Goal: Task Accomplishment & Management: Use online tool/utility

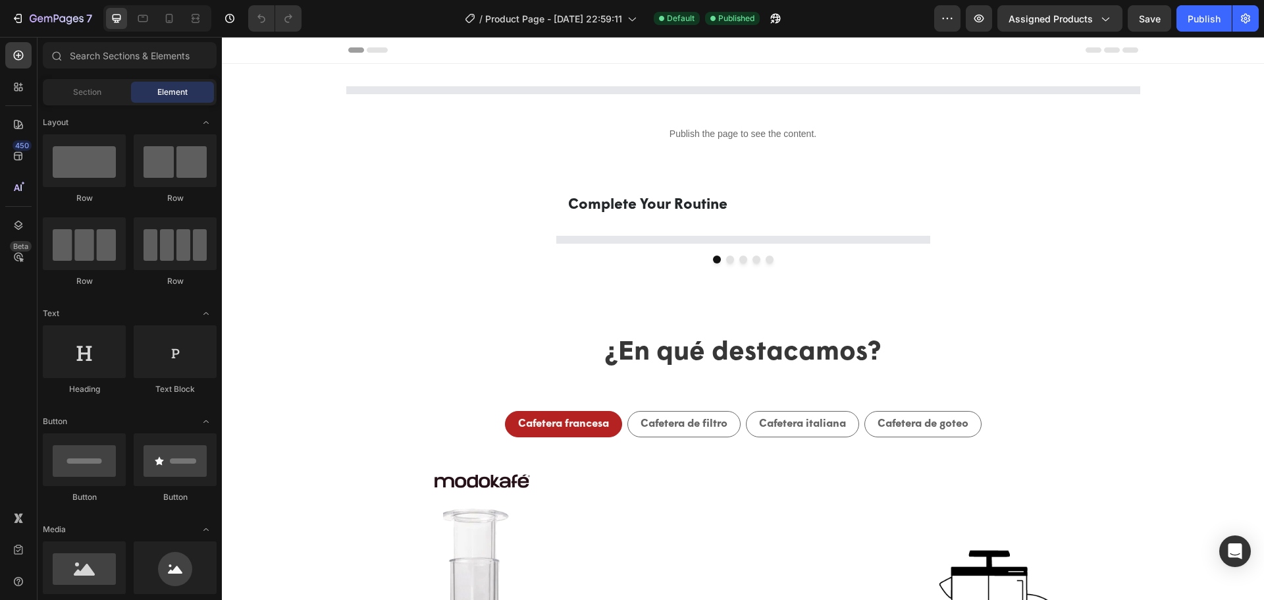
select select "580824739371549527"
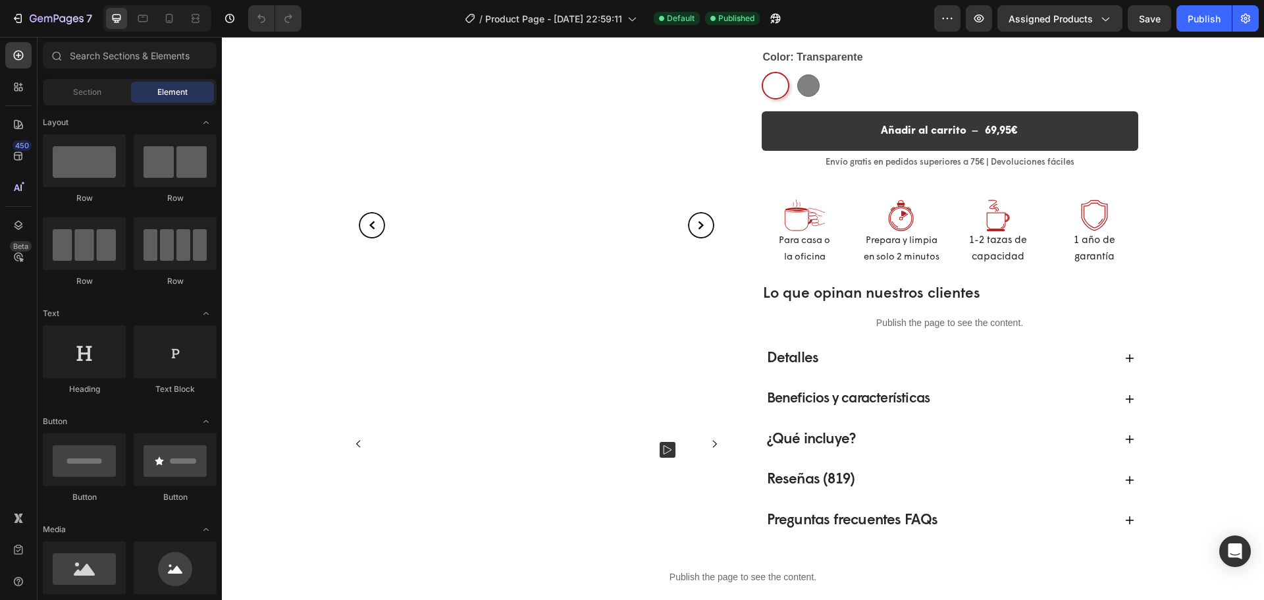
select select "580824739371549527"
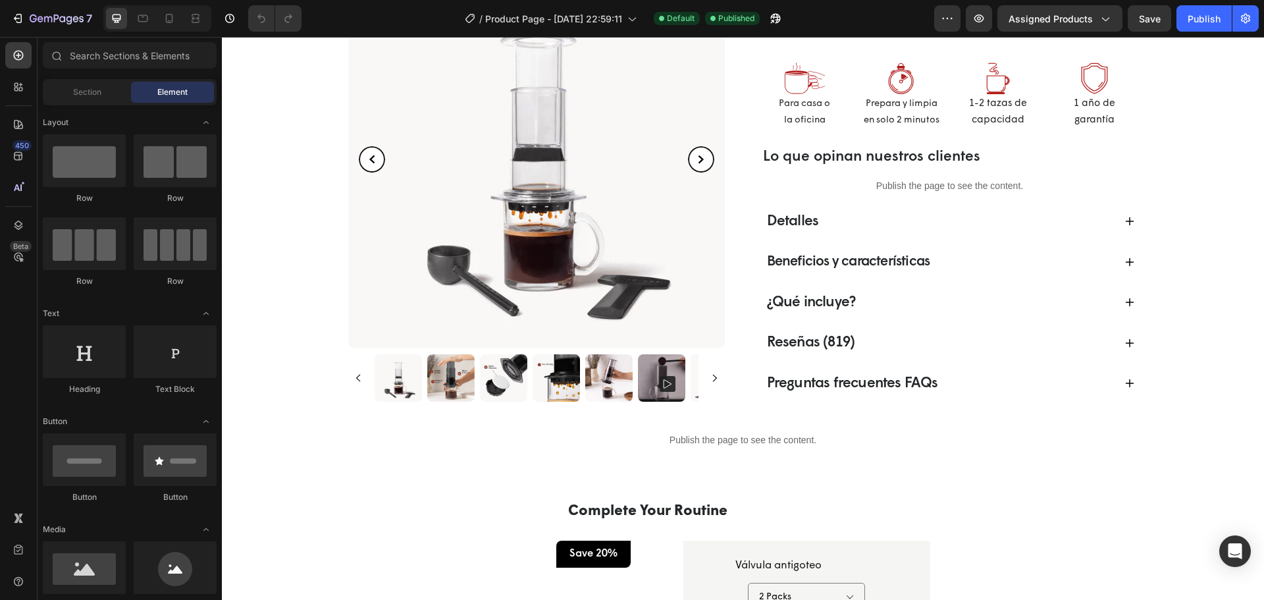
scroll to position [395, 0]
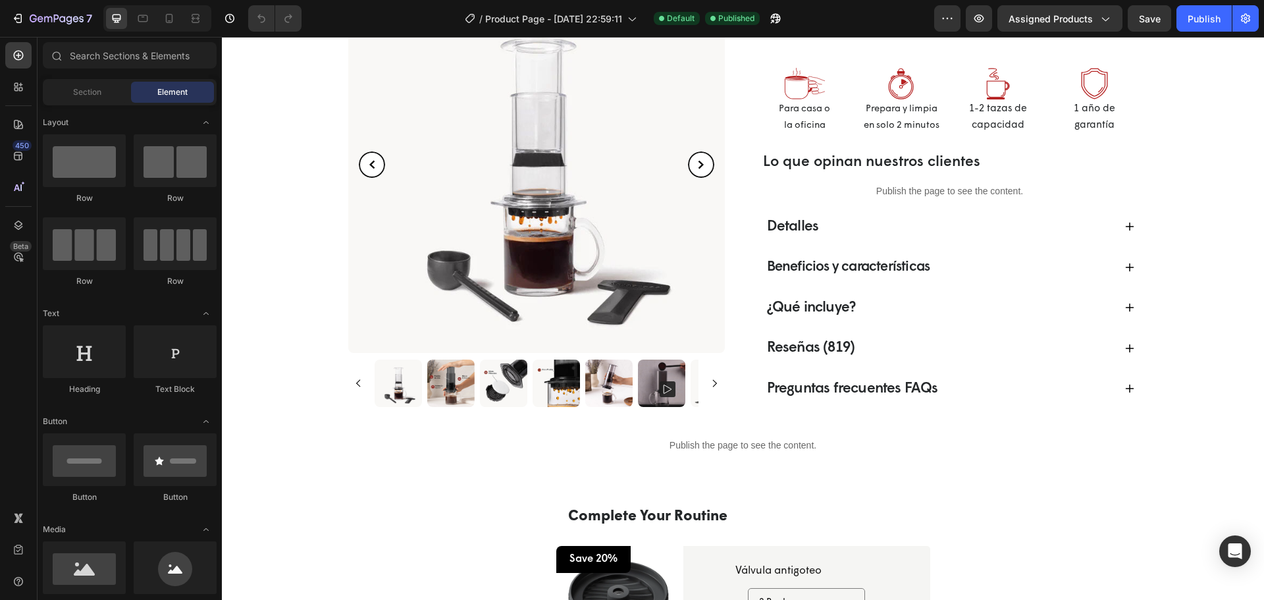
click at [1005, 265] on div "Beneficios y características" at bounding box center [939, 267] width 349 height 25
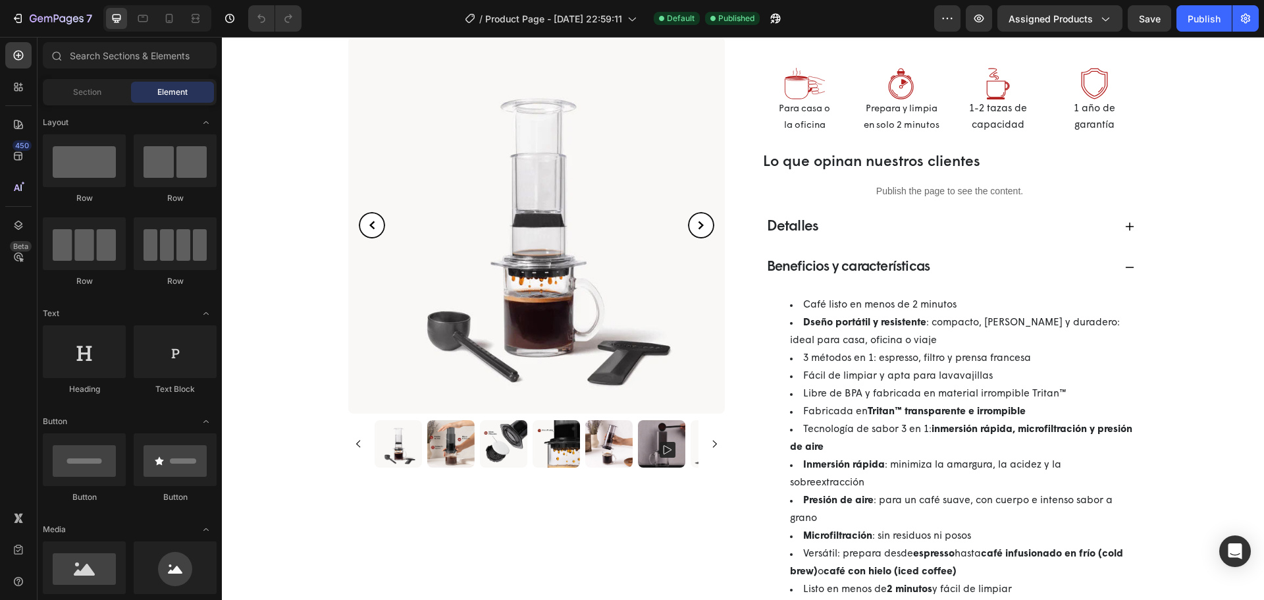
click at [1005, 265] on div "Beneficios y características" at bounding box center [939, 267] width 349 height 25
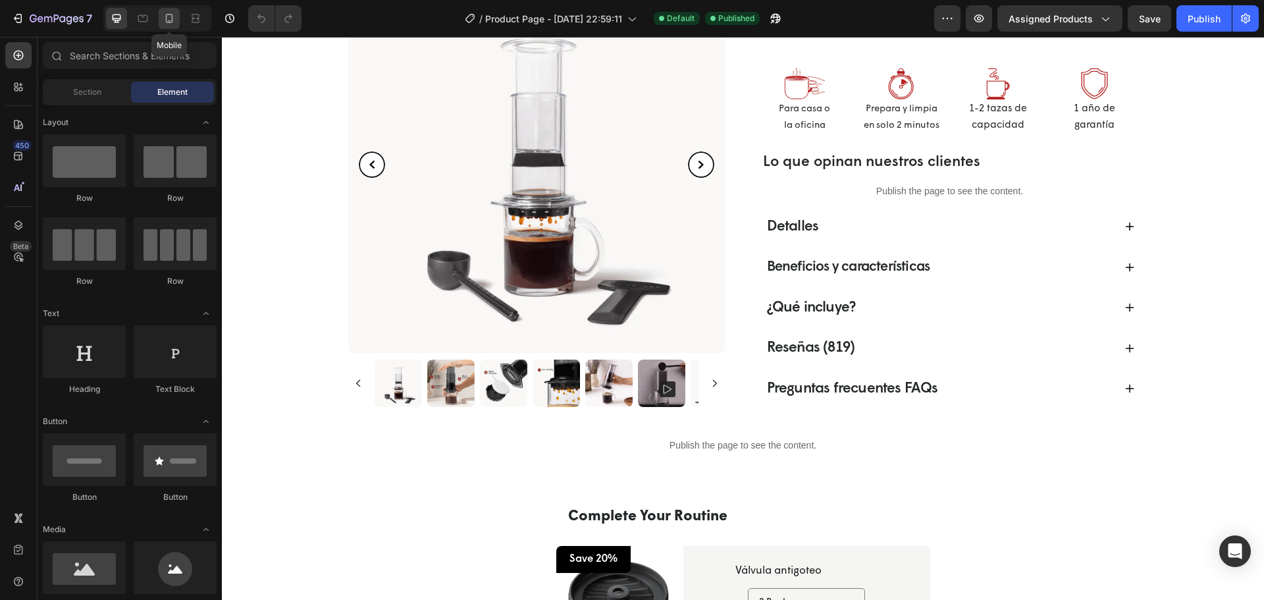
click at [163, 18] on icon at bounding box center [169, 18] width 13 height 13
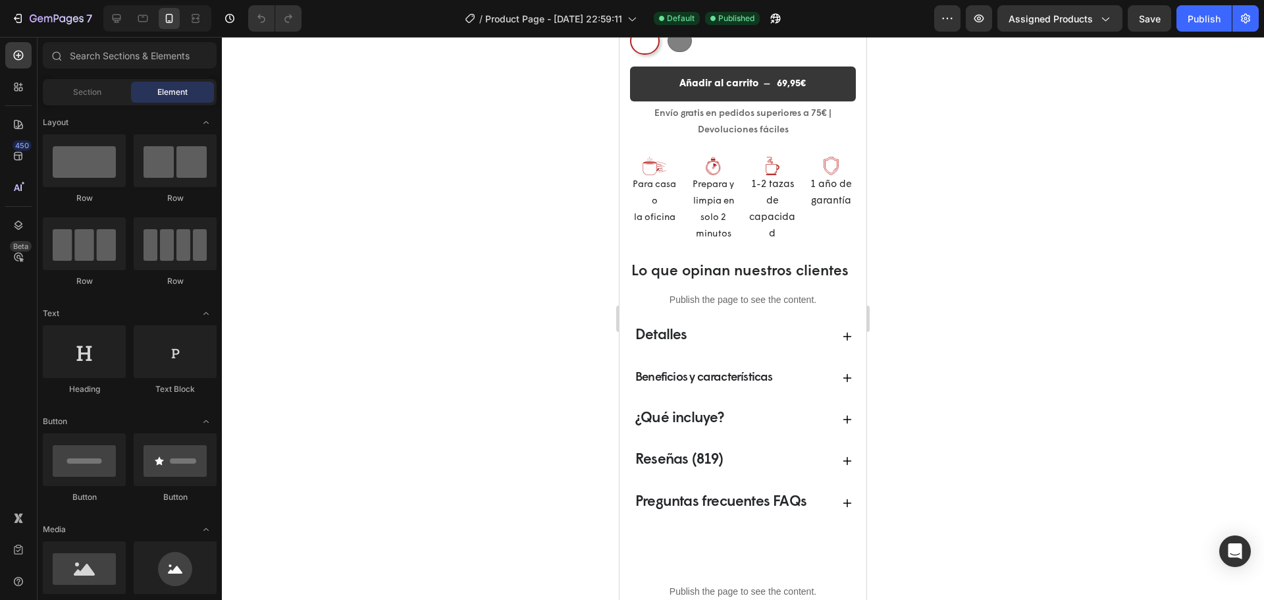
scroll to position [658, 0]
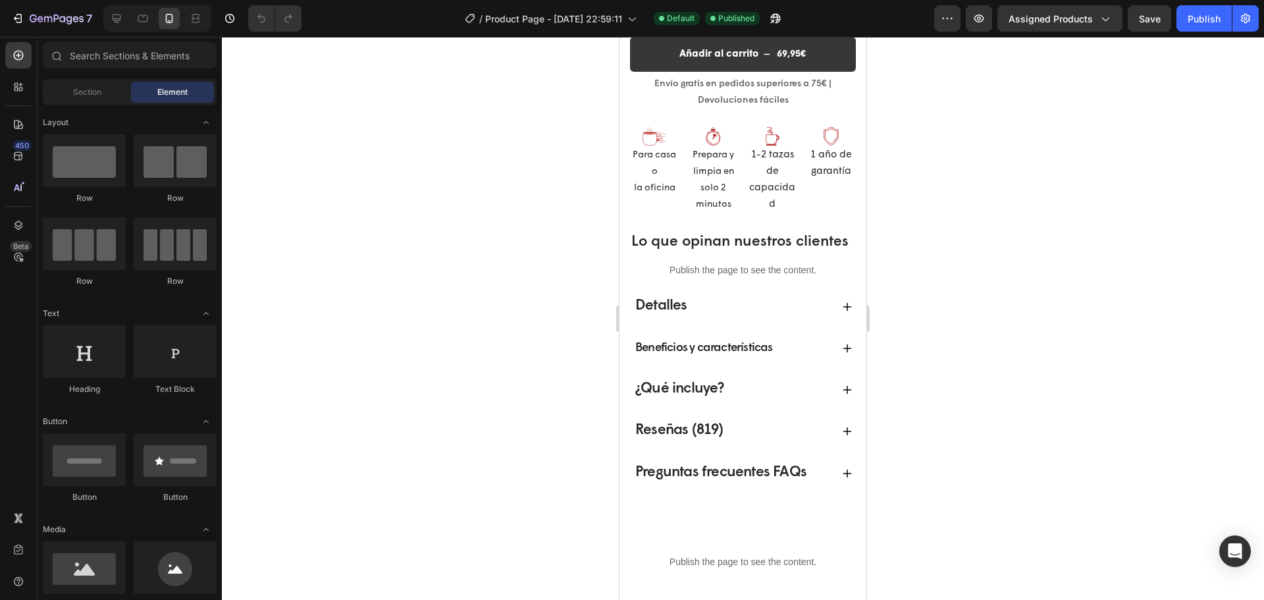
click at [746, 359] on p "Beneficios y características" at bounding box center [704, 348] width 138 height 21
click at [710, 396] on span "¿Qué incluye?" at bounding box center [679, 388] width 89 height 15
click at [702, 396] on span "¿Qué incluye?" at bounding box center [679, 388] width 89 height 15
click at [742, 402] on div "¿Qué incluye?" at bounding box center [732, 389] width 198 height 26
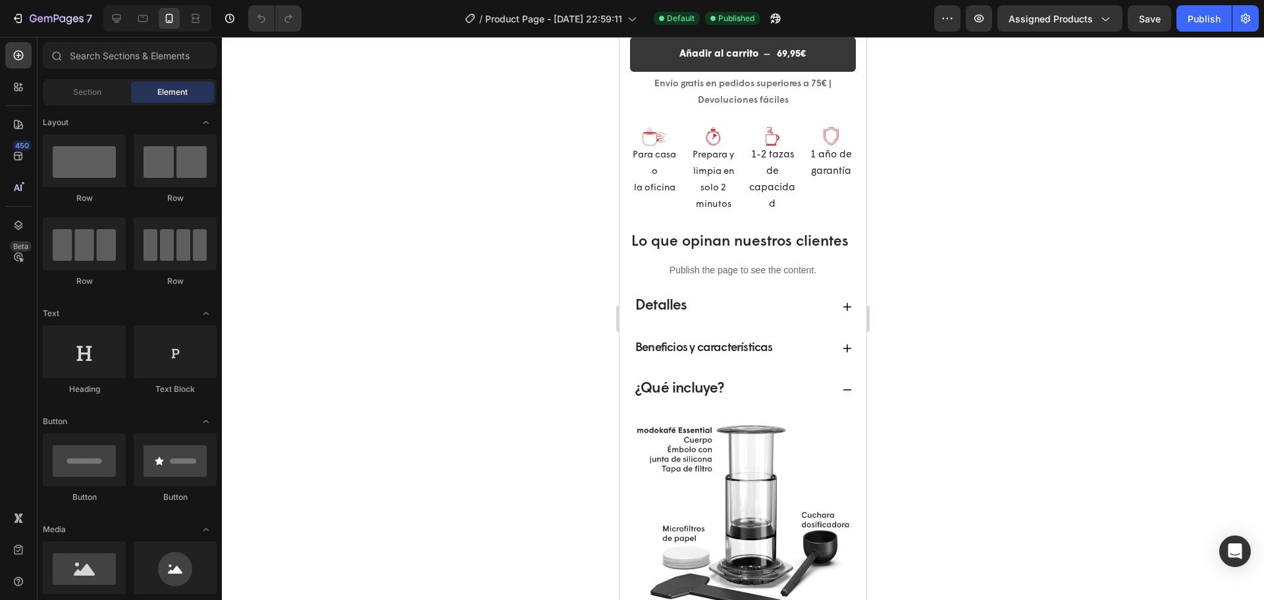
click at [703, 396] on span "¿Qué incluye?" at bounding box center [679, 388] width 89 height 15
drag, startPoint x: 698, startPoint y: 408, endPoint x: 633, endPoint y: 407, distance: 65.2
click at [633, 402] on div "¿Qué incluye?" at bounding box center [679, 389] width 93 height 26
click at [650, 396] on span "¿Qué incluye?" at bounding box center [679, 388] width 89 height 15
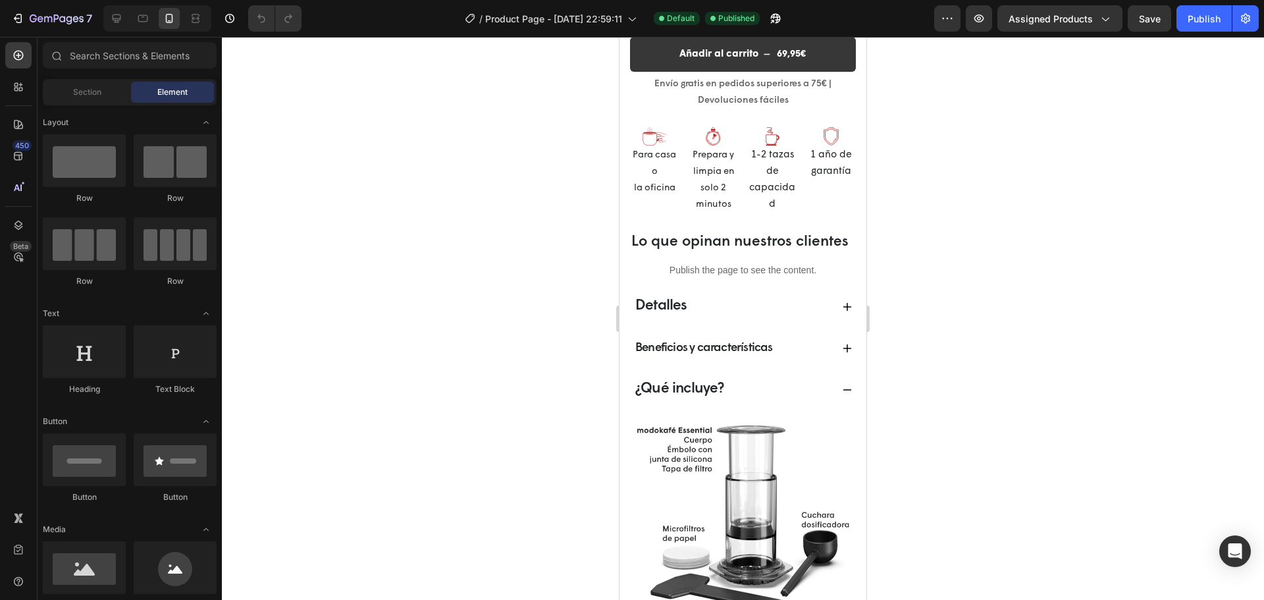
click at [744, 319] on div "Detalles" at bounding box center [732, 307] width 198 height 26
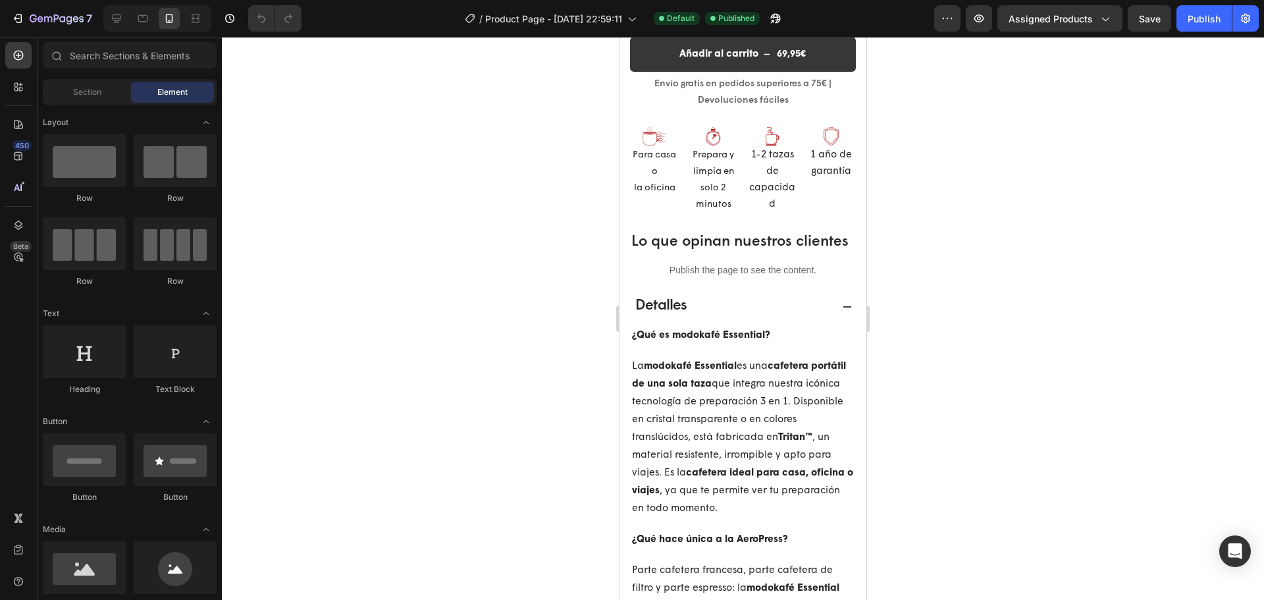
click at [669, 313] on span "Detalles" at bounding box center [661, 305] width 52 height 15
click at [99, 88] on span "Section" at bounding box center [87, 92] width 28 height 12
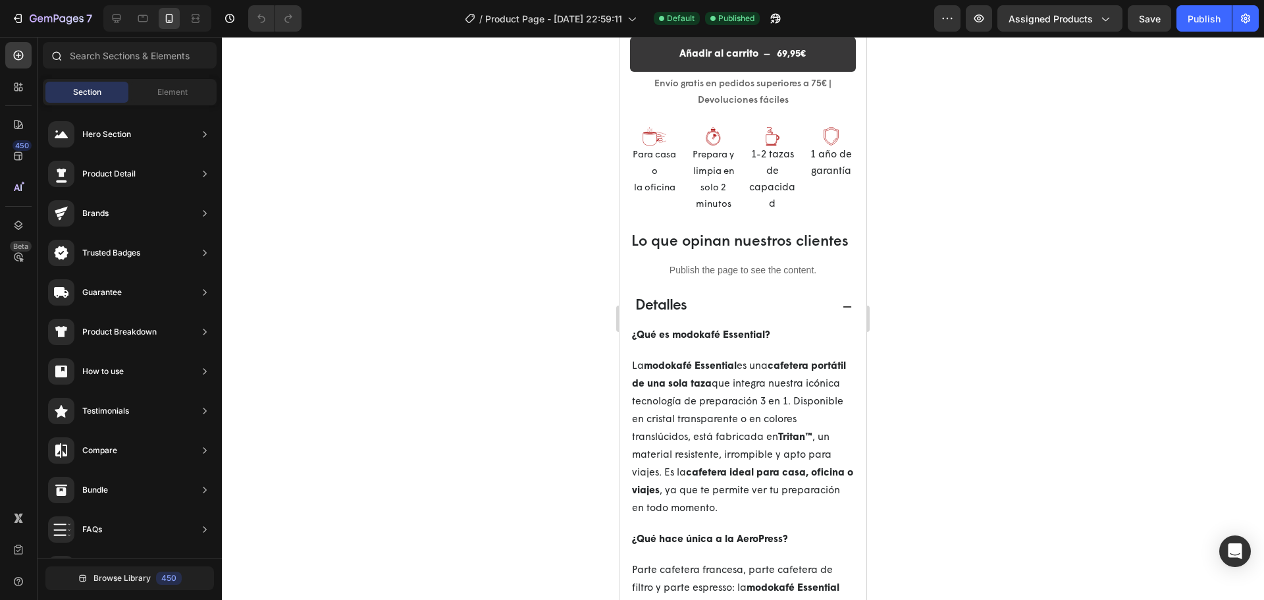
click at [159, 71] on div at bounding box center [130, 58] width 184 height 32
click at [161, 87] on span "Element" at bounding box center [172, 92] width 30 height 12
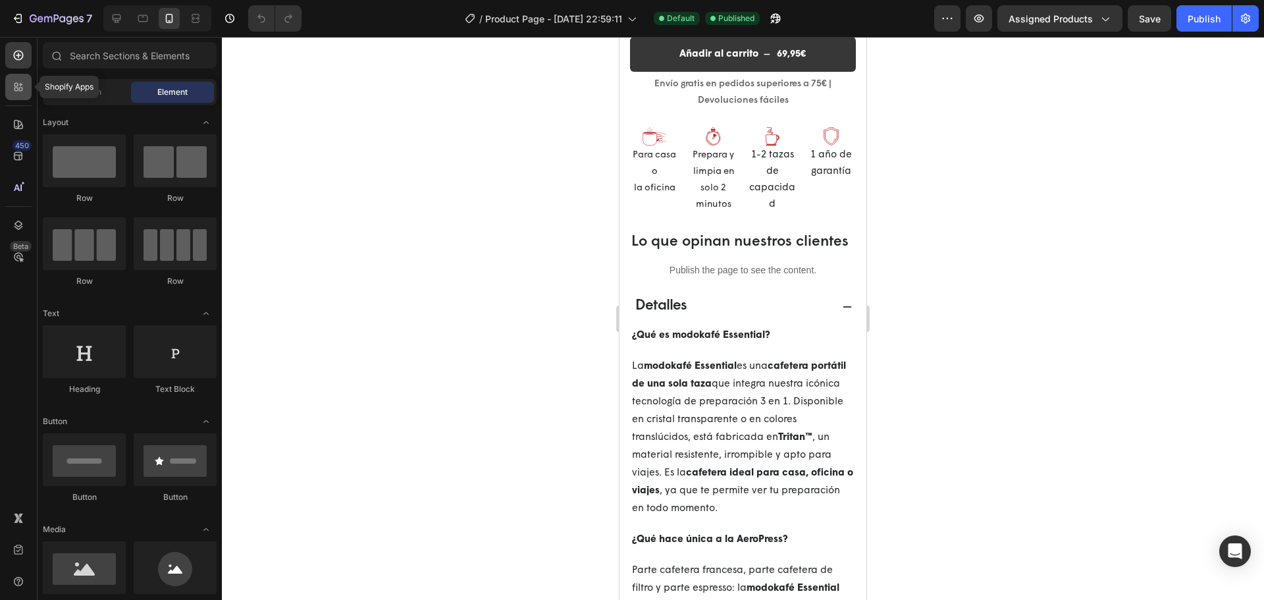
click at [22, 83] on icon at bounding box center [18, 86] width 13 height 13
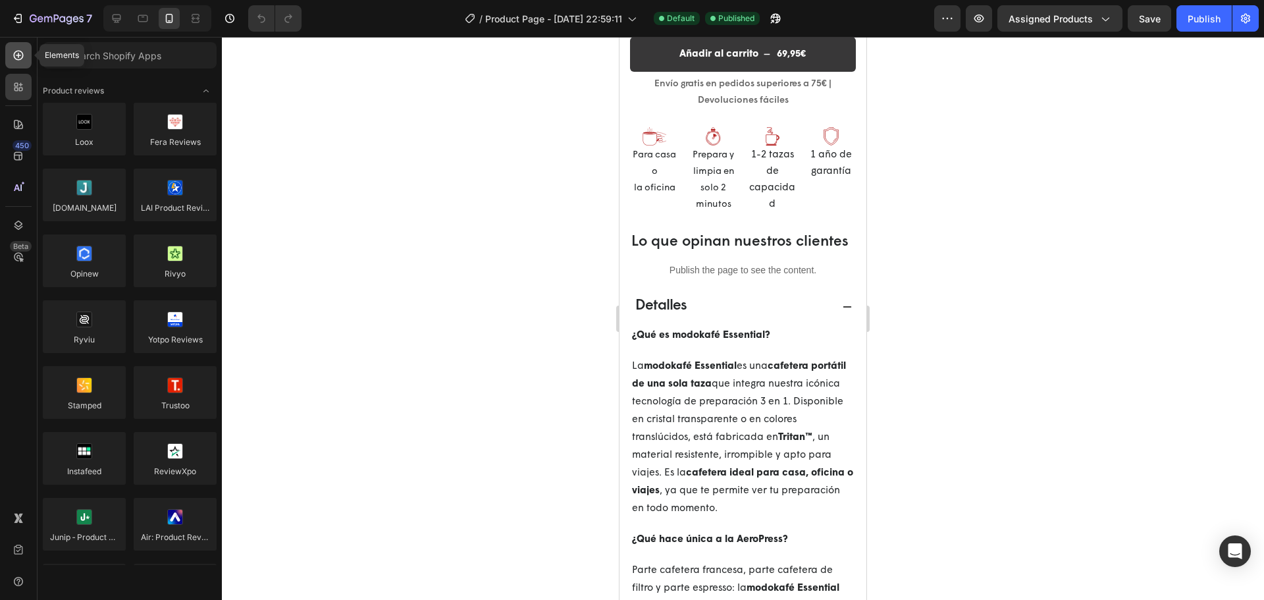
click at [26, 62] on div at bounding box center [18, 55] width 26 height 26
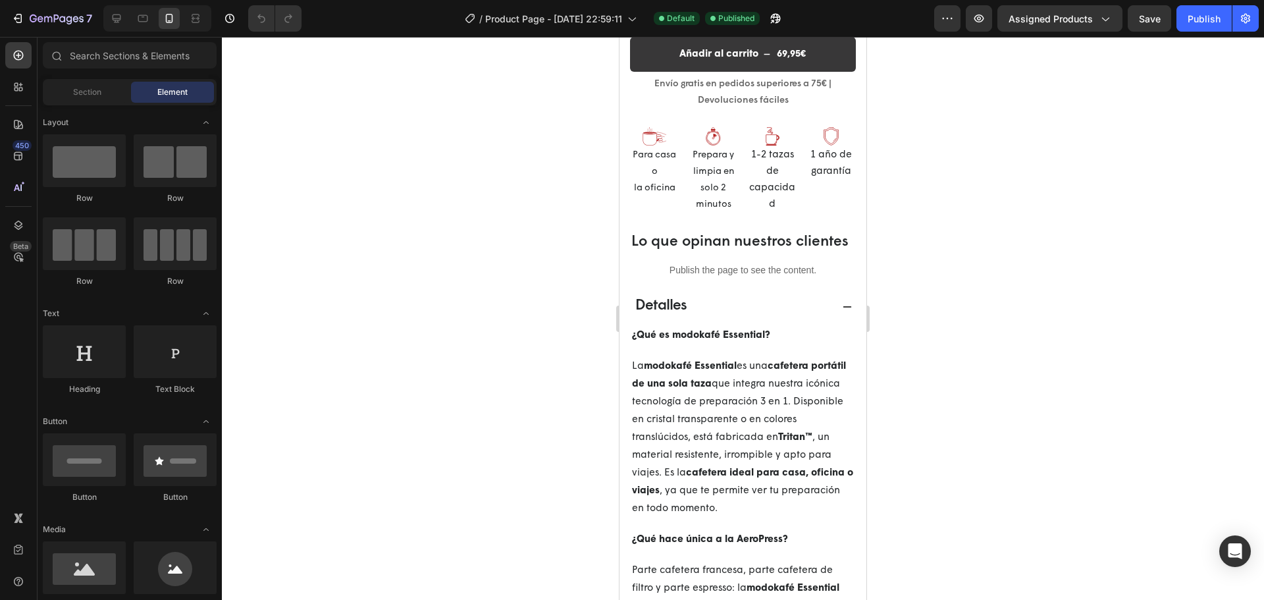
click at [702, 389] on strong "cafetera portátil de una sola taza" at bounding box center [739, 375] width 214 height 28
click at [650, 312] on p "Detalles" at bounding box center [661, 306] width 52 height 22
click at [716, 313] on div "Detalles" at bounding box center [732, 307] width 198 height 26
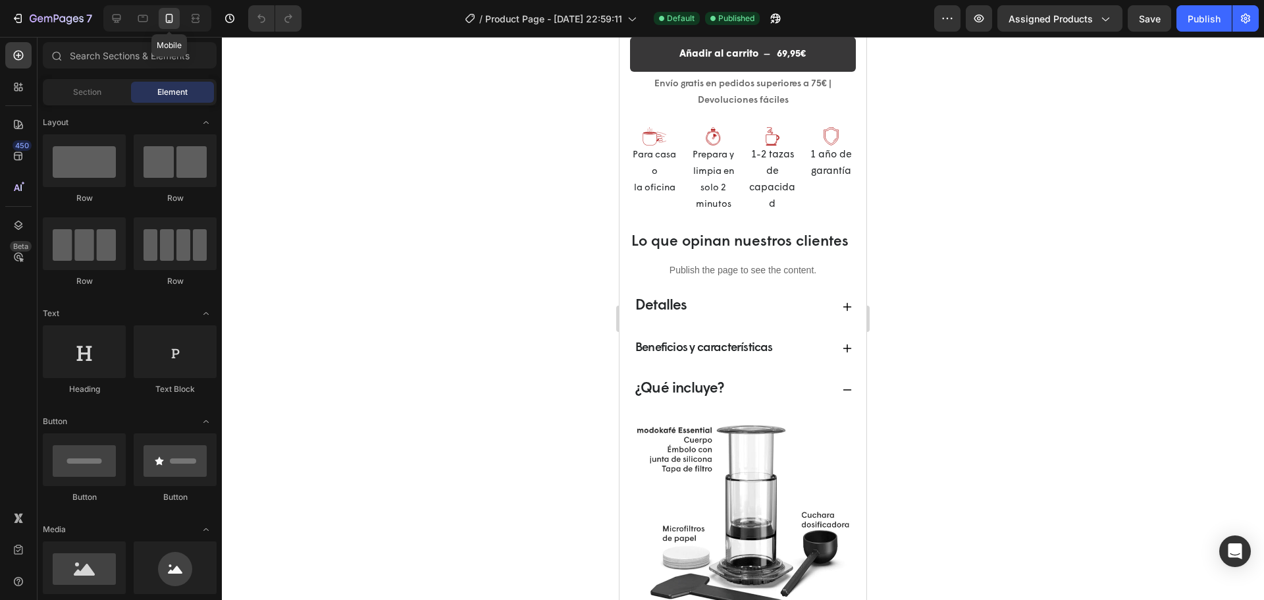
click at [176, 20] on icon at bounding box center [169, 18] width 13 height 13
click at [195, 18] on icon at bounding box center [197, 17] width 4 height 3
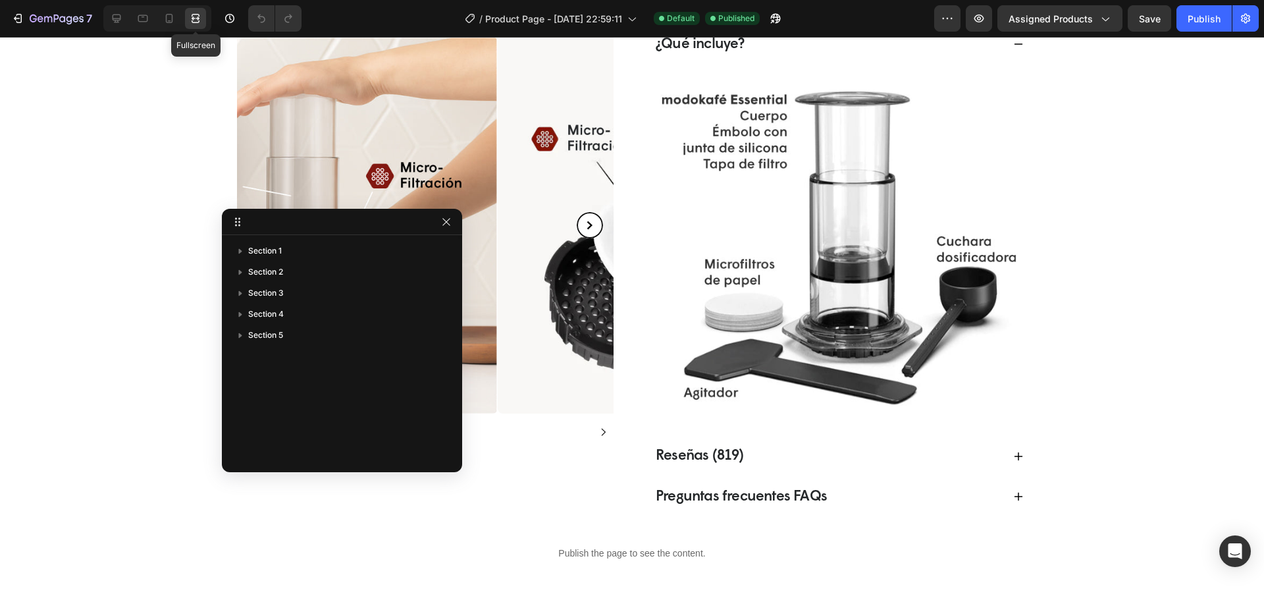
select select "580824739371549527"
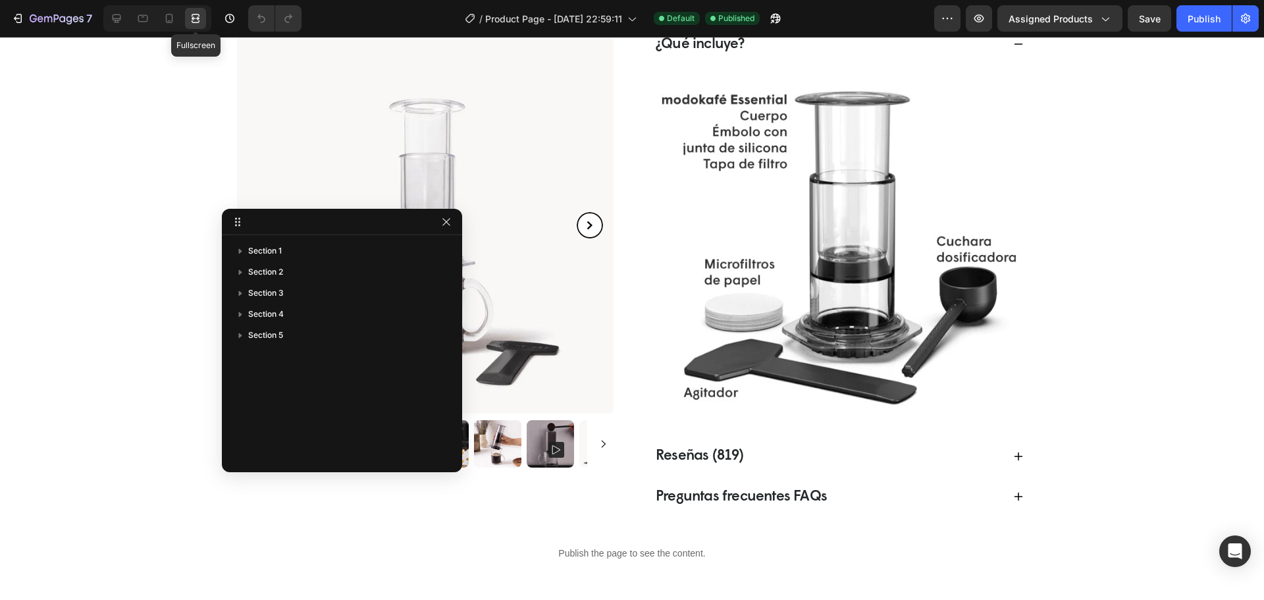
scroll to position [722, 0]
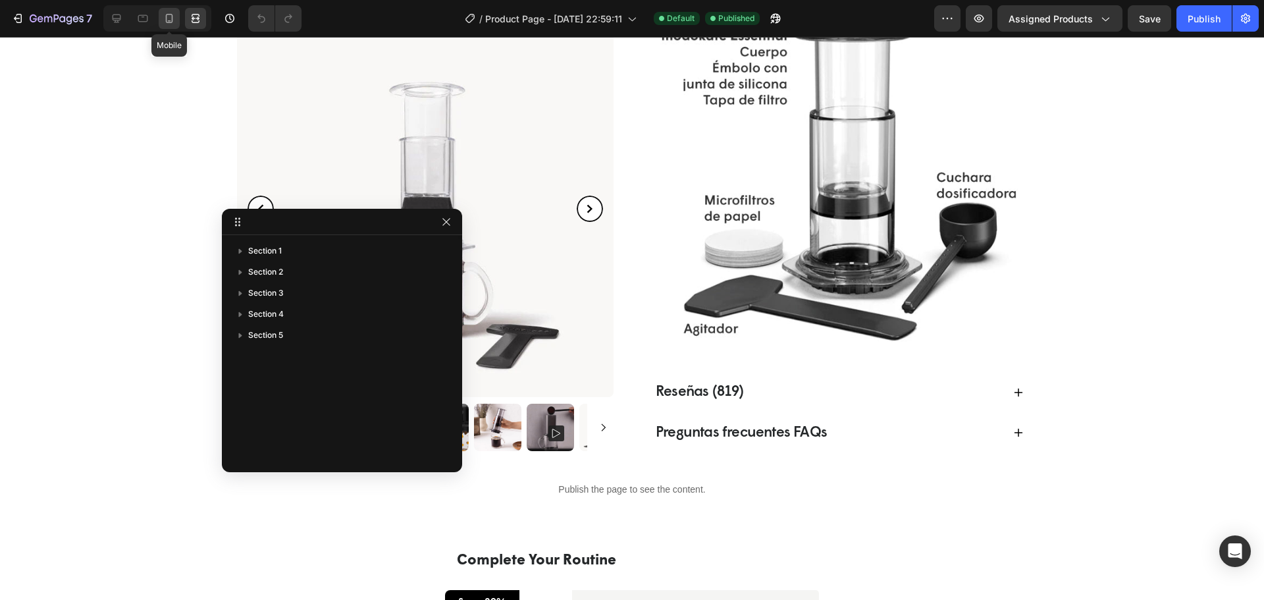
click at [163, 17] on icon at bounding box center [169, 18] width 13 height 13
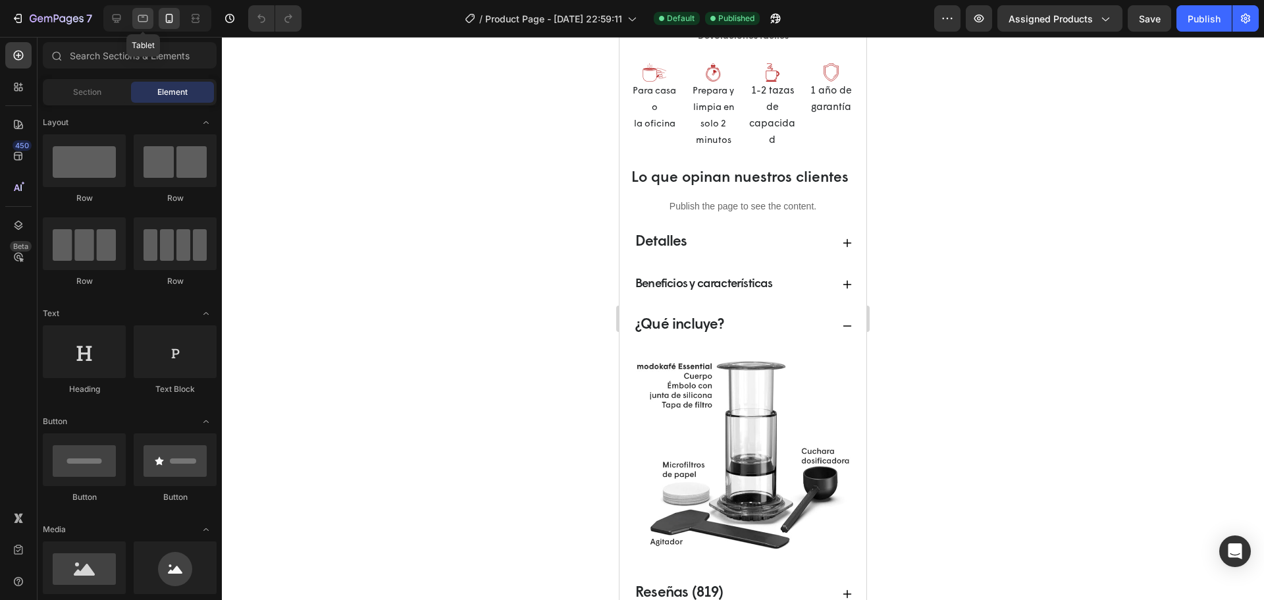
click at [143, 17] on icon at bounding box center [143, 18] width 10 height 7
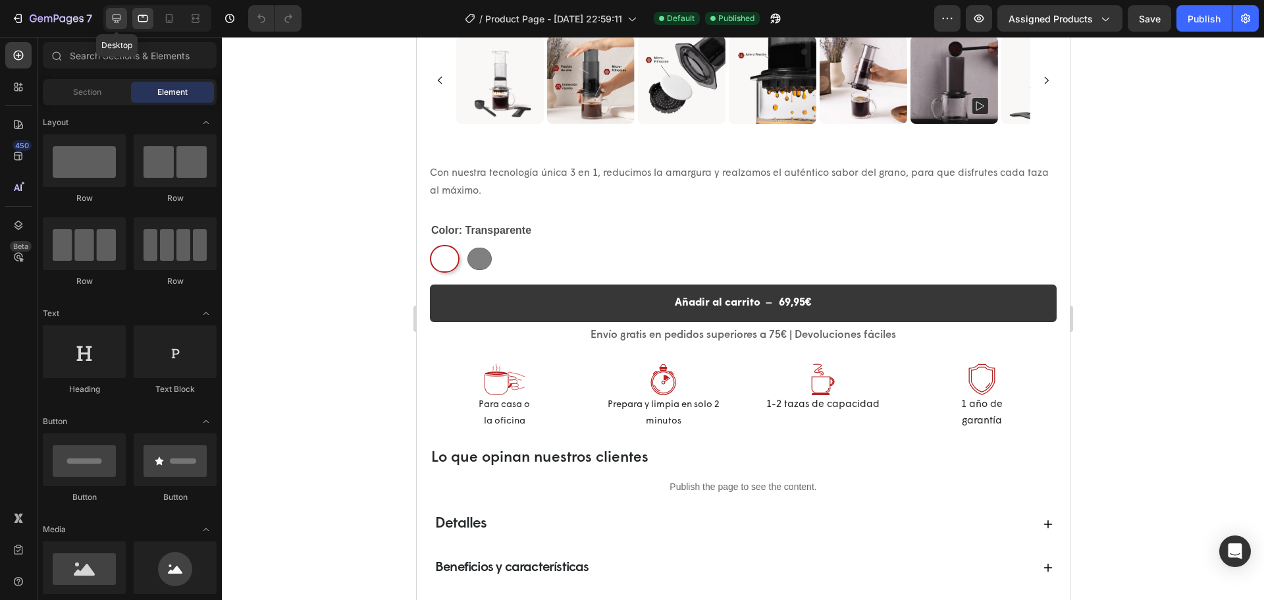
click at [120, 22] on icon at bounding box center [116, 18] width 13 height 13
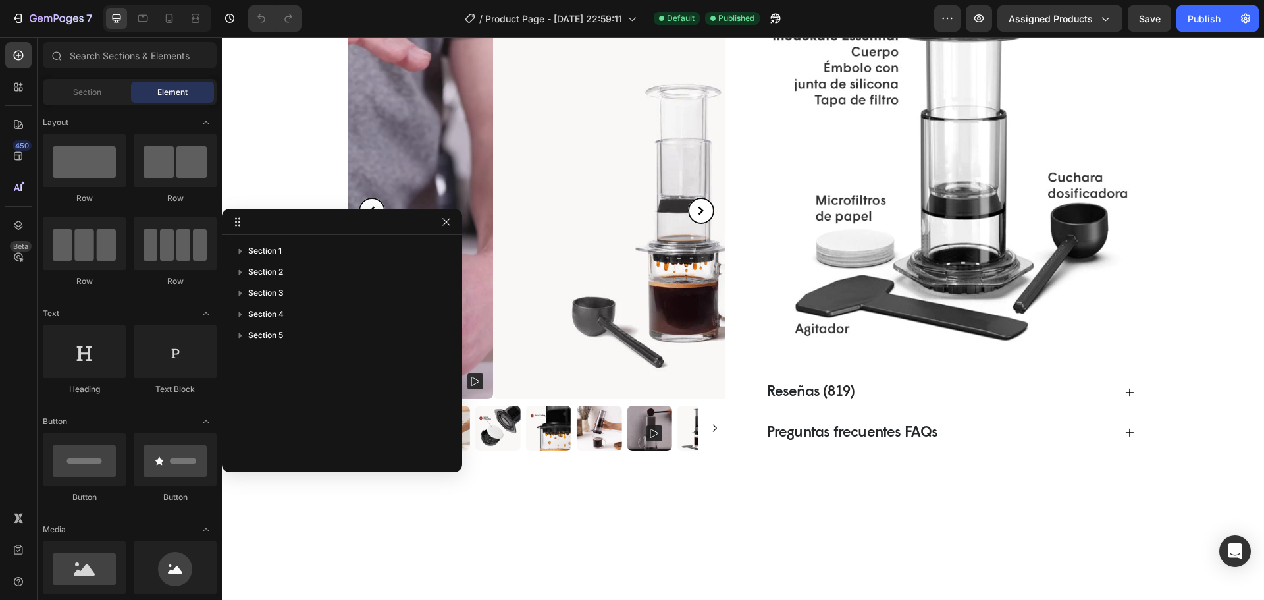
select select "580824739371549527"
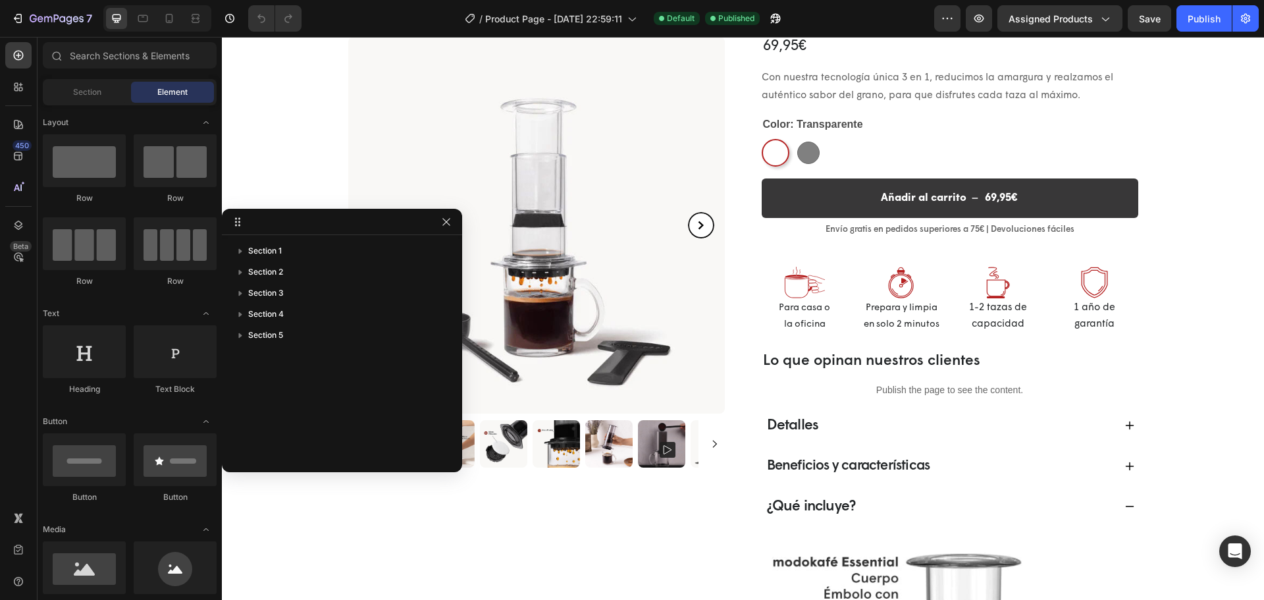
scroll to position [195, 0]
click at [790, 429] on span "Detalles" at bounding box center [793, 426] width 52 height 15
click at [850, 429] on div "Detalles" at bounding box center [939, 426] width 349 height 25
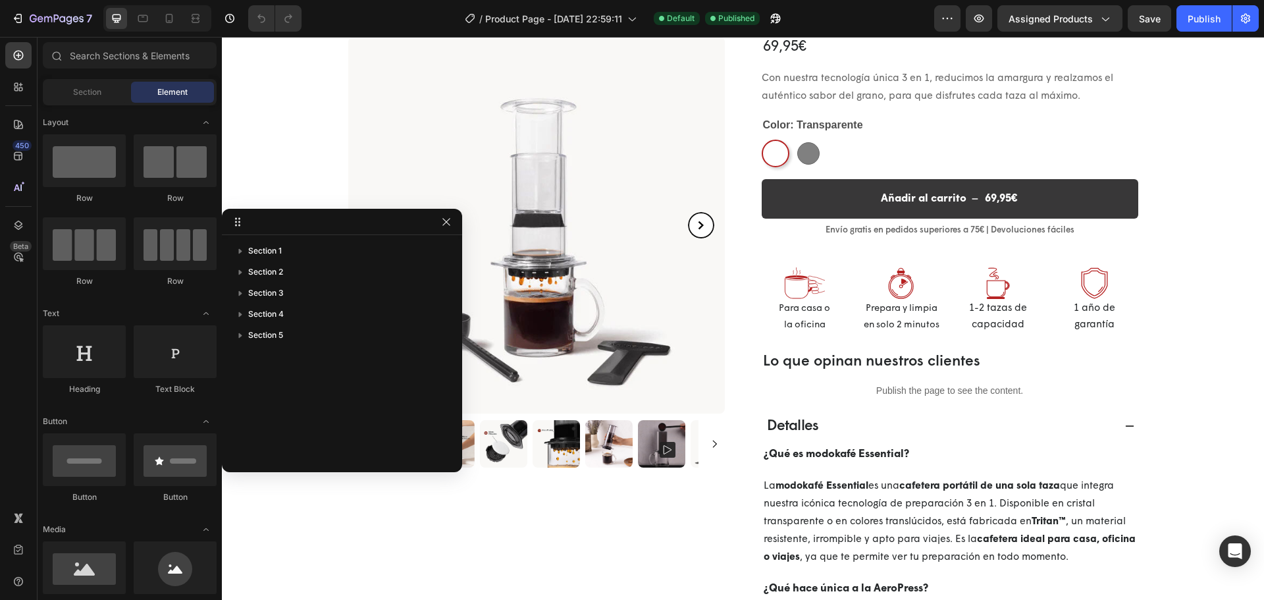
click at [850, 429] on div "Detalles" at bounding box center [939, 426] width 349 height 25
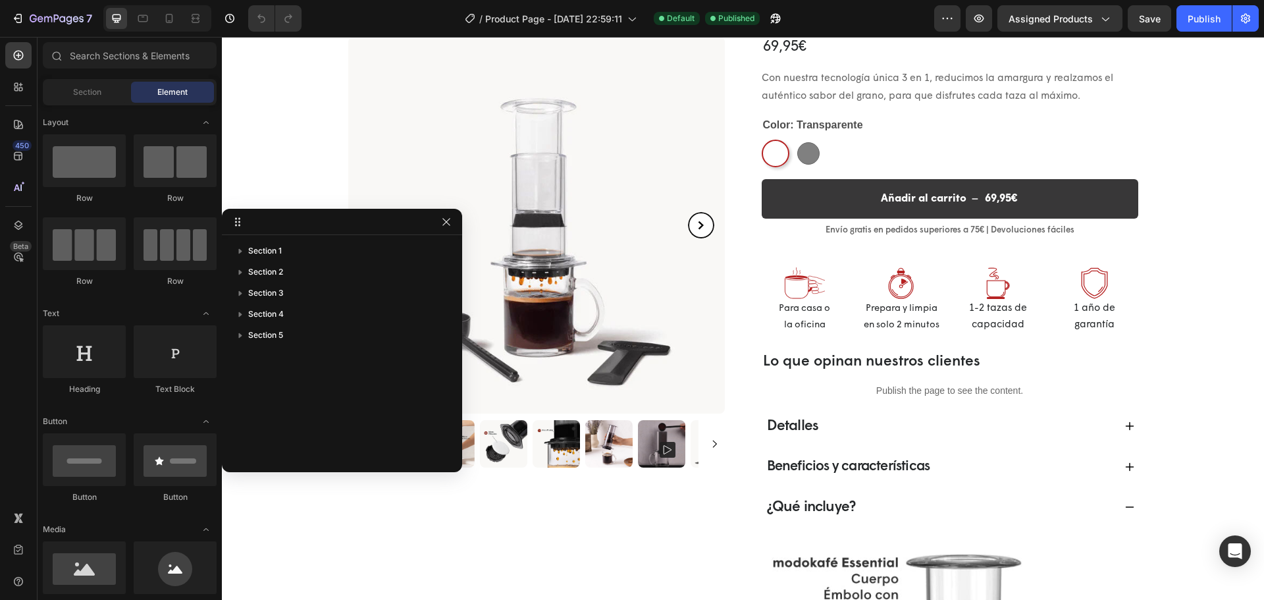
click at [796, 428] on span "Detalles" at bounding box center [793, 426] width 52 height 15
click at [795, 427] on span "Detalles" at bounding box center [793, 426] width 52 height 15
drag, startPoint x: 1004, startPoint y: 427, endPoint x: 960, endPoint y: 427, distance: 44.1
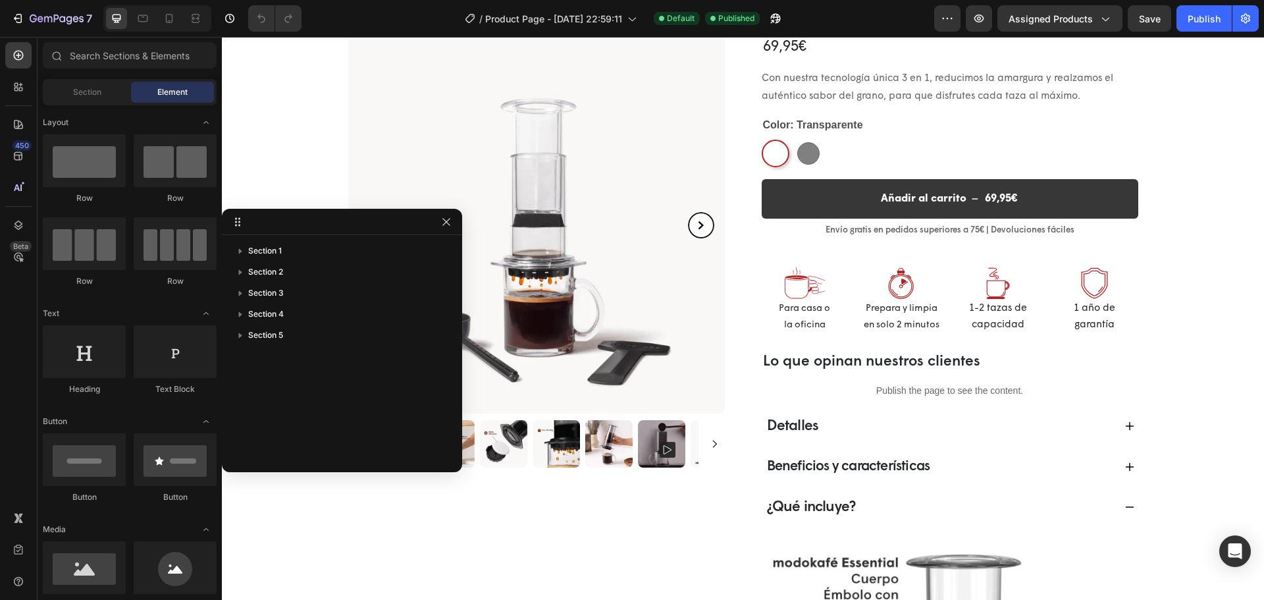
click at [960, 427] on div "Detalles" at bounding box center [939, 426] width 349 height 25
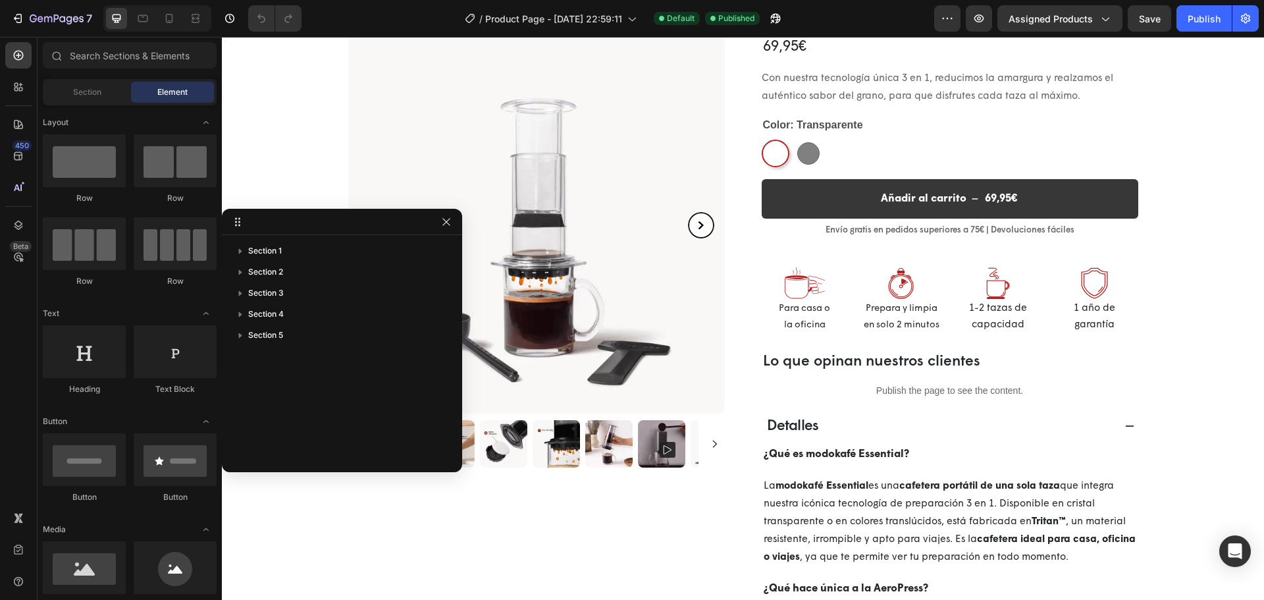
click at [952, 427] on div "Detalles" at bounding box center [939, 426] width 349 height 25
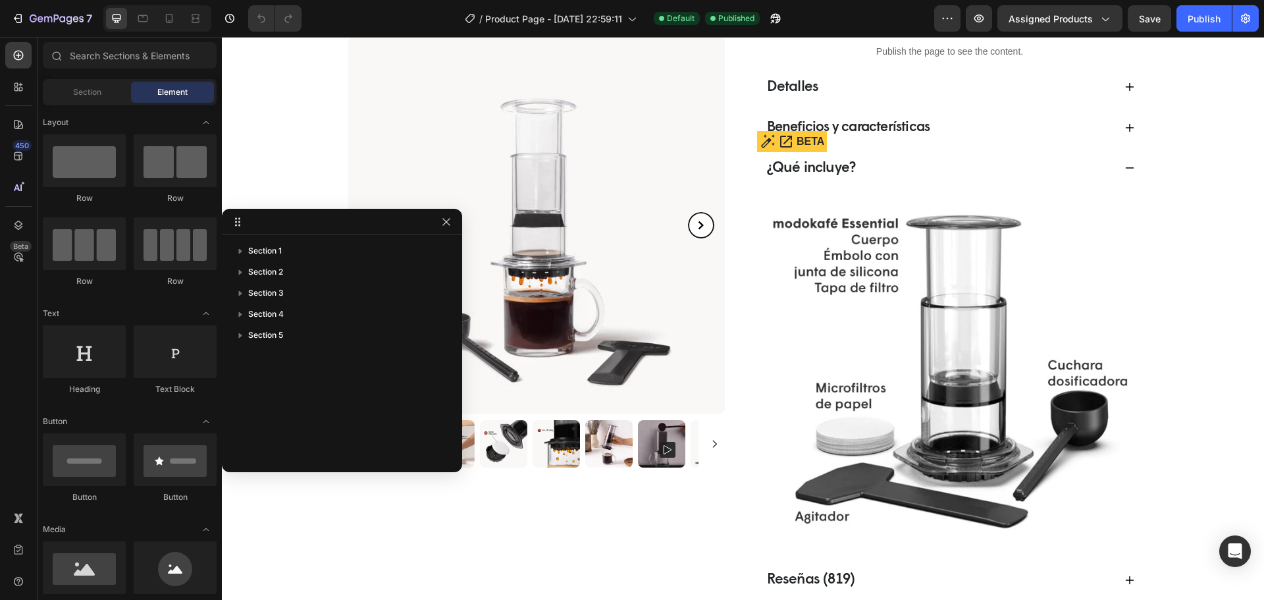
scroll to position [459, 0]
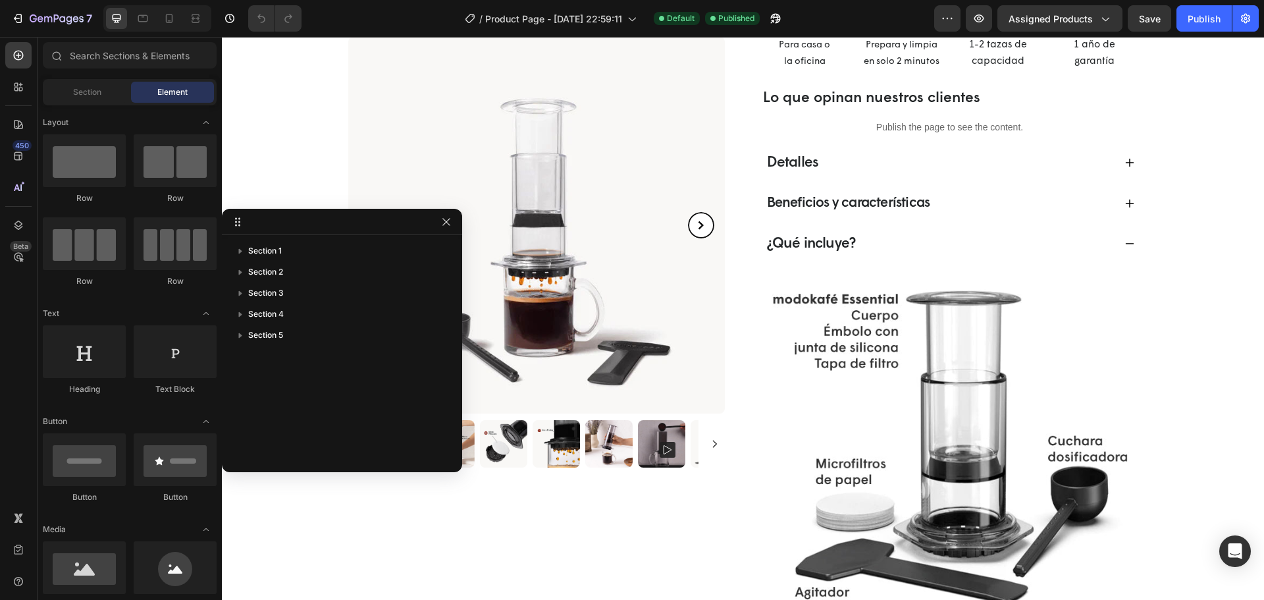
click at [855, 212] on p "Beneficios y características" at bounding box center [848, 203] width 163 height 21
click at [818, 250] on span "¿Qué incluye?" at bounding box center [811, 243] width 89 height 15
click at [821, 248] on span "¿Qué incluye?" at bounding box center [811, 243] width 89 height 15
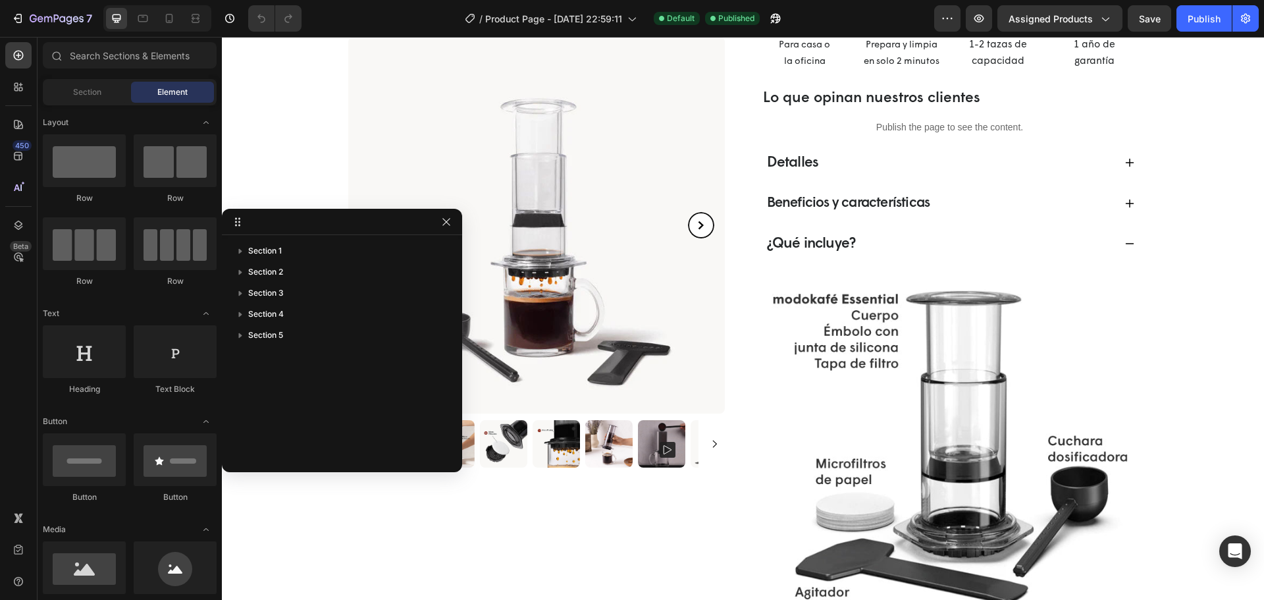
click at [827, 246] on span "¿Qué incluye?" at bounding box center [811, 243] width 89 height 15
click at [881, 243] on div "¿Qué incluye?" at bounding box center [939, 244] width 349 height 25
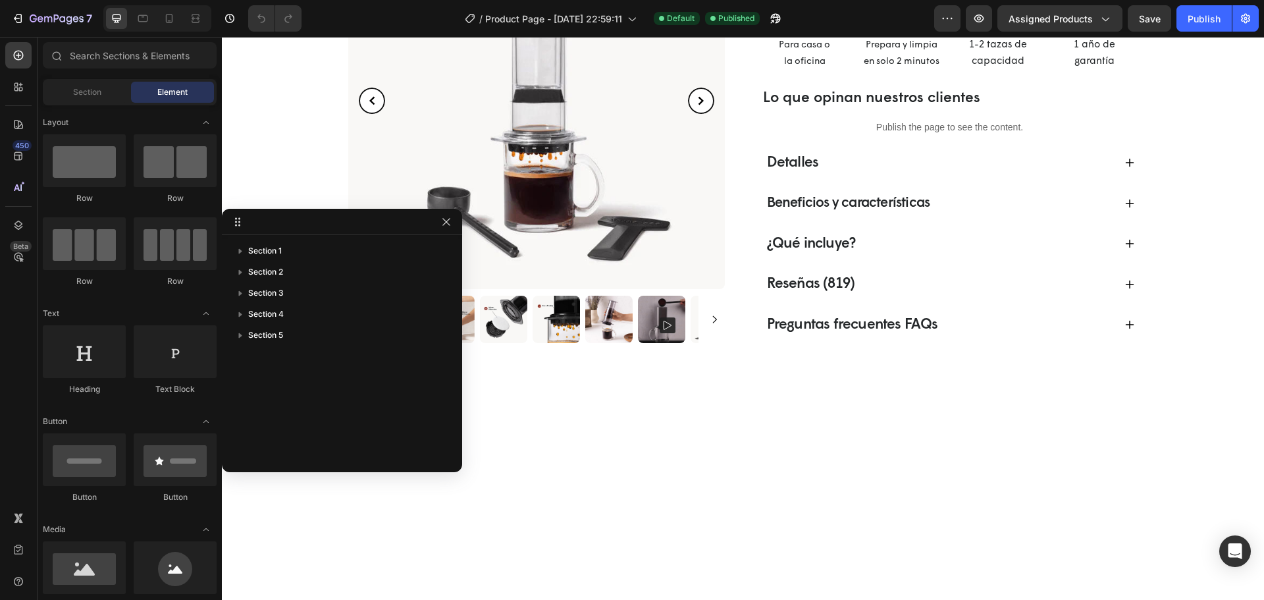
select select "580824739371549527"
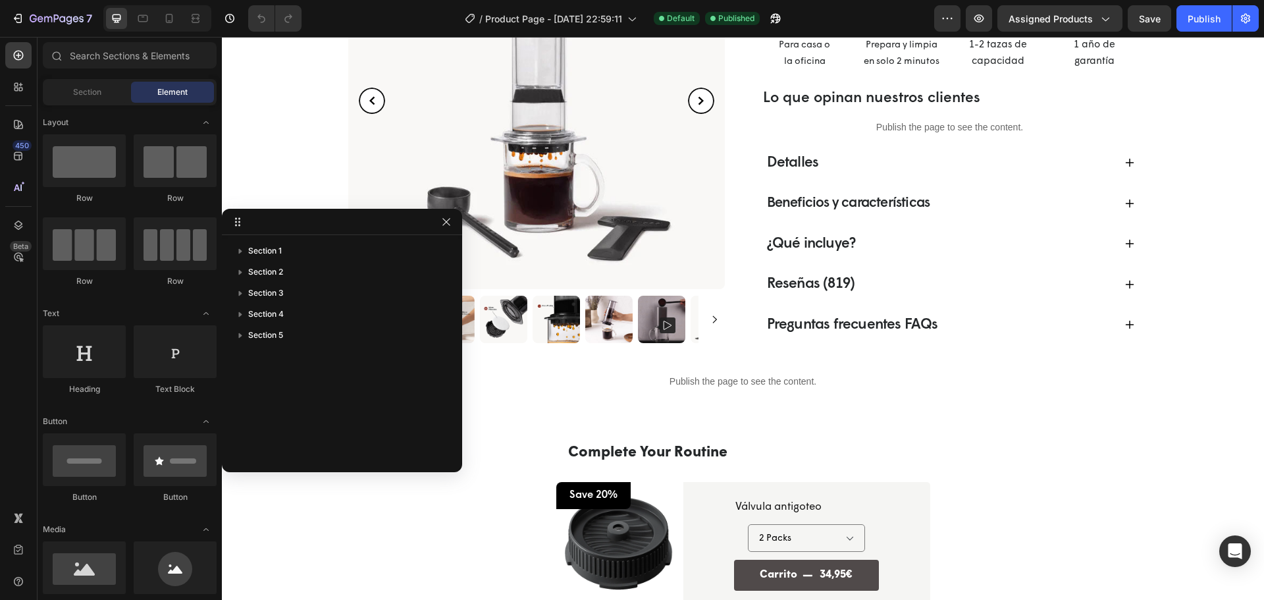
scroll to position [327, 0]
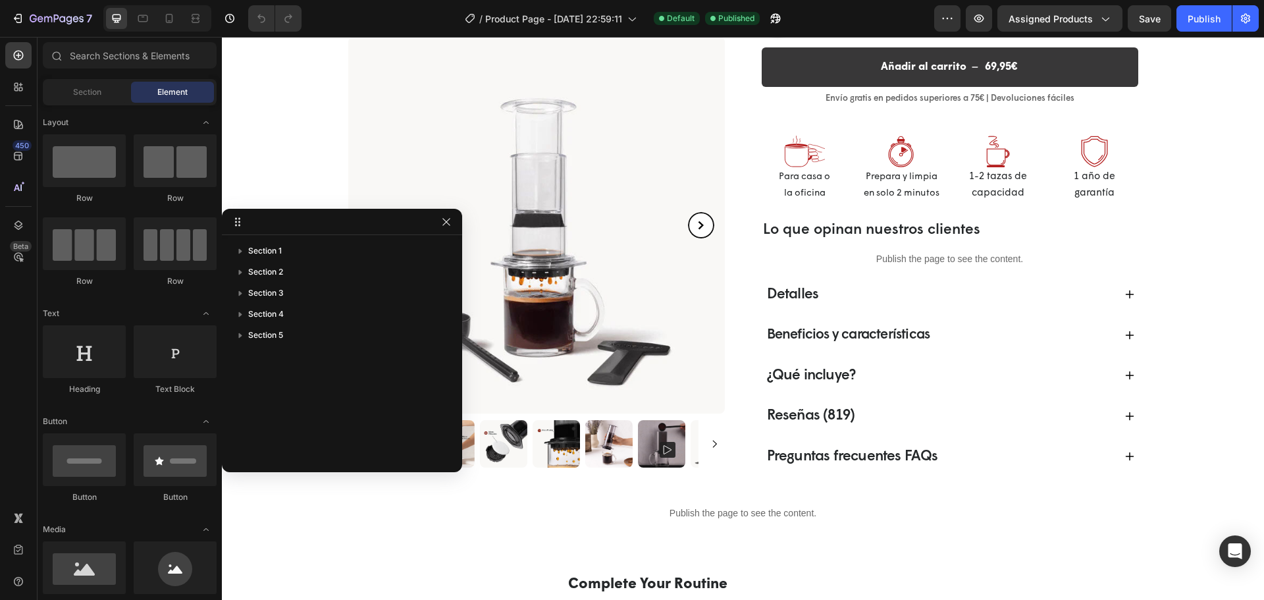
click at [1136, 275] on div "Judge.me - Preview Badge (Stars) Judge.me Cafetera portátil a presión de aire -…" at bounding box center [743, 116] width 1004 height 717
click at [1208, 208] on div "Judge.me - Preview Badge (Stars) Judge.me Cafetera portátil a presión de aire -…" at bounding box center [743, 116] width 1004 height 717
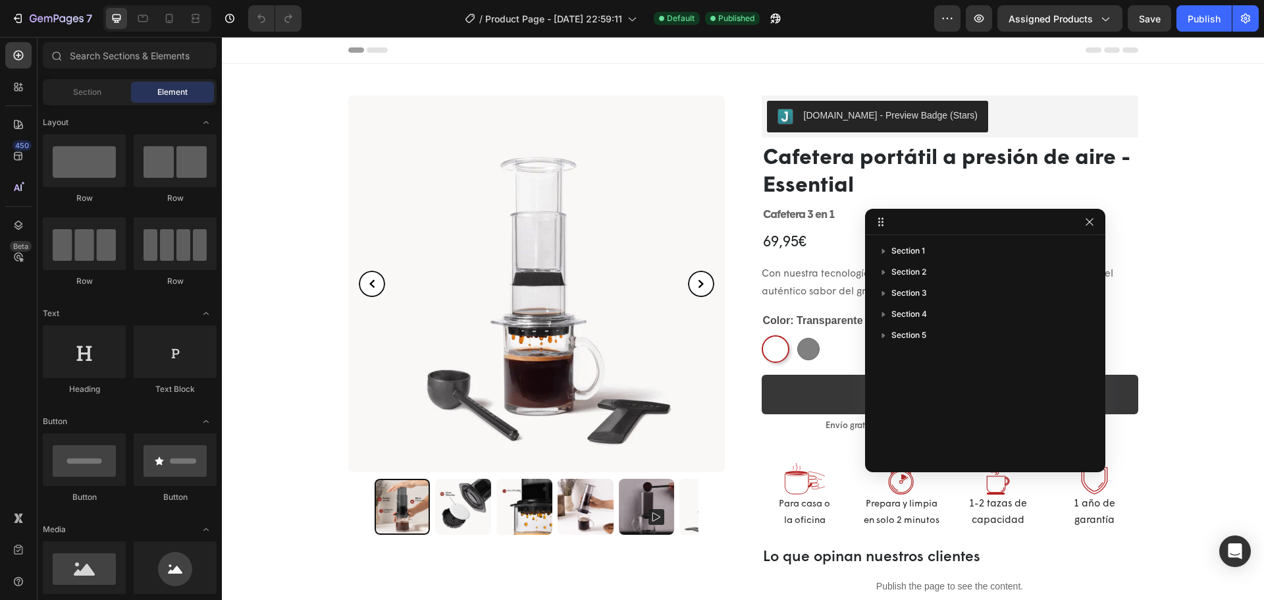
select select "580824739371549527"
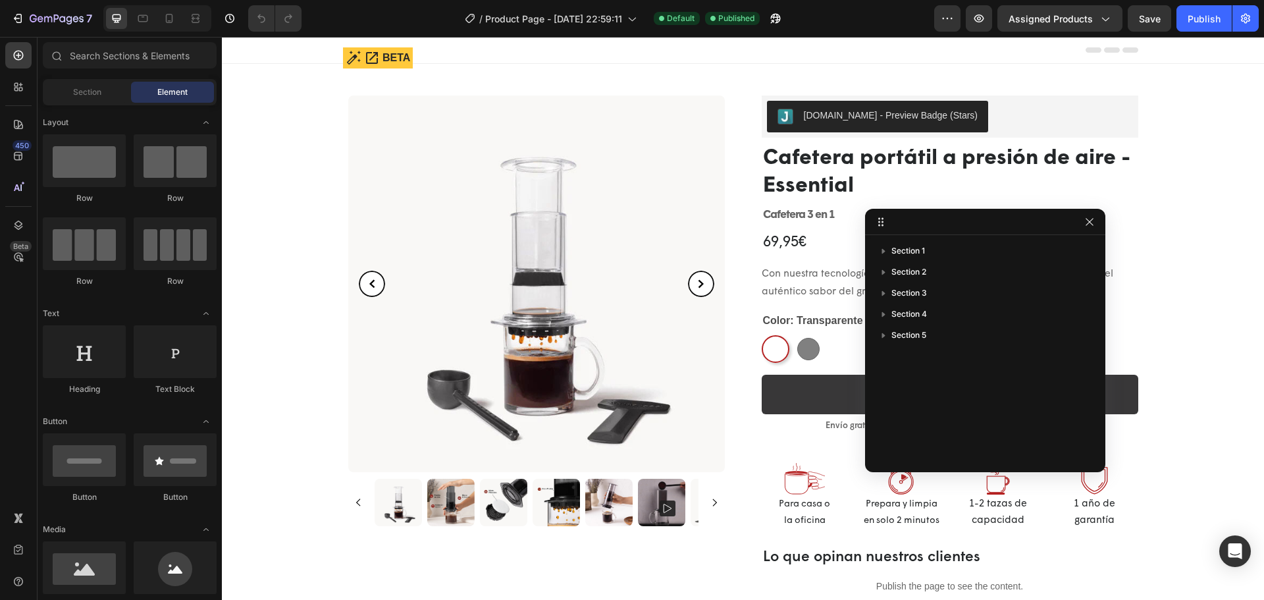
scroll to position [132, 0]
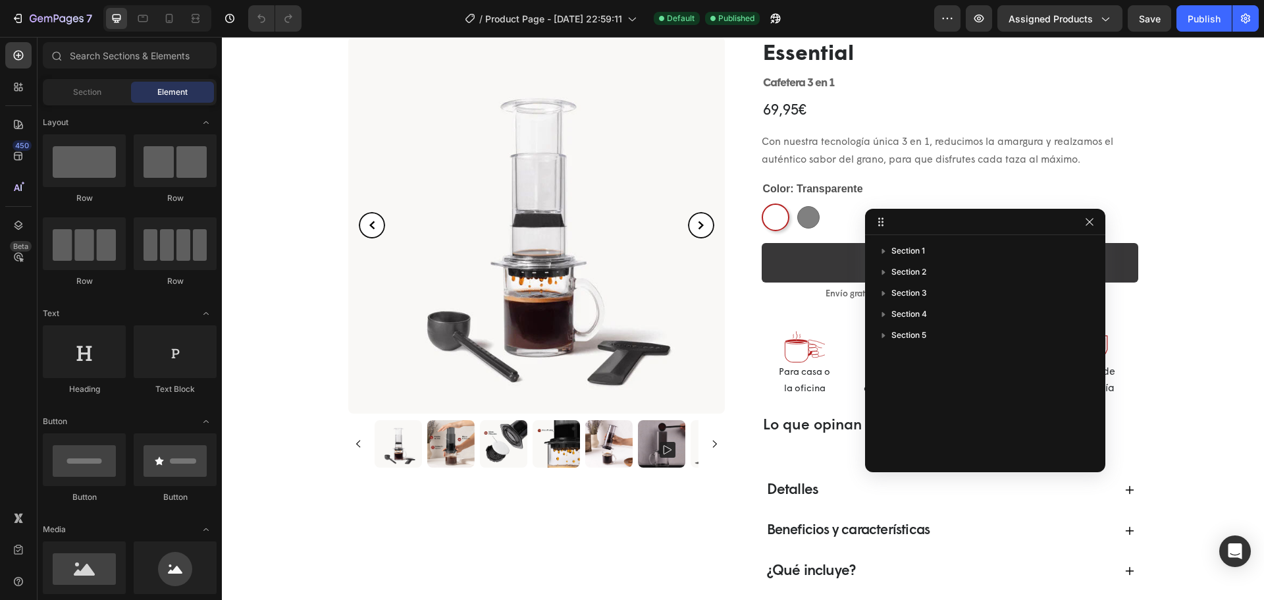
click at [755, 405] on div "Judge.me - Preview Badge (Stars) Judge.me Cafetera portátil a presión de aire -…" at bounding box center [743, 311] width 790 height 717
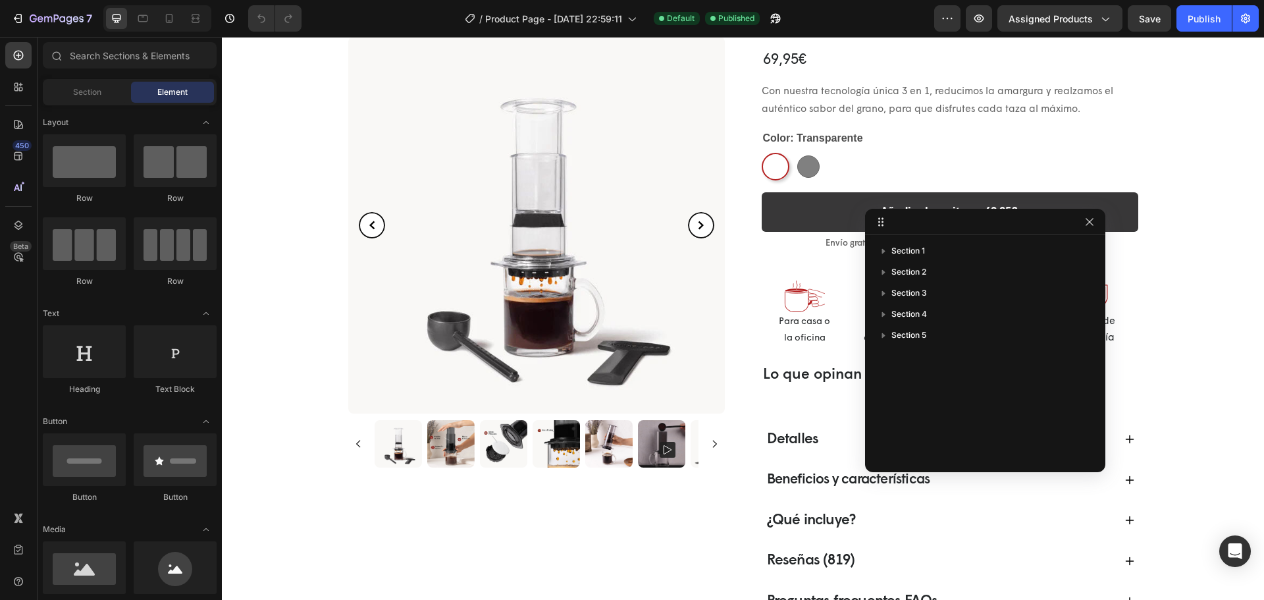
scroll to position [197, 0]
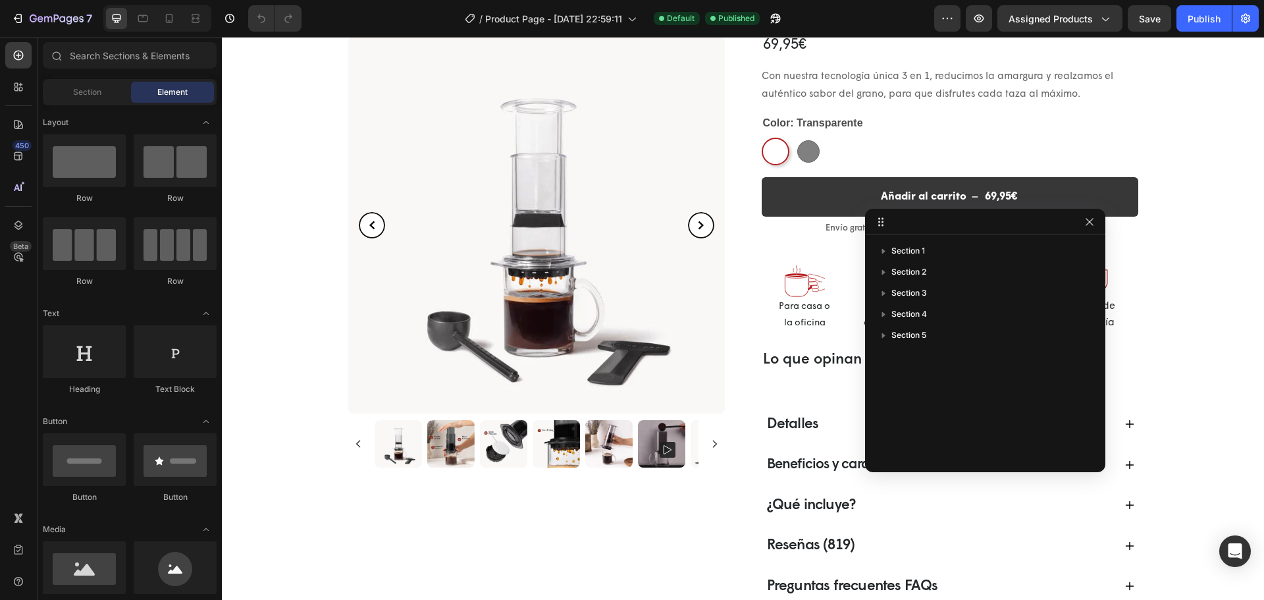
click at [765, 437] on div "Detalles" at bounding box center [793, 424] width 56 height 25
click at [927, 298] on span "Section 3" at bounding box center [909, 292] width 36 height 13
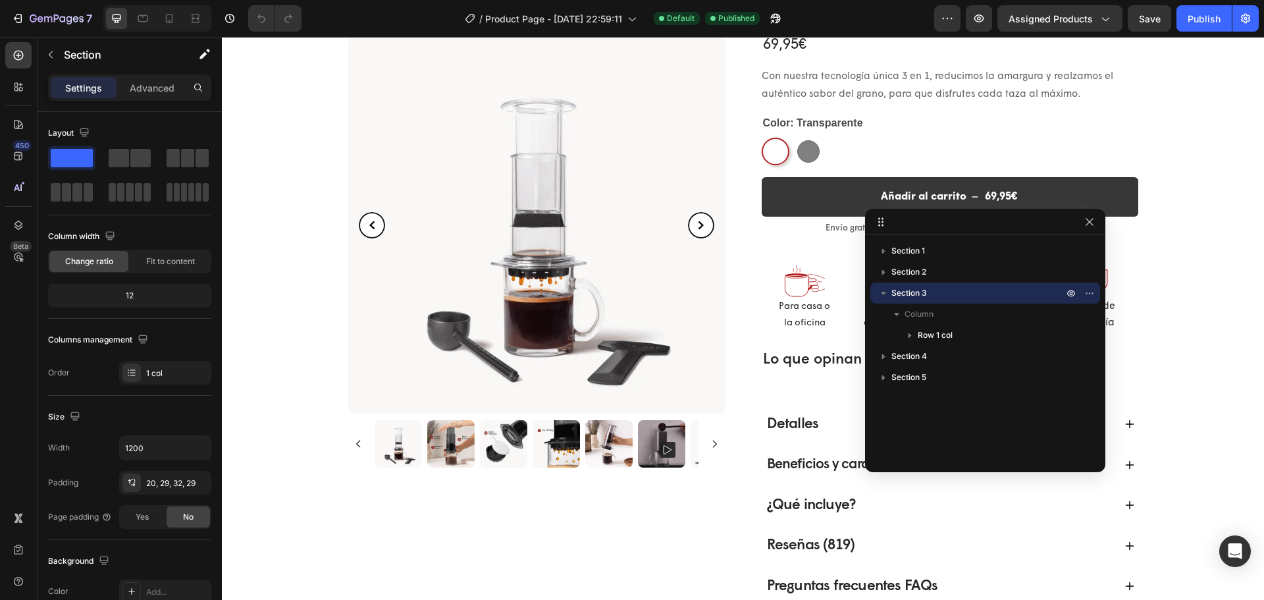
select select "580824739371549527"
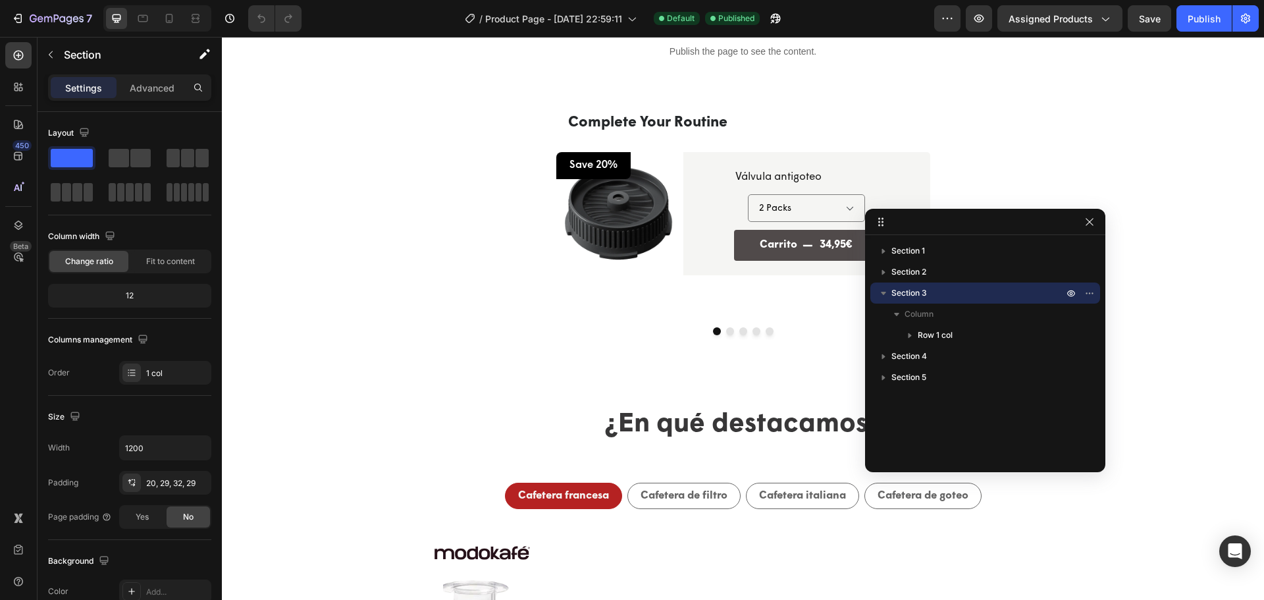
scroll to position [792, 0]
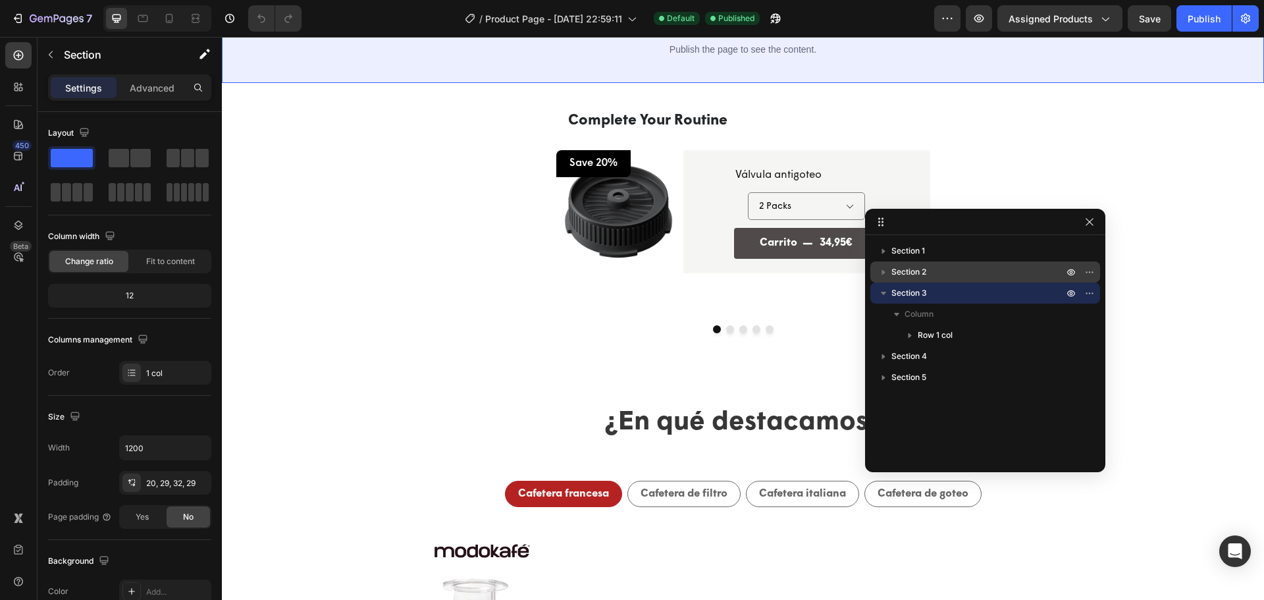
click at [927, 274] on p "Section 2" at bounding box center [978, 271] width 174 height 13
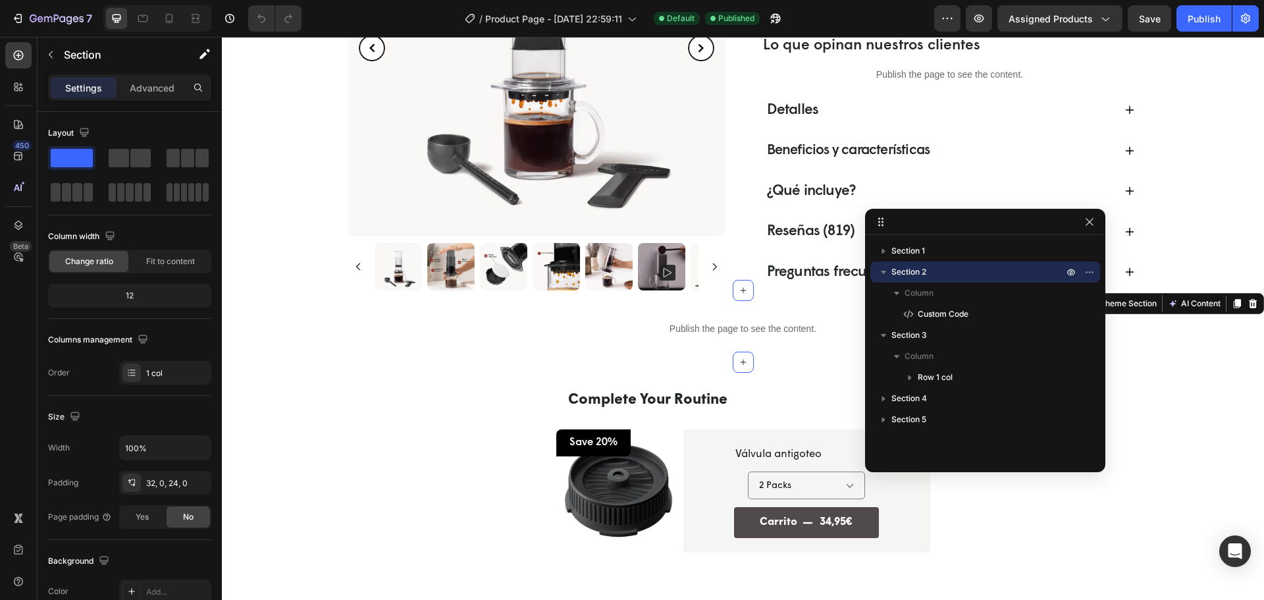
scroll to position [391, 0]
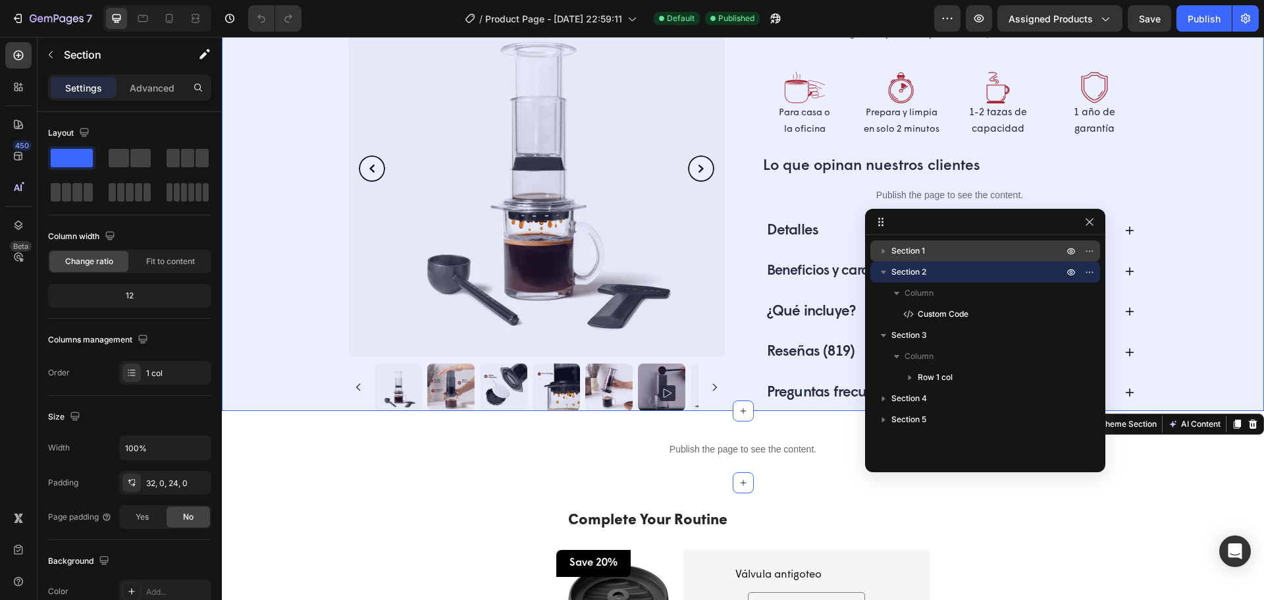
click at [915, 257] on div "Section 1" at bounding box center [984, 250] width 219 height 21
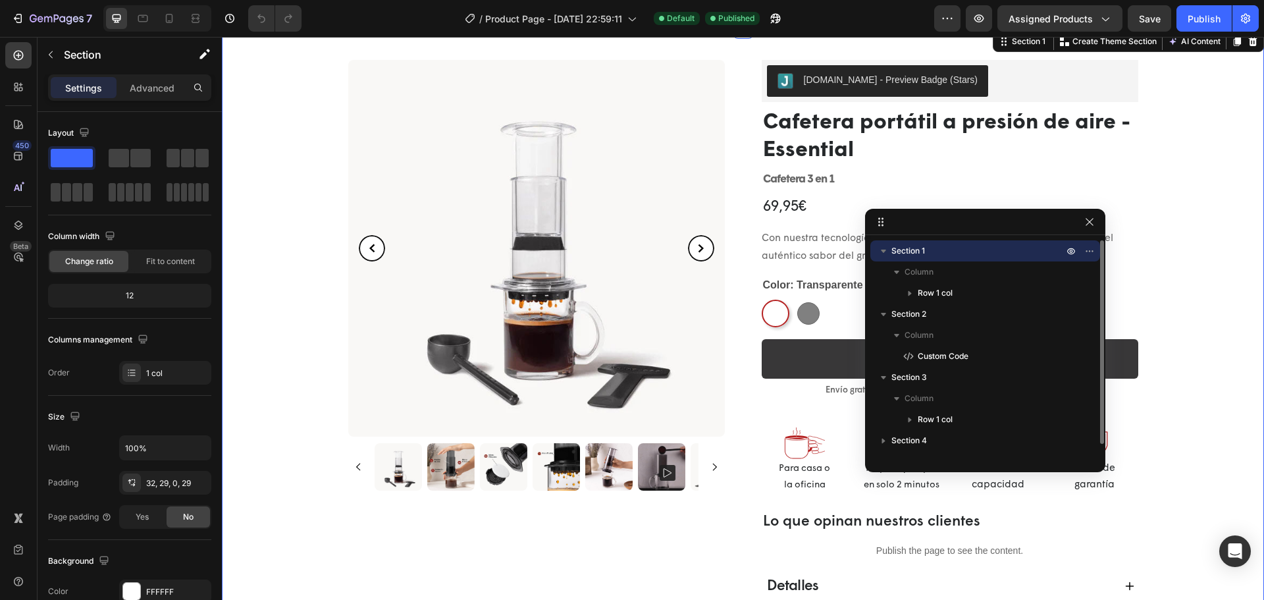
scroll to position [0, 0]
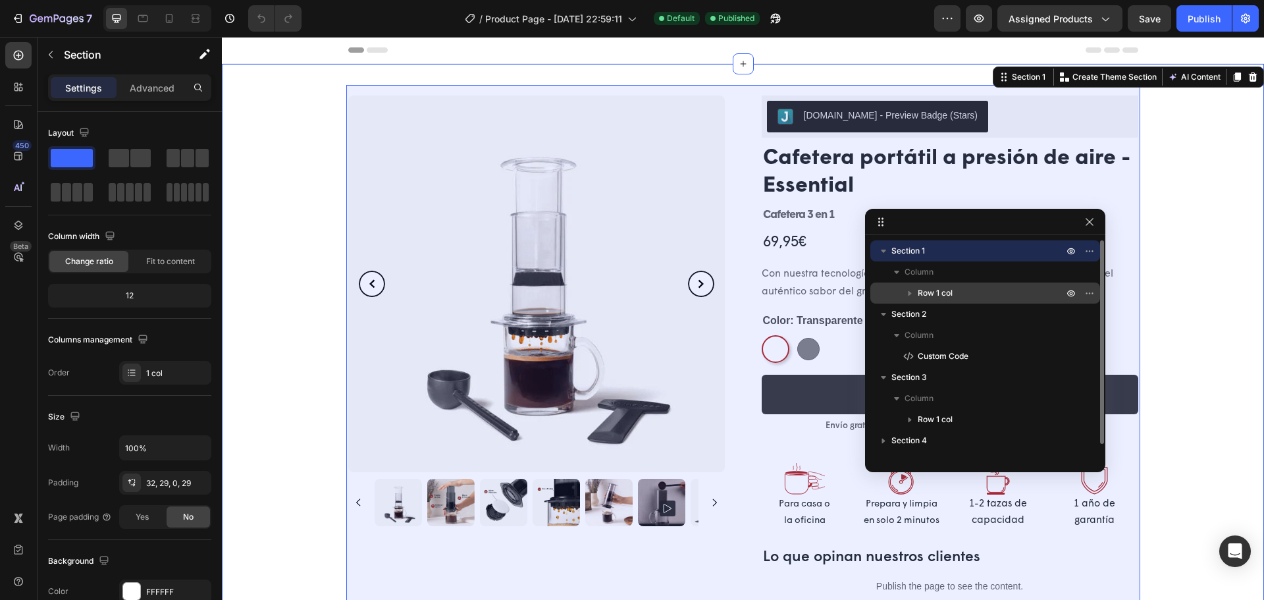
click at [929, 290] on span "Row 1 col" at bounding box center [934, 292] width 35 height 13
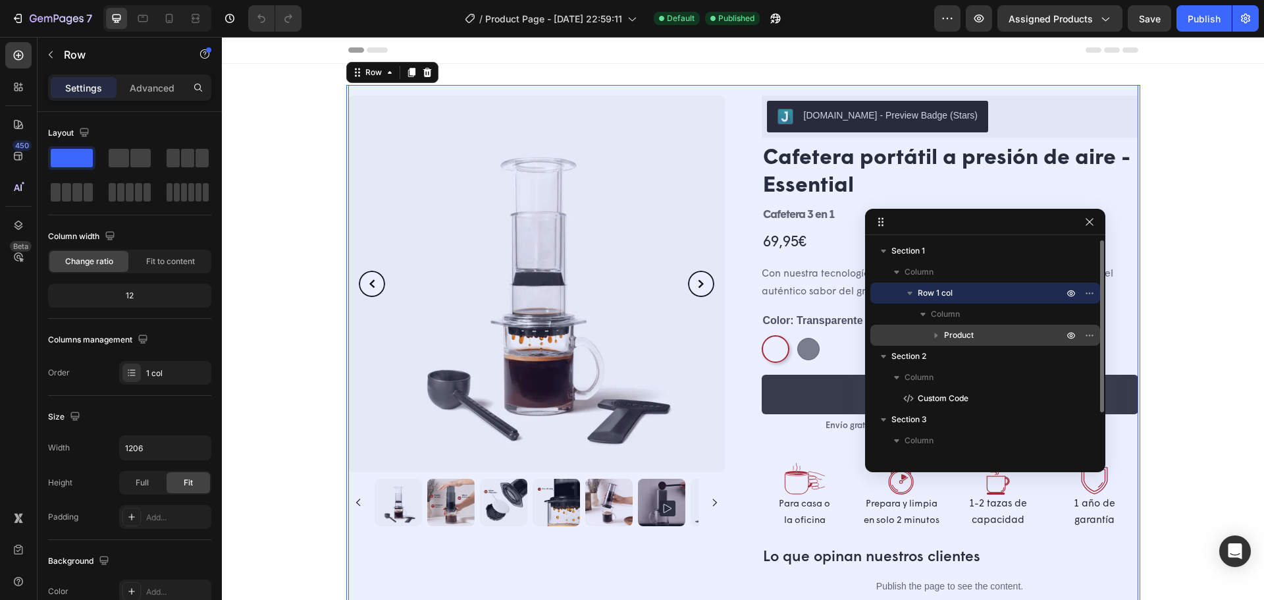
click at [953, 336] on span "Product" at bounding box center [959, 334] width 30 height 13
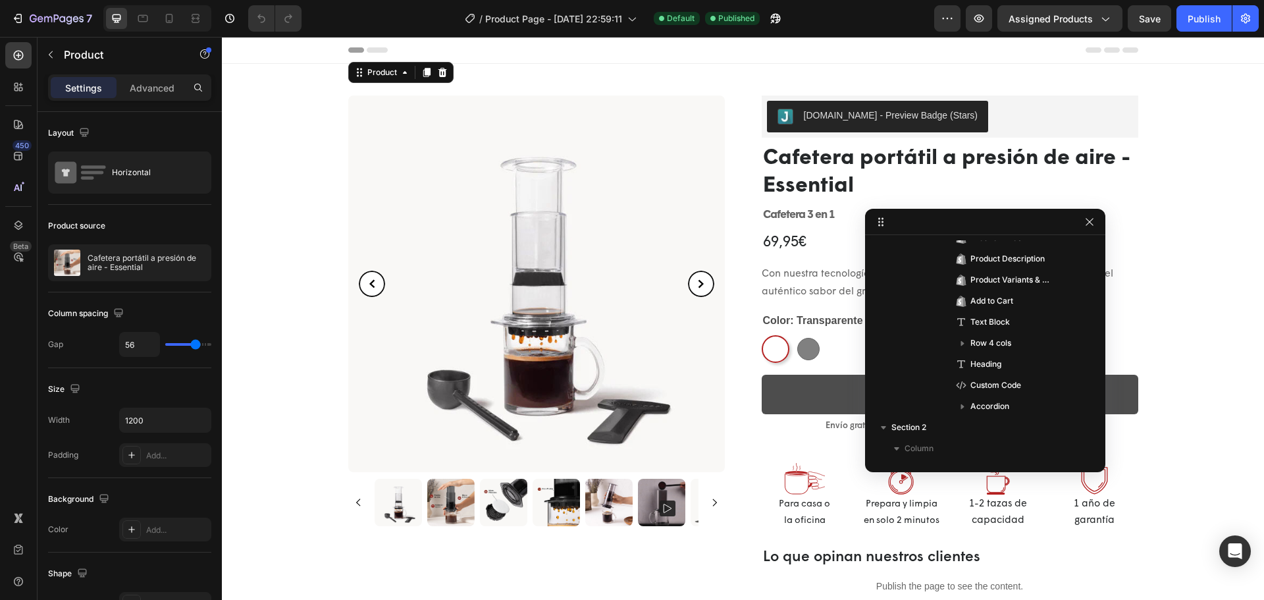
scroll to position [66, 0]
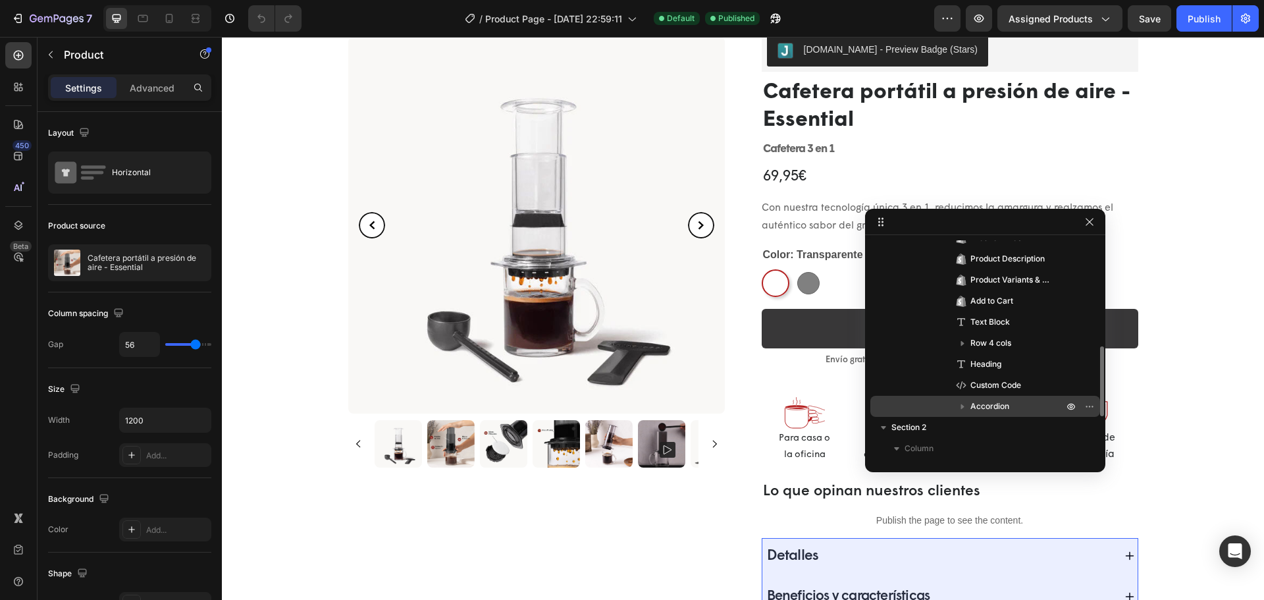
click at [997, 400] on span "Accordion" at bounding box center [989, 405] width 39 height 13
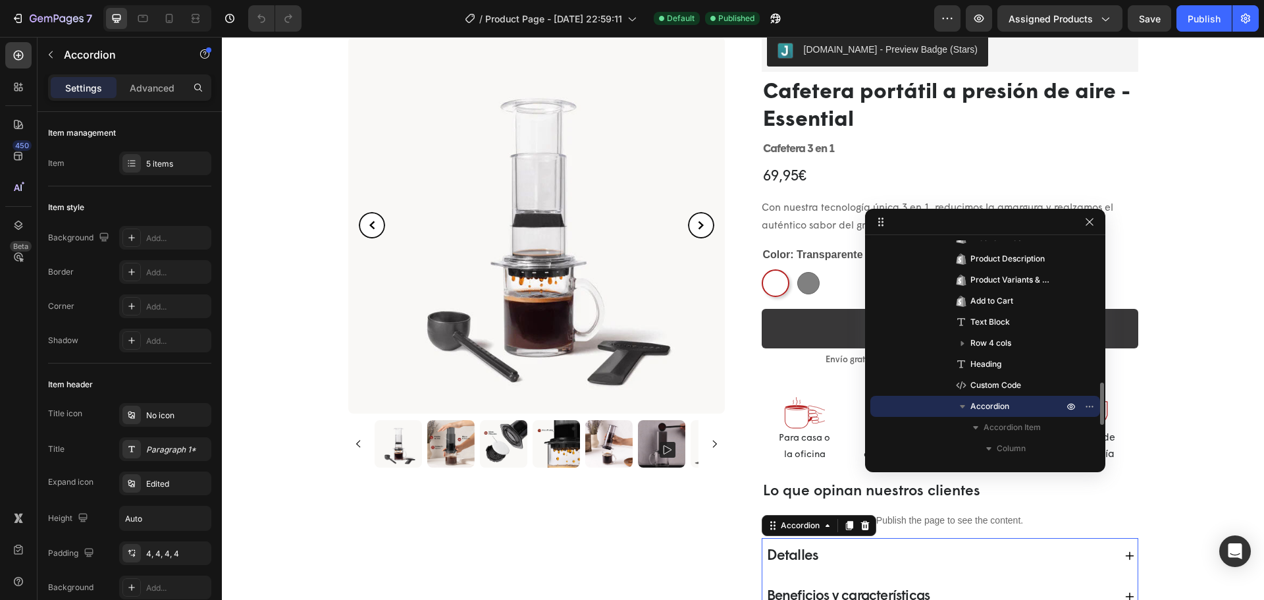
select select "580824739371549527"
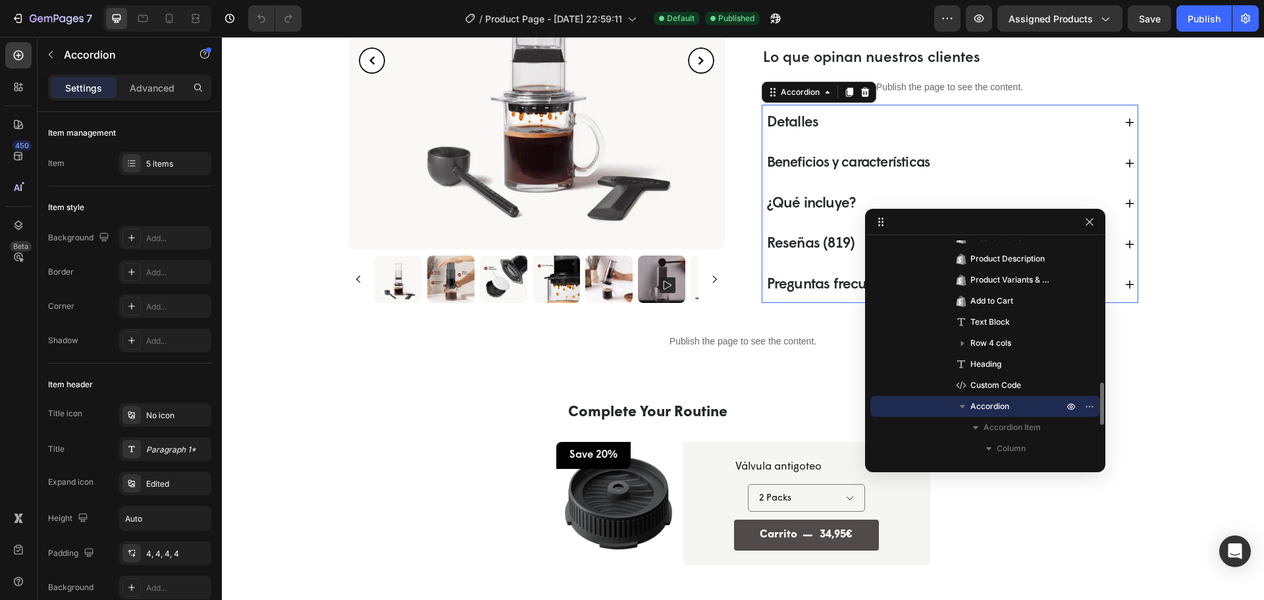
scroll to position [395, 0]
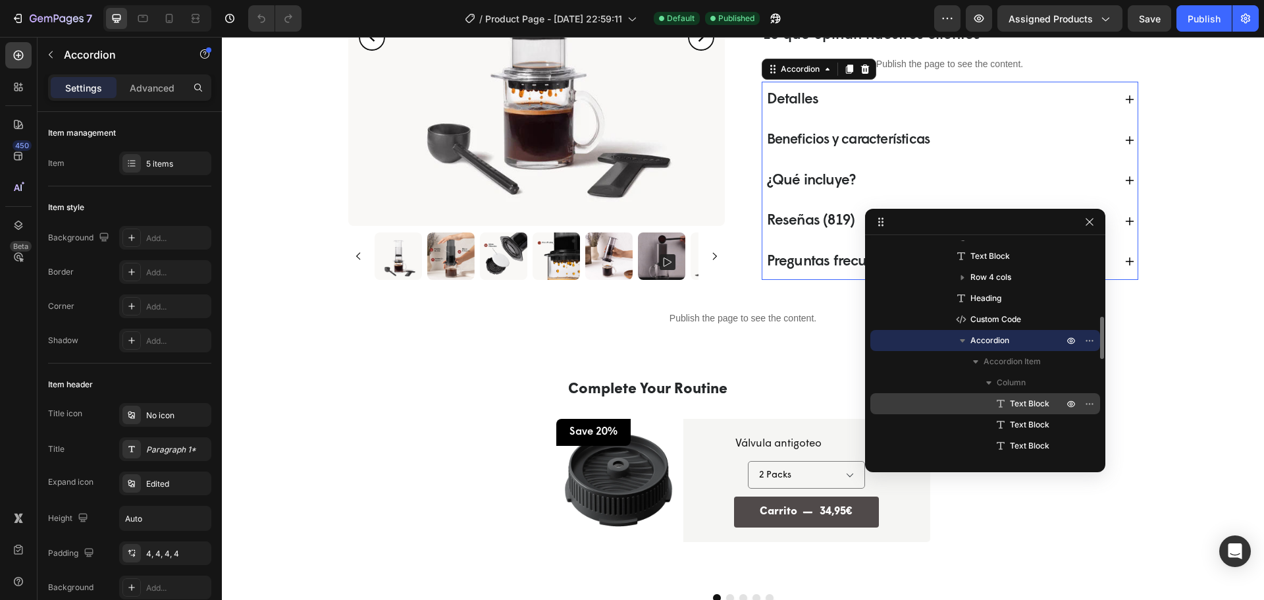
click at [1027, 407] on span "Text Block" at bounding box center [1029, 403] width 39 height 13
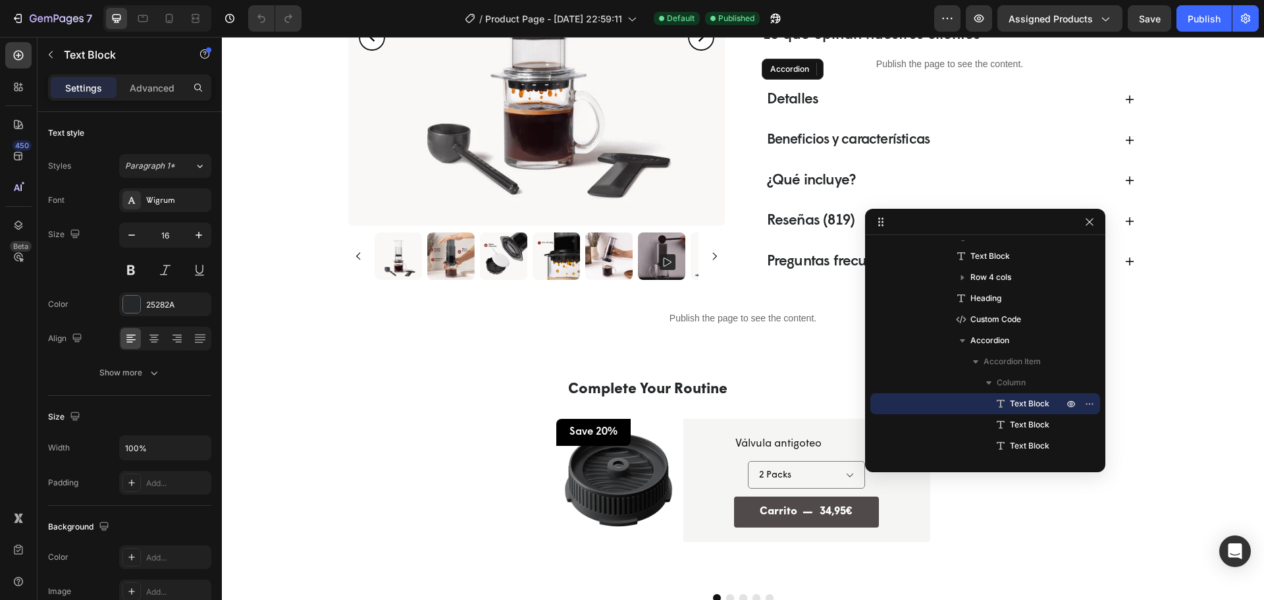
click at [869, 145] on p "Beneficios y características" at bounding box center [848, 140] width 163 height 21
click at [802, 106] on span "Detalles" at bounding box center [793, 99] width 52 height 15
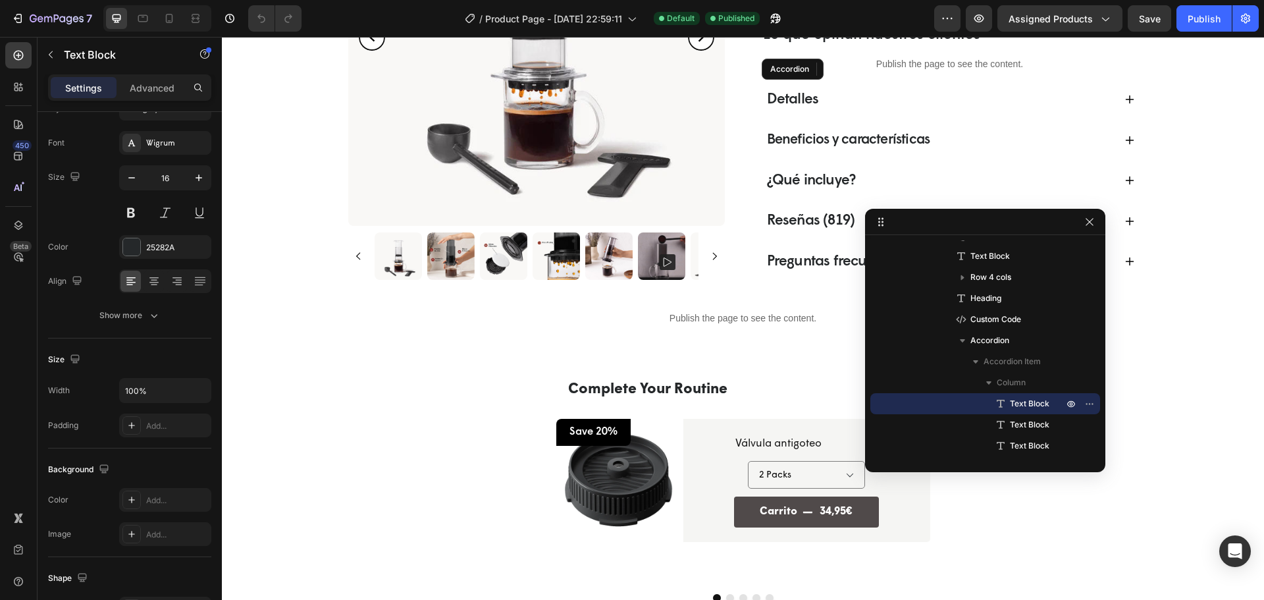
scroll to position [0, 0]
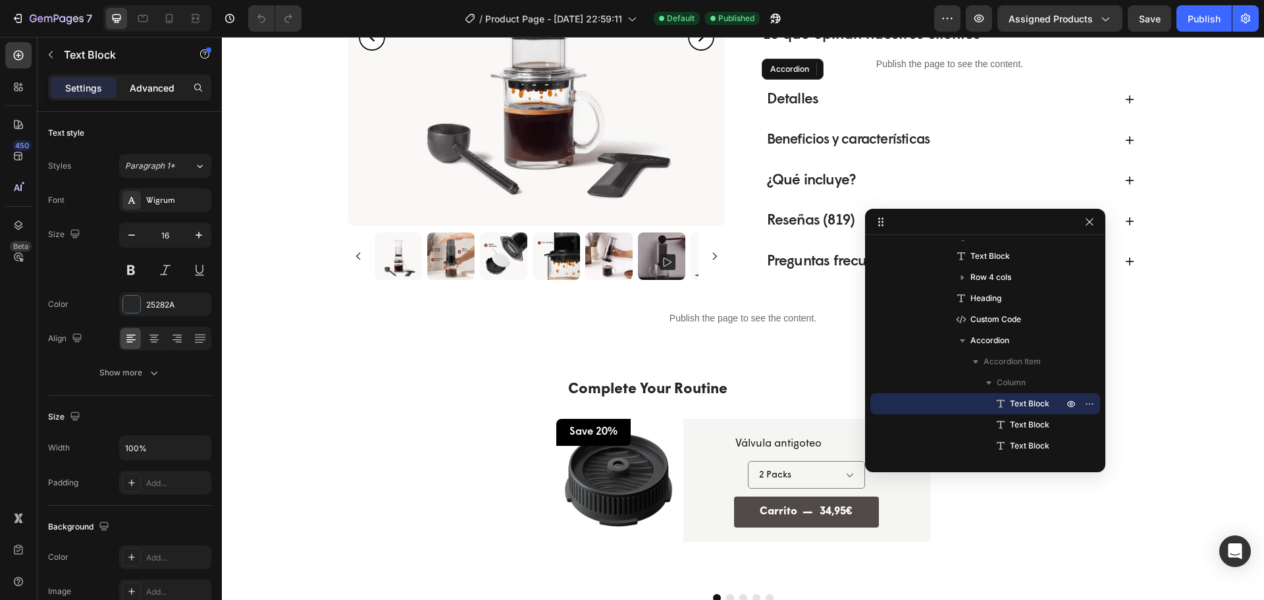
click at [147, 98] on div "Settings Advanced" at bounding box center [129, 87] width 163 height 26
click at [151, 88] on p "Advanced" at bounding box center [152, 88] width 45 height 14
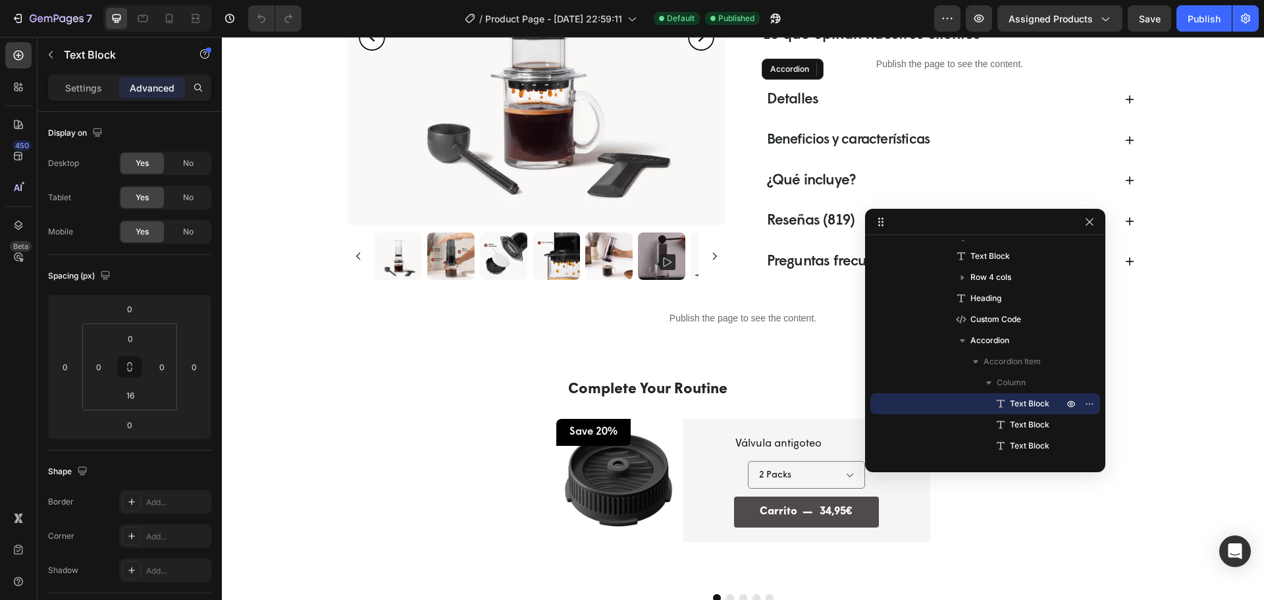
click at [61, 99] on div "Settings Advanced" at bounding box center [129, 87] width 163 height 26
click at [103, 84] on div "Settings" at bounding box center [84, 87] width 66 height 21
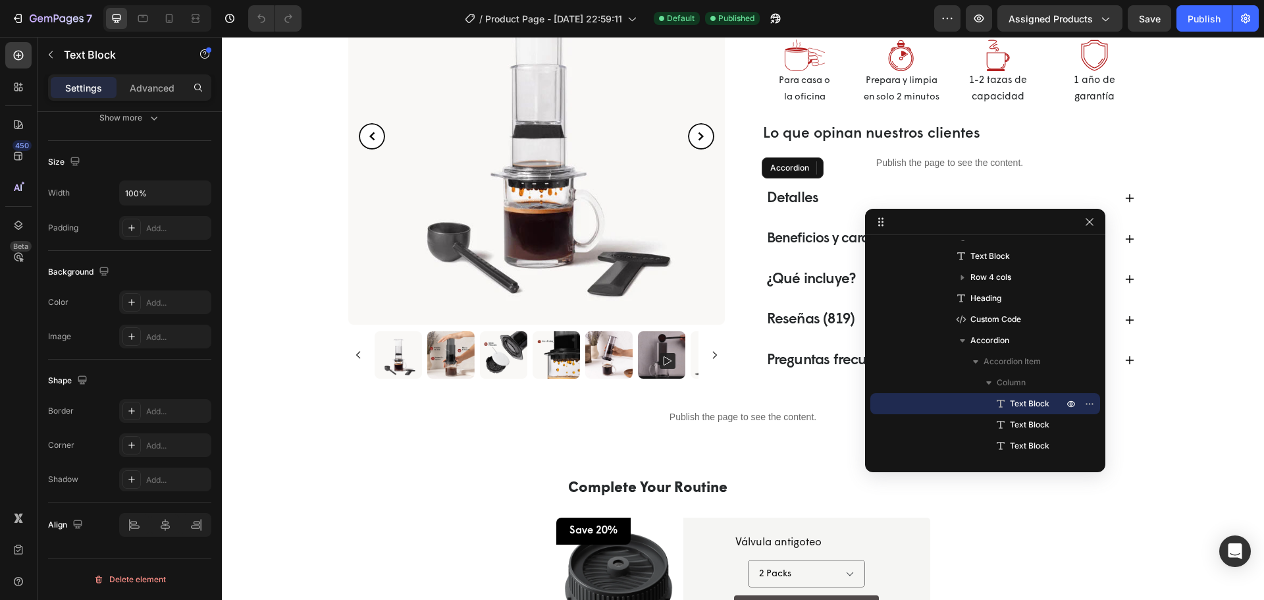
scroll to position [390, 0]
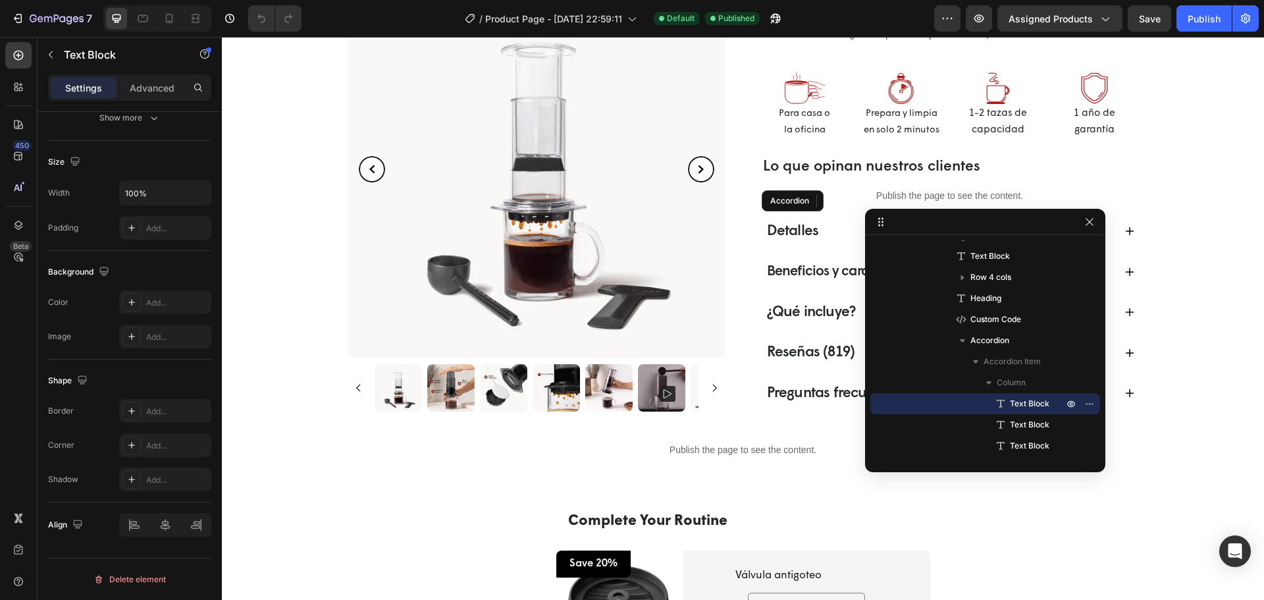
click at [831, 236] on div "Detalles" at bounding box center [939, 231] width 349 height 25
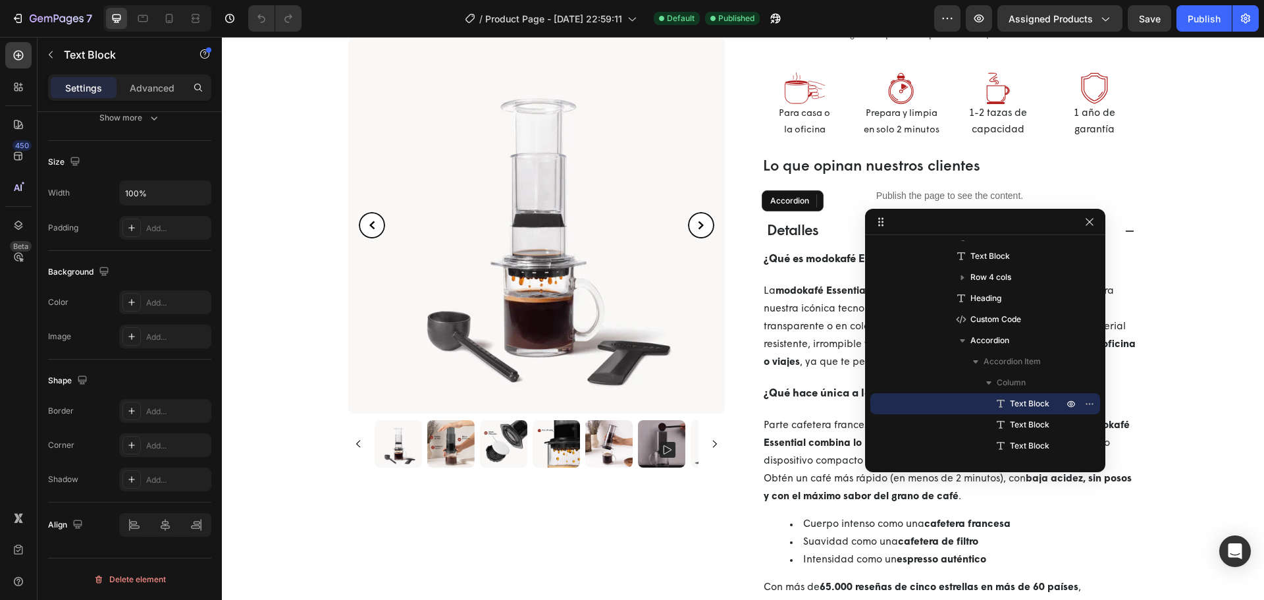
click at [831, 236] on div "Detalles" at bounding box center [939, 231] width 349 height 25
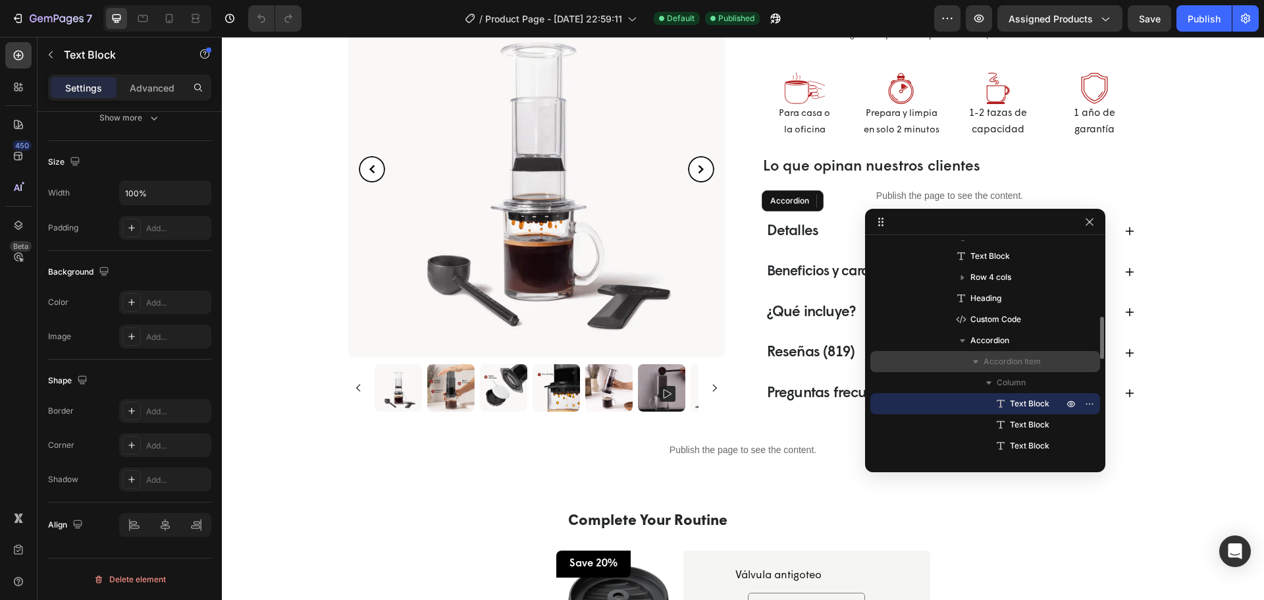
click at [1041, 358] on p "Accordion Item" at bounding box center [1024, 361] width 82 height 13
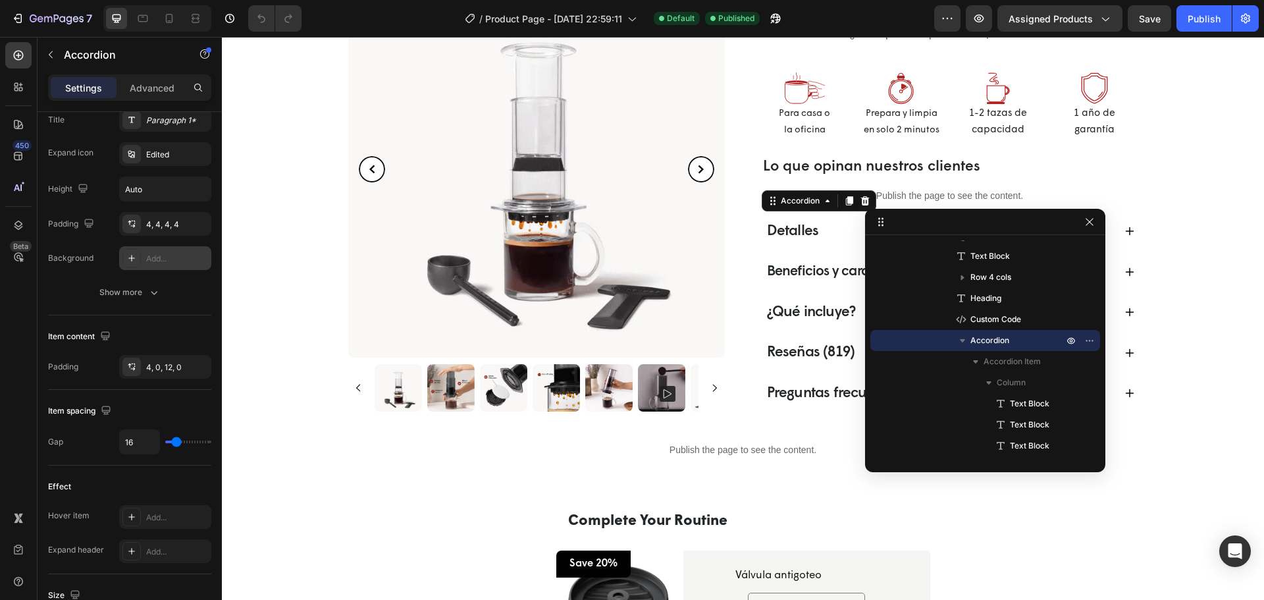
scroll to position [461, 0]
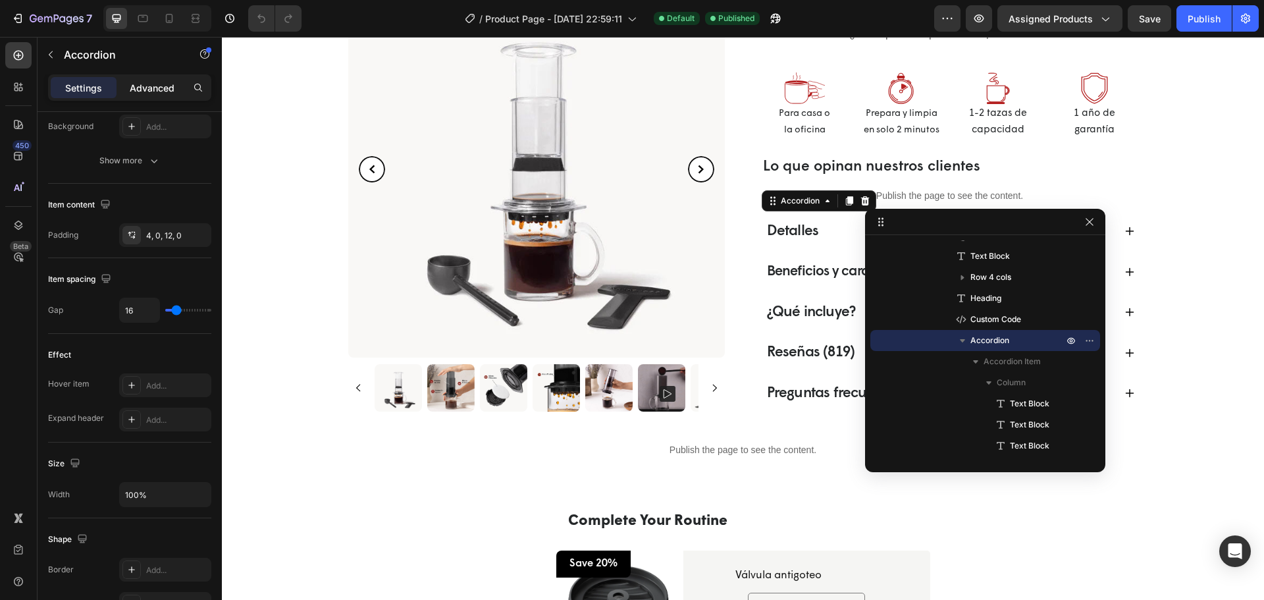
click at [155, 92] on p "Advanced" at bounding box center [152, 88] width 45 height 14
type input "100%"
type input "100"
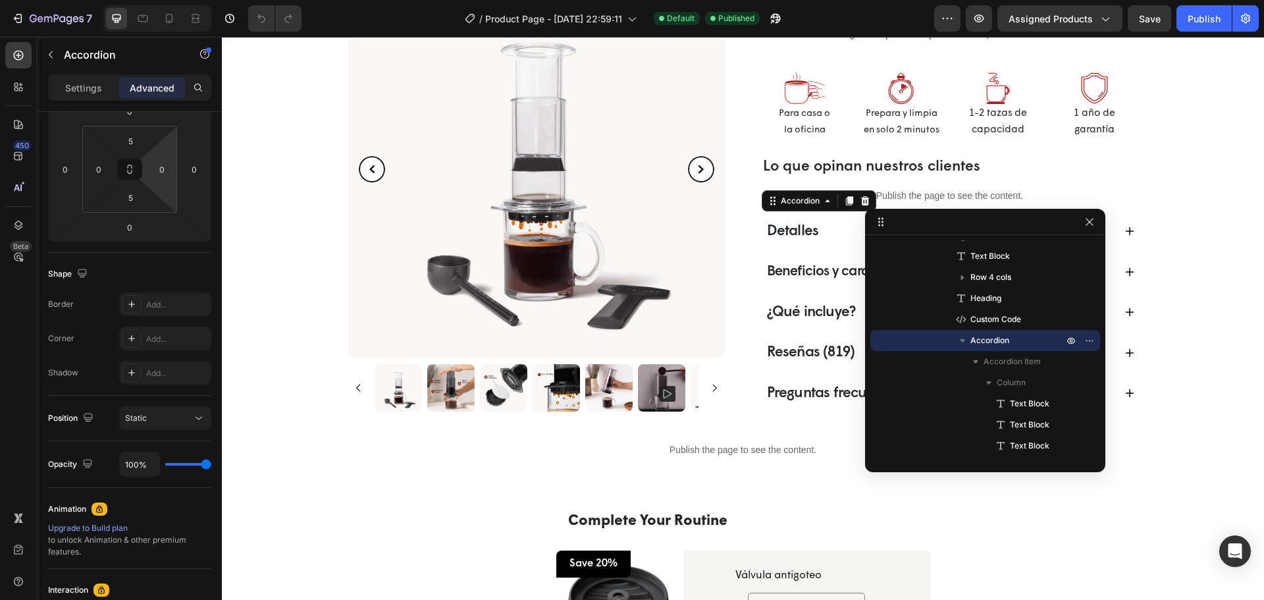
scroll to position [388, 0]
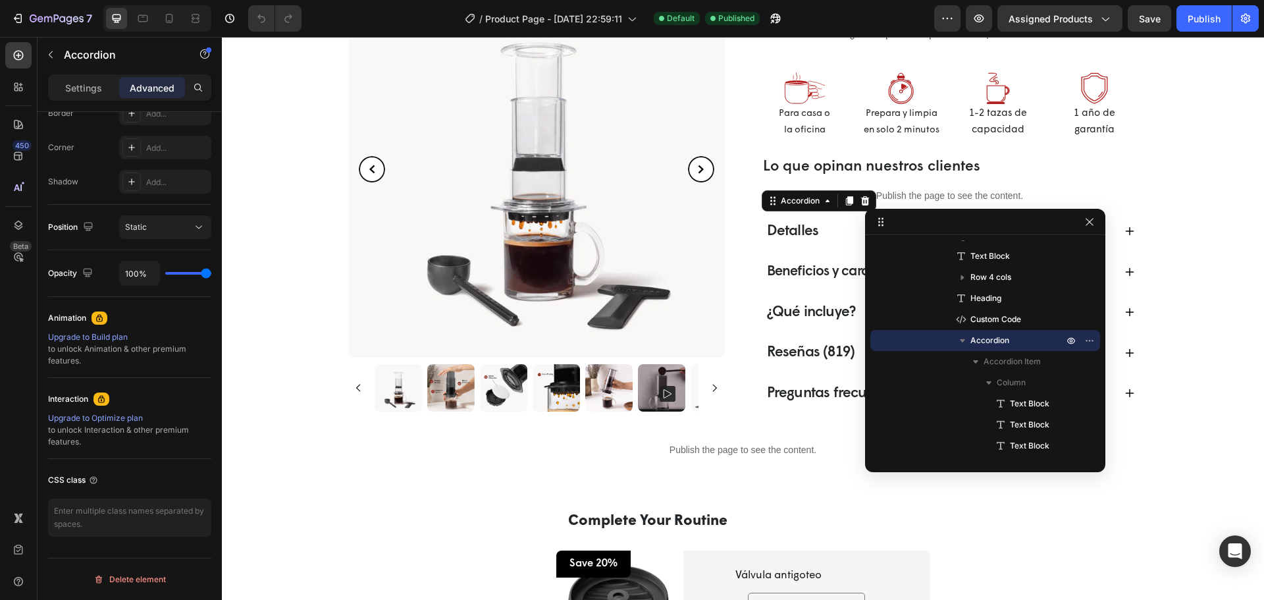
click at [767, 234] on span "Detalles" at bounding box center [793, 231] width 52 height 15
click at [1039, 399] on span "Text Block" at bounding box center [1029, 403] width 39 height 13
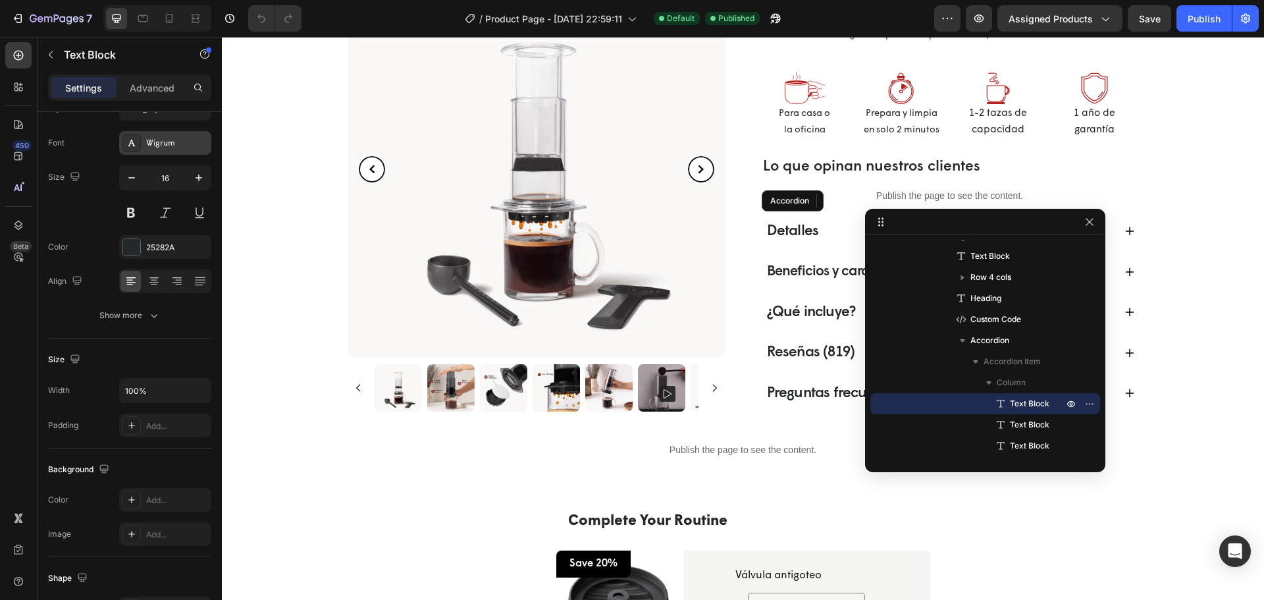
scroll to position [0, 0]
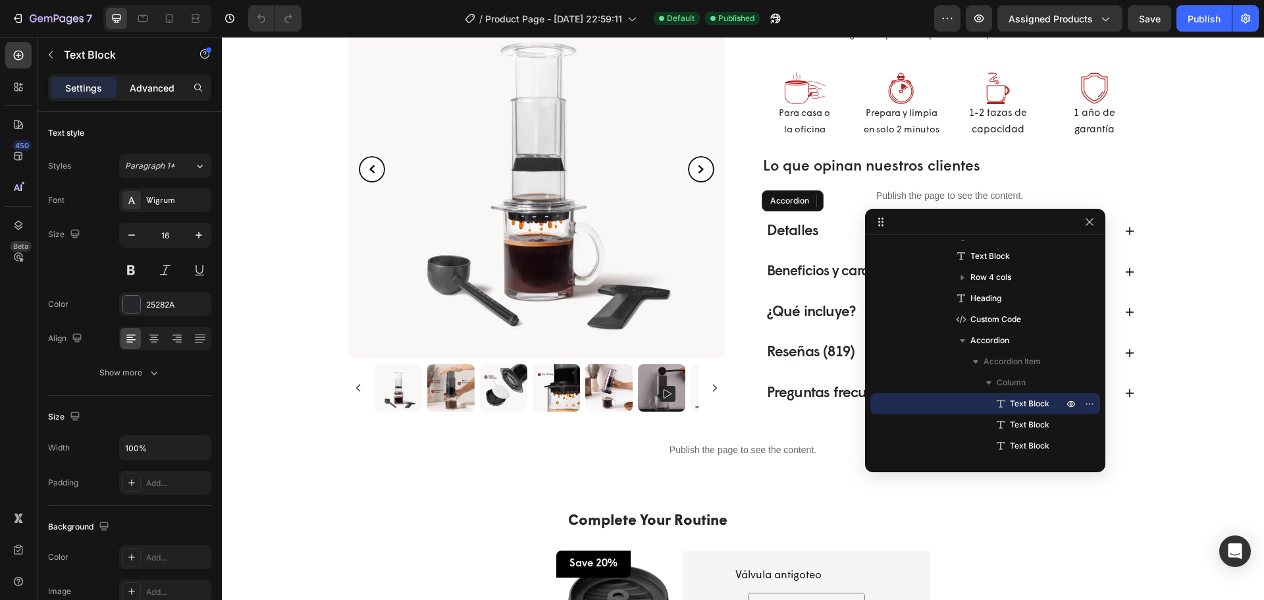
click at [147, 84] on p "Advanced" at bounding box center [152, 88] width 45 height 14
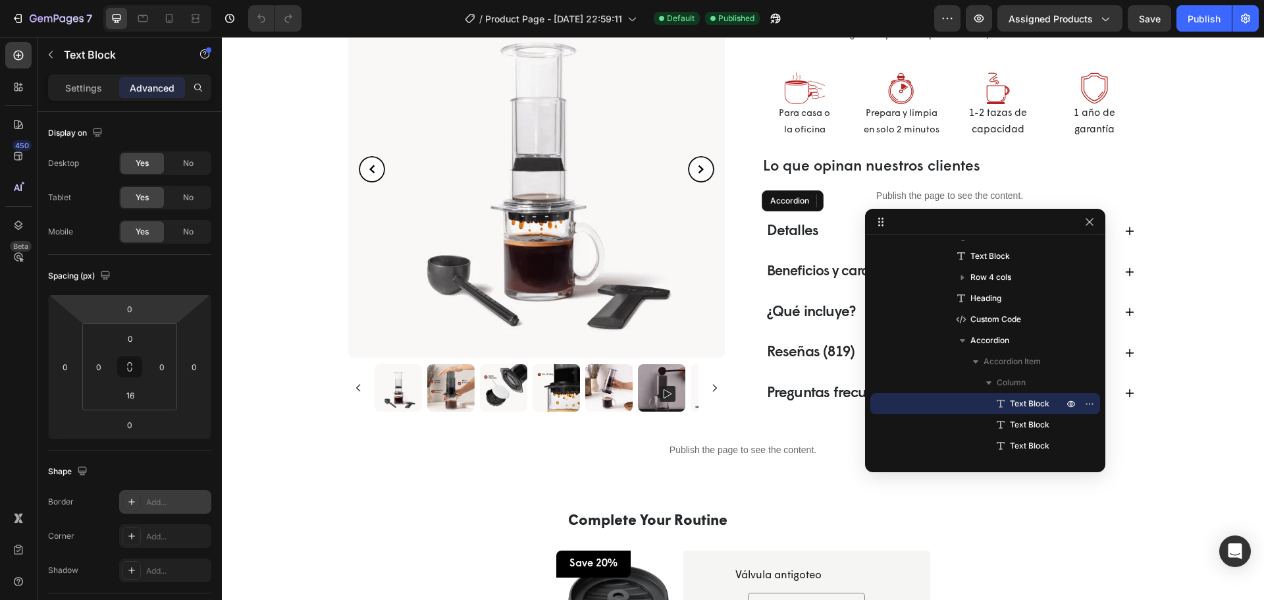
scroll to position [197, 0]
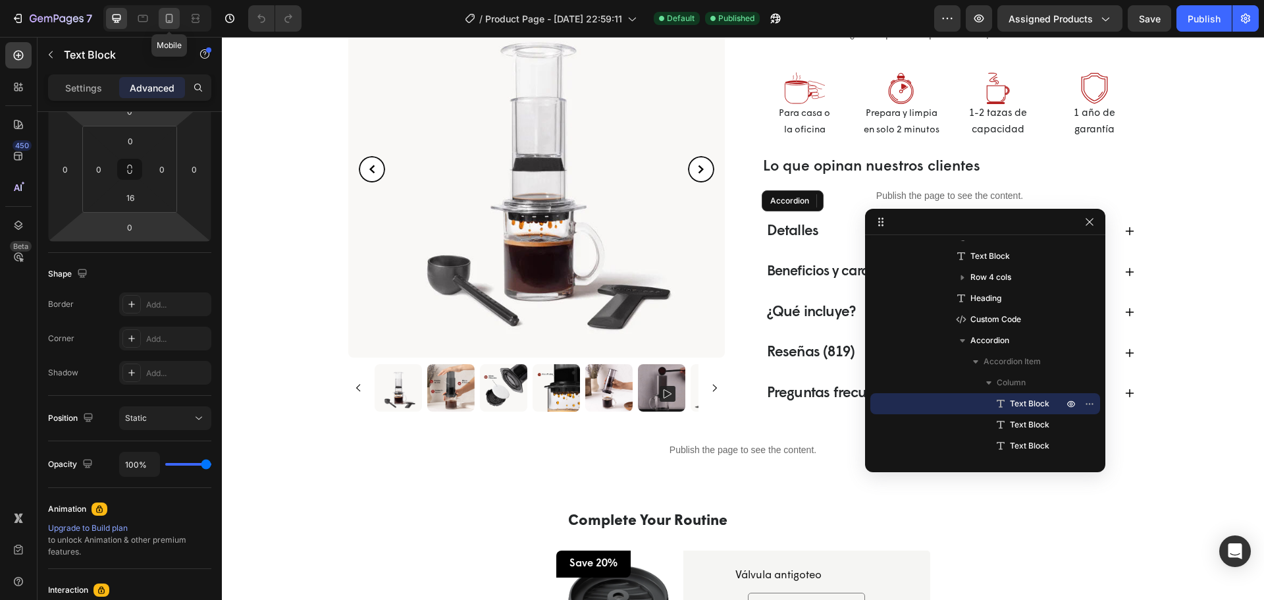
click at [172, 21] on icon at bounding box center [169, 18] width 7 height 9
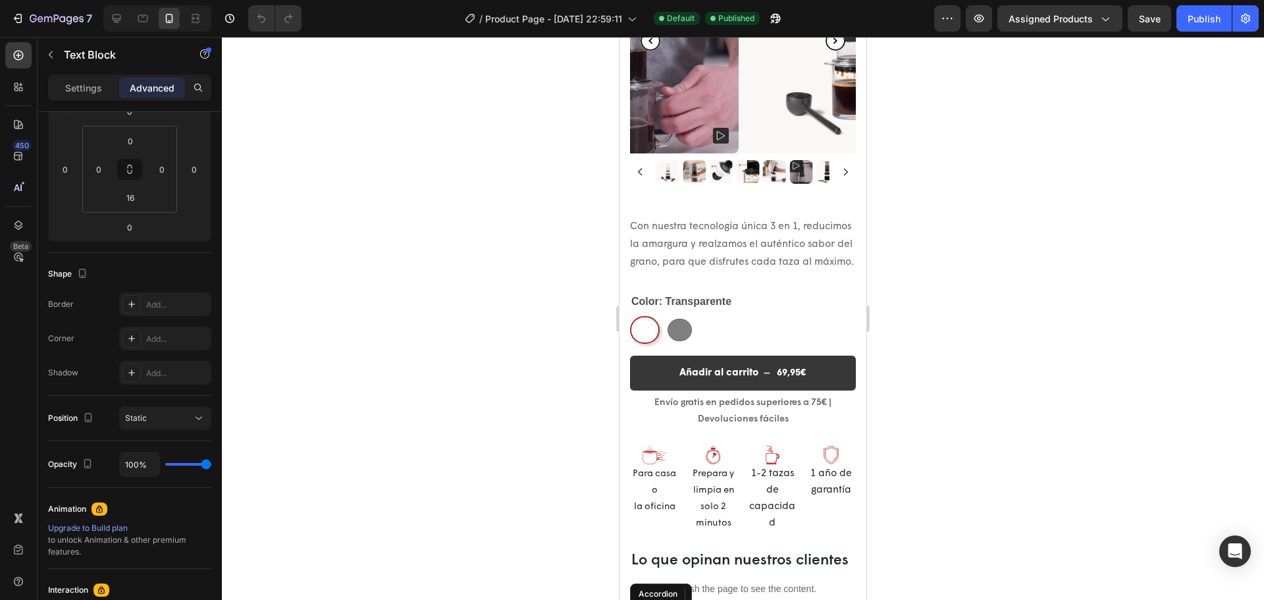
scroll to position [324, 0]
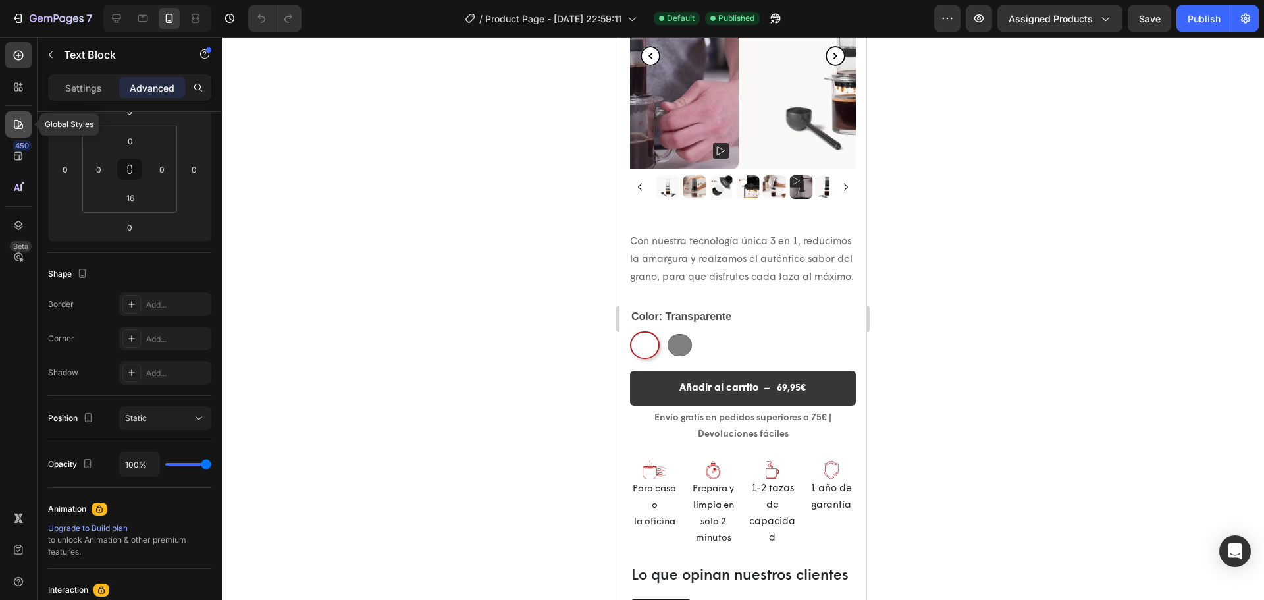
click at [7, 128] on div at bounding box center [18, 124] width 26 height 26
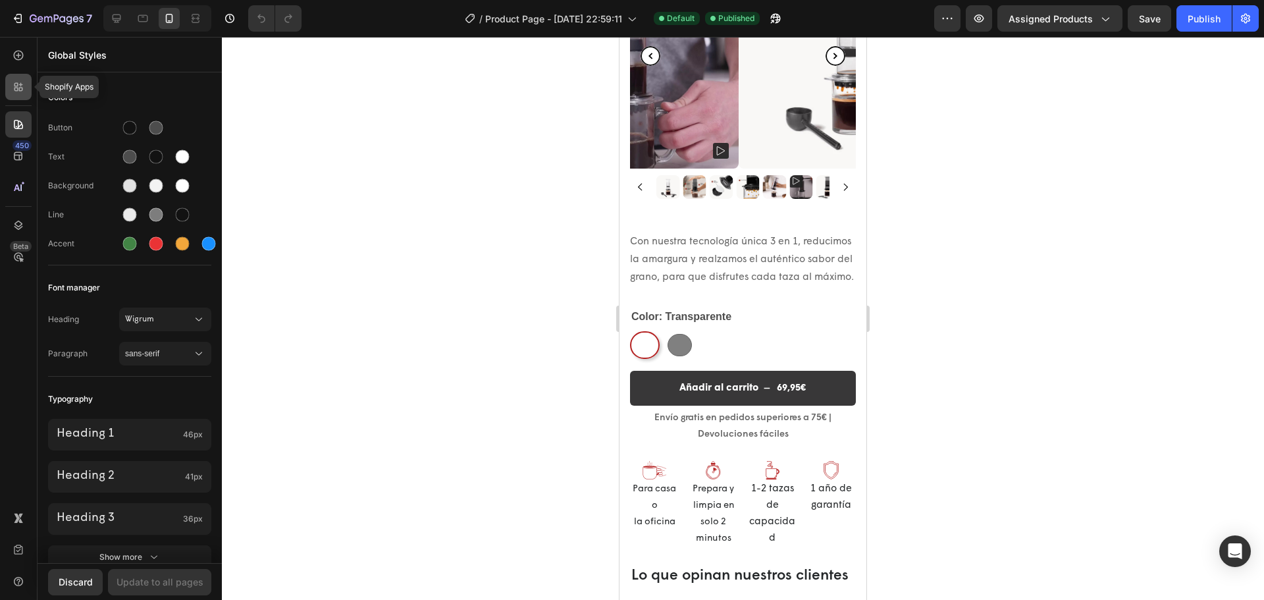
click at [11, 99] on div at bounding box center [18, 87] width 26 height 26
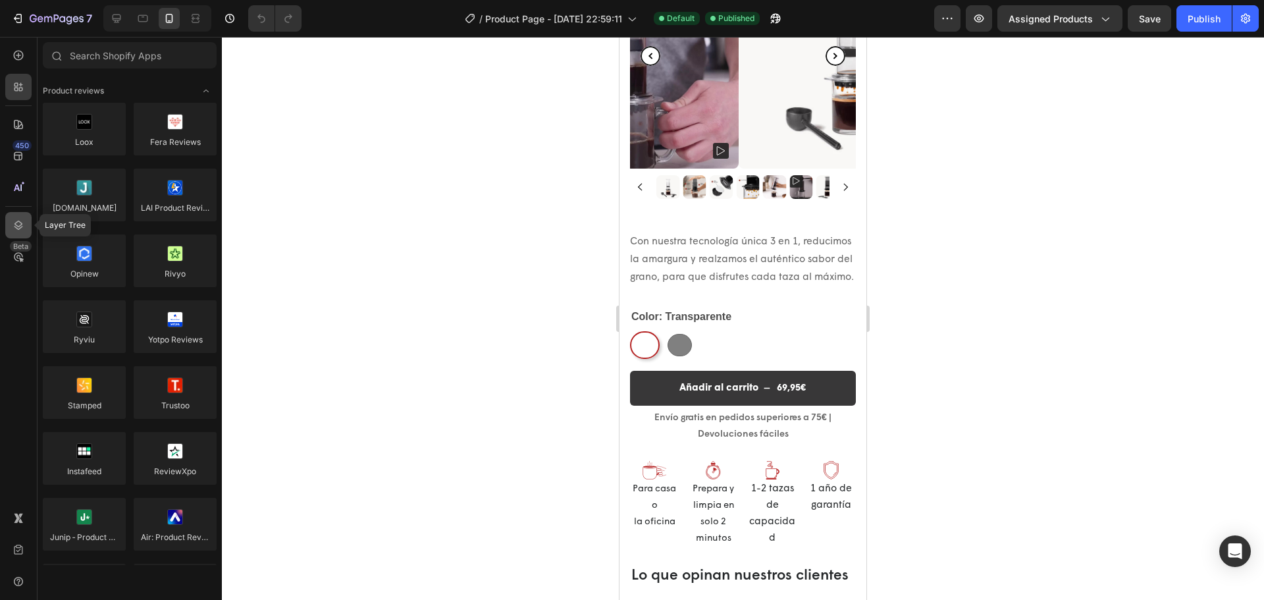
click at [13, 228] on icon at bounding box center [18, 224] width 13 height 13
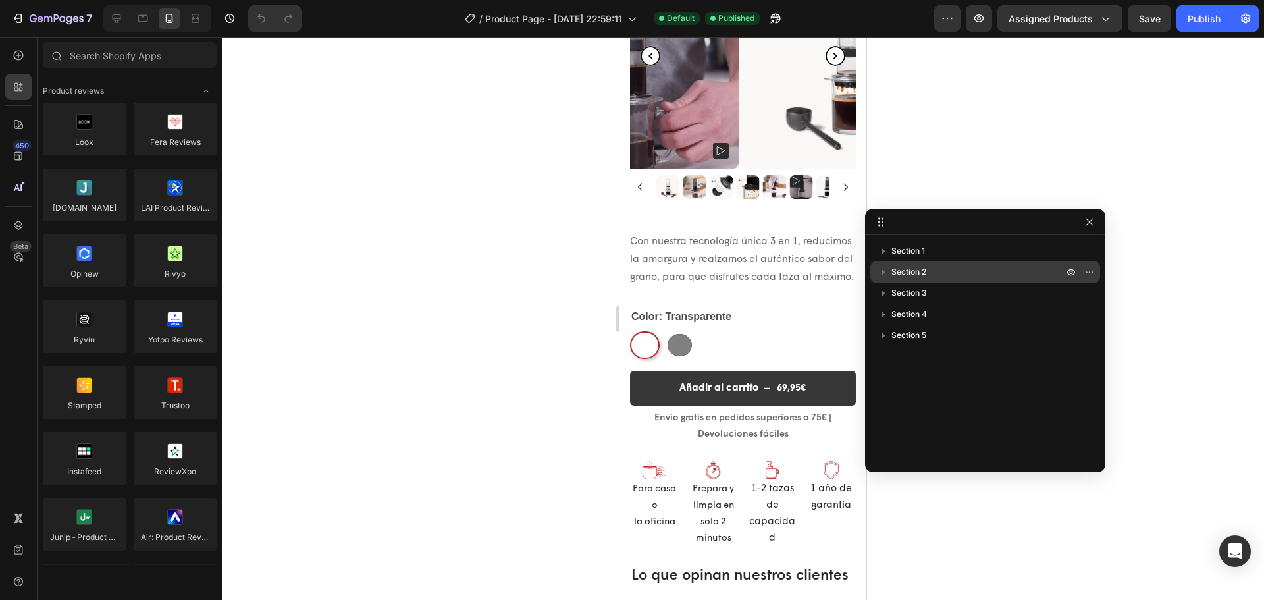
click at [942, 272] on p "Section 2" at bounding box center [978, 271] width 174 height 13
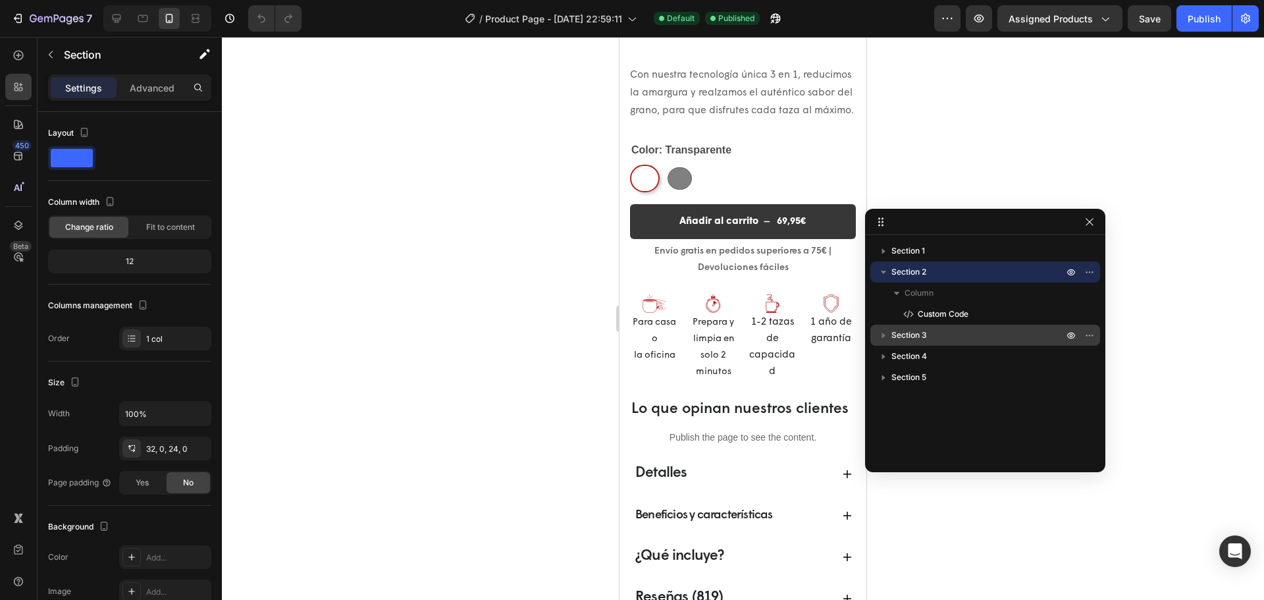
select select "580824739371549527"
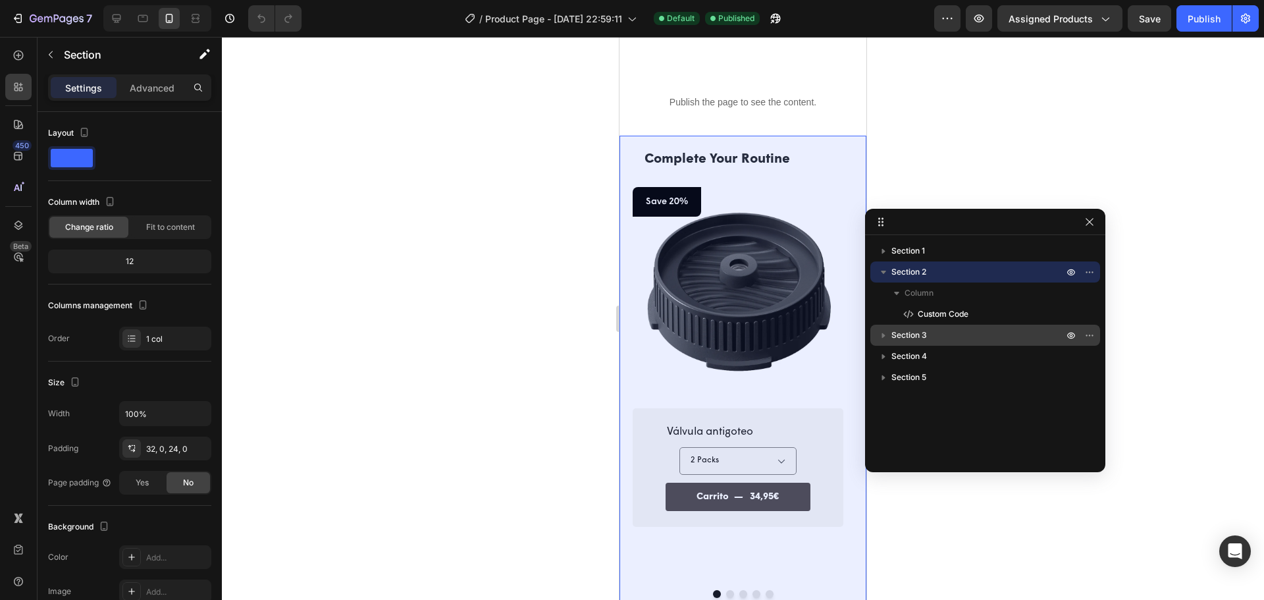
click at [954, 332] on p "Section 3" at bounding box center [978, 334] width 174 height 13
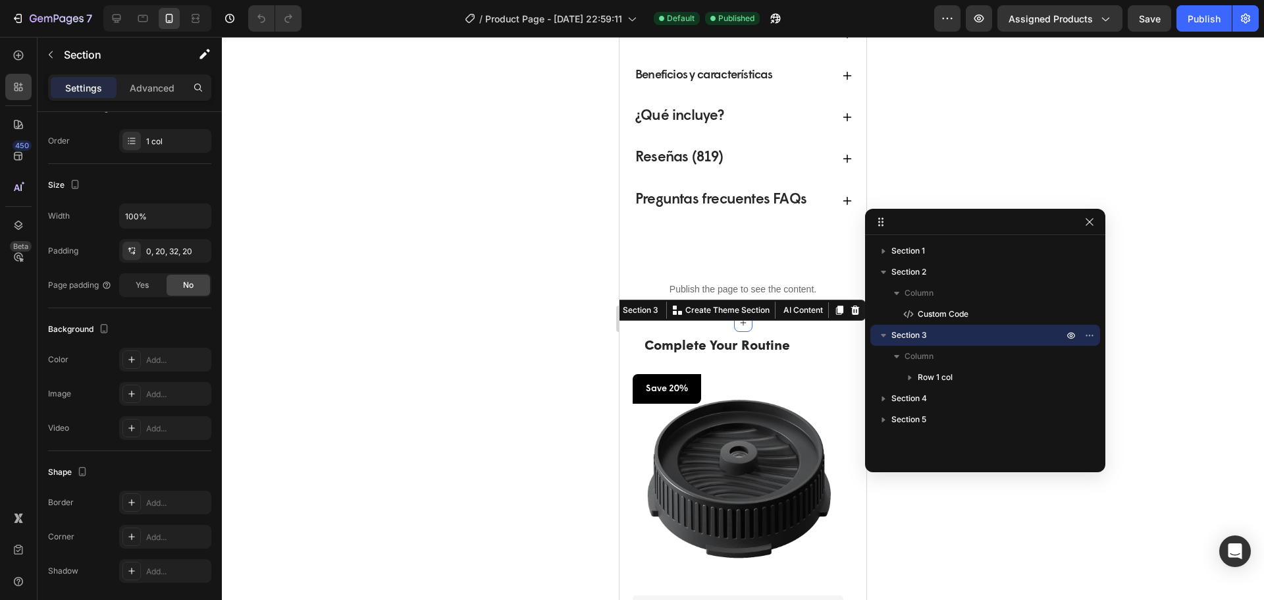
scroll to position [920, 0]
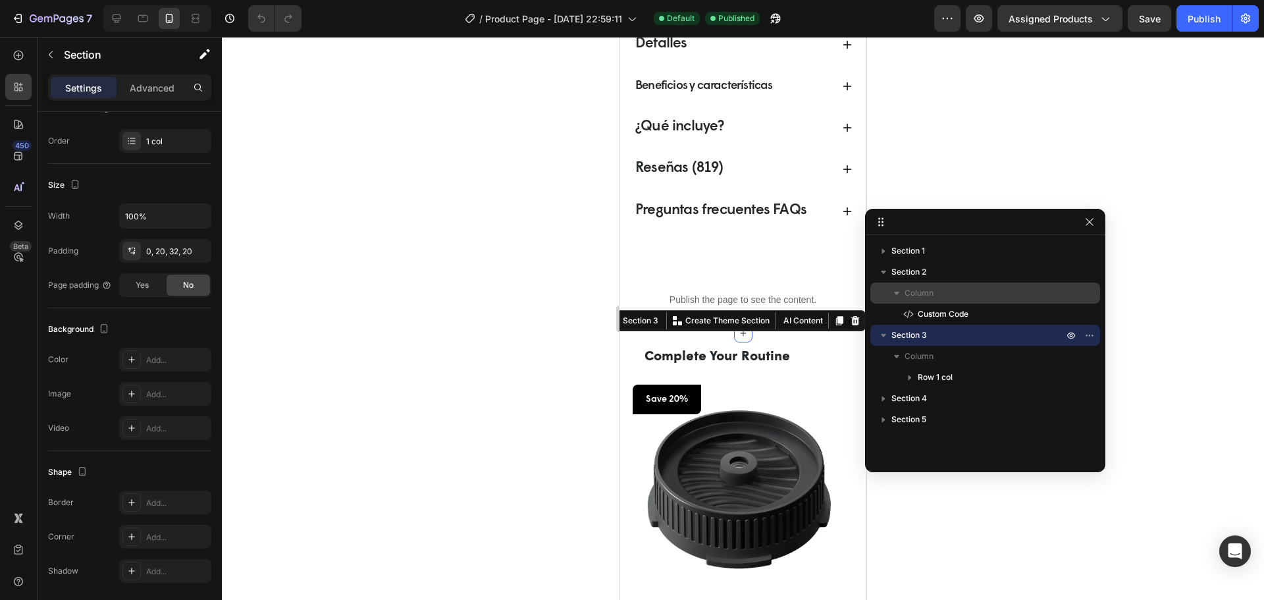
click at [934, 290] on p "Column" at bounding box center [984, 292] width 161 height 13
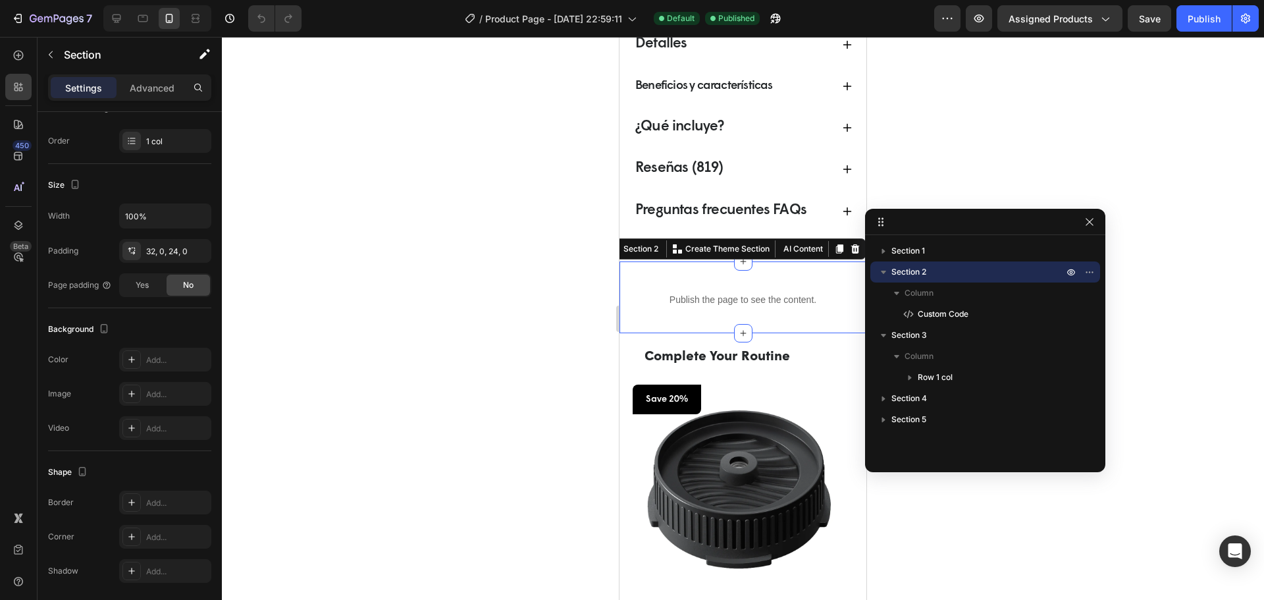
click at [935, 268] on p "Section 2" at bounding box center [978, 271] width 174 height 13
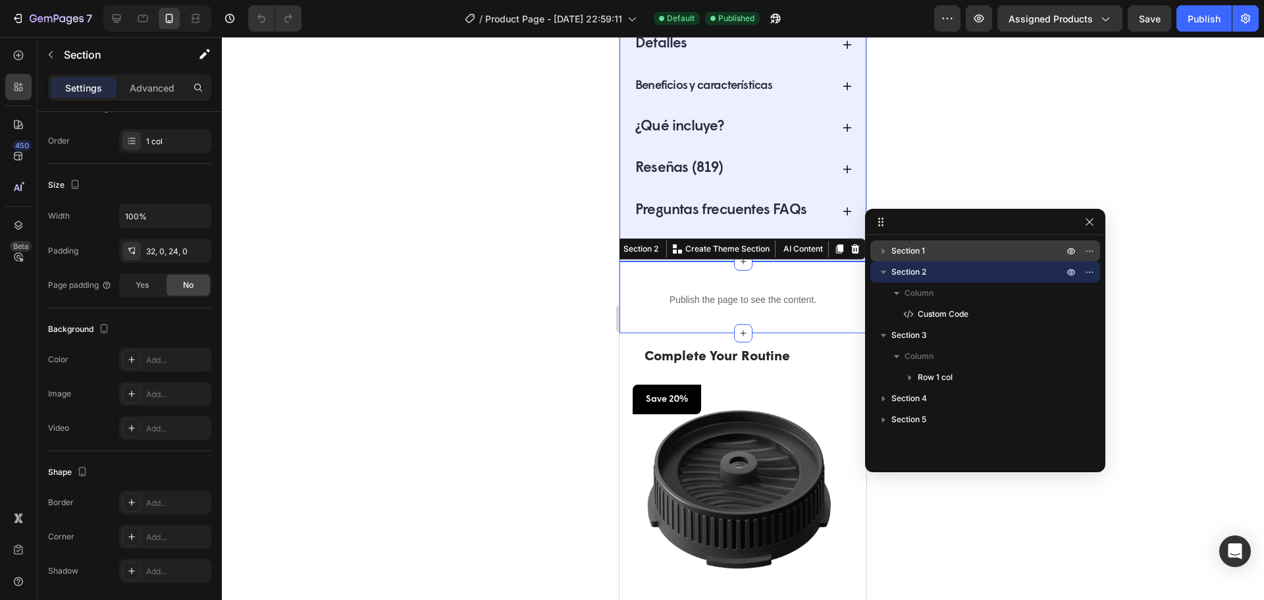
click at [926, 255] on p "Section 1" at bounding box center [978, 250] width 174 height 13
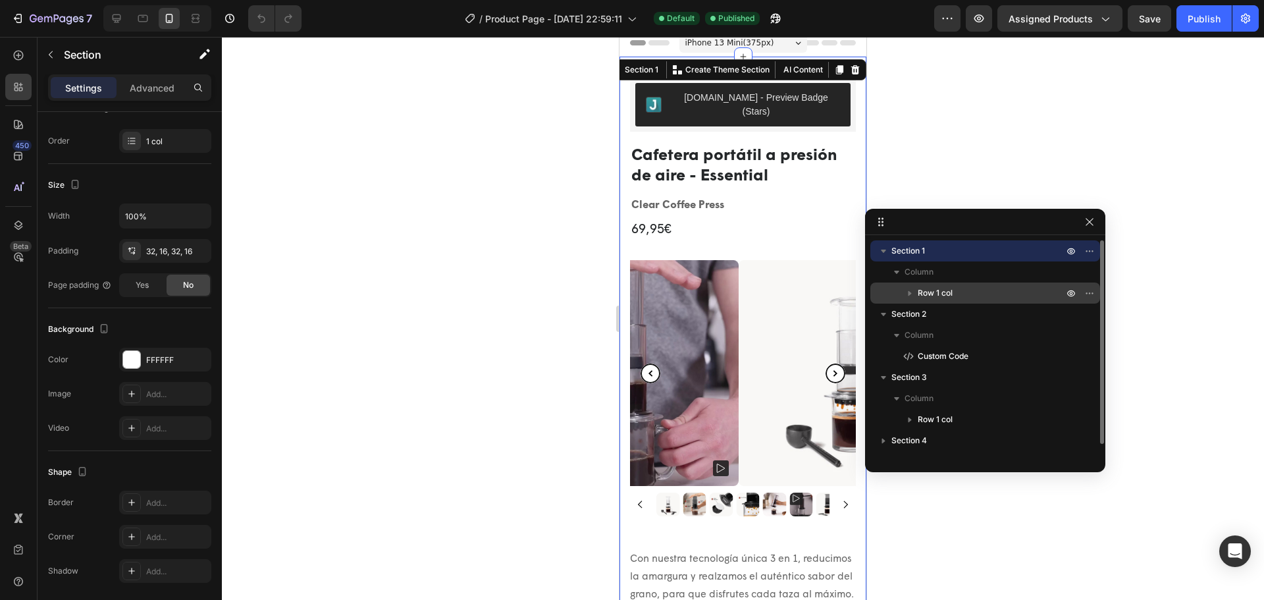
scroll to position [0, 0]
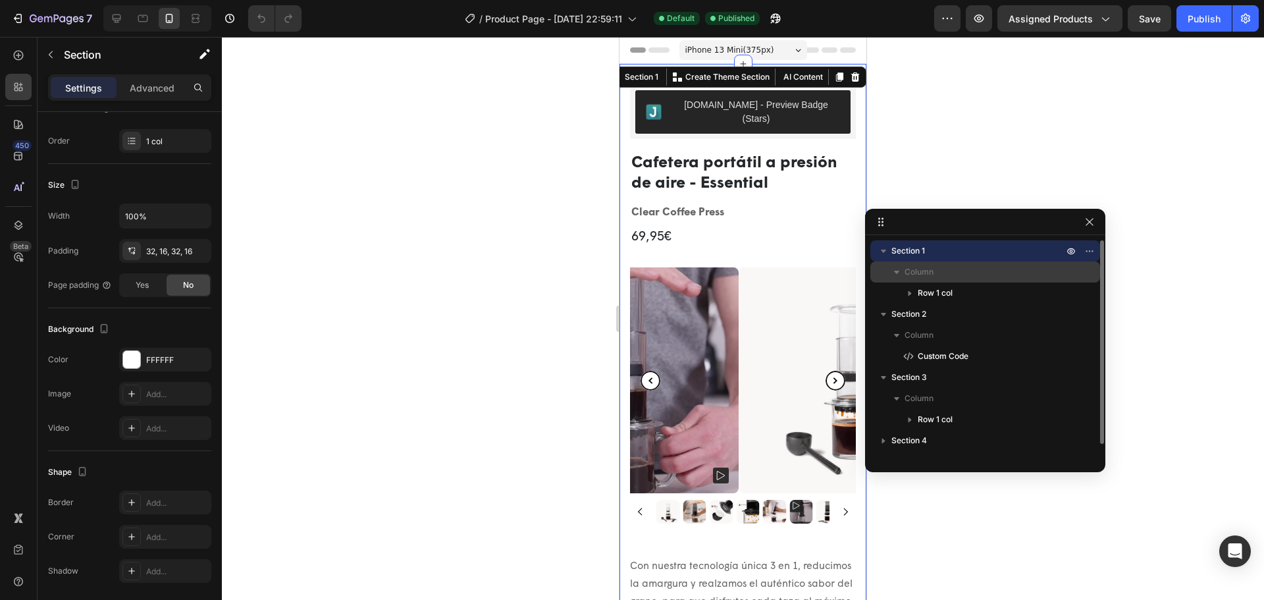
click at [967, 280] on div "Column" at bounding box center [984, 271] width 219 height 21
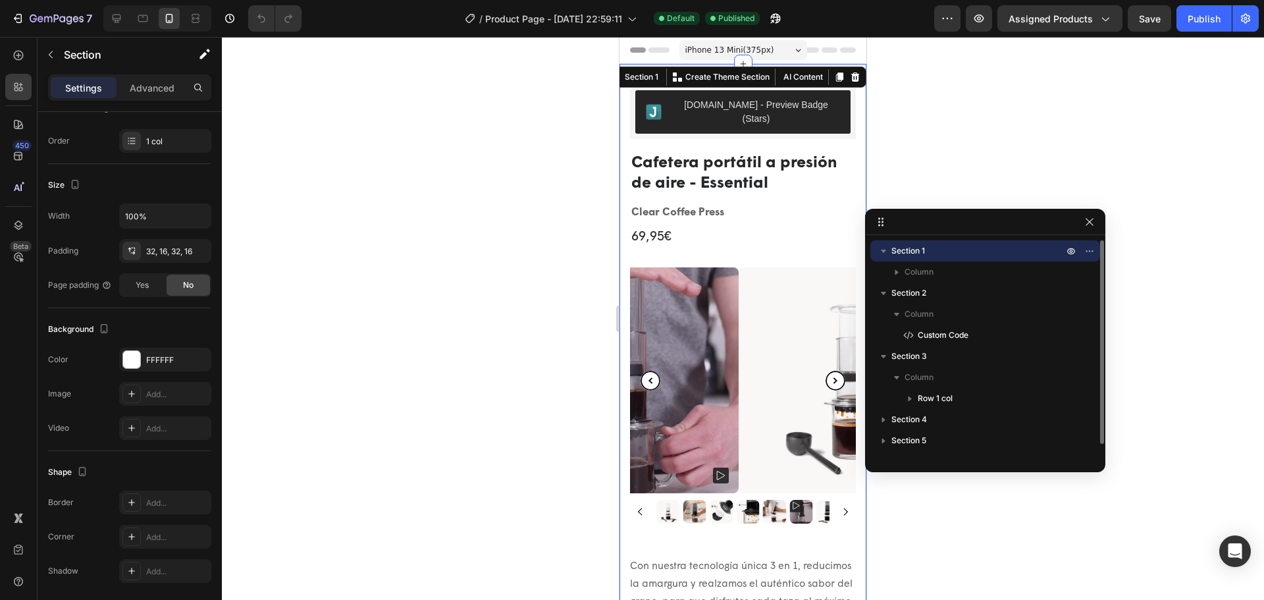
click at [966, 261] on div "Section 1" at bounding box center [984, 250] width 219 height 21
click at [966, 253] on p "Section 1" at bounding box center [978, 250] width 174 height 13
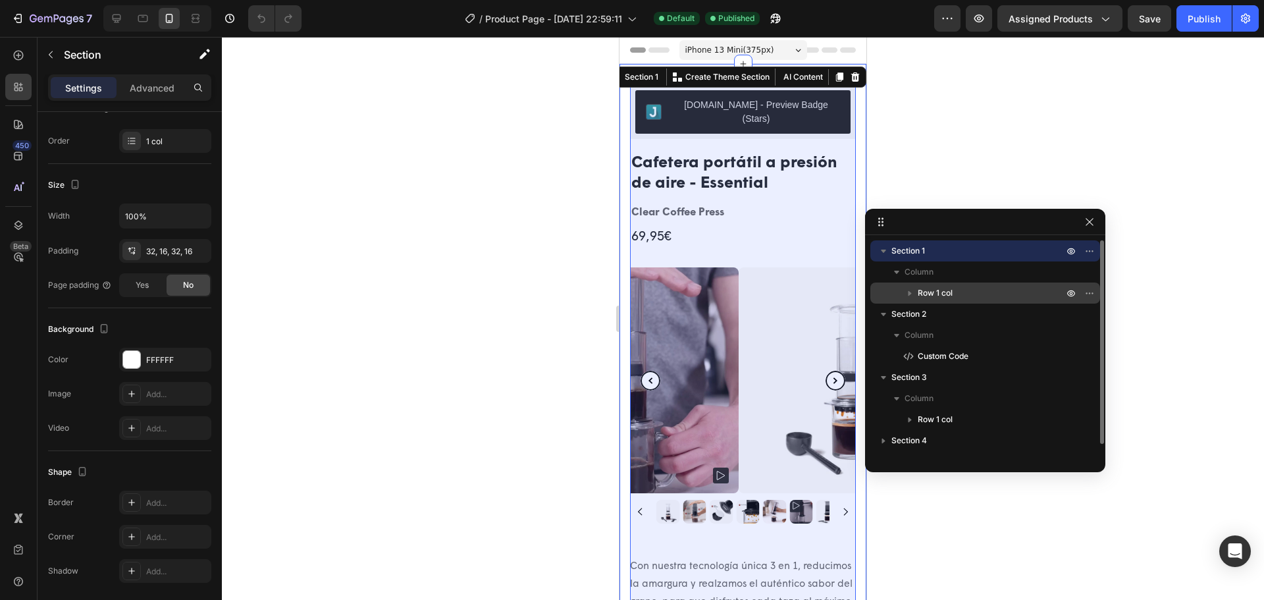
click at [965, 288] on p "Row 1 col" at bounding box center [991, 292] width 148 height 13
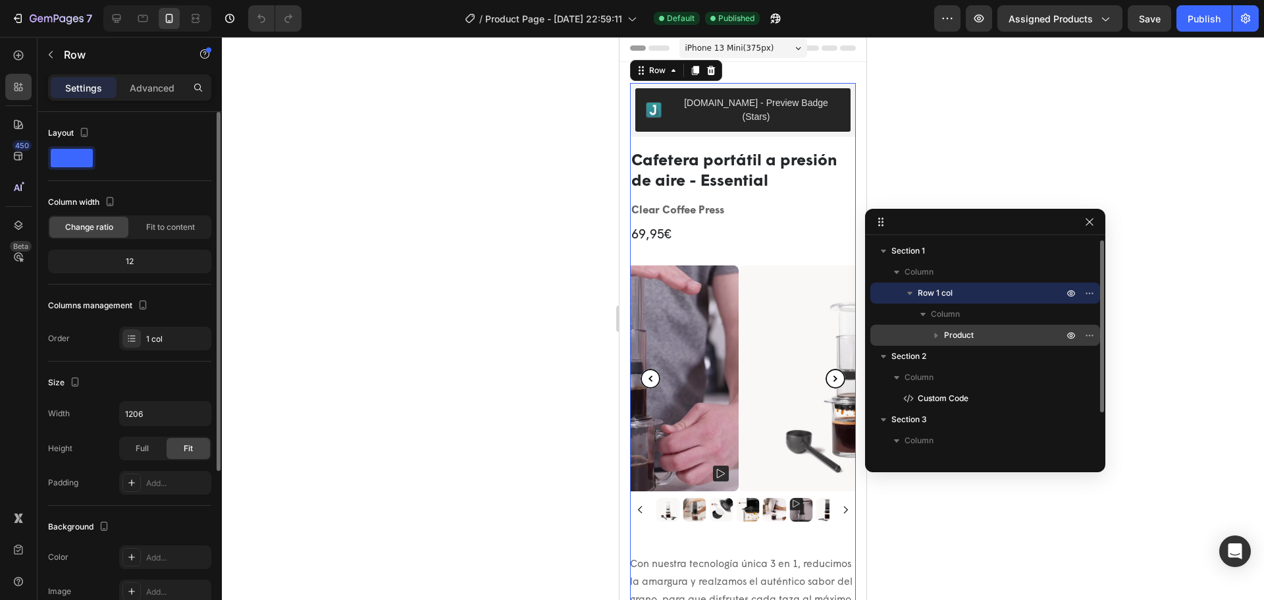
click at [976, 328] on p "Product" at bounding box center [1005, 334] width 122 height 13
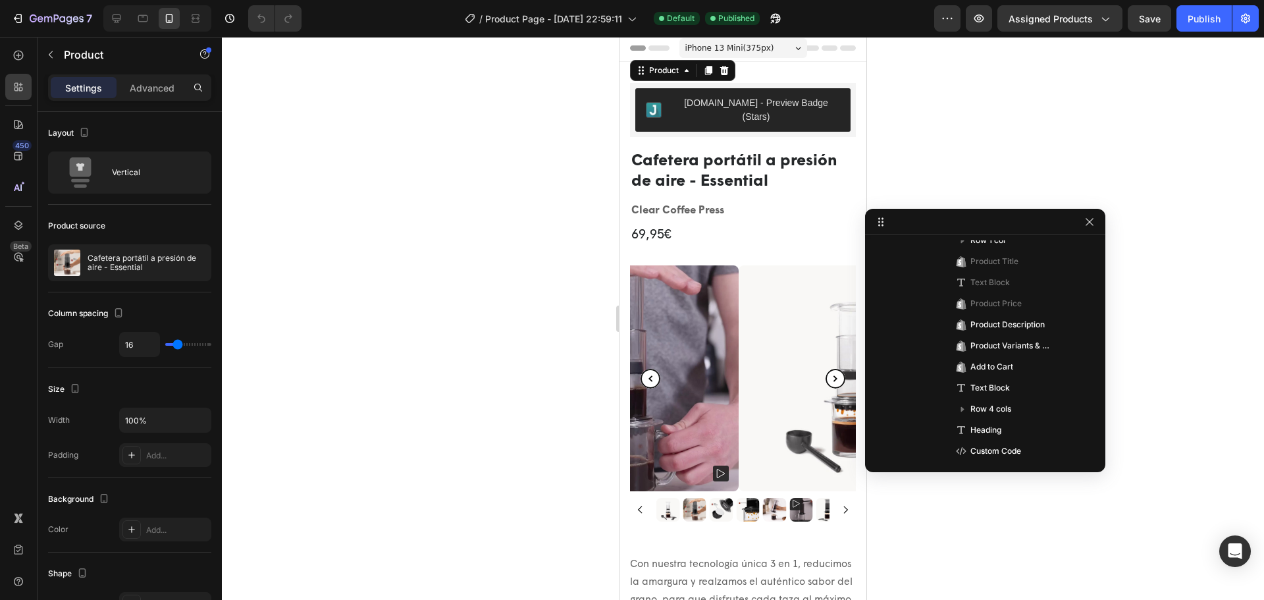
scroll to position [395, 0]
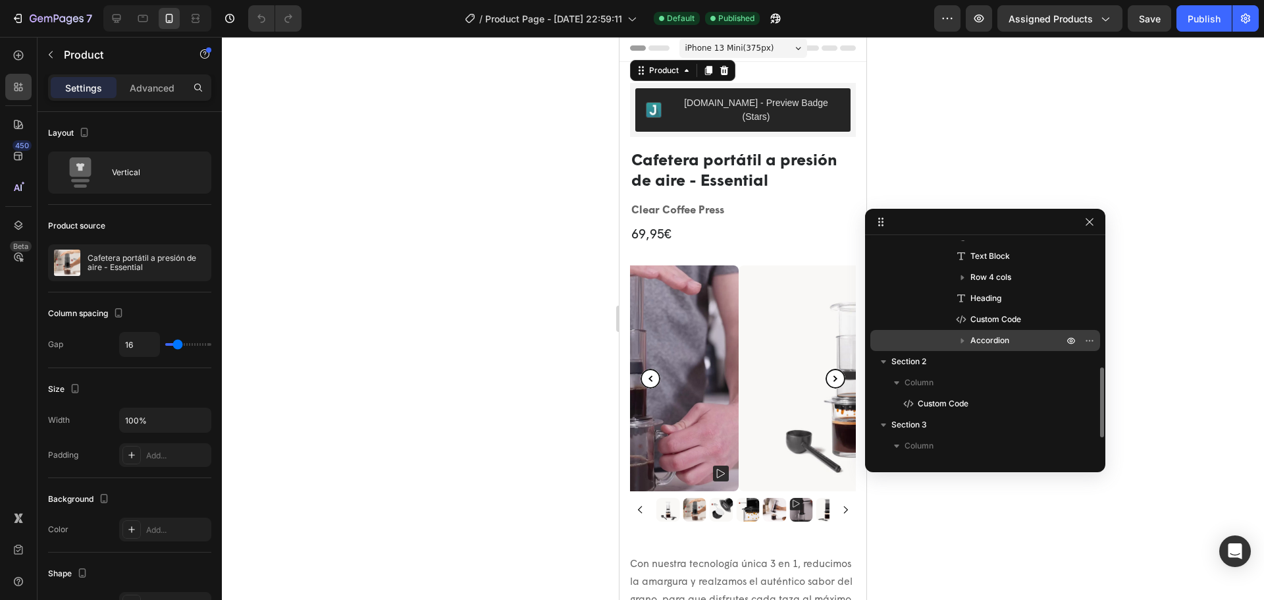
click at [995, 338] on span "Accordion" at bounding box center [989, 340] width 39 height 13
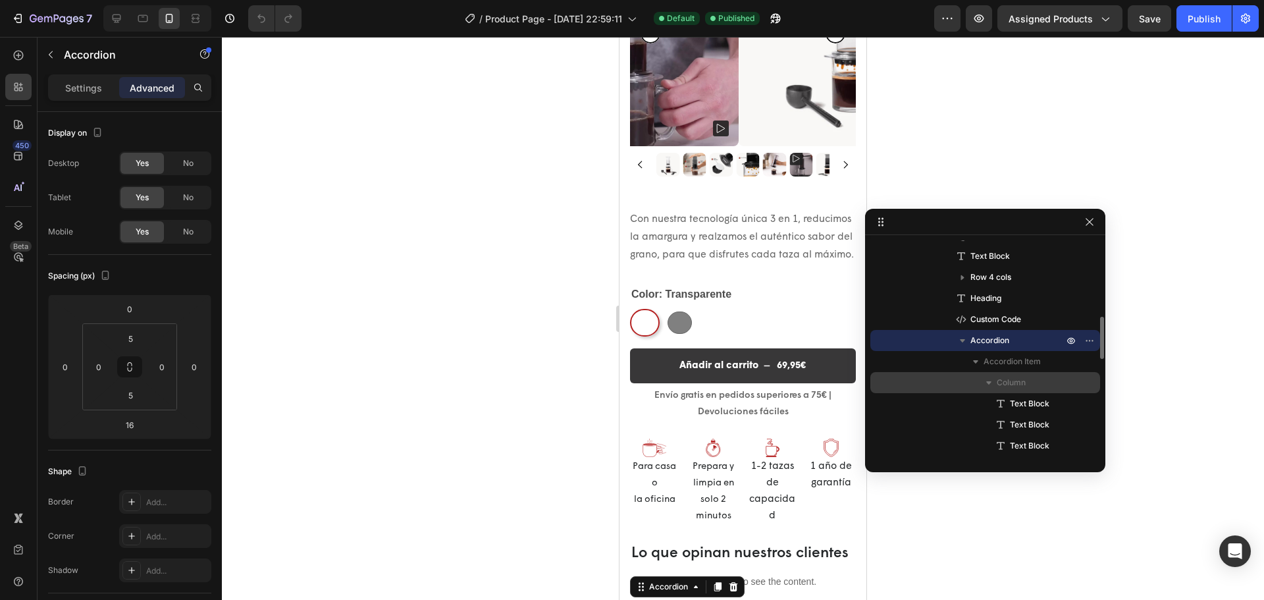
select select "580824739371549527"
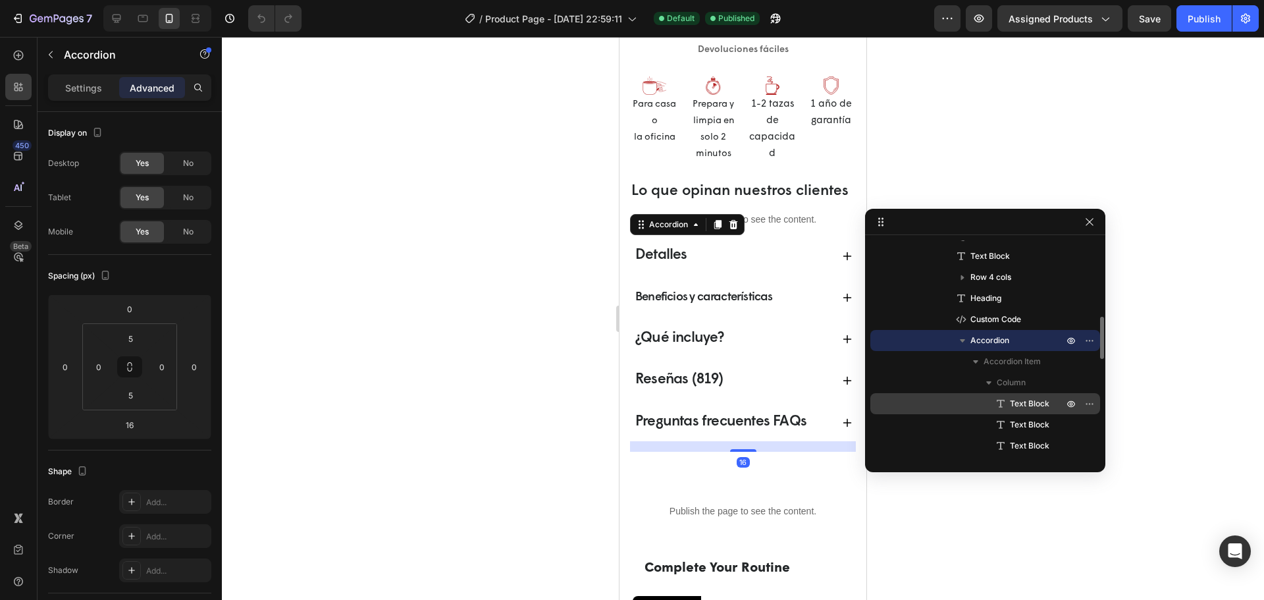
scroll to position [879, 0]
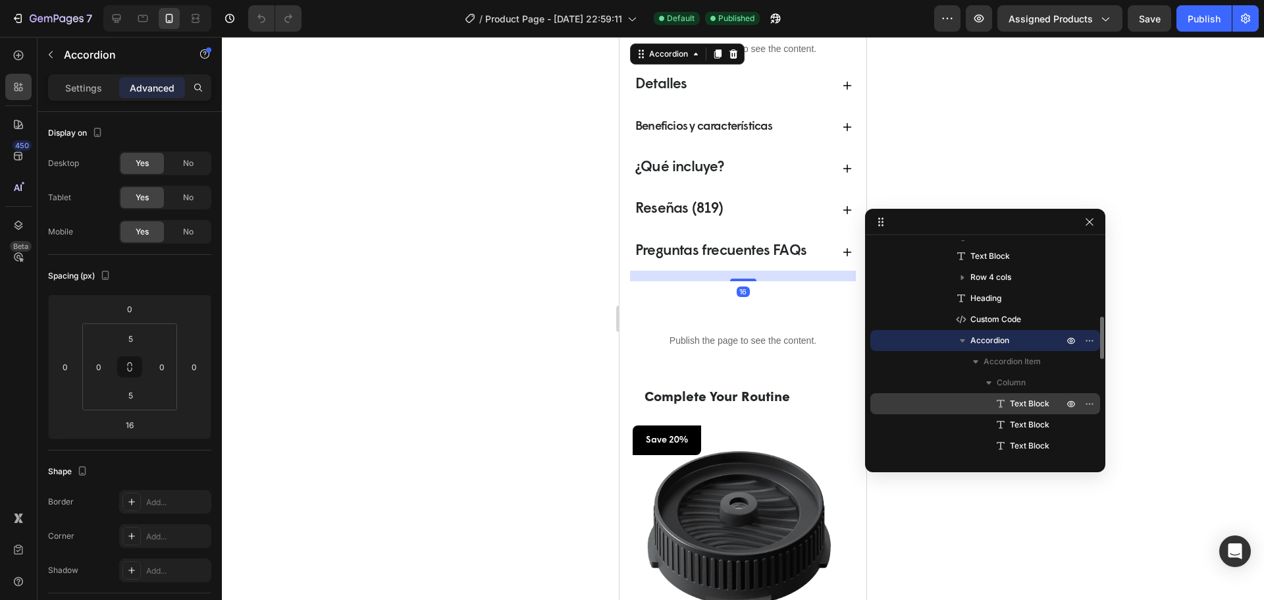
click at [1045, 398] on span "Text Block" at bounding box center [1029, 403] width 39 height 13
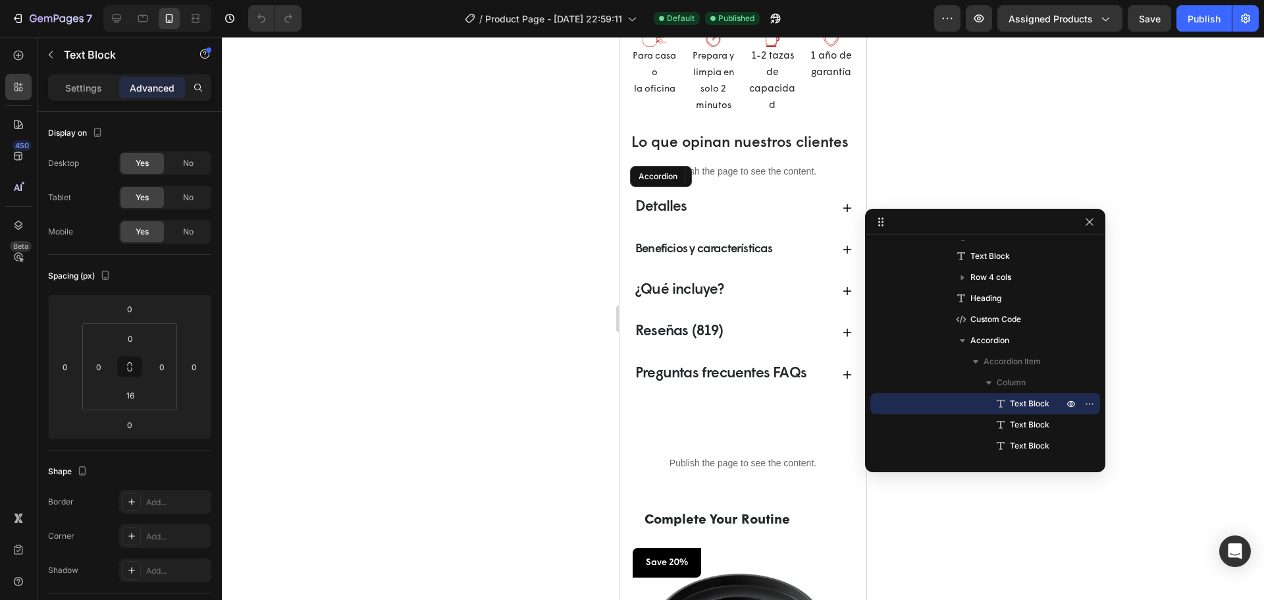
scroll to position [748, 0]
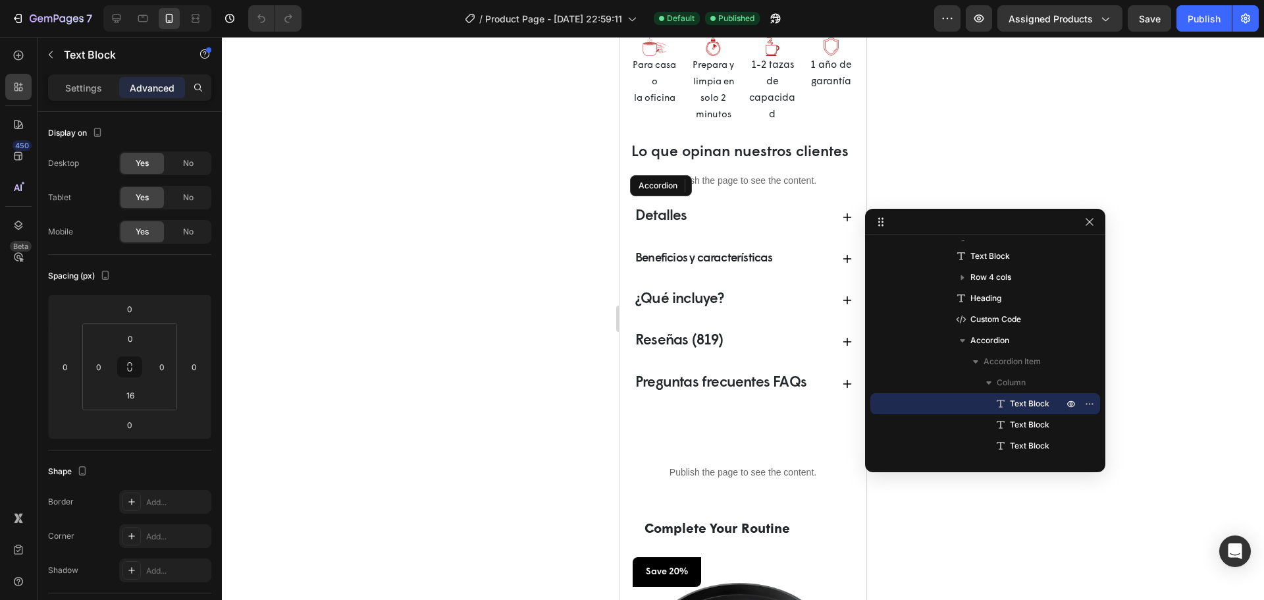
click at [748, 269] on p "Beneficios y características" at bounding box center [704, 258] width 138 height 21
click at [1027, 420] on span "Text Block" at bounding box center [1029, 424] width 39 height 13
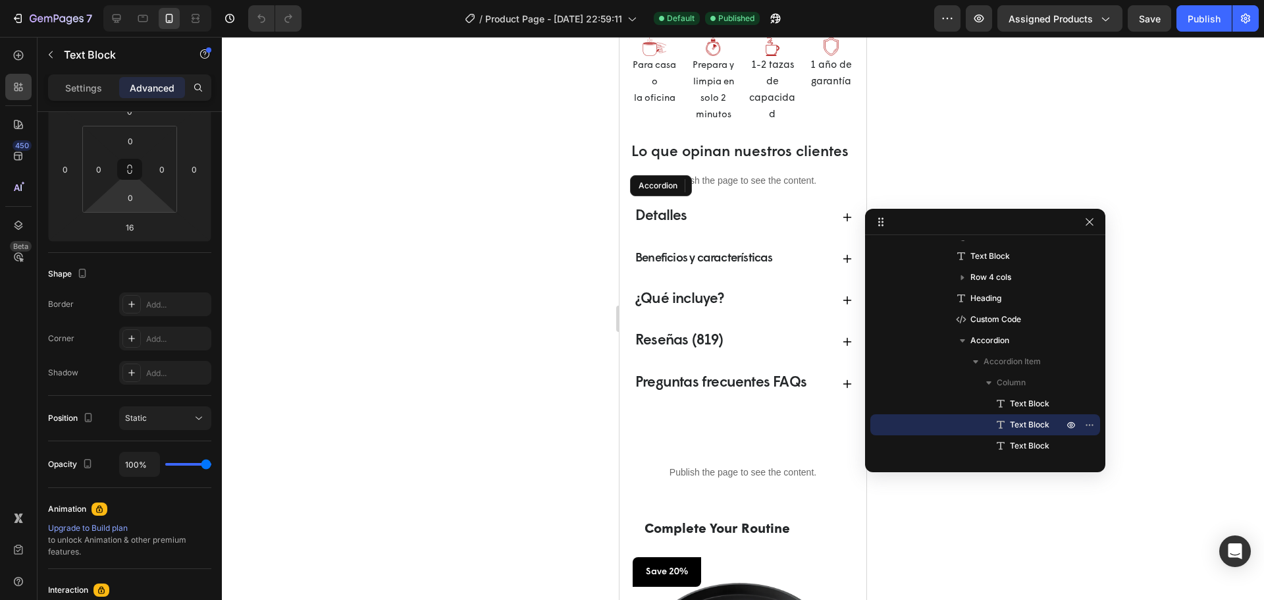
scroll to position [0, 0]
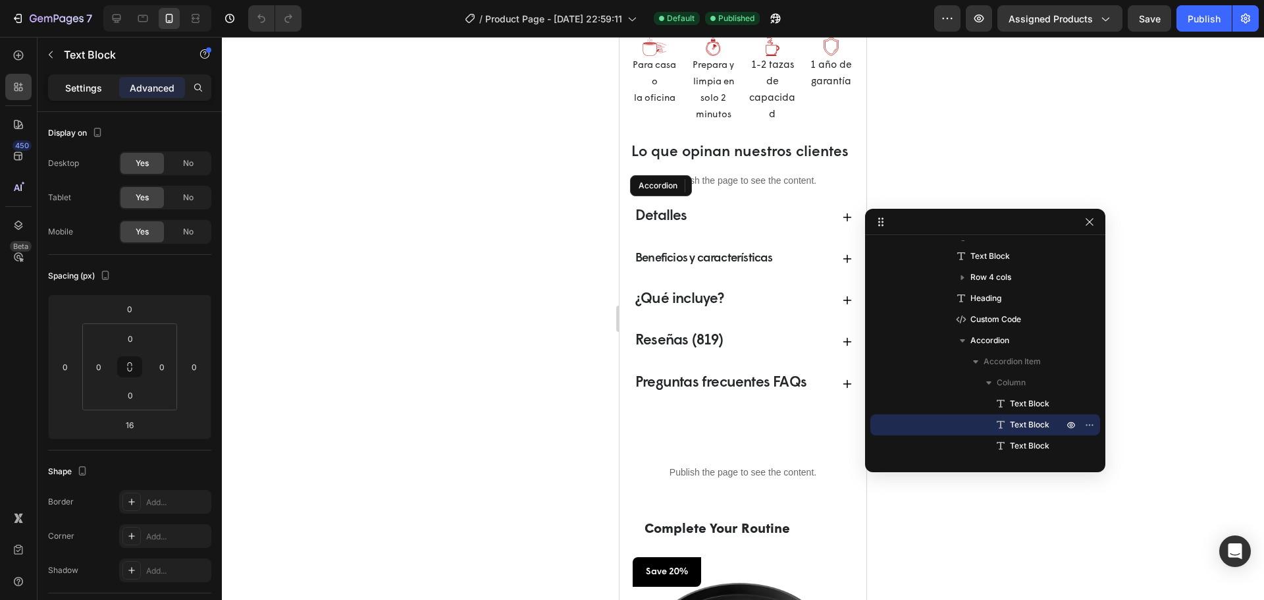
click at [99, 78] on div "Settings" at bounding box center [84, 87] width 66 height 21
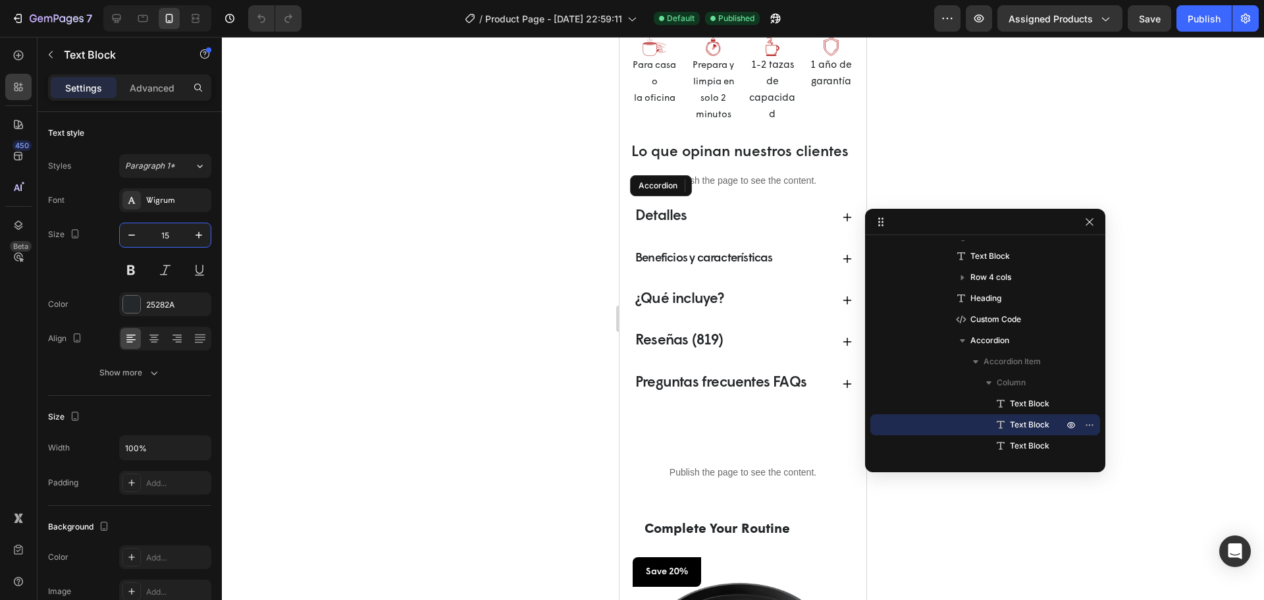
click at [180, 232] on input "15" at bounding box center [164, 235] width 43 height 24
type input "16"
click at [655, 224] on span "Detalles" at bounding box center [661, 216] width 52 height 15
click at [672, 269] on p "Beneficios y características" at bounding box center [704, 258] width 138 height 21
click at [665, 307] on span "¿Qué incluye?" at bounding box center [679, 299] width 89 height 15
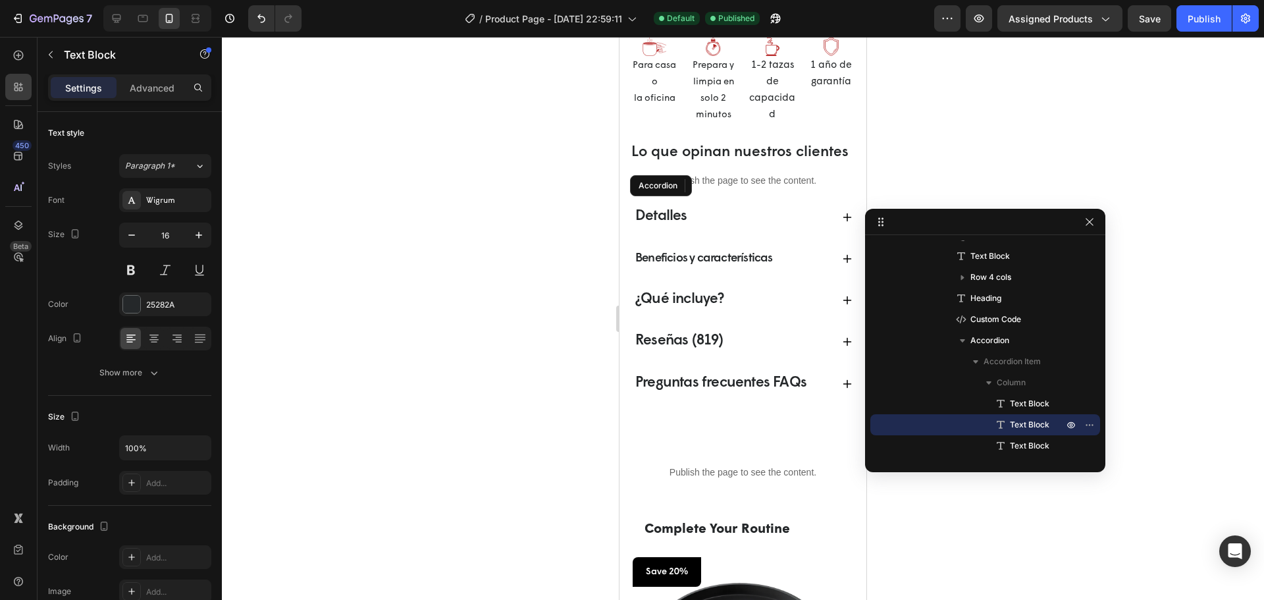
click at [666, 344] on div "Detalles Beneficios y características ¿Qué incluye? Reseñas (819) Preguntas fre…" at bounding box center [743, 299] width 226 height 197
click at [669, 348] on span "Reseñas (819)" at bounding box center [679, 340] width 88 height 15
click at [755, 269] on p "Beneficios y características" at bounding box center [704, 258] width 138 height 21
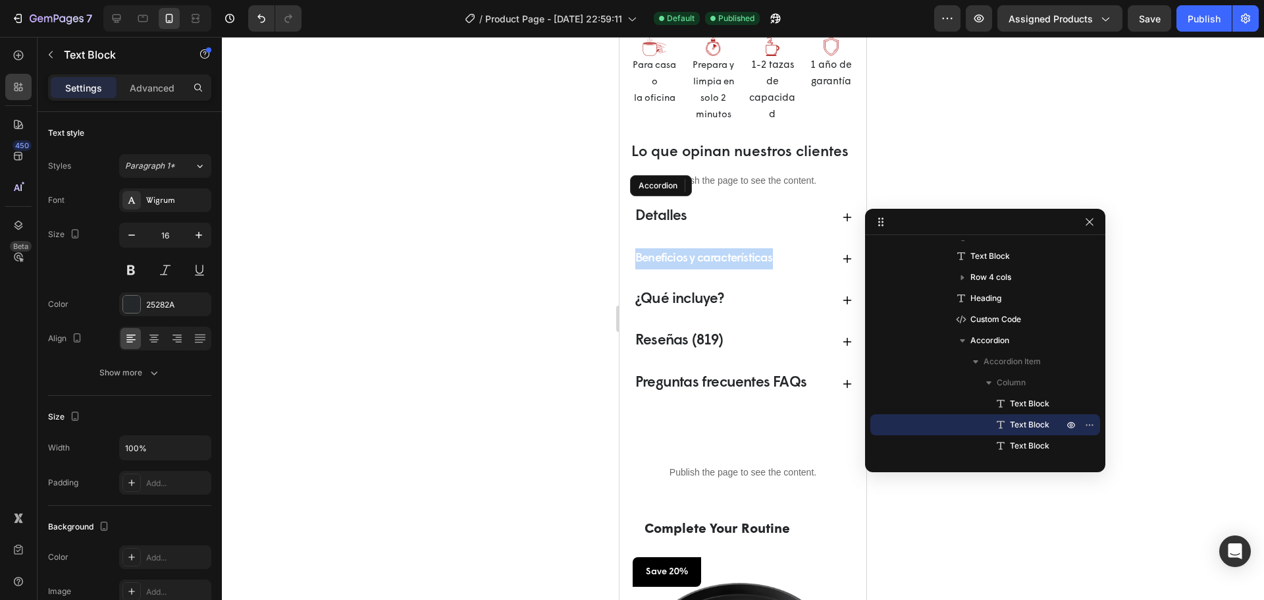
click at [755, 269] on p "Beneficios y características" at bounding box center [704, 258] width 138 height 21
click at [750, 269] on p "Beneficios y características" at bounding box center [704, 258] width 138 height 21
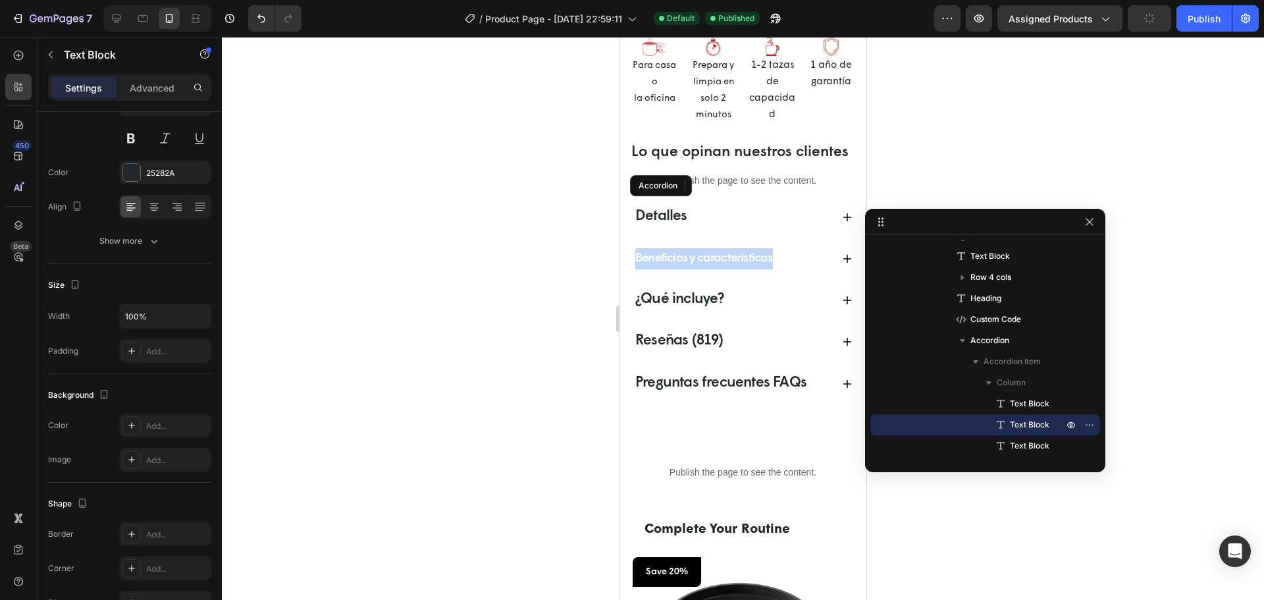
scroll to position [255, 0]
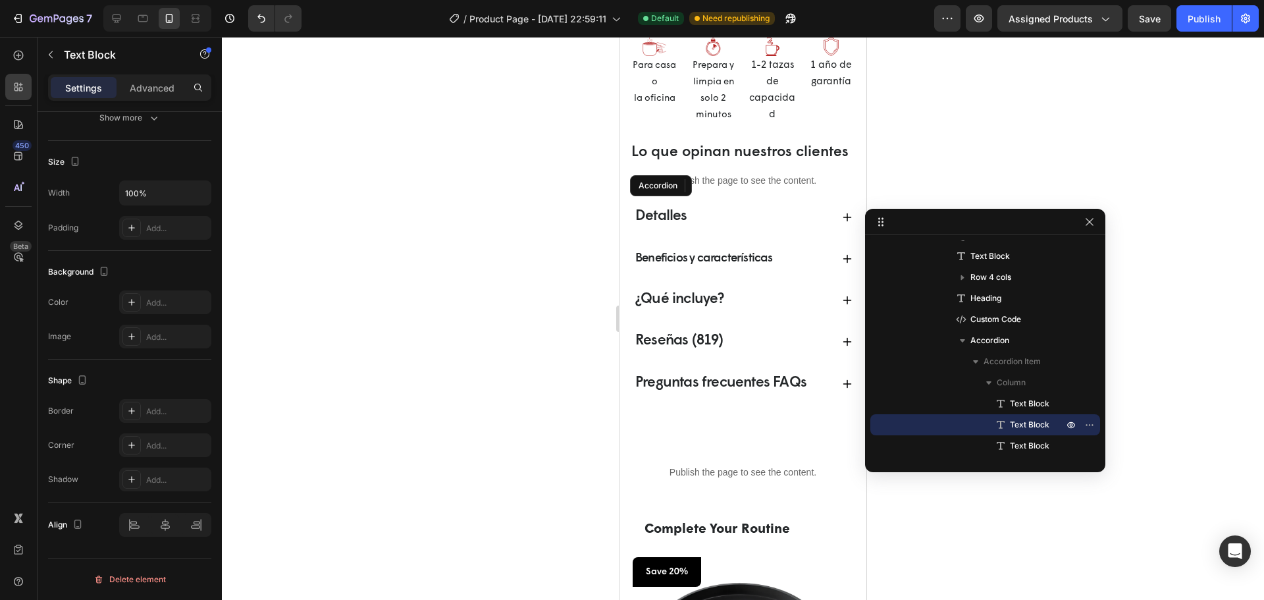
drag, startPoint x: 712, startPoint y: 271, endPoint x: 650, endPoint y: 271, distance: 61.9
click at [650, 269] on p "Beneficios y características" at bounding box center [704, 258] width 138 height 21
click at [675, 269] on p "Beneficios y características" at bounding box center [704, 258] width 138 height 21
click at [688, 269] on p "Beneficios y características" at bounding box center [704, 258] width 138 height 21
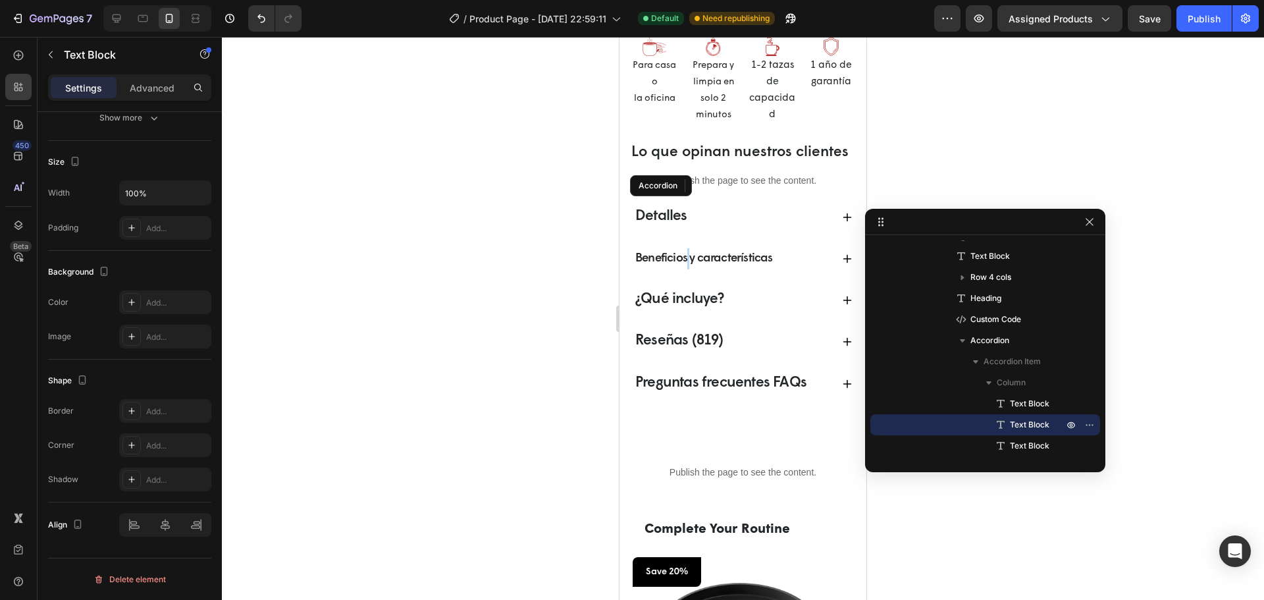
click at [688, 269] on p "Beneficios y características" at bounding box center [704, 258] width 138 height 21
click at [744, 303] on div "¿Qué incluye?" at bounding box center [742, 299] width 224 height 31
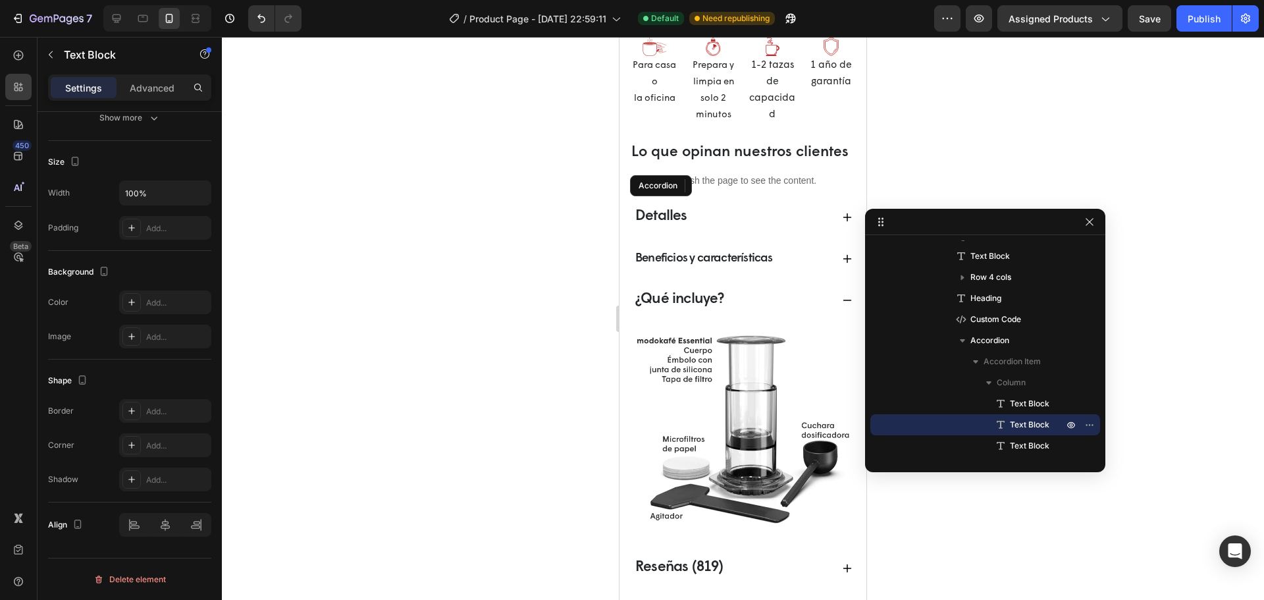
click at [750, 269] on p "Beneficios y características" at bounding box center [704, 258] width 138 height 21
click at [828, 274] on div "Beneficios y características" at bounding box center [742, 259] width 224 height 30
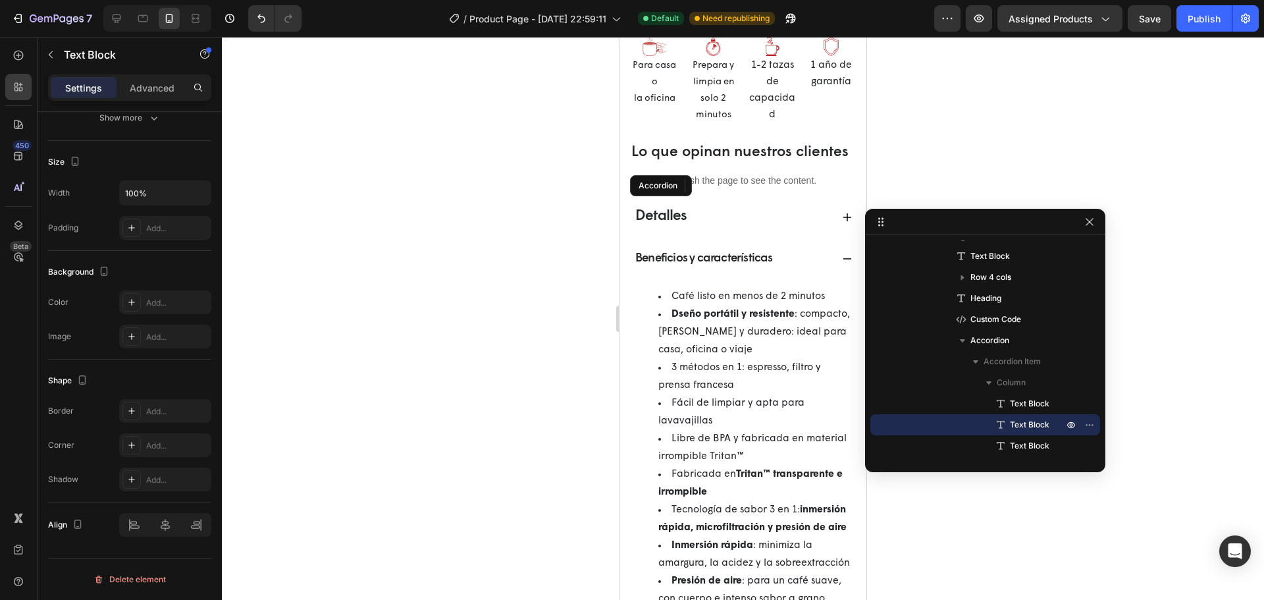
click at [732, 339] on li "Dseño portátil y resistente : compacto, ligero y duradero: ideal para casa, ofi…" at bounding box center [755, 331] width 195 height 53
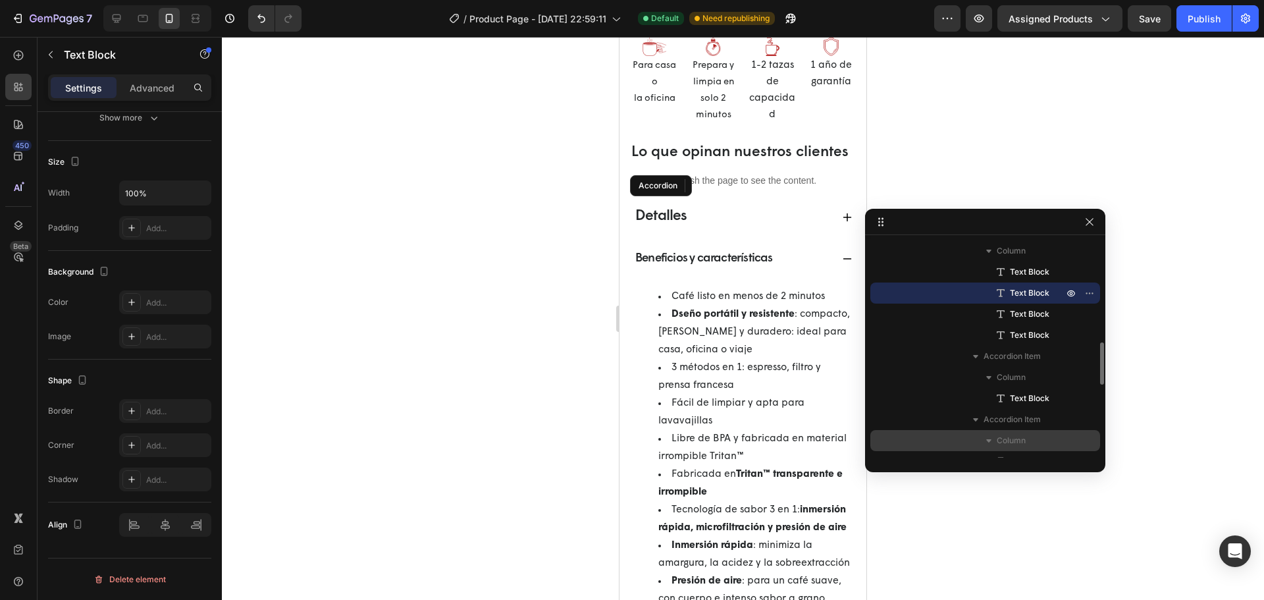
scroll to position [395, 0]
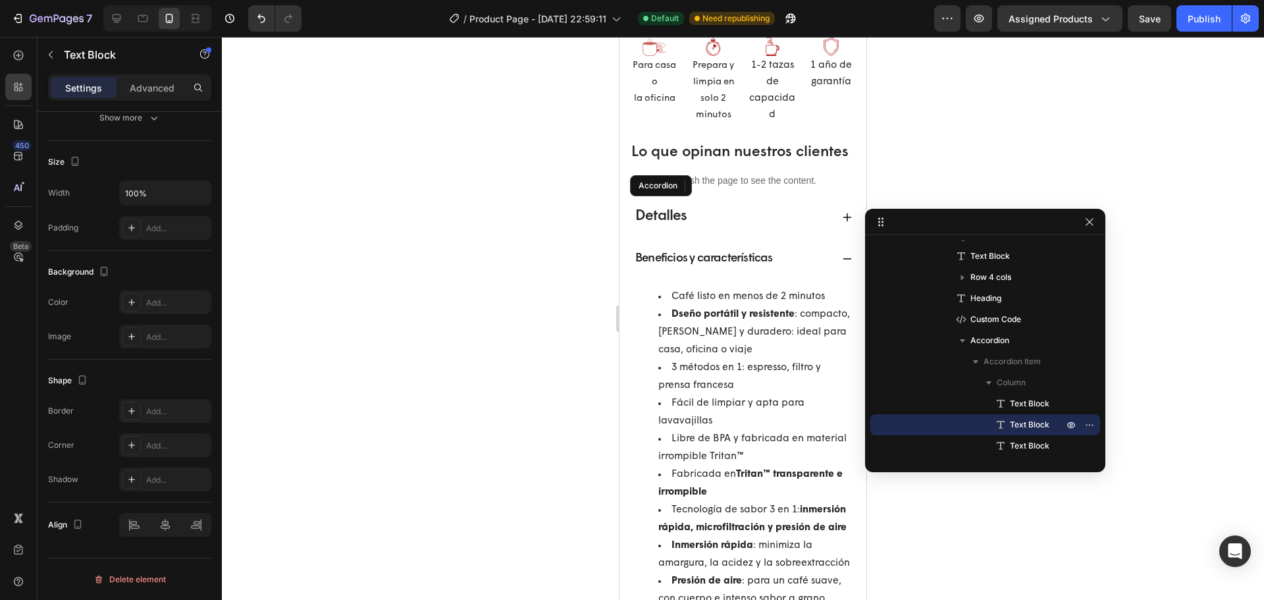
drag, startPoint x: 741, startPoint y: 277, endPoint x: 719, endPoint y: 279, distance: 22.5
click at [719, 269] on p "Beneficios y características" at bounding box center [704, 258] width 138 height 21
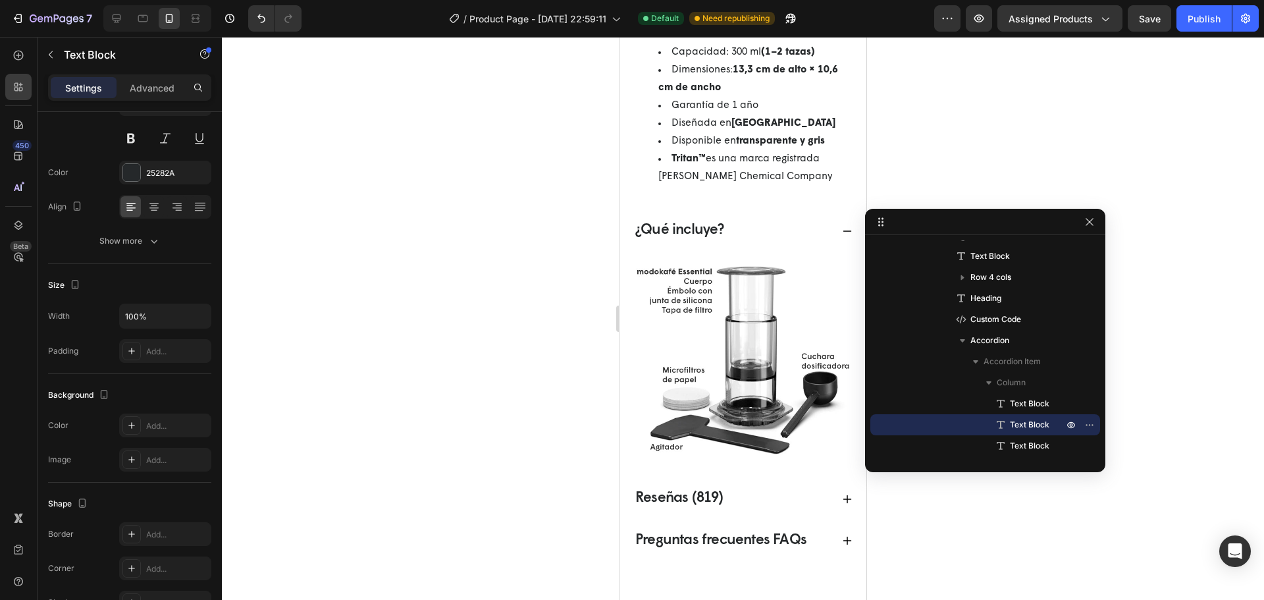
scroll to position [0, 0]
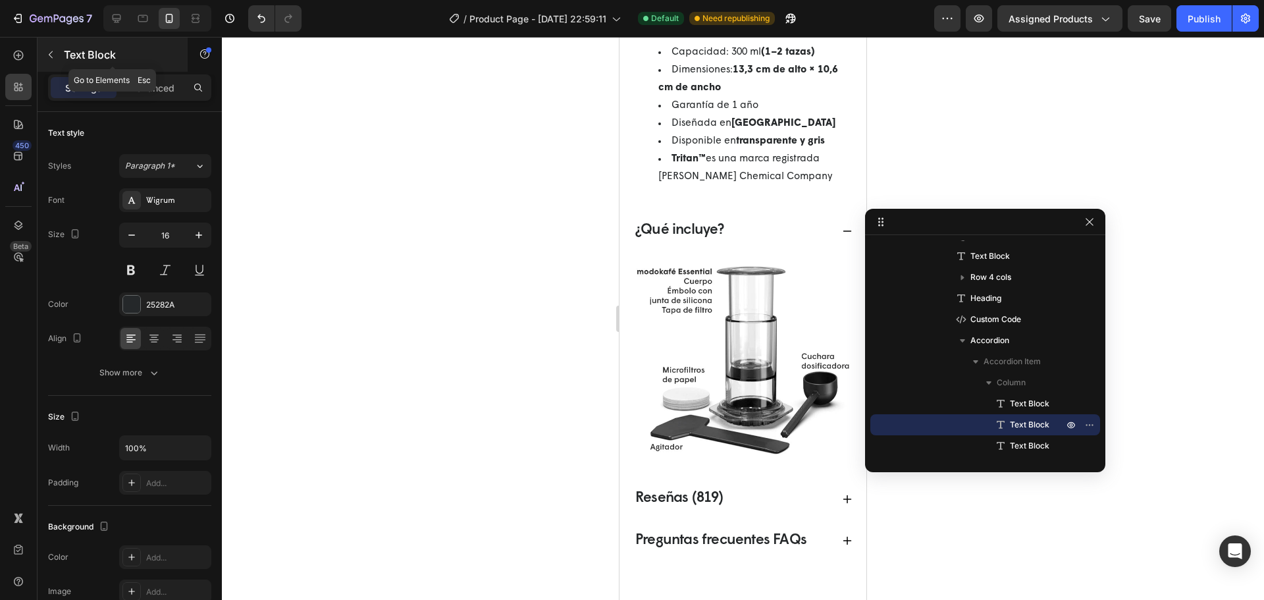
click at [52, 52] on icon "button" at bounding box center [51, 54] width 4 height 7
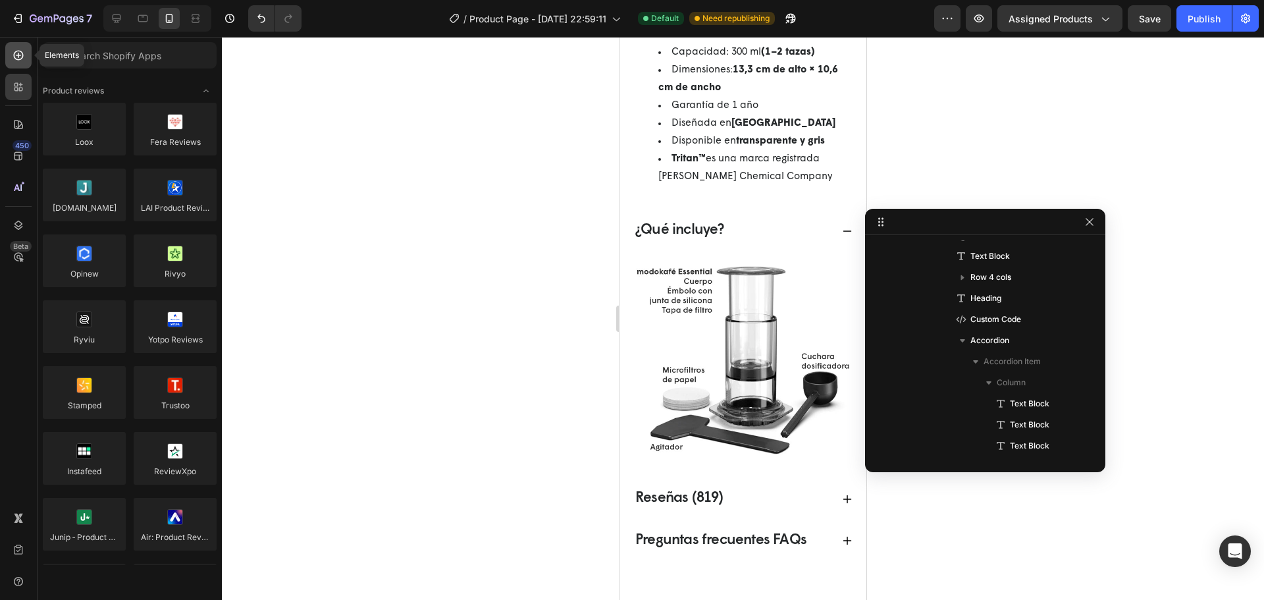
click at [20, 63] on div at bounding box center [18, 55] width 26 height 26
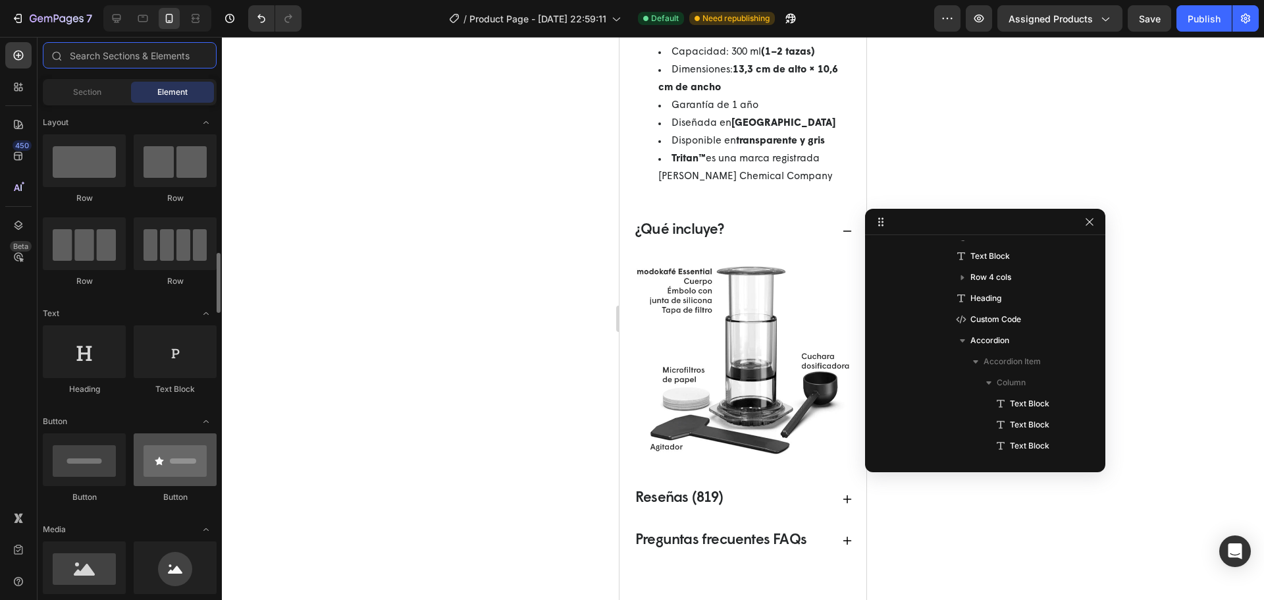
scroll to position [132, 0]
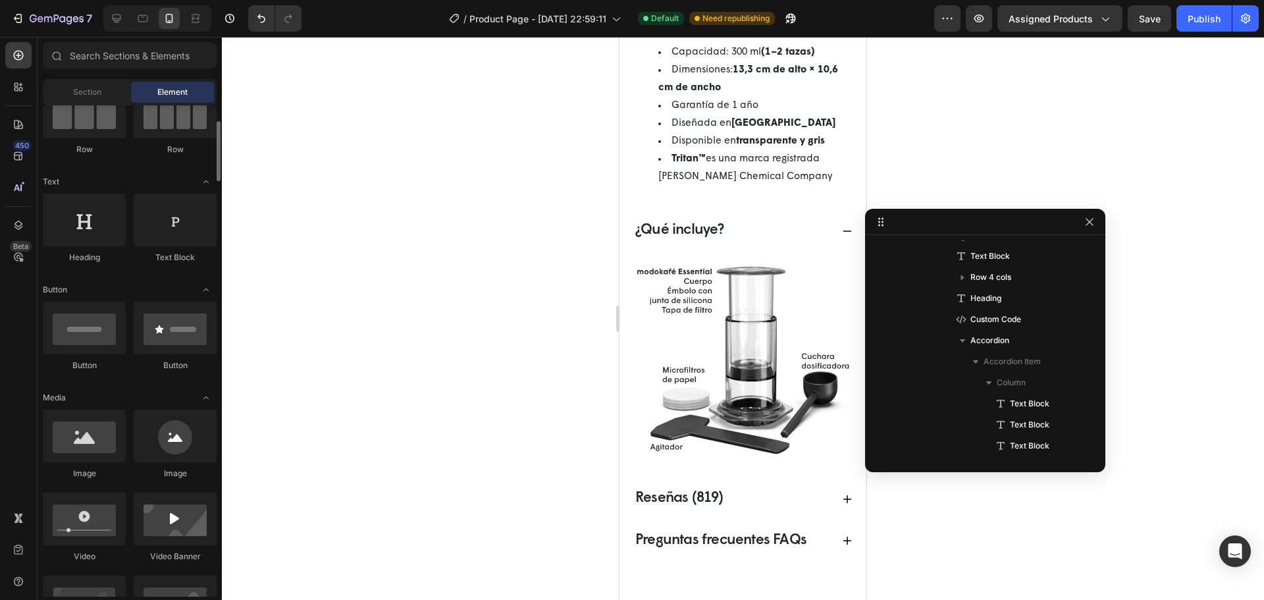
click at [769, 146] on strong "transparente y gris" at bounding box center [780, 141] width 89 height 10
click at [899, 222] on div at bounding box center [985, 222] width 240 height 26
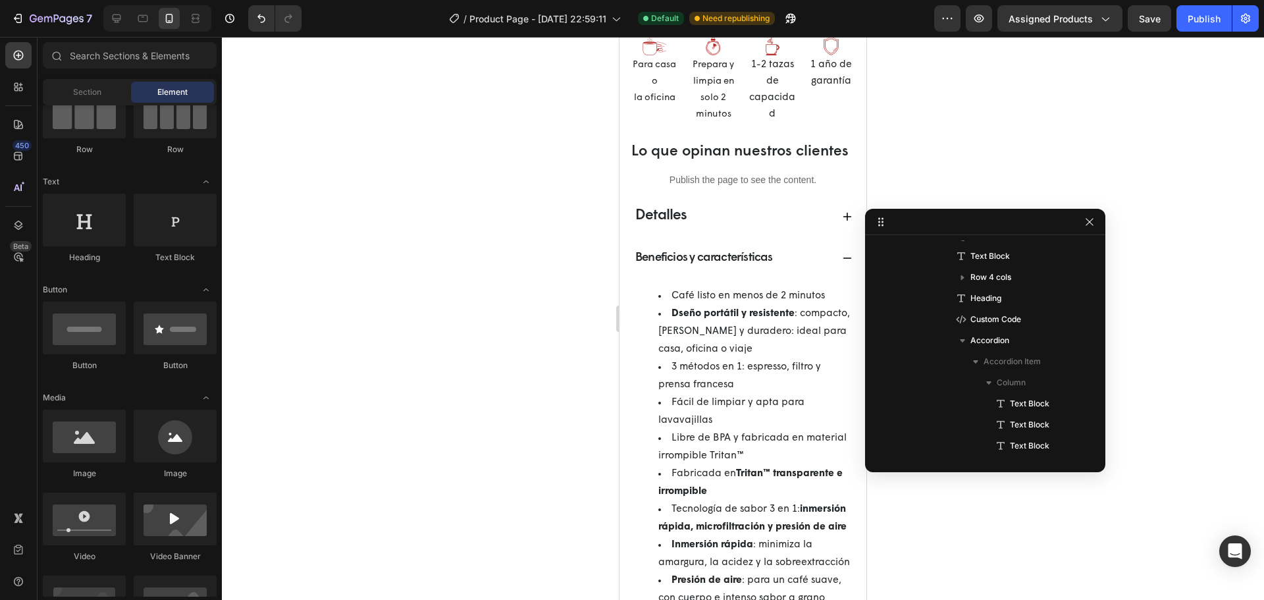
scroll to position [748, 0]
click at [782, 271] on div "Beneficios y características" at bounding box center [732, 258] width 198 height 25
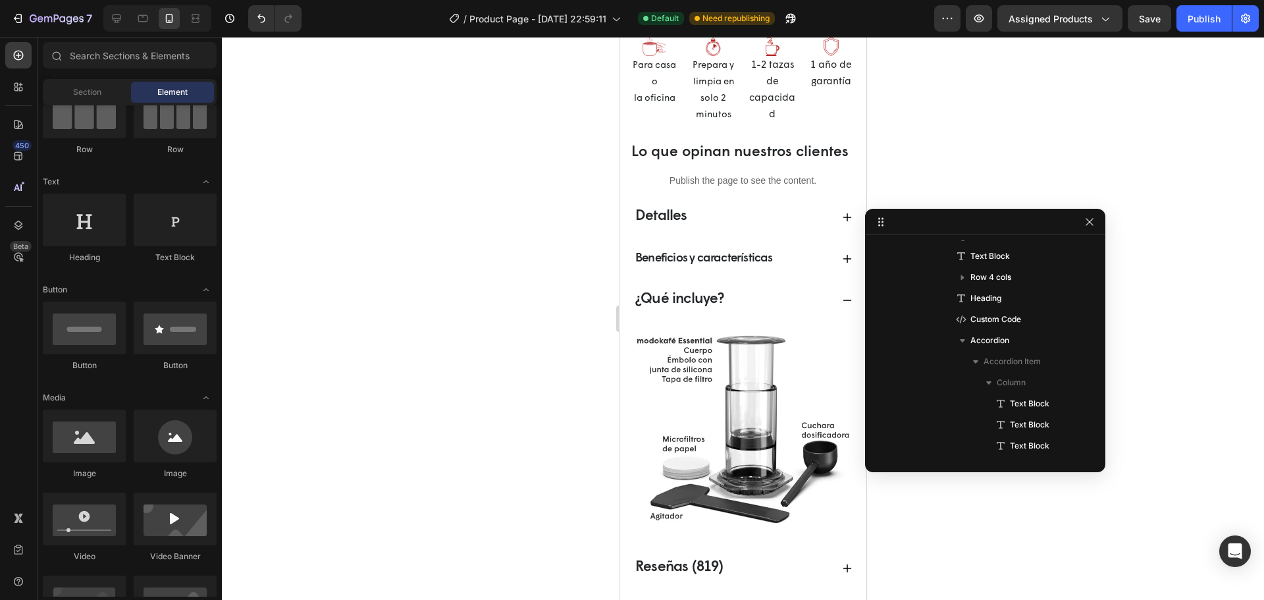
click at [782, 271] on div "Beneficios y características" at bounding box center [732, 258] width 198 height 25
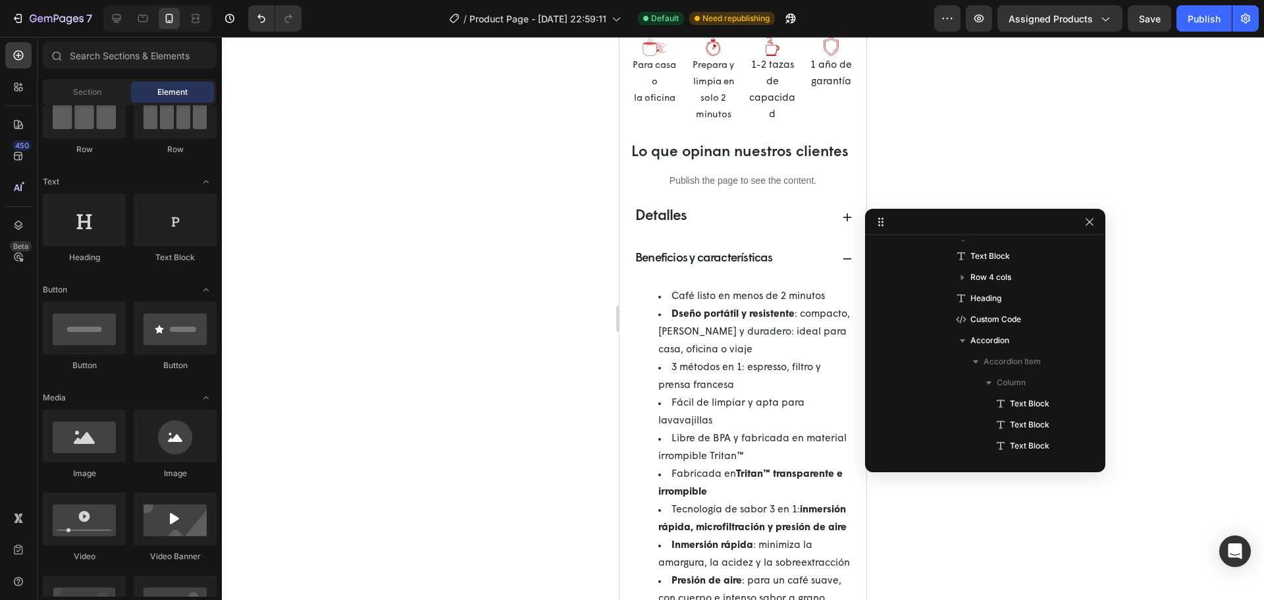
click at [705, 269] on p "Beneficios y características" at bounding box center [704, 258] width 138 height 21
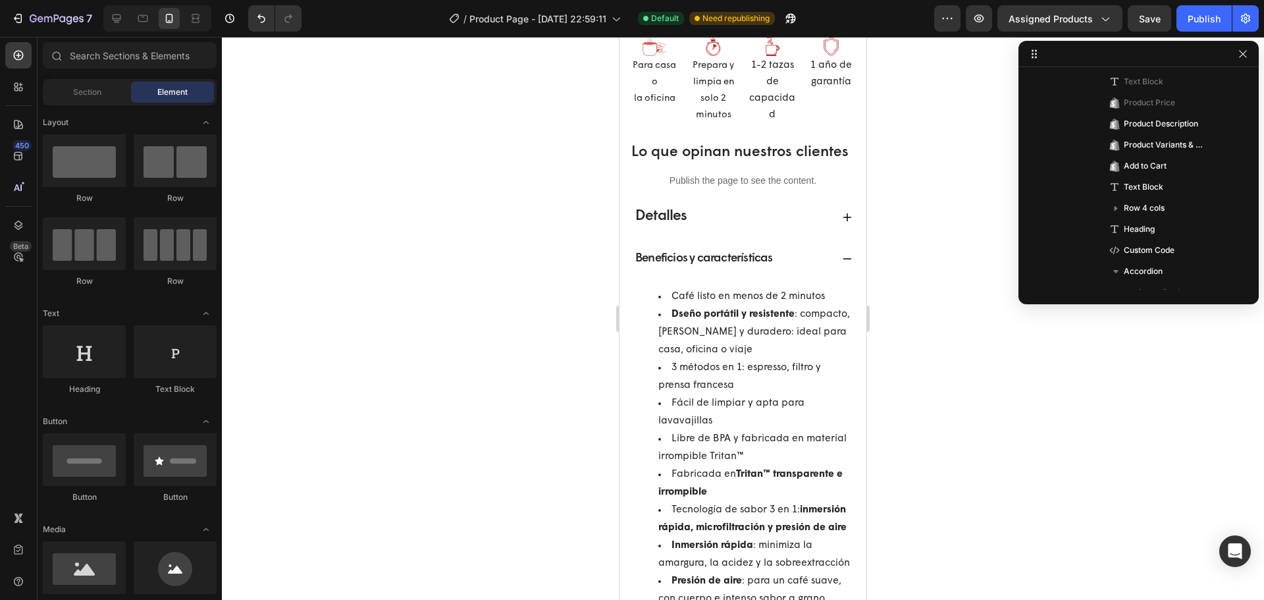
click at [130, 16] on div at bounding box center [157, 18] width 108 height 26
click at [118, 17] on icon at bounding box center [116, 18] width 13 height 13
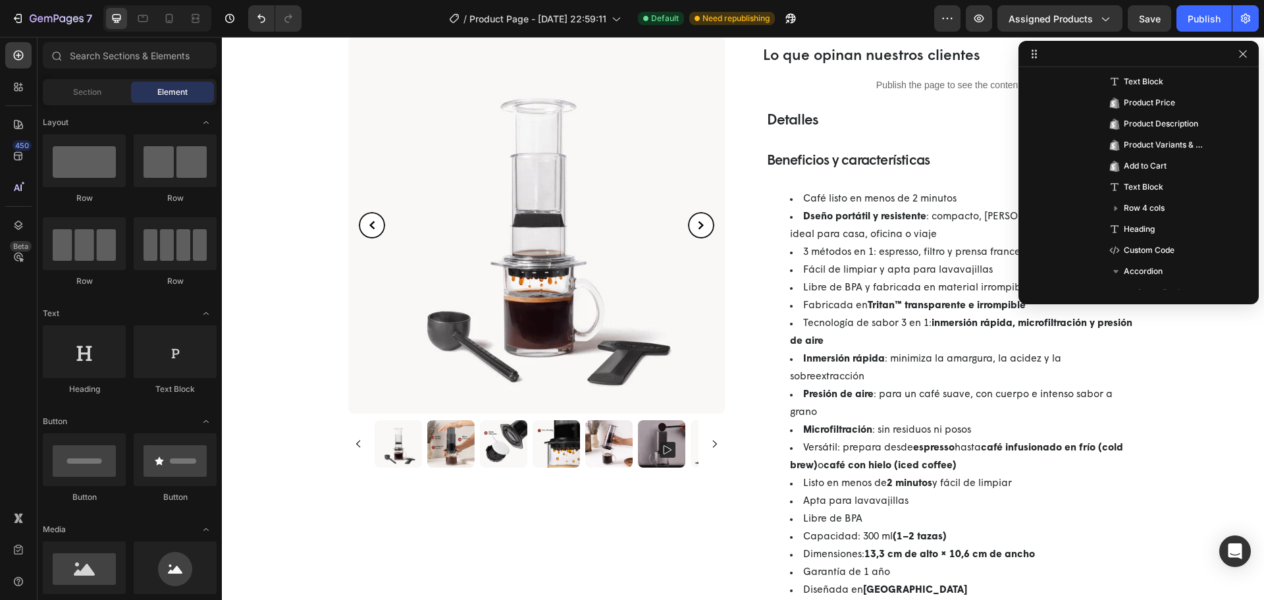
scroll to position [401, 0]
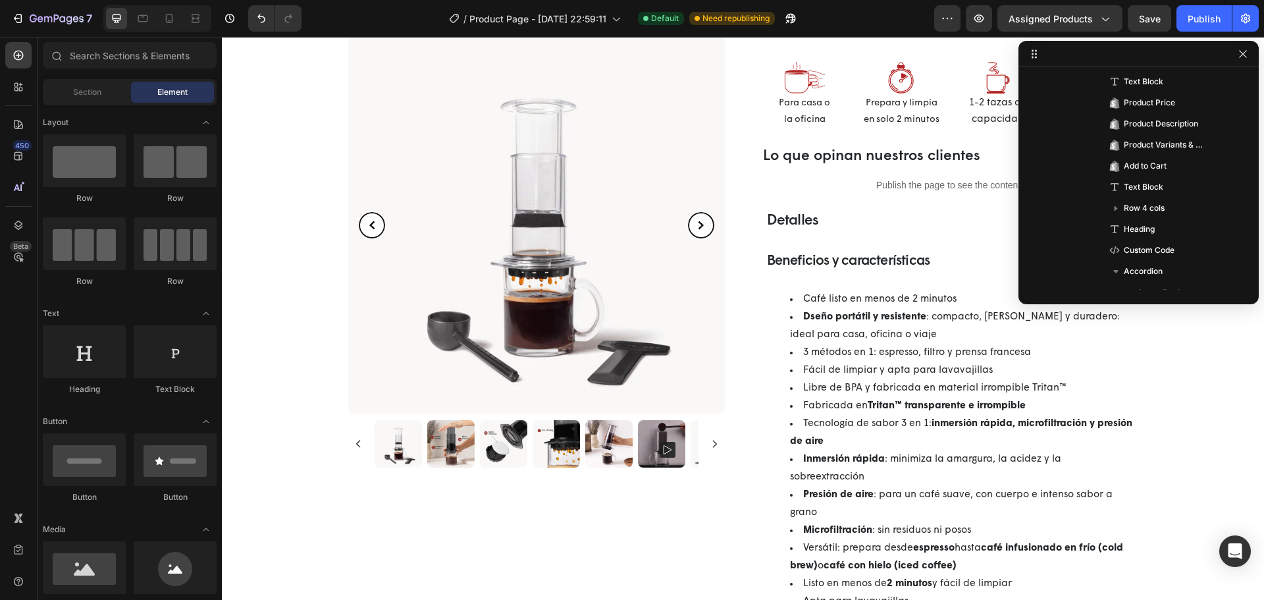
click at [829, 265] on p "Beneficios y características" at bounding box center [848, 261] width 163 height 21
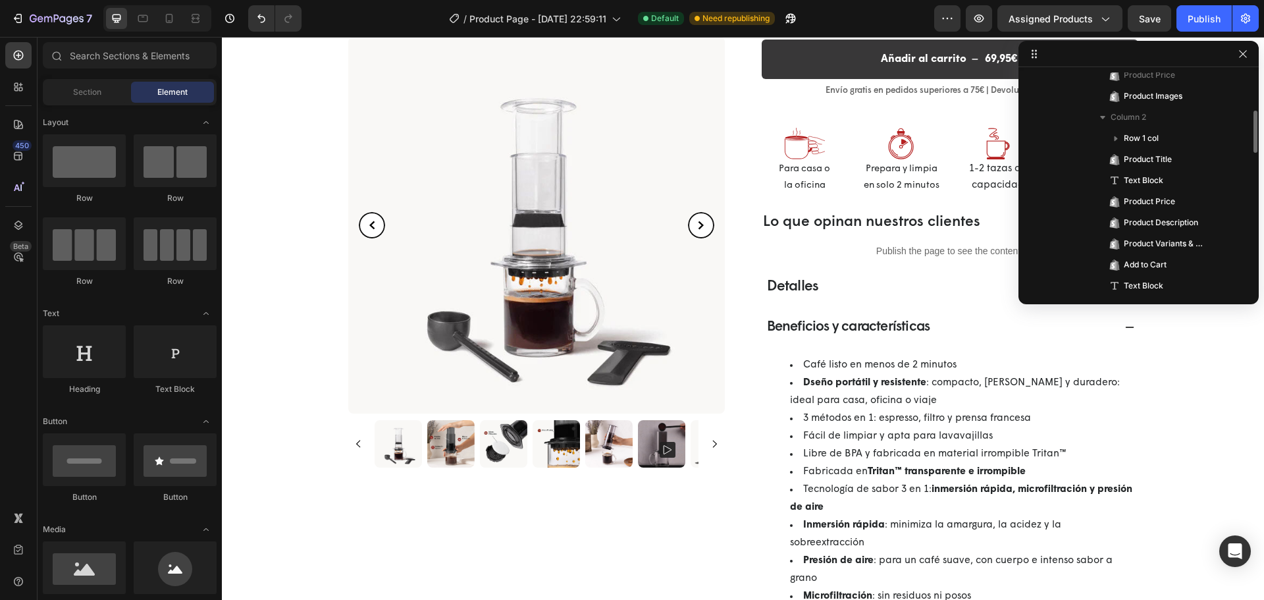
scroll to position [329, 0]
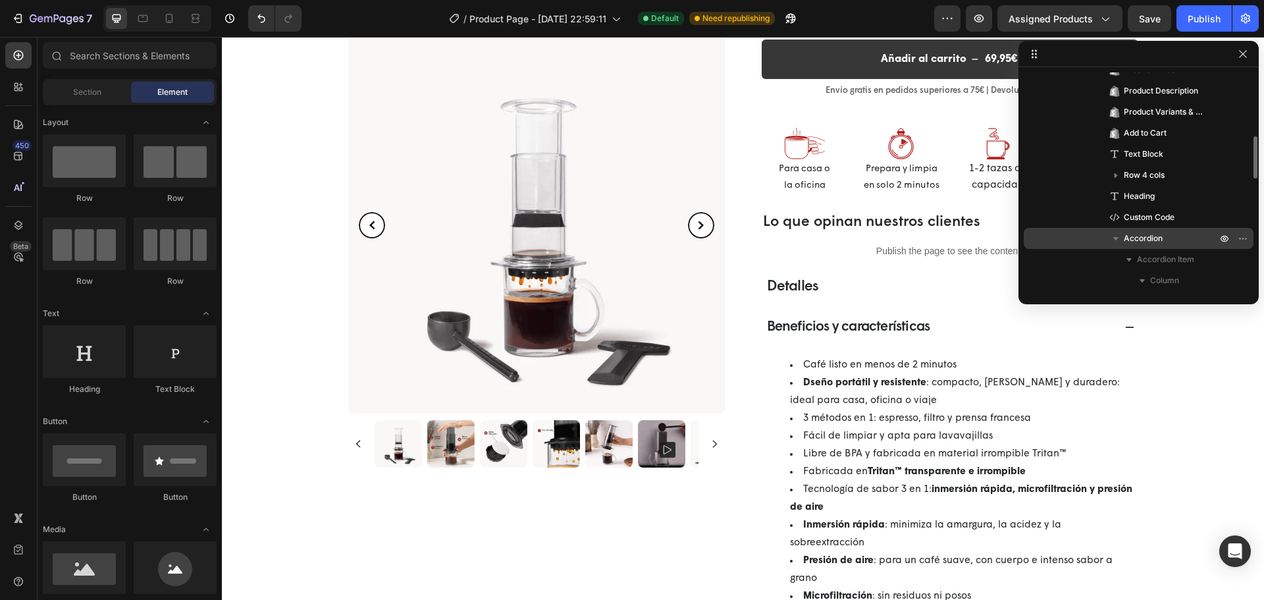
click at [1132, 228] on div "Accordion" at bounding box center [1138, 238] width 219 height 21
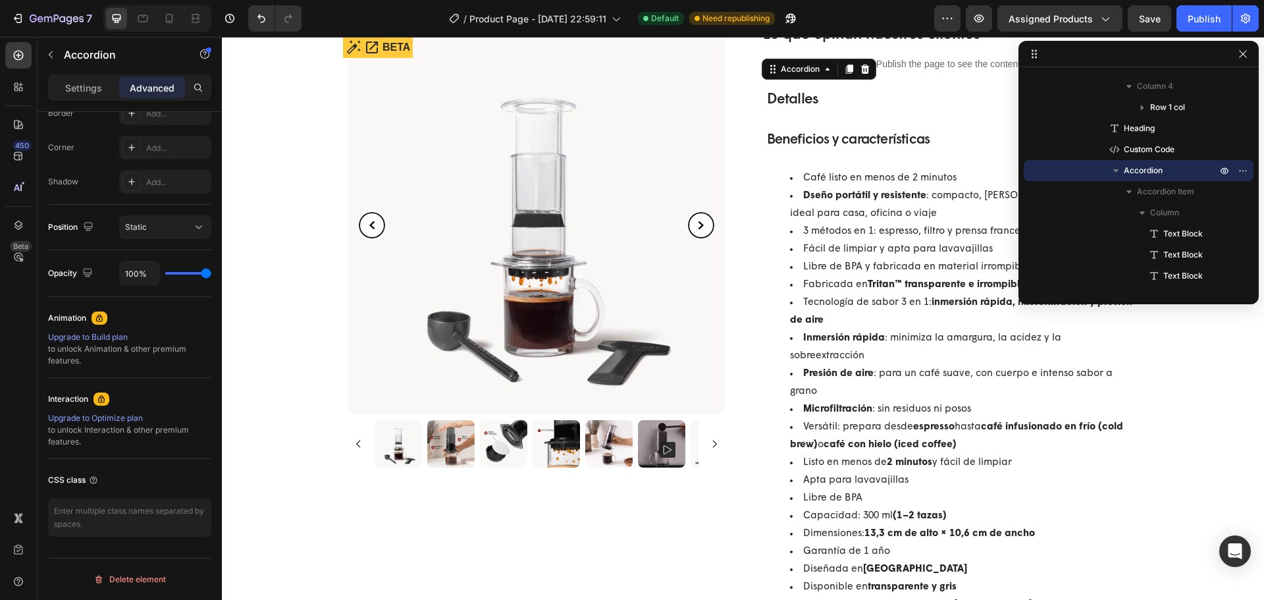
scroll to position [257, 0]
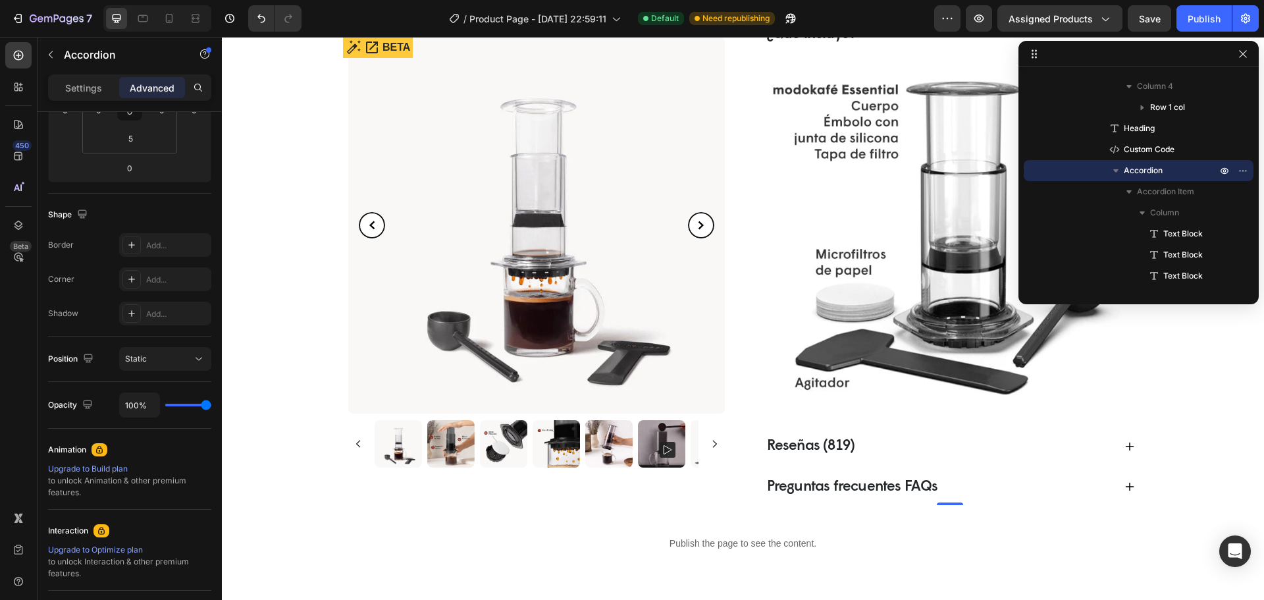
select select "580824739371549527"
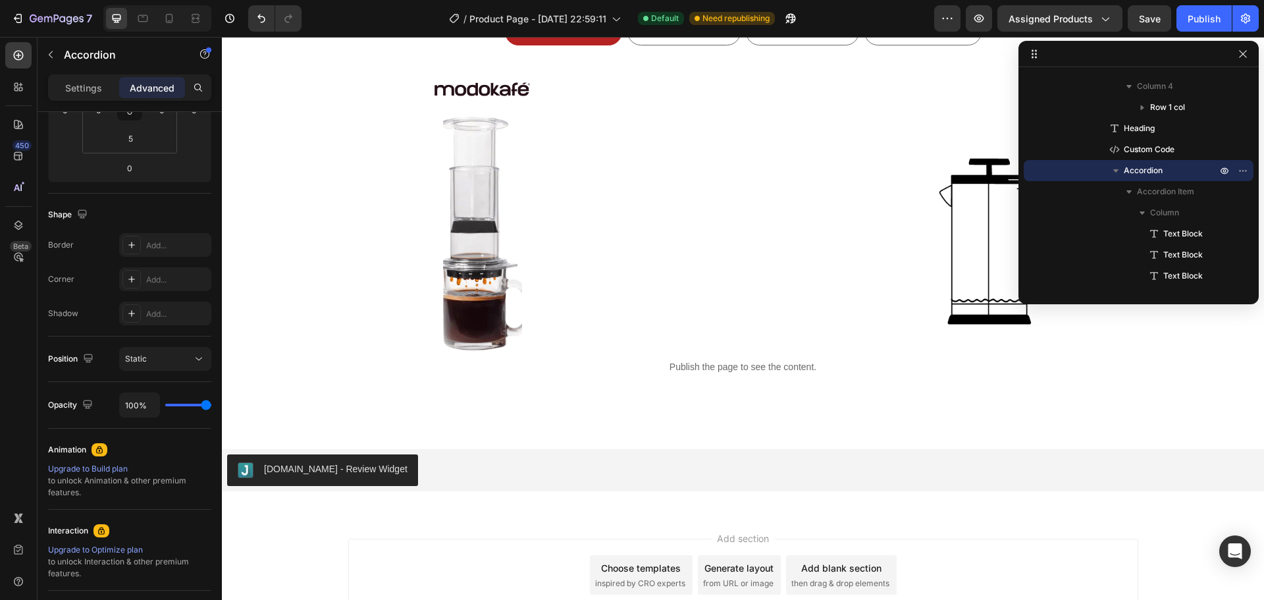
scroll to position [2203, 0]
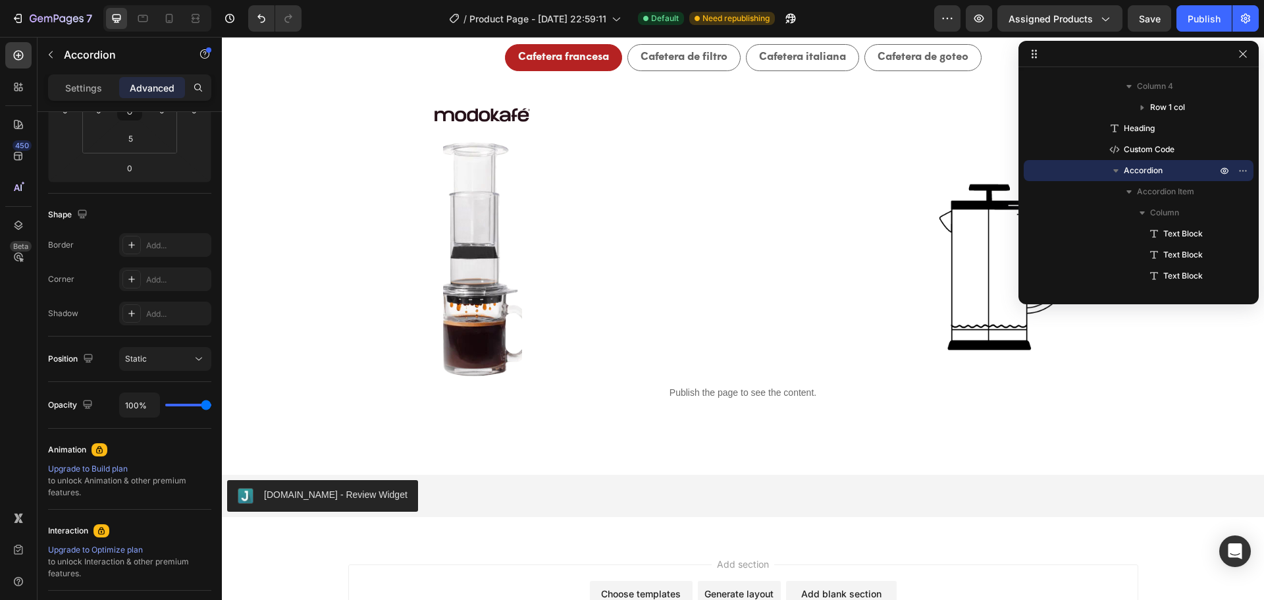
select select "580824739371549527"
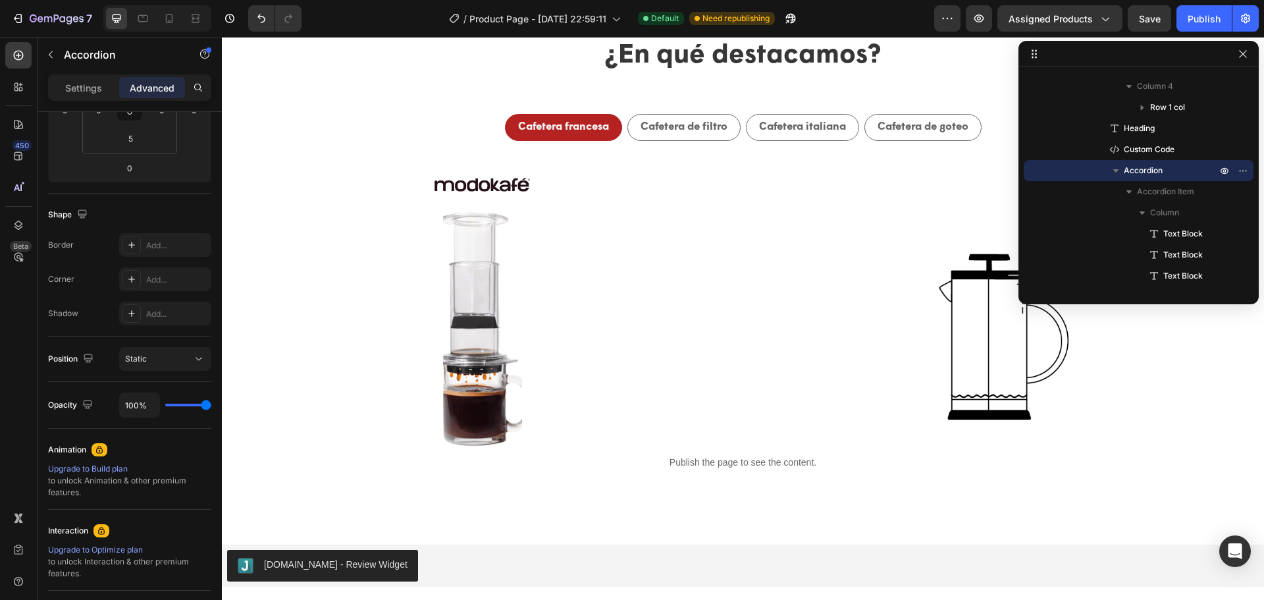
select select "580824739371549527"
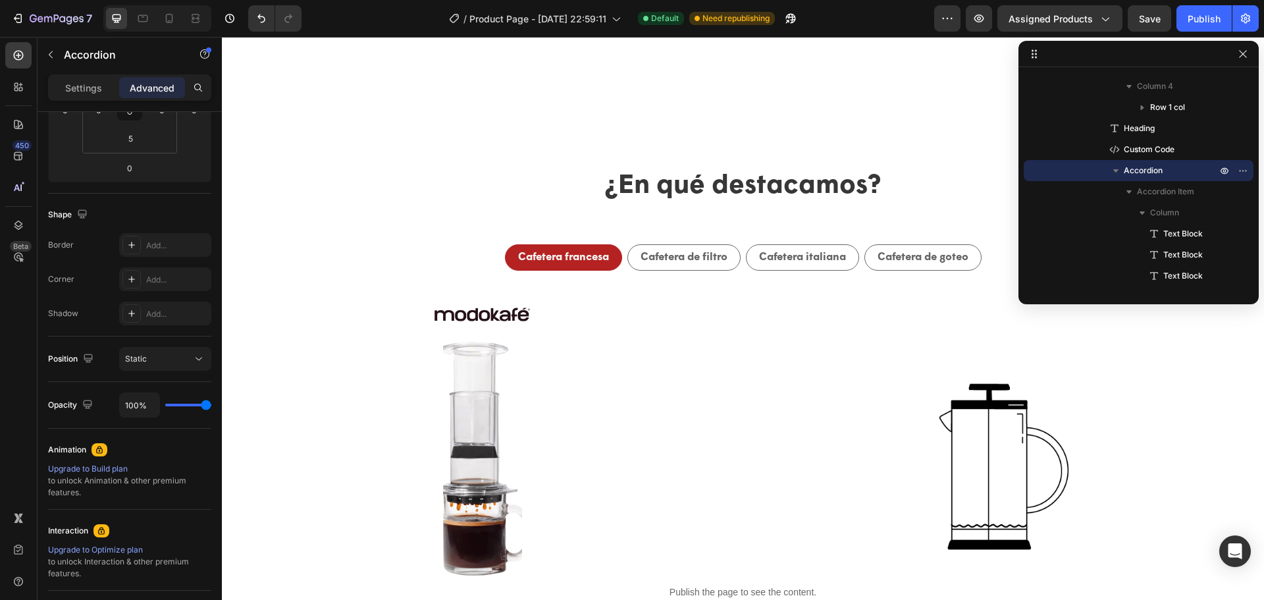
select select "580824739371549527"
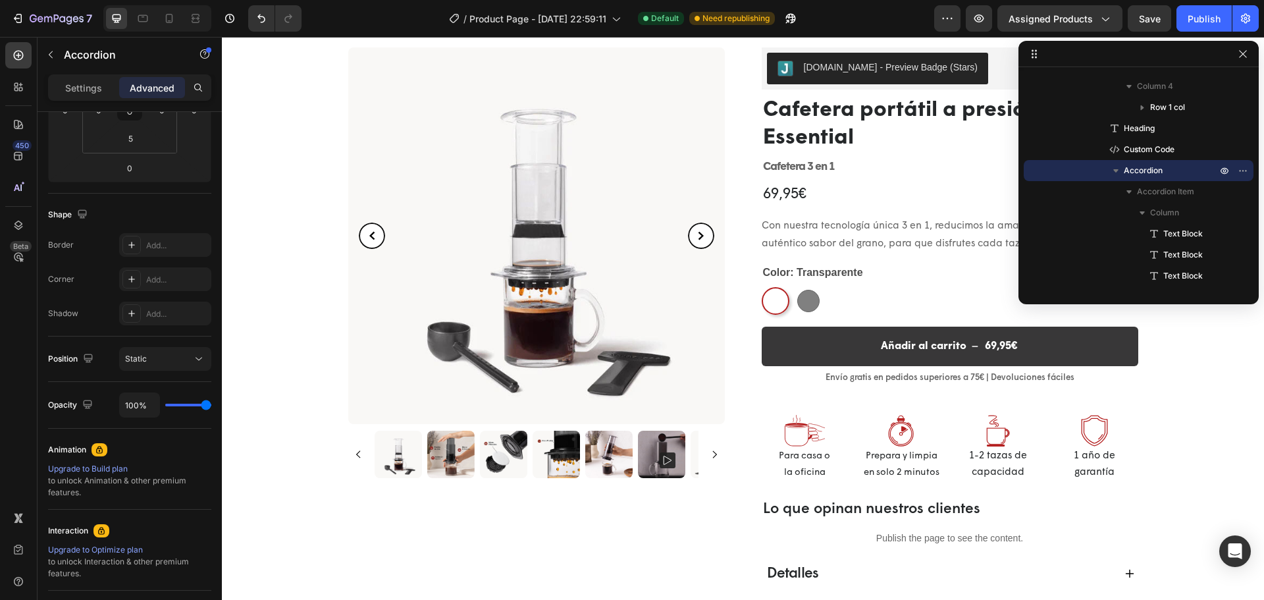
scroll to position [0, 0]
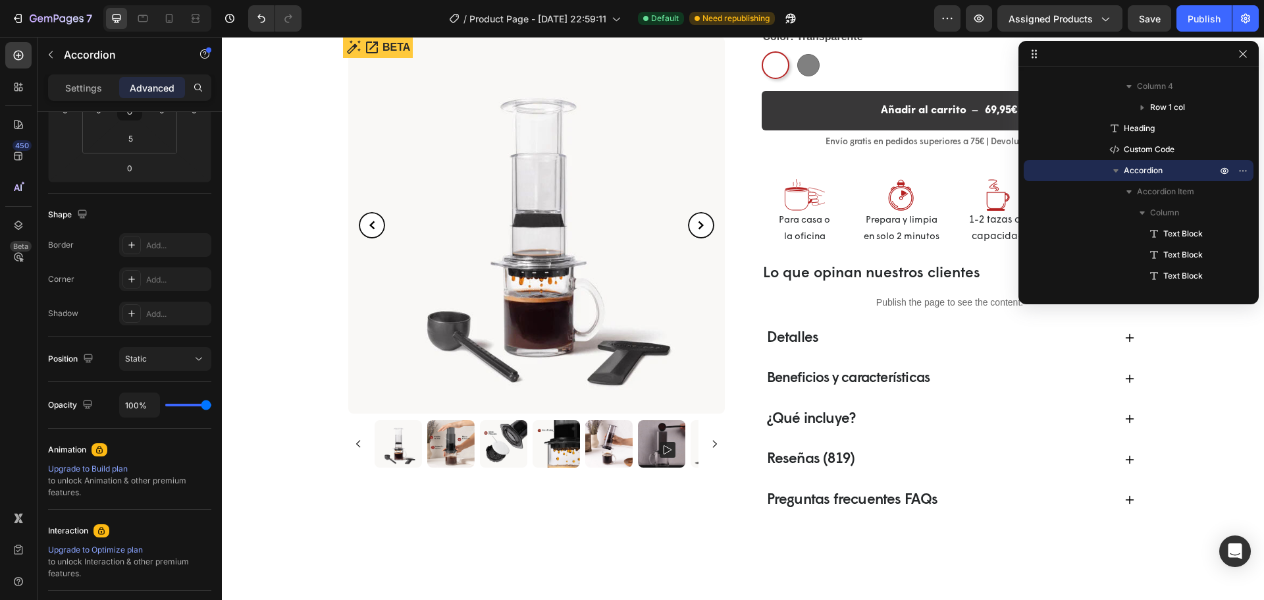
select select "580824739371549527"
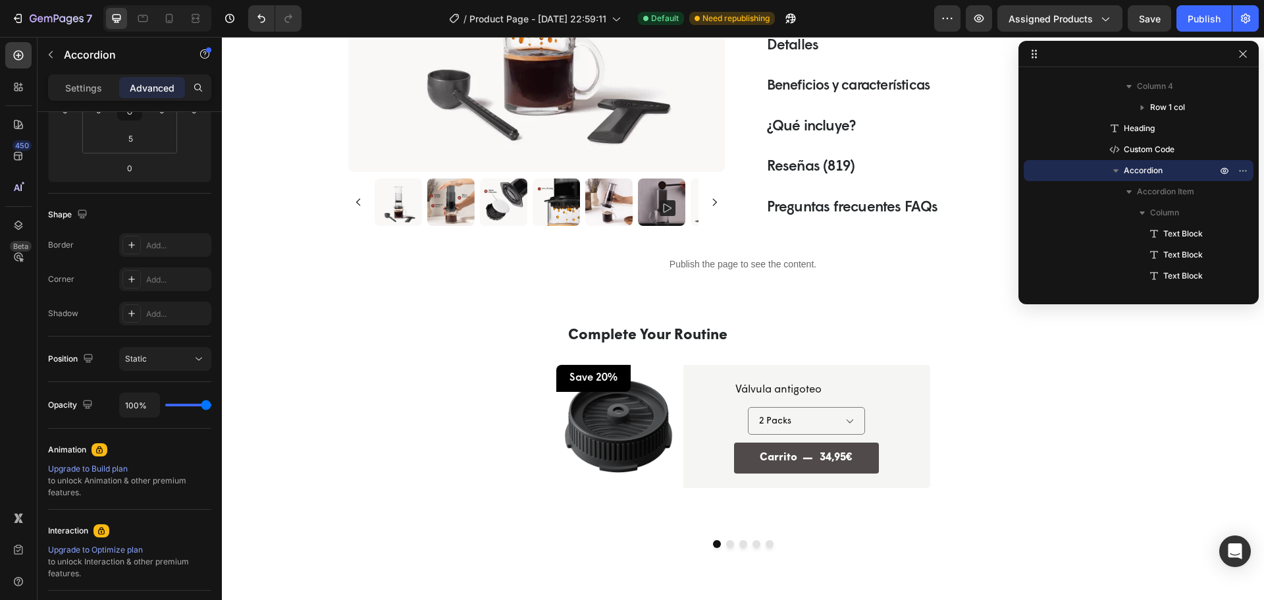
scroll to position [658, 0]
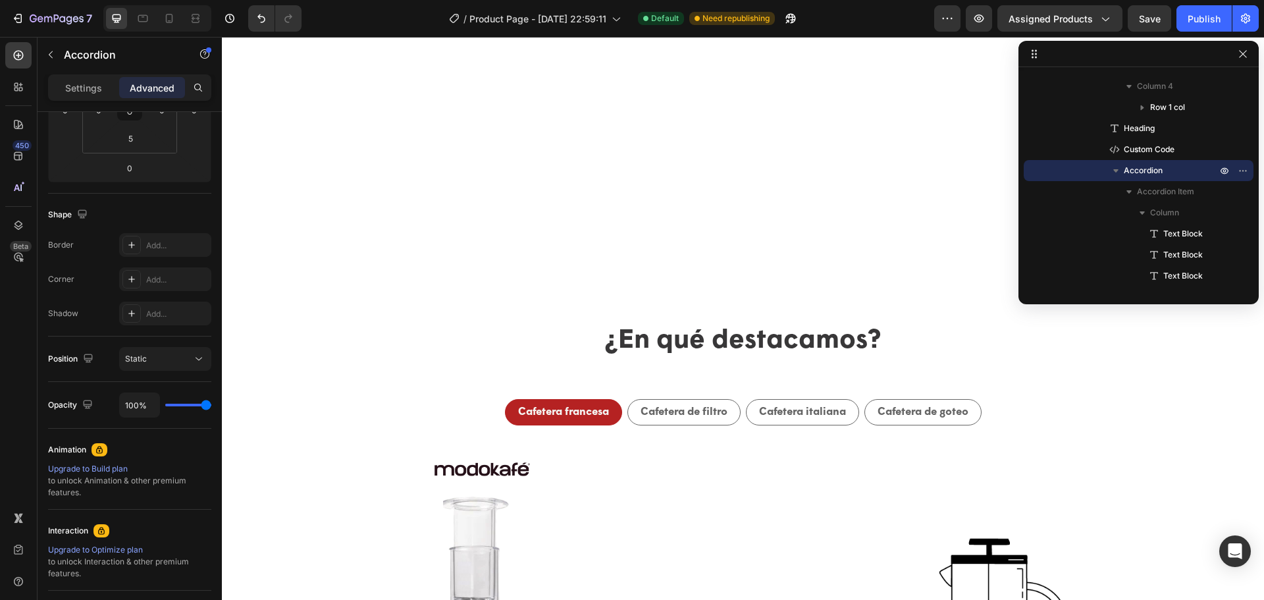
select select "580824739371549527"
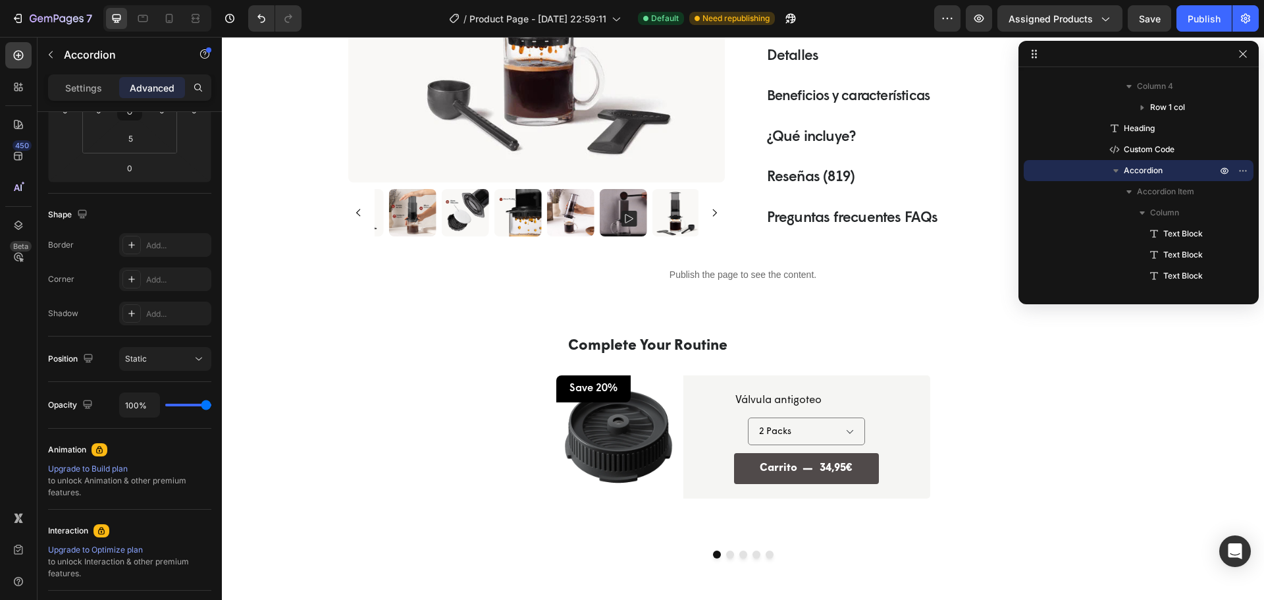
scroll to position [302, 0]
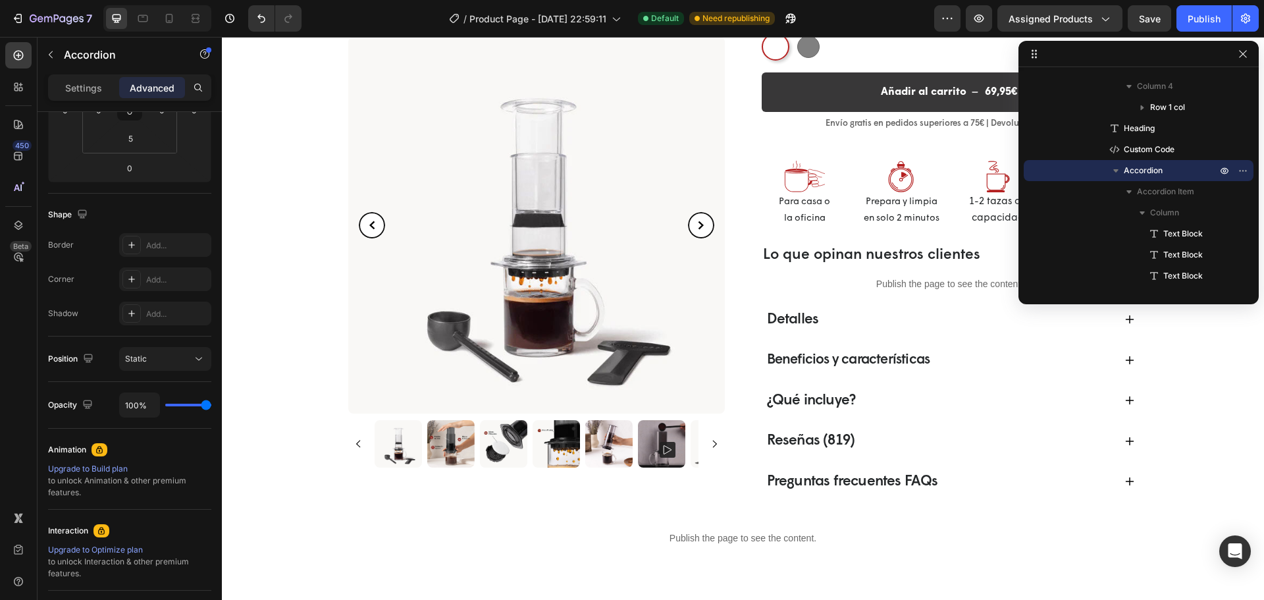
click at [1031, 366] on div "Beneficios y características" at bounding box center [939, 359] width 349 height 25
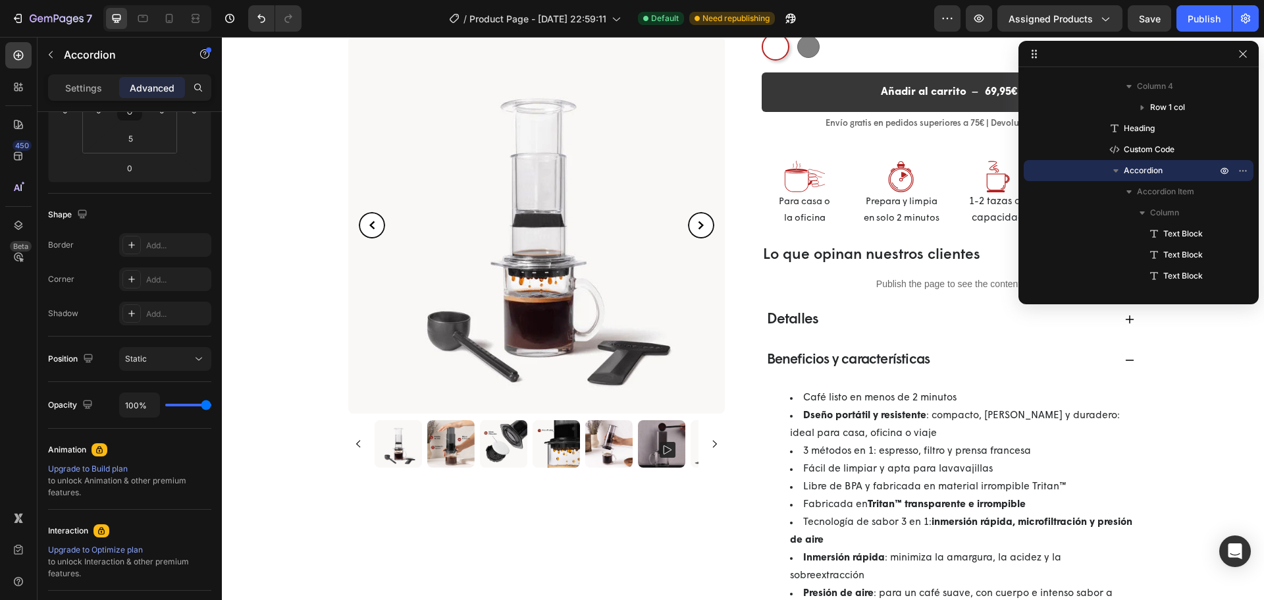
click at [1031, 366] on div "Beneficios y características" at bounding box center [939, 359] width 349 height 25
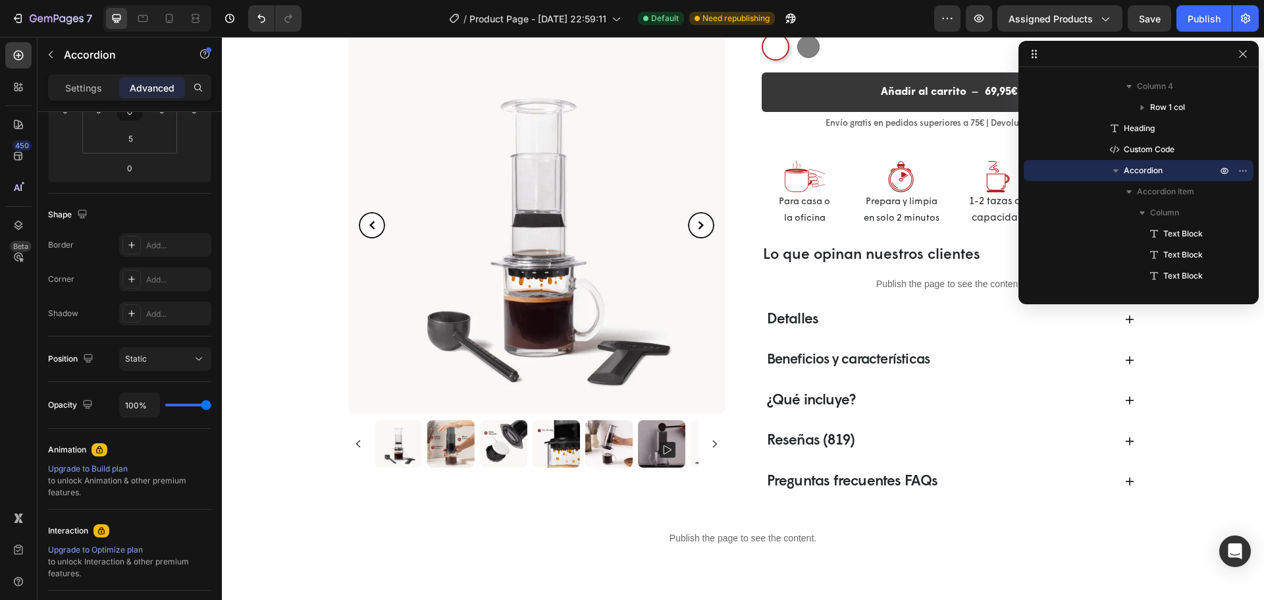
click at [752, 335] on div "Judge.me - Preview Badge (Stars) Judge.me Cafetera portátil a presión de aire -…" at bounding box center [743, 141] width 790 height 717
click at [1169, 166] on p "Accordion" at bounding box center [1170, 170] width 95 height 13
click at [1180, 174] on p "Accordion" at bounding box center [1170, 170] width 95 height 13
click at [1236, 173] on button "button" at bounding box center [1243, 171] width 16 height 16
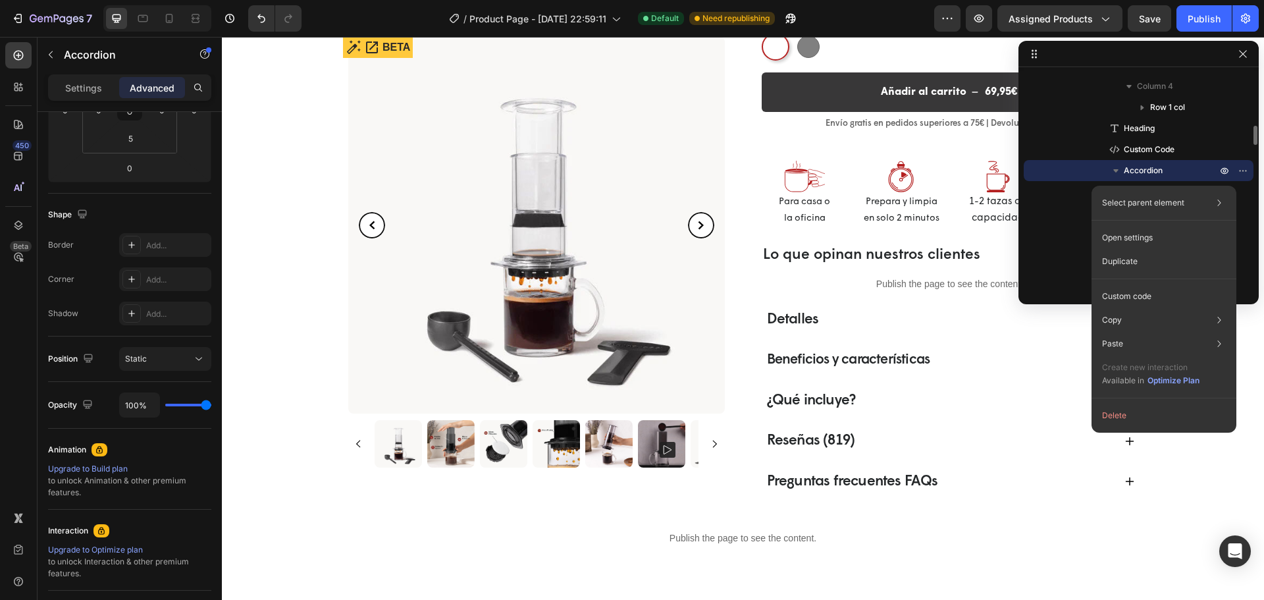
click at [1090, 172] on div "Accordion" at bounding box center [1138, 170] width 219 height 21
click at [1114, 170] on icon "button" at bounding box center [1115, 170] width 13 height 13
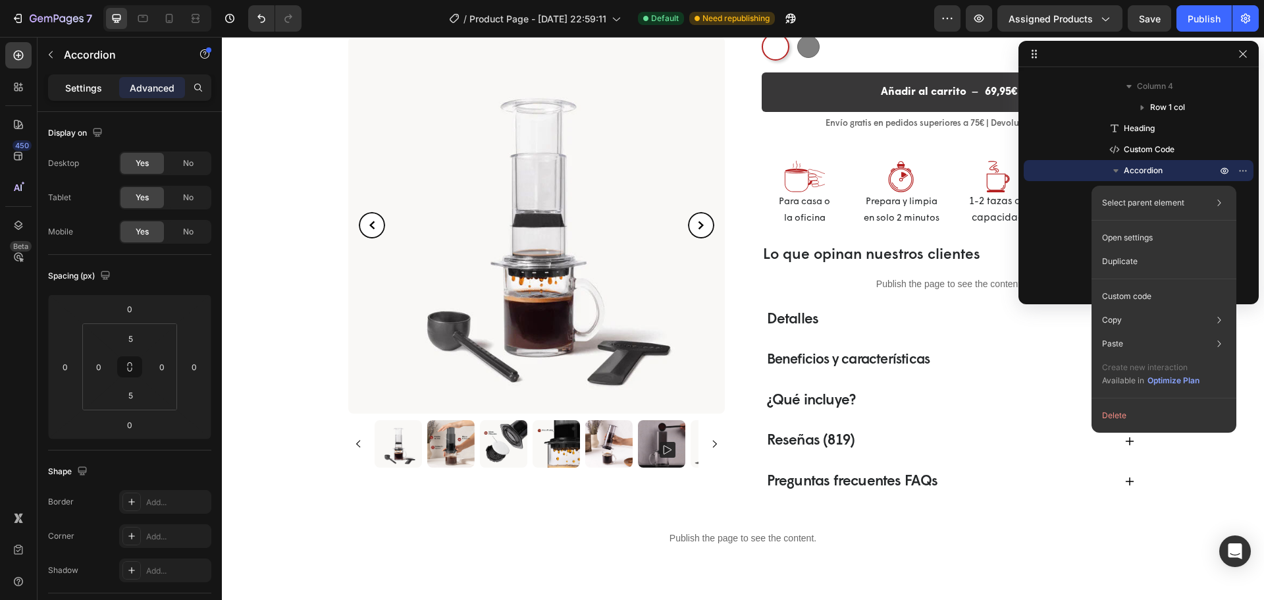
click at [101, 94] on p "Settings" at bounding box center [83, 88] width 37 height 14
type input "16"
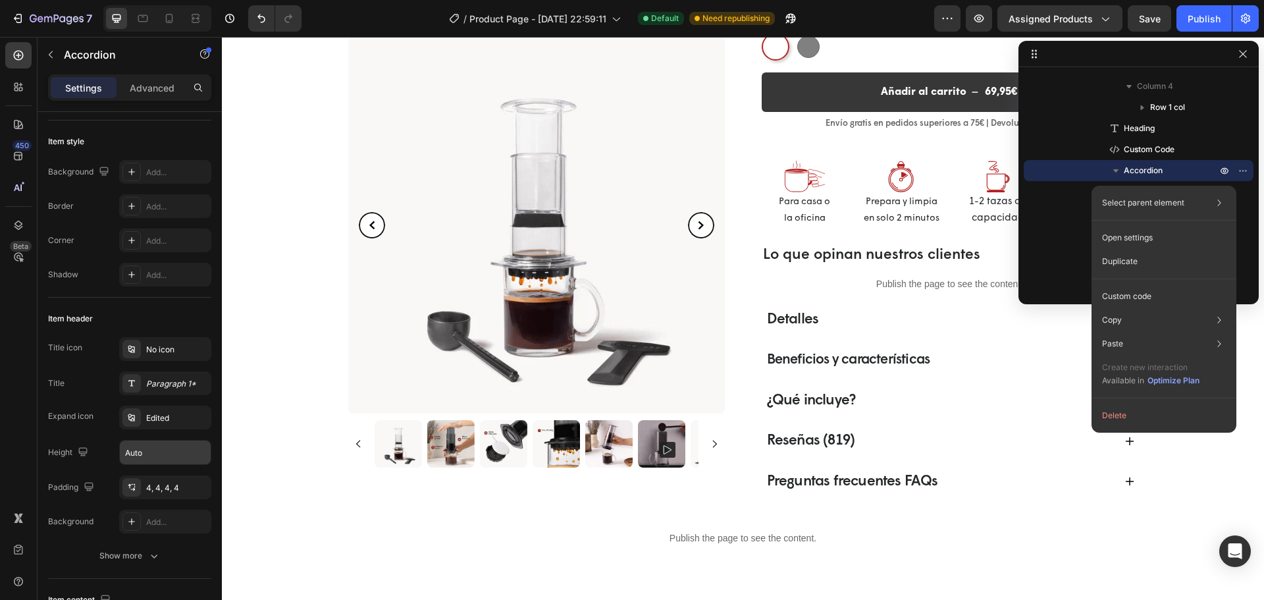
scroll to position [132, 0]
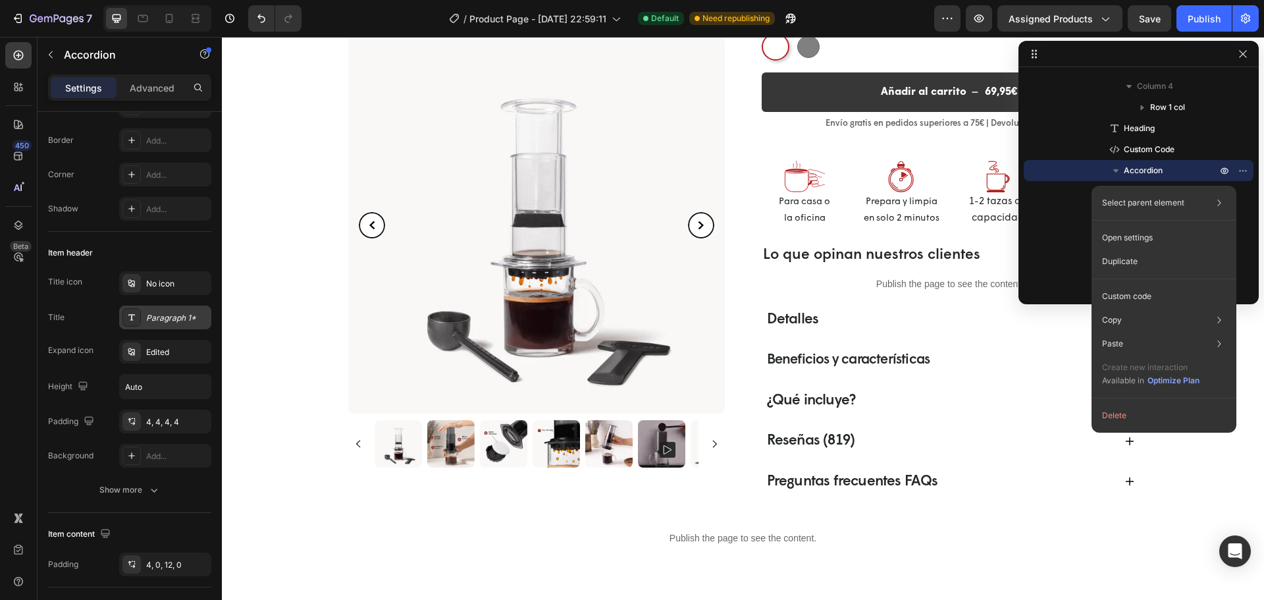
click at [182, 308] on div "Paragraph 1*" at bounding box center [165, 317] width 92 height 24
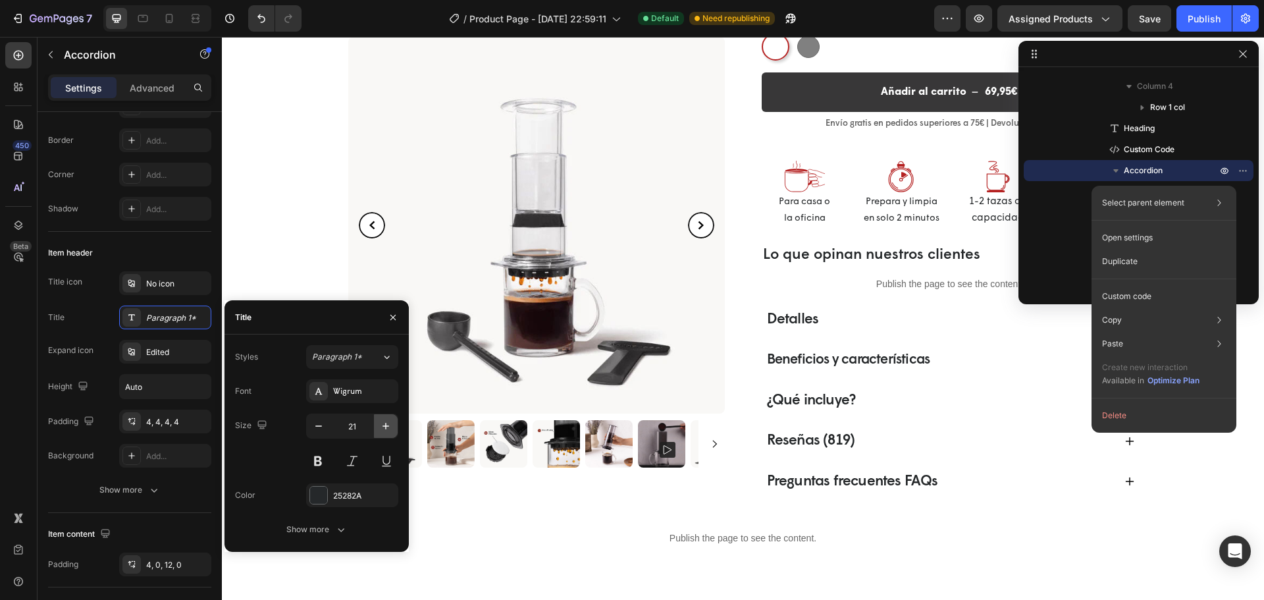
click at [378, 430] on button "button" at bounding box center [386, 426] width 24 height 24
click at [771, 320] on span "Detalles" at bounding box center [793, 320] width 52 height 15
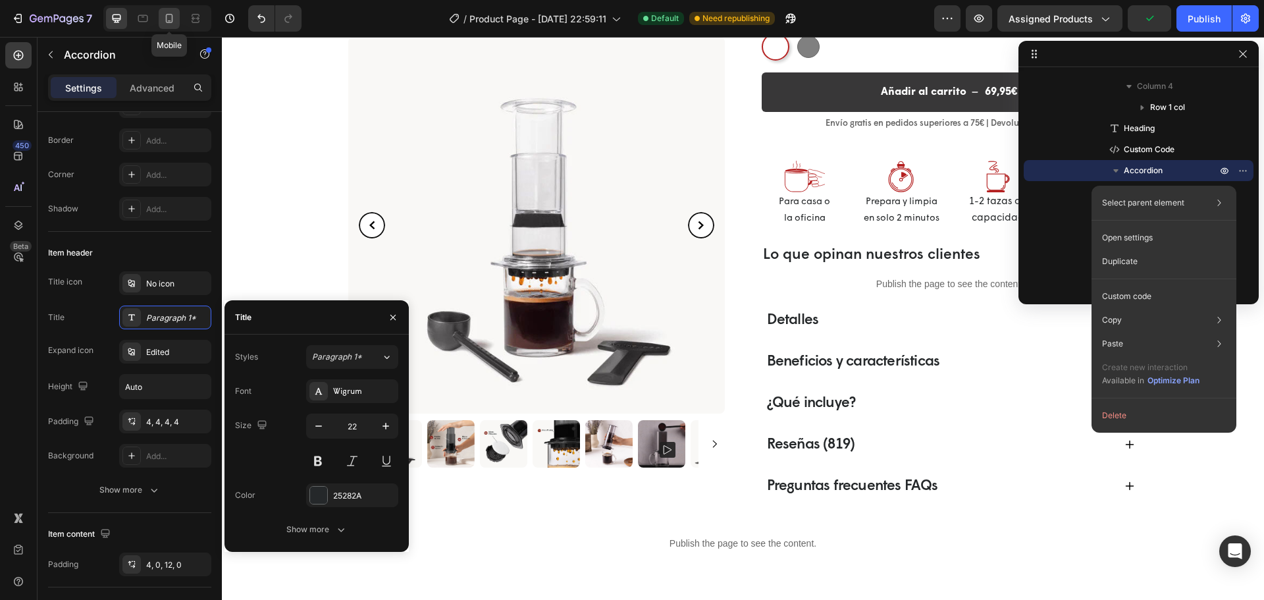
click at [172, 14] on icon at bounding box center [169, 18] width 13 height 13
type input "18"
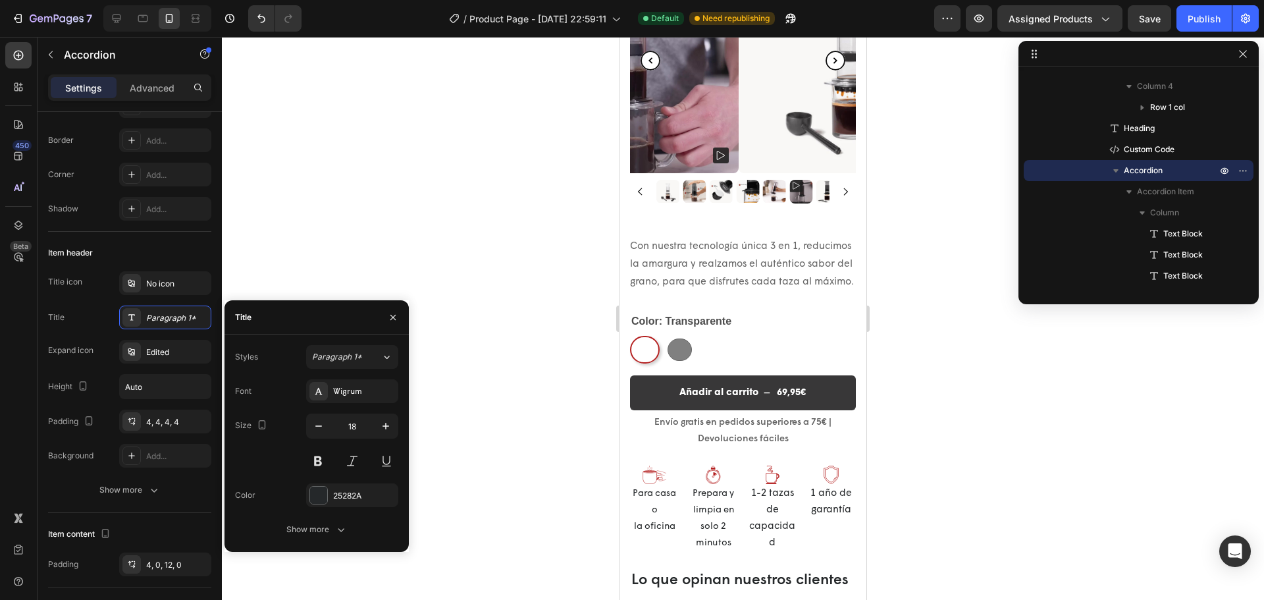
select select "580824739371549527"
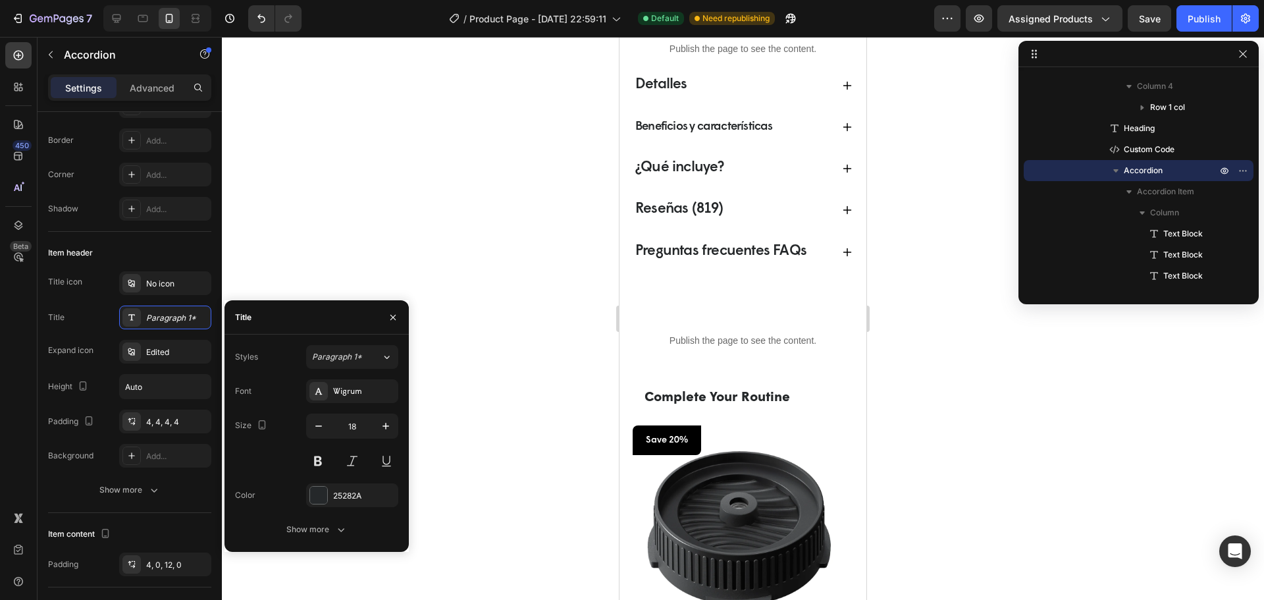
scroll to position [748, 0]
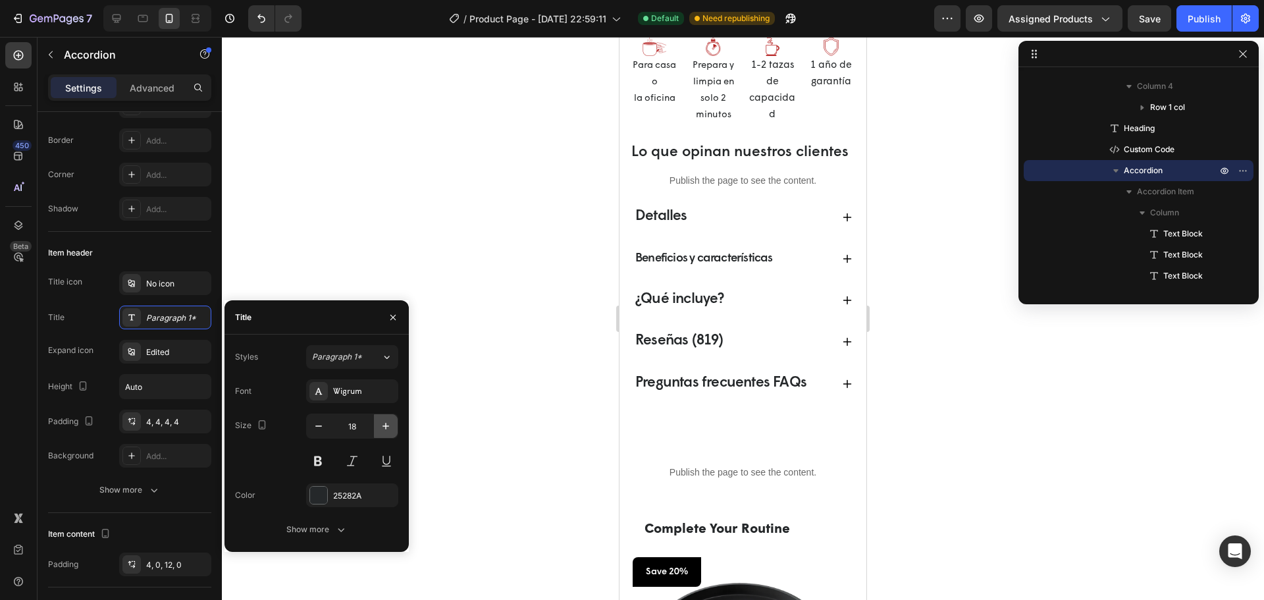
click at [384, 428] on icon "button" at bounding box center [385, 425] width 13 height 13
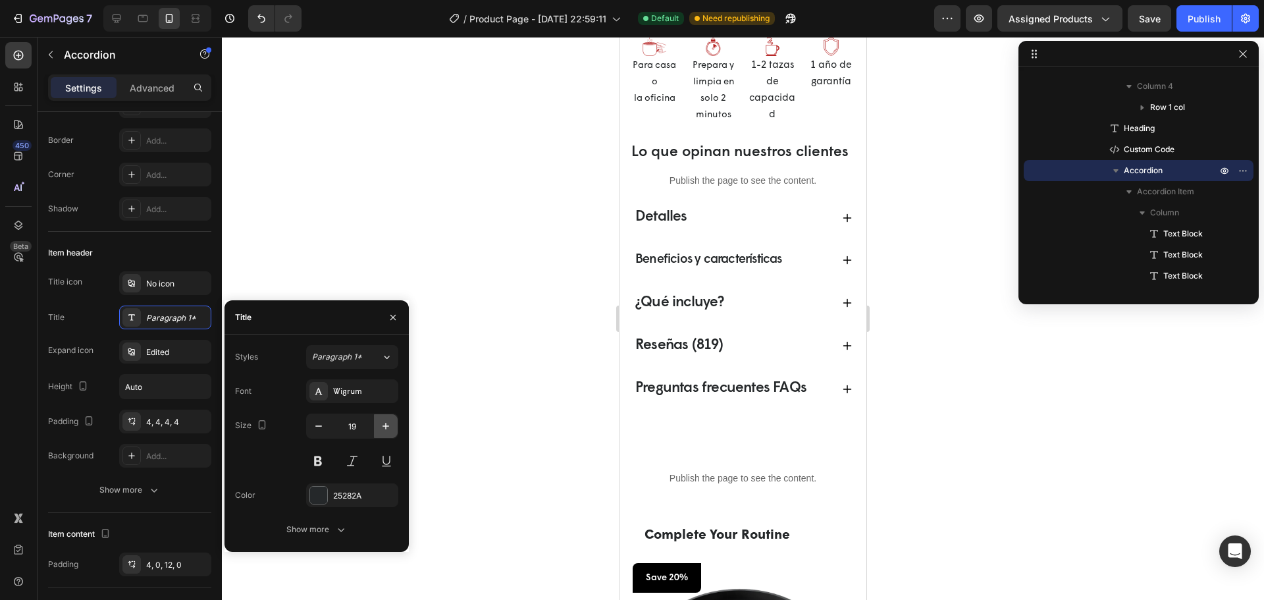
click at [384, 428] on icon "button" at bounding box center [385, 425] width 13 height 13
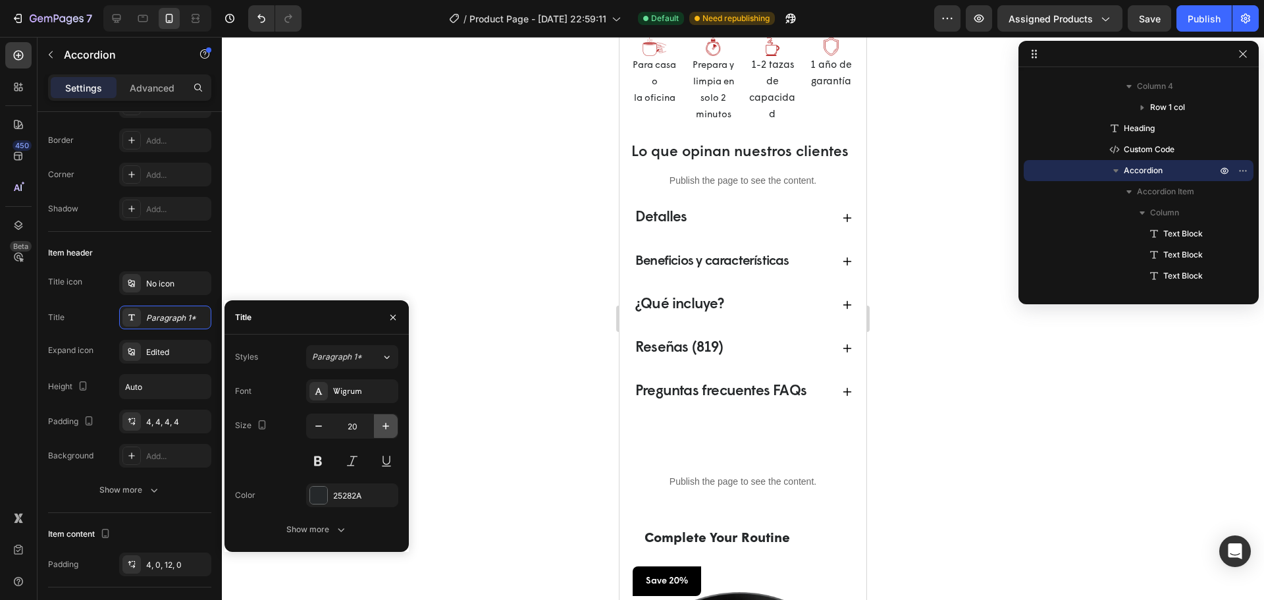
click at [384, 428] on icon "button" at bounding box center [385, 425] width 13 height 13
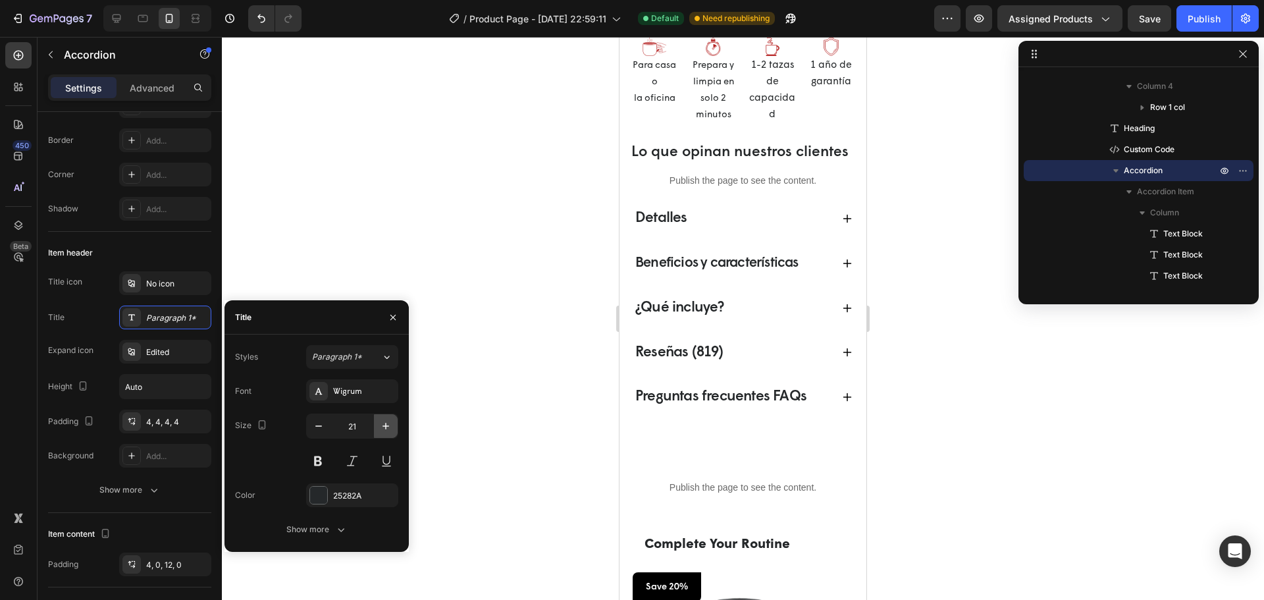
click at [383, 428] on icon "button" at bounding box center [385, 425] width 13 height 13
type input "22"
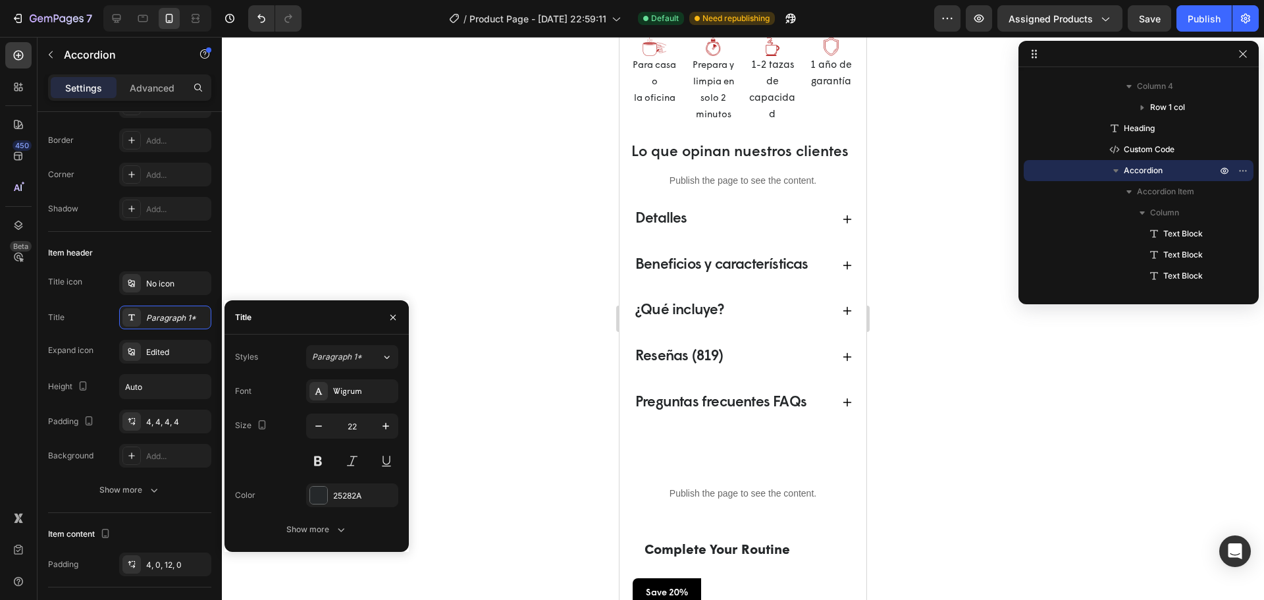
click at [677, 226] on span "Detalles" at bounding box center [661, 218] width 52 height 15
click at [676, 226] on span "Detalles" at bounding box center [661, 218] width 52 height 15
click at [669, 278] on p "Beneficios y características" at bounding box center [721, 265] width 173 height 26
click at [668, 318] on span "¿Qué incluye?" at bounding box center [679, 310] width 89 height 15
click at [1169, 242] on div "Text Block" at bounding box center [1138, 233] width 219 height 21
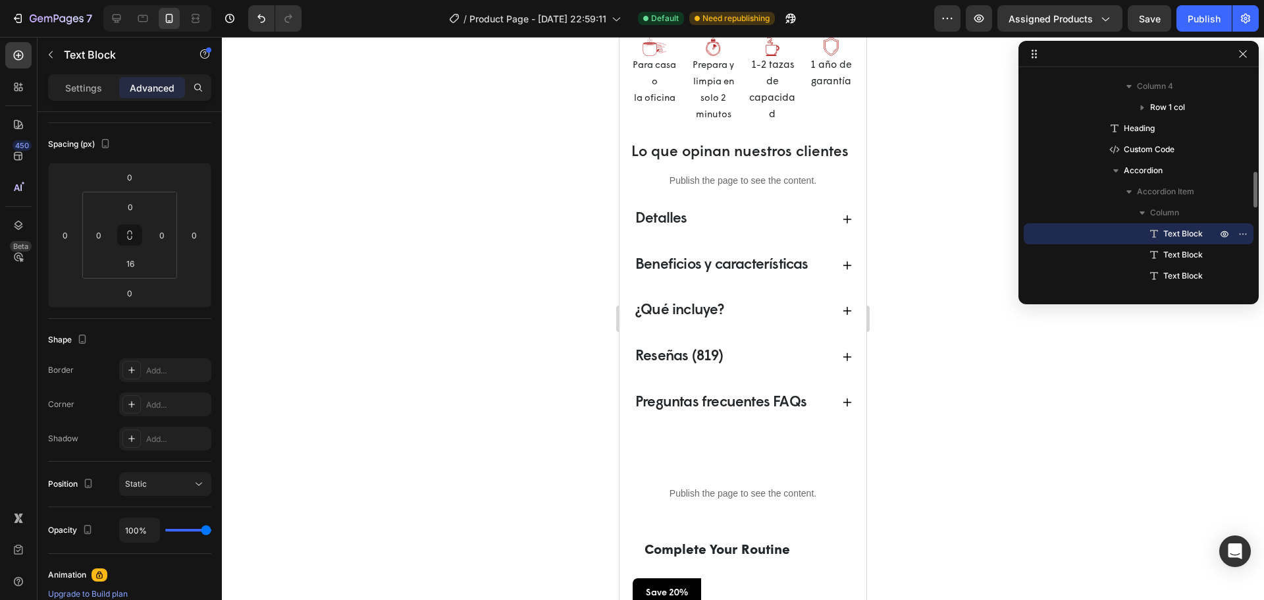
scroll to position [0, 0]
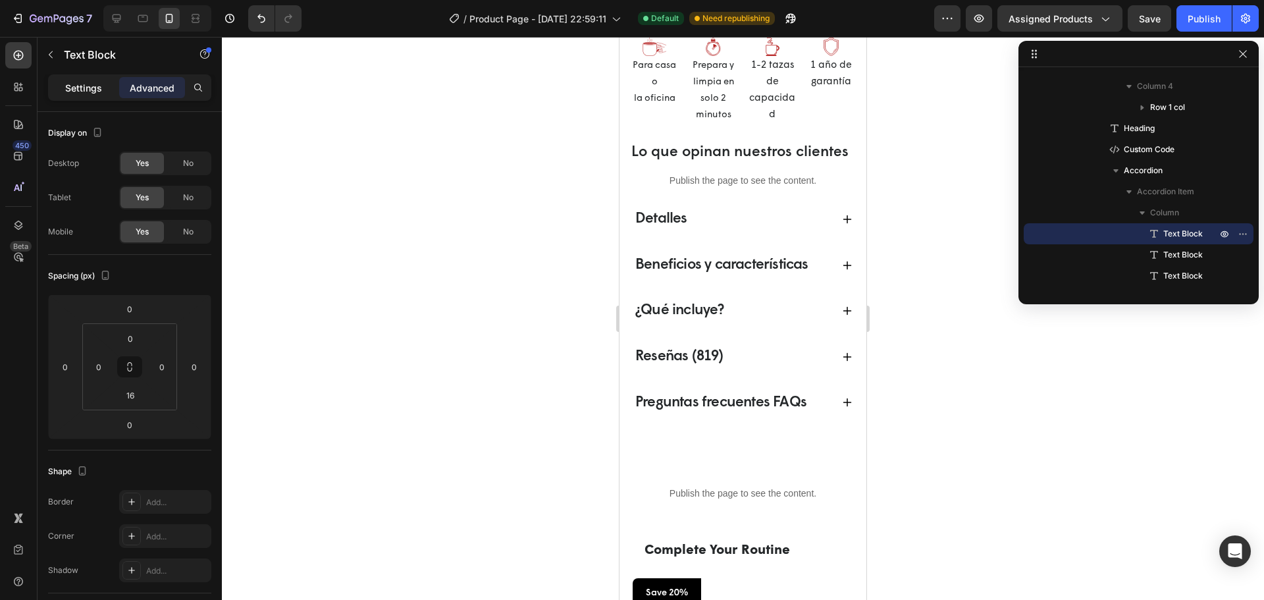
click at [82, 88] on p "Settings" at bounding box center [83, 88] width 37 height 14
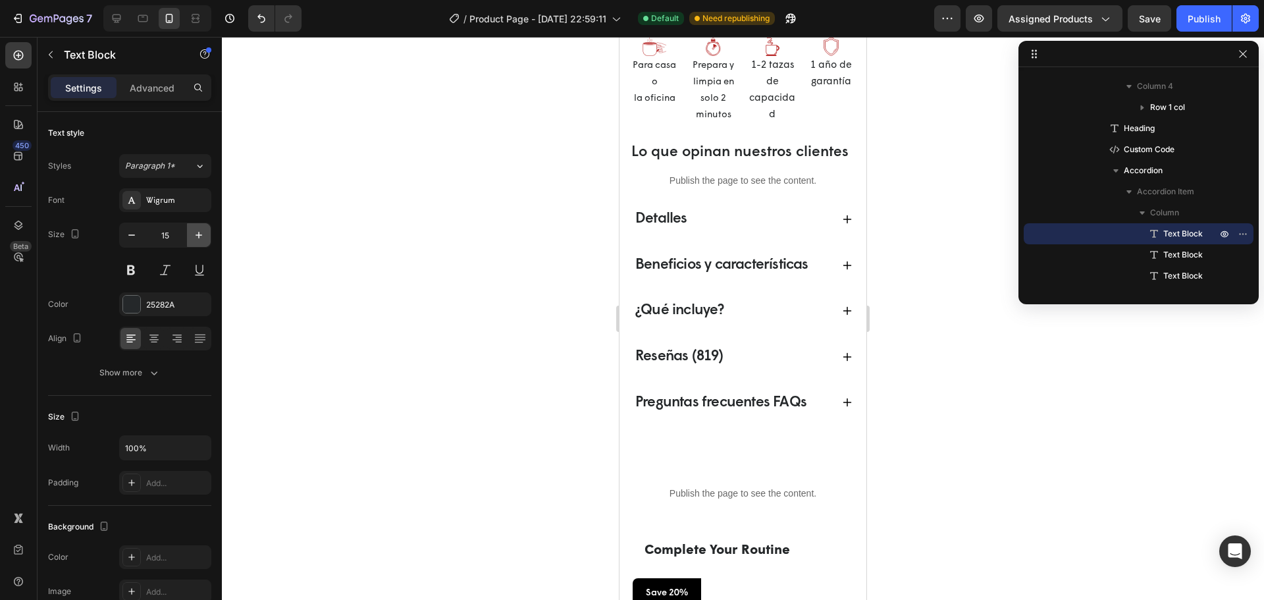
click at [195, 238] on icon "button" at bounding box center [198, 234] width 13 height 13
click at [132, 234] on icon "button" at bounding box center [131, 234] width 13 height 13
type input "15"
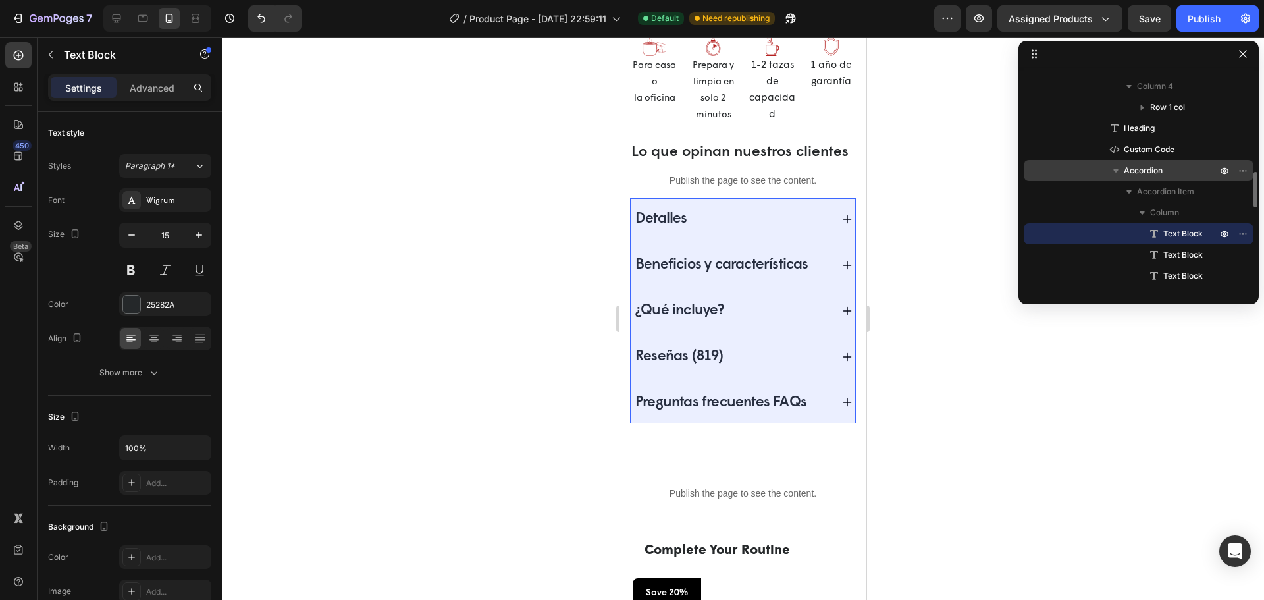
click at [1151, 170] on span "Accordion" at bounding box center [1142, 170] width 39 height 13
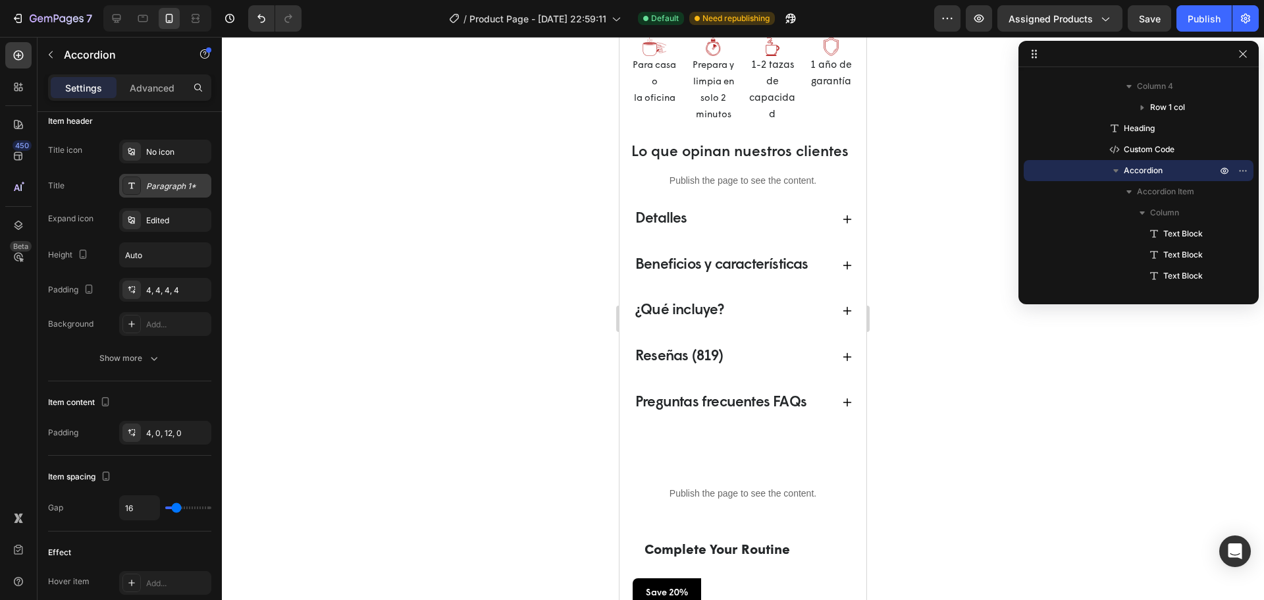
scroll to position [132, 0]
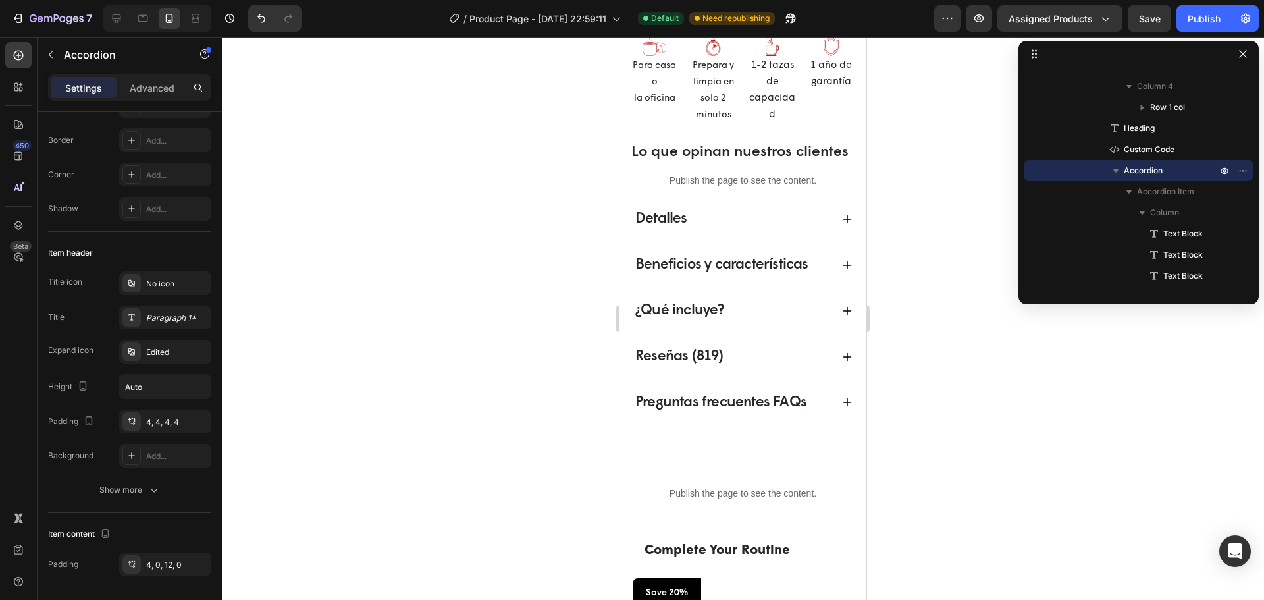
click at [799, 257] on div "Detalles Beneficios y características ¿Qué incluye? Reseñas (819) Preguntas fre…" at bounding box center [743, 310] width 226 height 218
click at [777, 234] on div "Detalles" at bounding box center [732, 219] width 198 height 30
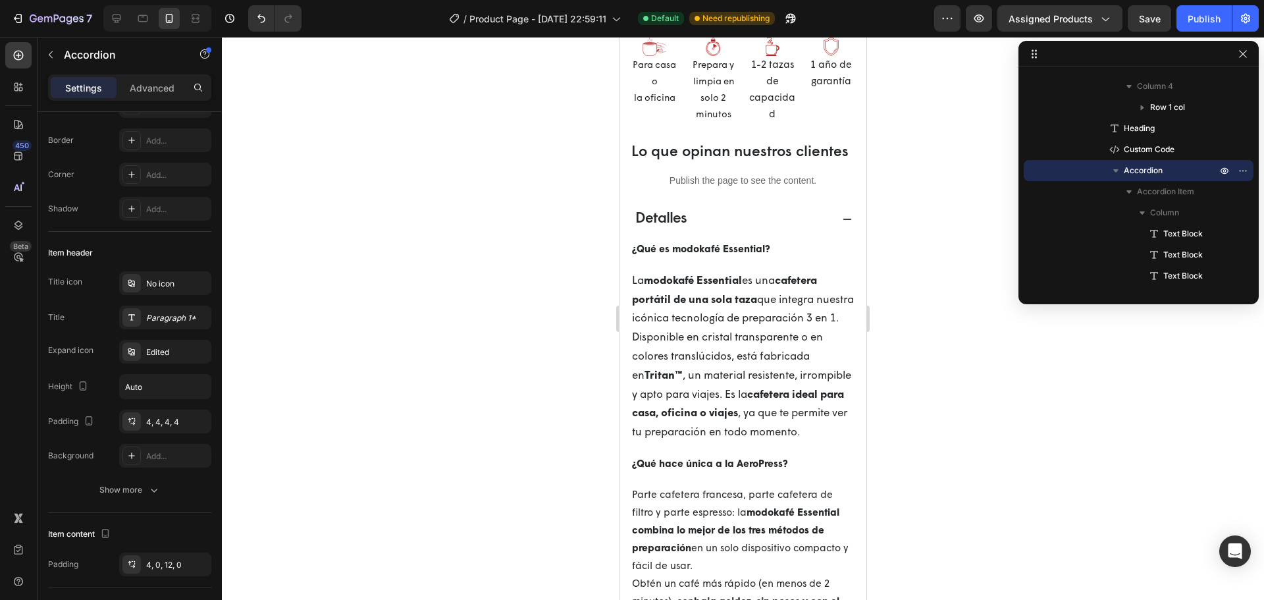
click at [777, 233] on div "Detalles" at bounding box center [732, 219] width 198 height 30
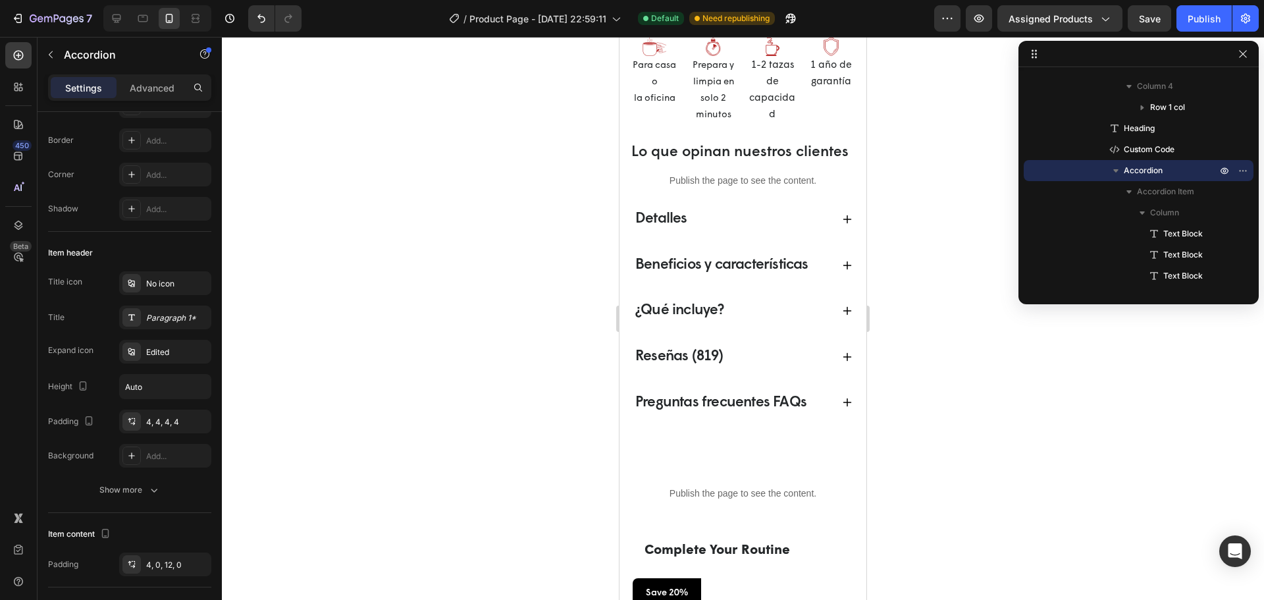
click at [738, 272] on p "Beneficios y características" at bounding box center [721, 265] width 173 height 26
click at [1137, 14] on button "Save" at bounding box center [1148, 18] width 43 height 26
click at [1195, 11] on button "Publish" at bounding box center [1203, 18] width 55 height 26
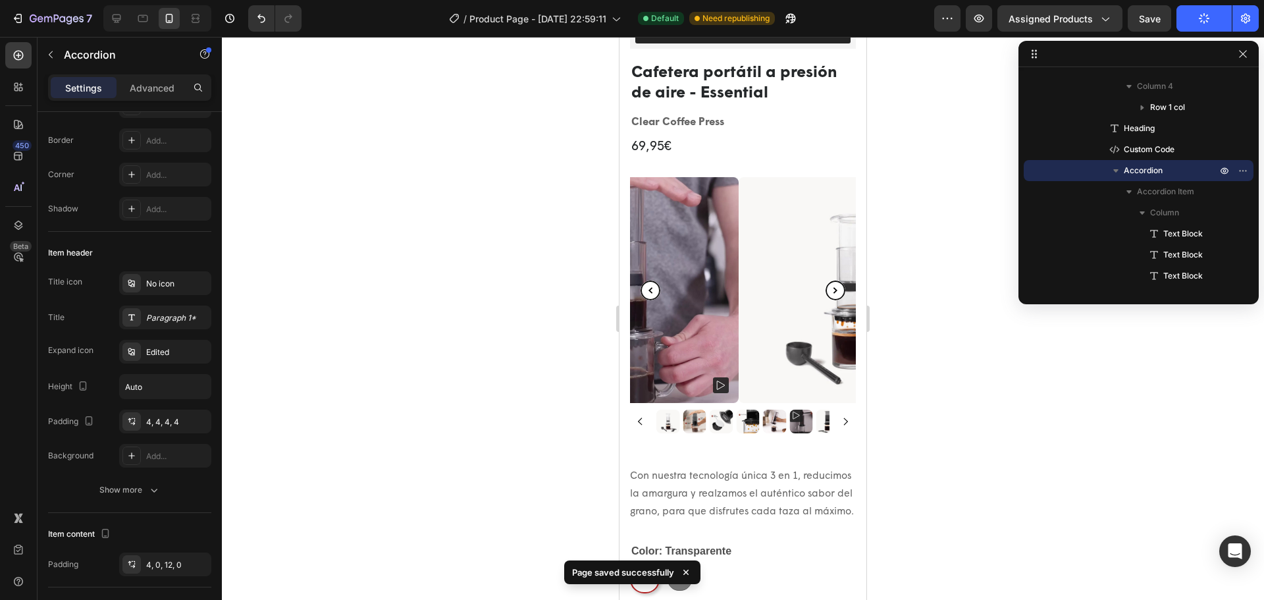
scroll to position [0, 0]
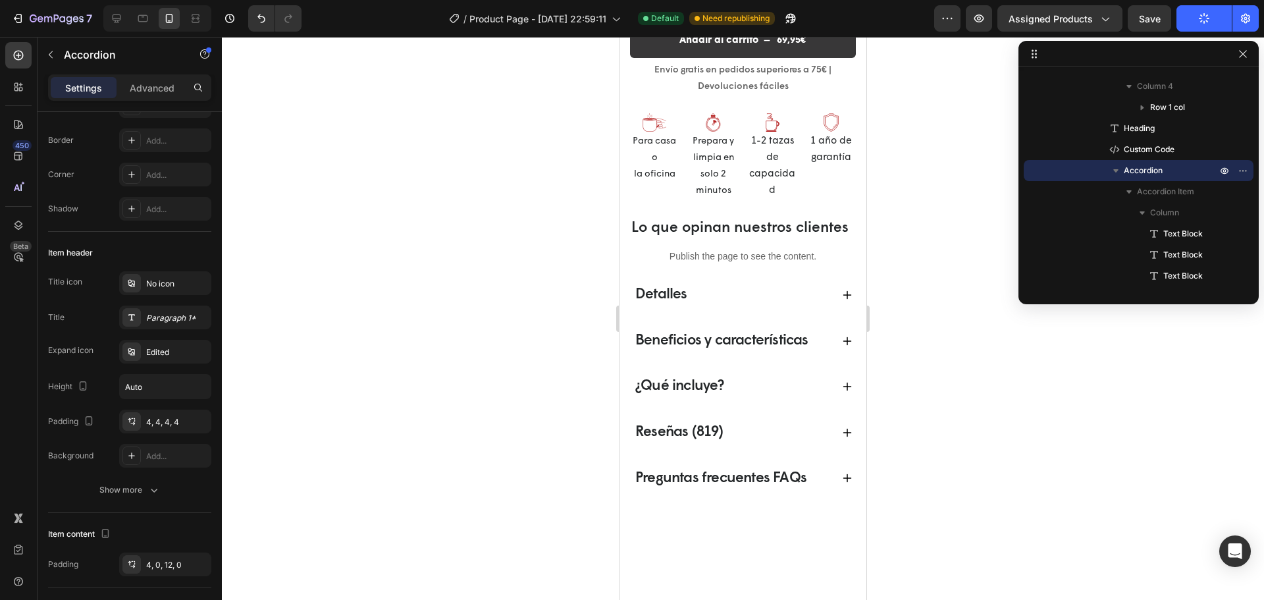
select select "580824739371549527"
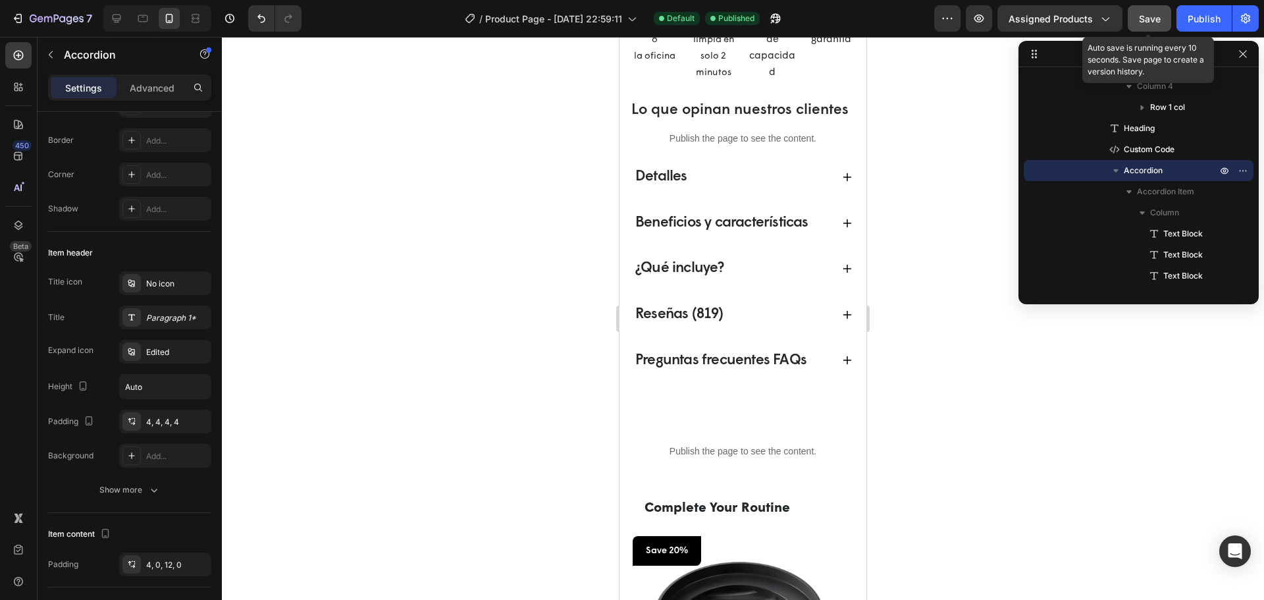
click at [1162, 24] on button "Save" at bounding box center [1148, 18] width 43 height 26
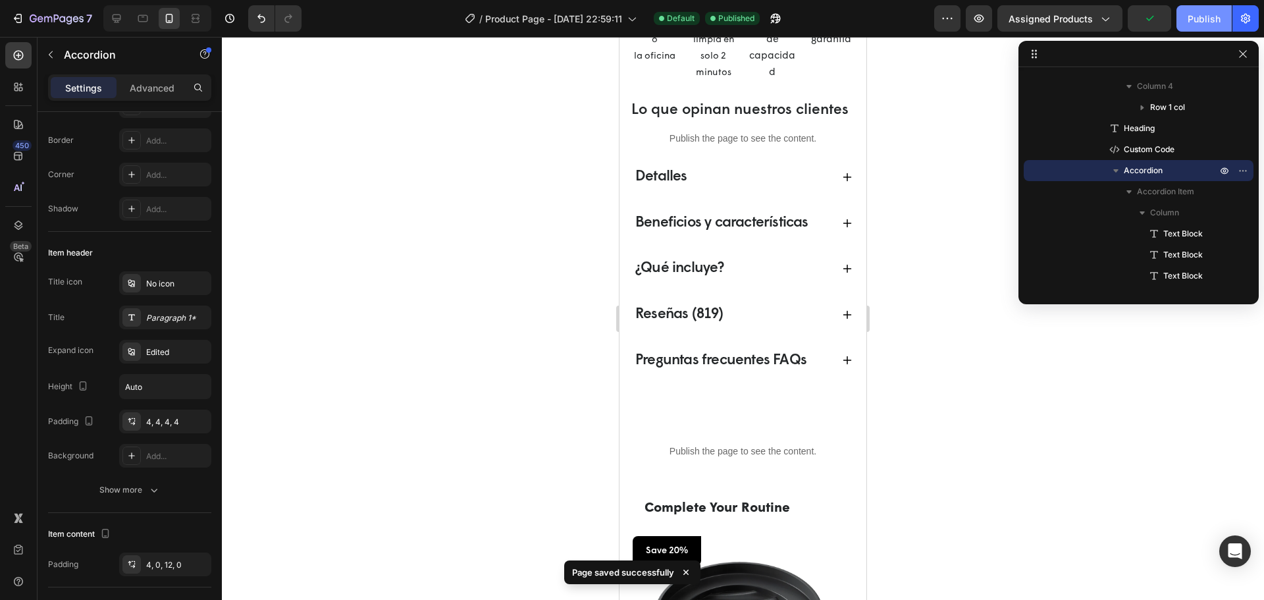
click at [1196, 21] on div "Publish" at bounding box center [1203, 19] width 33 height 14
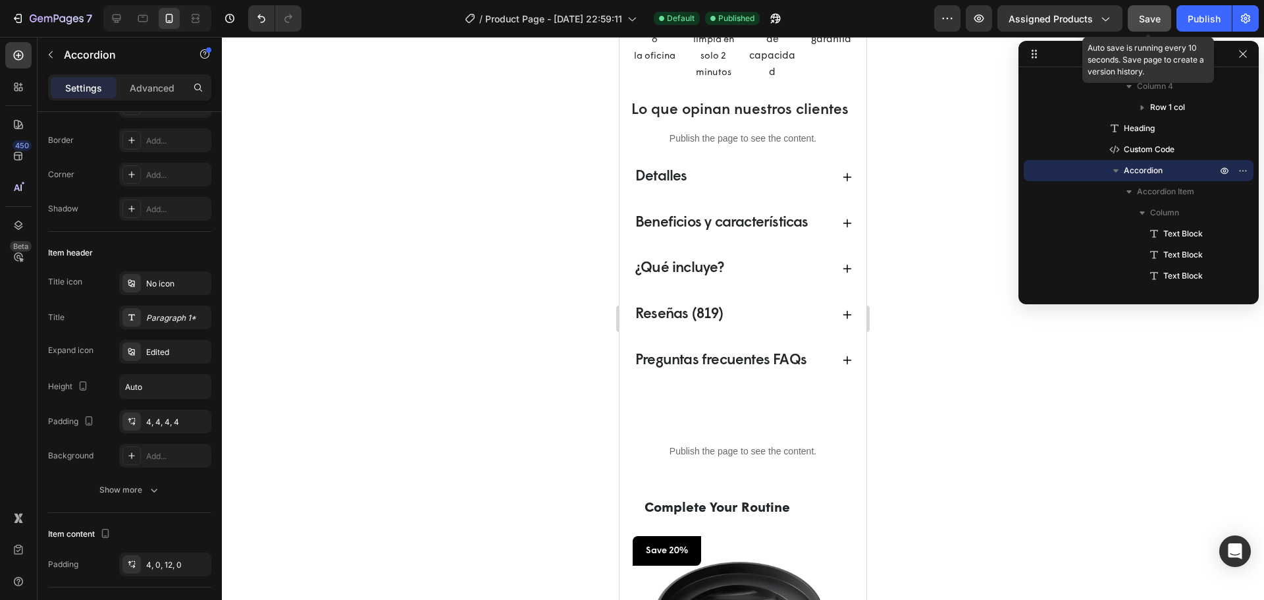
click at [1144, 12] on div "Save" at bounding box center [1150, 19] width 22 height 14
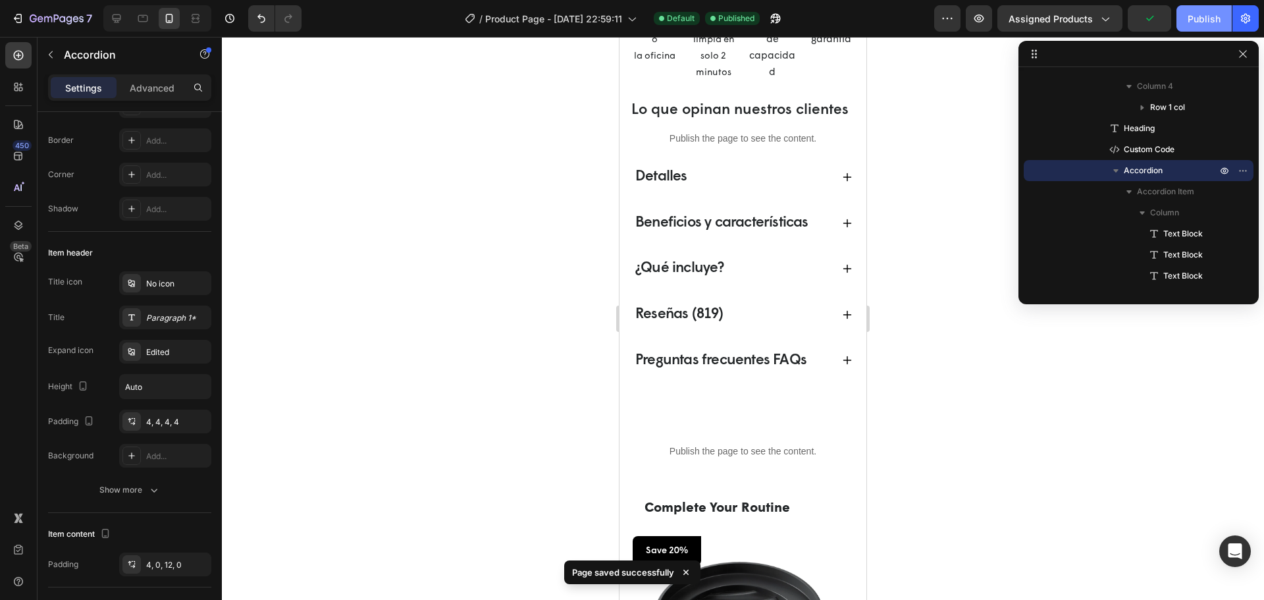
click at [1187, 20] on div "Publish" at bounding box center [1203, 19] width 33 height 14
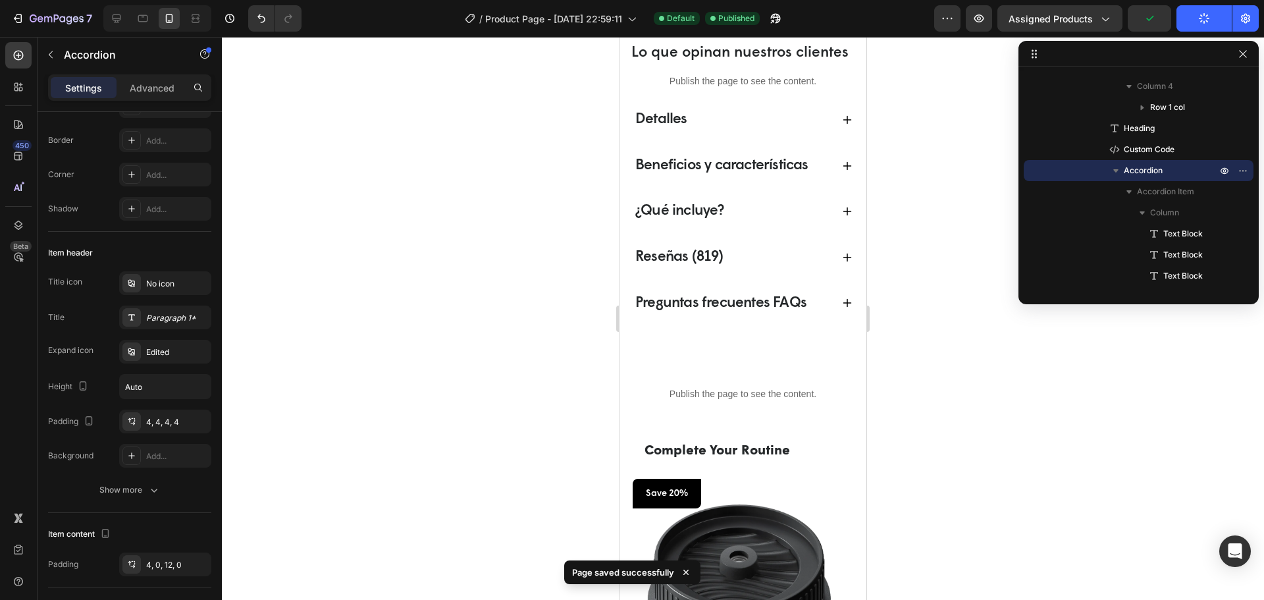
scroll to position [921, 0]
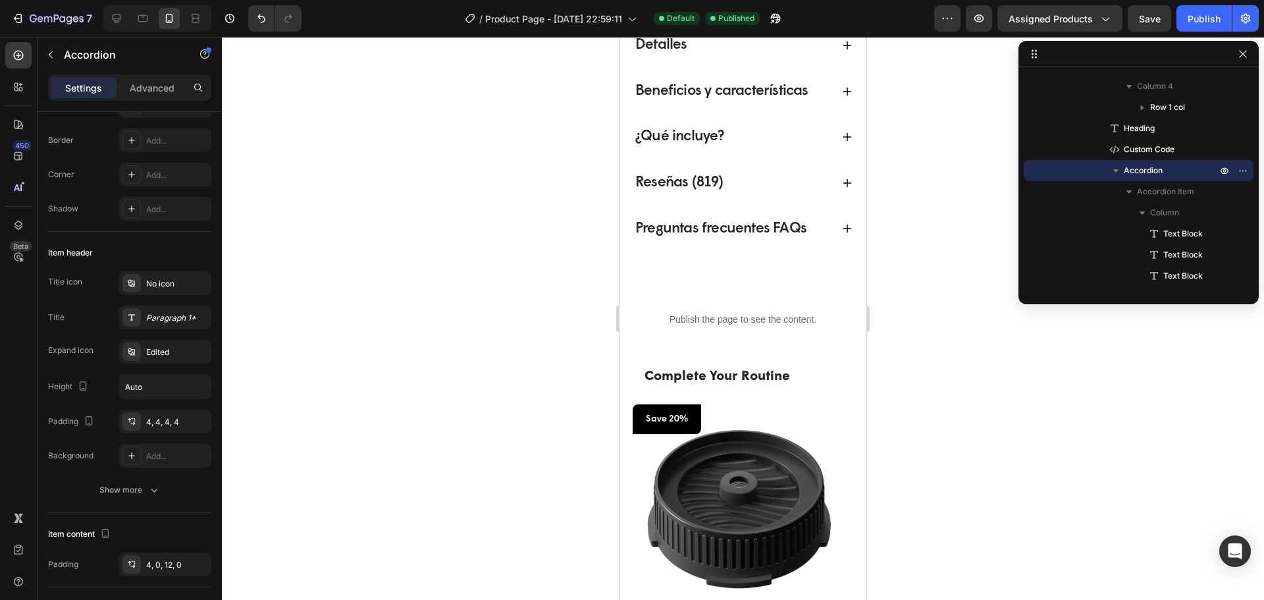
click at [105, 21] on div at bounding box center [157, 18] width 108 height 26
click at [112, 19] on icon at bounding box center [116, 18] width 13 height 13
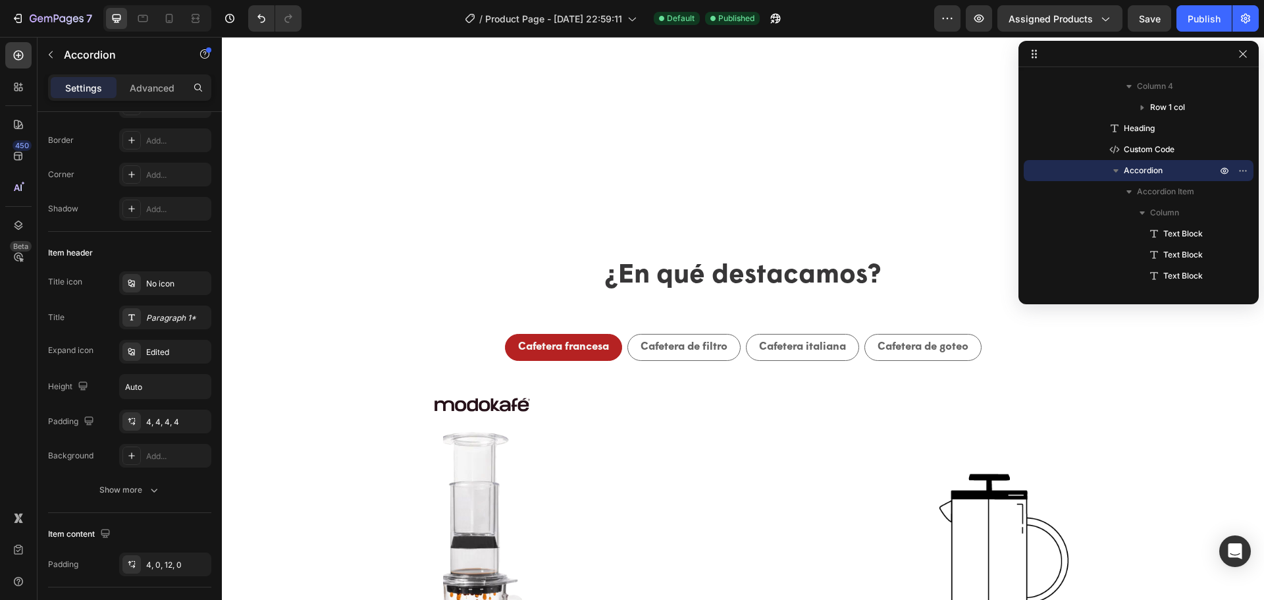
scroll to position [1360, 0]
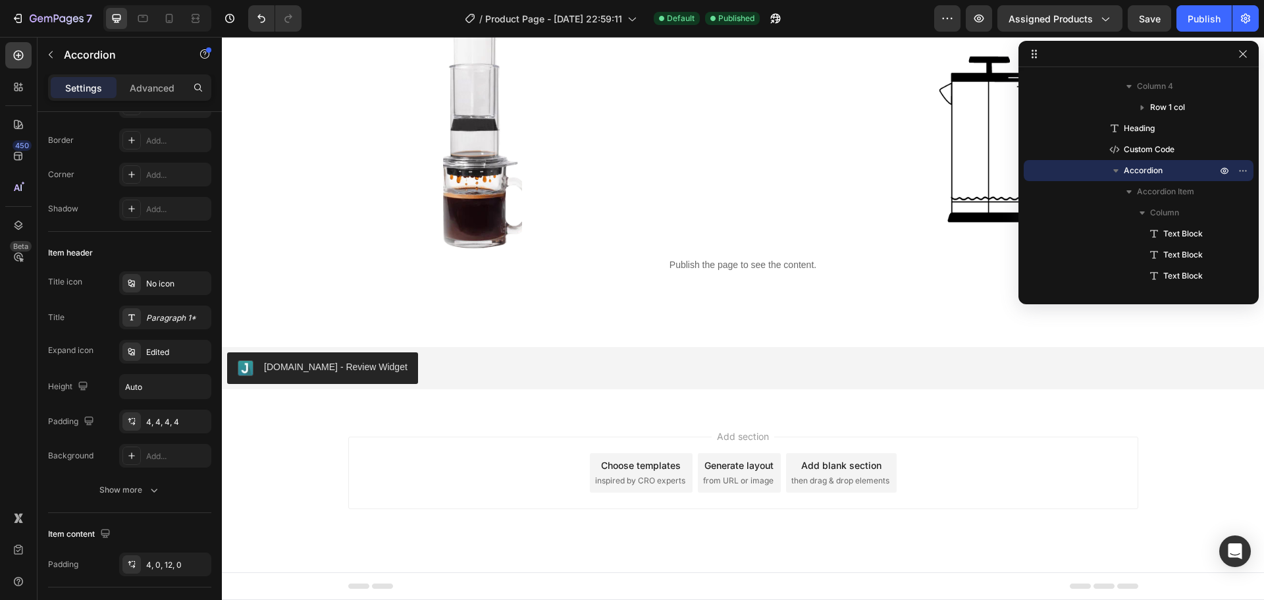
click at [479, 342] on div "Judge.me - Review Widget Judge.me Section 5" at bounding box center [743, 368] width 1042 height 84
click at [479, 352] on div "[DOMAIN_NAME] - Review Widget" at bounding box center [742, 368] width 1031 height 32
click at [440, 341] on div "Judge.me - Review Widget Judge.me Section 5" at bounding box center [743, 368] width 1042 height 84
click at [46, 64] on button "button" at bounding box center [50, 54] width 21 height 21
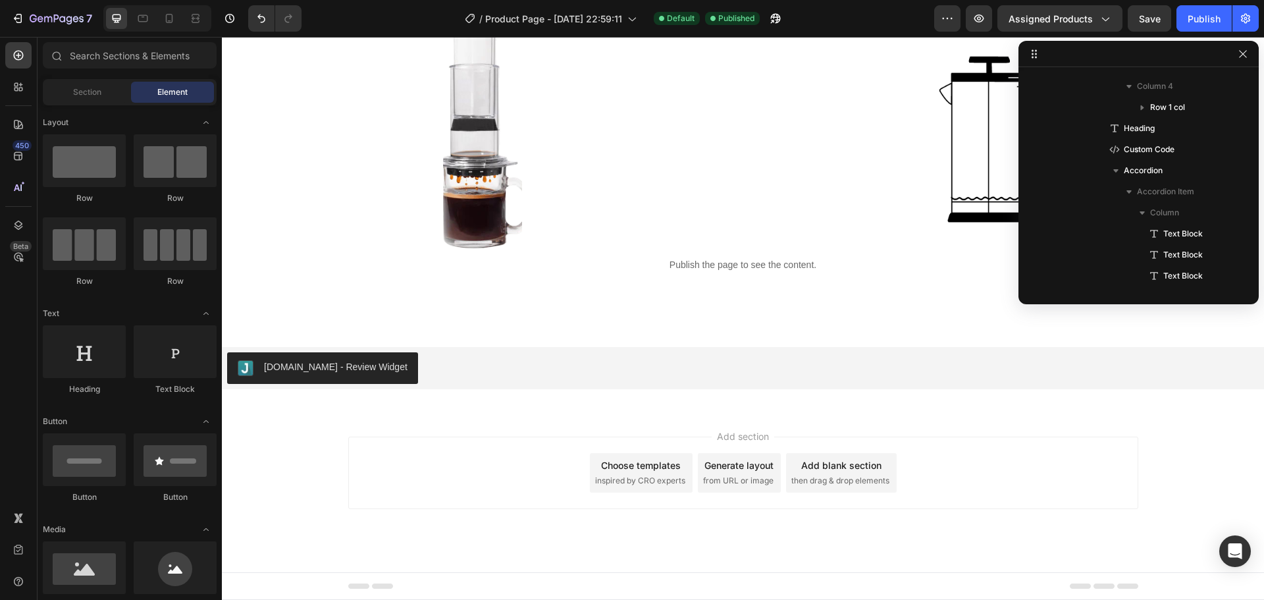
click at [590, 303] on div "¿En qué destacamos? Text Block Cafetera francesa Cafetera de filtro Cafetera it…" at bounding box center [743, 63] width 1042 height 525
click at [751, 392] on div "Judge.me - Review Widget Judge.me Section 5" at bounding box center [743, 368] width 1042 height 84
click at [478, 380] on div "[DOMAIN_NAME] - Review Widget" at bounding box center [742, 368] width 1031 height 32
drag, startPoint x: 303, startPoint y: 190, endPoint x: 513, endPoint y: 320, distance: 246.9
drag, startPoint x: 521, startPoint y: 320, endPoint x: 527, endPoint y: 321, distance: 6.6
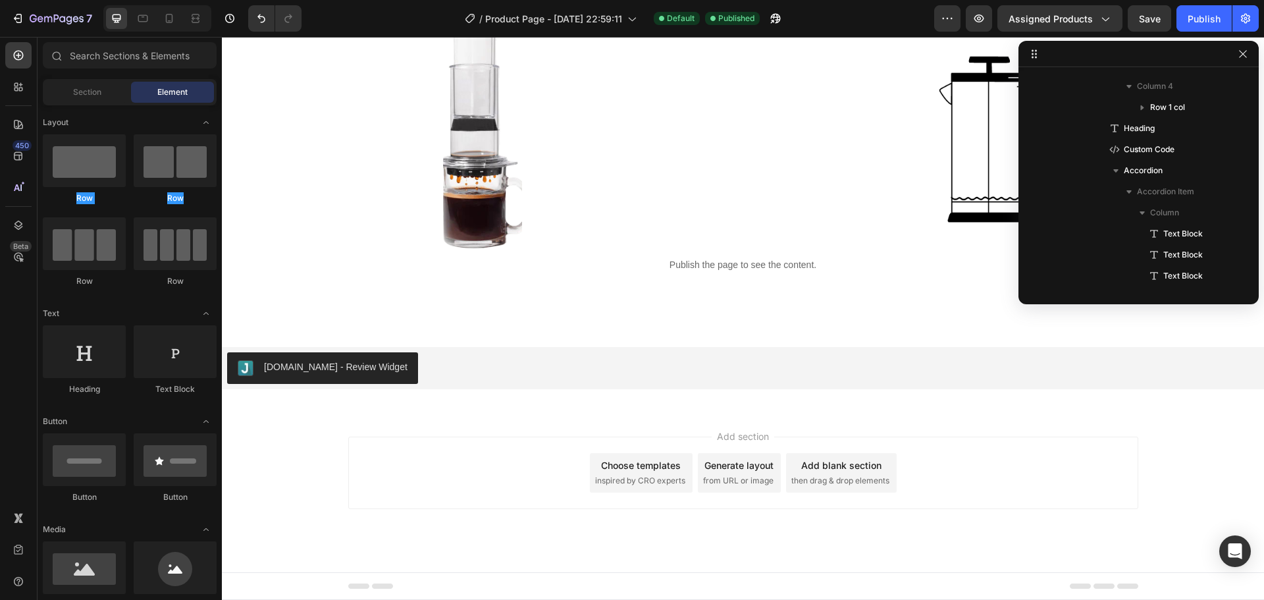
click at [521, 320] on div "¿En qué destacamos? Text Block Cafetera francesa Cafetera de filtro Cafetera it…" at bounding box center [743, 63] width 1042 height 525
click at [1243, 50] on icon "button" at bounding box center [1242, 54] width 11 height 11
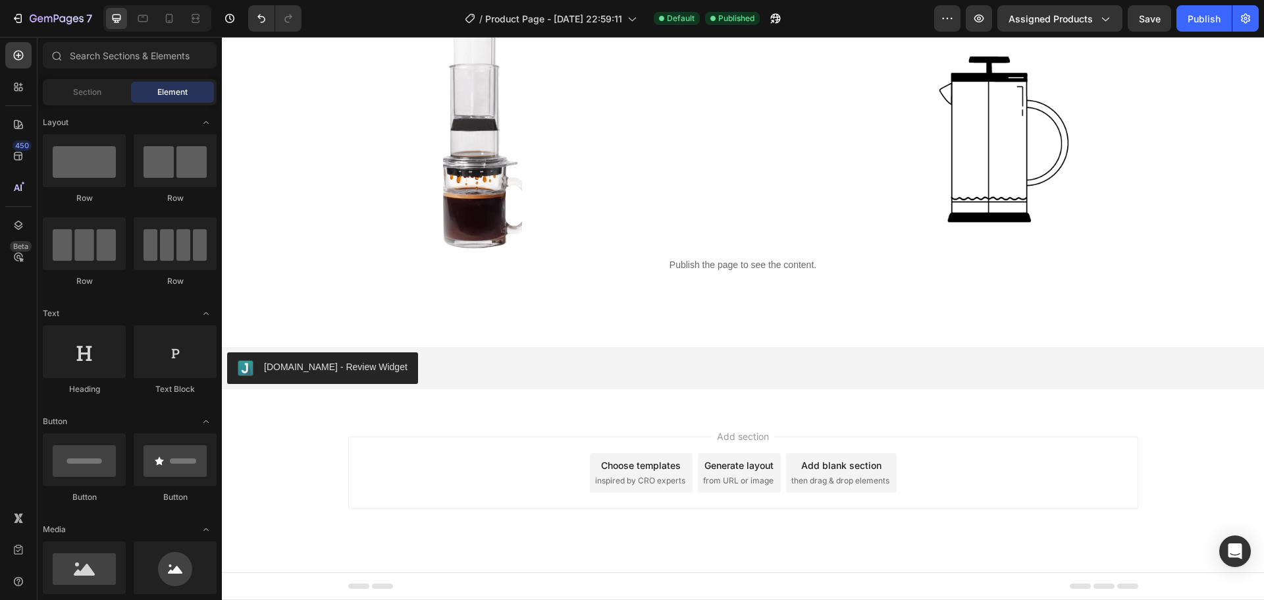
click at [752, 296] on div "¿En qué destacamos? Text Block Cafetera francesa Cafetera de filtro Cafetera it…" at bounding box center [743, 63] width 1042 height 525
click at [647, 346] on div "Judge.me - Review Widget Judge.me Section 5" at bounding box center [743, 368] width 1042 height 84
drag, startPoint x: 300, startPoint y: 203, endPoint x: 513, endPoint y: 321, distance: 243.3
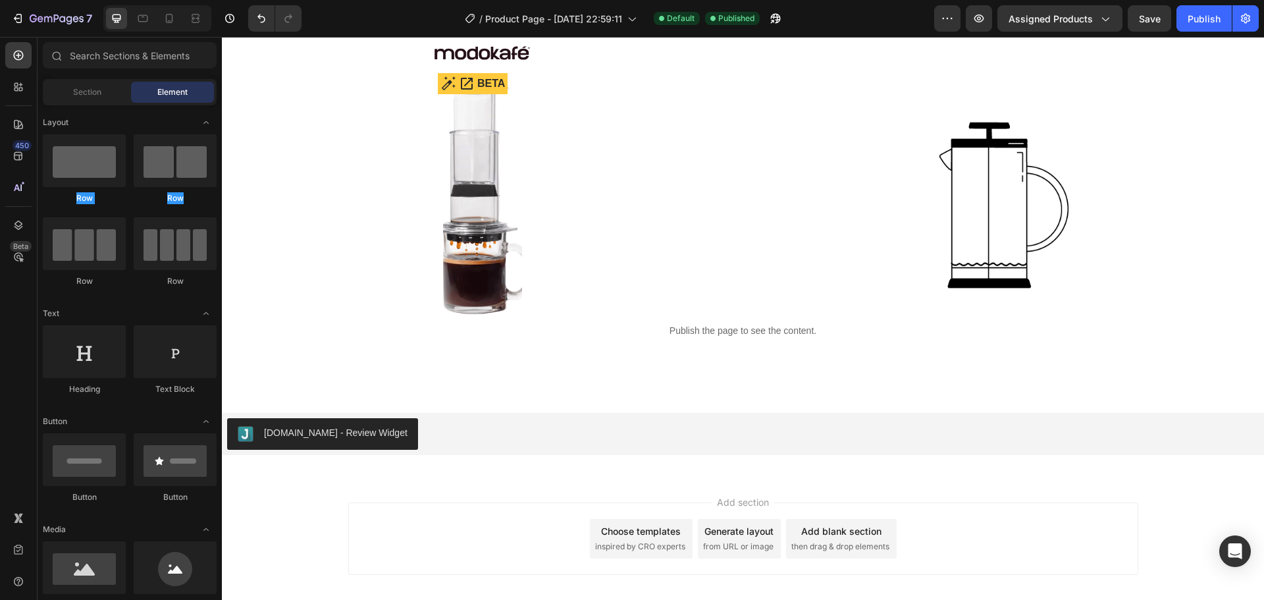
click at [454, 313] on img at bounding box center [482, 197] width 79 height 249
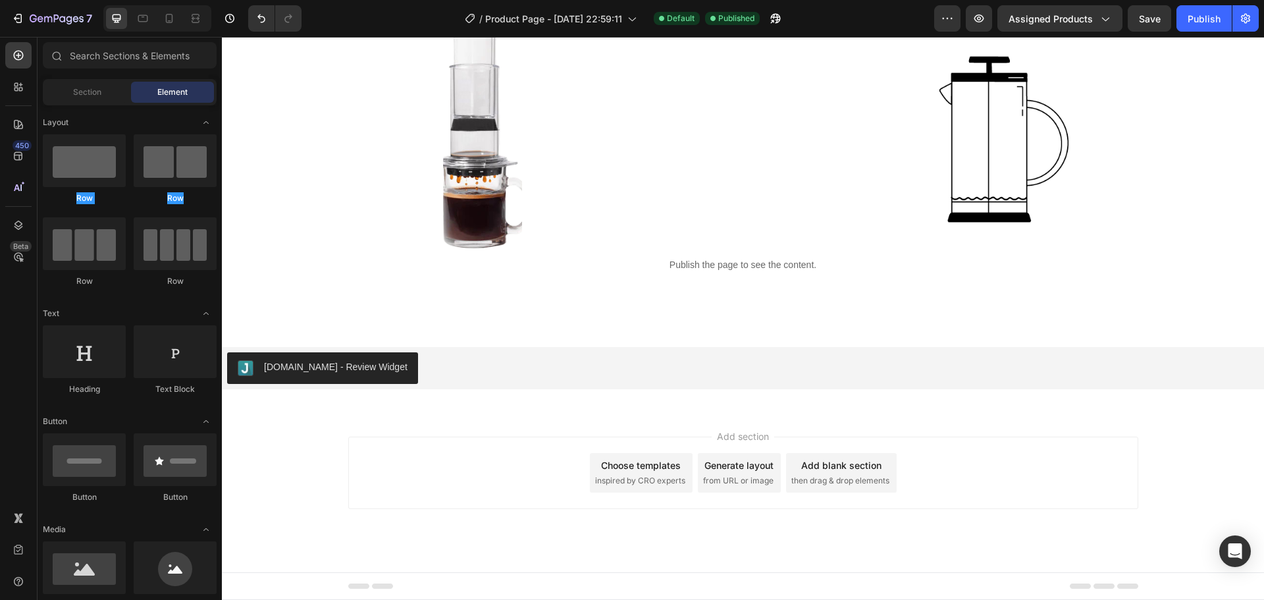
click at [394, 314] on div "¿En qué destacamos? Text Block Cafetera francesa Cafetera de filtro Cafetera it…" at bounding box center [743, 63] width 1042 height 525
click at [342, 407] on div "Judge.me - Review Widget Judge.me Section 5" at bounding box center [743, 368] width 1042 height 84
click at [660, 467] on div "Choose templates" at bounding box center [641, 465] width 80 height 14
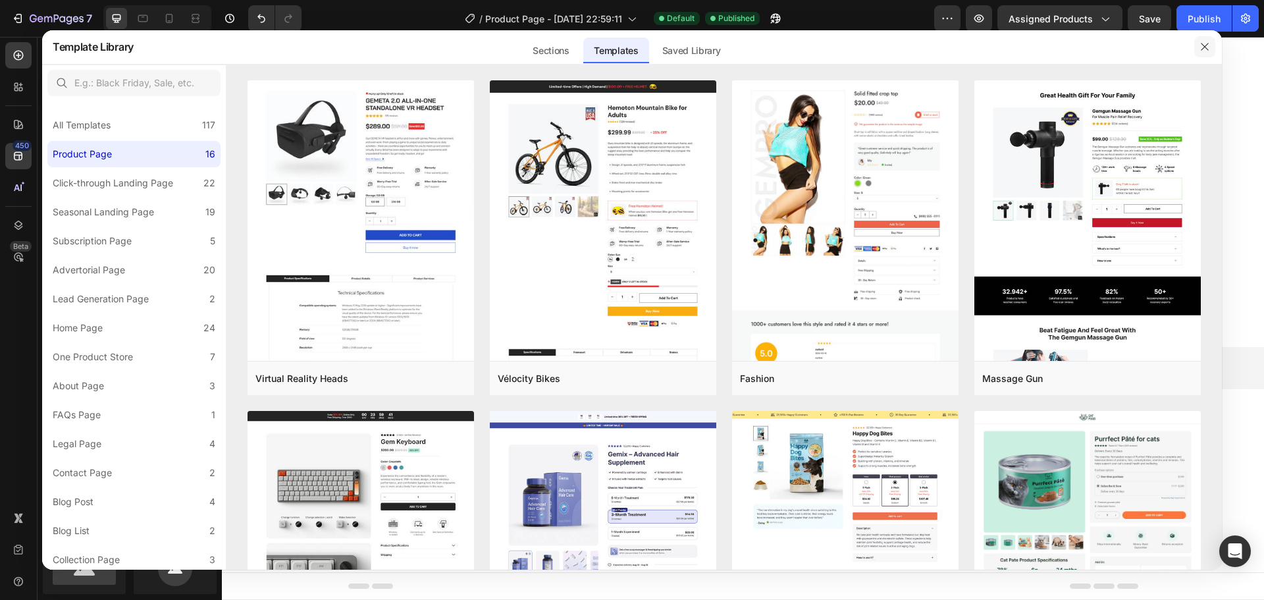
click at [1199, 47] on icon "button" at bounding box center [1204, 46] width 11 height 11
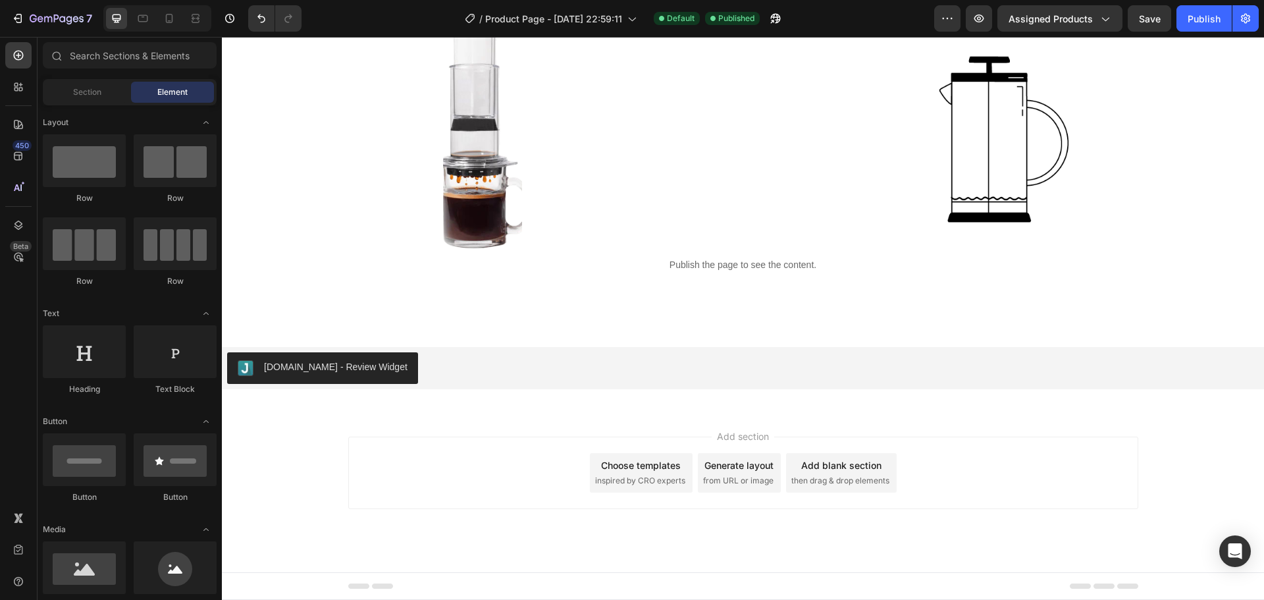
click at [826, 473] on div "Add blank section then drag & drop elements" at bounding box center [841, 472] width 111 height 39
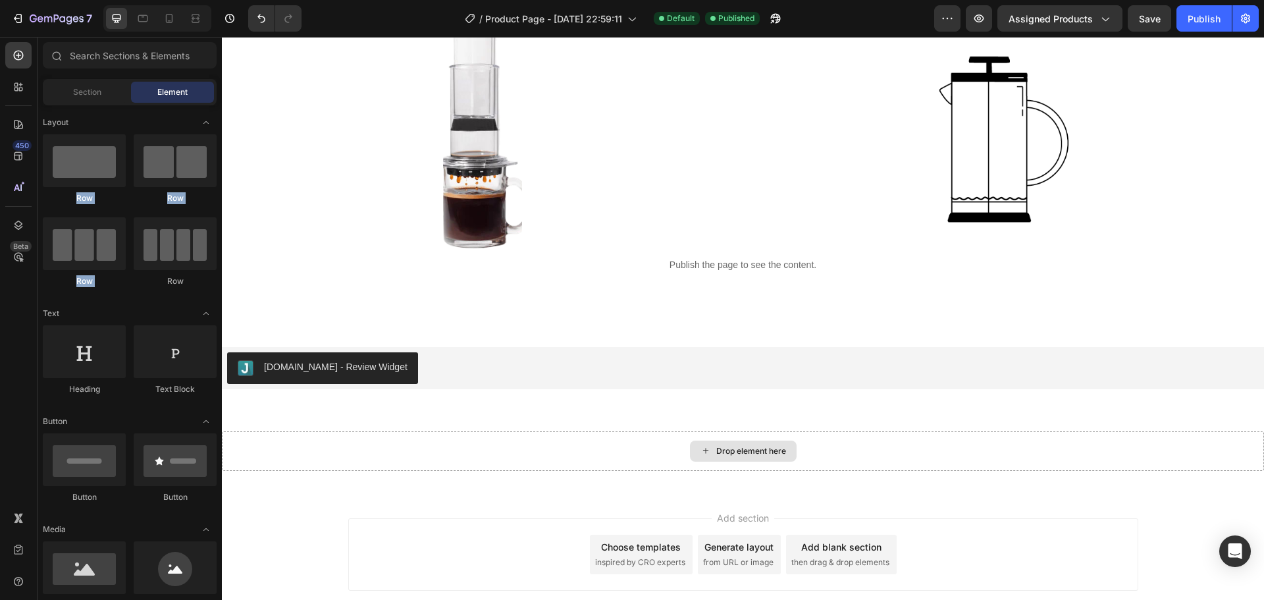
drag, startPoint x: 303, startPoint y: 199, endPoint x: 642, endPoint y: 432, distance: 411.3
click at [122, 194] on div "Row" at bounding box center [84, 198] width 83 height 12
drag, startPoint x: 321, startPoint y: 209, endPoint x: 680, endPoint y: 438, distance: 425.6
click at [724, 444] on div "Drop element here" at bounding box center [743, 450] width 107 height 21
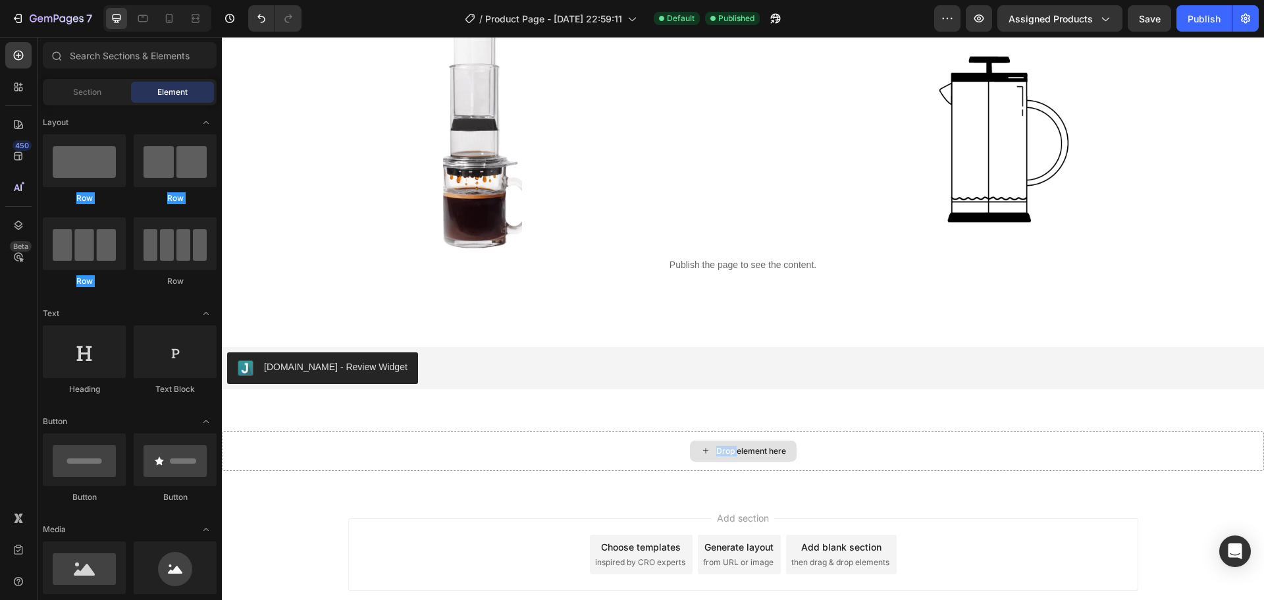
click at [724, 444] on div "Drop element here" at bounding box center [743, 450] width 107 height 21
click at [95, 161] on rect at bounding box center [84, 162] width 63 height 32
click at [732, 448] on div "Drop element here" at bounding box center [751, 451] width 70 height 11
click at [825, 453] on div "Drop element here" at bounding box center [743, 450] width 1042 height 39
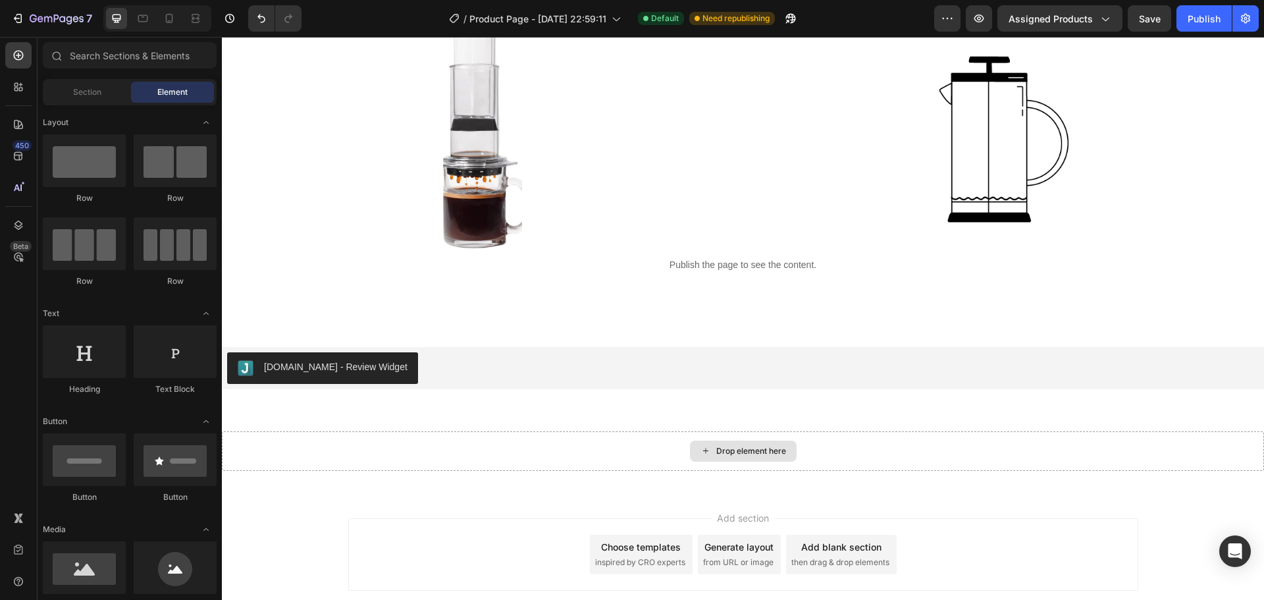
click at [825, 453] on div "Drop element here" at bounding box center [743, 450] width 1042 height 39
drag, startPoint x: 772, startPoint y: 445, endPoint x: 839, endPoint y: 453, distance: 67.7
drag, startPoint x: 839, startPoint y: 453, endPoint x: 519, endPoint y: 440, distance: 320.1
click at [519, 440] on div "Drop element here" at bounding box center [743, 450] width 1042 height 39
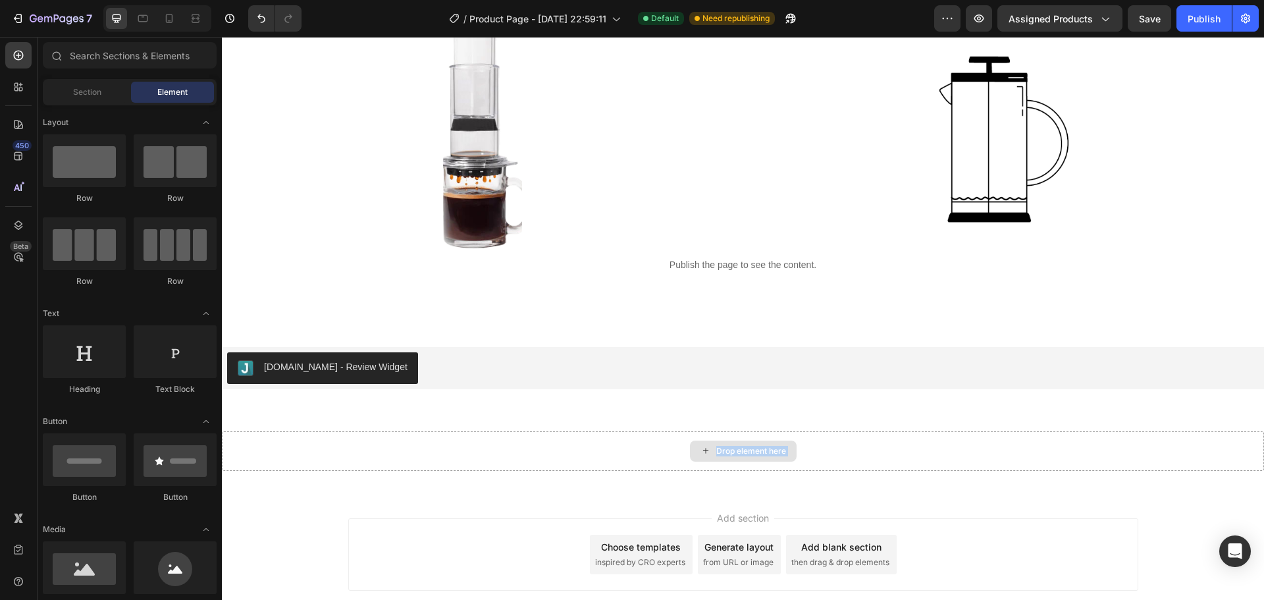
click at [519, 440] on div "Drop element here" at bounding box center [743, 450] width 1042 height 39
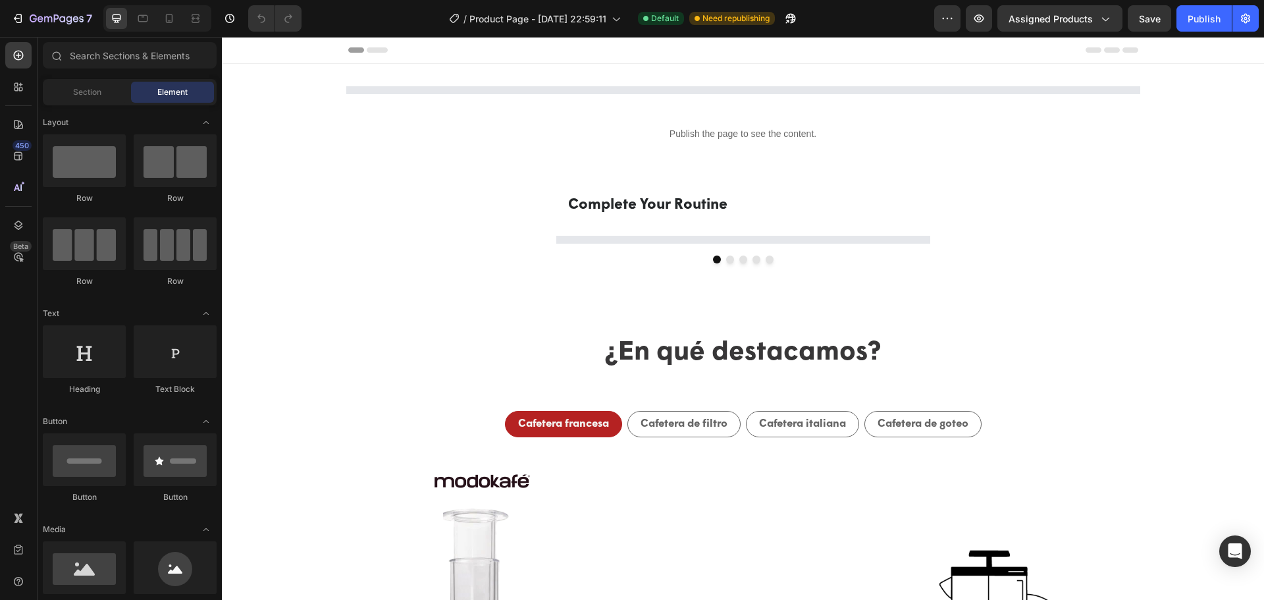
select select "580824739371549527"
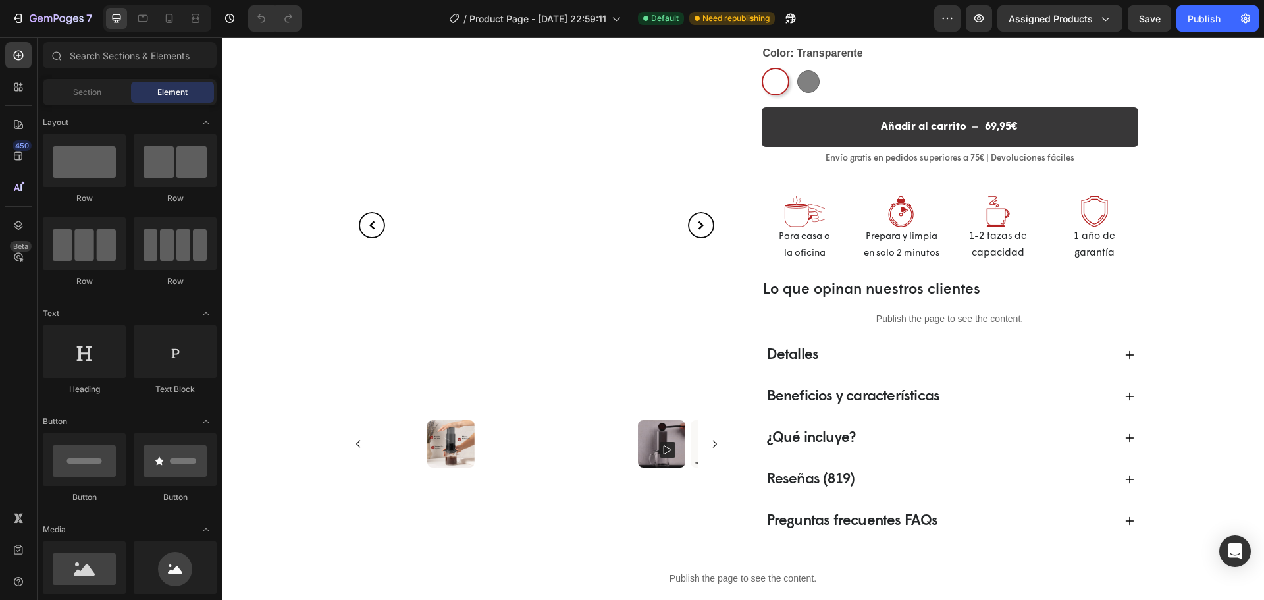
select select "580824739371549527"
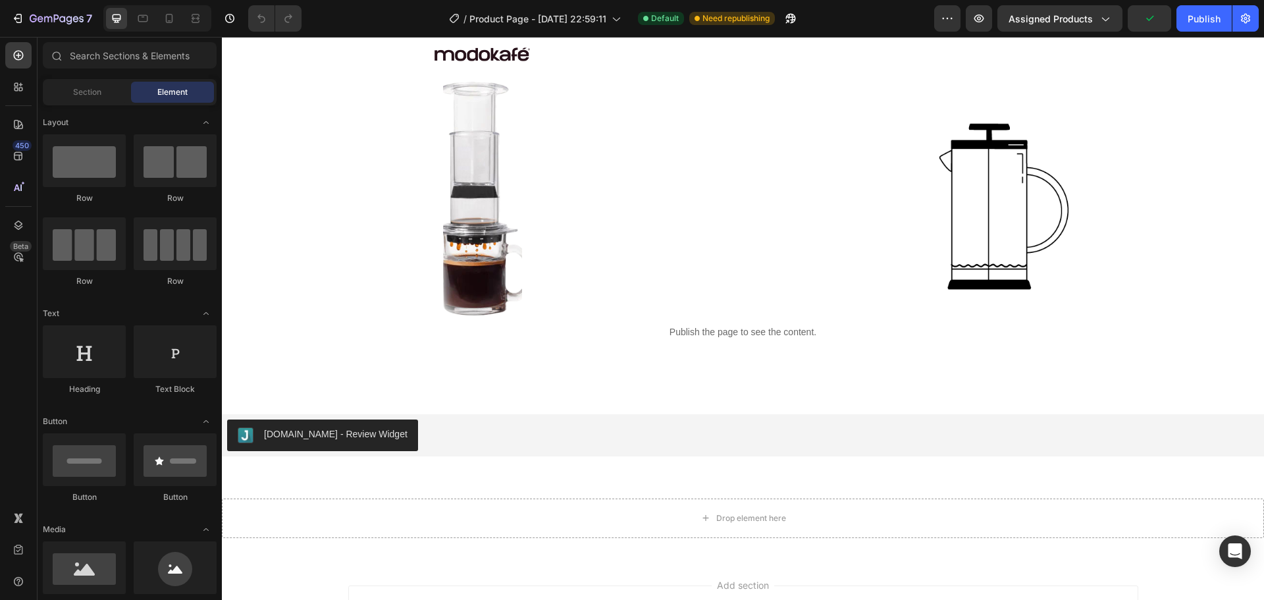
scroll to position [1442, 0]
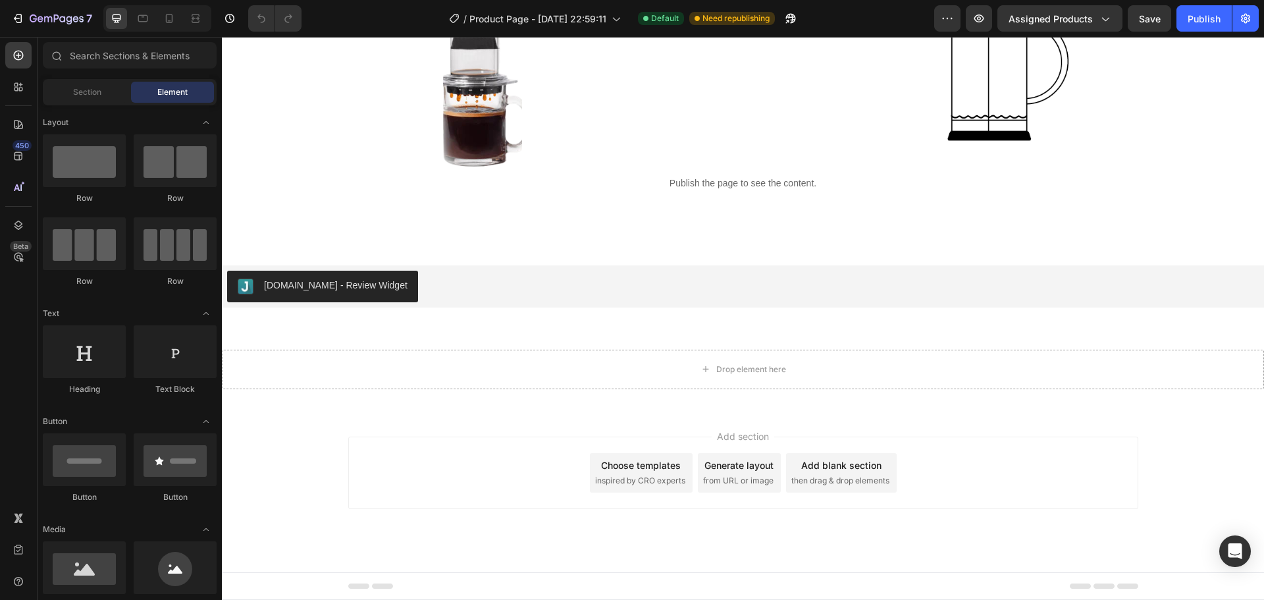
click at [829, 463] on div "Add blank section" at bounding box center [841, 465] width 80 height 14
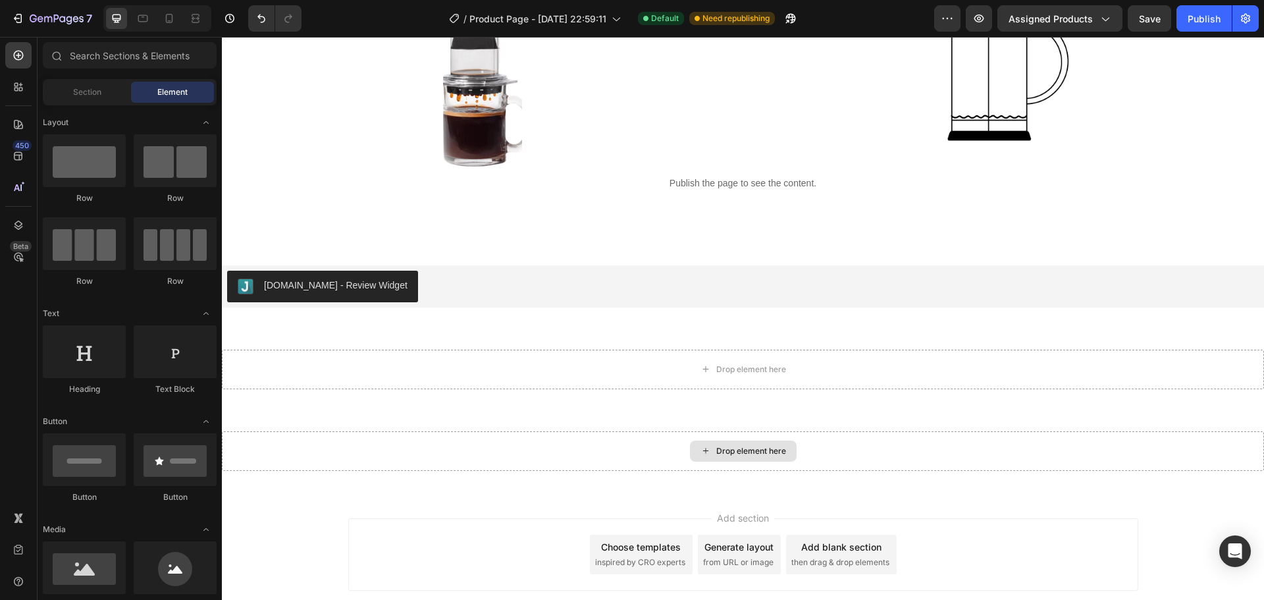
click at [720, 451] on div "Drop element here" at bounding box center [751, 451] width 70 height 11
drag, startPoint x: 308, startPoint y: 212, endPoint x: 595, endPoint y: 414, distance: 350.9
click at [75, 143] on div at bounding box center [84, 160] width 83 height 53
drag, startPoint x: 75, startPoint y: 143, endPoint x: 188, endPoint y: 301, distance: 193.8
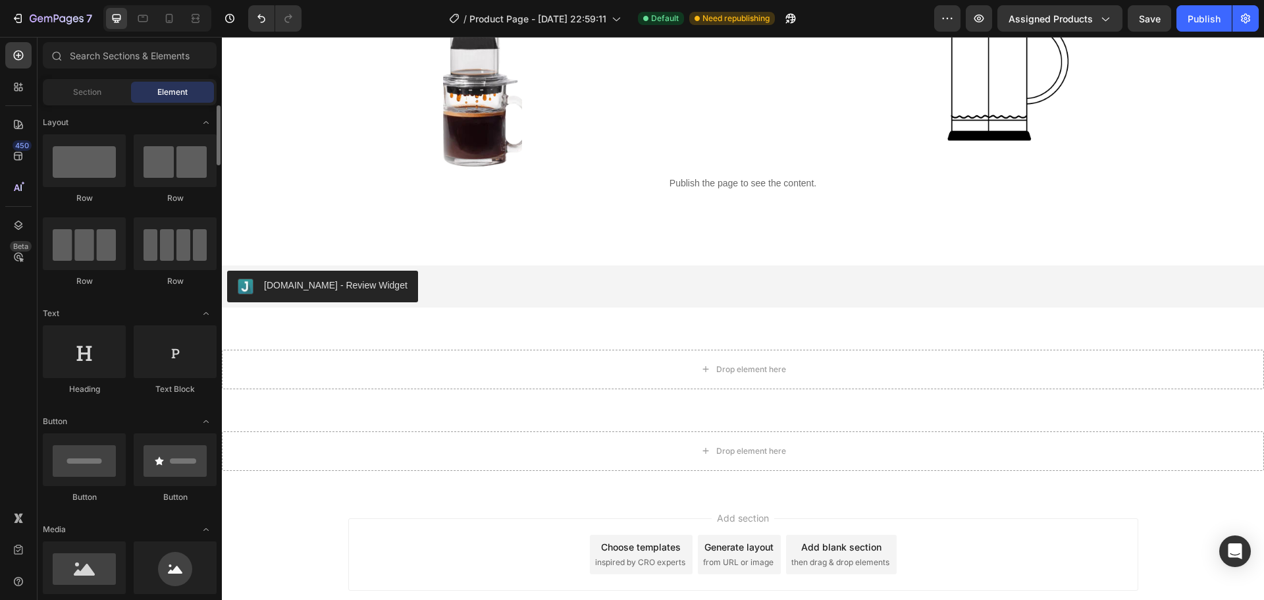
click at [80, 143] on div at bounding box center [84, 160] width 83 height 53
drag, startPoint x: 66, startPoint y: 133, endPoint x: 96, endPoint y: 113, distance: 36.0
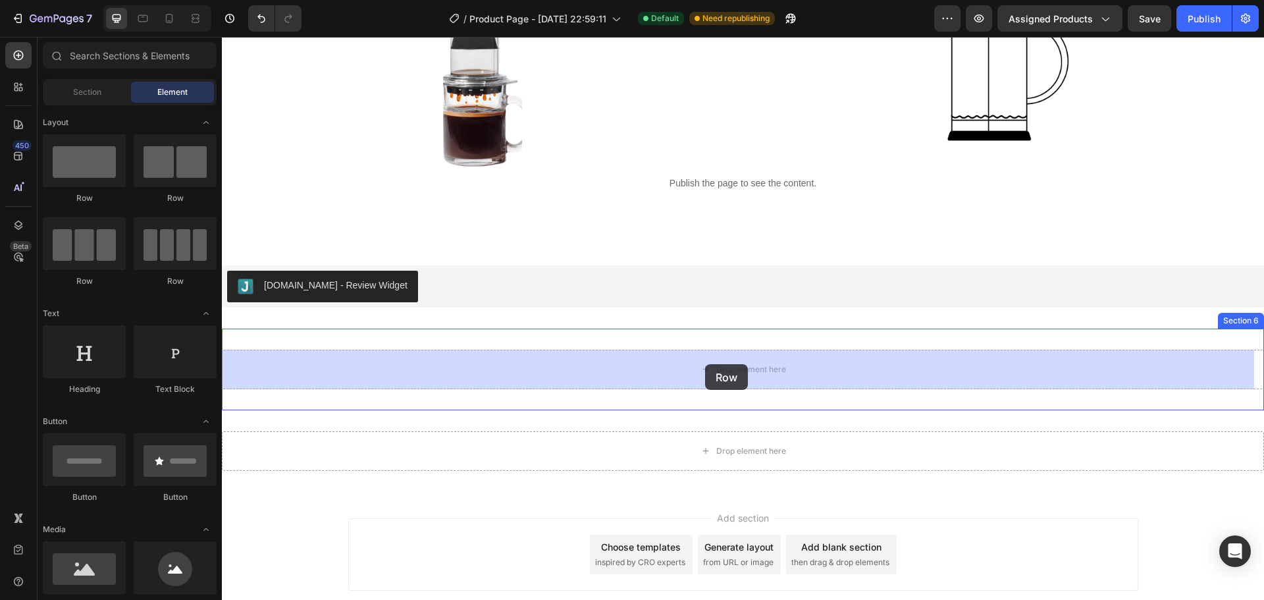
drag, startPoint x: 322, startPoint y: 219, endPoint x: 705, endPoint y: 364, distance: 409.5
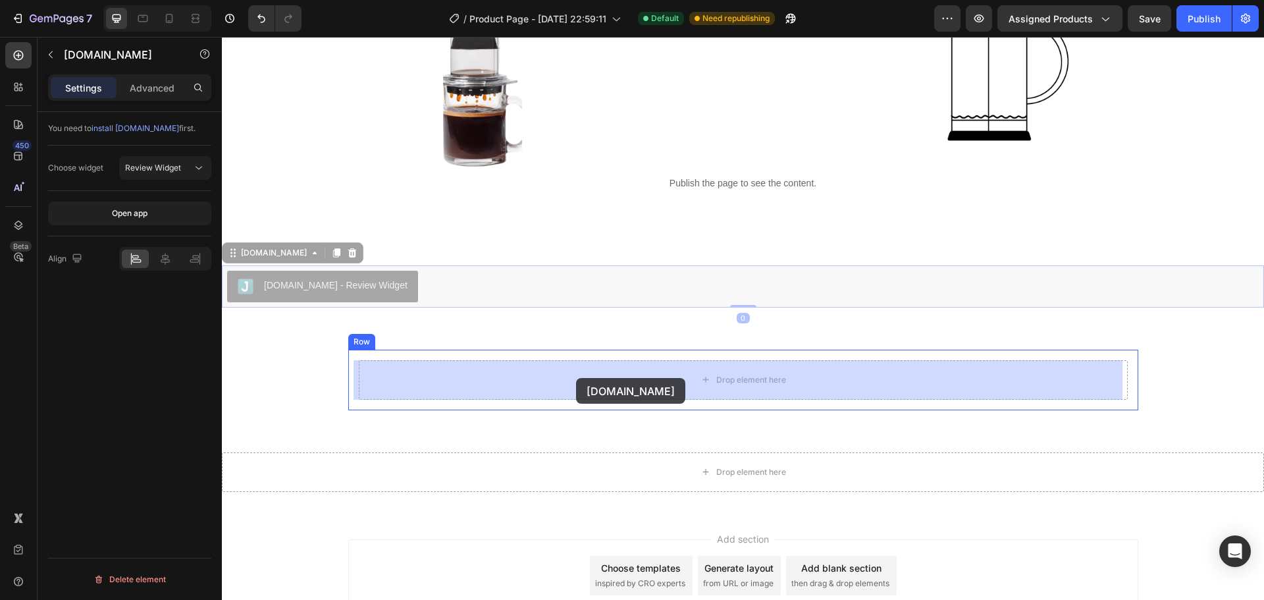
drag, startPoint x: 327, startPoint y: 286, endPoint x: 577, endPoint y: 374, distance: 264.6
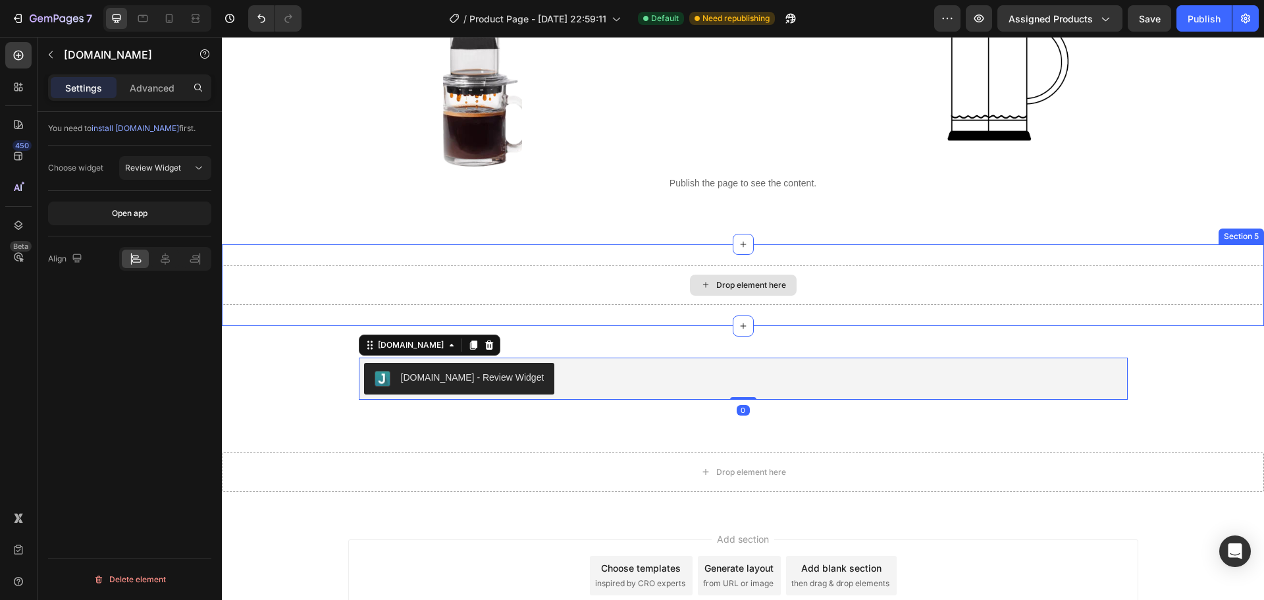
click at [698, 299] on div "Drop element here" at bounding box center [743, 284] width 1042 height 39
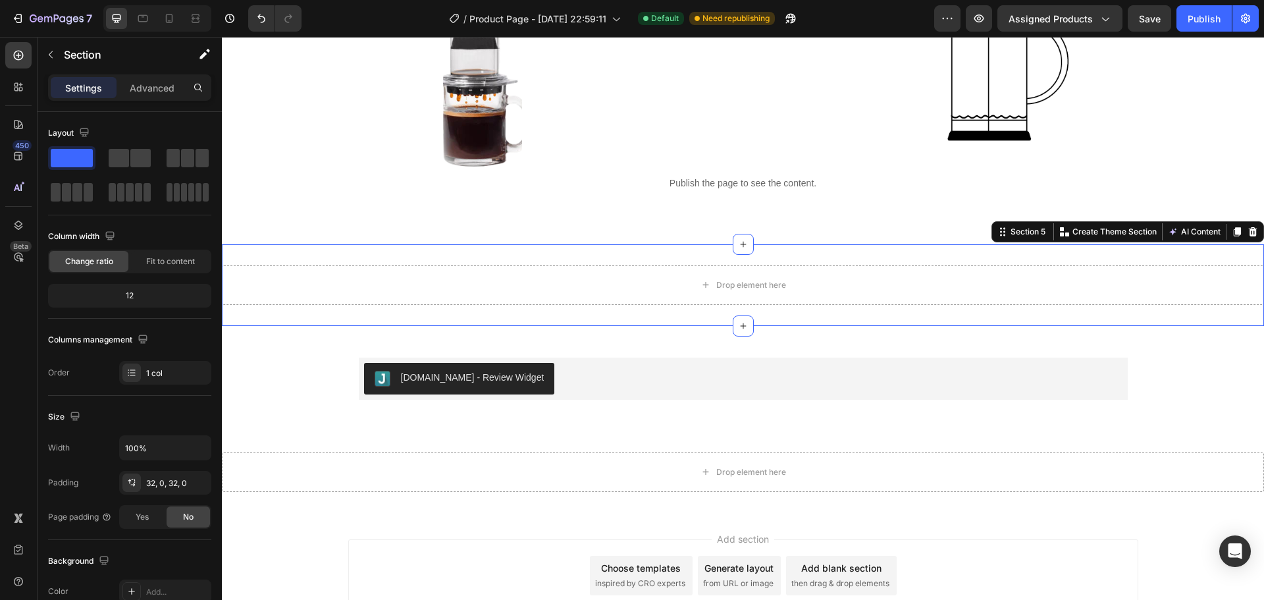
click at [1250, 235] on div "Section 5 You can create reusable sections Create Theme Section AI Content Writ…" at bounding box center [1127, 231] width 272 height 21
click at [1247, 230] on icon at bounding box center [1252, 231] width 11 height 11
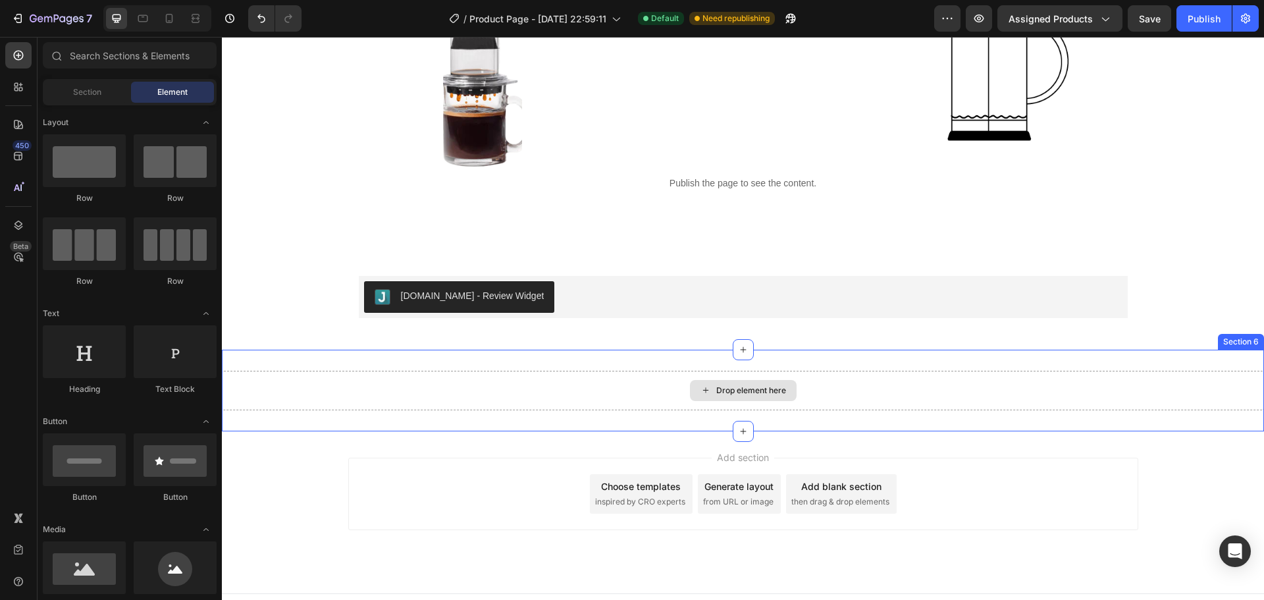
click at [702, 390] on icon at bounding box center [704, 389] width 5 height 5
click at [1176, 380] on div "Drop element here" at bounding box center [743, 390] width 1042 height 39
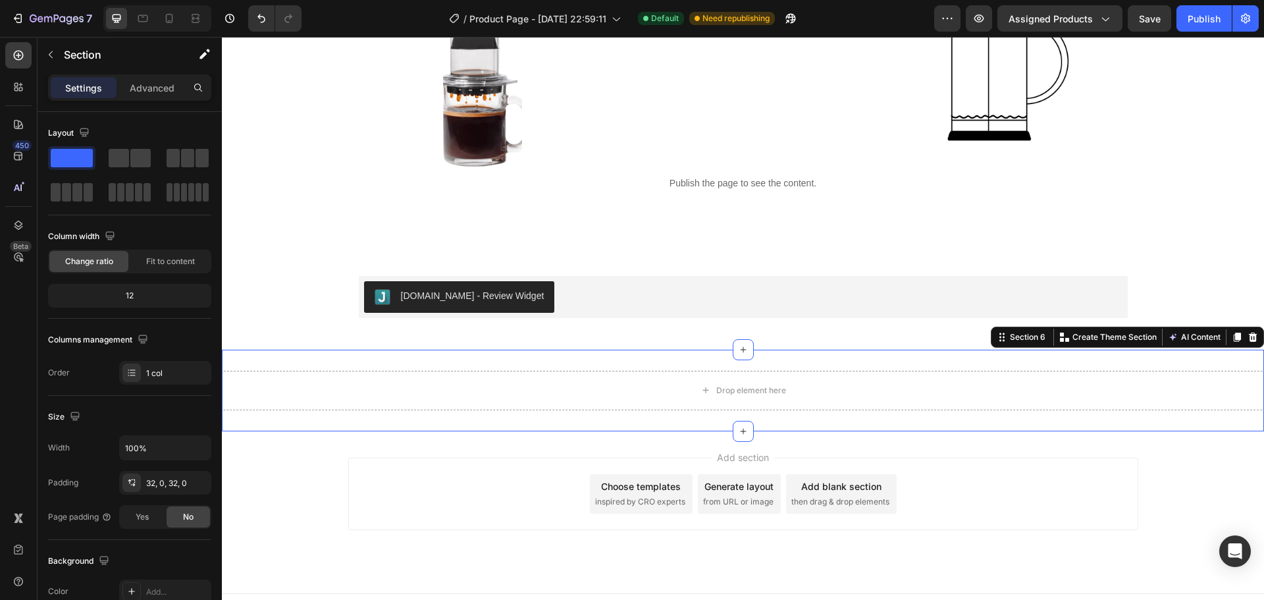
click at [1247, 338] on icon at bounding box center [1252, 337] width 11 height 11
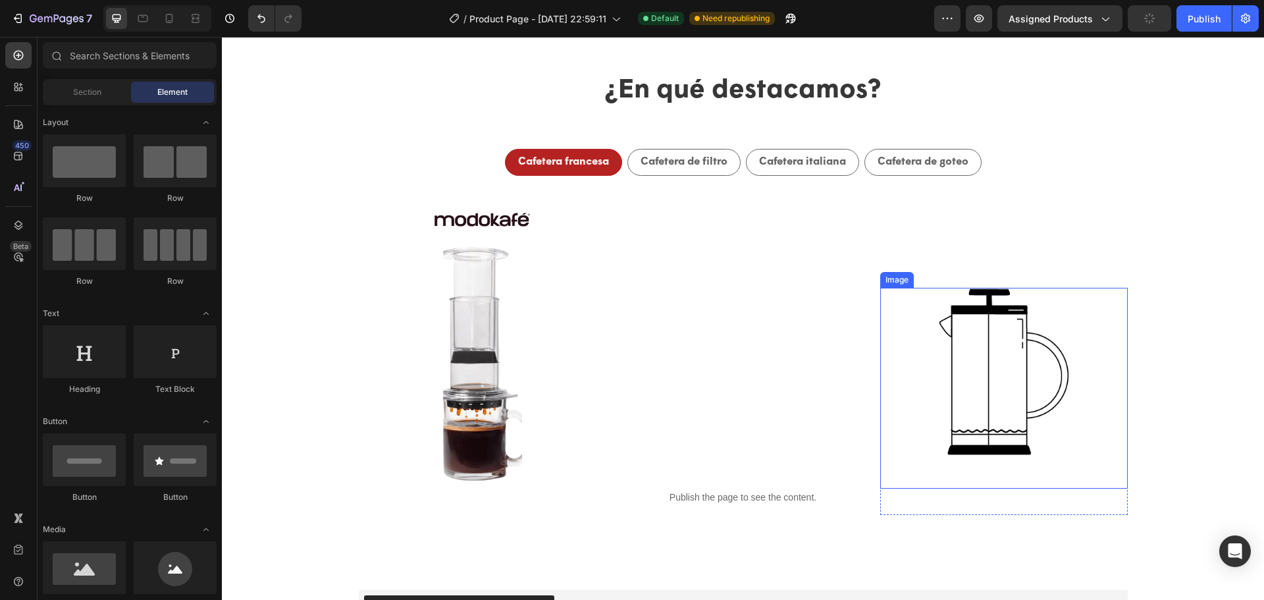
select select "580824739371549527"
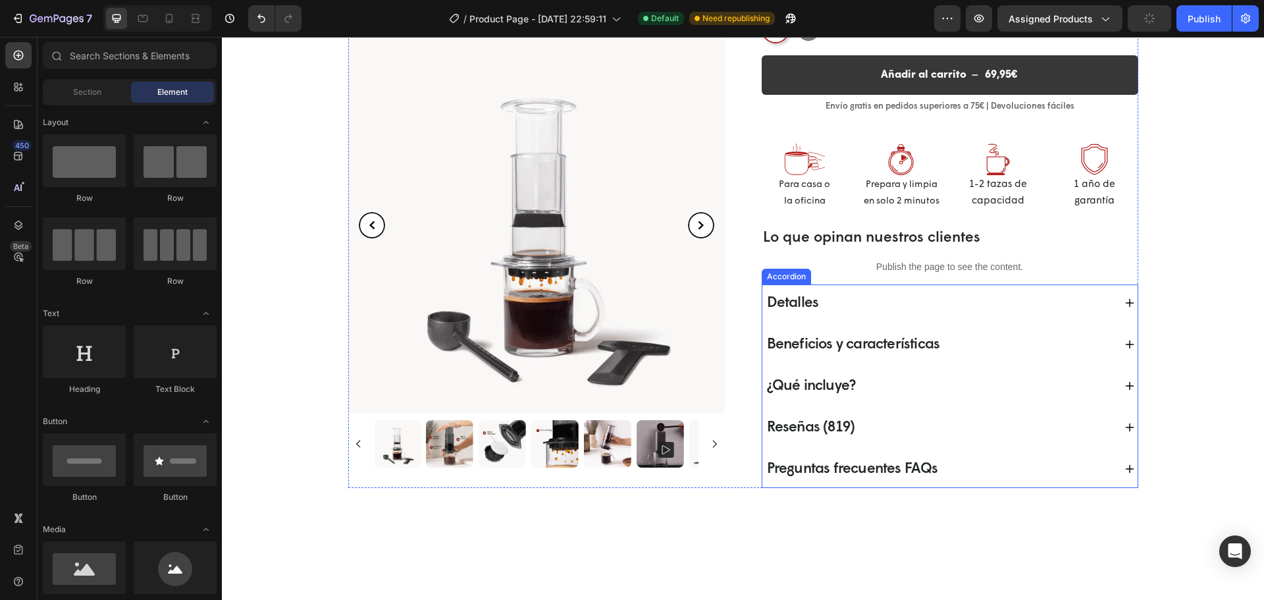
scroll to position [197, 0]
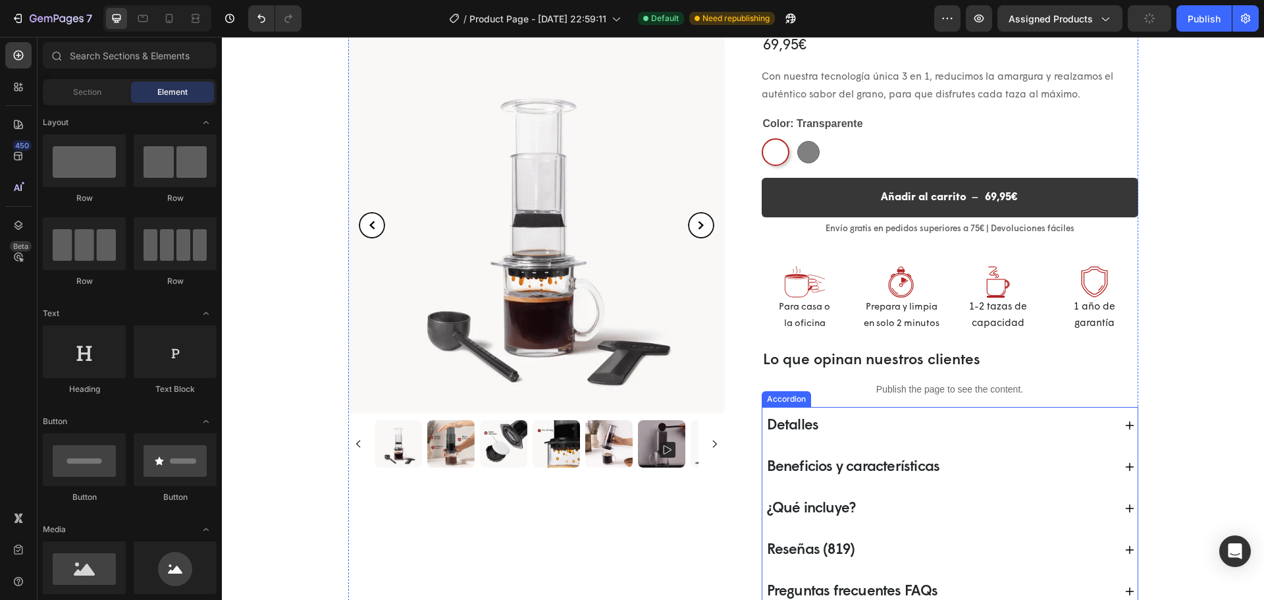
click at [794, 431] on span "Detalles" at bounding box center [793, 425] width 52 height 15
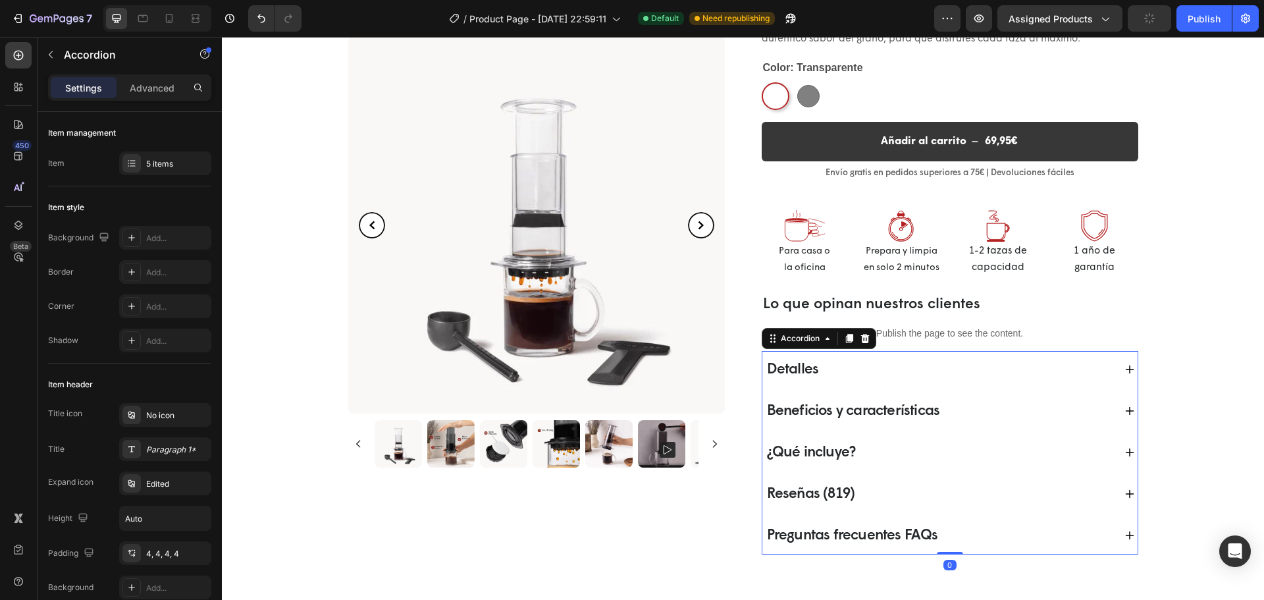
select select "580824739371549527"
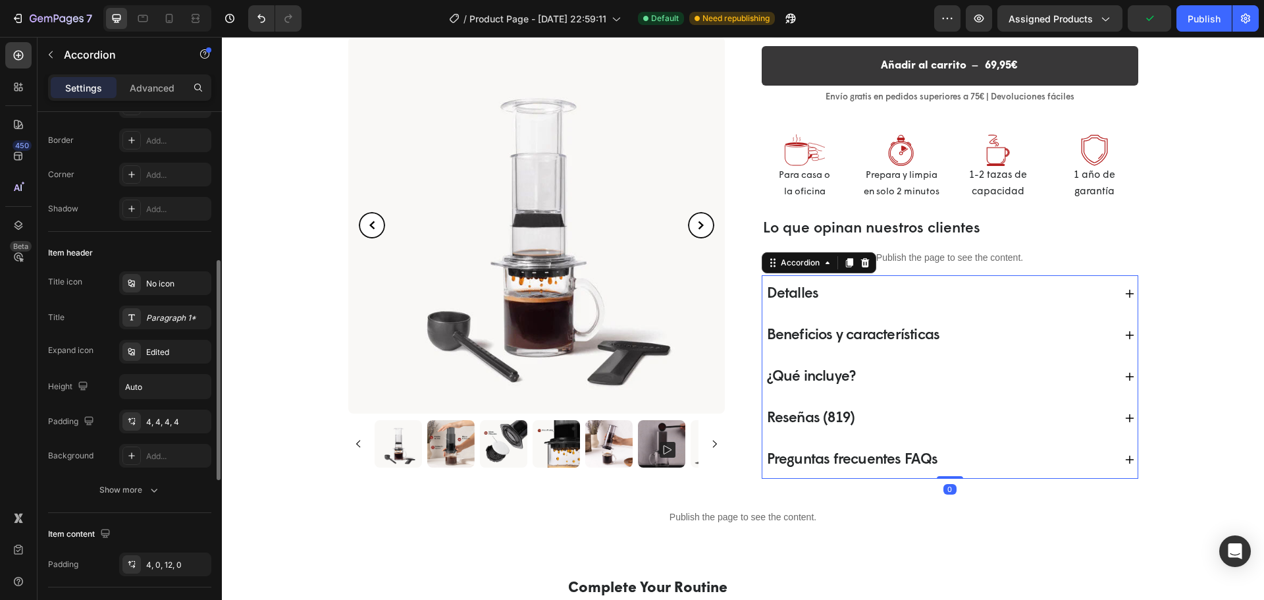
scroll to position [263, 0]
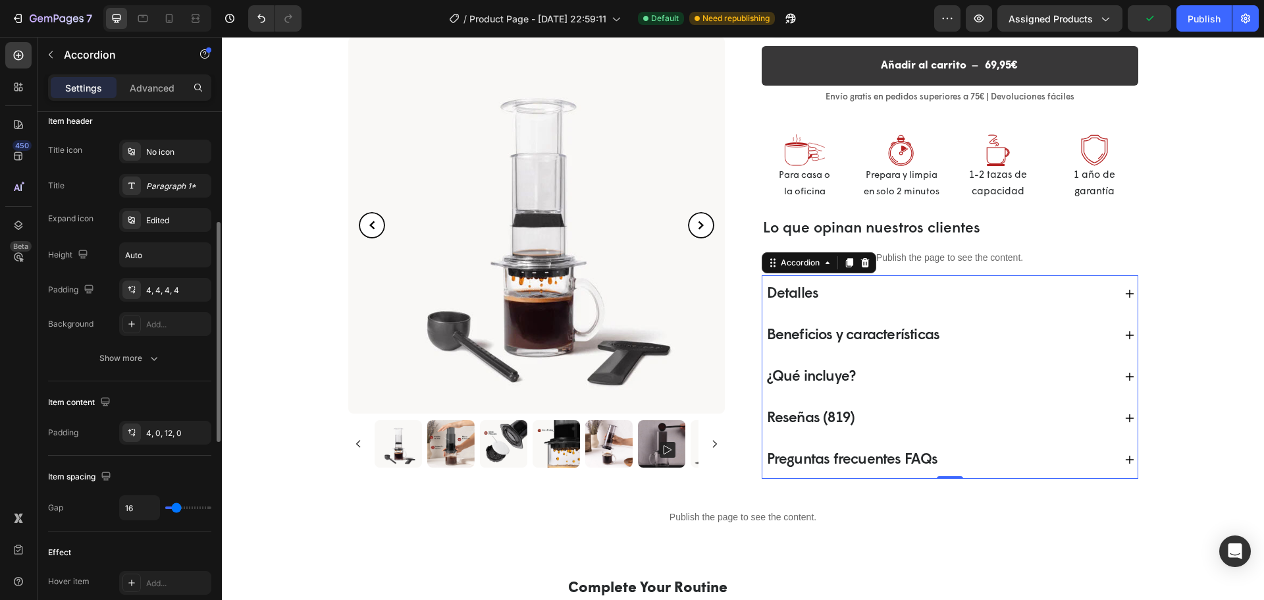
click at [833, 340] on p "Beneficios y características" at bounding box center [853, 335] width 173 height 22
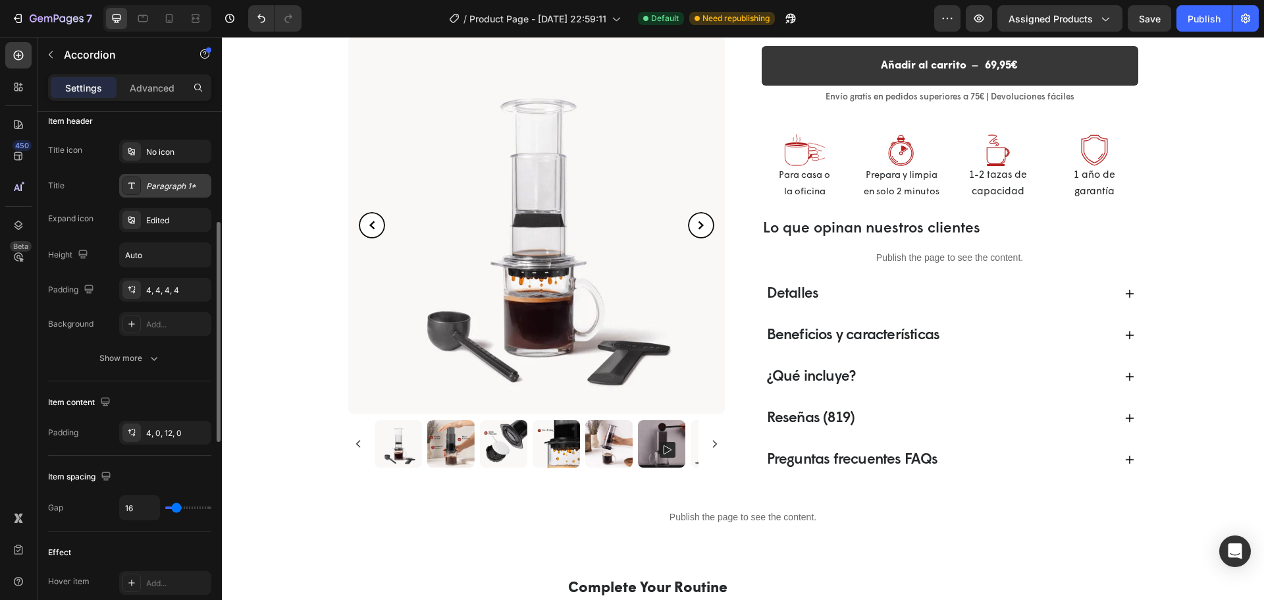
click at [191, 191] on div "Paragraph 1*" at bounding box center [177, 186] width 62 height 12
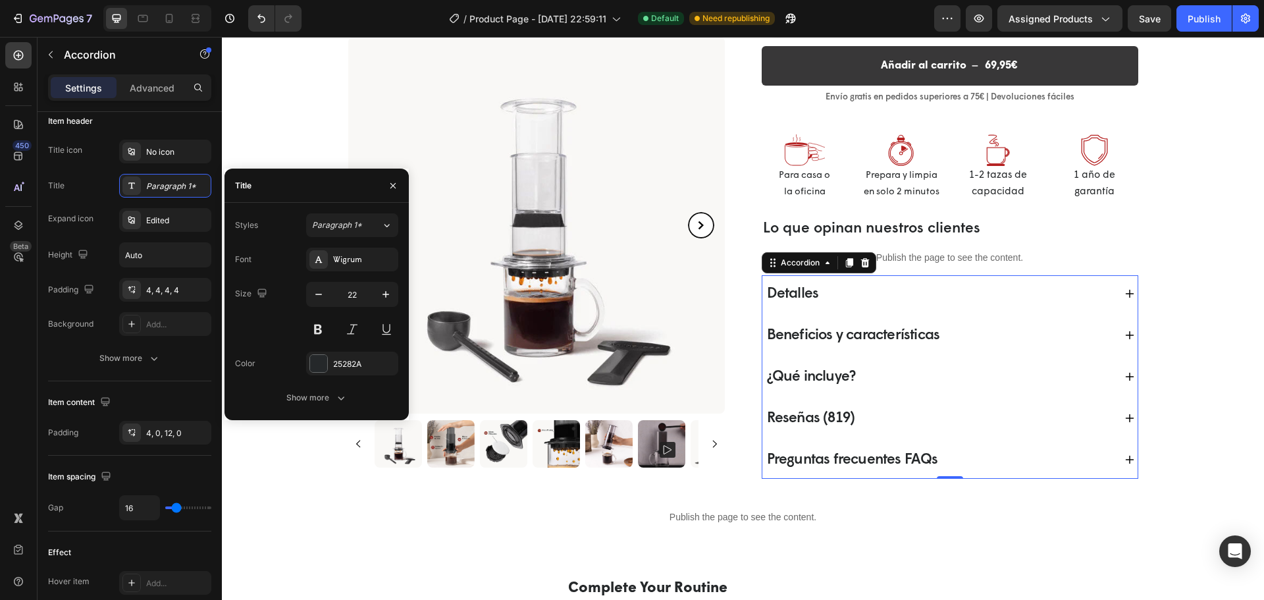
click at [859, 290] on div "Detalles" at bounding box center [939, 294] width 349 height 26
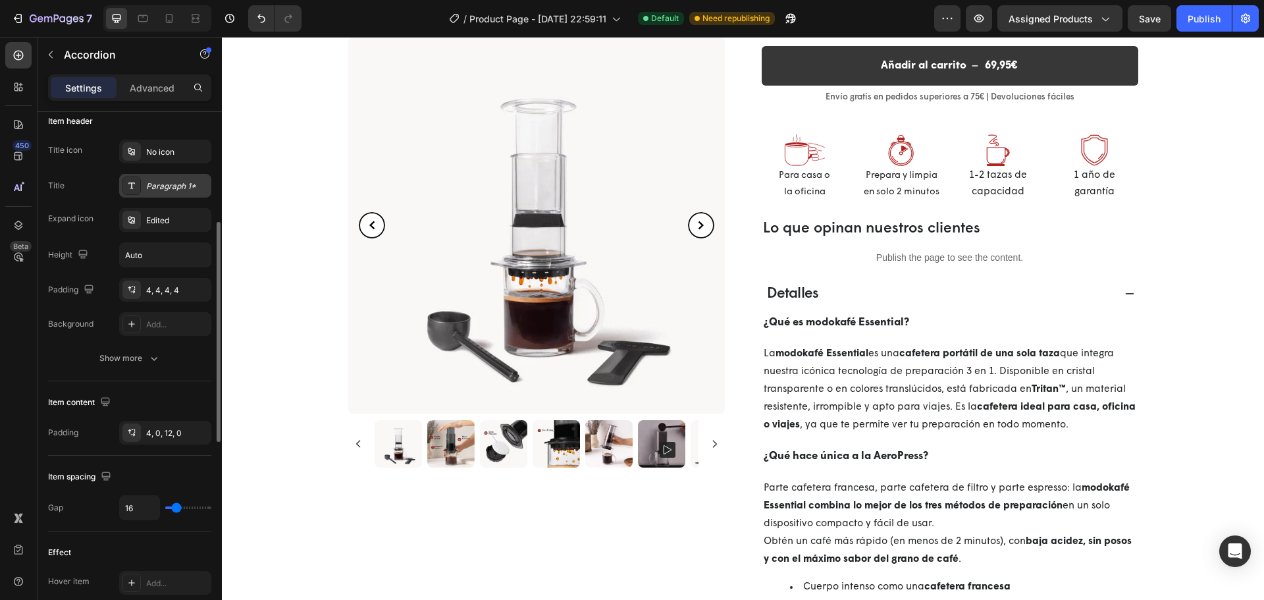
click at [172, 184] on div "Paragraph 1*" at bounding box center [177, 186] width 62 height 12
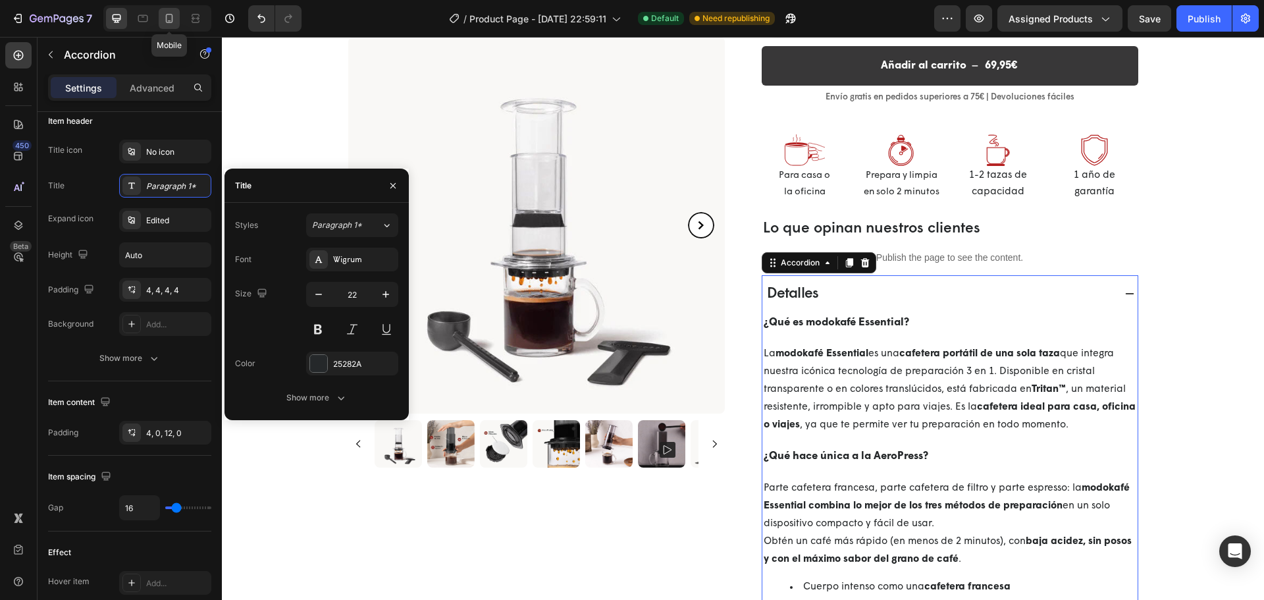
click at [170, 18] on icon at bounding box center [169, 18] width 13 height 13
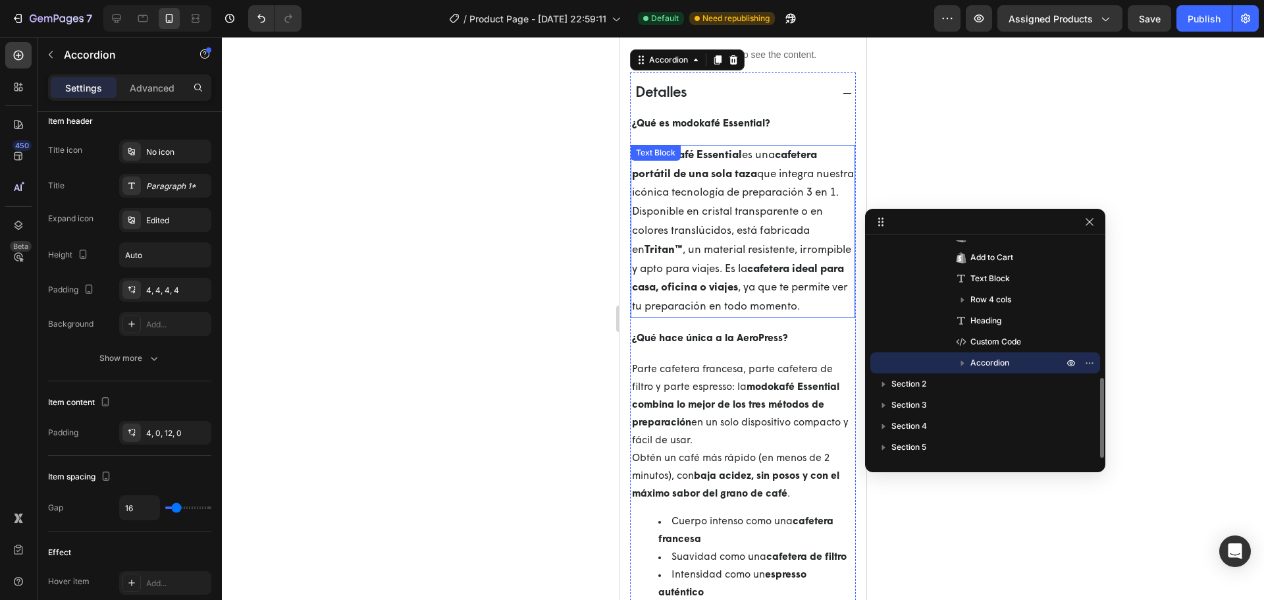
scroll to position [879, 0]
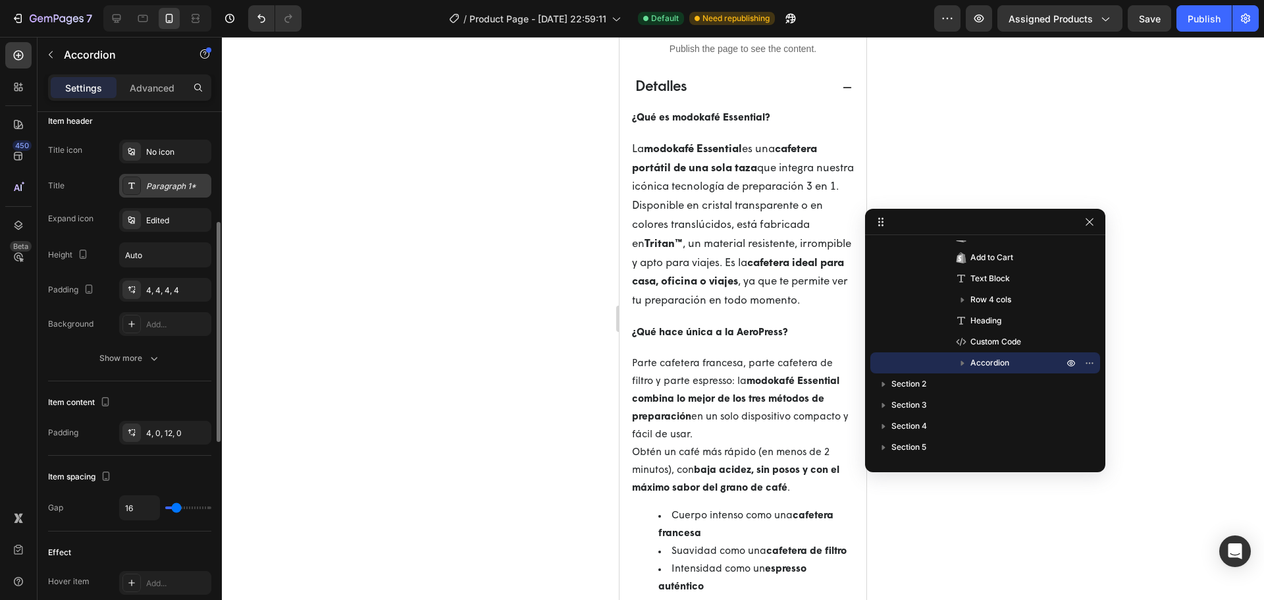
click at [172, 193] on div "Paragraph 1*" at bounding box center [165, 186] width 92 height 24
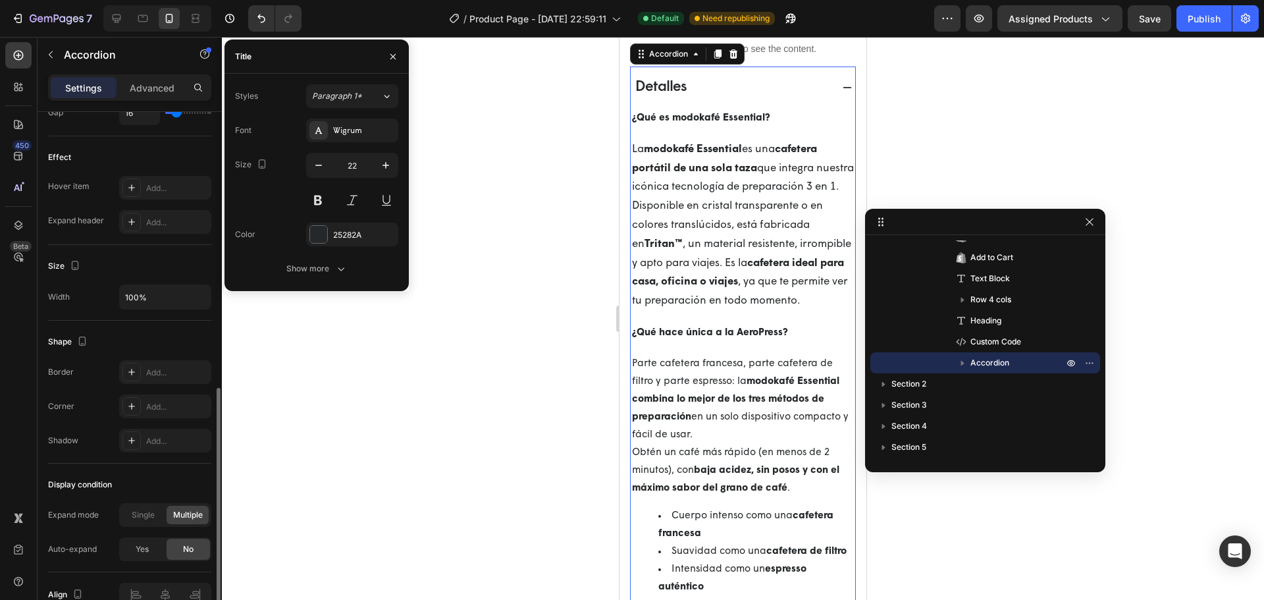
scroll to position [728, 0]
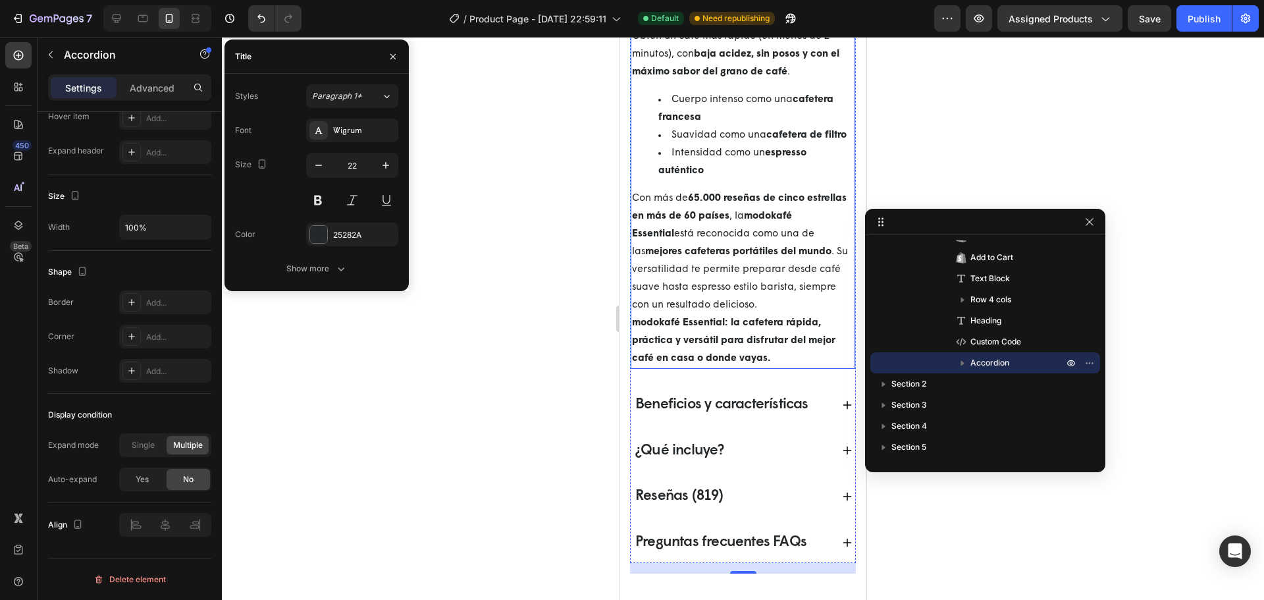
select select "580824739371549527"
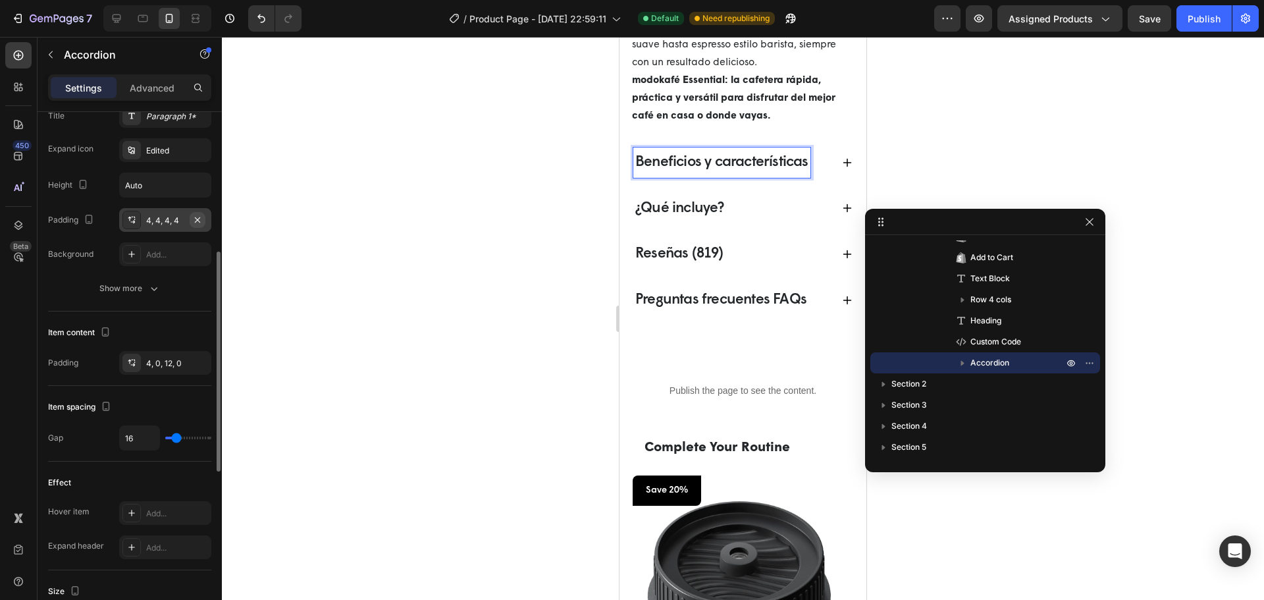
scroll to position [136, 0]
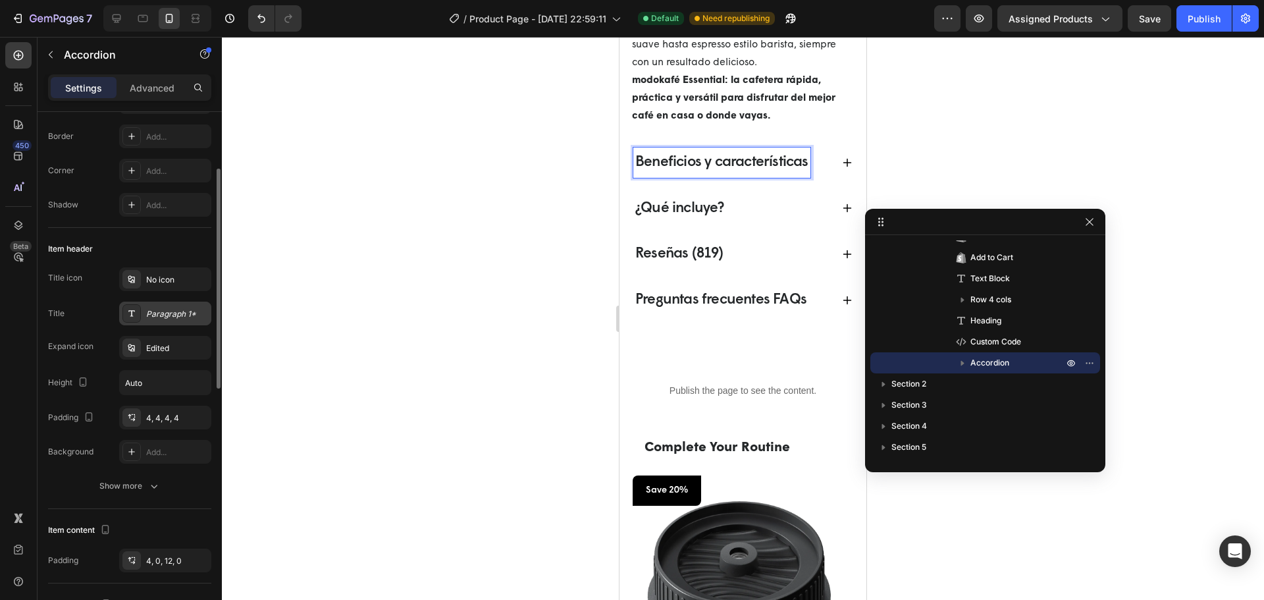
click at [169, 316] on div "Paragraph 1*" at bounding box center [177, 314] width 62 height 12
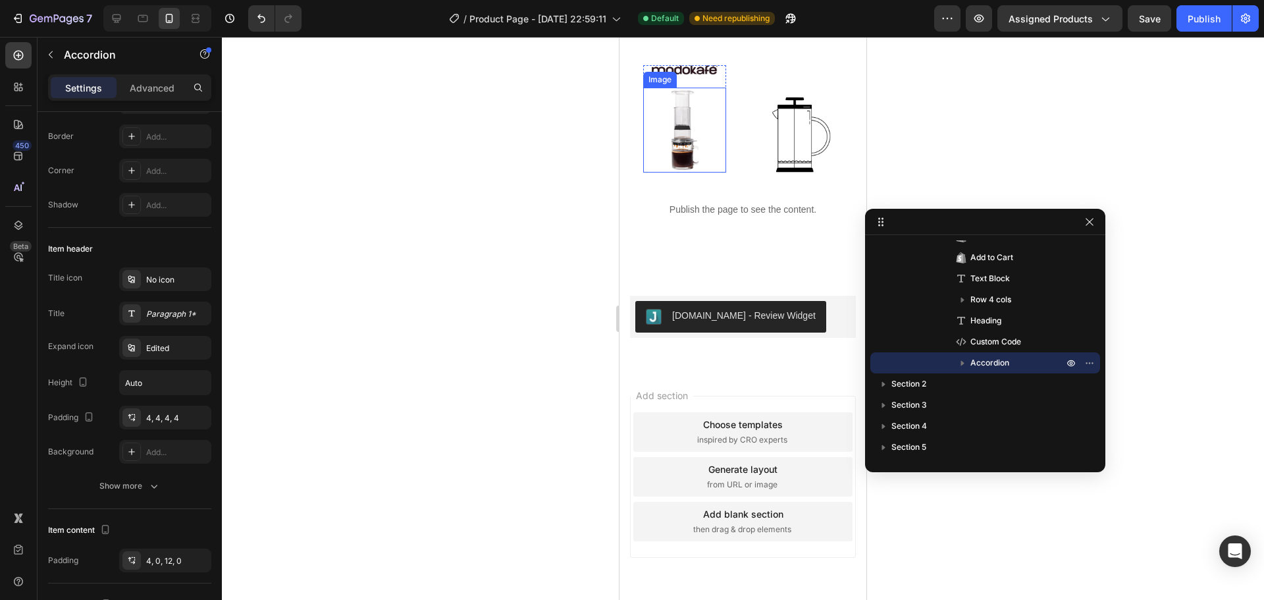
scroll to position [2663, 0]
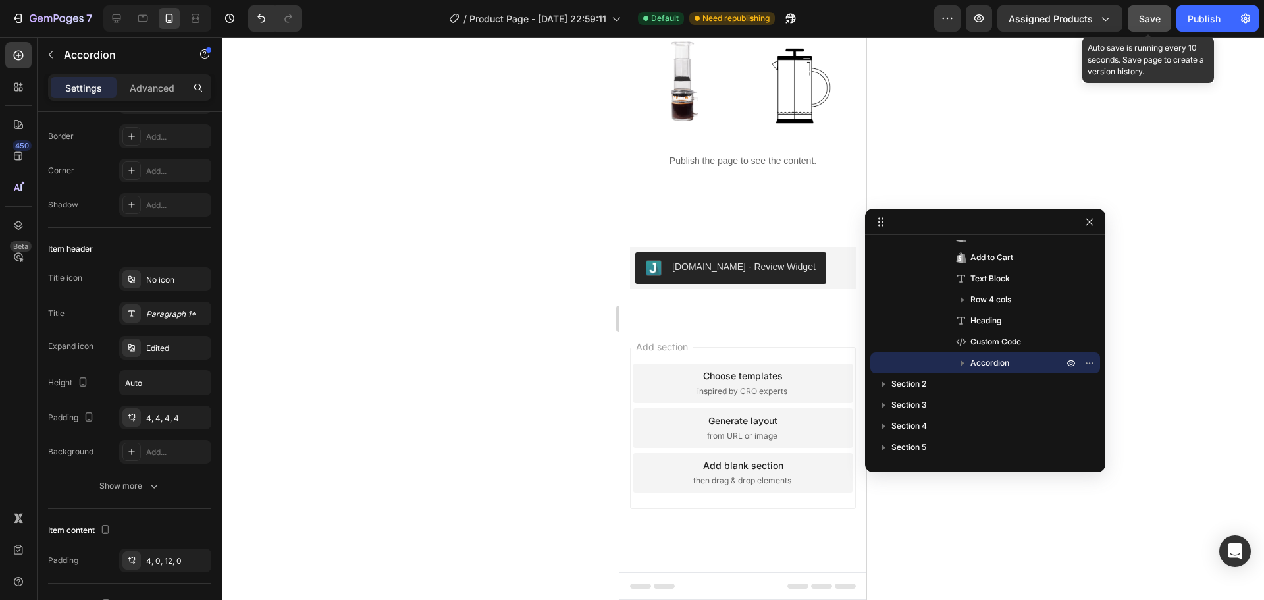
click at [1160, 20] on span "Save" at bounding box center [1150, 18] width 22 height 11
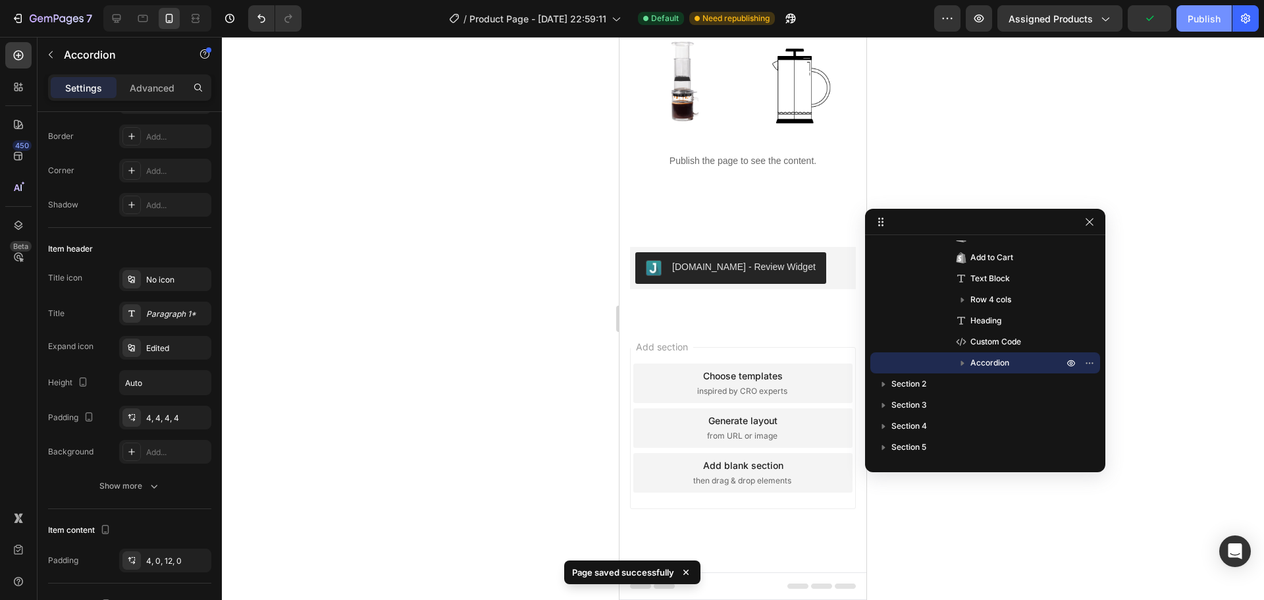
click at [1206, 18] on div "Publish" at bounding box center [1203, 19] width 33 height 14
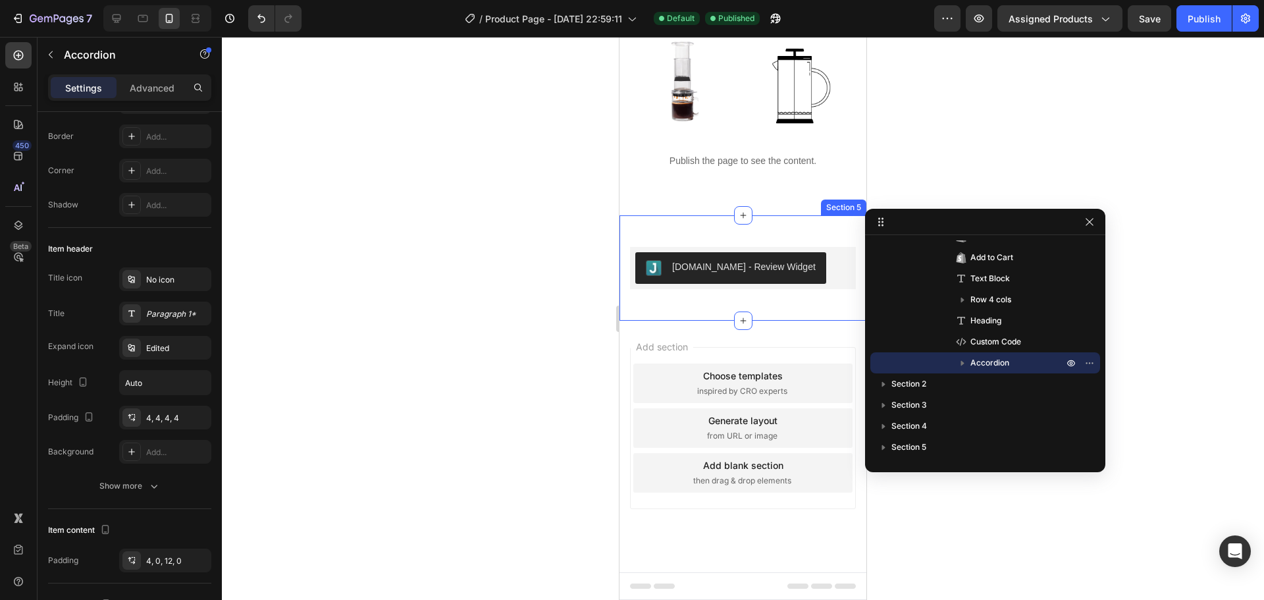
click at [777, 228] on div "[DOMAIN_NAME] - Review Widget [DOMAIN_NAME] Row Section 5" at bounding box center [742, 267] width 247 height 105
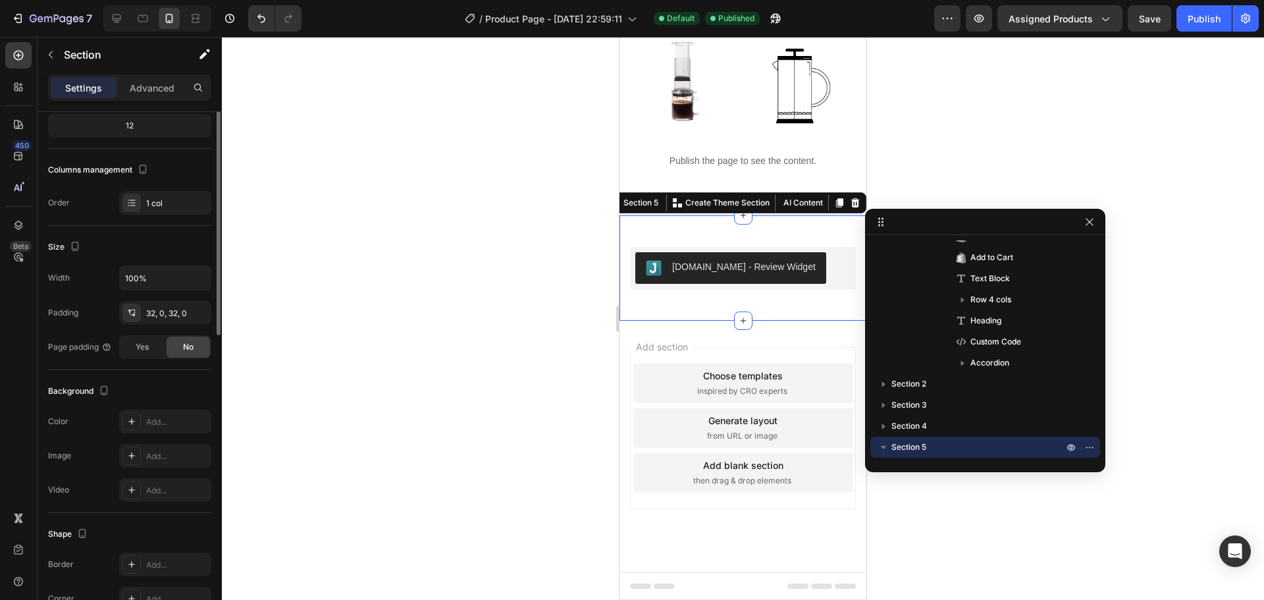
scroll to position [0, 0]
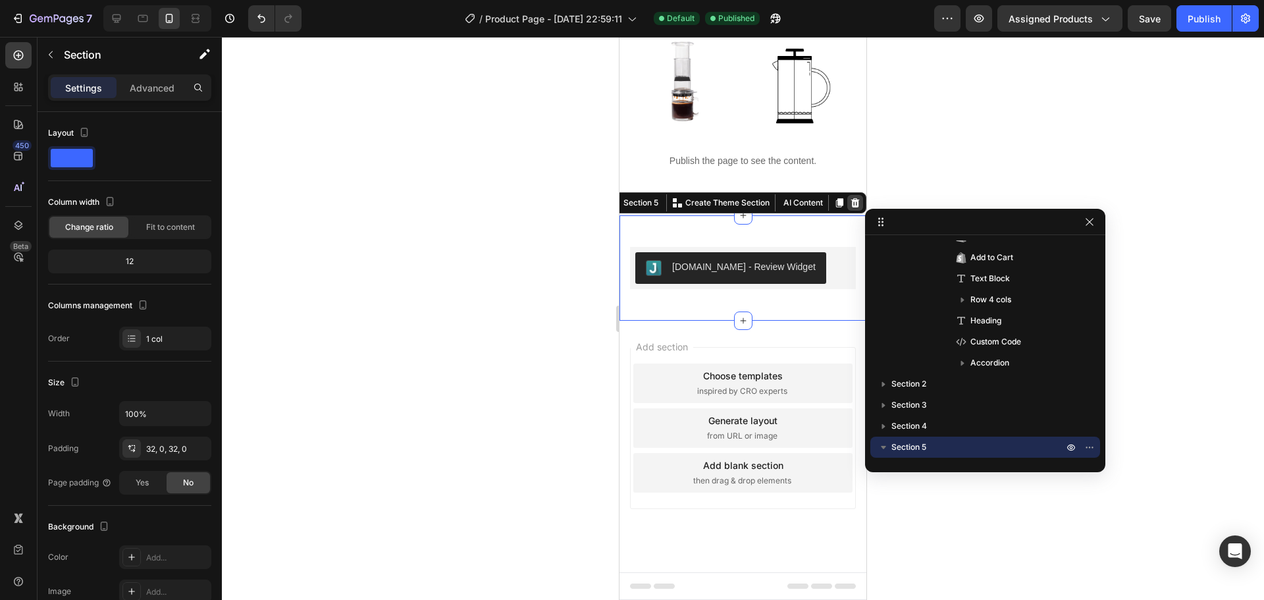
click at [850, 205] on icon at bounding box center [855, 202] width 11 height 11
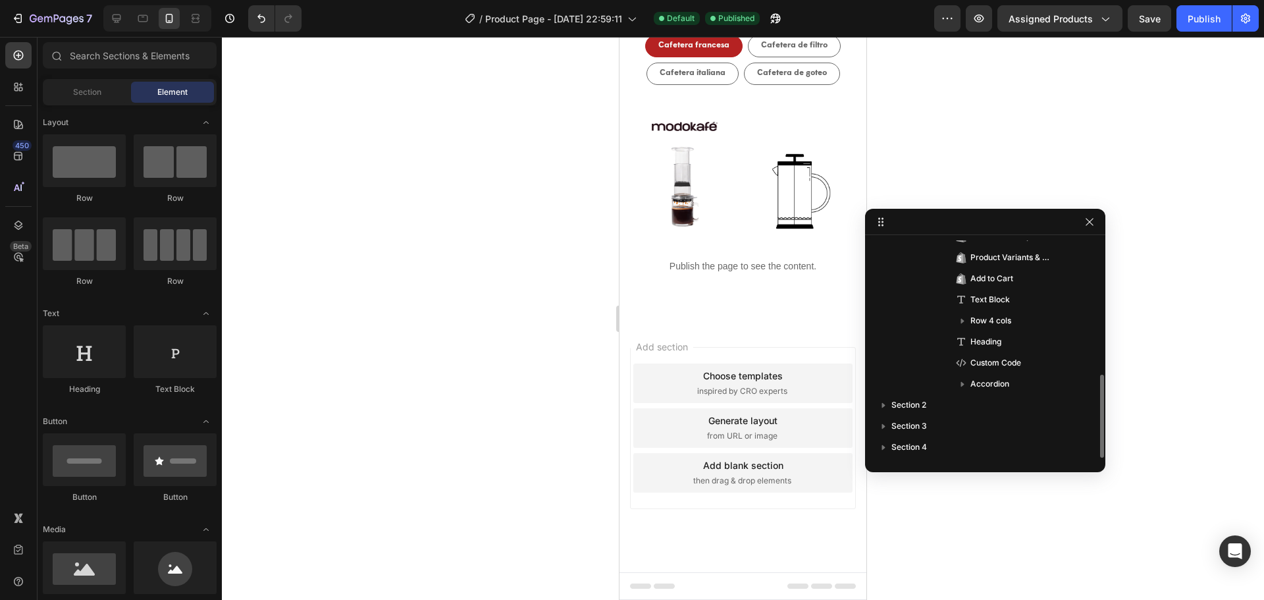
scroll to position [2557, 0]
click at [791, 276] on div "Publish the page to see the content." at bounding box center [742, 266] width 199 height 35
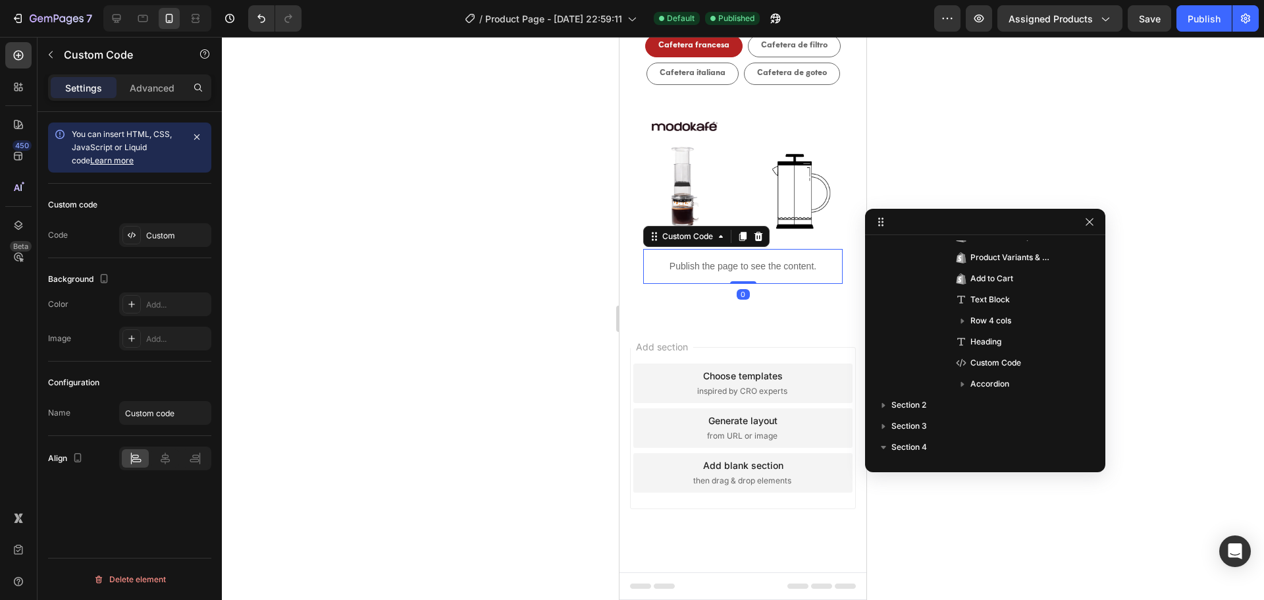
scroll to position [671, 0]
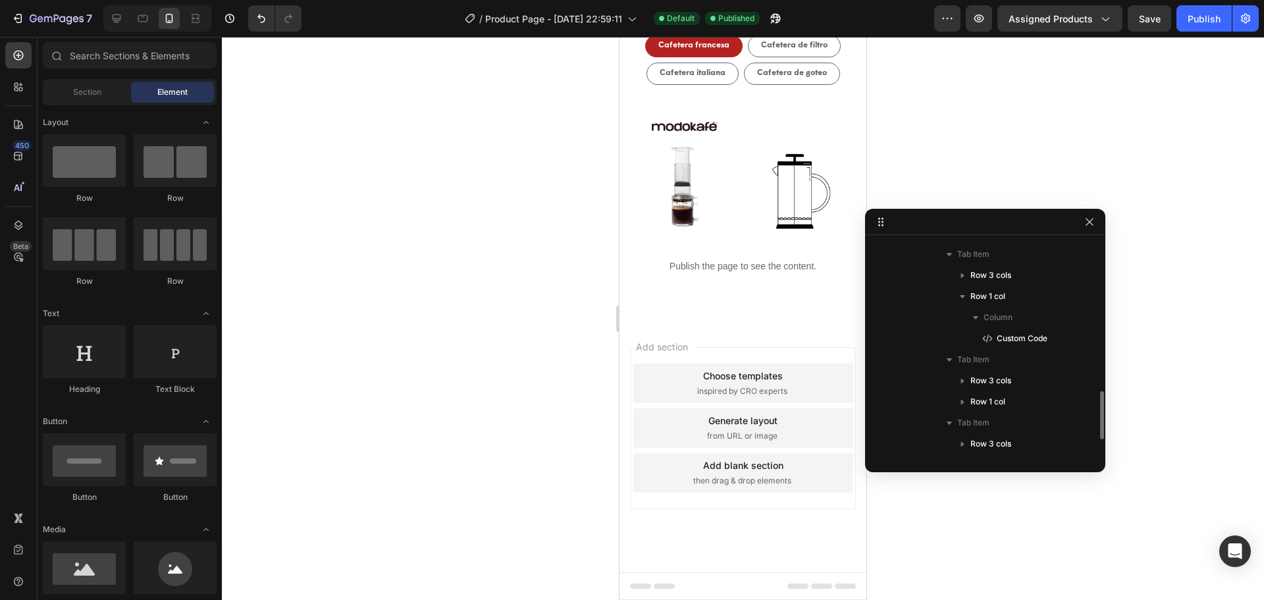
click at [807, 328] on div "Add section Choose templates inspired by CRO experts Generate layout from URL o…" at bounding box center [742, 445] width 247 height 251
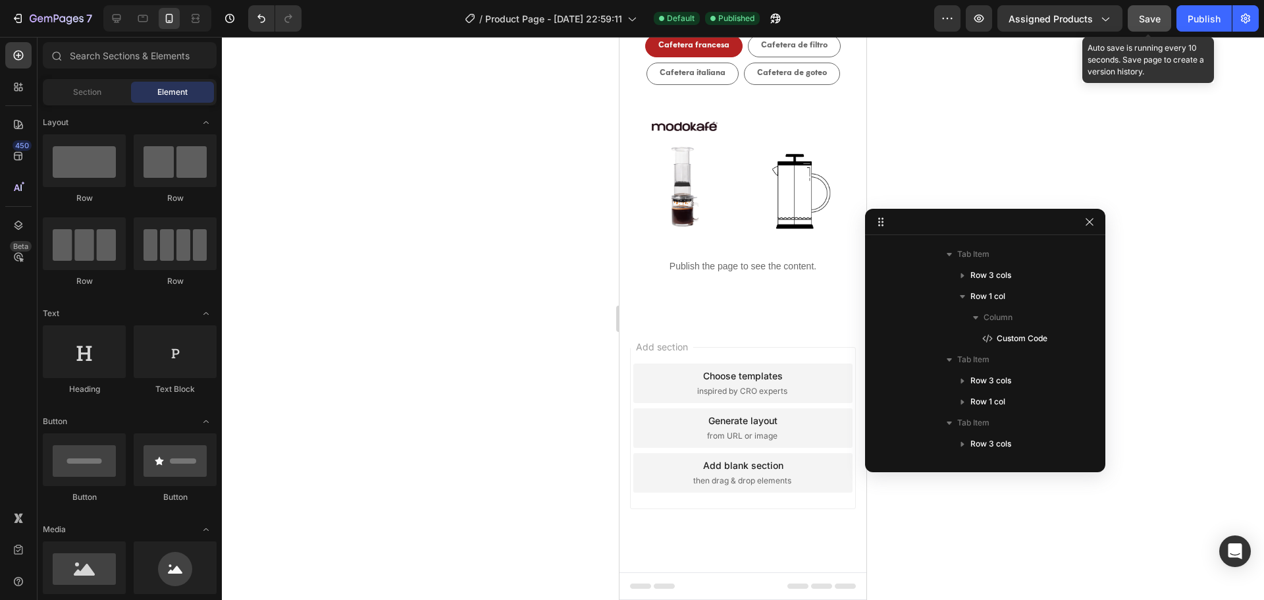
click at [1142, 17] on span "Save" at bounding box center [1150, 18] width 22 height 11
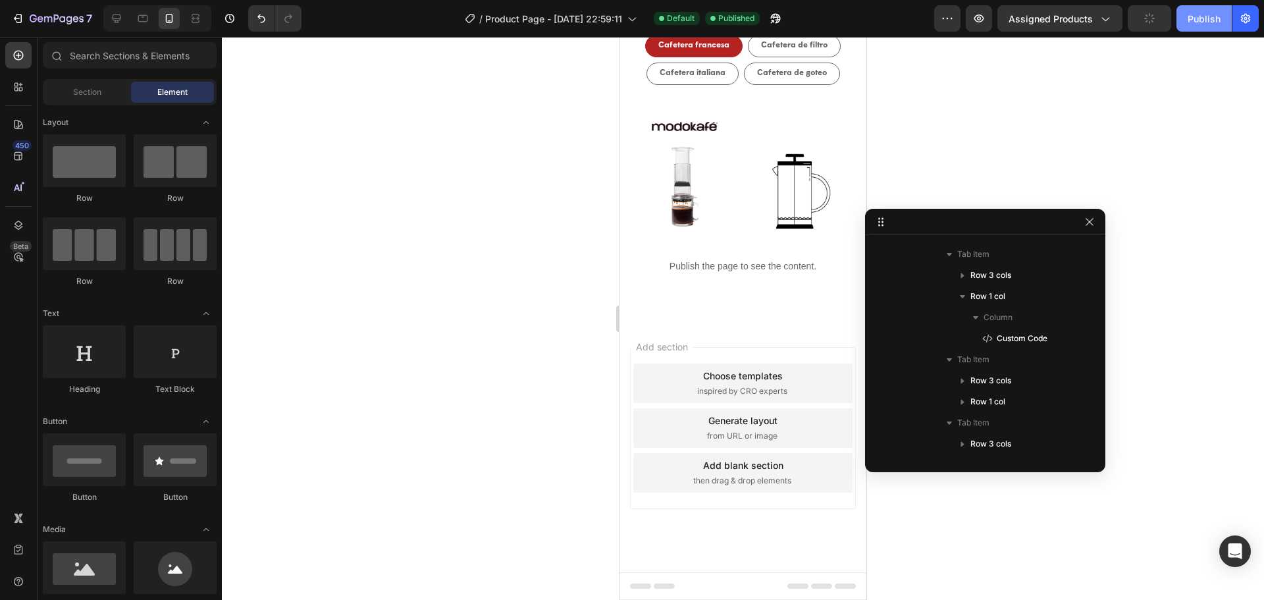
click at [1216, 26] on button "Publish" at bounding box center [1203, 18] width 55 height 26
drag, startPoint x: 1145, startPoint y: 19, endPoint x: 1230, endPoint y: 11, distance: 85.3
click at [1149, 18] on span "Save" at bounding box center [1150, 18] width 22 height 11
click at [1230, 11] on button "Publish" at bounding box center [1203, 18] width 55 height 26
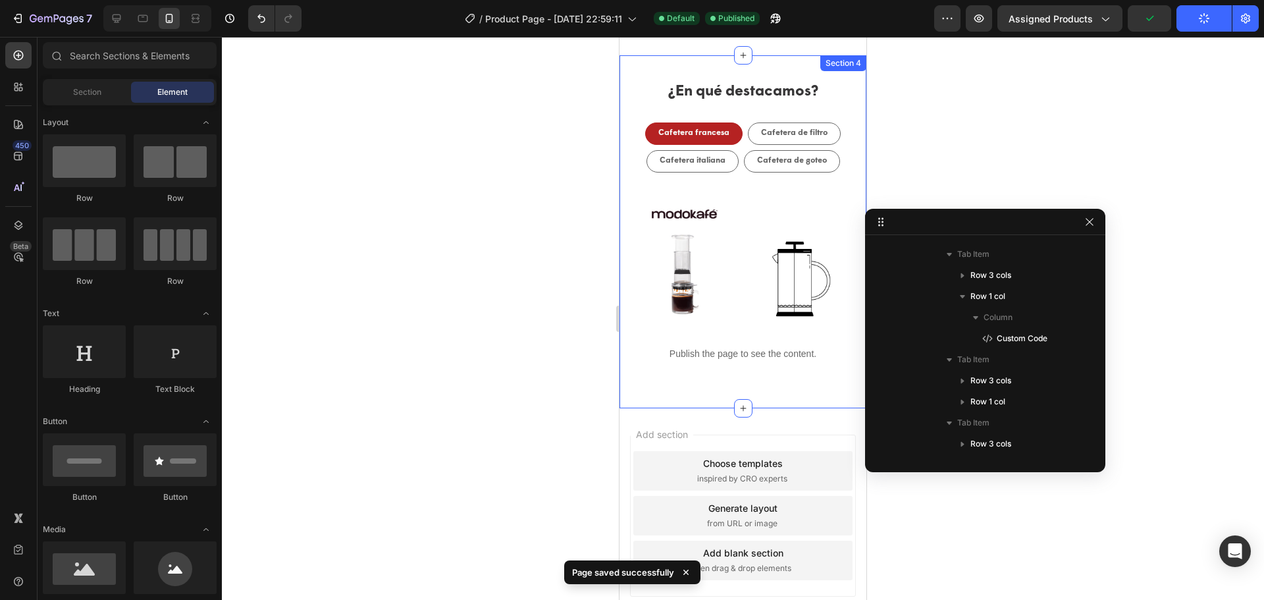
select select "580824739371549527"
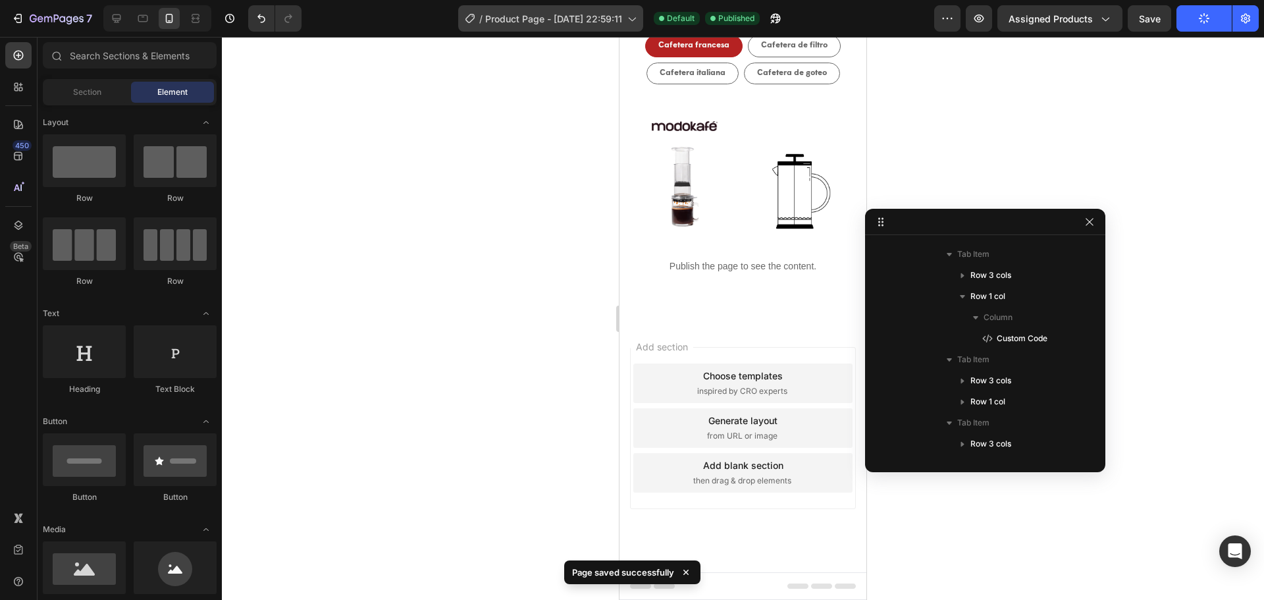
scroll to position [1833, 0]
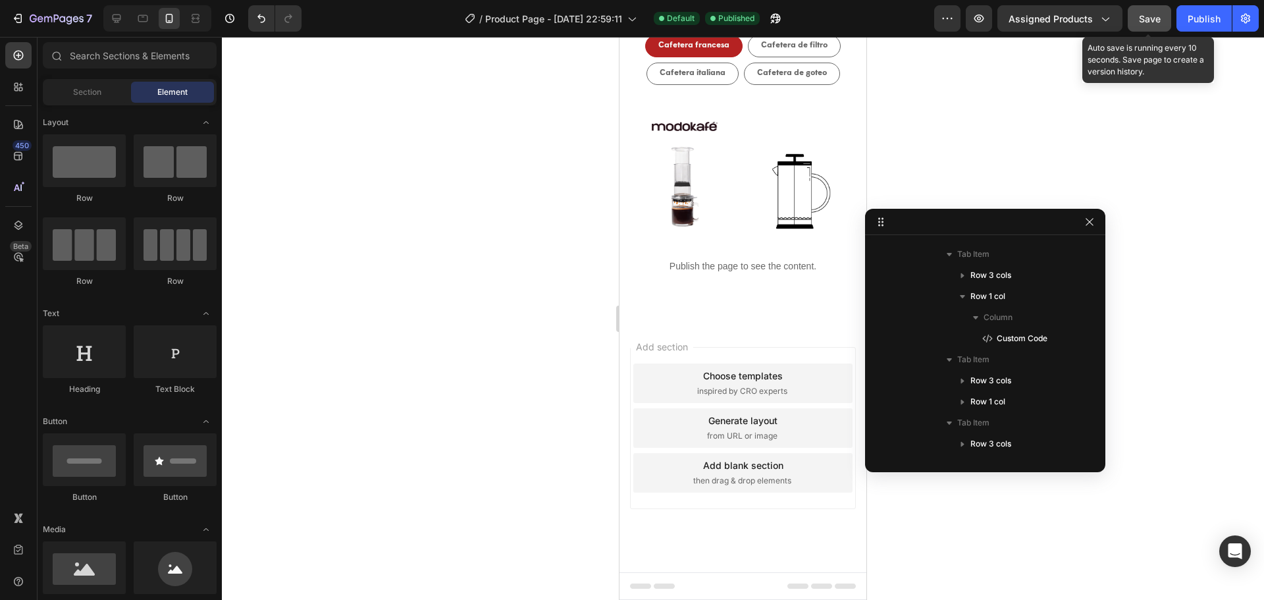
click at [1157, 17] on span "Save" at bounding box center [1150, 18] width 22 height 11
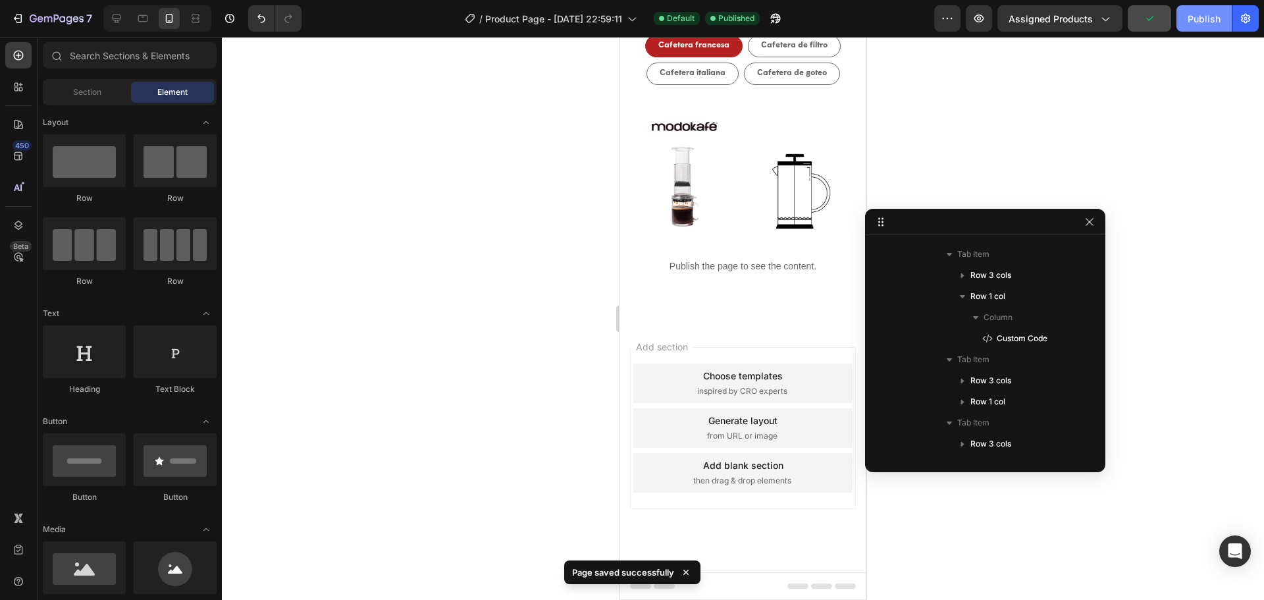
click at [1176, 17] on button "Publish" at bounding box center [1203, 18] width 55 height 26
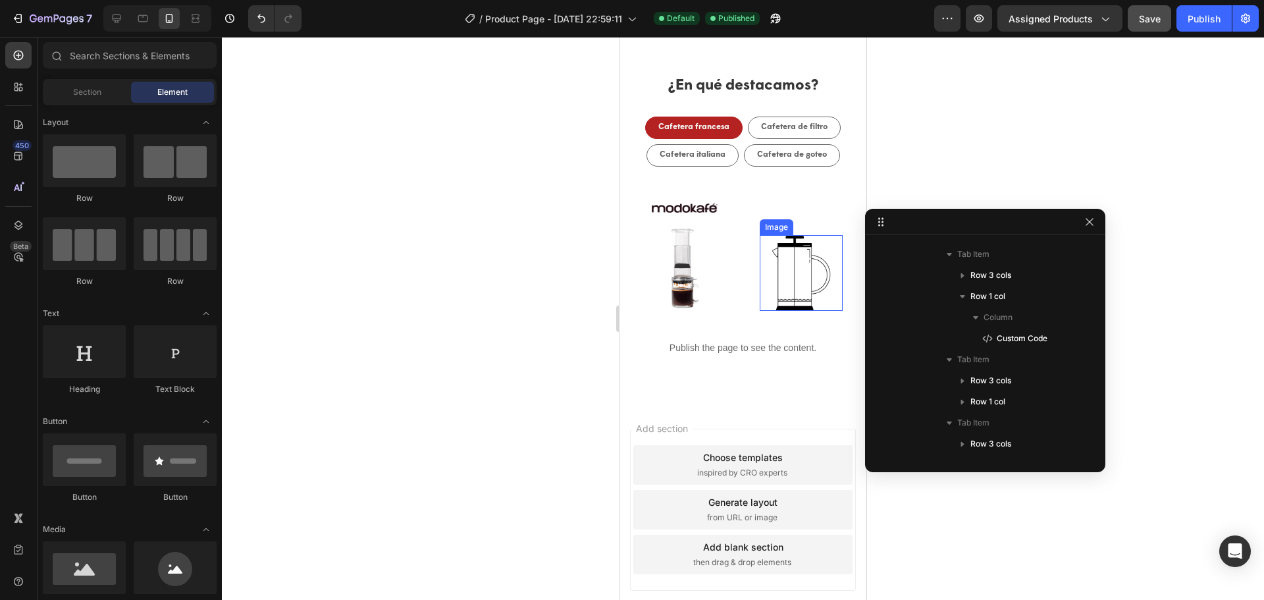
select select "580824739371549527"
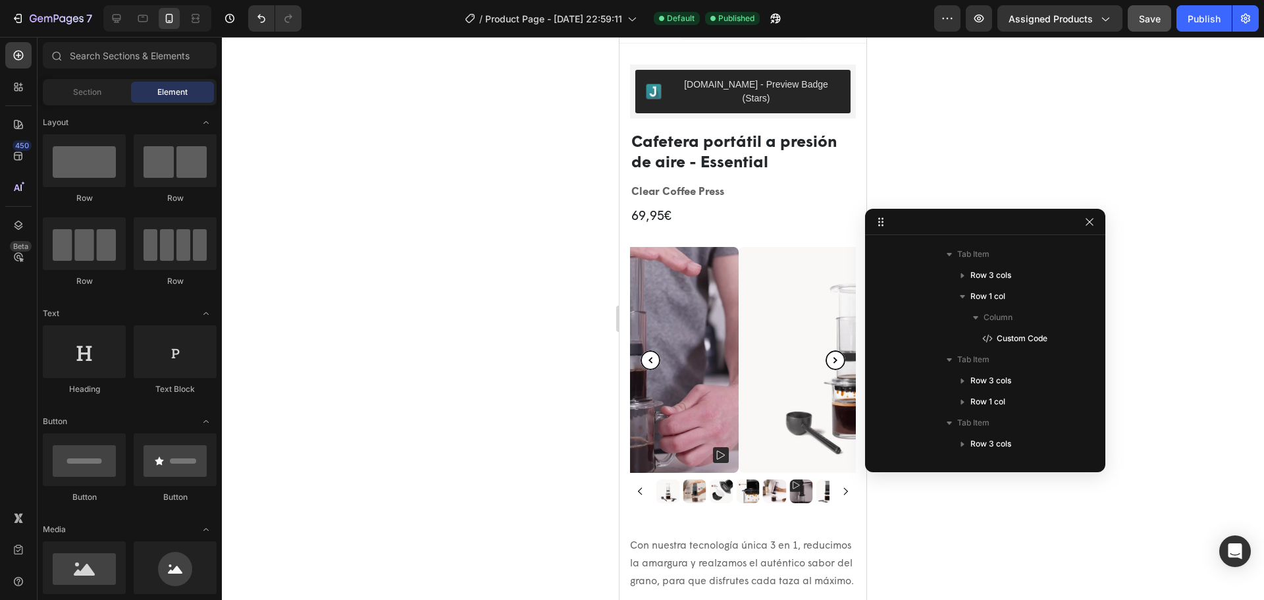
scroll to position [0, 0]
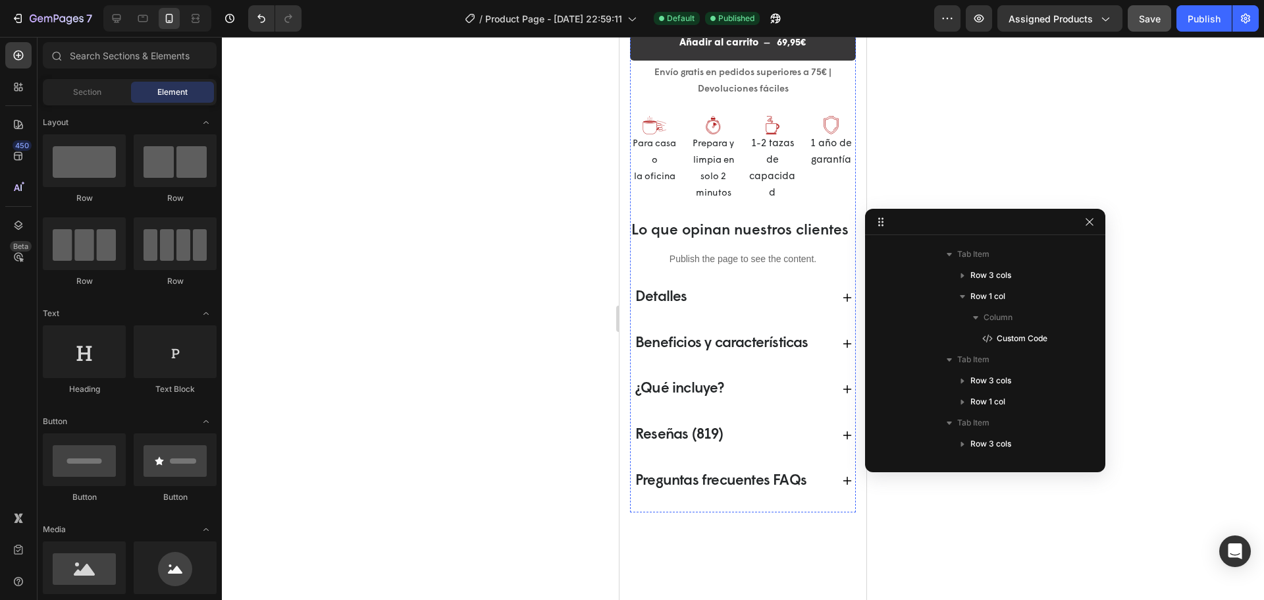
select select "580824739371549527"
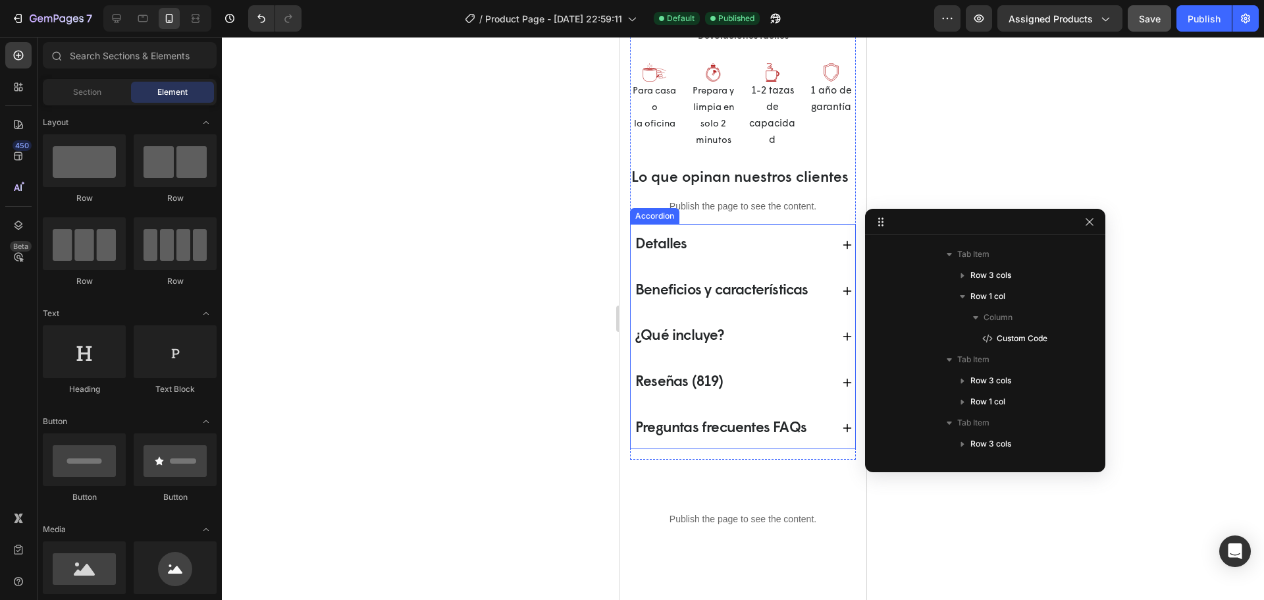
select select "580824739371549527"
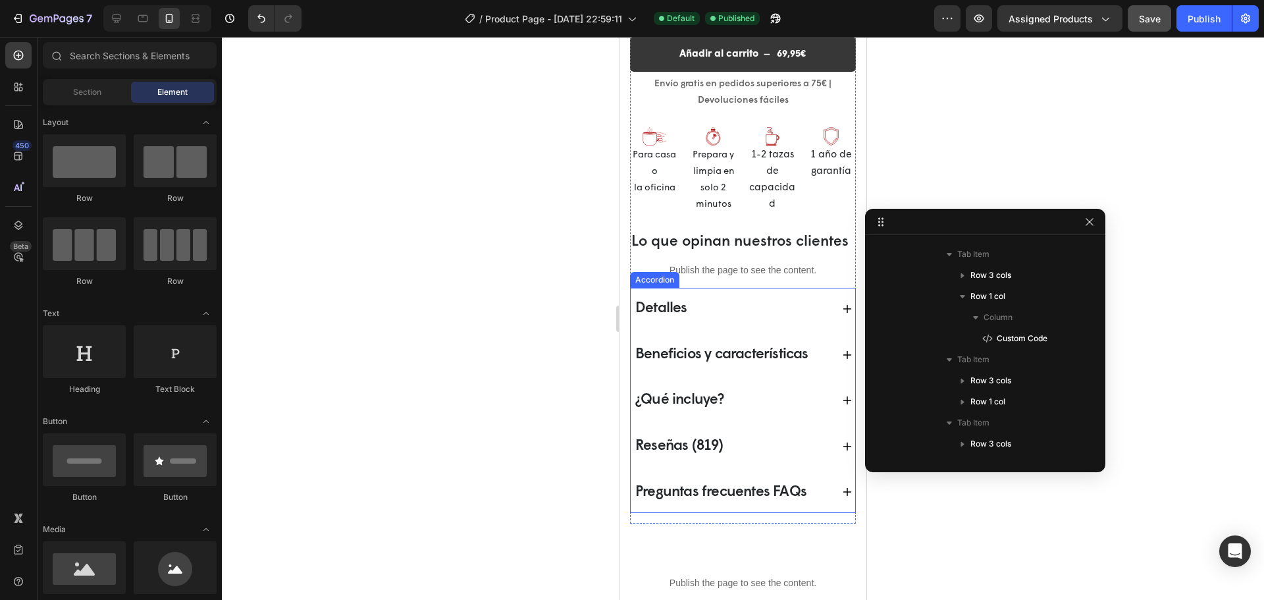
select select "580824739371549527"
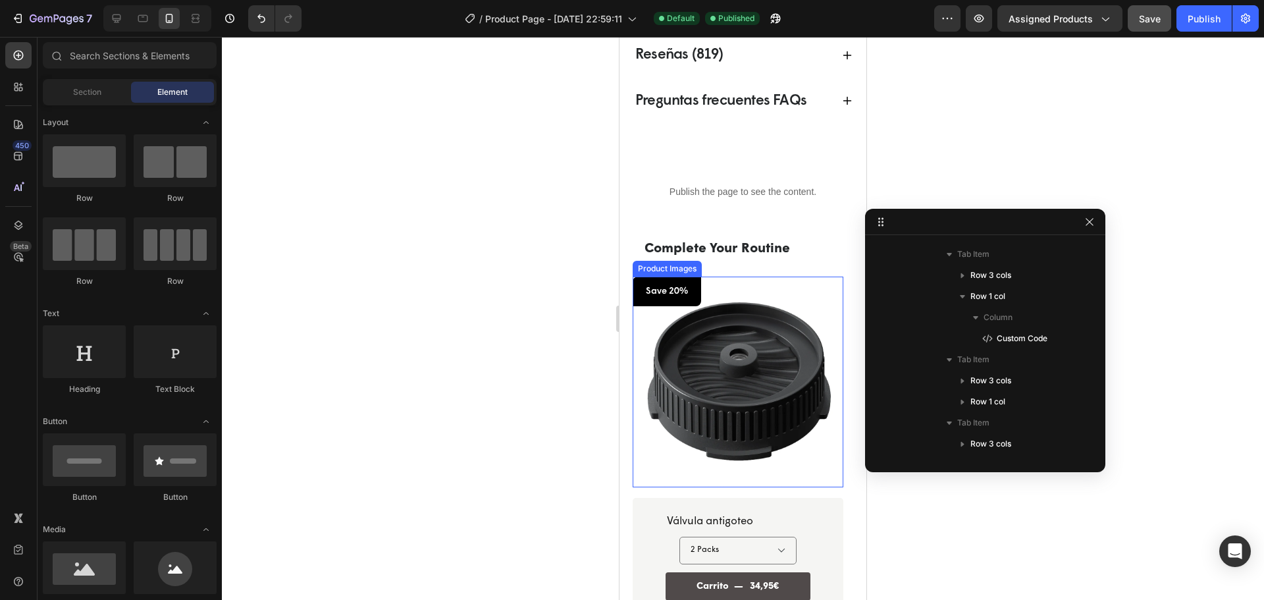
scroll to position [1044, 0]
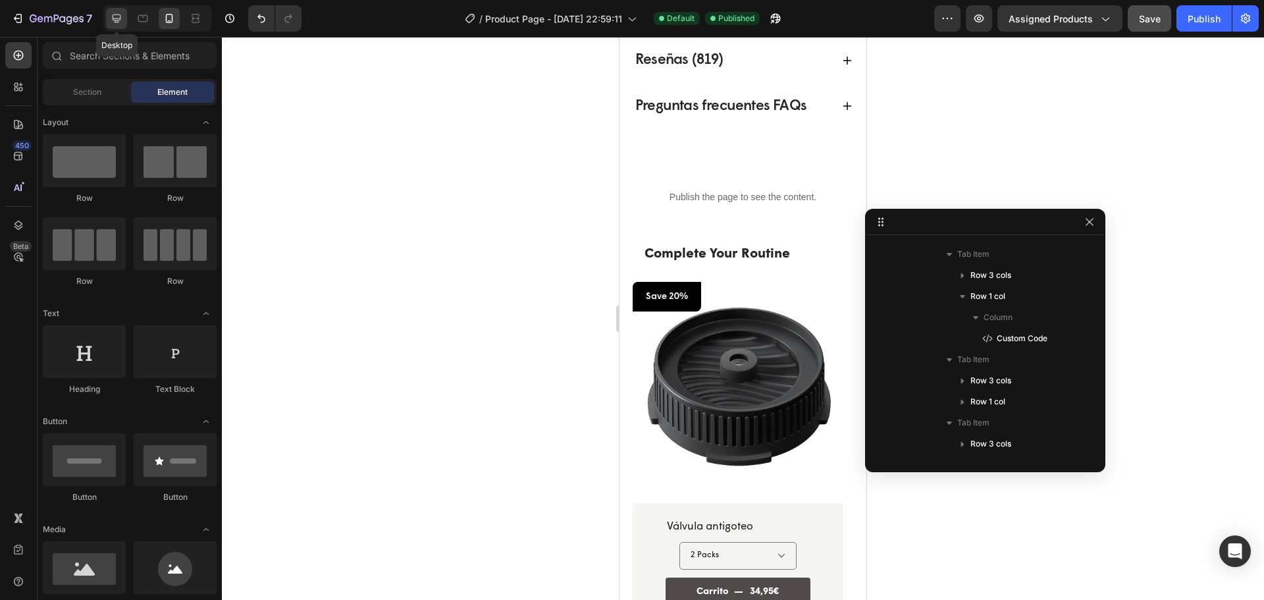
click at [125, 22] on div at bounding box center [116, 18] width 21 height 21
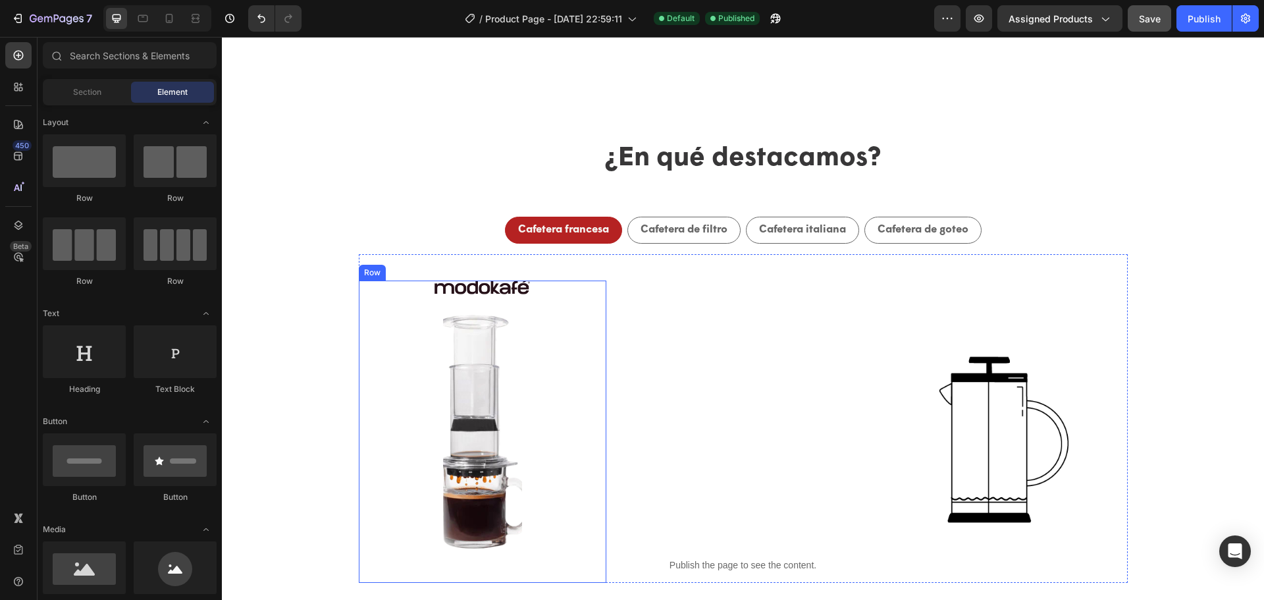
select select "580824739371549527"
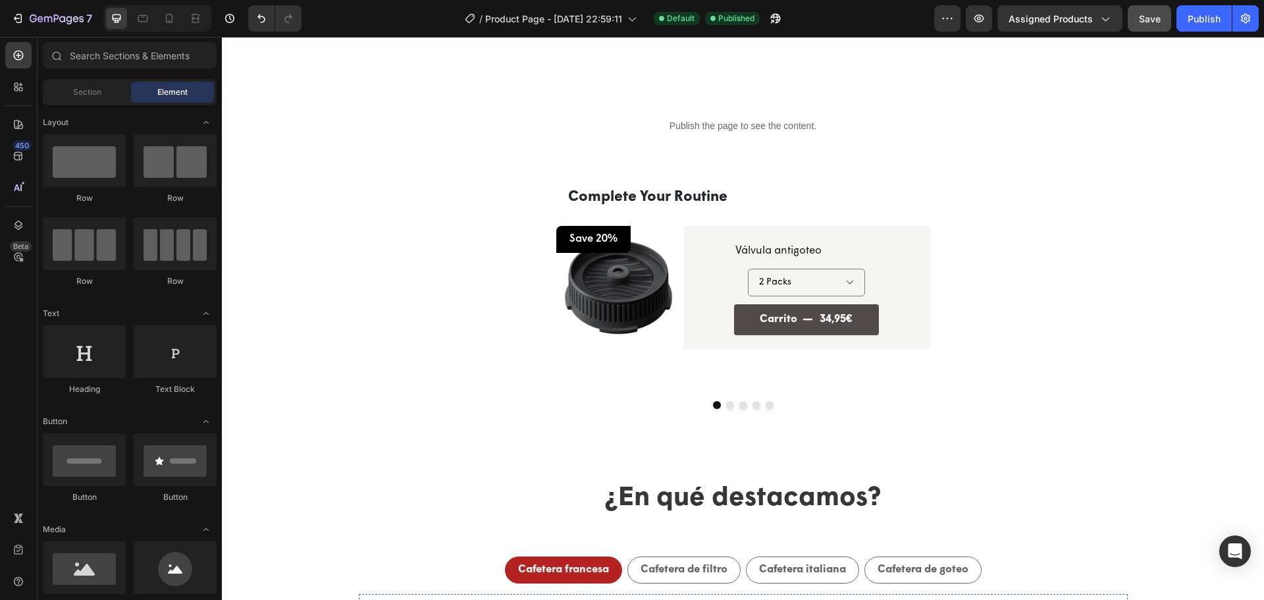
scroll to position [815, 0]
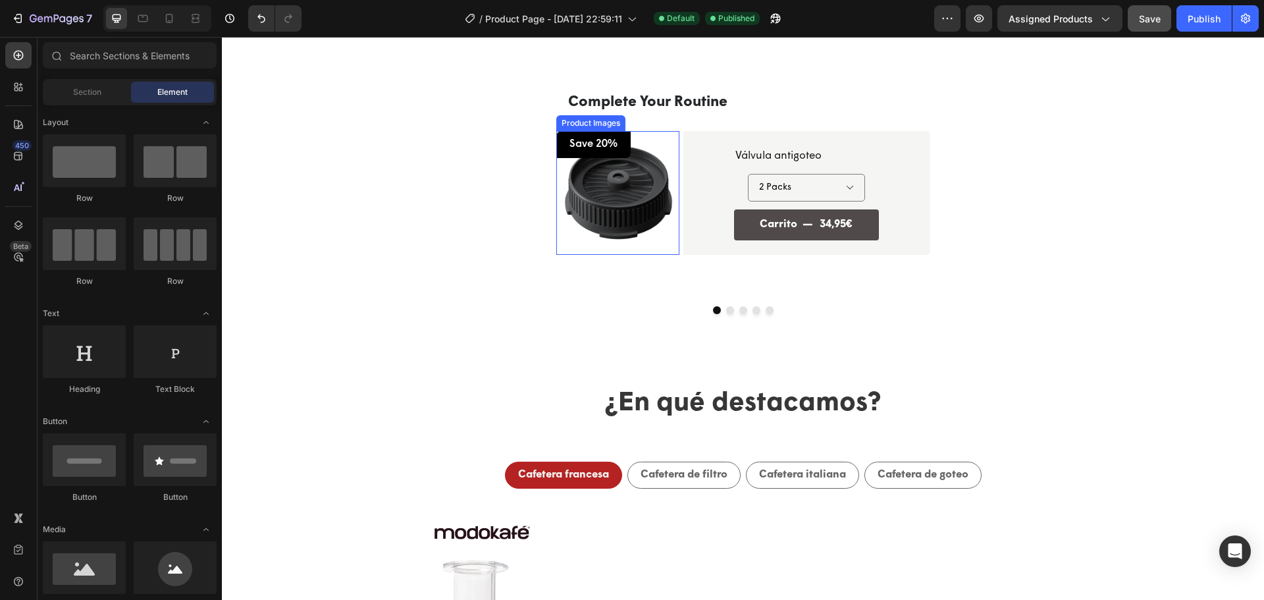
click at [633, 224] on img at bounding box center [617, 192] width 123 height 123
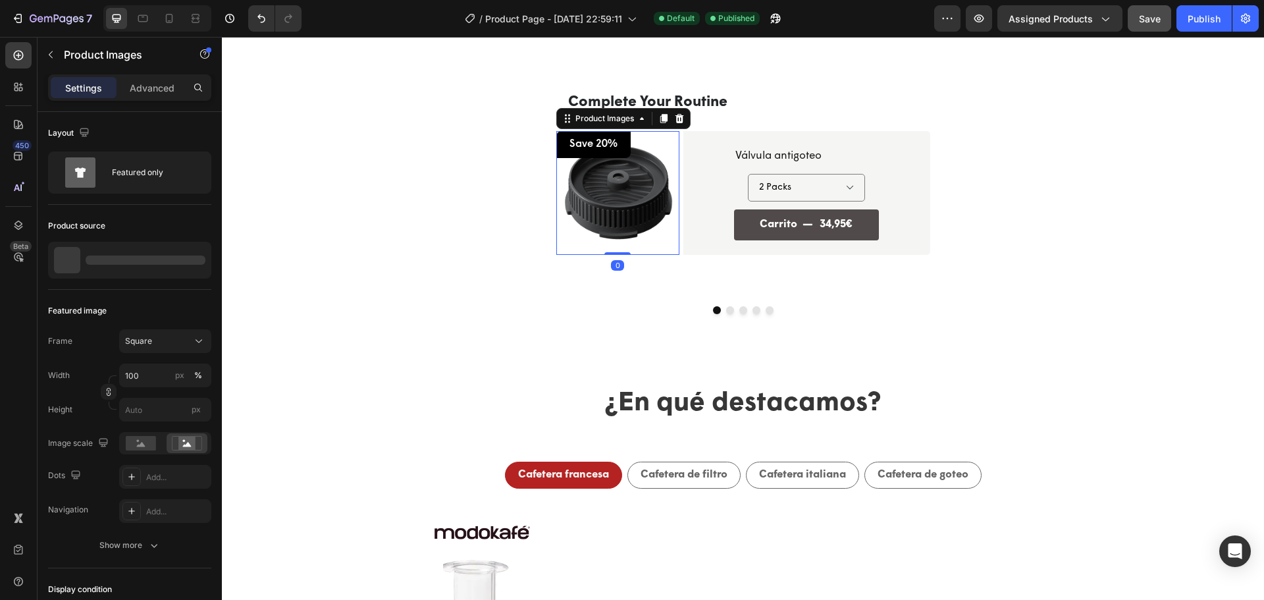
click at [633, 224] on img at bounding box center [617, 192] width 123 height 123
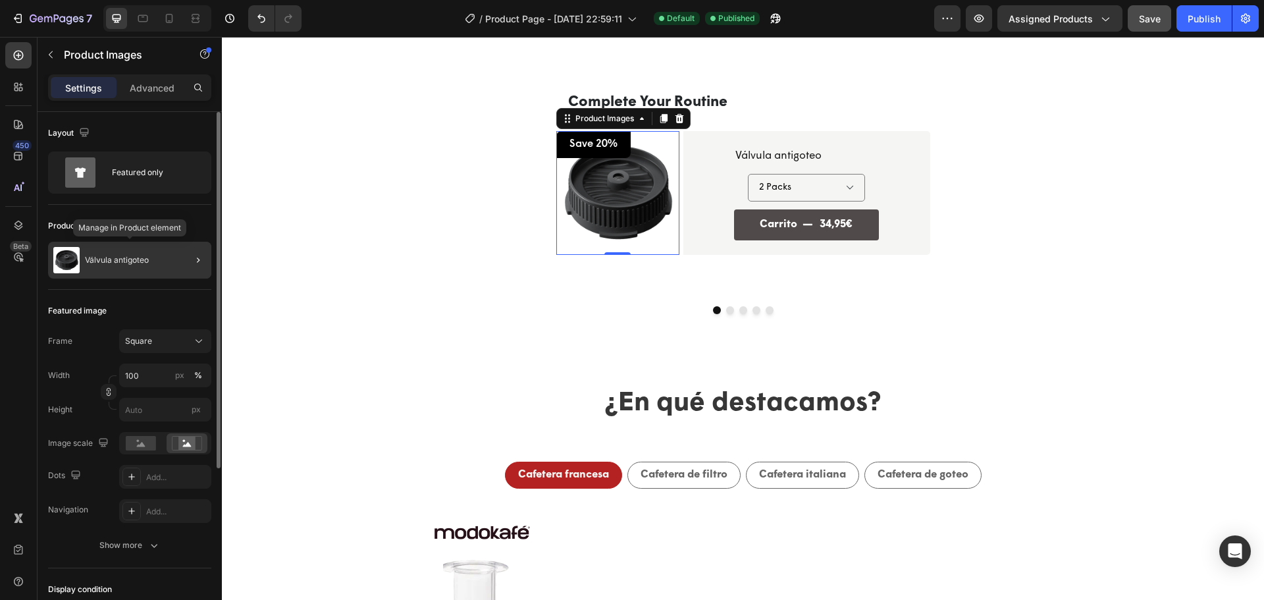
click at [143, 263] on p "Válvula antigoteo" at bounding box center [117, 259] width 64 height 9
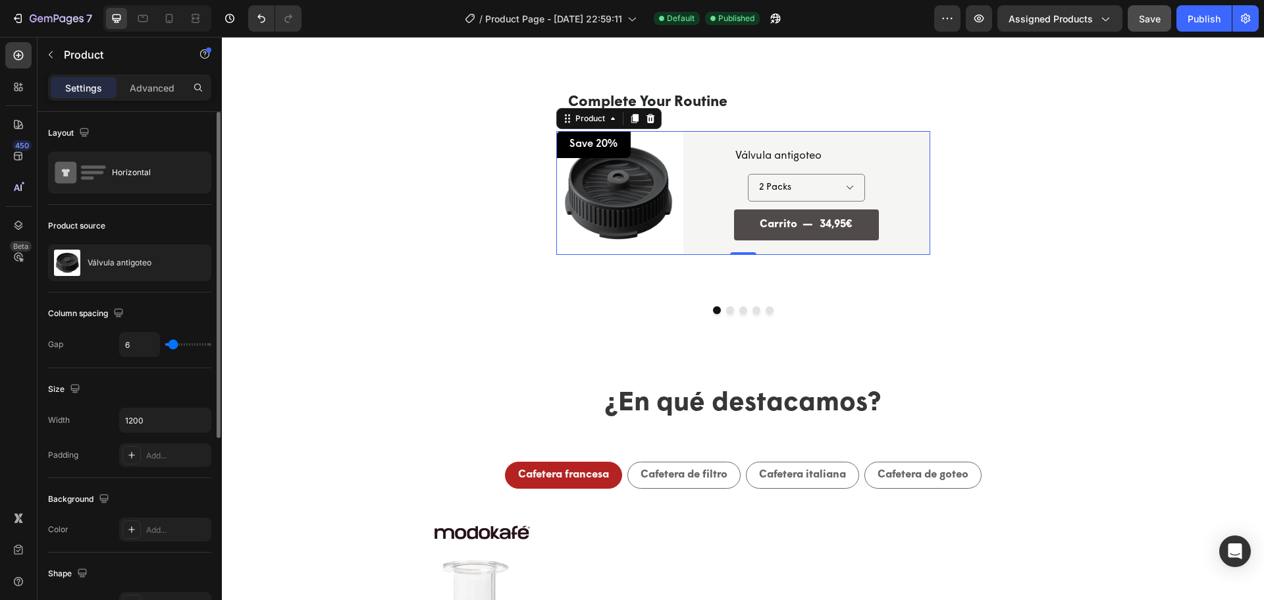
click at [143, 263] on p "Válvula antigoteo" at bounding box center [120, 262] width 64 height 9
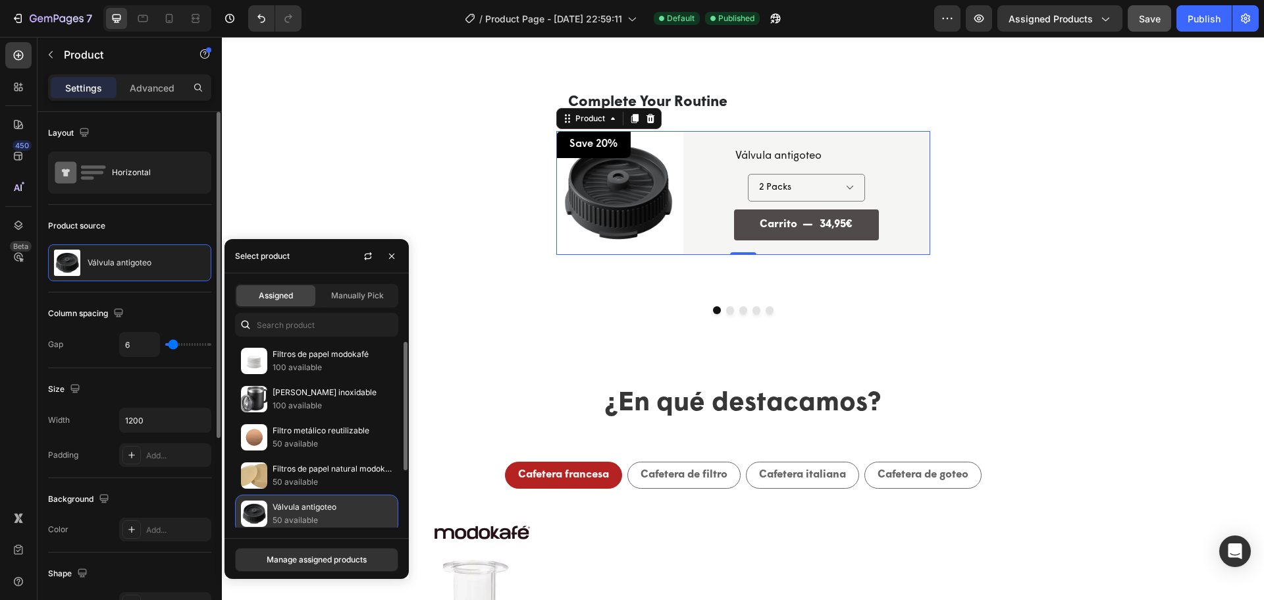
click at [301, 513] on p "50 available" at bounding box center [332, 519] width 120 height 13
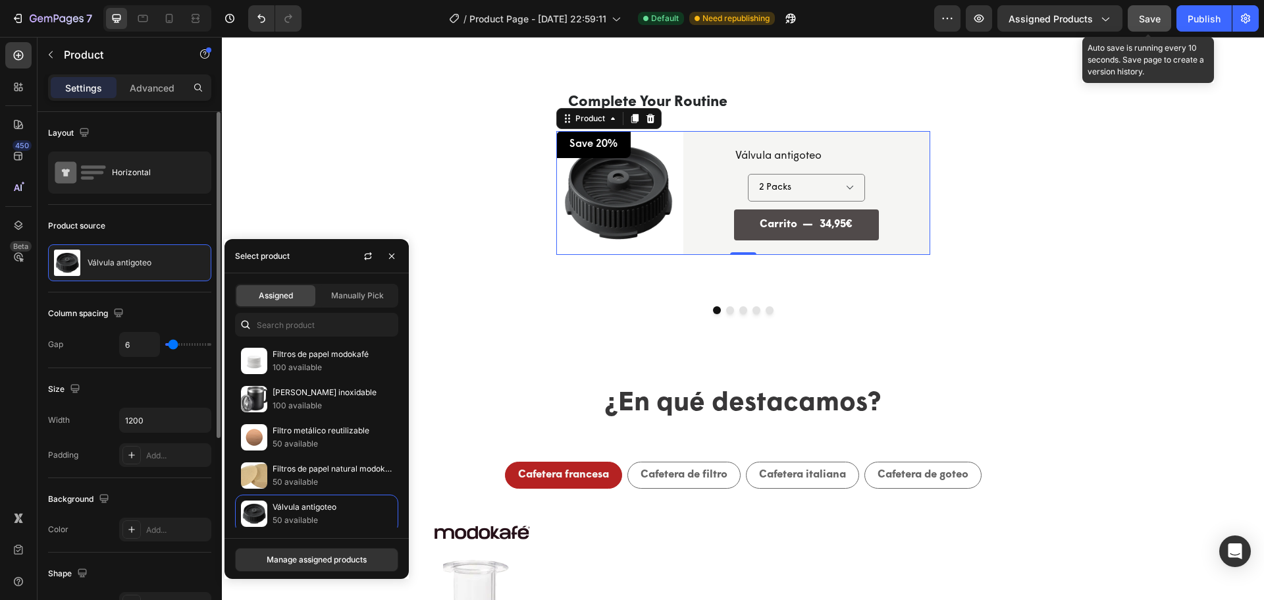
click at [1149, 22] on span "Save" at bounding box center [1150, 18] width 22 height 11
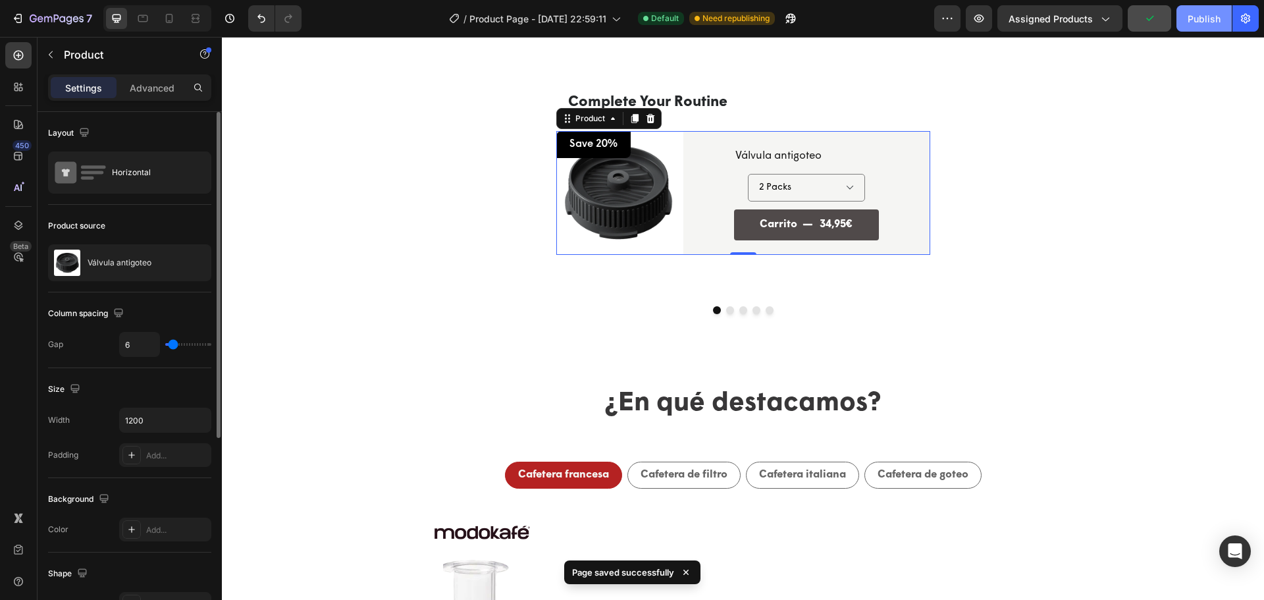
click at [1202, 22] on div "Publish" at bounding box center [1203, 19] width 33 height 14
click at [612, 230] on img at bounding box center [617, 192] width 123 height 123
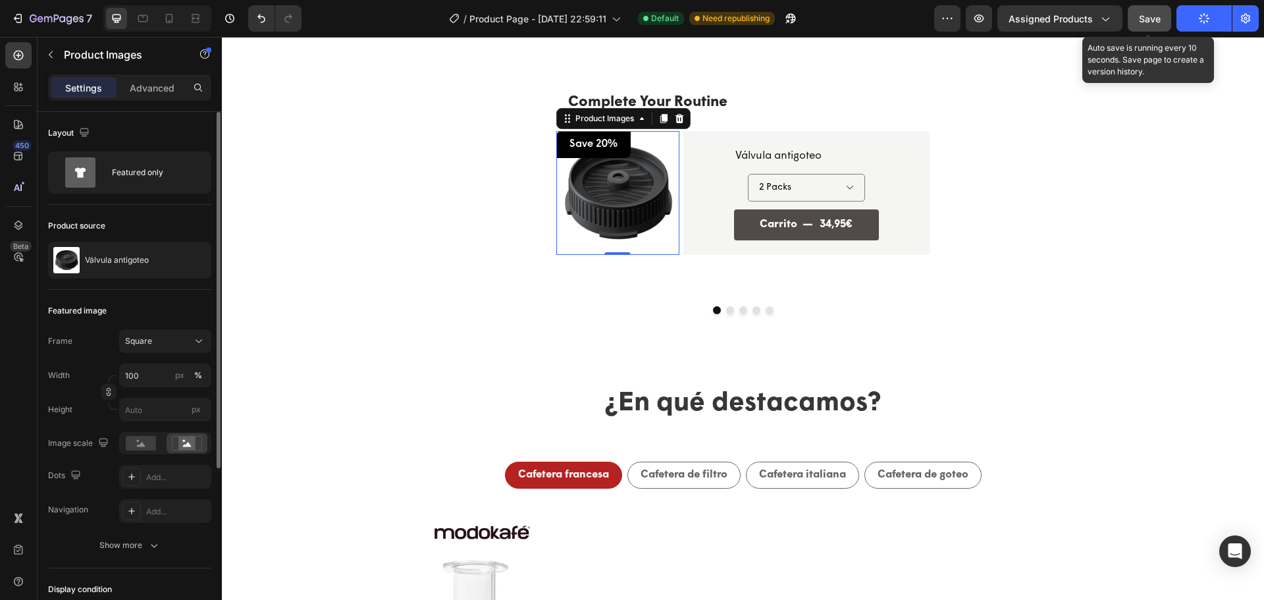
click at [1139, 23] on span "Save" at bounding box center [1150, 18] width 22 height 11
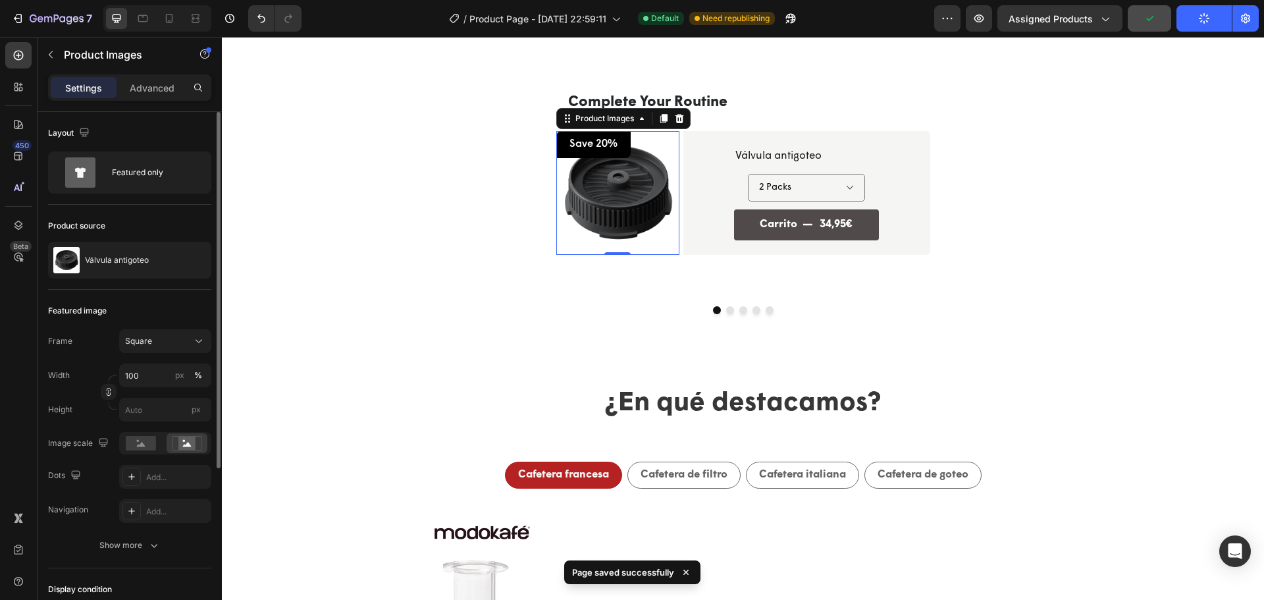
click at [1196, 14] on button "Publish" at bounding box center [1203, 18] width 55 height 26
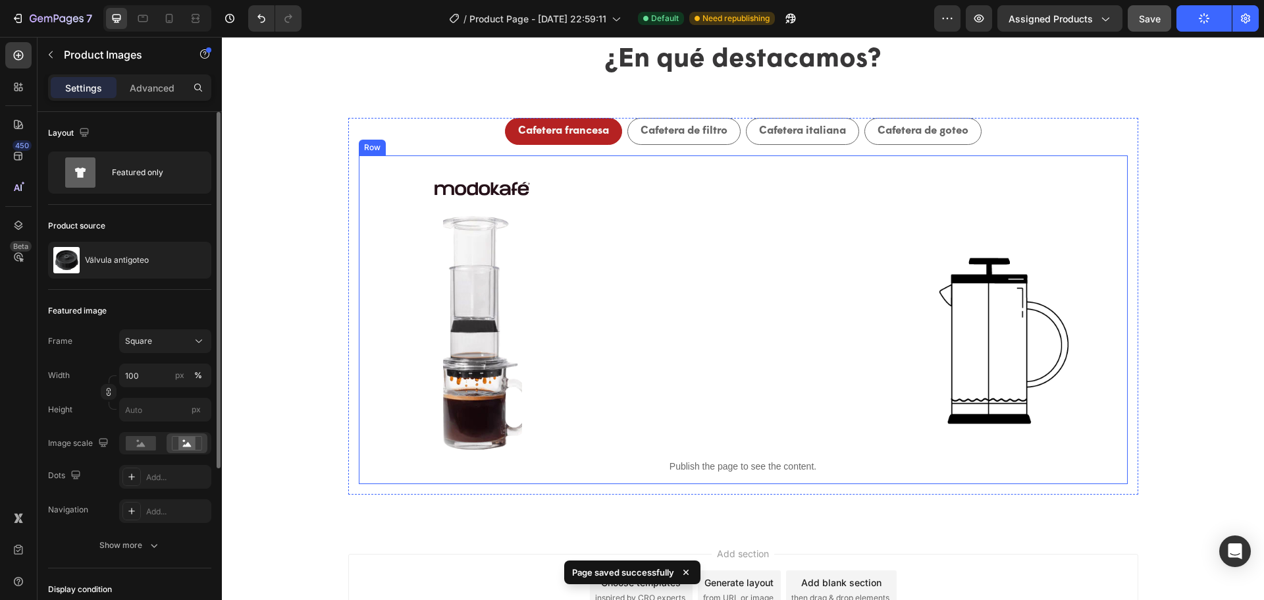
select select "580824739371549527"
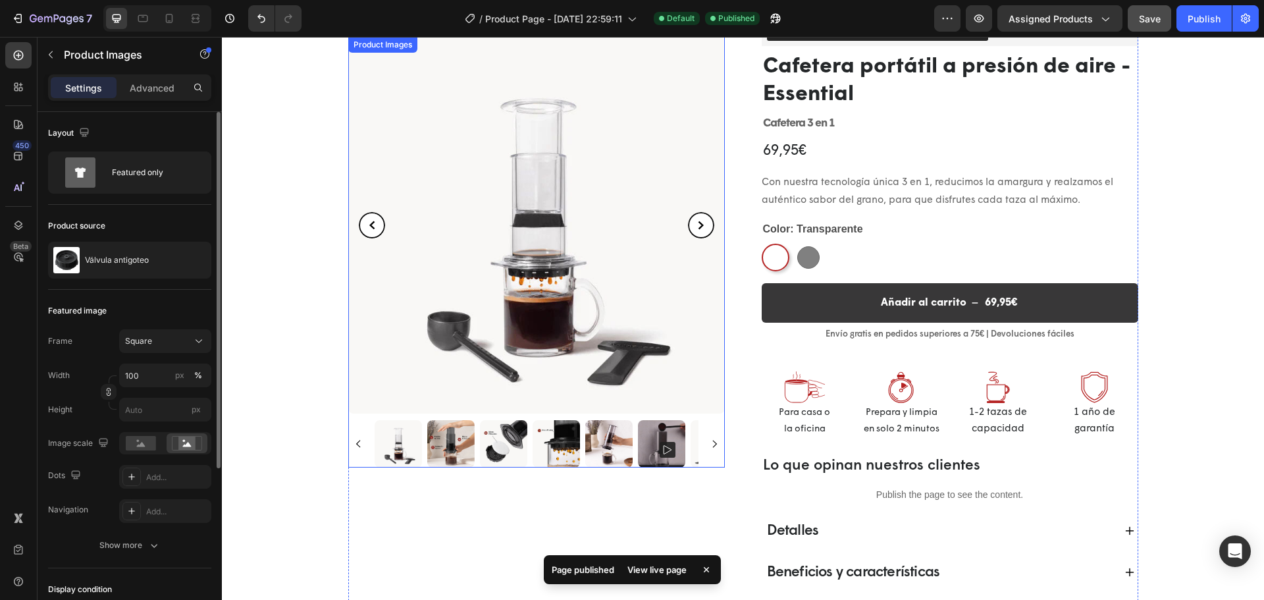
scroll to position [0, 0]
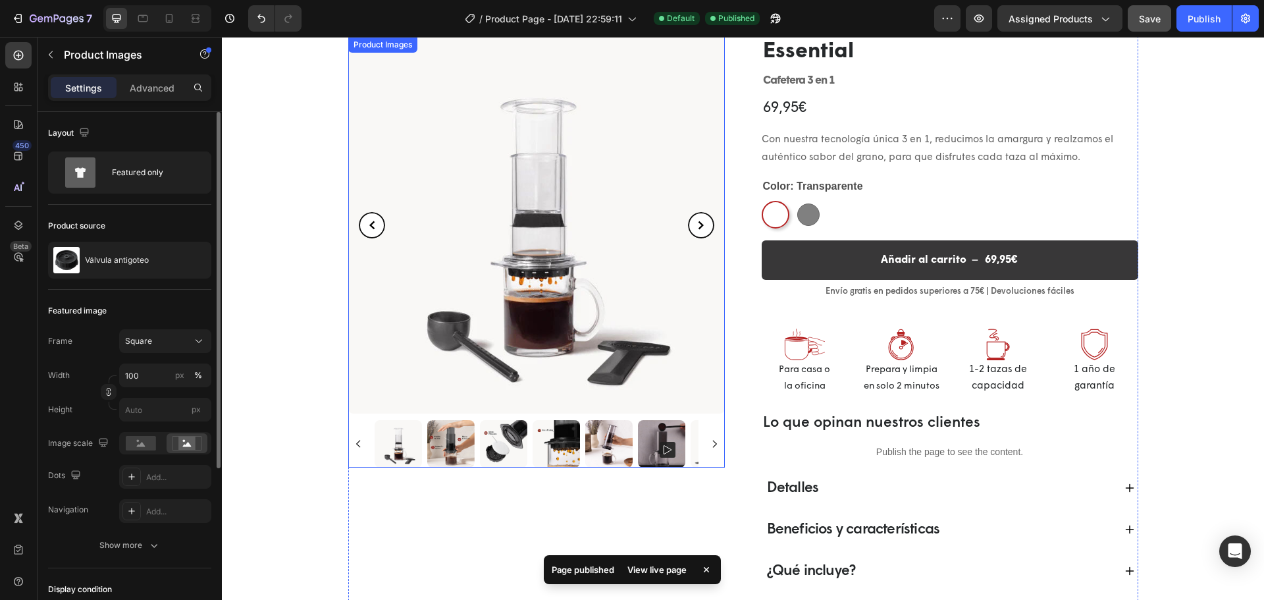
select select "580824739371549527"
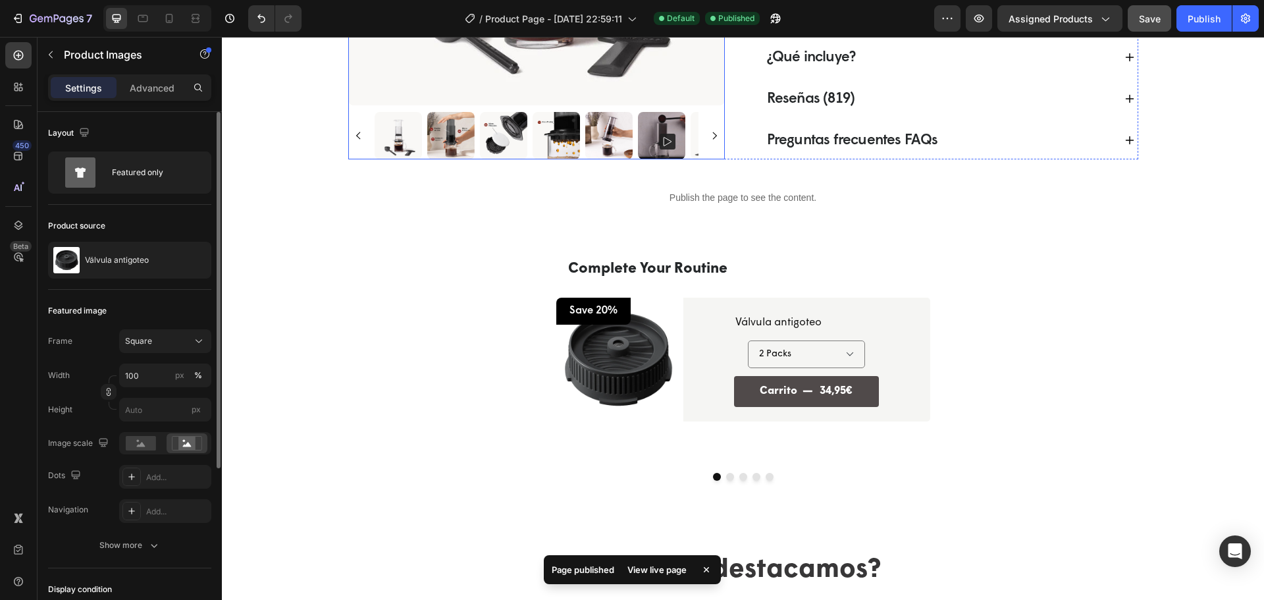
scroll to position [724, 0]
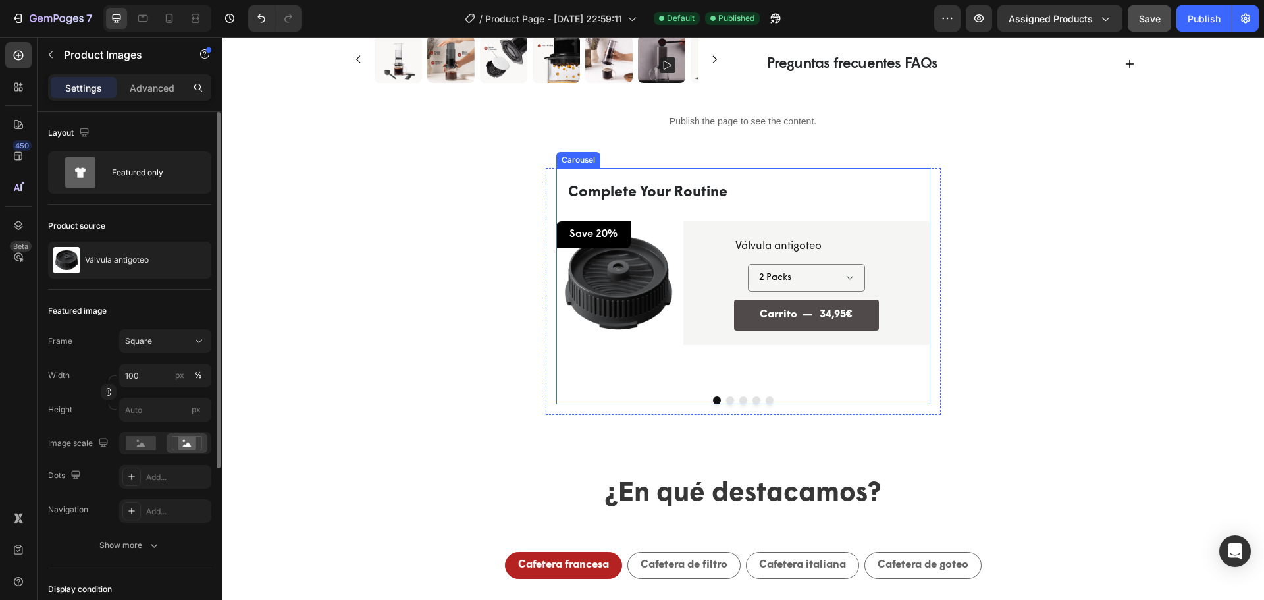
click at [726, 403] on button "Dot" at bounding box center [730, 400] width 8 height 8
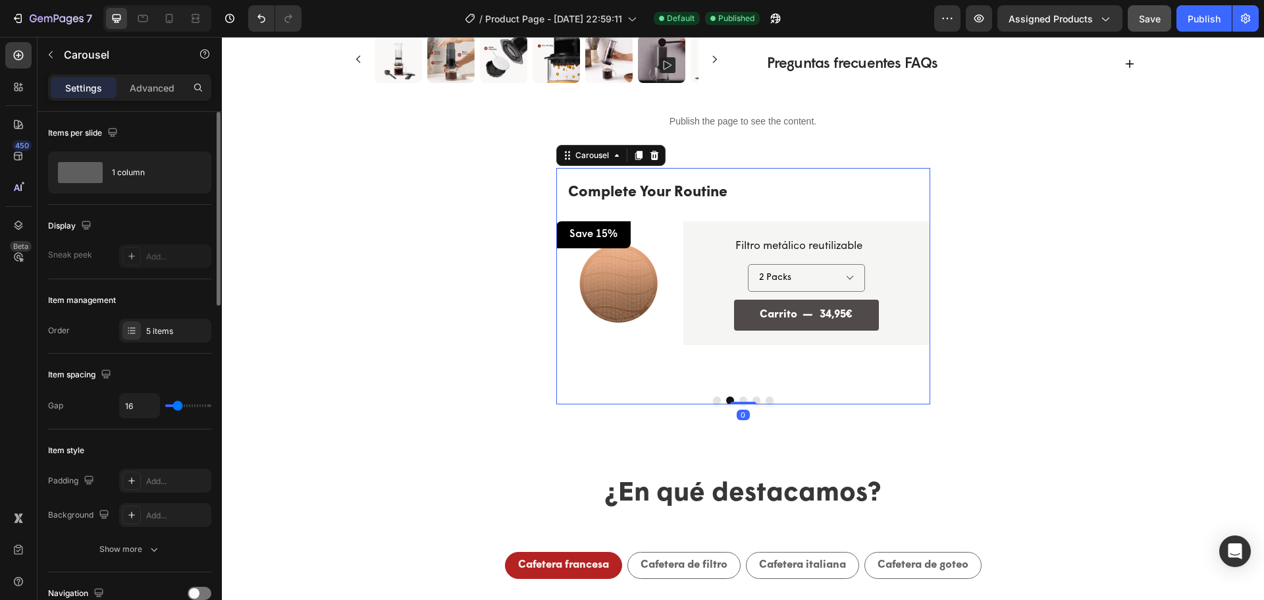
click at [740, 399] on button "Dot" at bounding box center [743, 400] width 8 height 8
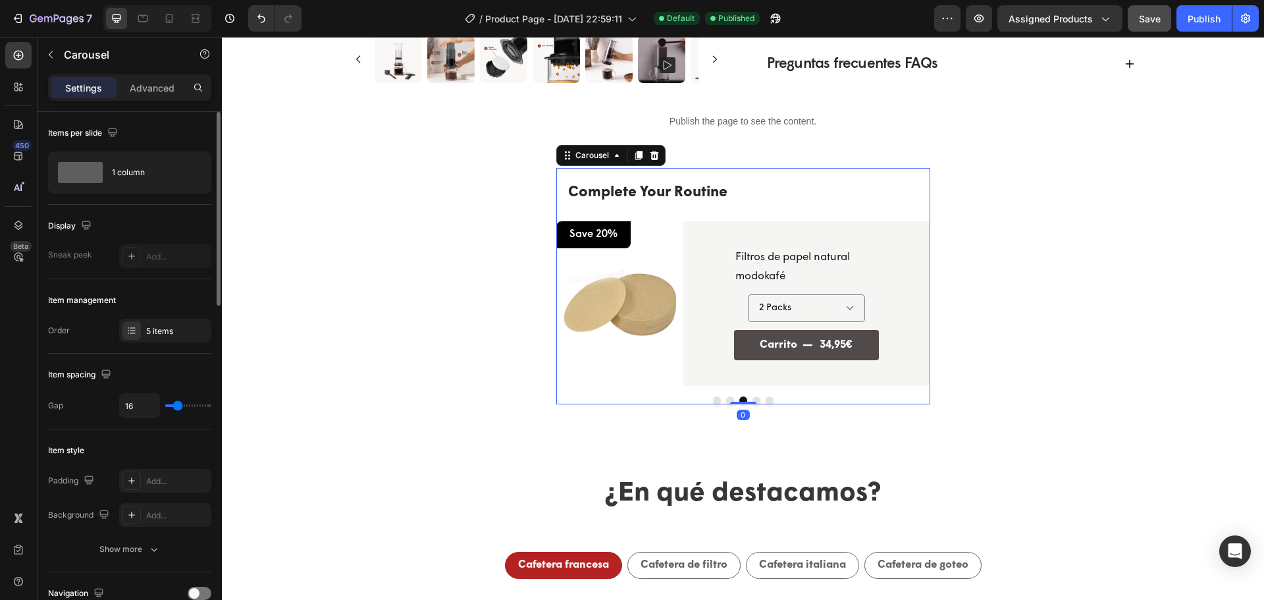
click at [742, 399] on div at bounding box center [743, 400] width 374 height 8
click at [753, 399] on button "Dot" at bounding box center [756, 400] width 8 height 8
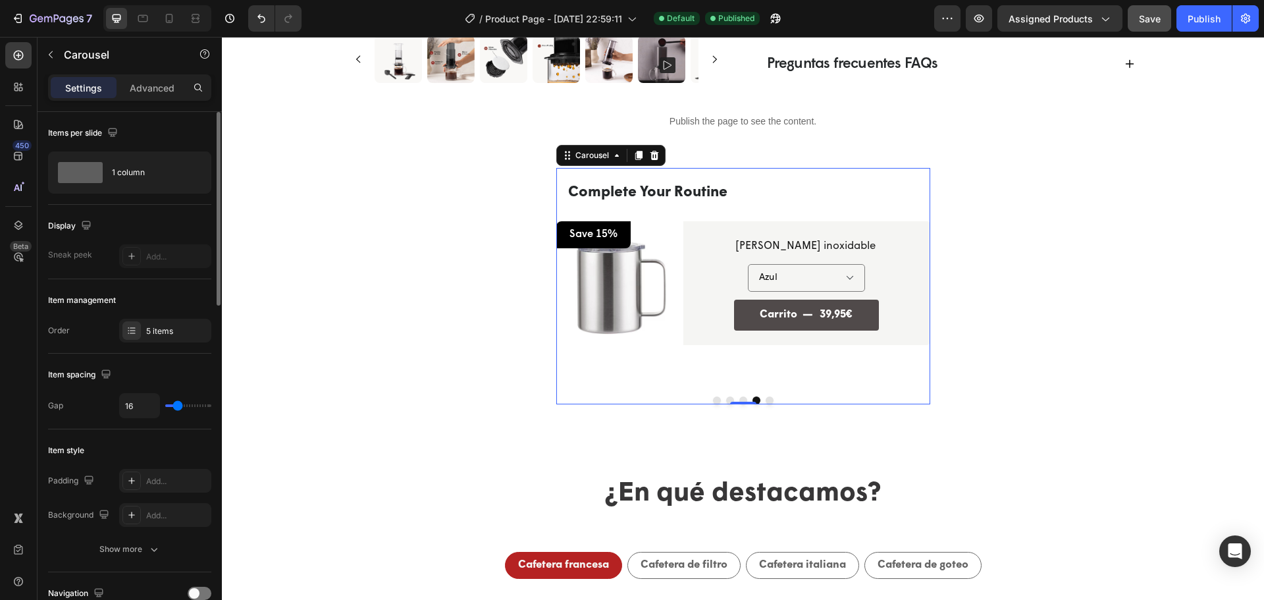
click at [765, 401] on button "Dot" at bounding box center [769, 400] width 8 height 8
click at [713, 401] on button "Dot" at bounding box center [717, 400] width 8 height 8
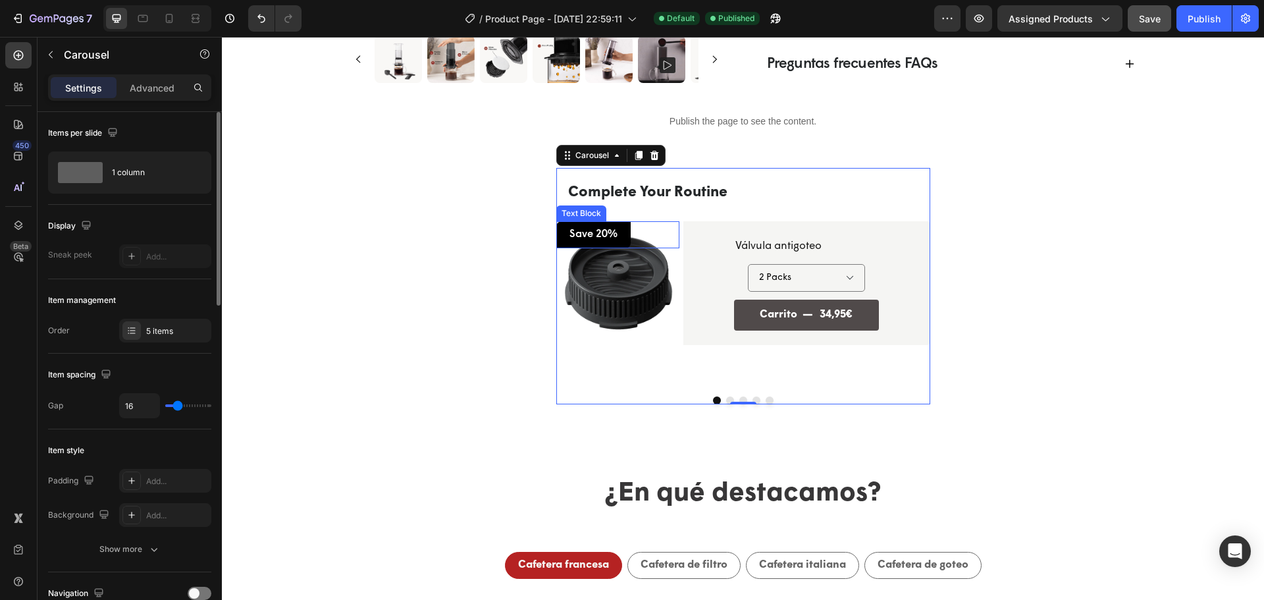
click at [642, 255] on img at bounding box center [617, 282] width 123 height 123
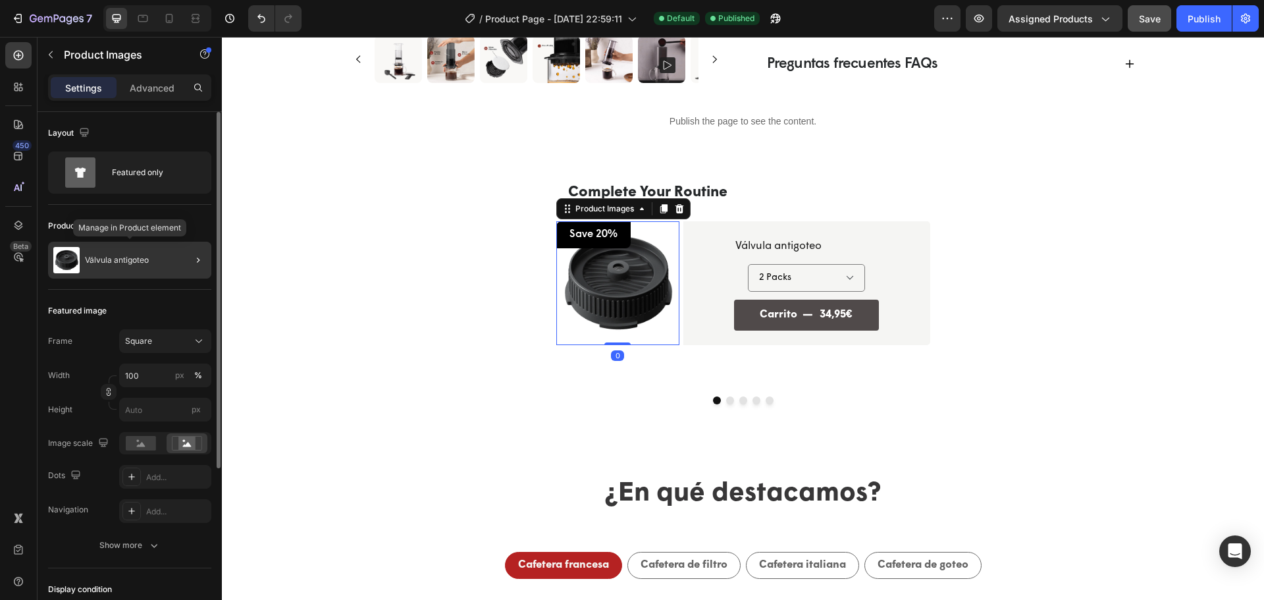
click at [130, 266] on div "Válvula antigoteo" at bounding box center [129, 260] width 163 height 37
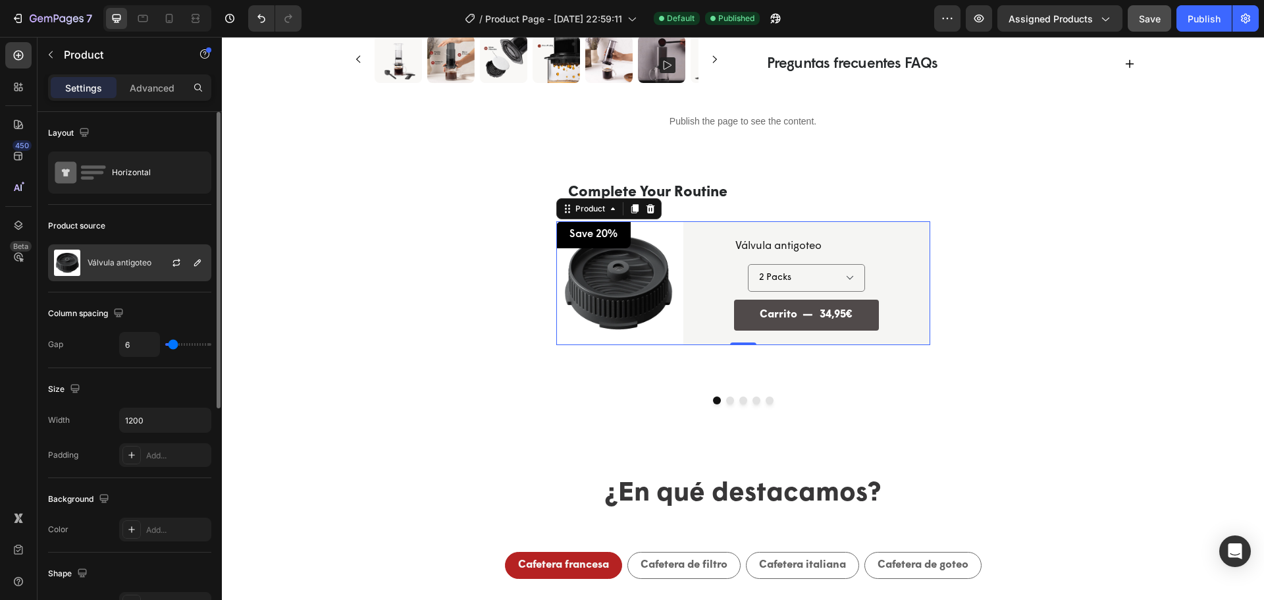
click at [119, 263] on p "Válvula antigoteo" at bounding box center [120, 262] width 64 height 9
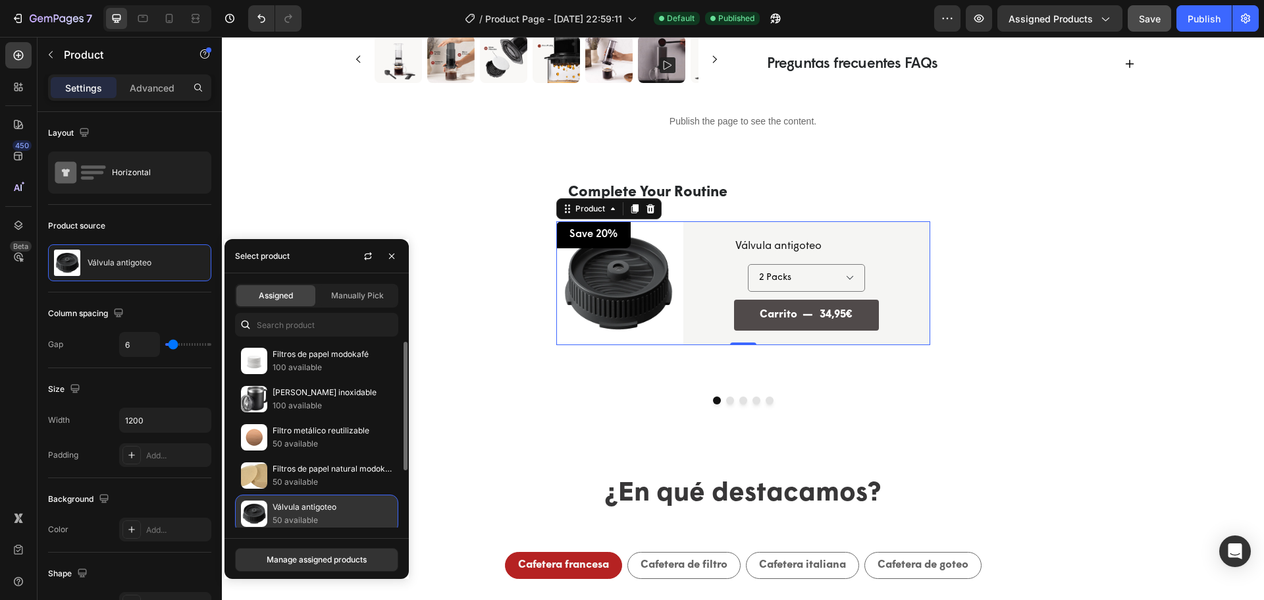
scroll to position [82, 0]
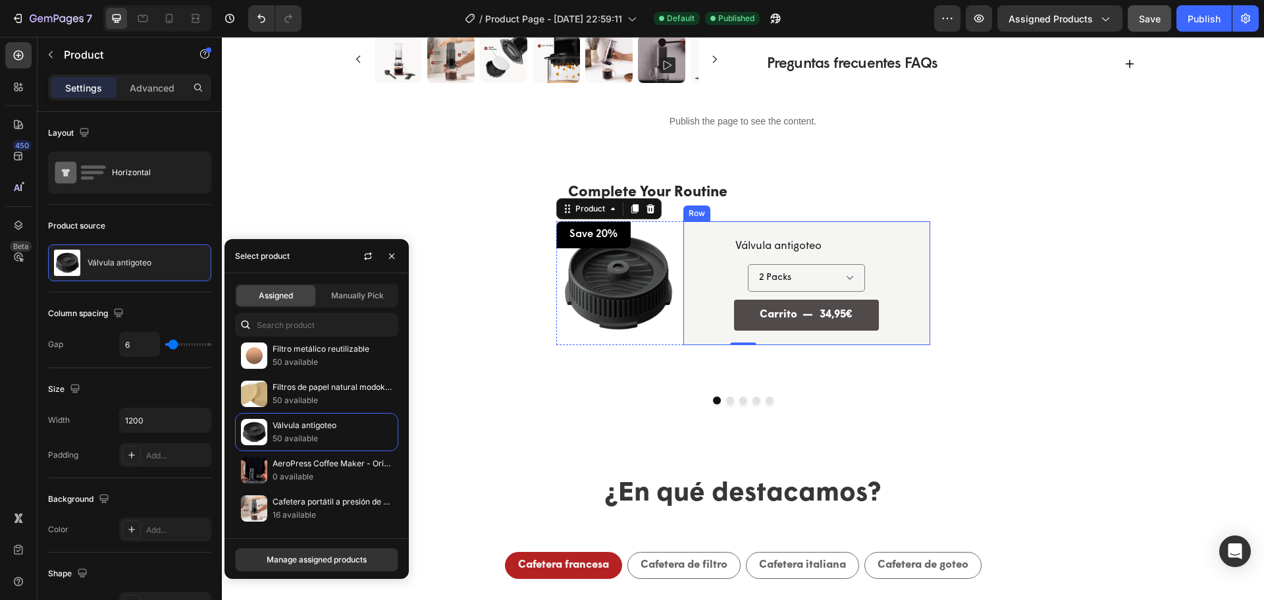
click at [683, 280] on div "Válvula antigoteo Product Title Row 2 Packs 1 Pack Product Variants & Swatches …" at bounding box center [806, 282] width 247 height 123
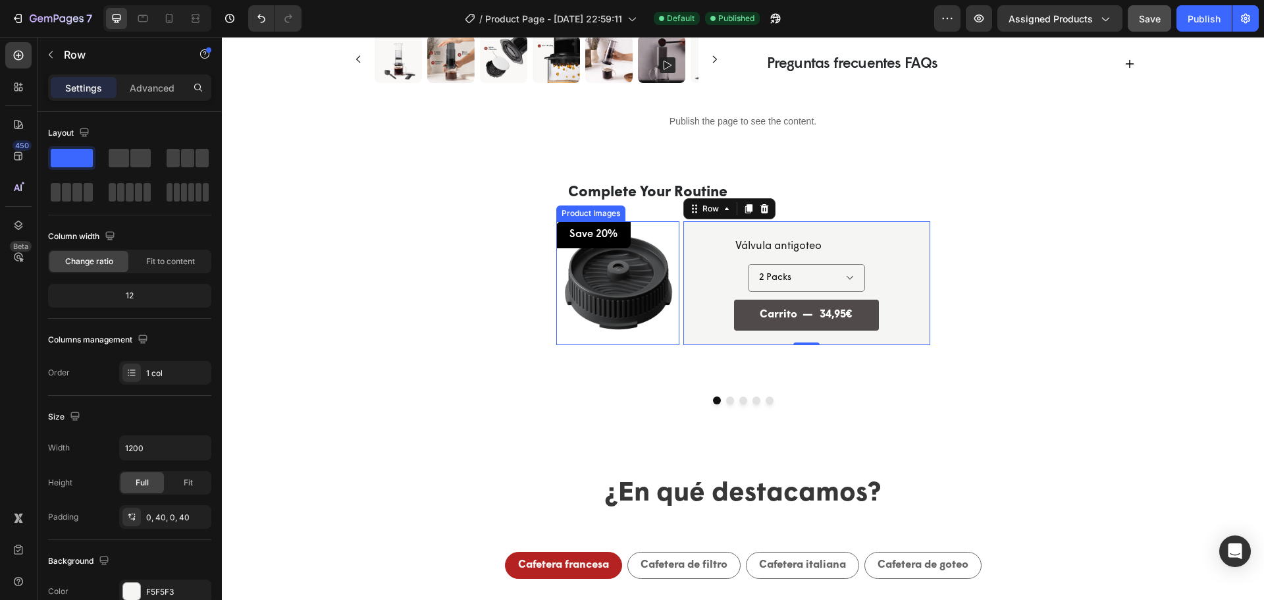
click at [605, 320] on img at bounding box center [617, 282] width 123 height 123
click at [904, 237] on div "Válvula antigoteo Product Title Row 2 Packs 1 Pack Product Variants & Swatches …" at bounding box center [806, 282] width 247 height 123
click at [605, 290] on img at bounding box center [617, 282] width 123 height 123
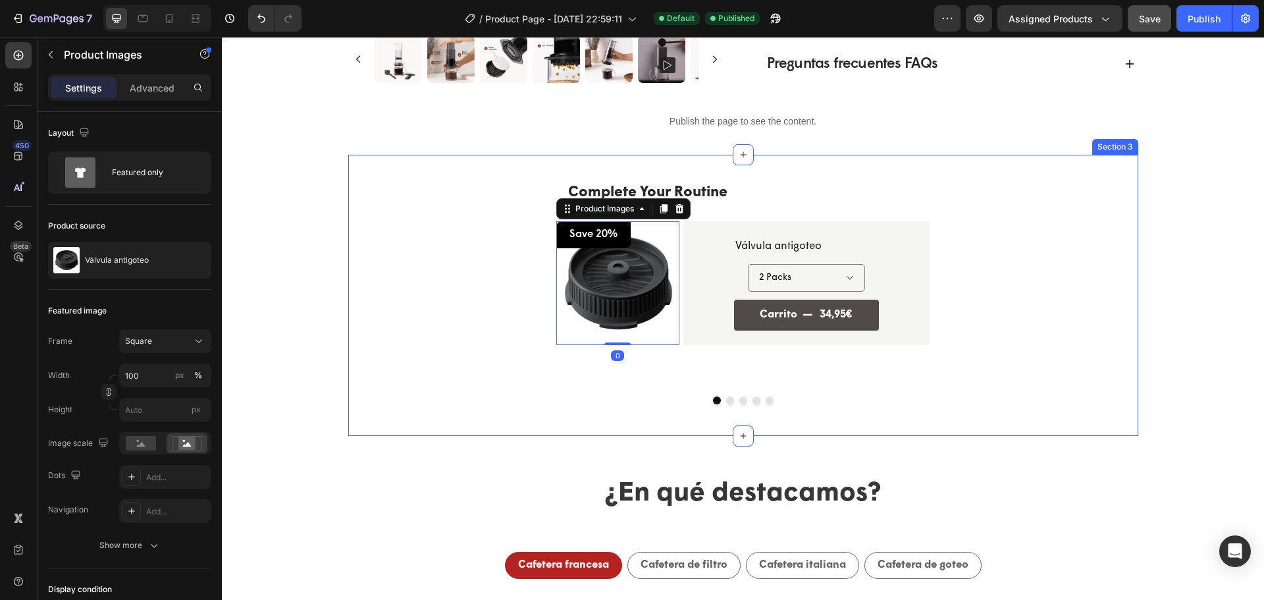
click at [495, 279] on div "Complete Your Routine Text Block Product Images 0 Save 20% Text Block Row Row V…" at bounding box center [743, 291] width 752 height 247
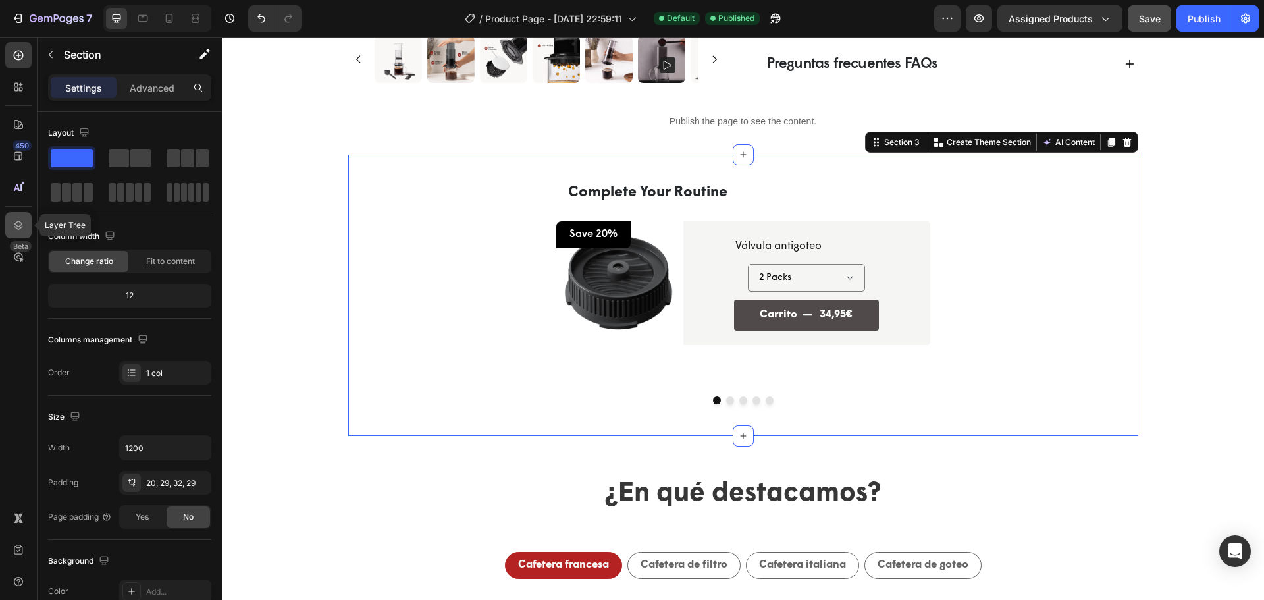
click at [24, 228] on icon at bounding box center [18, 224] width 13 height 13
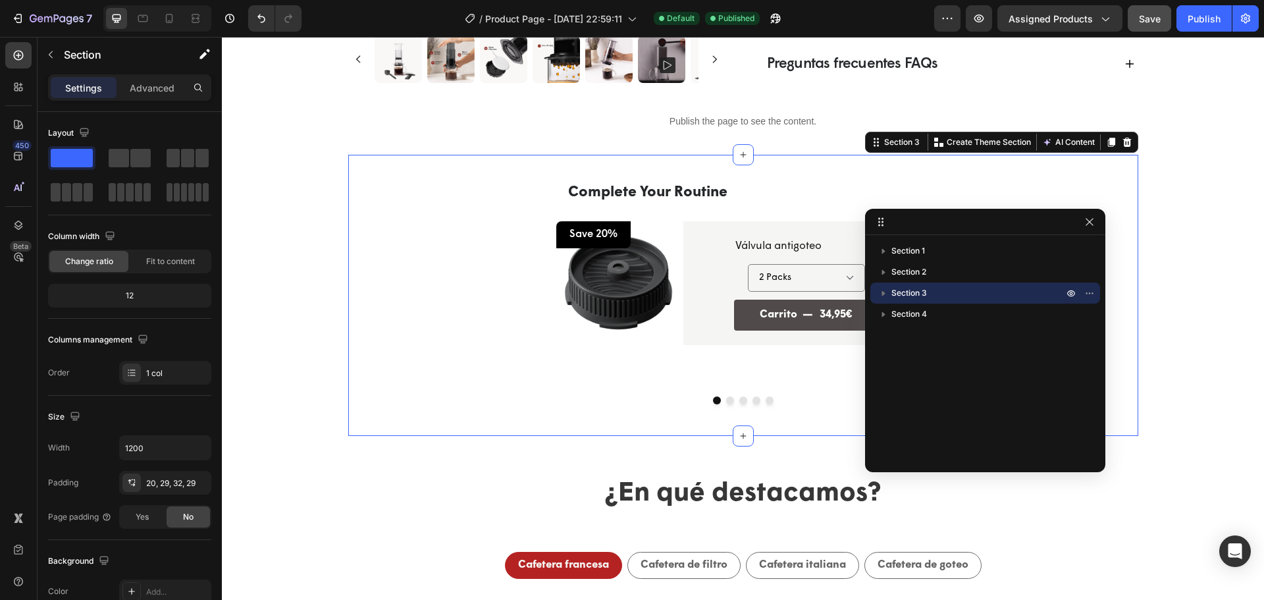
click at [883, 295] on icon "button" at bounding box center [883, 293] width 3 height 5
click at [921, 315] on span "Column" at bounding box center [918, 313] width 29 height 13
click at [927, 314] on span "Column" at bounding box center [918, 313] width 29 height 13
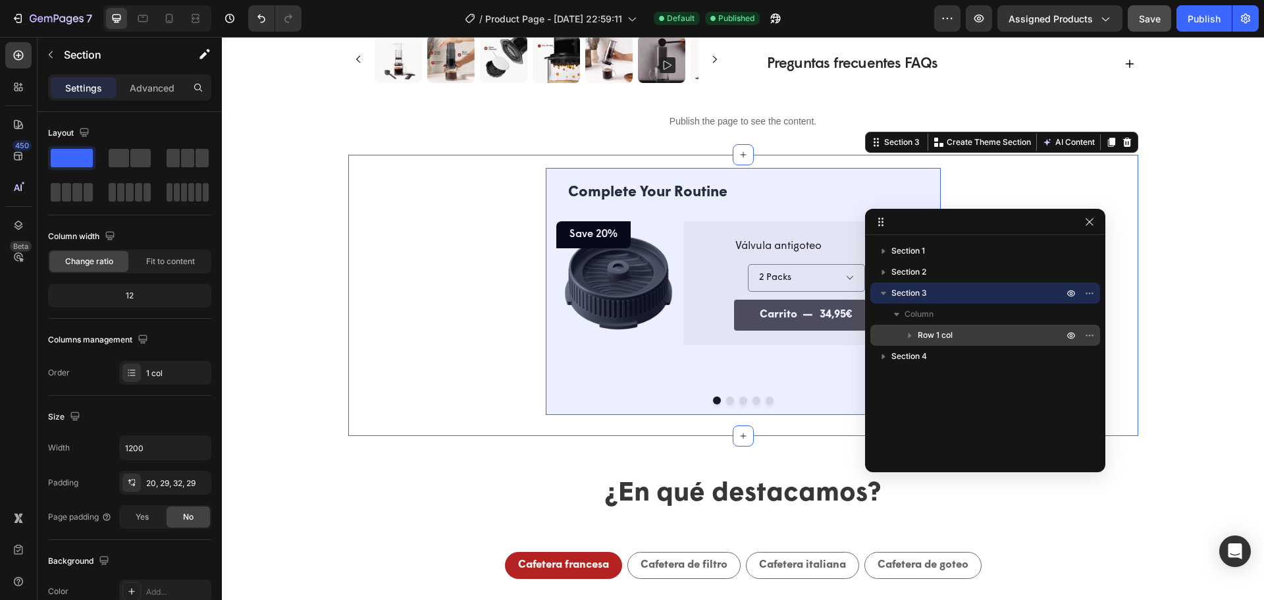
click at [936, 335] on span "Row 1 col" at bounding box center [934, 334] width 35 height 13
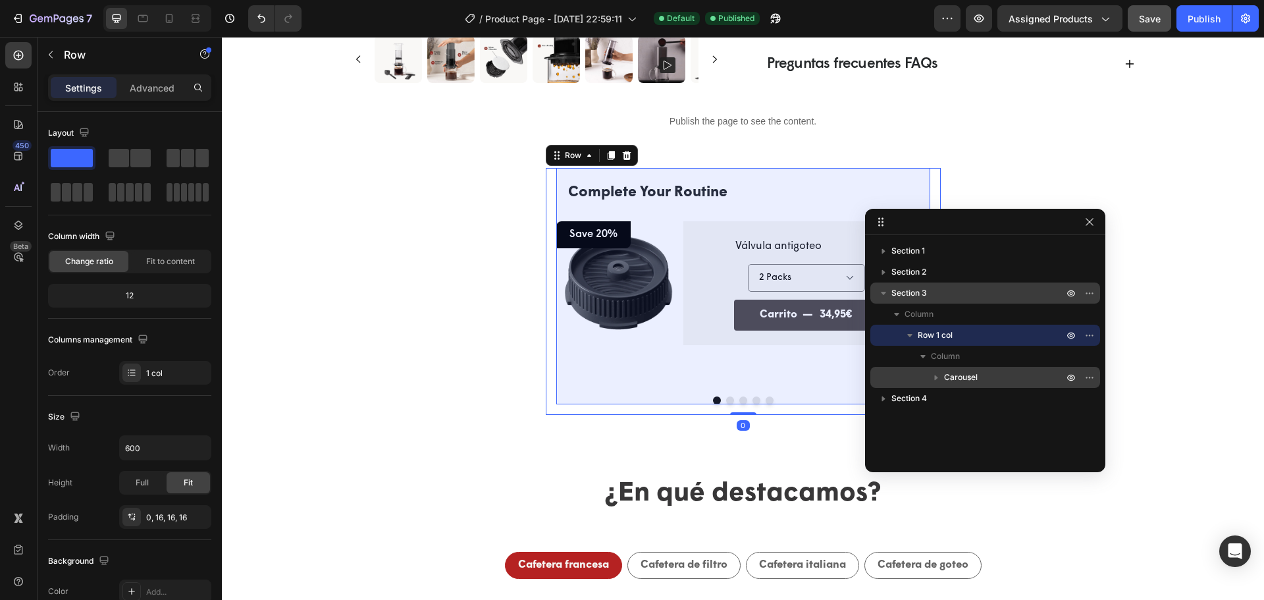
click at [974, 376] on span "Carousel" at bounding box center [961, 377] width 34 height 13
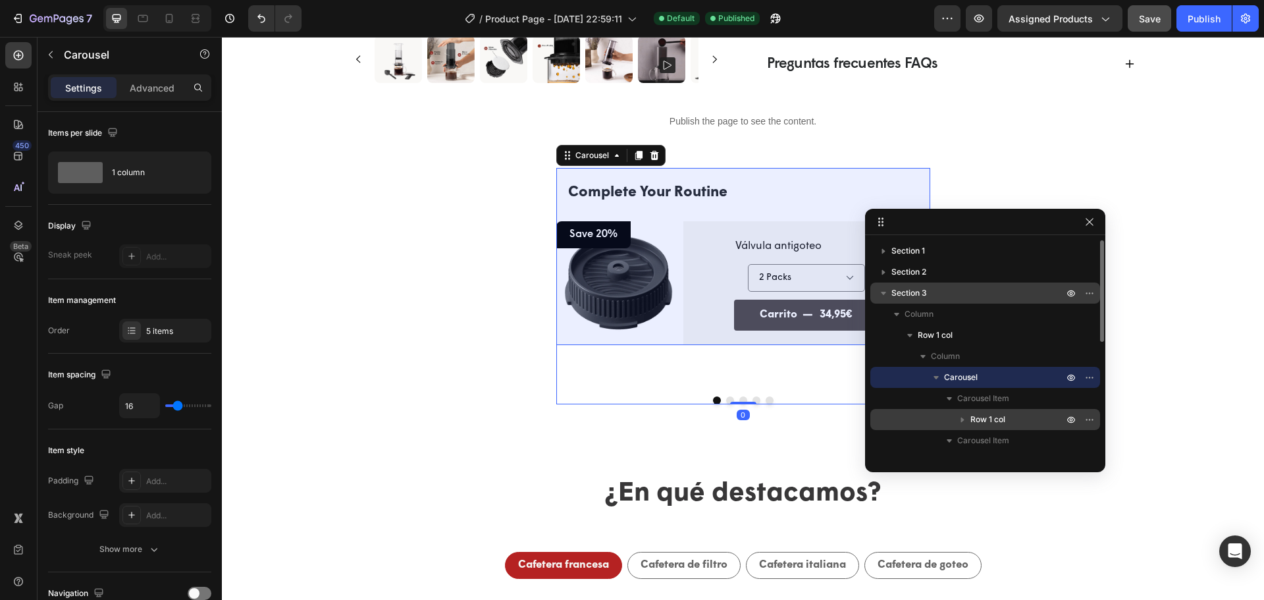
click at [988, 418] on span "Row 1 col" at bounding box center [987, 419] width 35 height 13
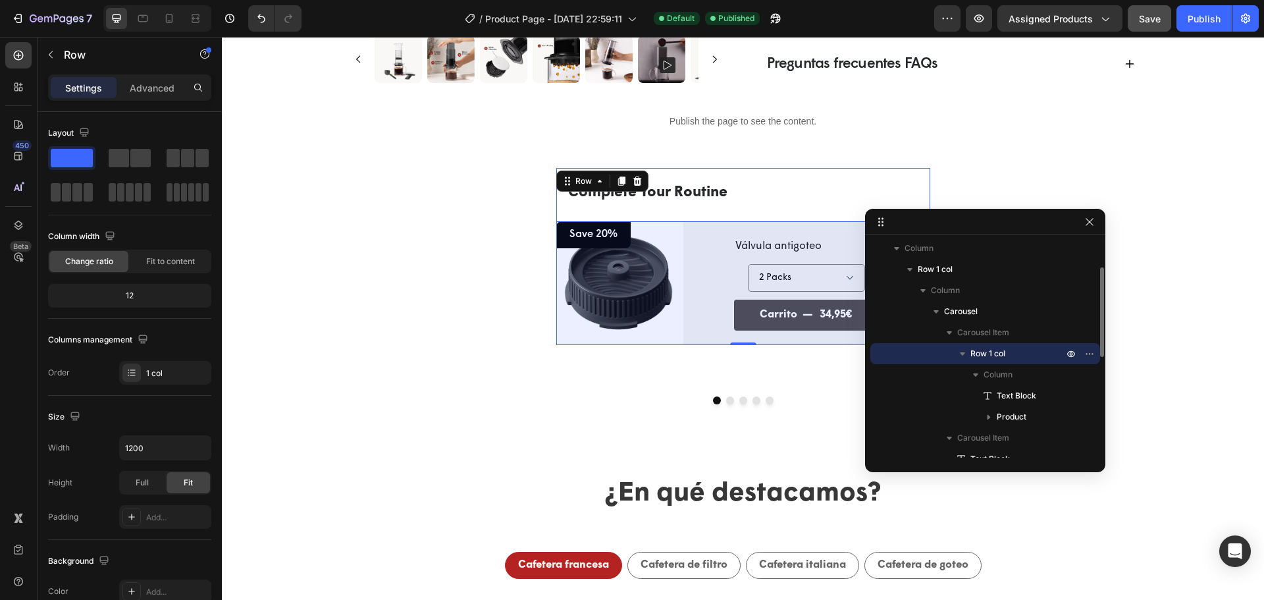
scroll to position [0, 0]
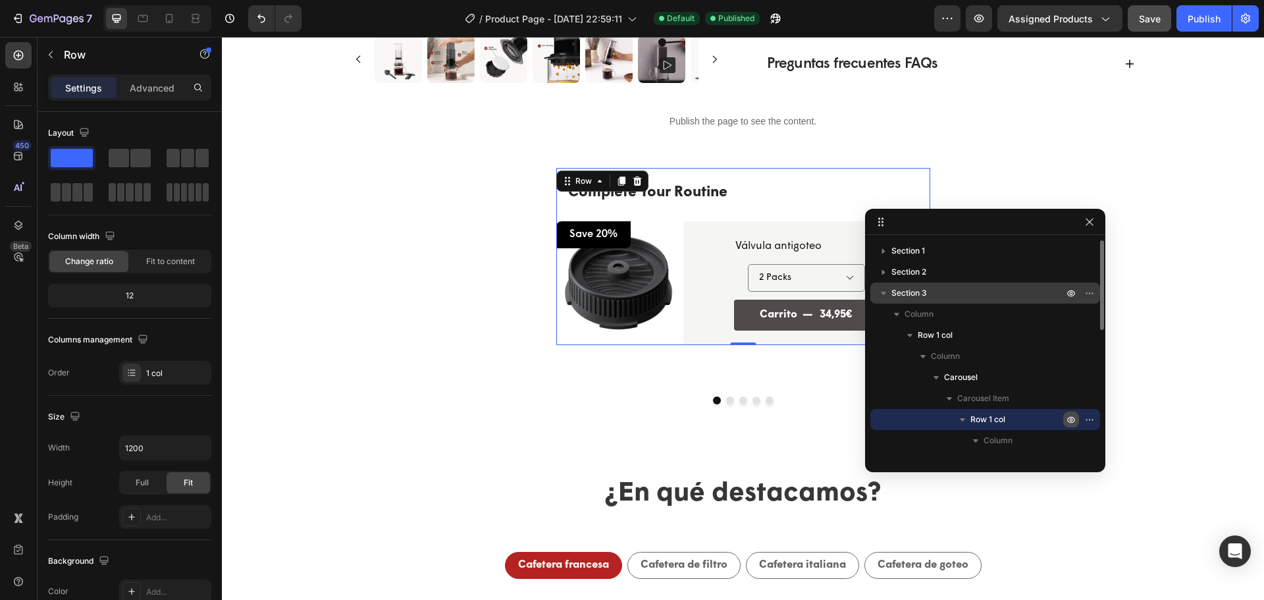
click at [1070, 419] on icon "button" at bounding box center [1070, 419] width 11 height 11
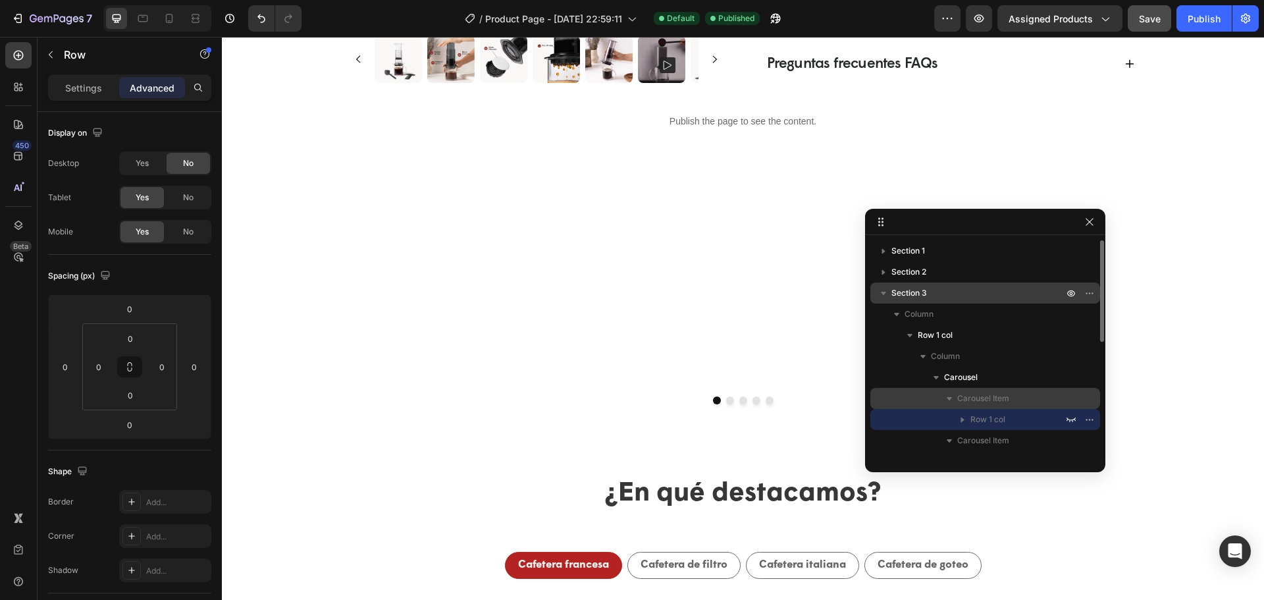
scroll to position [132, 0]
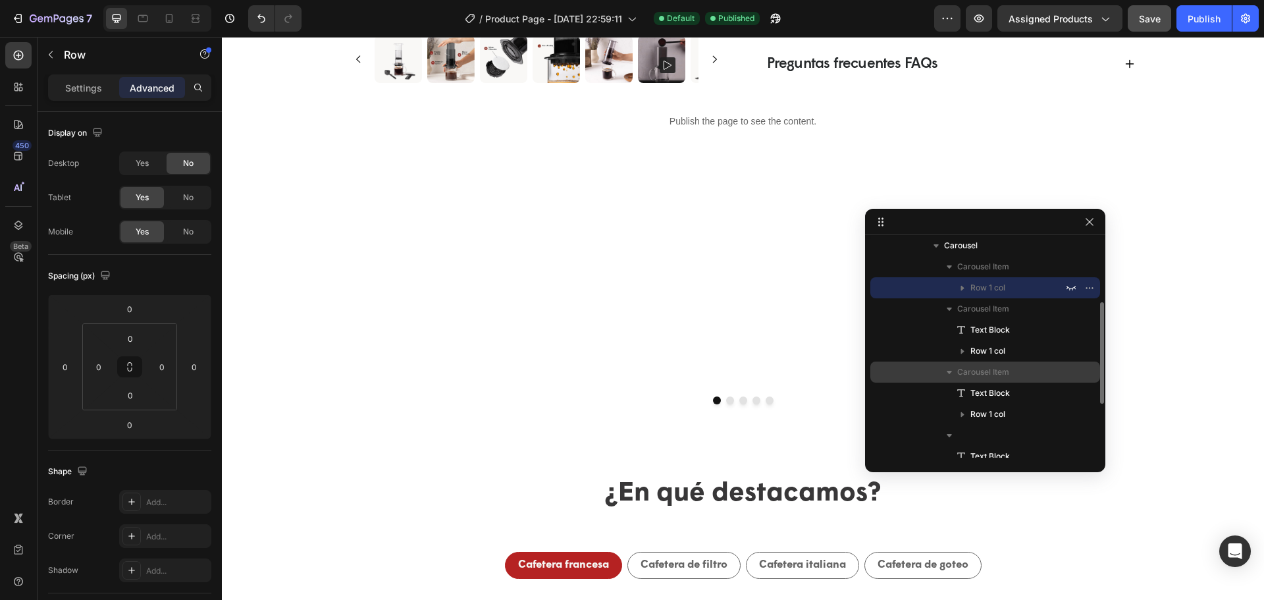
click at [1011, 370] on p "Carousel Item" at bounding box center [1011, 371] width 109 height 13
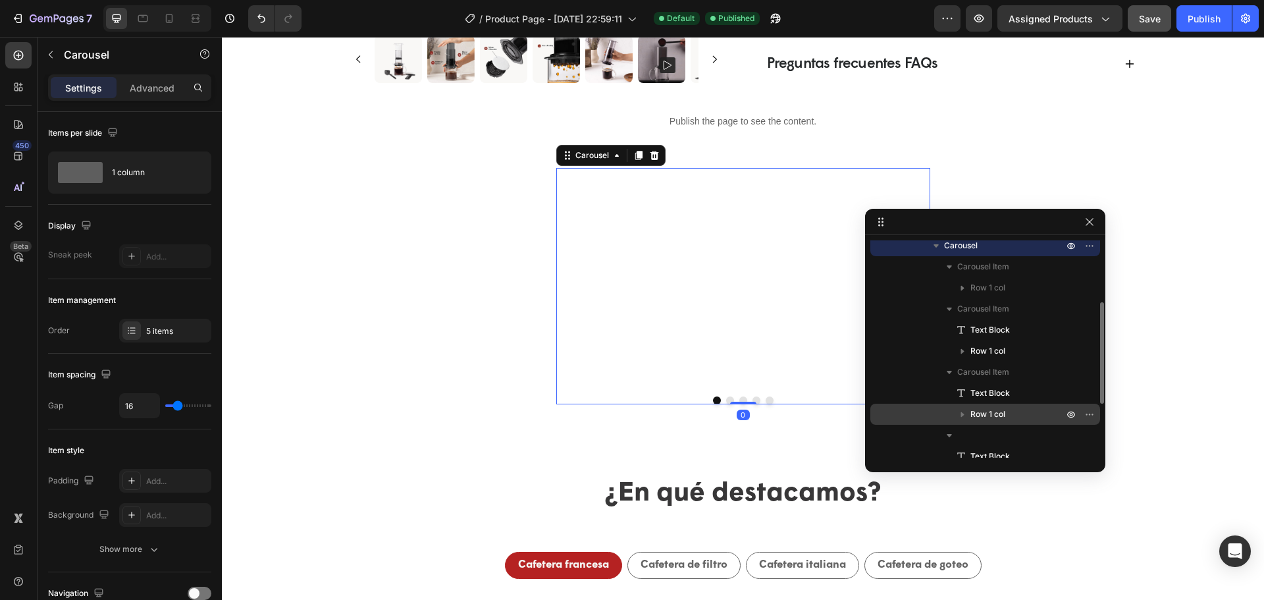
click at [1004, 413] on span "Row 1 col" at bounding box center [987, 413] width 35 height 13
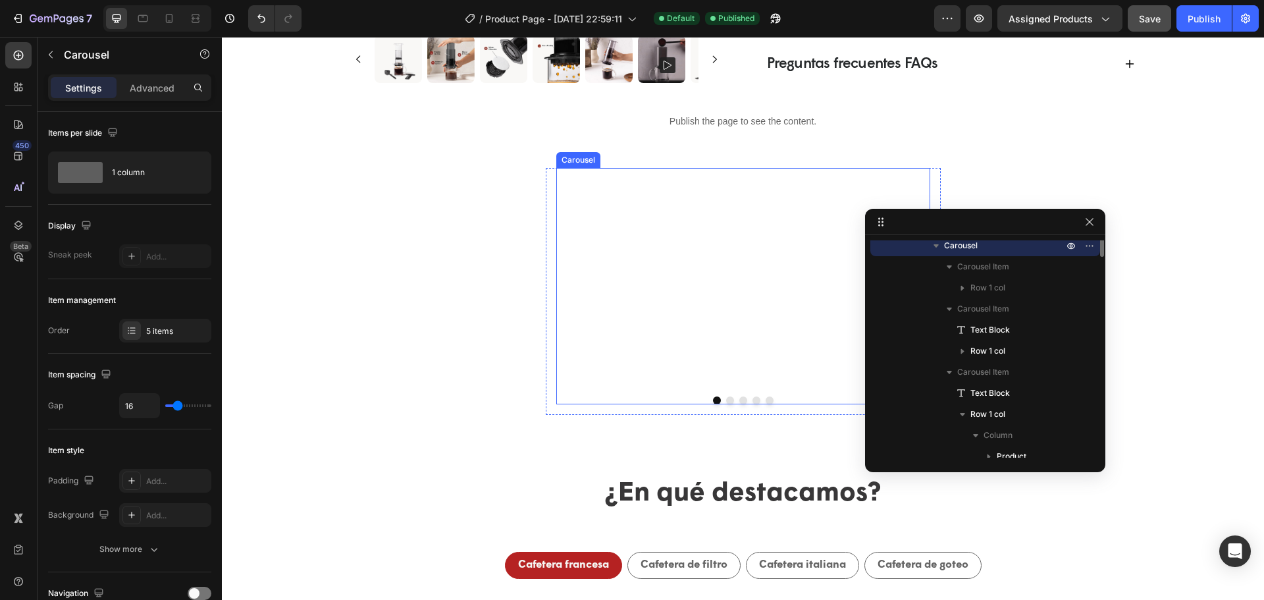
click at [726, 401] on button "Dot" at bounding box center [730, 400] width 8 height 8
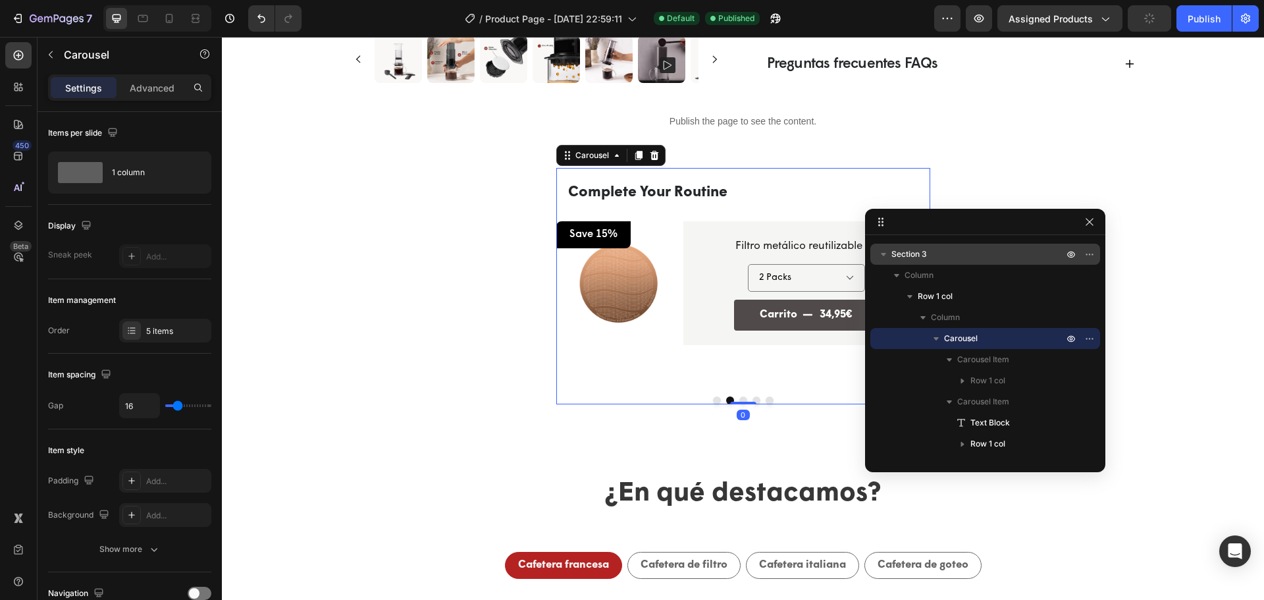
click at [705, 401] on div at bounding box center [743, 400] width 374 height 8
click at [713, 403] on button "Dot" at bounding box center [717, 400] width 8 height 8
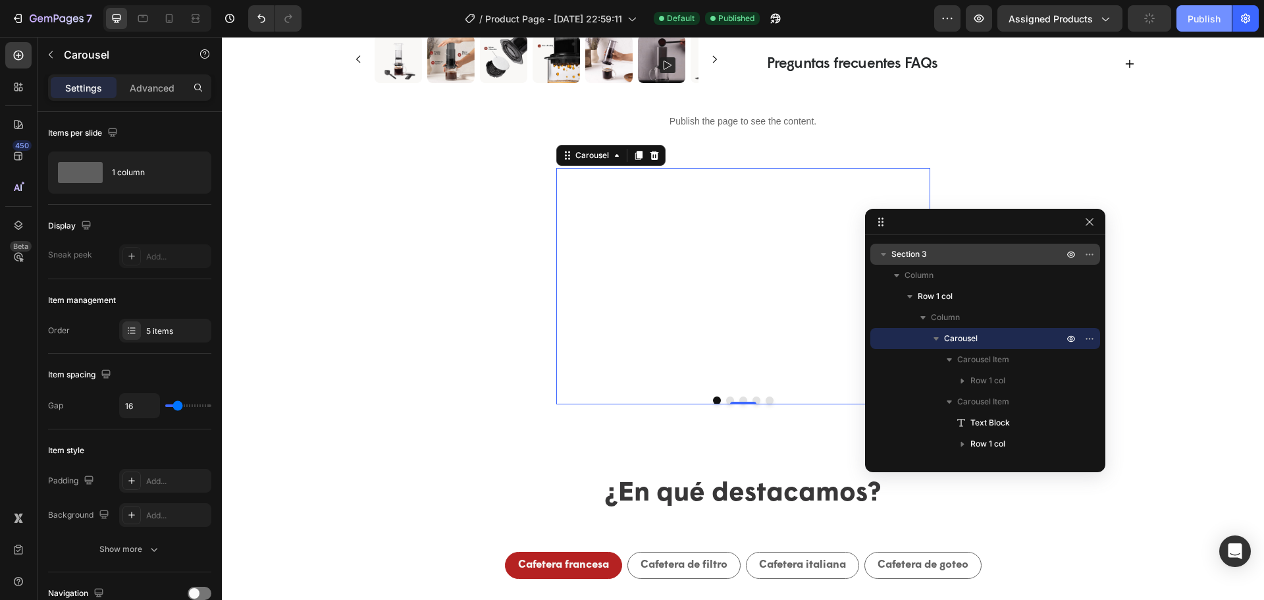
click at [1202, 14] on div "Publish" at bounding box center [1203, 19] width 33 height 14
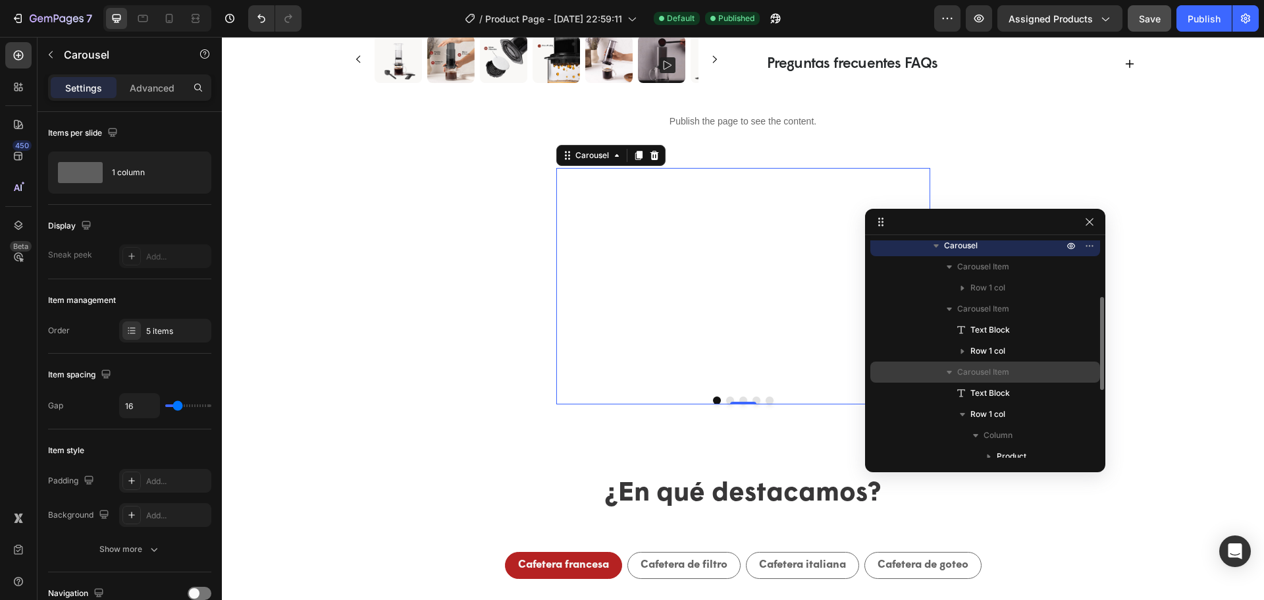
scroll to position [66, 0]
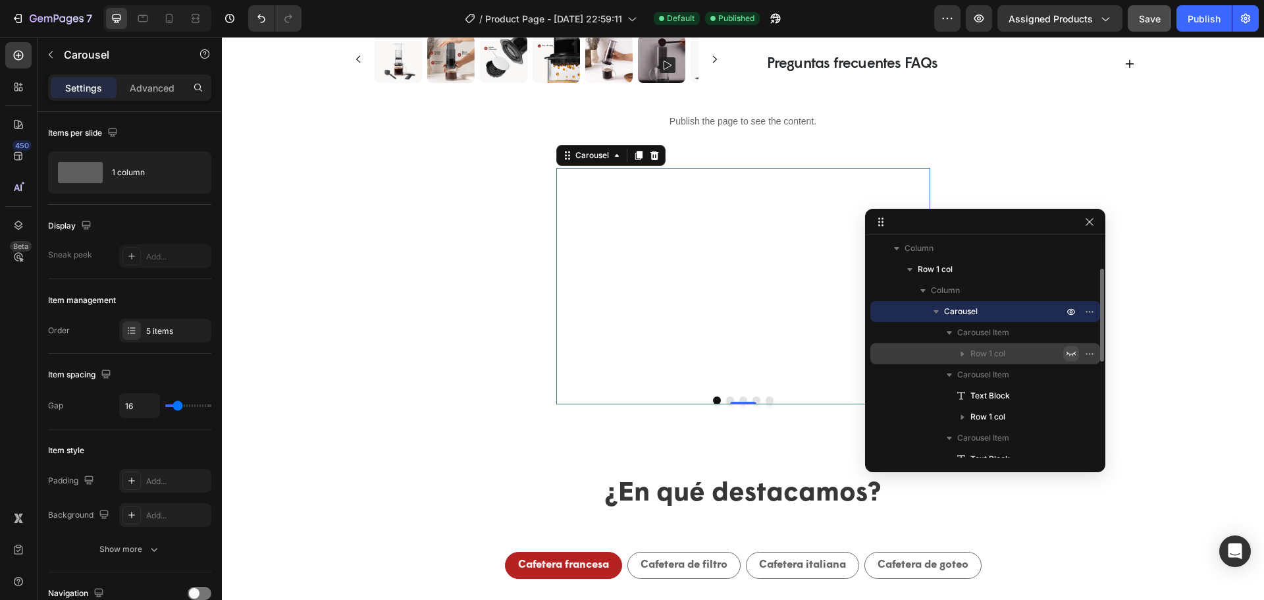
click at [1067, 351] on icon "button" at bounding box center [1070, 353] width 11 height 11
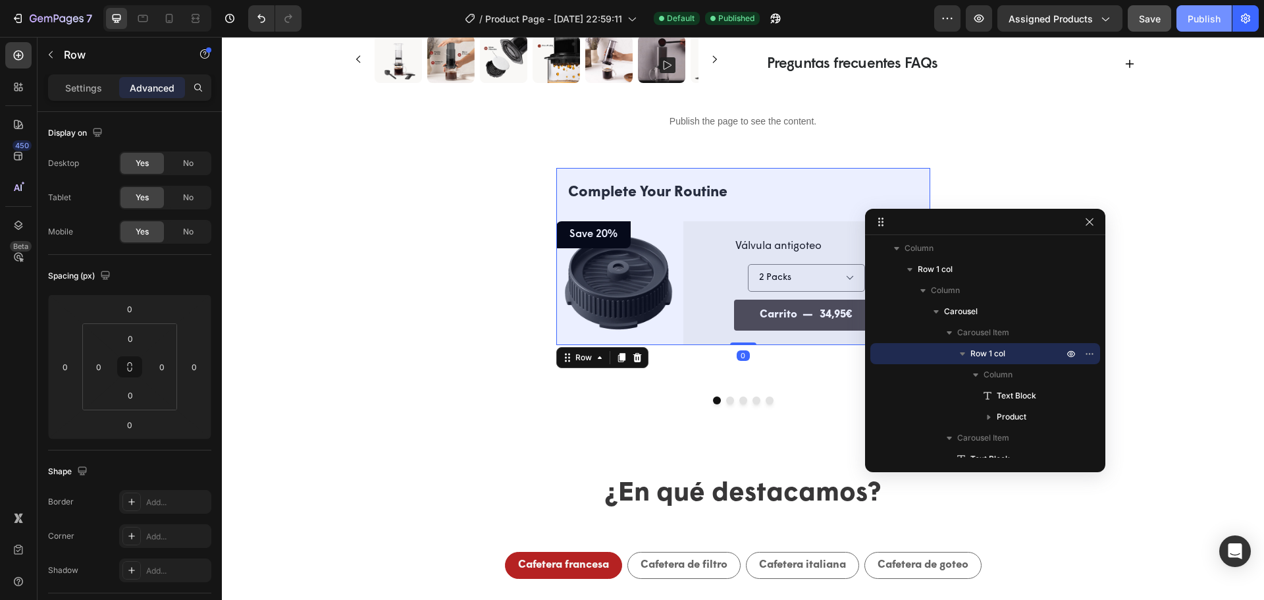
click at [1192, 19] on div "Publish" at bounding box center [1203, 19] width 33 height 14
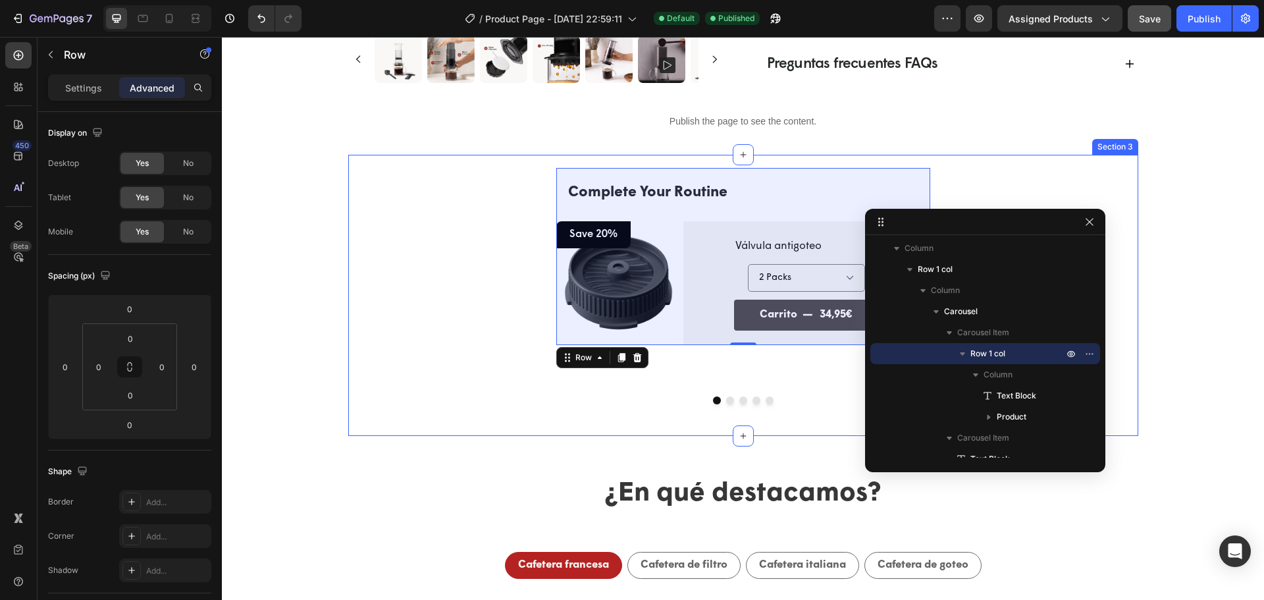
click at [619, 250] on img at bounding box center [617, 282] width 123 height 123
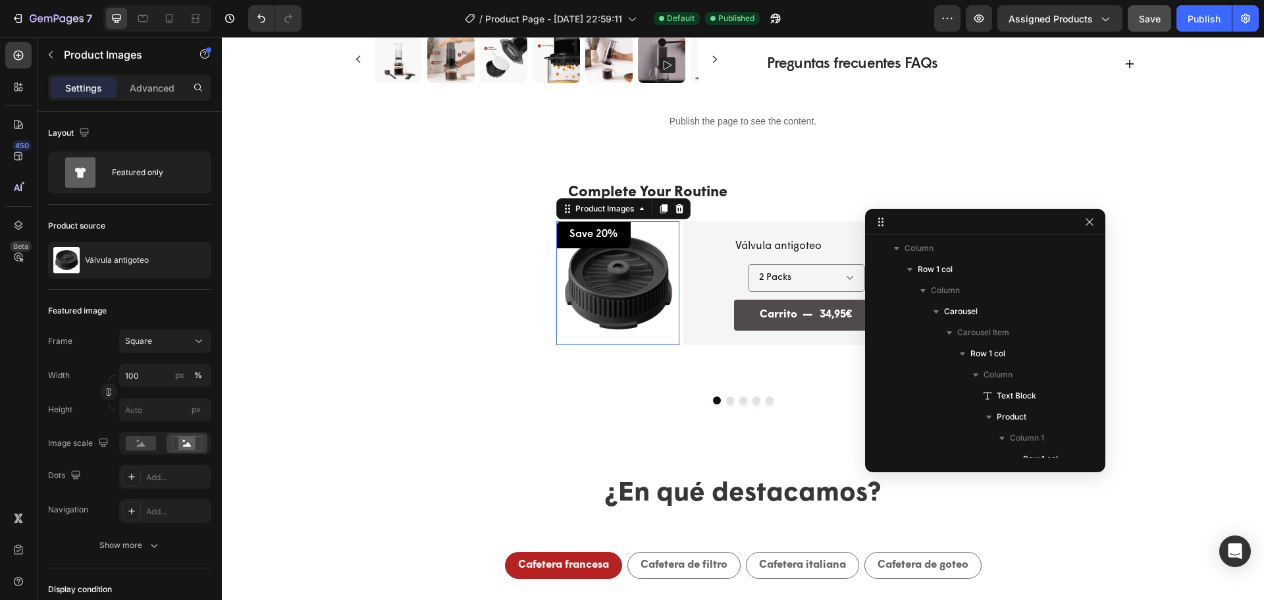
scroll to position [228, 0]
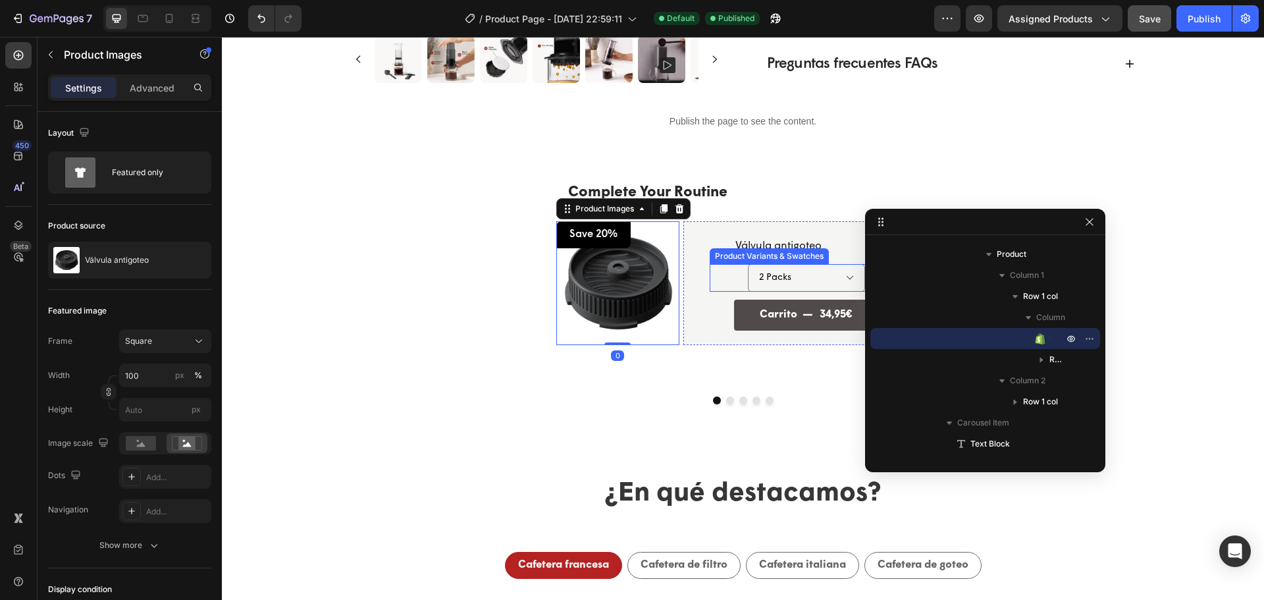
click at [709, 290] on div "2 Packs 1 Pack" at bounding box center [806, 278] width 194 height 28
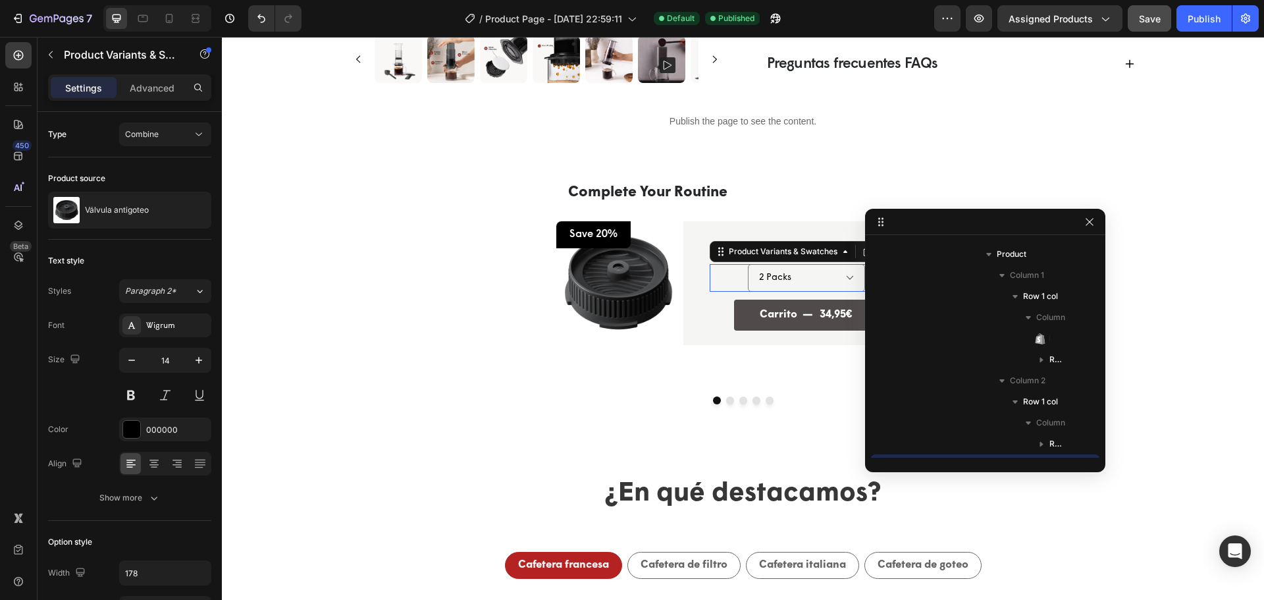
scroll to position [355, 0]
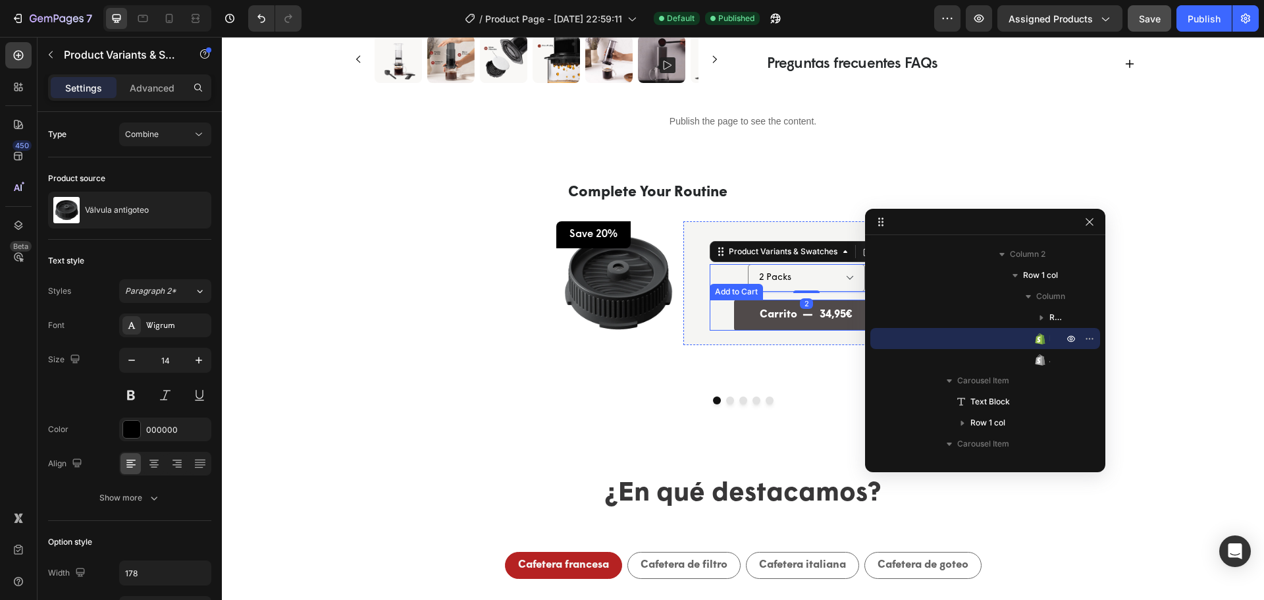
click at [725, 320] on div "Carrito 34,95€ Add to Cart" at bounding box center [806, 314] width 194 height 31
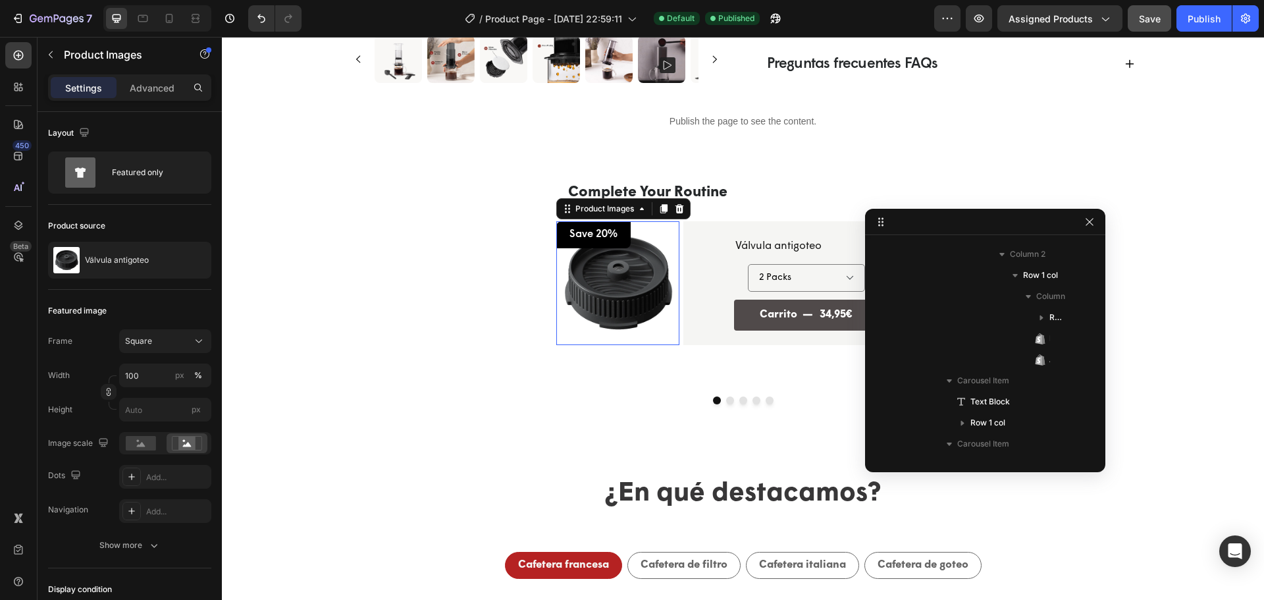
click at [628, 276] on img at bounding box center [617, 282] width 123 height 123
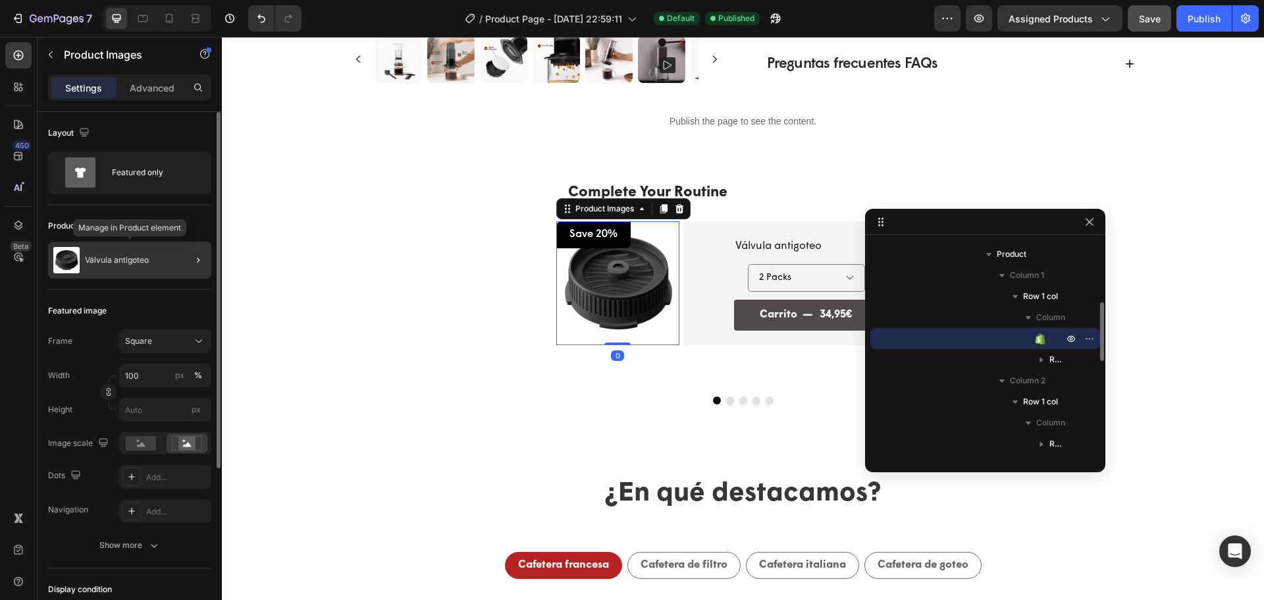
click at [145, 263] on p "Válvula antigoteo" at bounding box center [117, 259] width 64 height 9
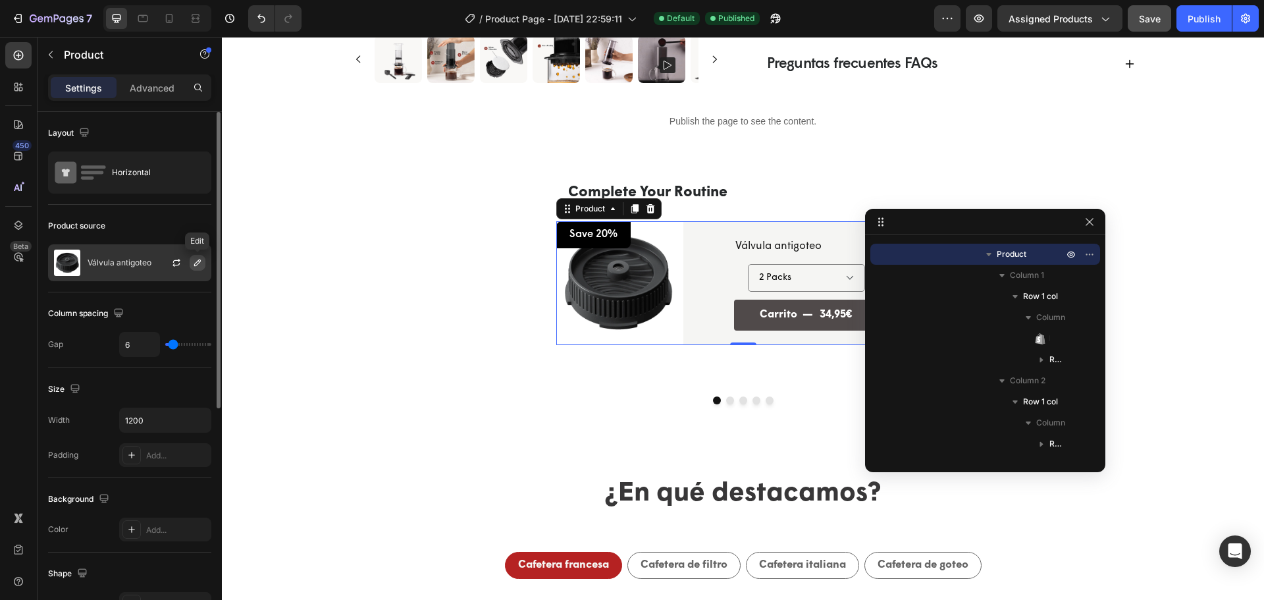
click at [196, 261] on icon "button" at bounding box center [197, 262] width 11 height 11
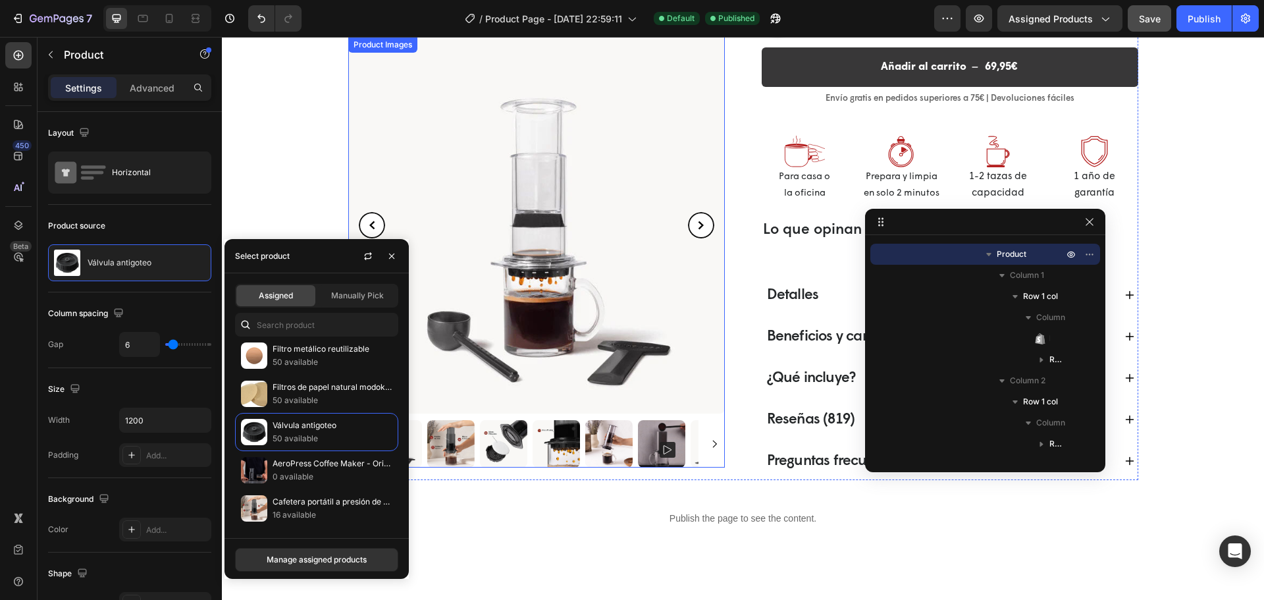
scroll to position [263, 0]
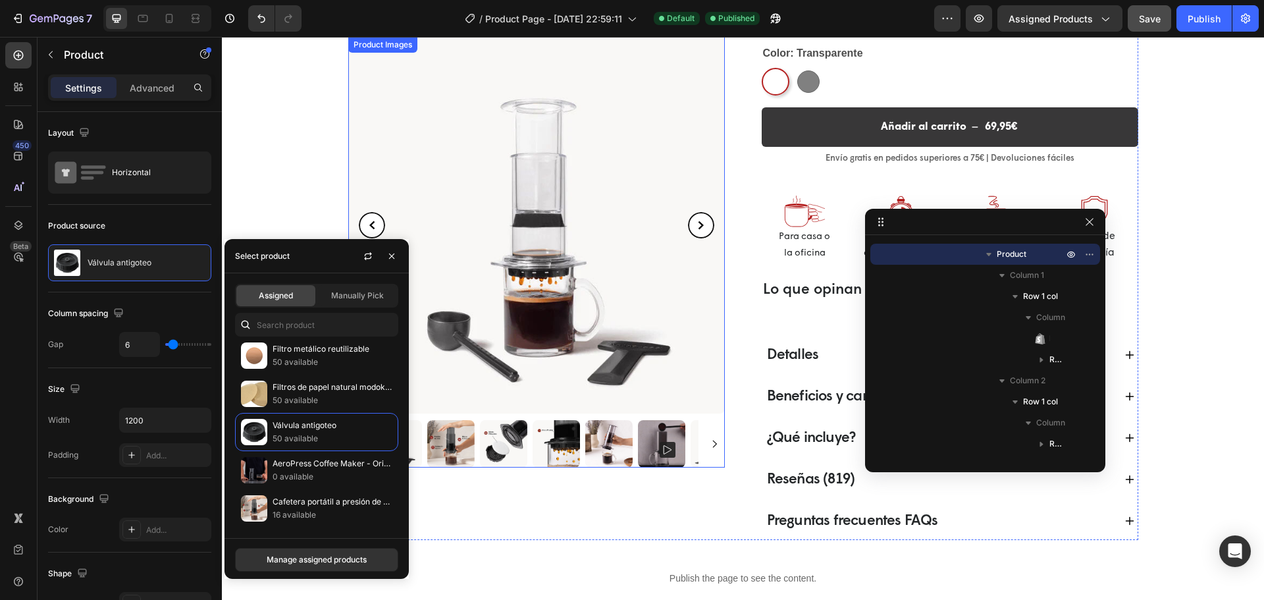
select select "580824739371549527"
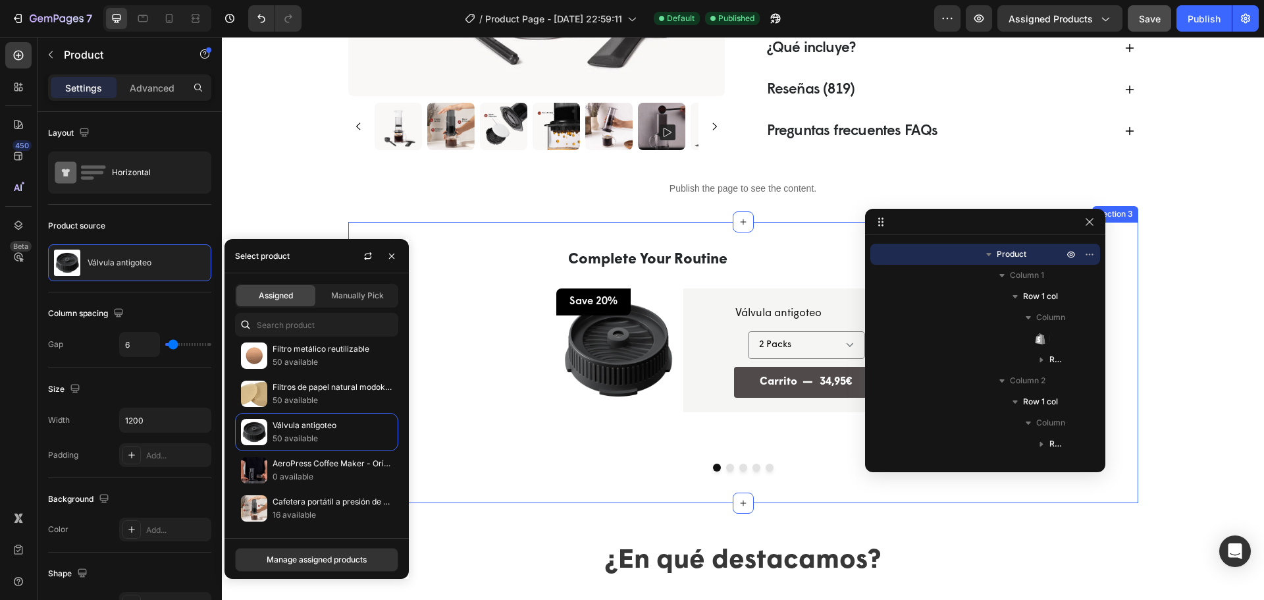
scroll to position [658, 0]
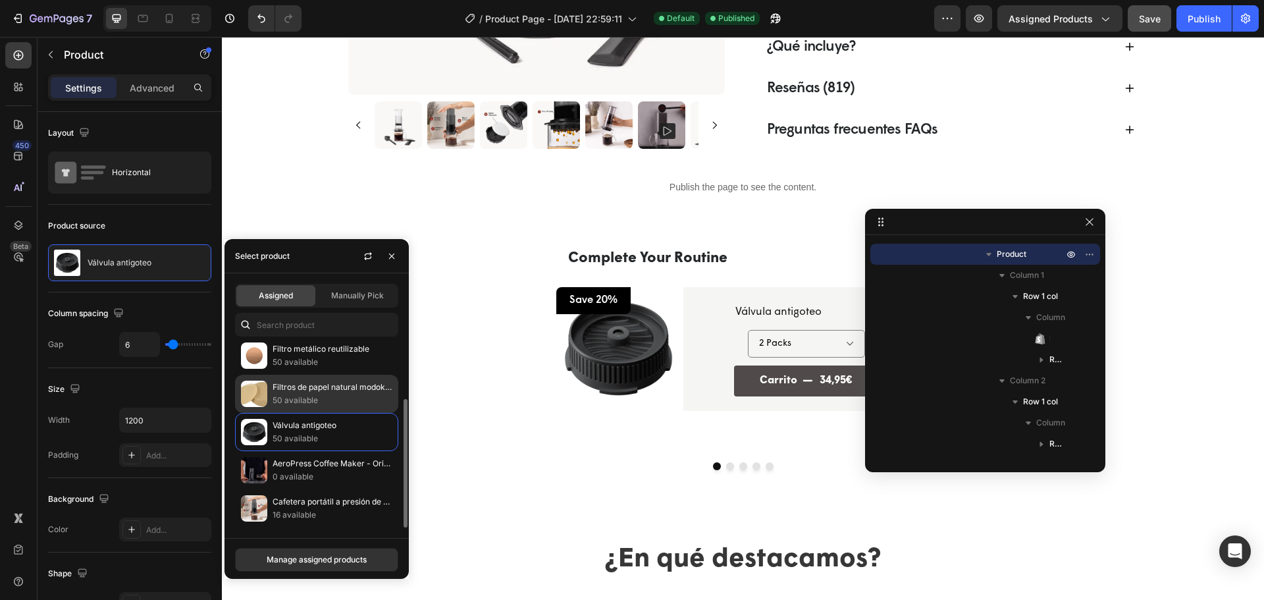
click at [329, 399] on p "50 available" at bounding box center [332, 400] width 120 height 13
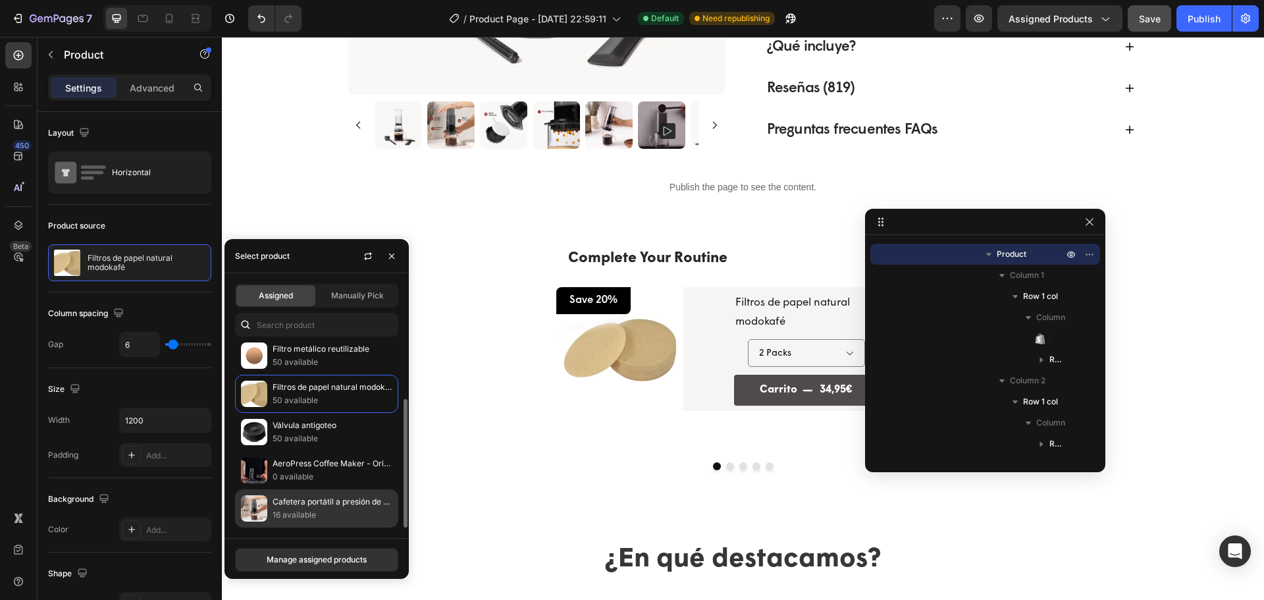
click at [302, 499] on p "Cafetera portátil a presión de aire - Essential" at bounding box center [332, 501] width 120 height 13
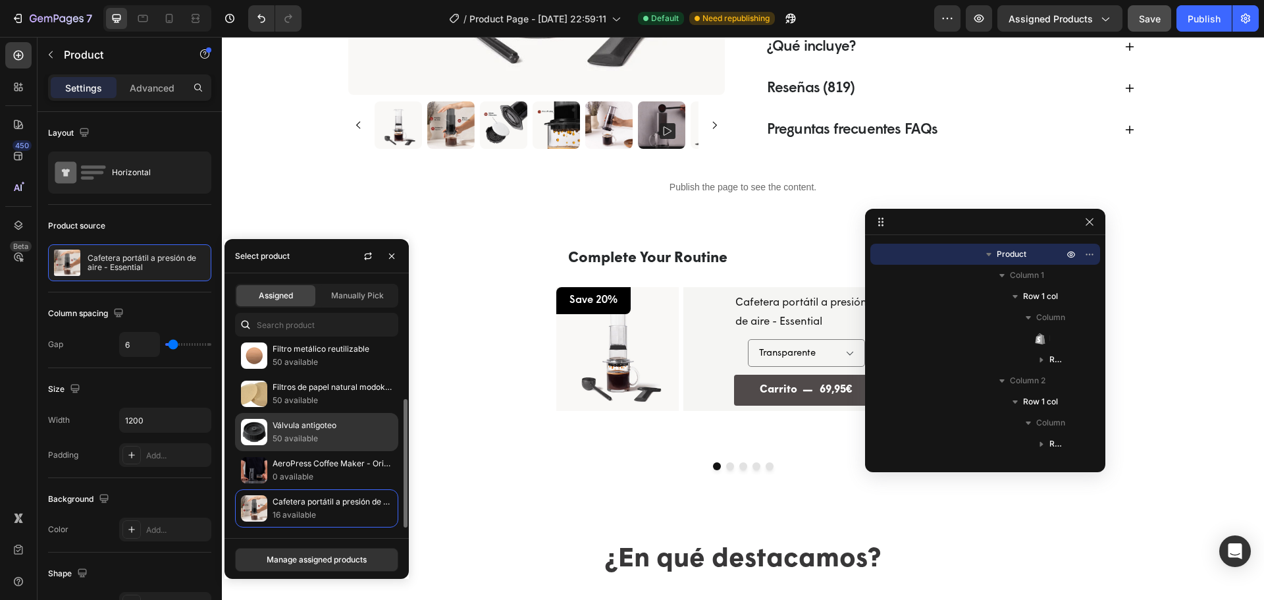
click at [290, 421] on p "Válvula antigoteo" at bounding box center [332, 425] width 120 height 13
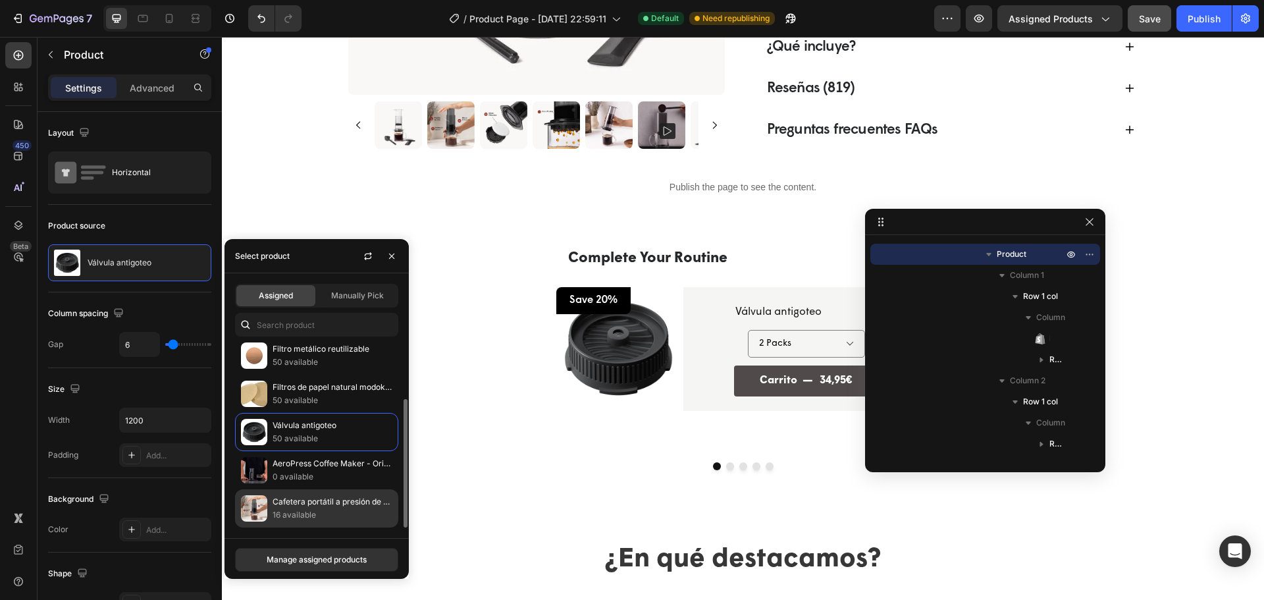
click at [290, 509] on p "16 available" at bounding box center [332, 514] width 120 height 13
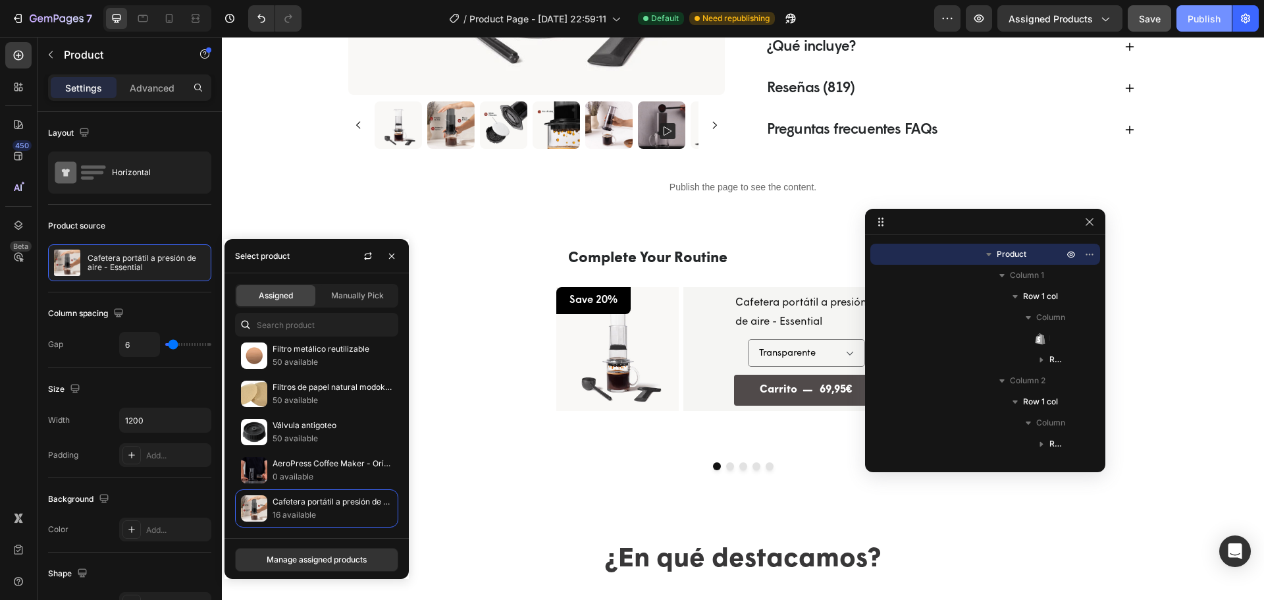
click at [1191, 27] on button "Publish" at bounding box center [1203, 18] width 55 height 26
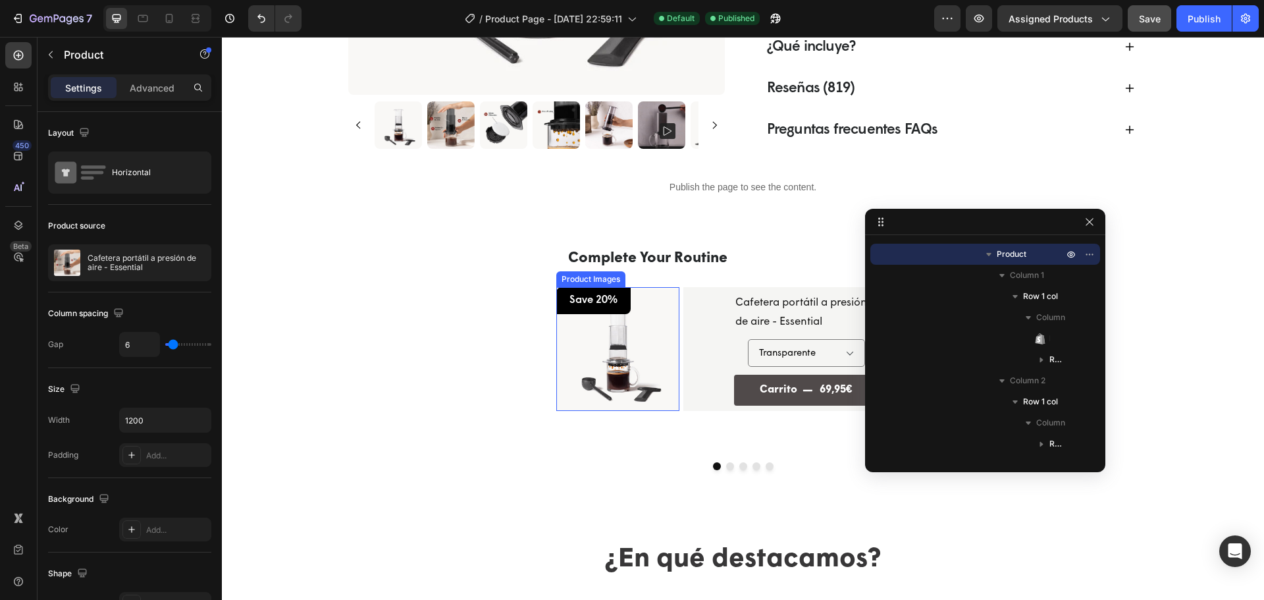
click at [652, 344] on img at bounding box center [616, 348] width 123 height 123
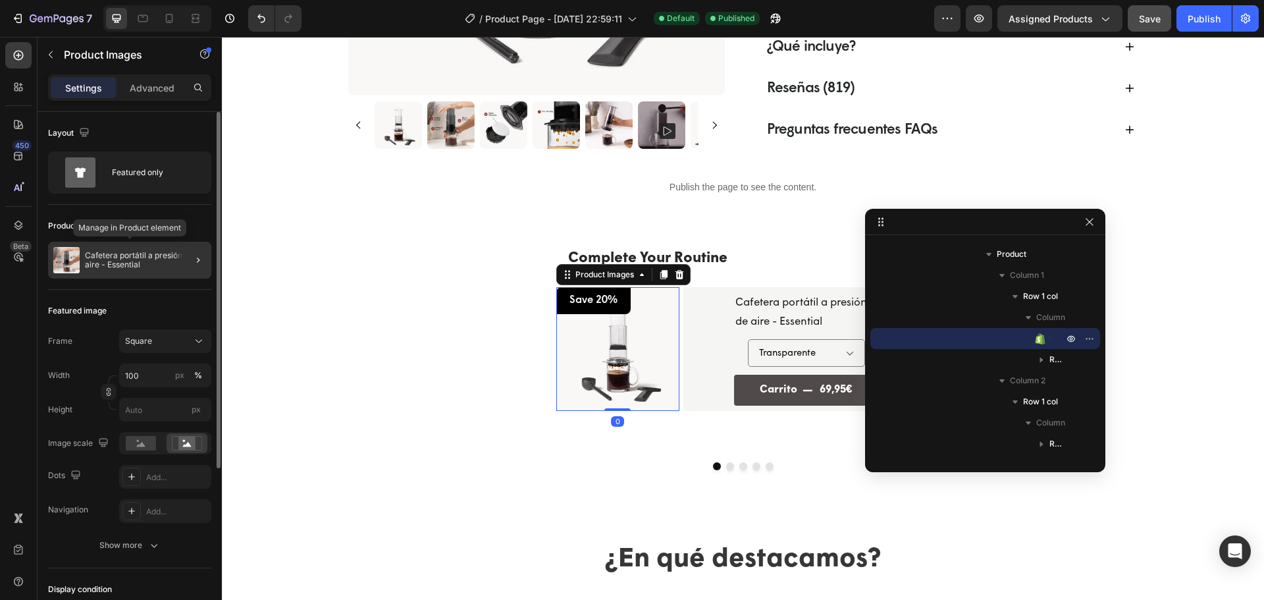
click at [130, 269] on div "Cafetera portátil a presión de aire - Essential" at bounding box center [129, 260] width 163 height 37
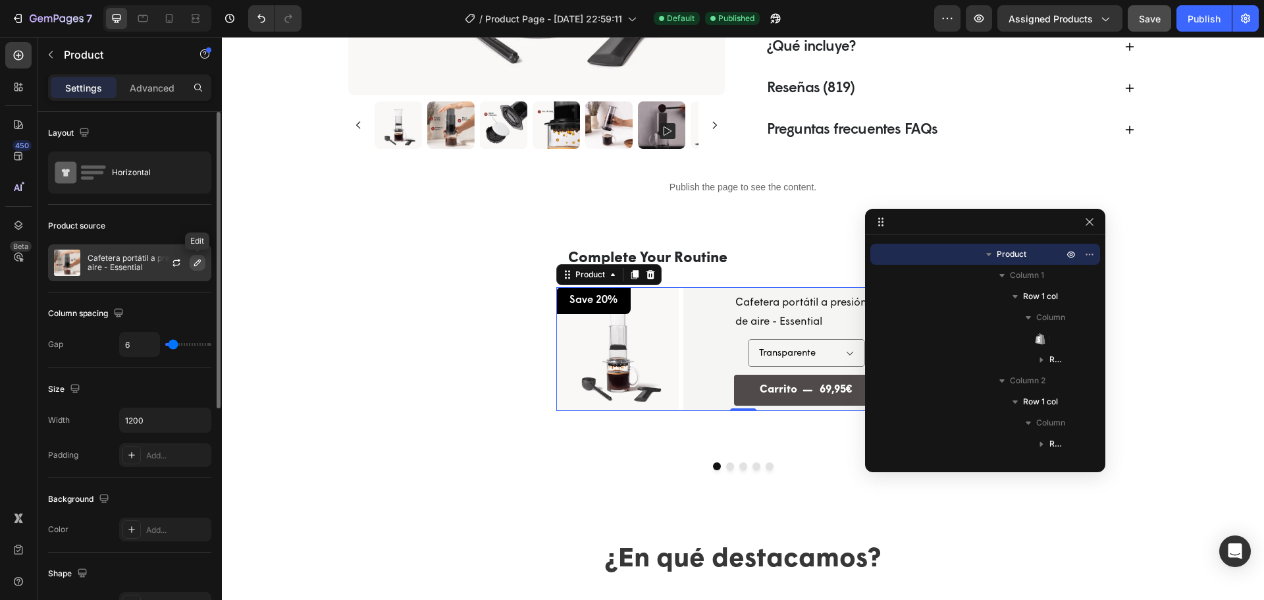
click at [193, 261] on icon "button" at bounding box center [197, 262] width 11 height 11
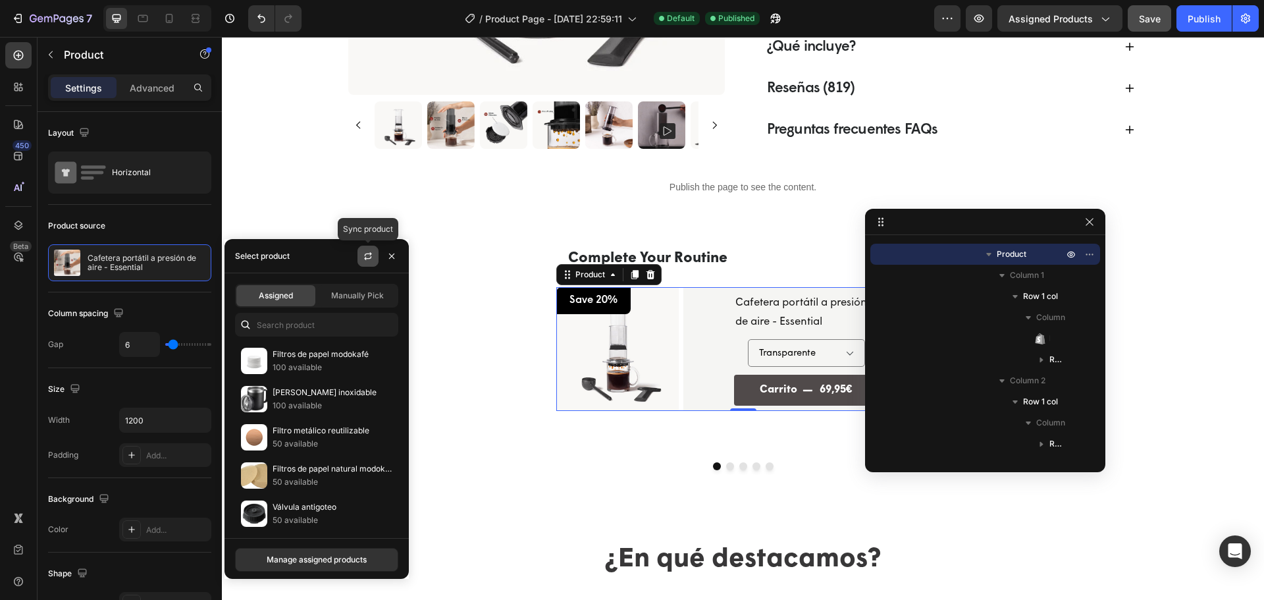
click at [370, 259] on icon "button" at bounding box center [368, 256] width 11 height 11
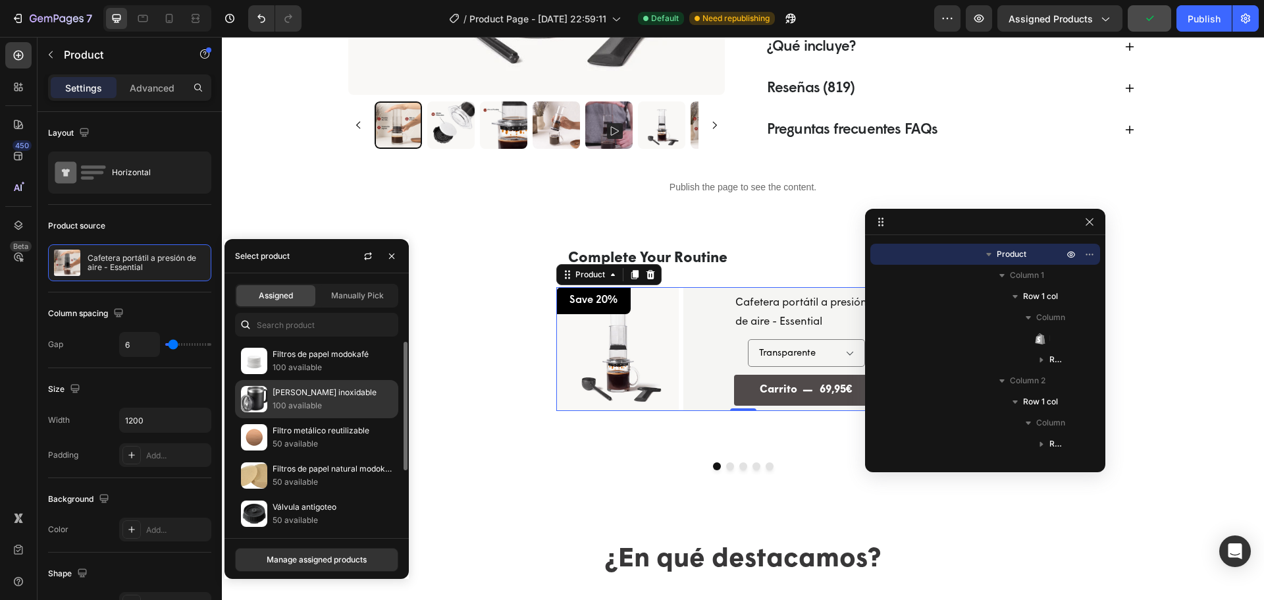
scroll to position [82, 0]
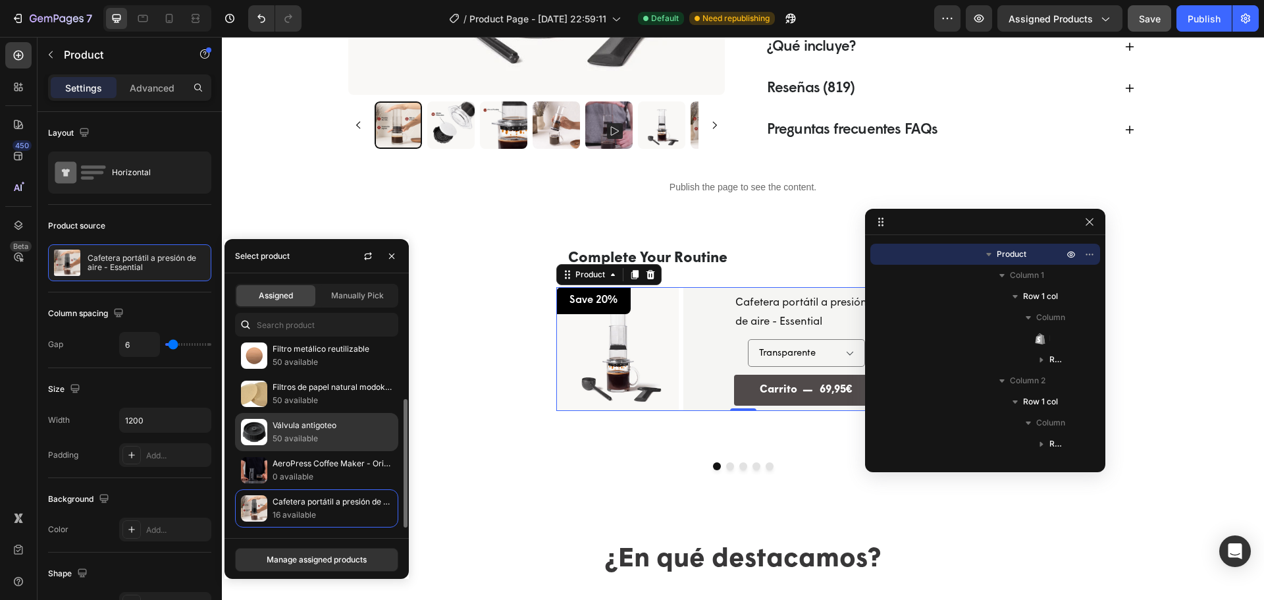
click at [315, 438] on p "50 available" at bounding box center [332, 438] width 120 height 13
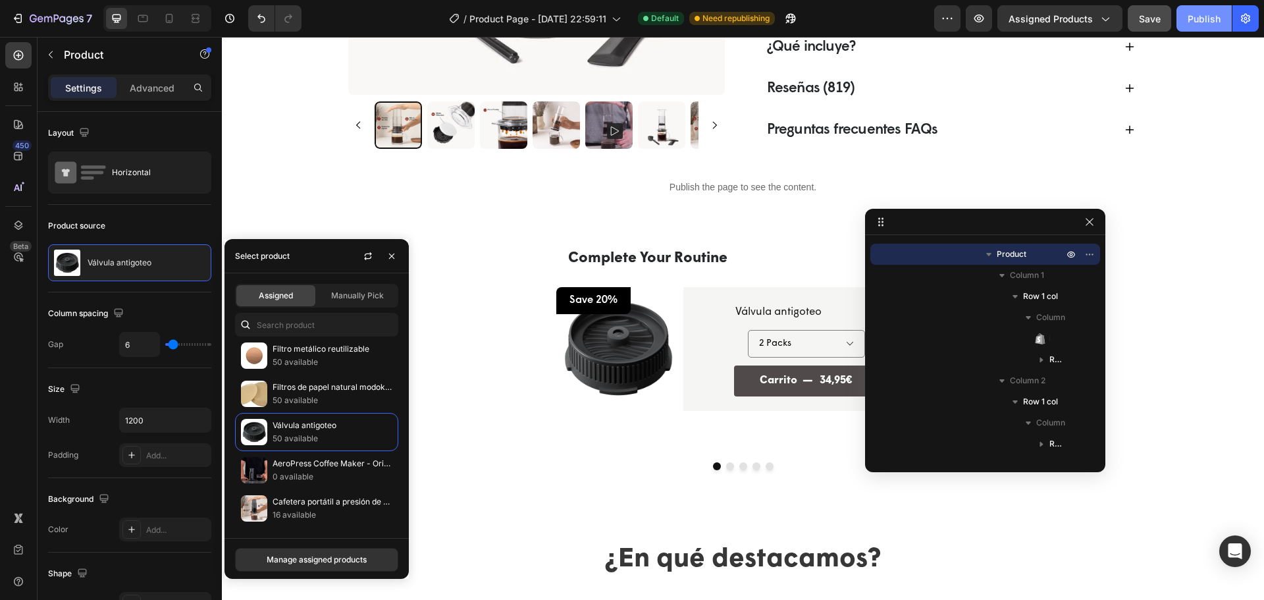
click at [1208, 20] on div "Publish" at bounding box center [1203, 19] width 33 height 14
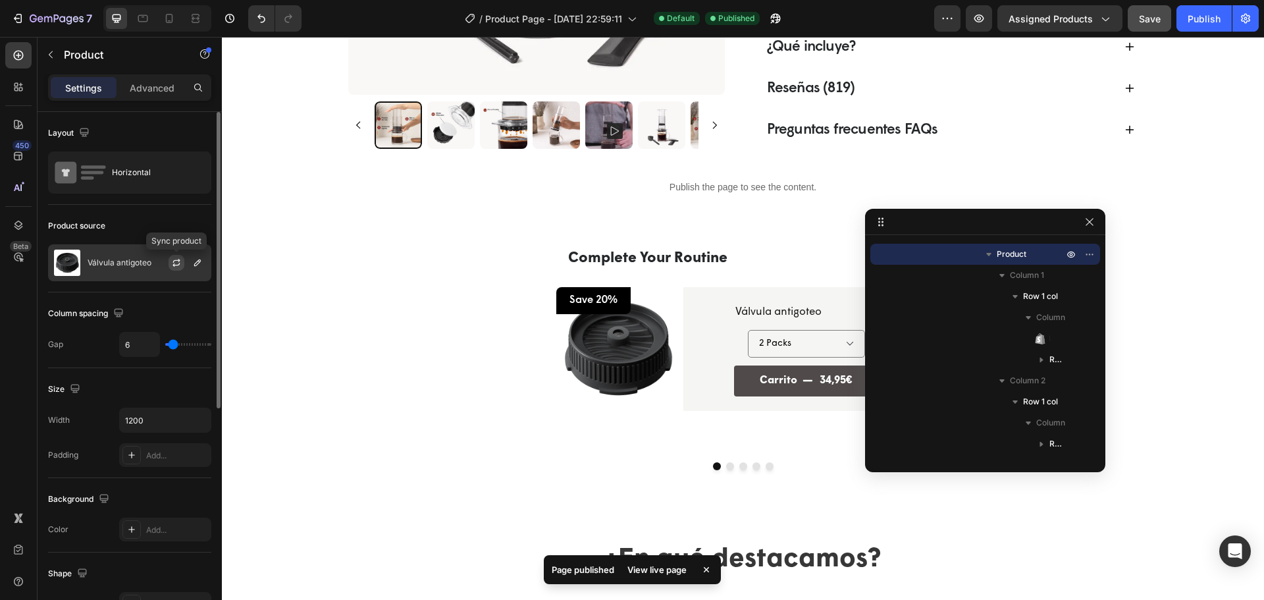
click at [170, 261] on button "button" at bounding box center [176, 263] width 16 height 16
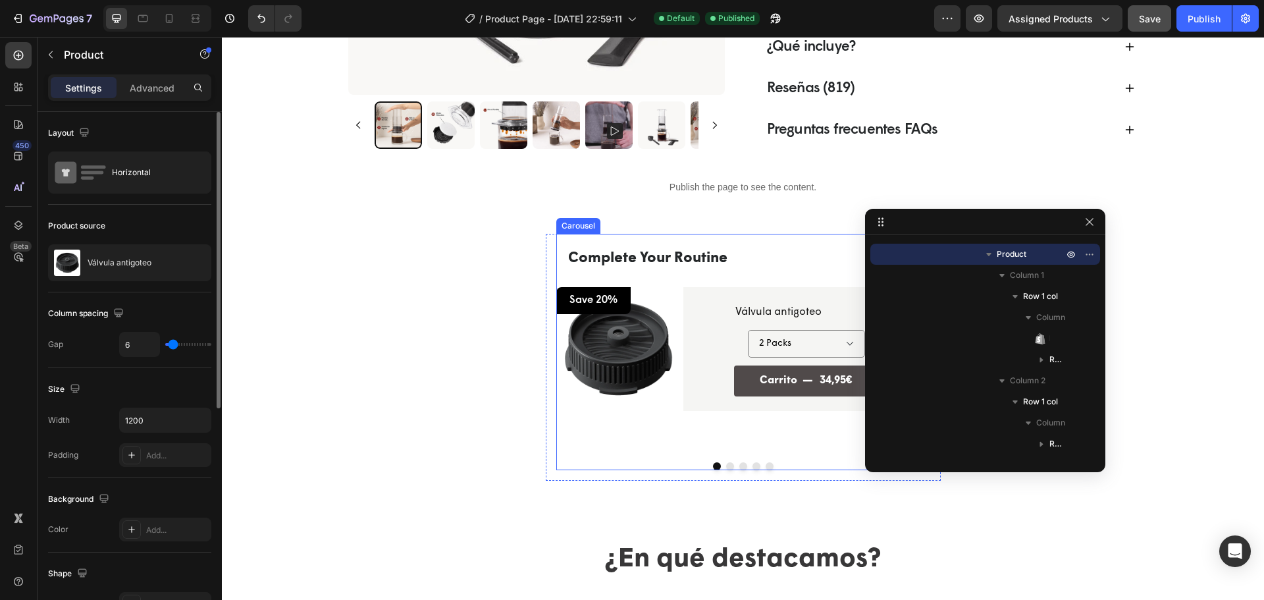
click at [726, 469] on button "Dot" at bounding box center [730, 466] width 8 height 8
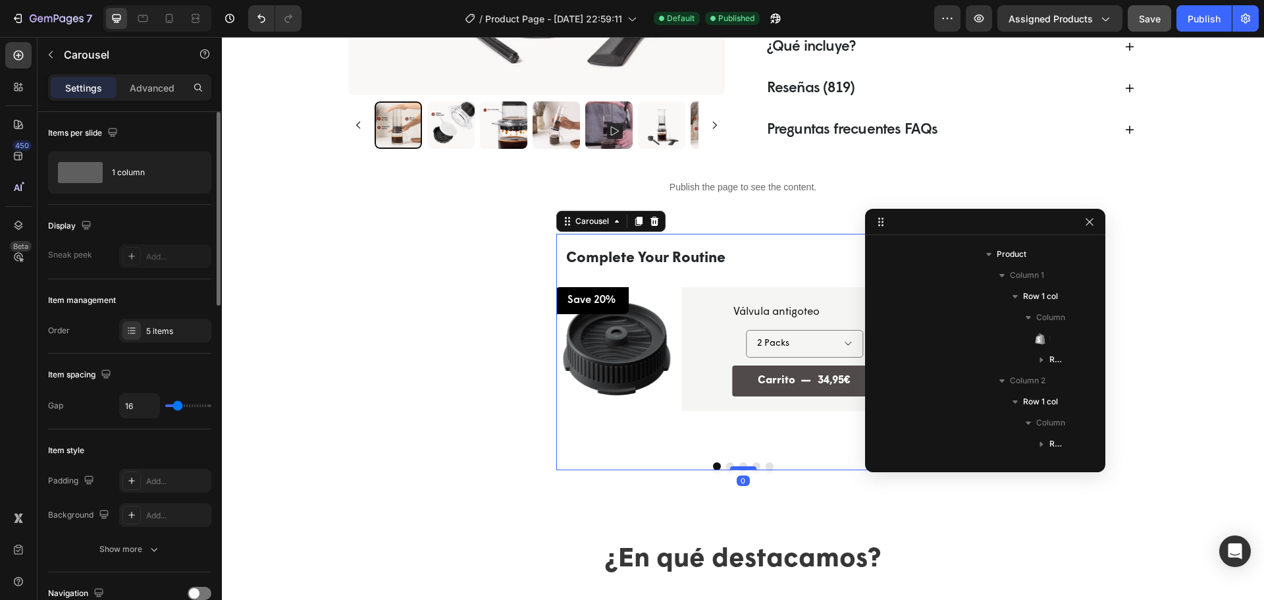
scroll to position [39, 0]
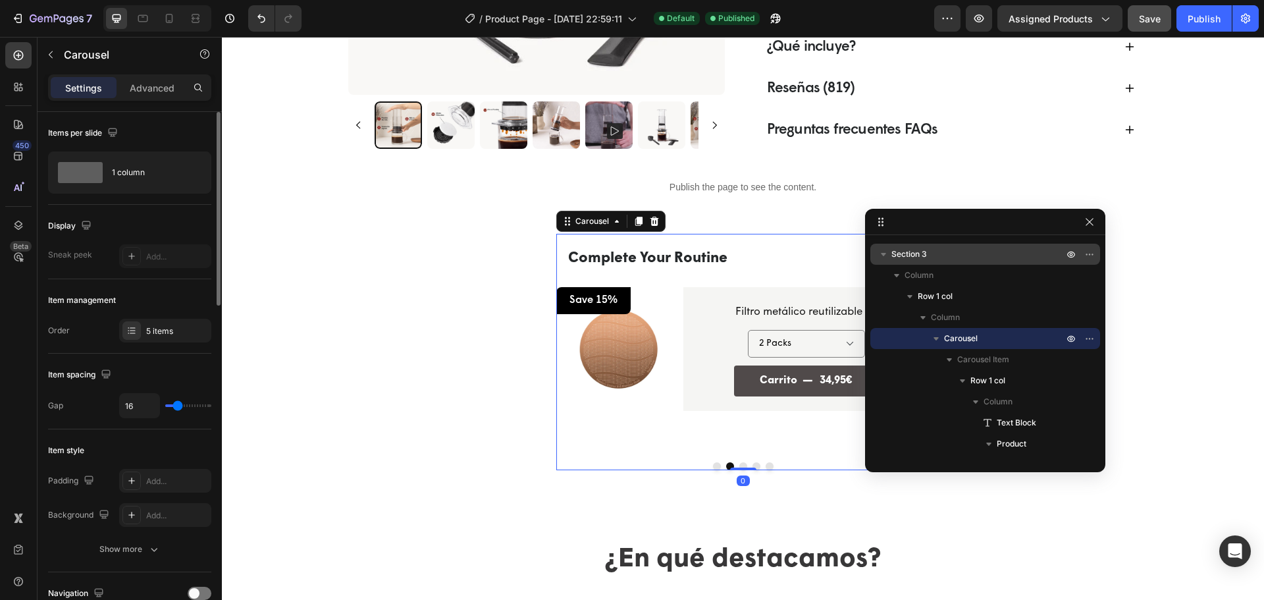
click at [713, 468] on button "Dot" at bounding box center [717, 466] width 8 height 8
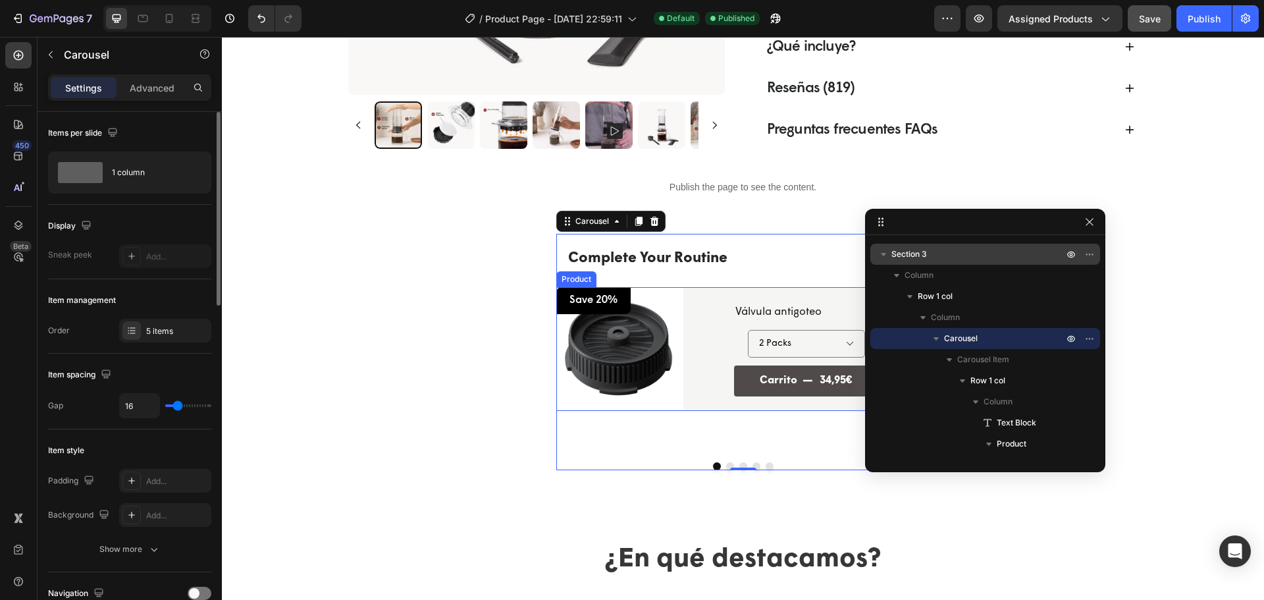
click at [677, 407] on div "Product Images Save 20% Text Block Row Row Válvula antigoteo Product Title Row …" at bounding box center [743, 348] width 374 height 123
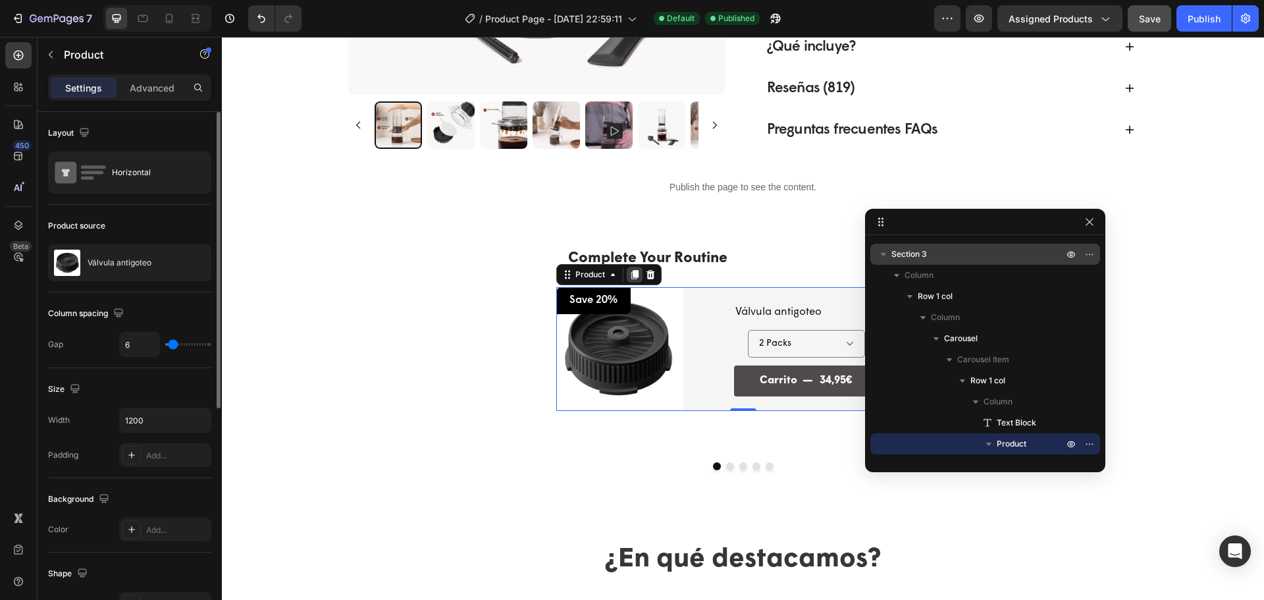
click at [630, 278] on icon at bounding box center [633, 274] width 7 height 9
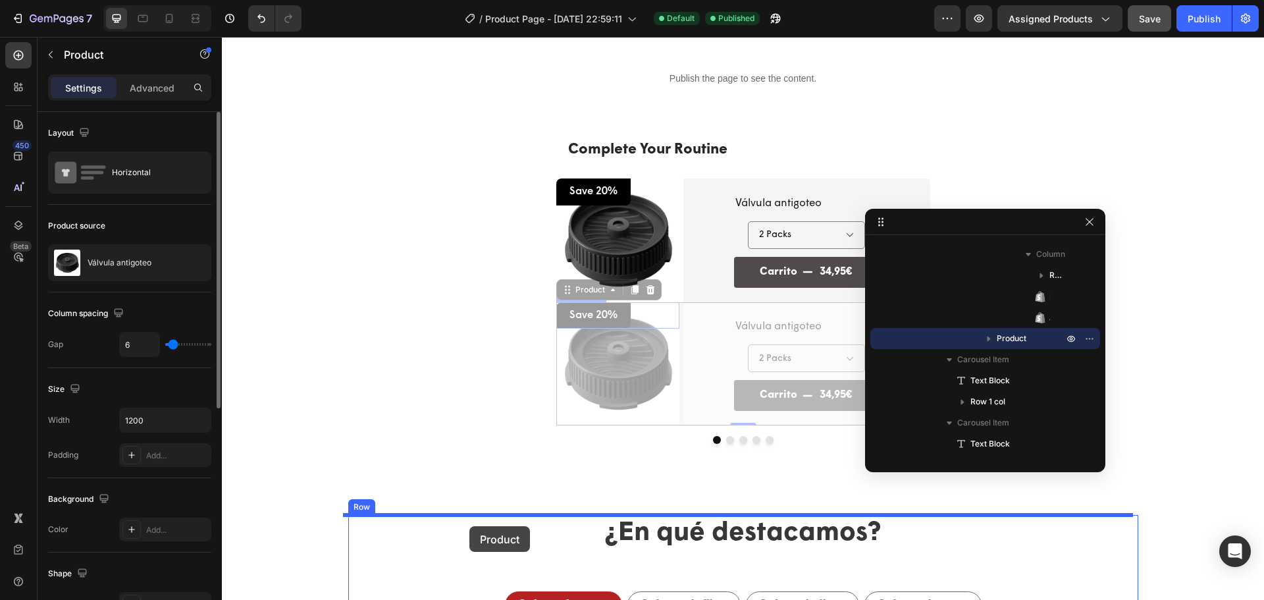
scroll to position [794, 0]
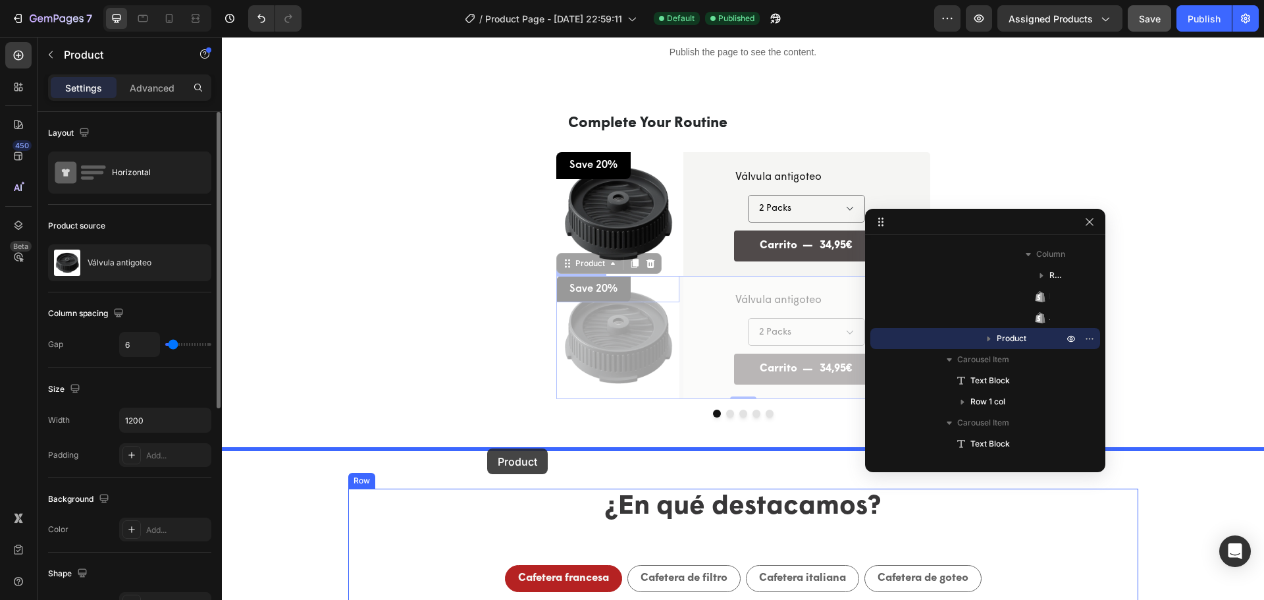
drag, startPoint x: 569, startPoint y: 400, endPoint x: 487, endPoint y: 449, distance: 95.6
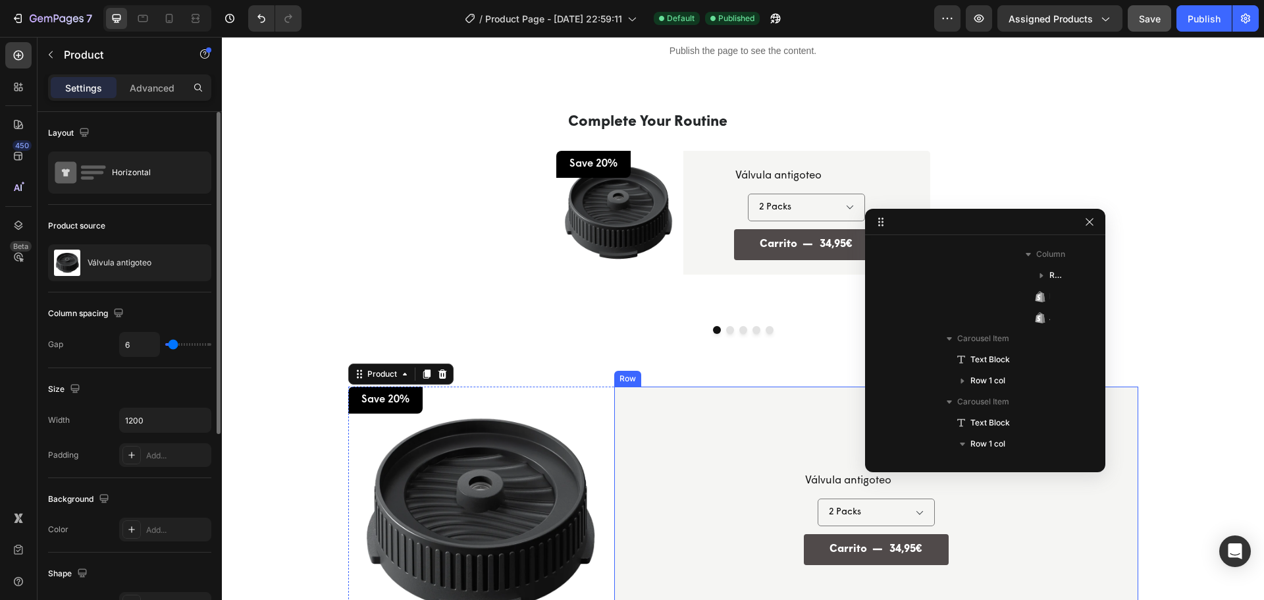
scroll to position [597, 0]
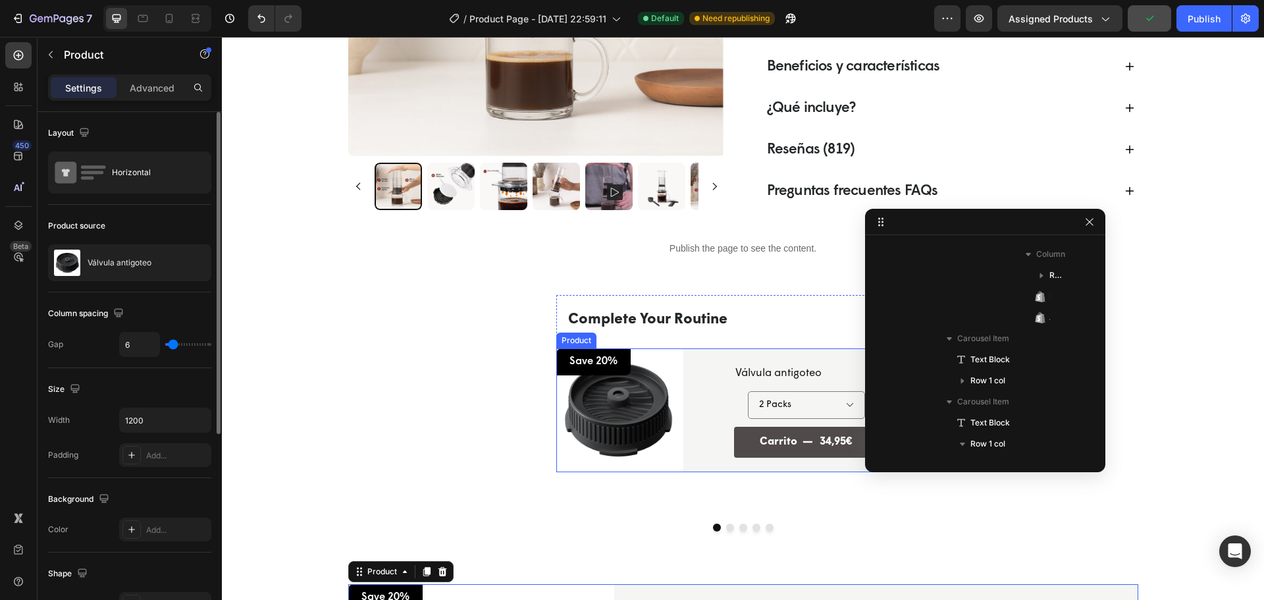
click at [677, 469] on div "Product Images Save 20% Text Block Row Row Válvula antigoteo Product Title Row …" at bounding box center [743, 409] width 374 height 123
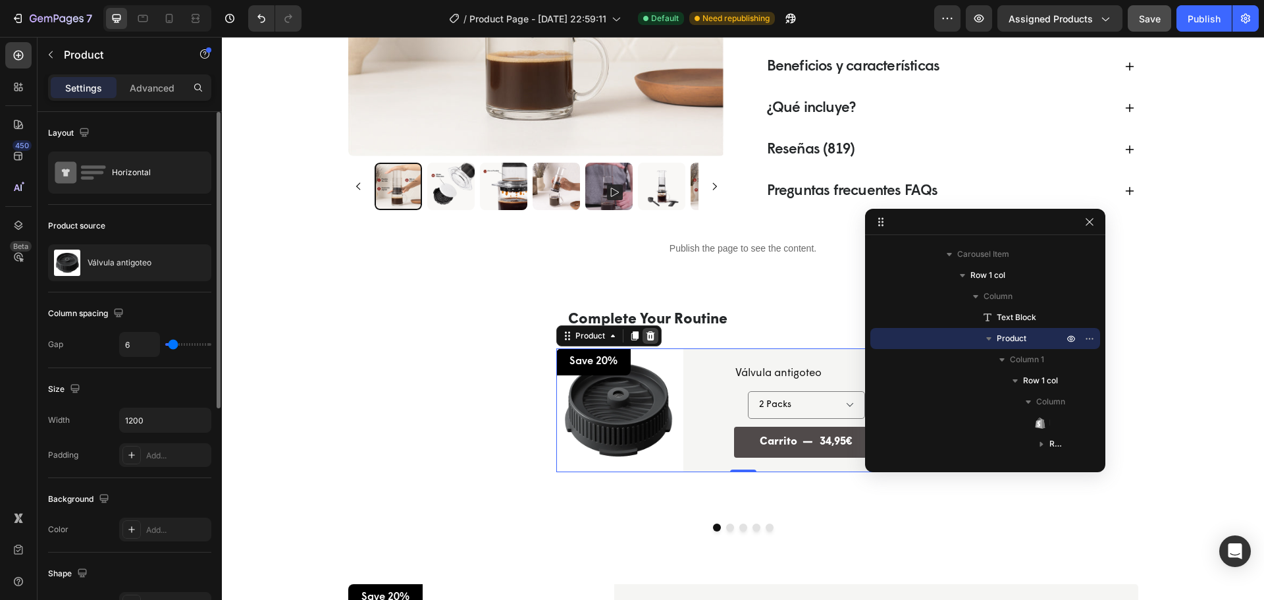
click at [645, 334] on icon at bounding box center [650, 335] width 11 height 11
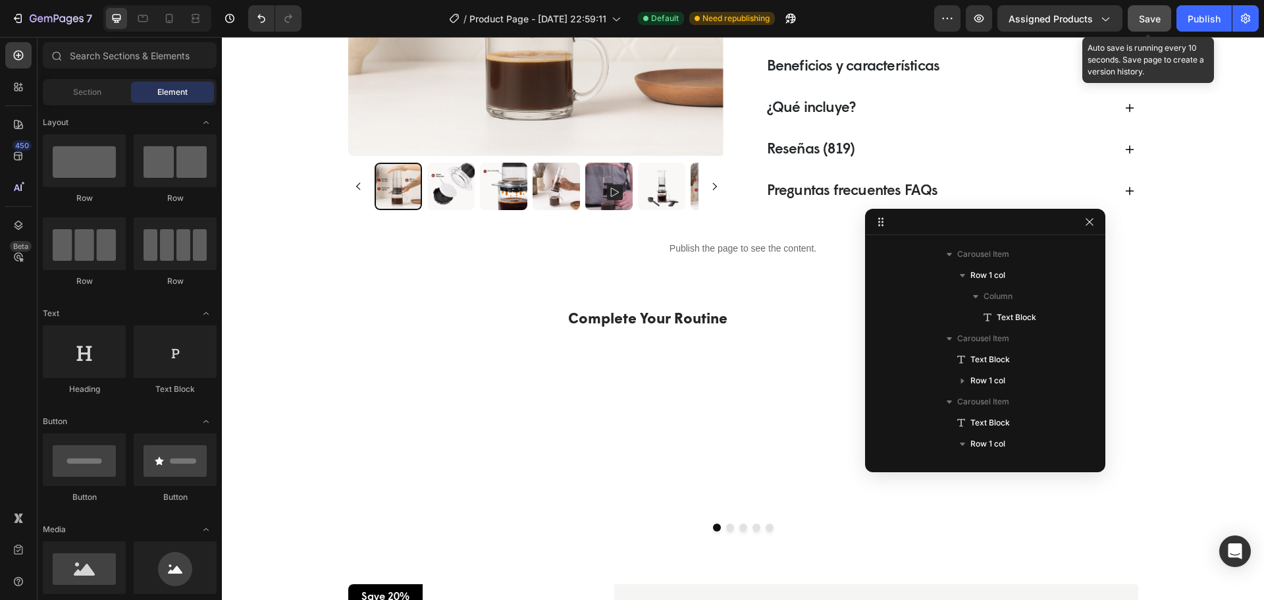
click at [1158, 21] on span "Save" at bounding box center [1150, 18] width 22 height 11
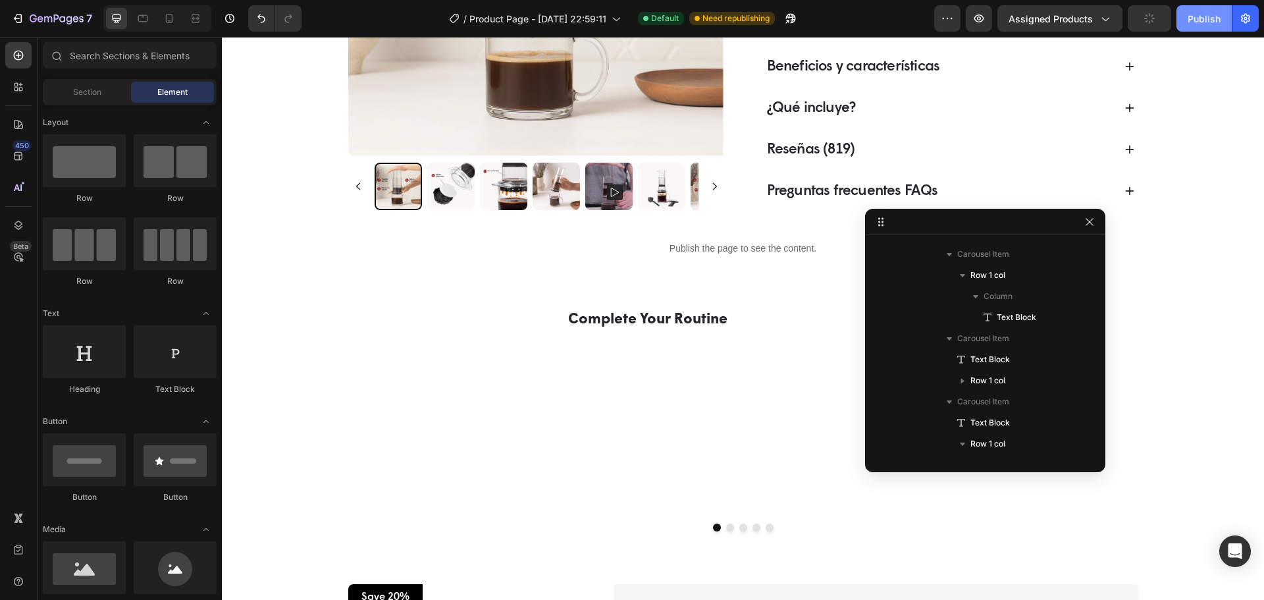
click at [1191, 21] on div "Publish" at bounding box center [1203, 19] width 33 height 14
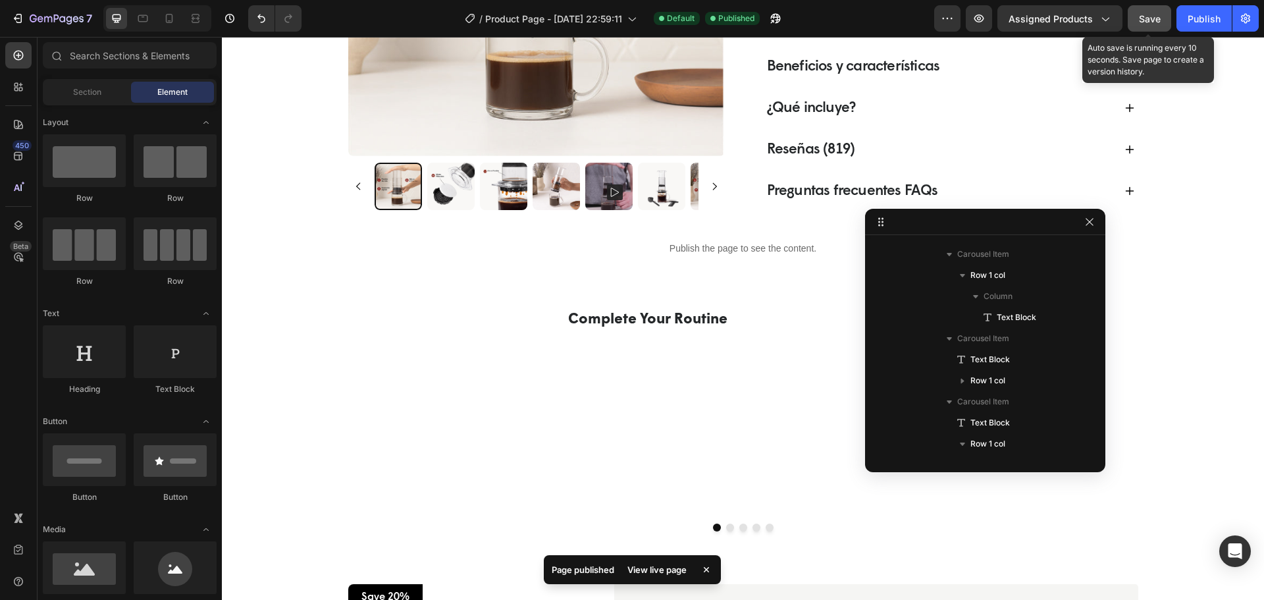
click at [1145, 16] on span "Save" at bounding box center [1150, 18] width 22 height 11
click at [1169, 17] on button "button" at bounding box center [1148, 18] width 43 height 26
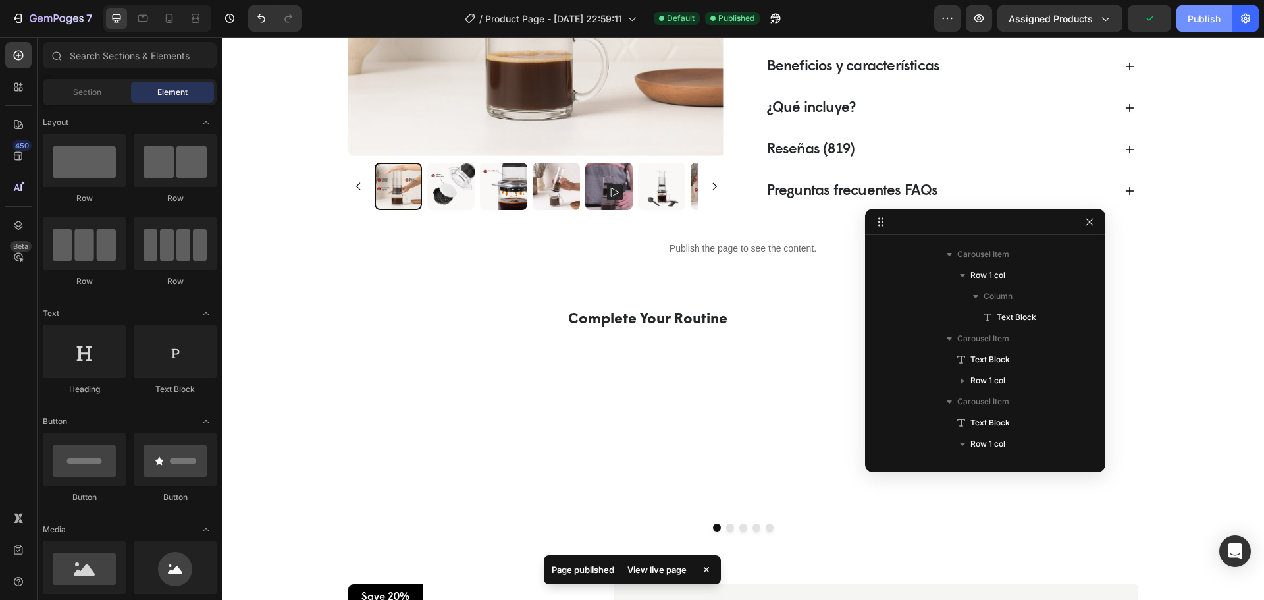
click at [1207, 18] on div "Publish" at bounding box center [1203, 19] width 33 height 14
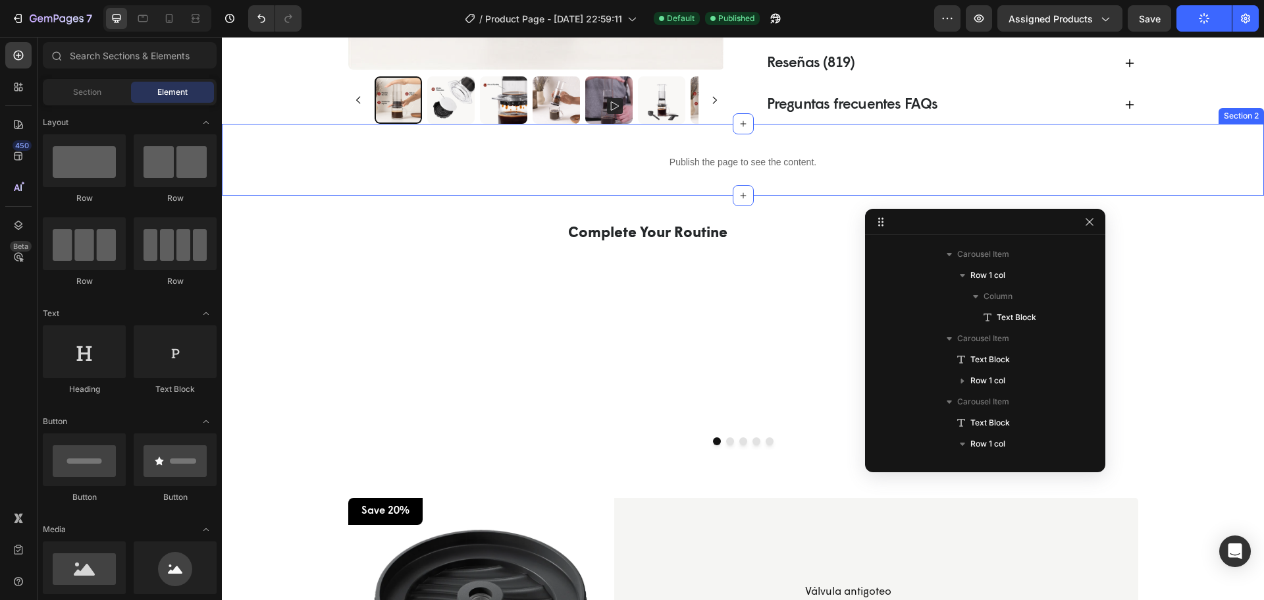
scroll to position [860, 0]
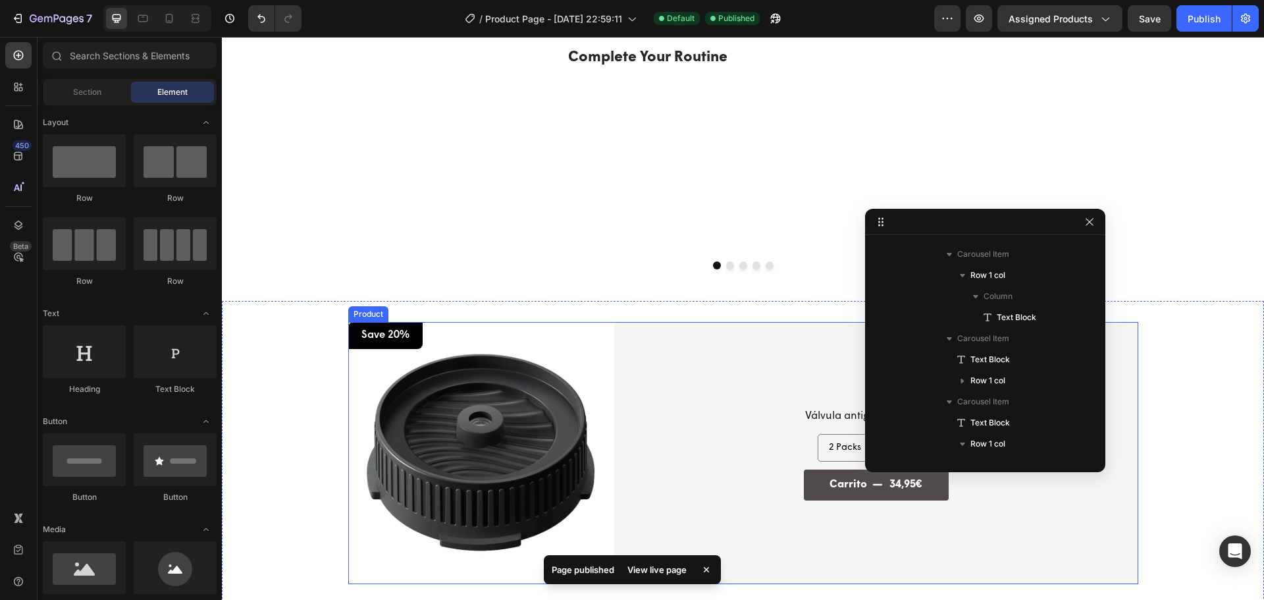
click at [605, 332] on div "Product Images Save 20% Text Block Row Row Válvula antigoteo Product Title Row …" at bounding box center [743, 453] width 790 height 262
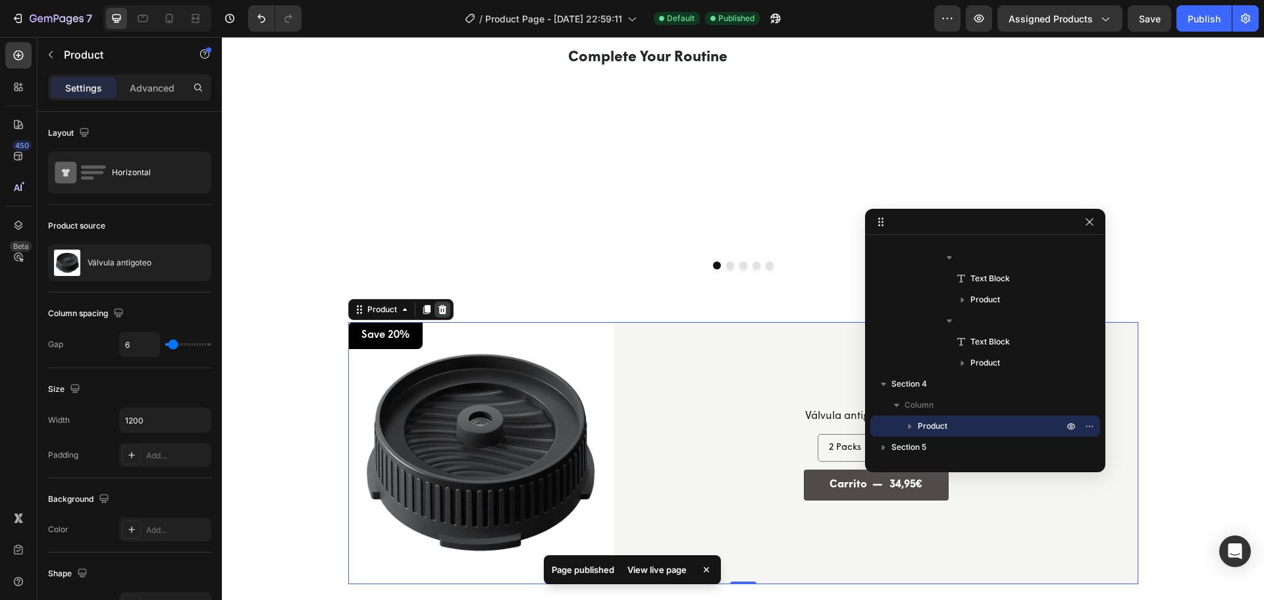
click at [442, 308] on icon at bounding box center [442, 309] width 11 height 11
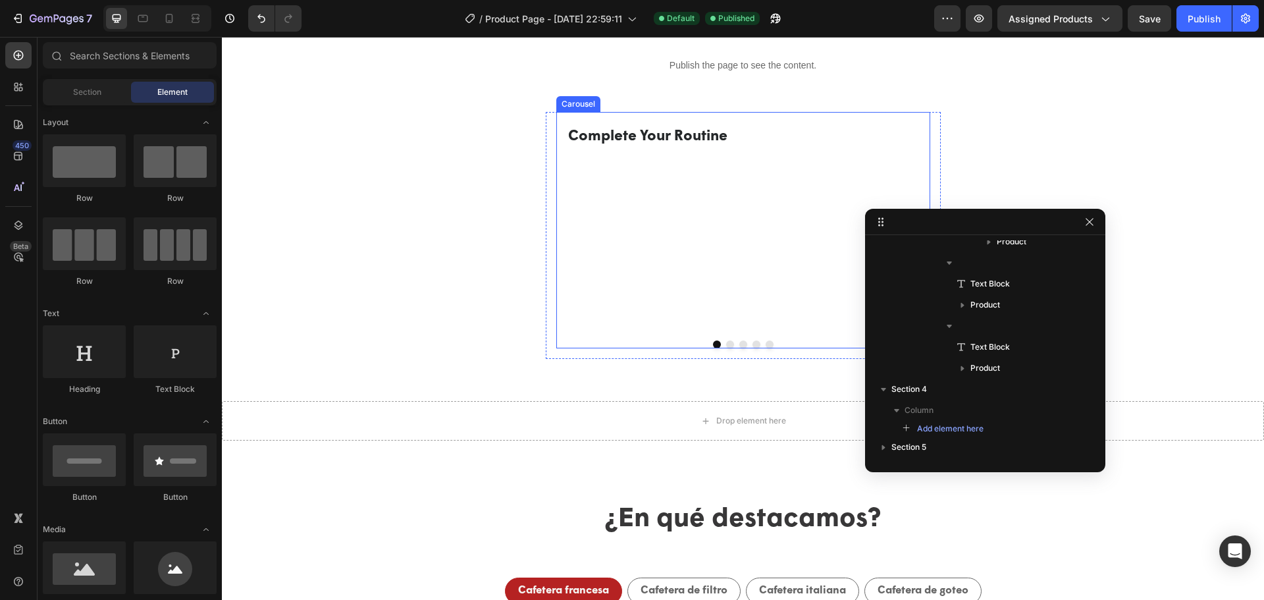
scroll to position [663, 0]
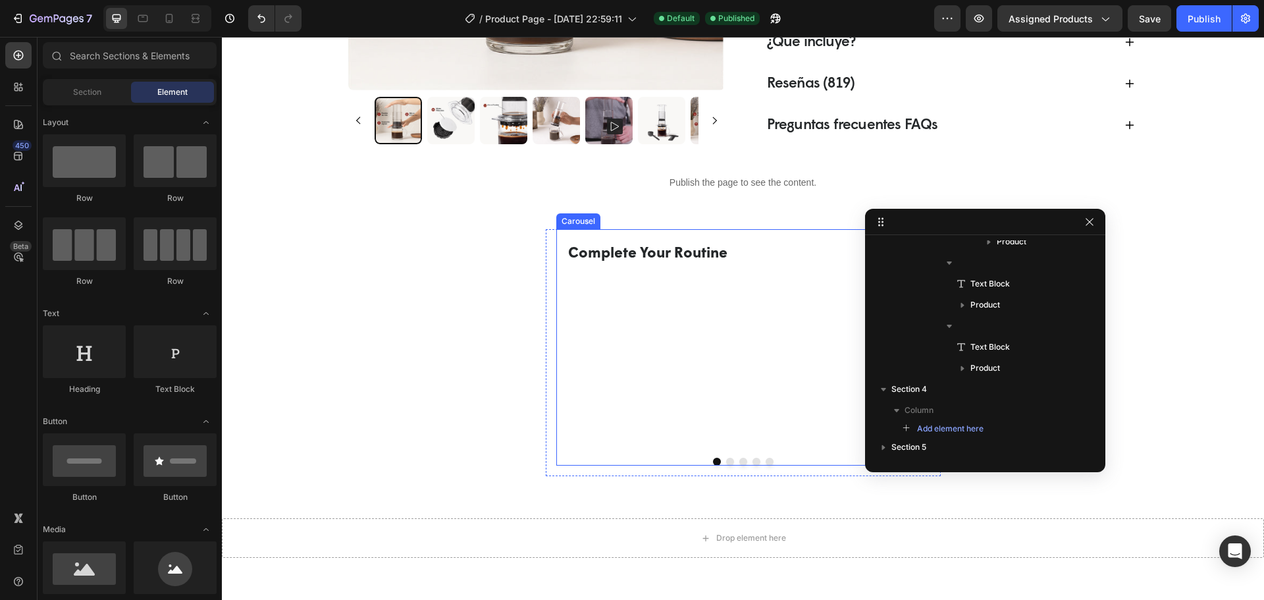
click at [726, 465] on button "Dot" at bounding box center [730, 461] width 8 height 8
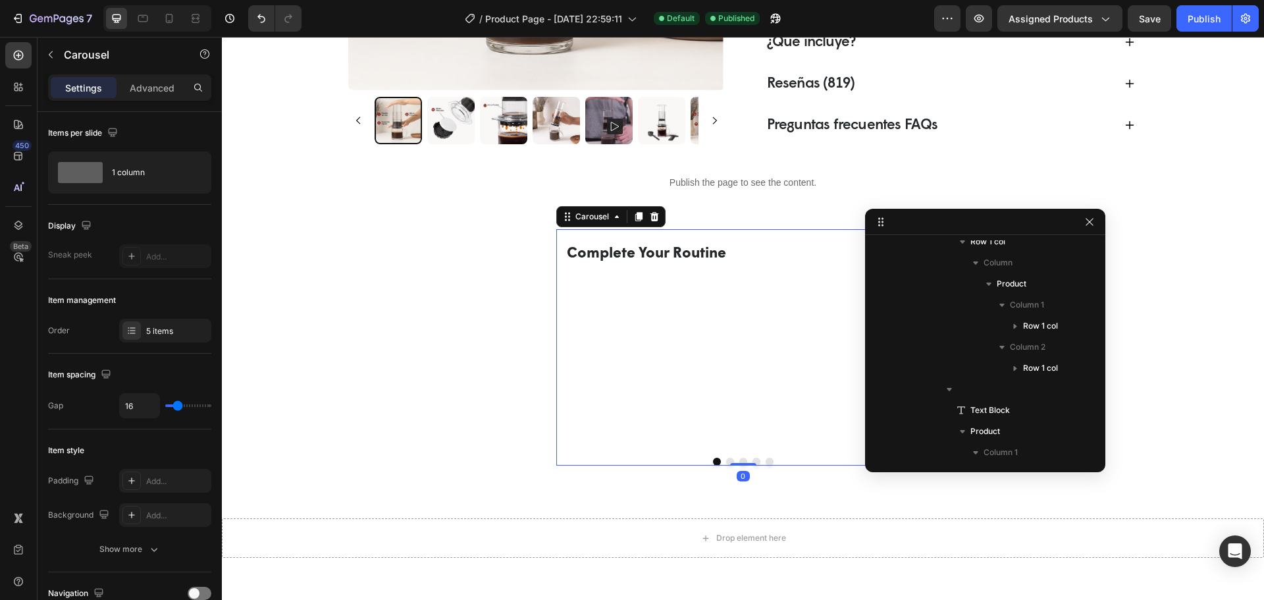
scroll to position [39, 0]
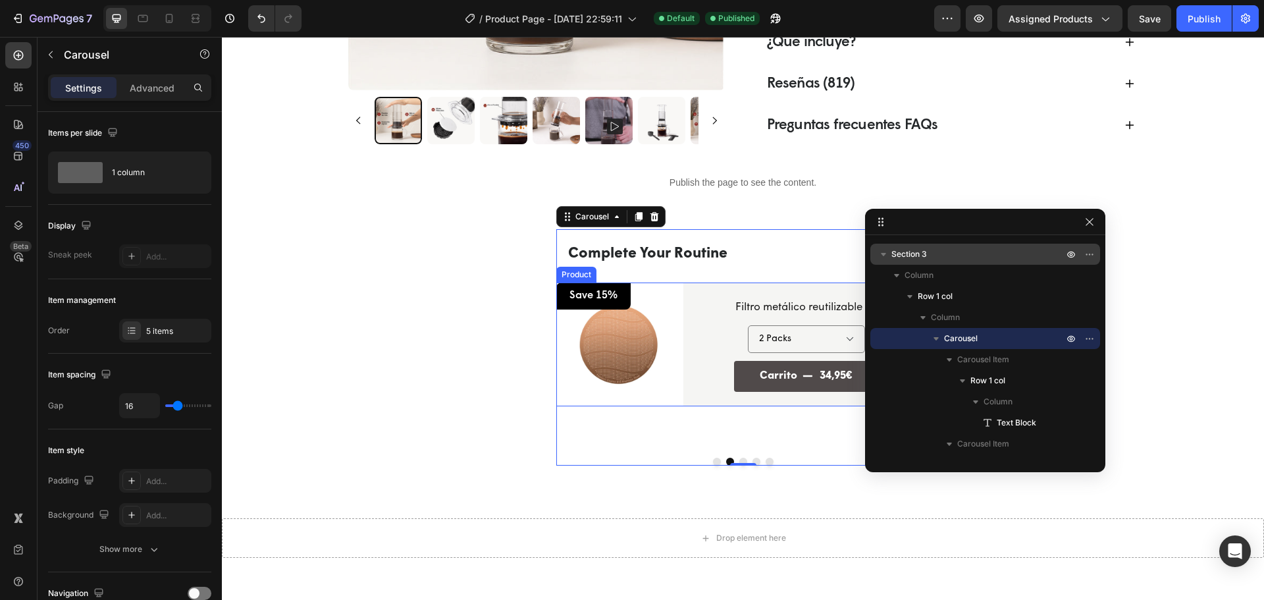
click at [676, 285] on div "Product Images Save 15% Text Block Row Row Filtro metálico reutilizable Product…" at bounding box center [743, 343] width 374 height 123
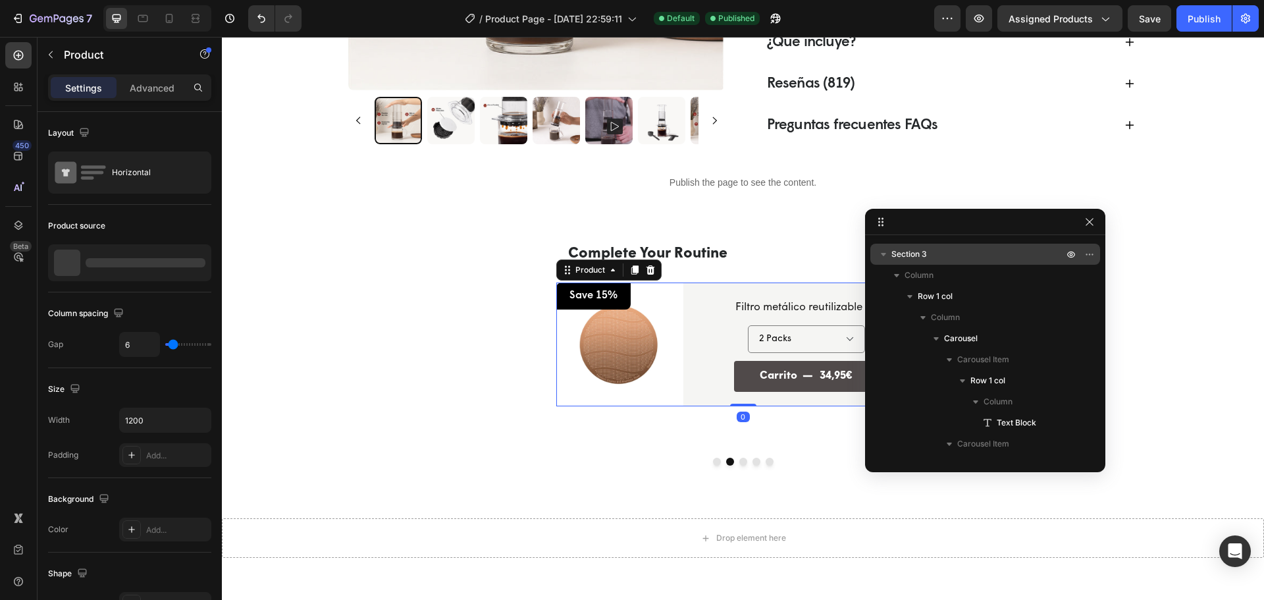
scroll to position [228, 0]
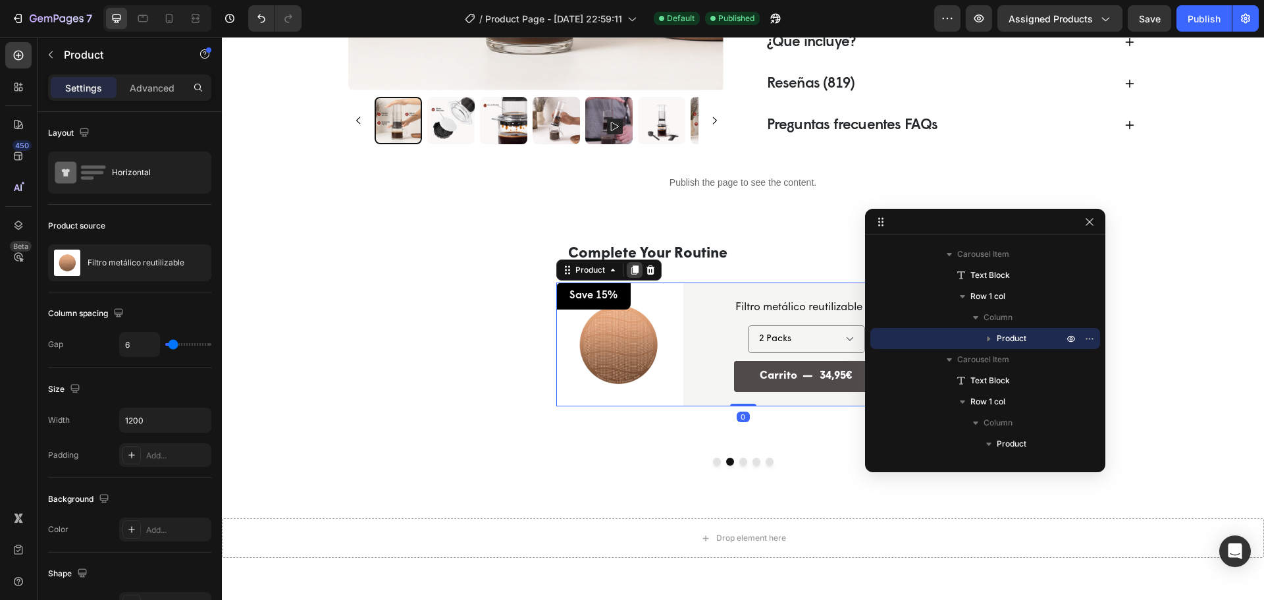
click at [630, 272] on icon at bounding box center [633, 269] width 7 height 9
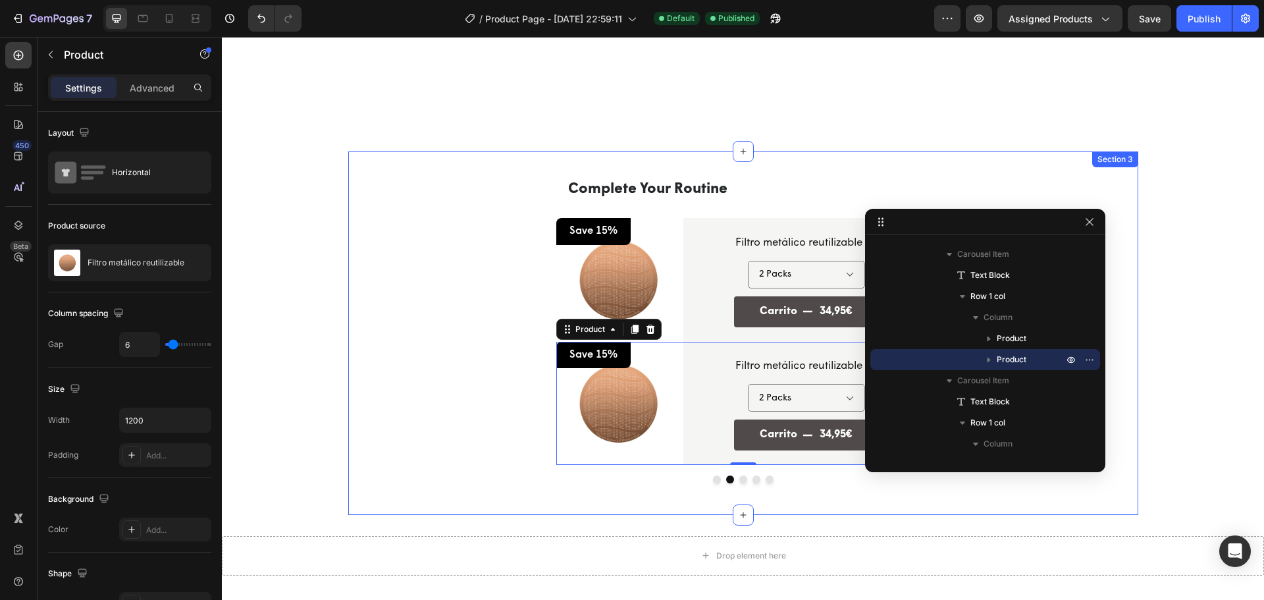
scroll to position [860, 0]
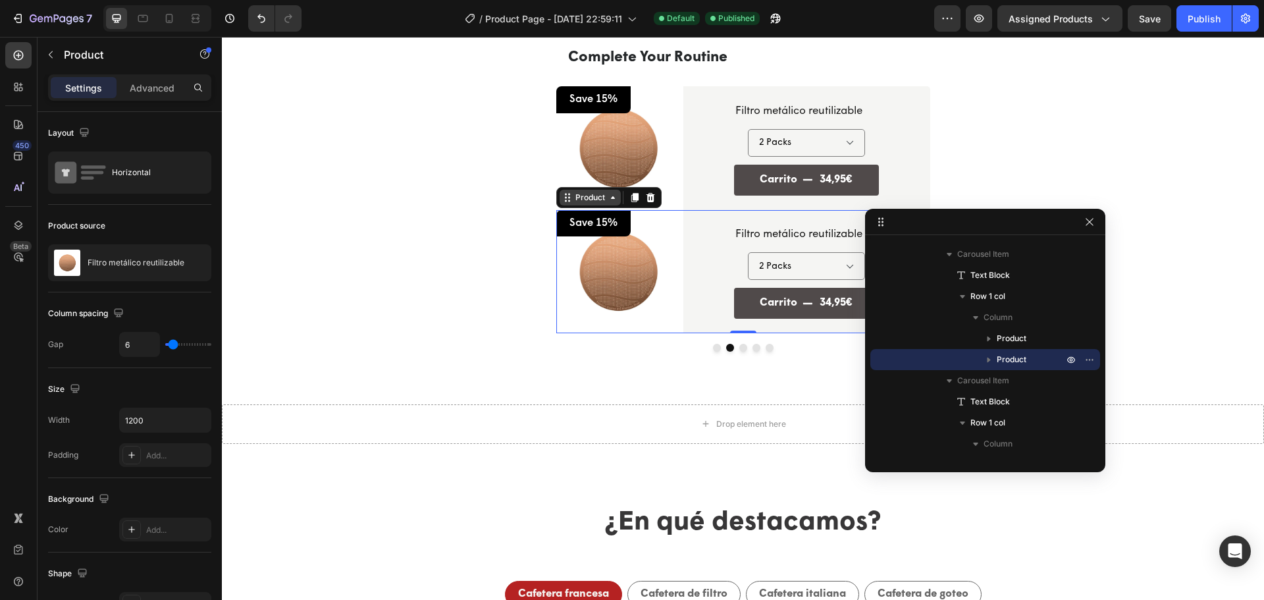
click at [575, 193] on div "Product" at bounding box center [590, 198] width 35 height 12
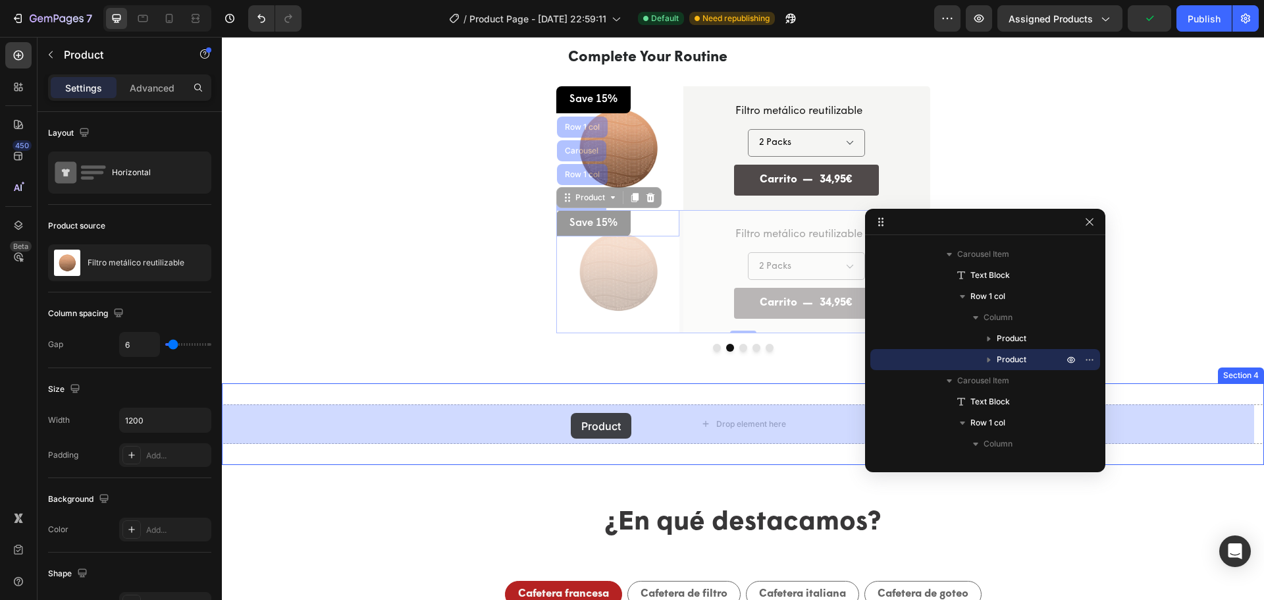
drag, startPoint x: 571, startPoint y: 200, endPoint x: 571, endPoint y: 413, distance: 212.6
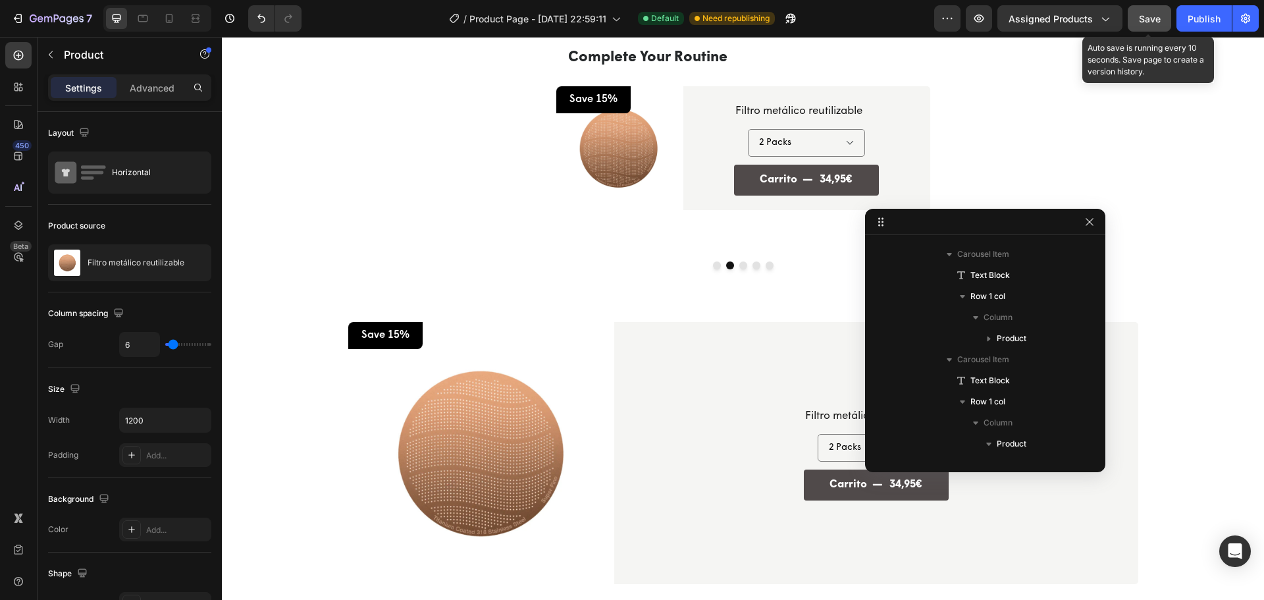
click at [1161, 18] on button "Save" at bounding box center [1148, 18] width 43 height 26
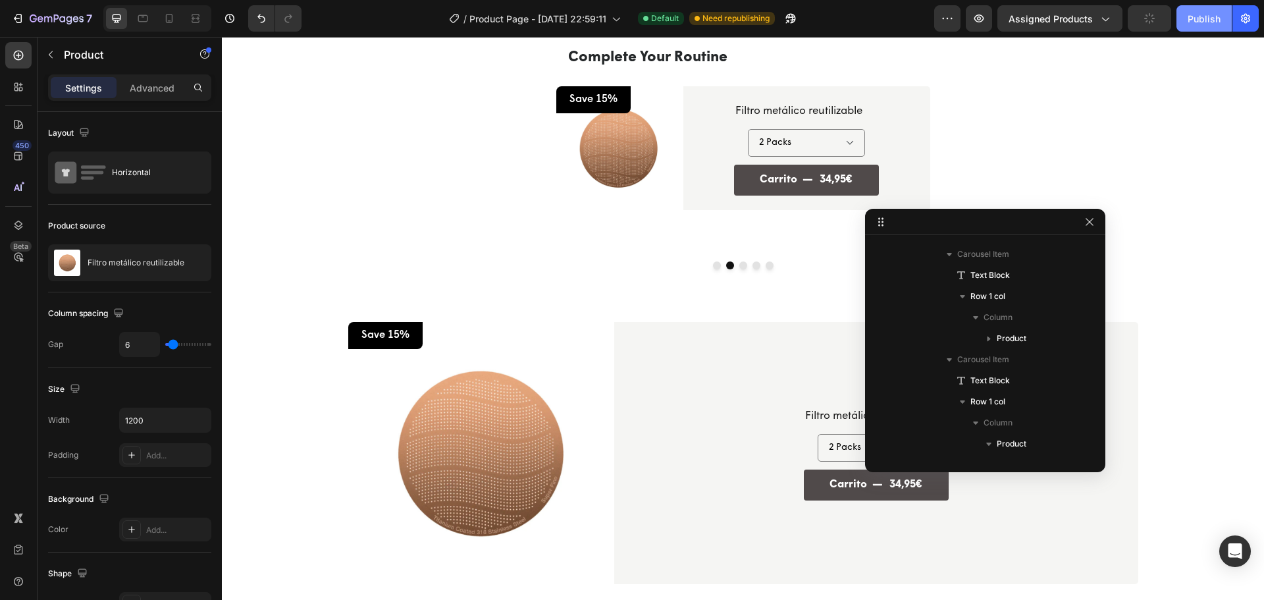
click at [1198, 17] on div "Publish" at bounding box center [1203, 19] width 33 height 14
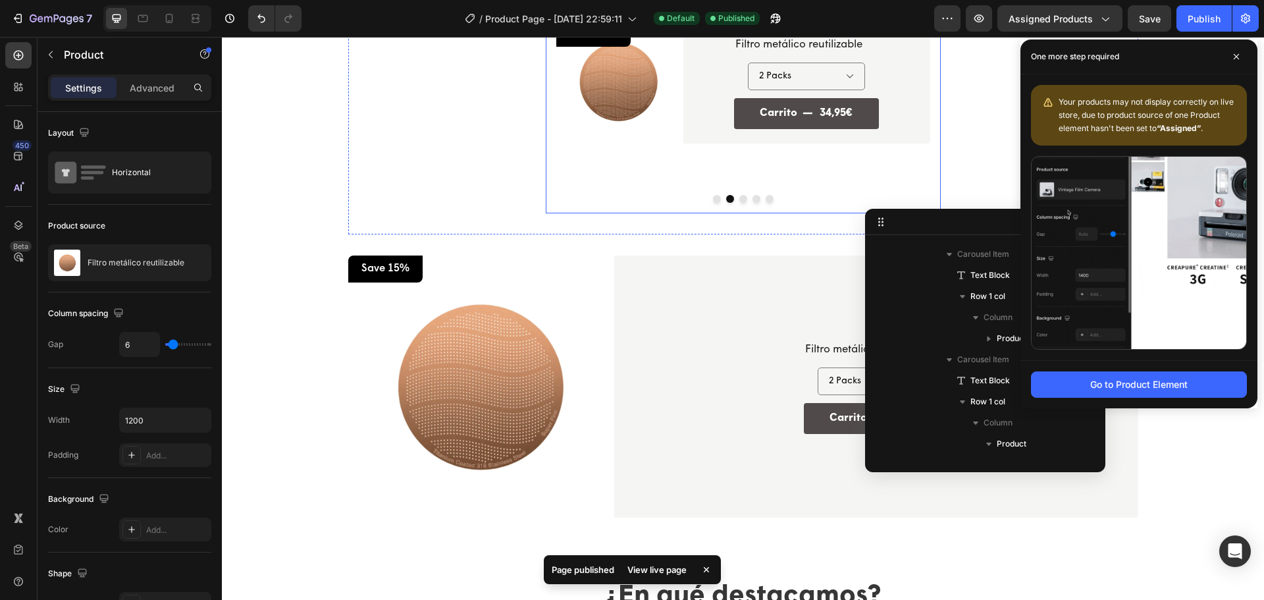
scroll to position [926, 0]
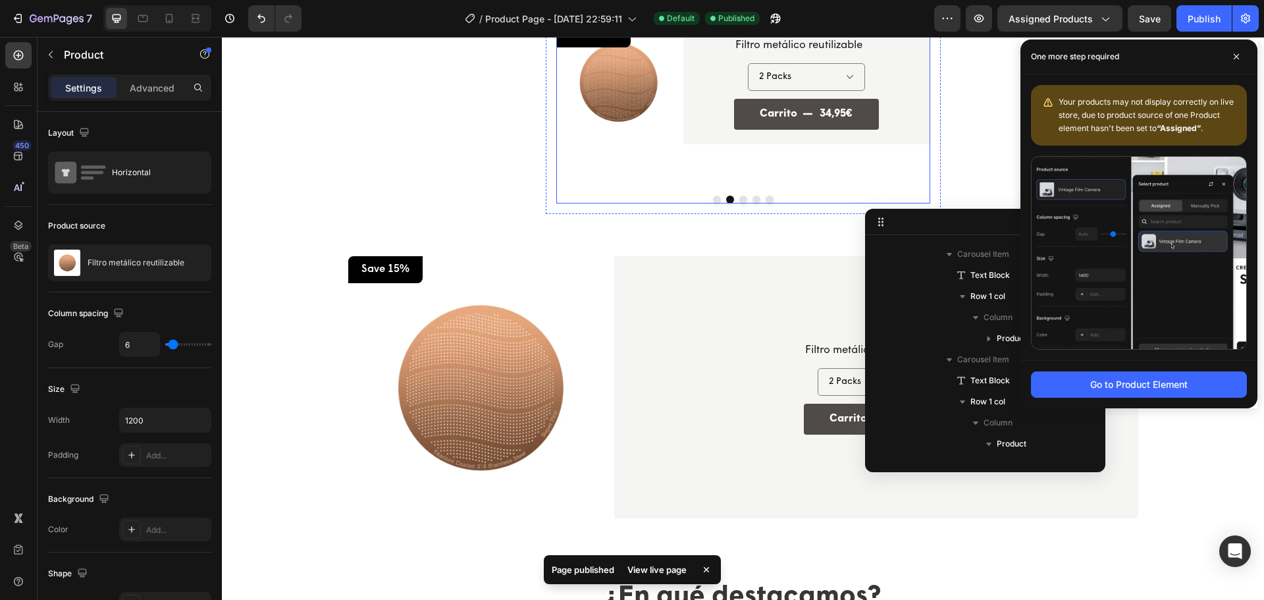
click at [713, 201] on button "Dot" at bounding box center [717, 199] width 8 height 8
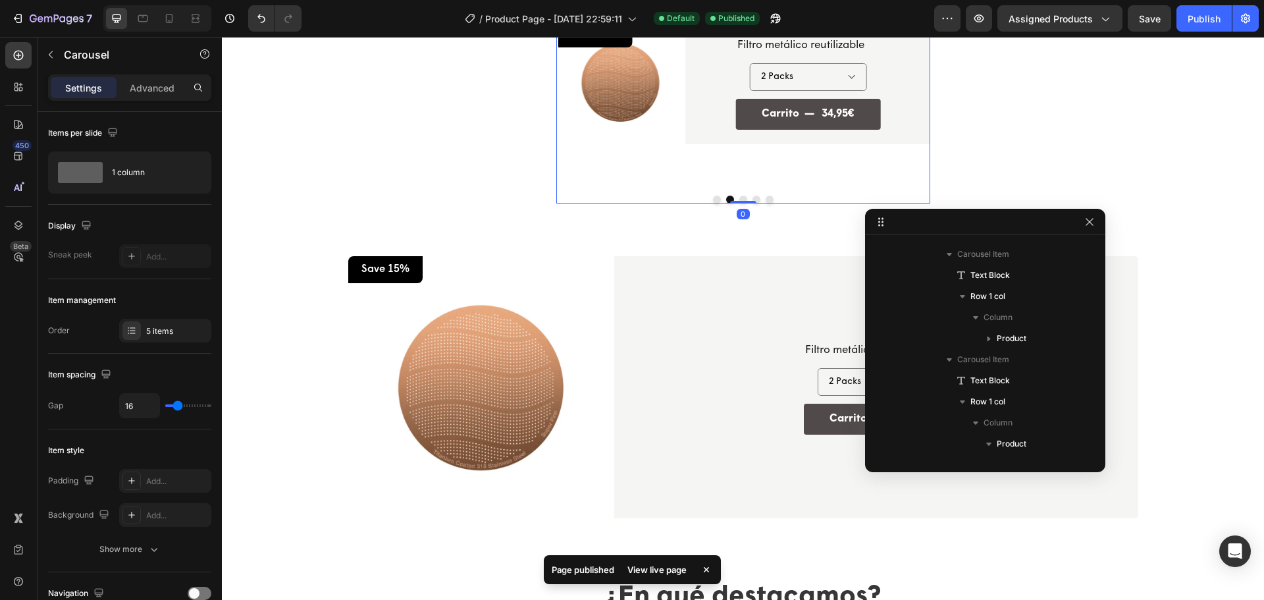
scroll to position [39, 0]
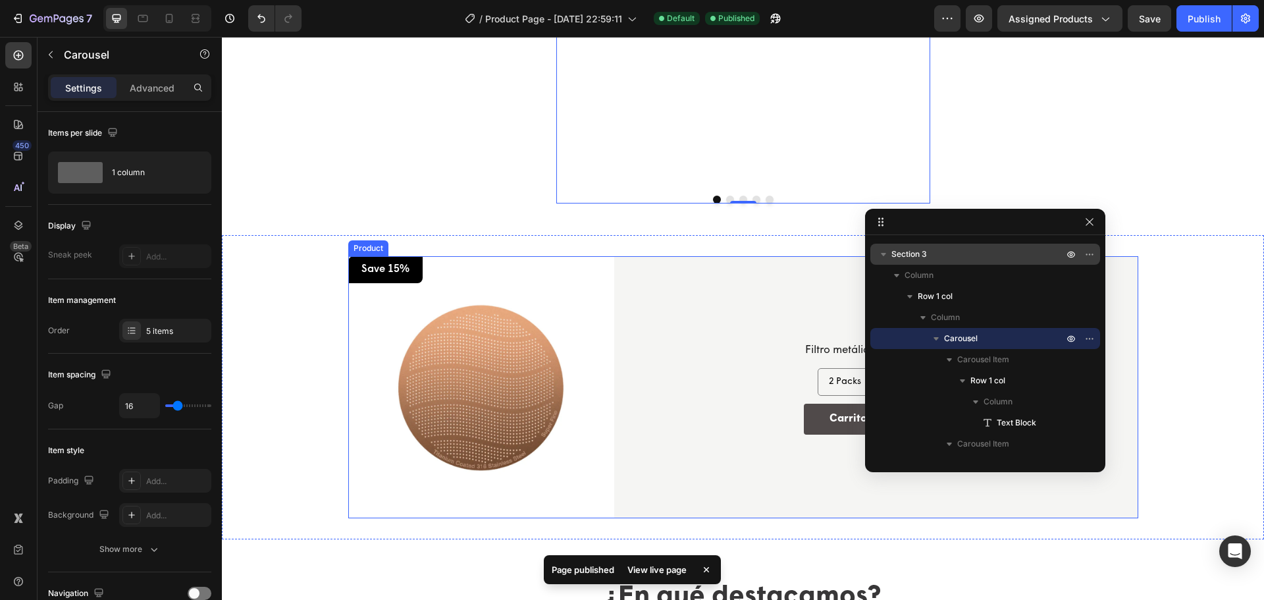
click at [605, 259] on div "Product Images Save 15% Text Block Row Row Filtro metálico reutilizable Product…" at bounding box center [743, 387] width 790 height 262
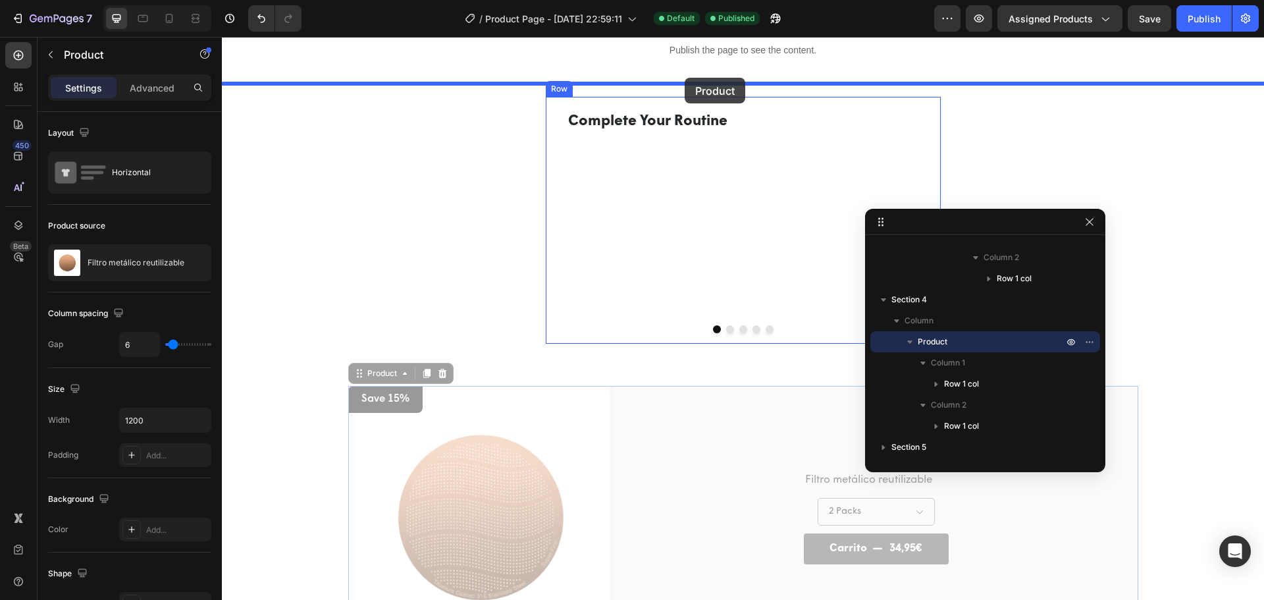
scroll to position [794, 0]
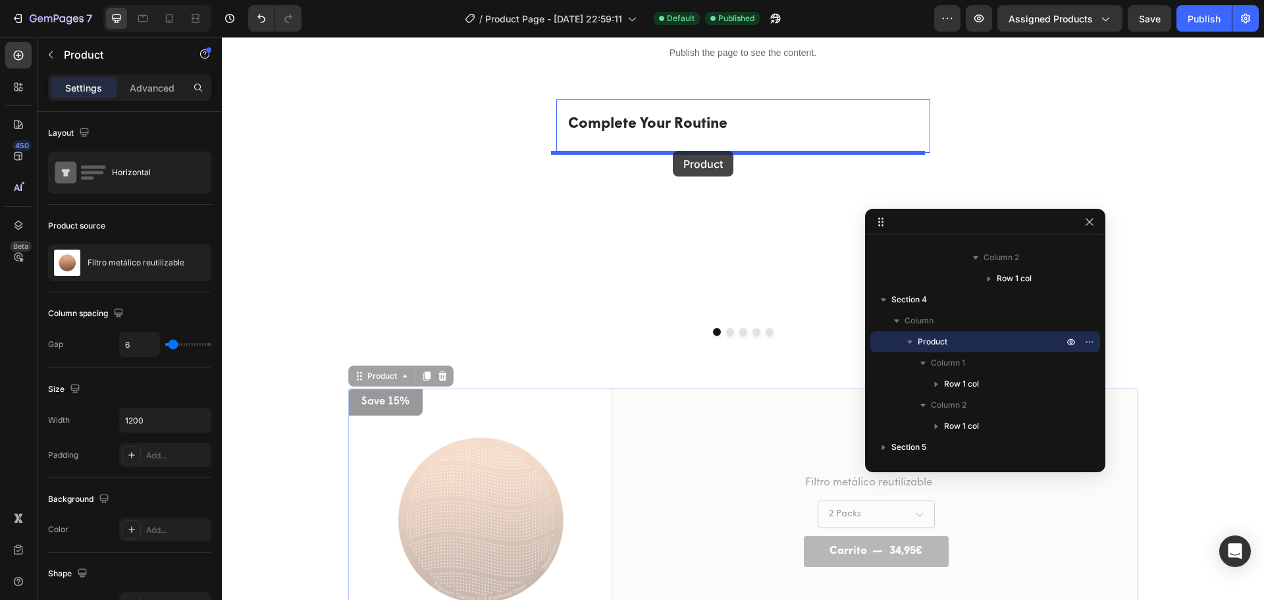
drag, startPoint x: 365, startPoint y: 243, endPoint x: 673, endPoint y: 151, distance: 320.8
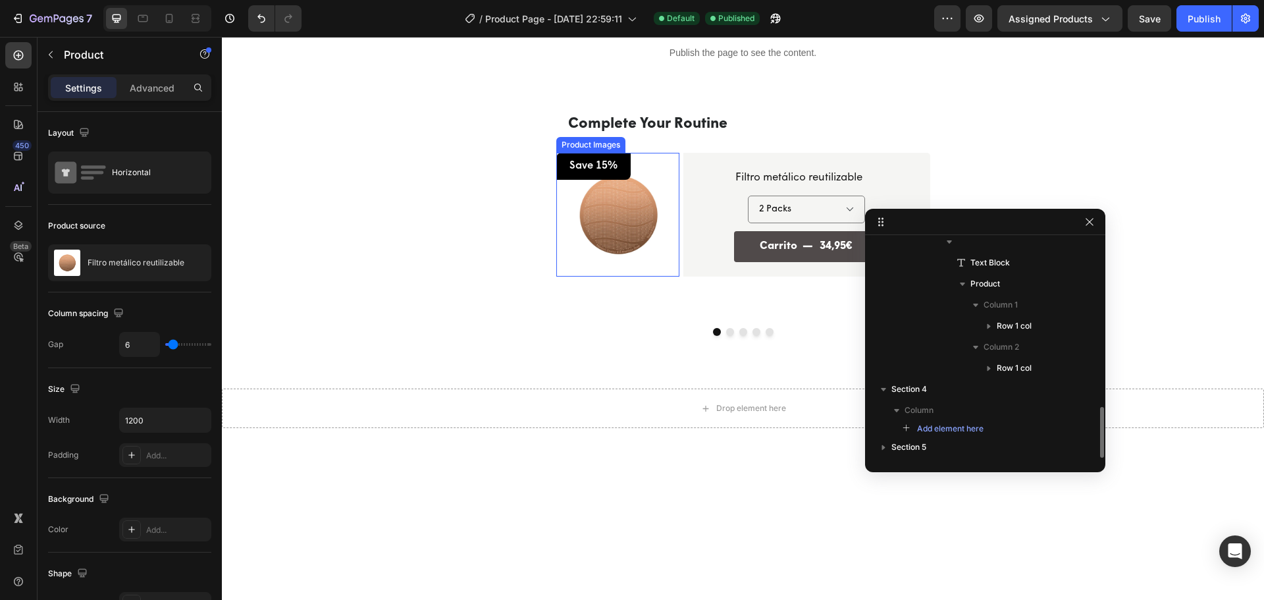
click at [625, 222] on img at bounding box center [617, 214] width 123 height 123
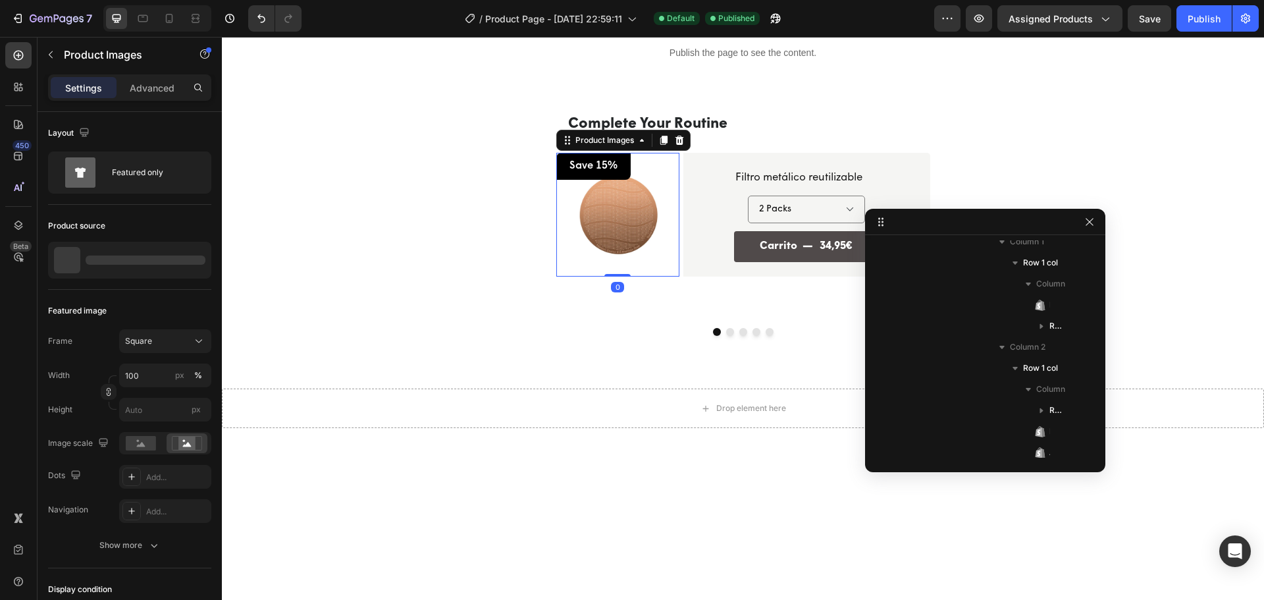
scroll to position [228, 0]
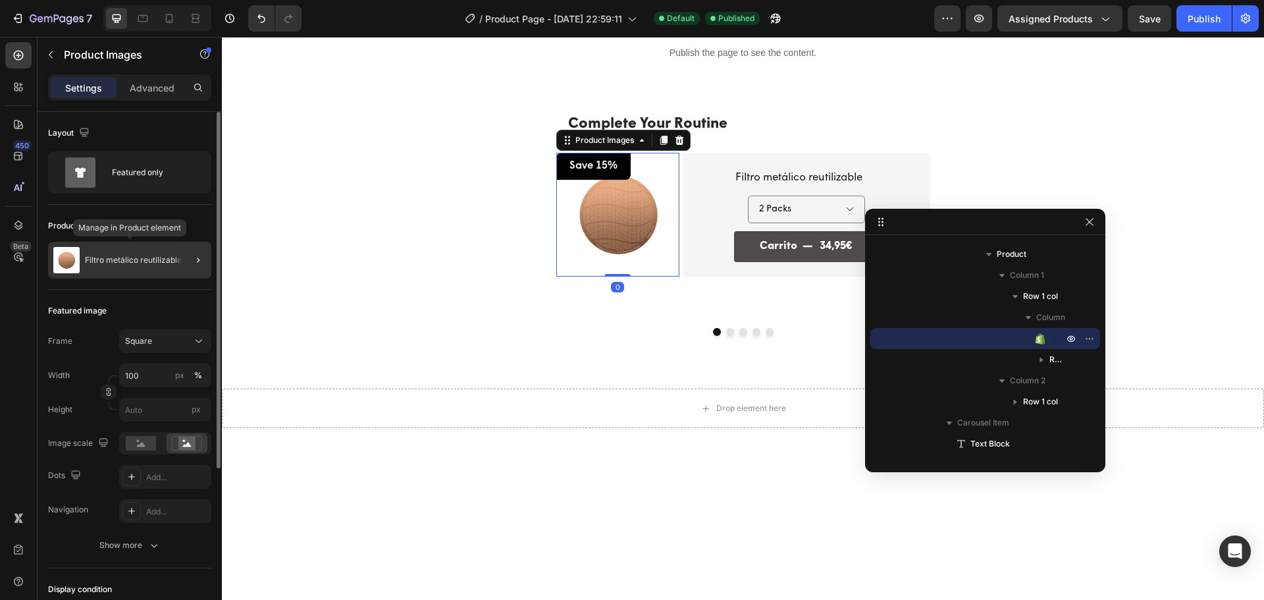
click at [108, 257] on p "Filtro metálico reutilizable" at bounding box center [133, 259] width 97 height 9
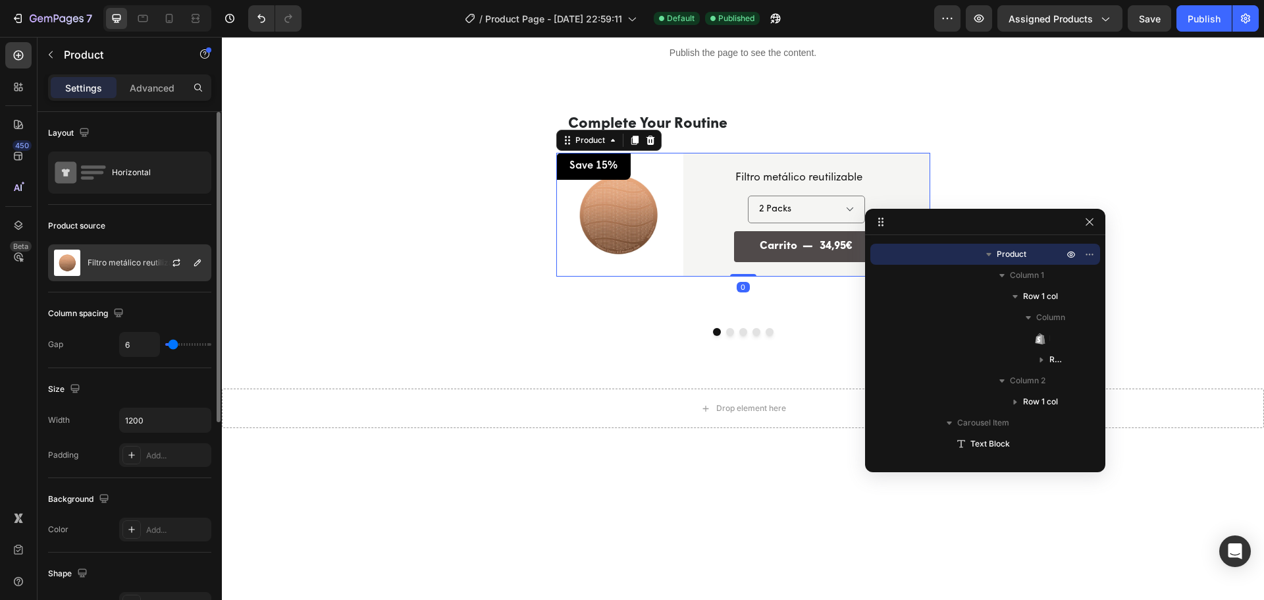
click at [141, 269] on div "Filtro metálico reutilizable" at bounding box center [129, 262] width 163 height 37
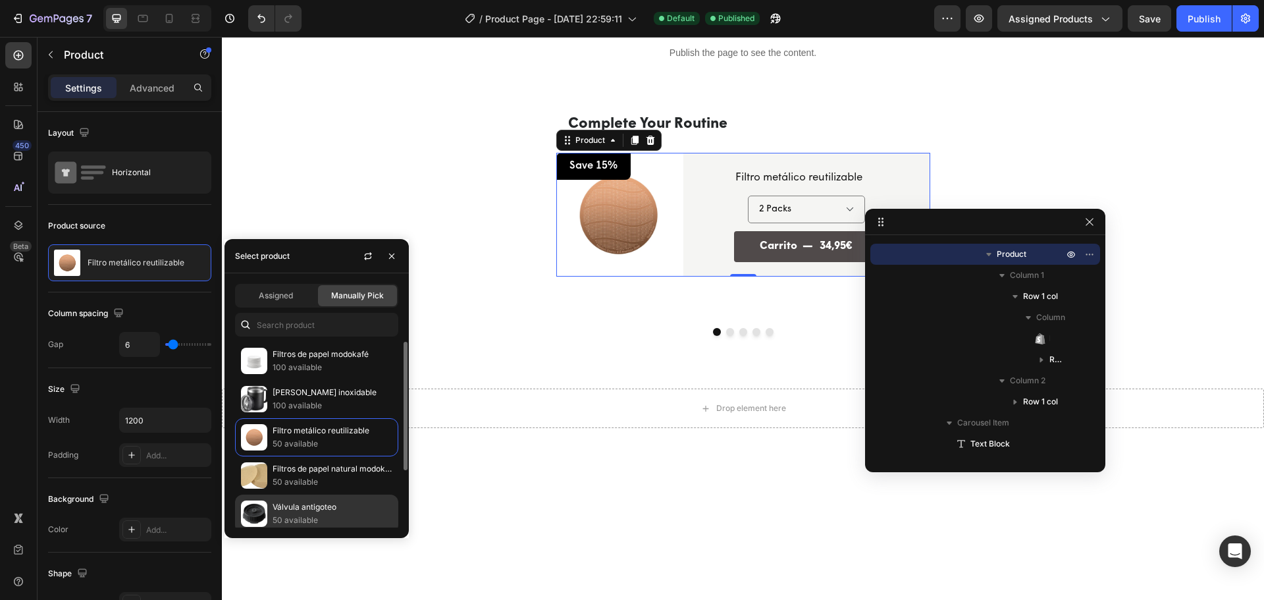
click at [290, 510] on p "Válvula antigoteo" at bounding box center [332, 506] width 120 height 13
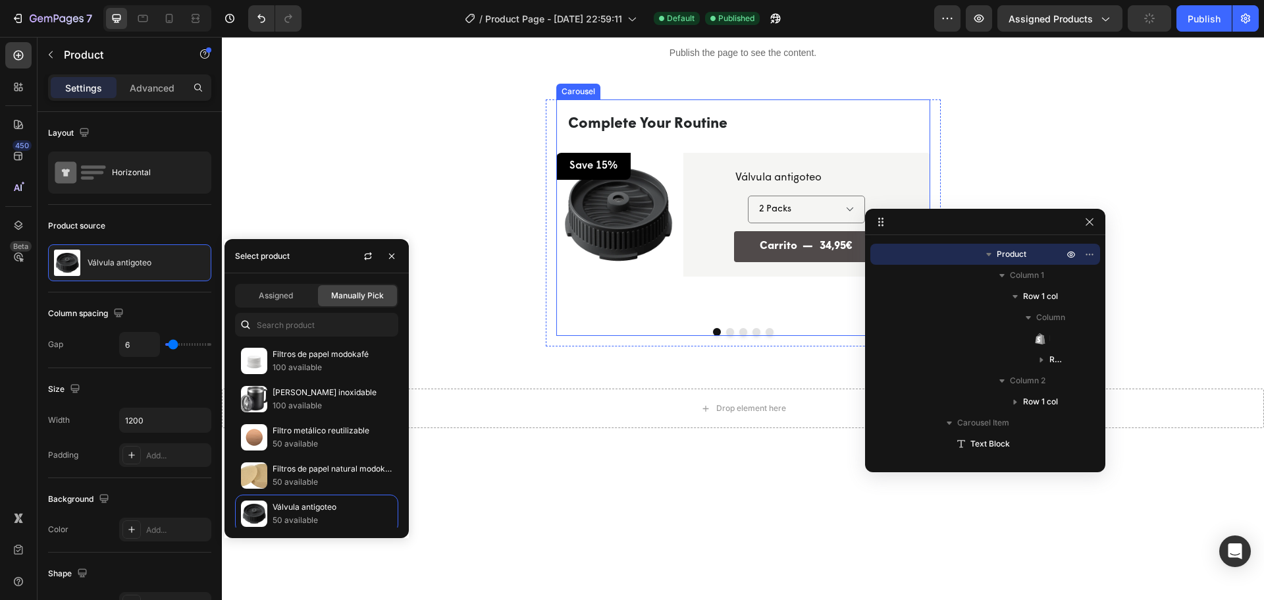
click at [726, 332] on button "Dot" at bounding box center [730, 332] width 8 height 8
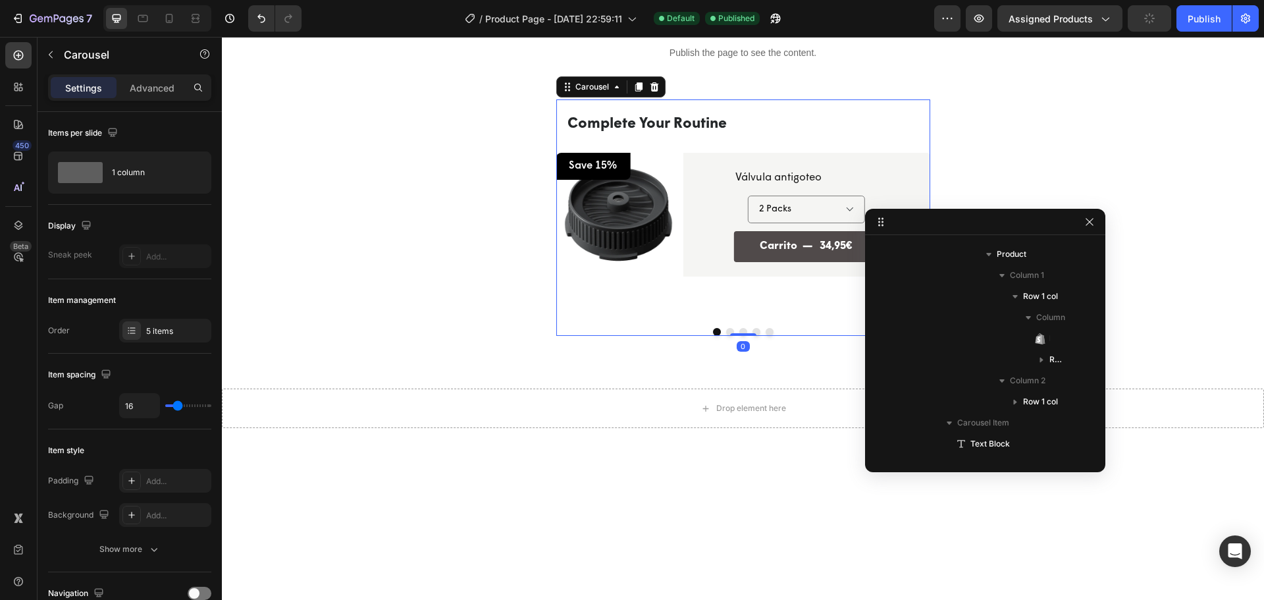
scroll to position [39, 0]
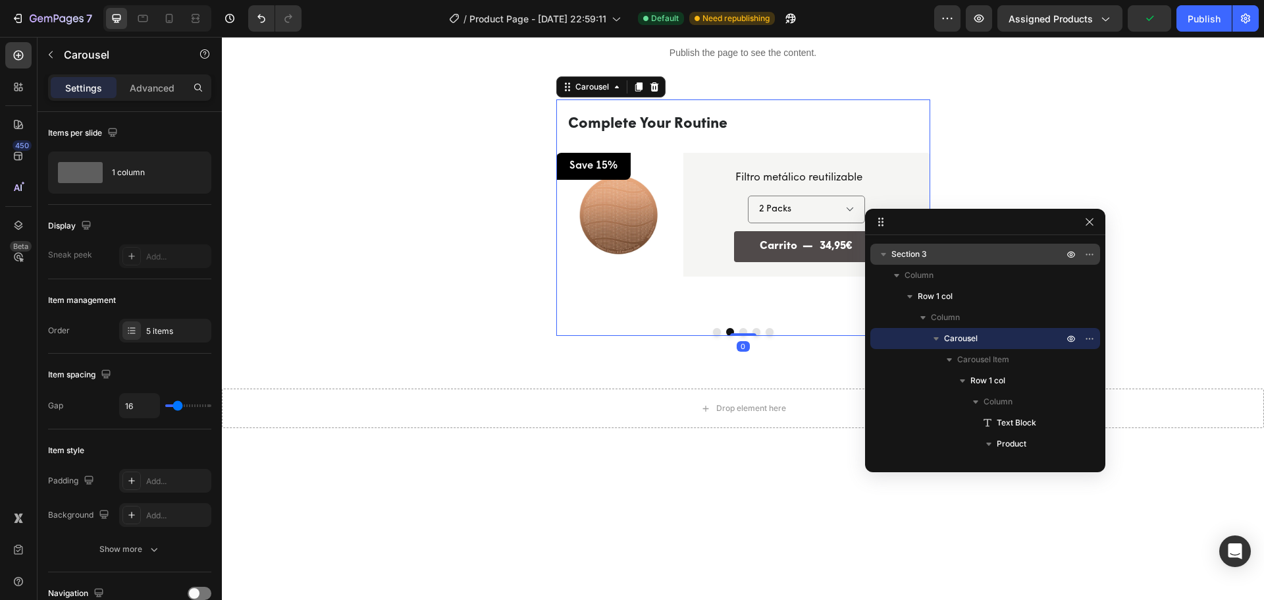
click at [707, 329] on div at bounding box center [743, 332] width 374 height 8
click at [713, 330] on button "Dot" at bounding box center [717, 332] width 8 height 8
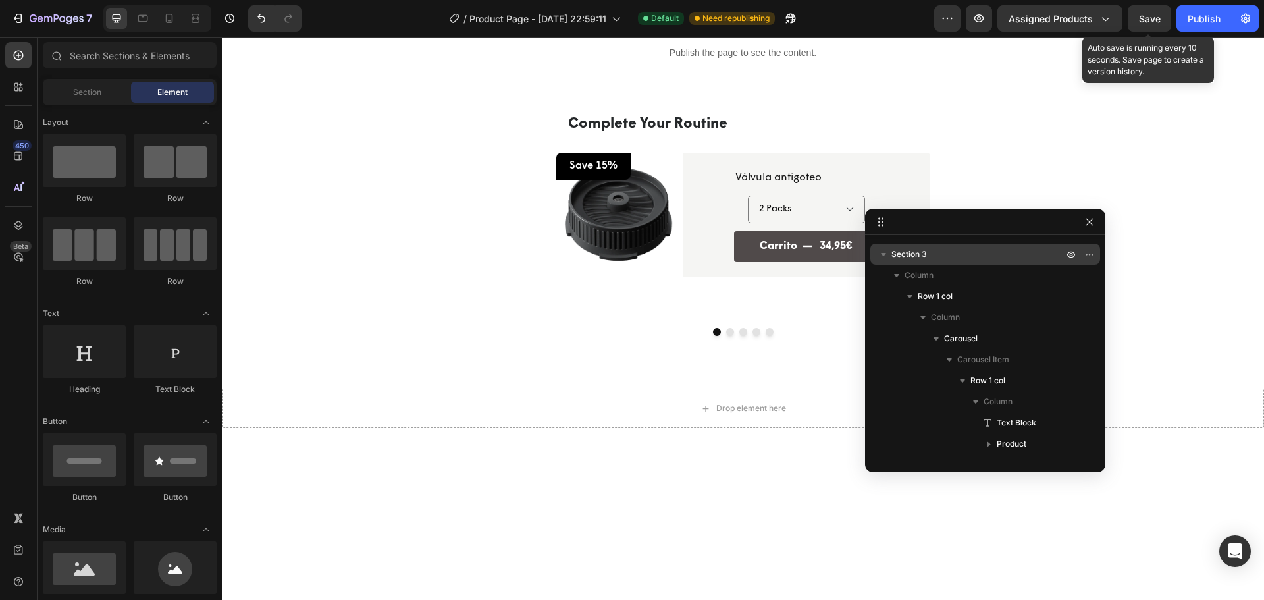
click at [1149, 14] on span "Save" at bounding box center [1150, 18] width 22 height 11
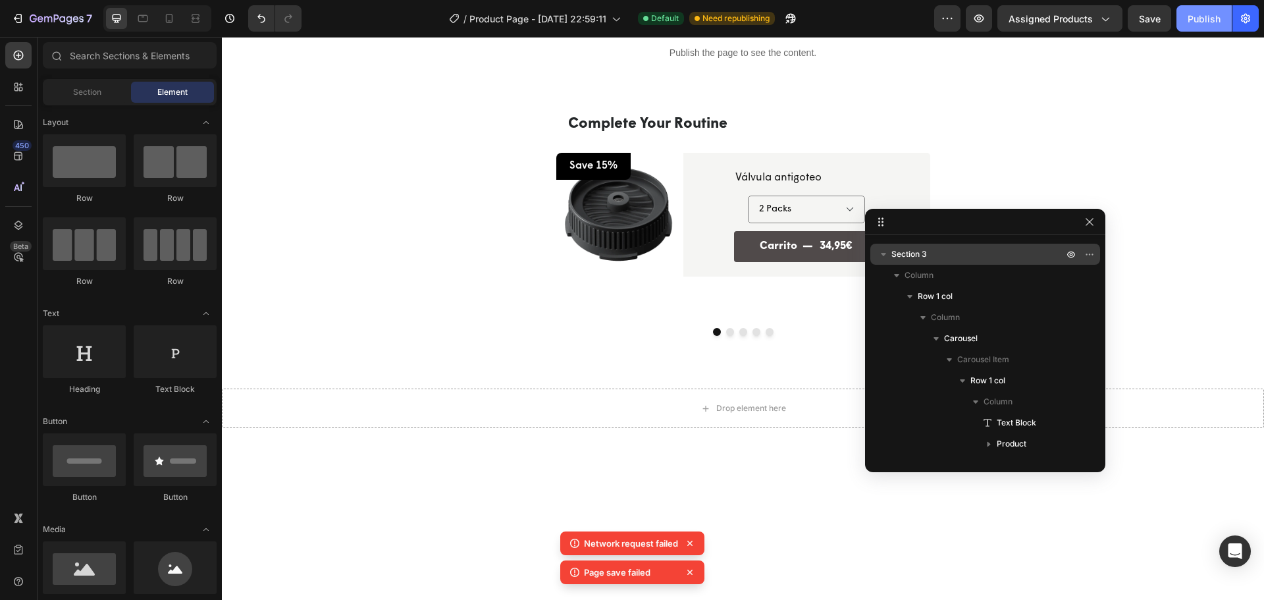
click at [1187, 15] on div "Publish" at bounding box center [1203, 19] width 33 height 14
click at [725, 326] on div "Complete Your Routine Text Block Product Images Save 15% Text Block Row Row Vál…" at bounding box center [743, 217] width 374 height 236
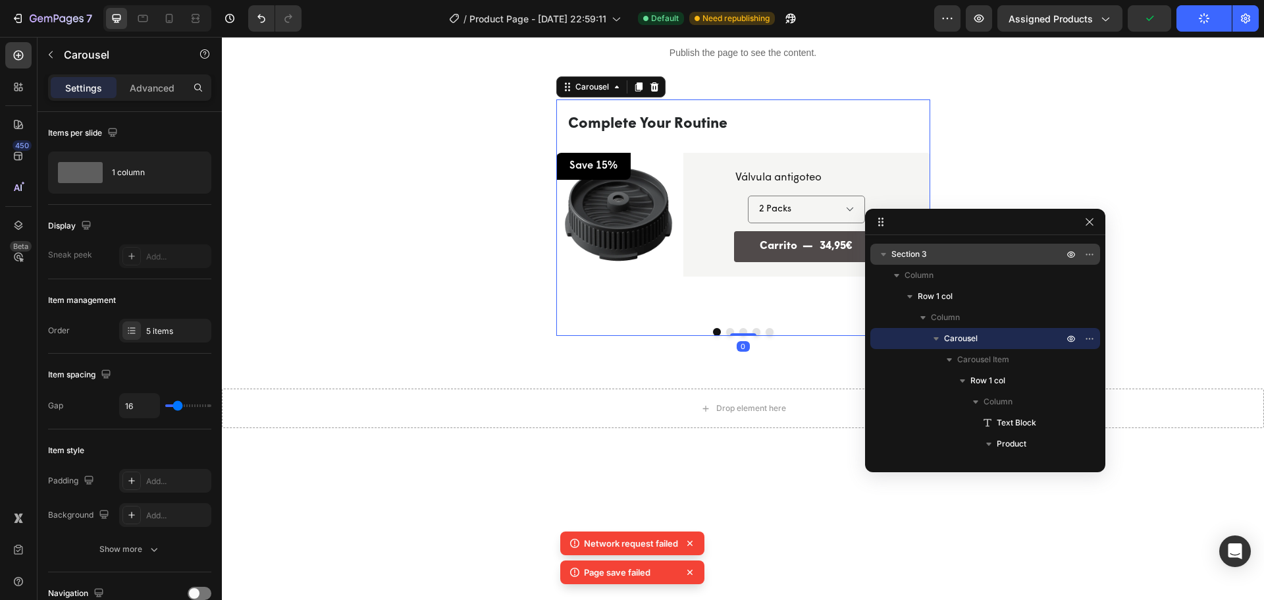
click at [726, 328] on button "Dot" at bounding box center [730, 332] width 8 height 8
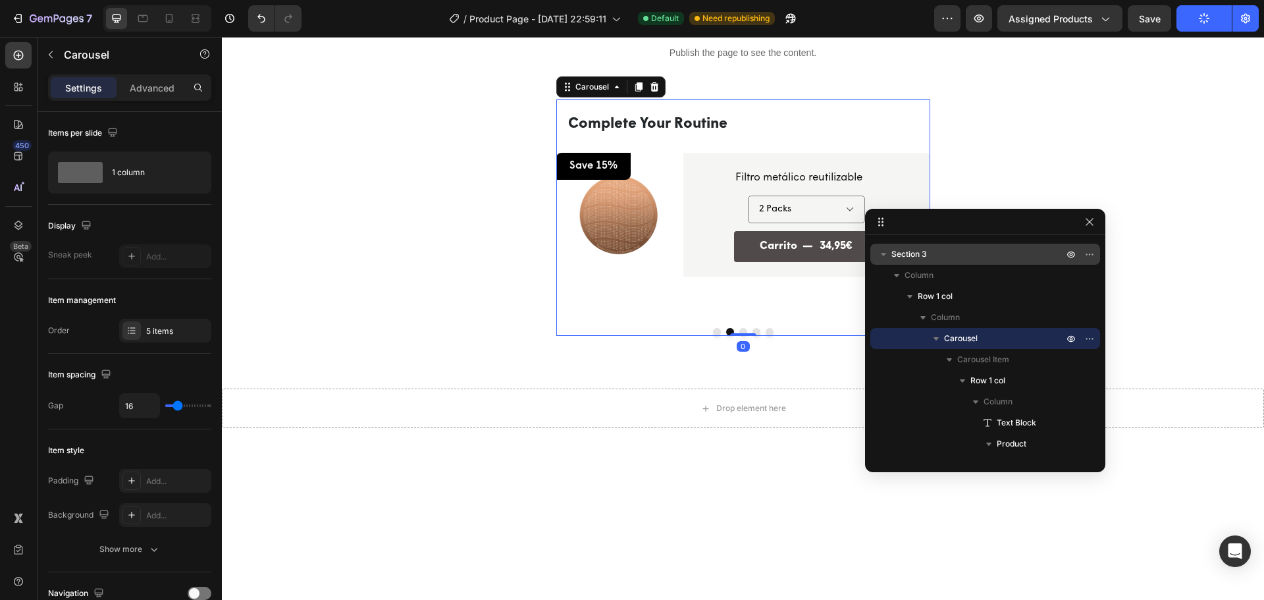
click at [706, 333] on div at bounding box center [743, 332] width 374 height 8
click at [713, 331] on button "Dot" at bounding box center [717, 332] width 8 height 8
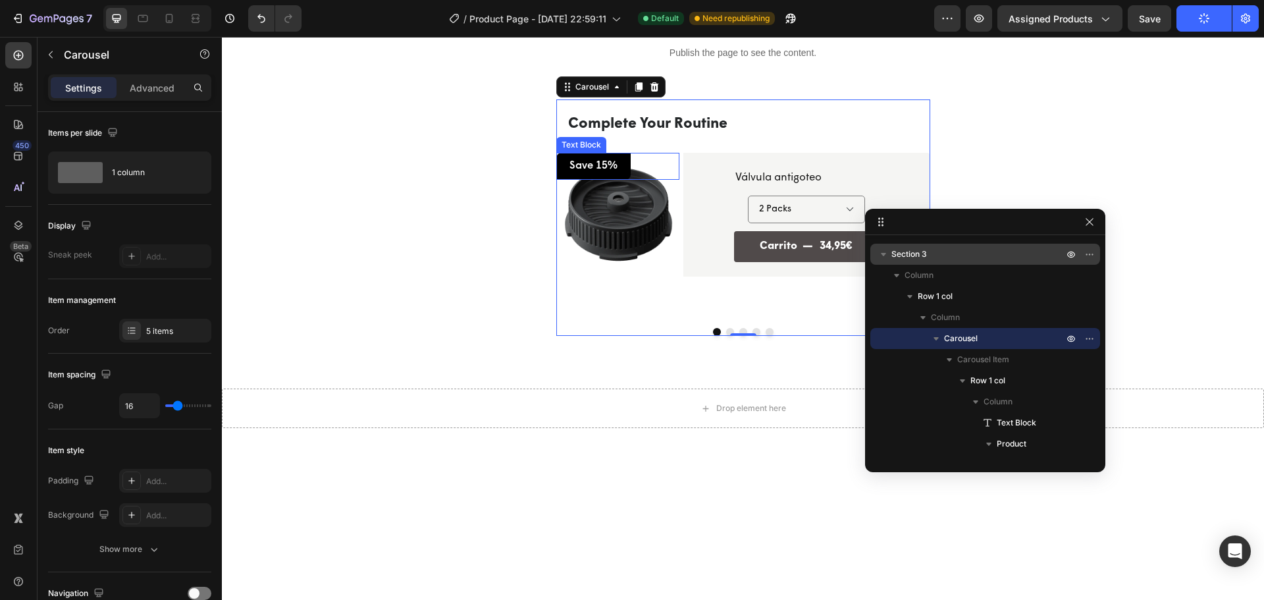
click at [605, 167] on p "Save 15%" at bounding box center [593, 166] width 48 height 14
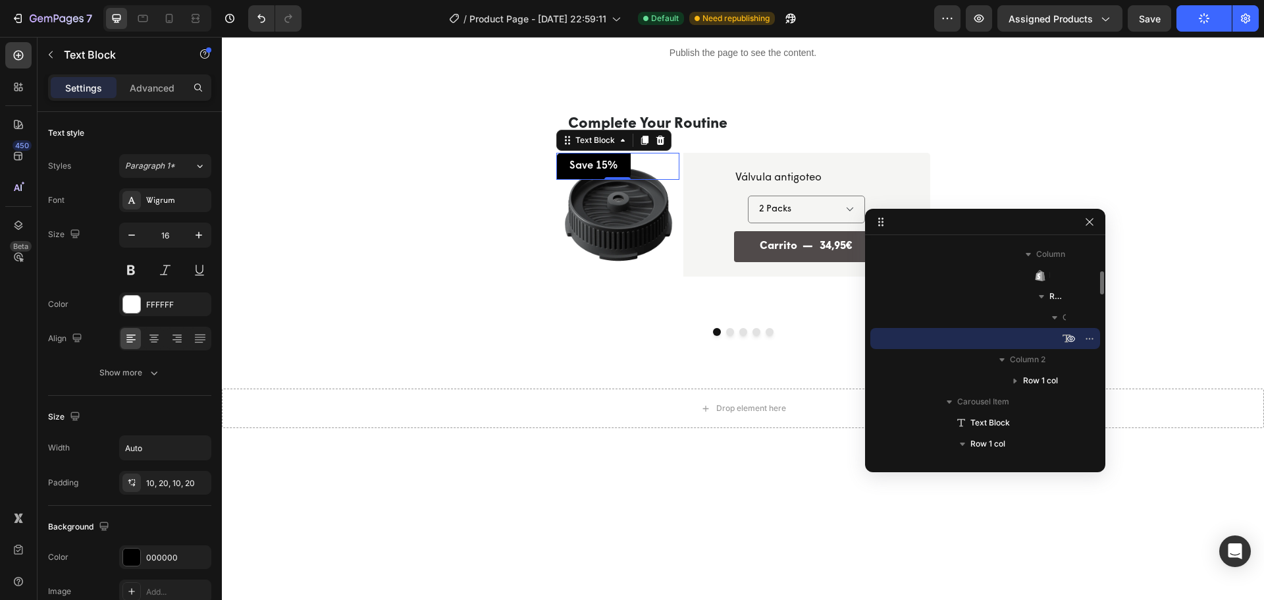
click at [600, 165] on p "Save 15%" at bounding box center [593, 166] width 48 height 14
click at [576, 171] on p "Save 15%" at bounding box center [593, 166] width 48 height 14
click at [592, 168] on p "Save 15%" at bounding box center [593, 166] width 48 height 14
click at [598, 166] on p "Save 15%" at bounding box center [593, 166] width 48 height 14
click at [599, 166] on p "Save 15%" at bounding box center [593, 166] width 48 height 14
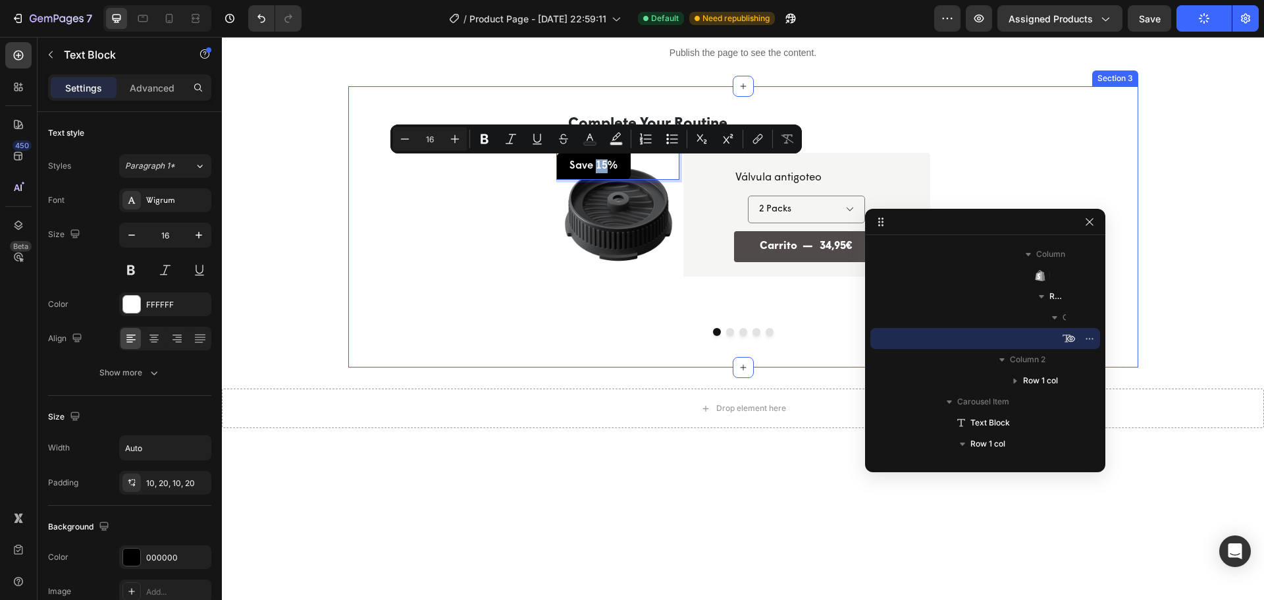
click at [517, 269] on div "Complete Your Routine Text Block Product Images Save 15% Text Block 0 Row Row V…" at bounding box center [743, 222] width 752 height 247
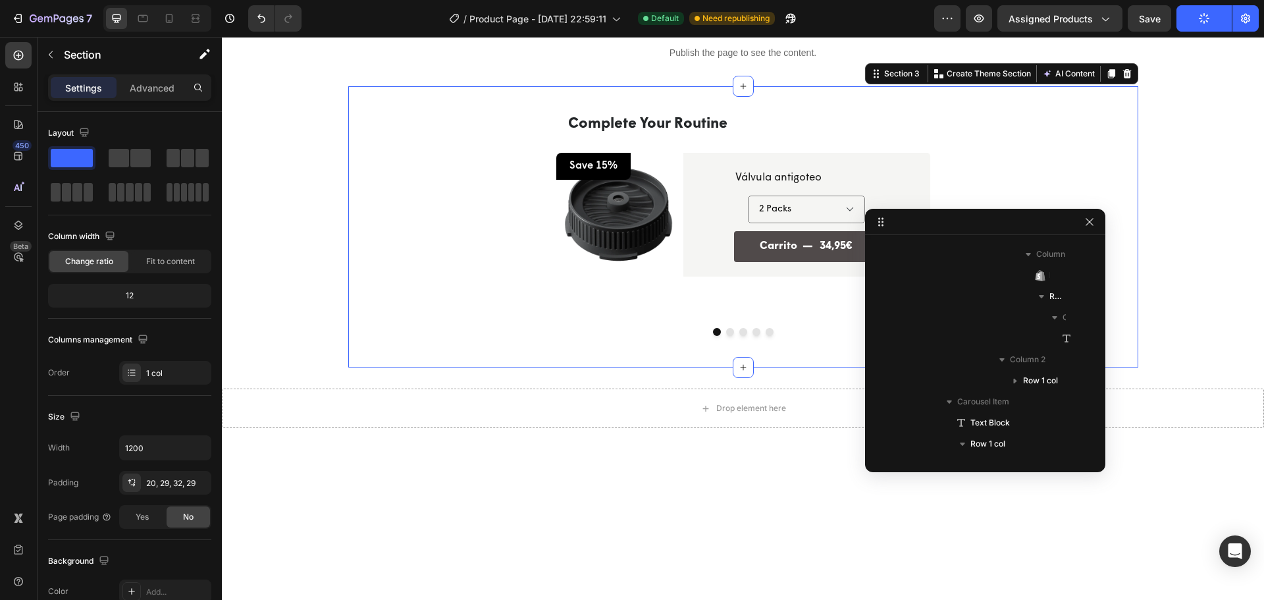
scroll to position [0, 0]
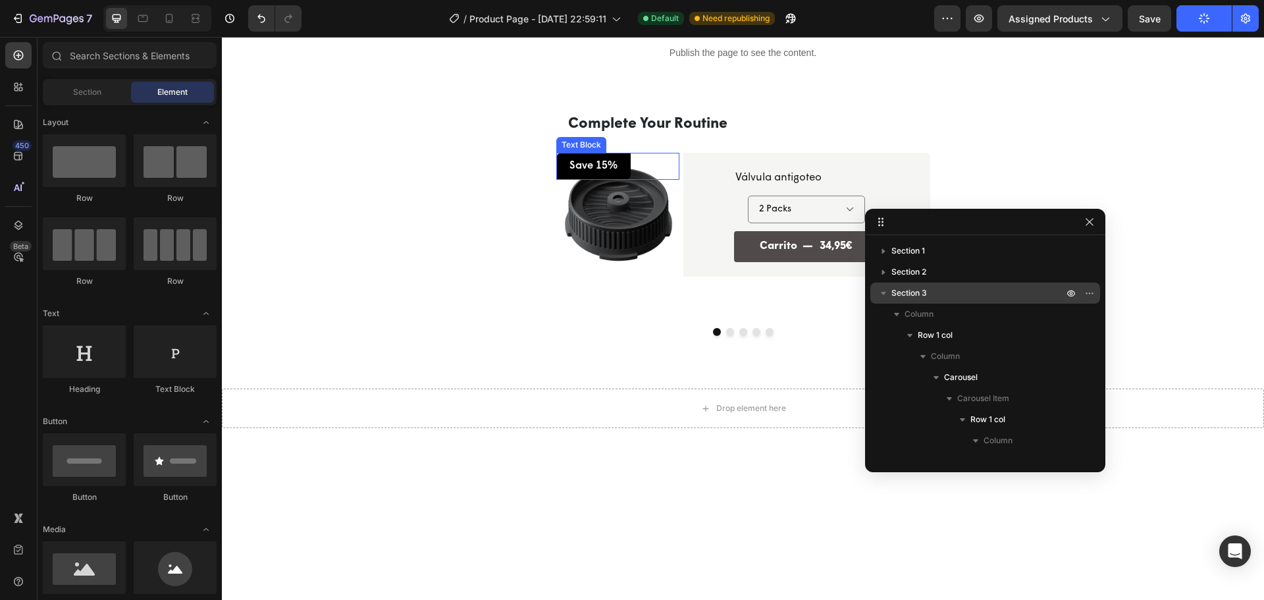
click at [597, 163] on p "Save 15%" at bounding box center [593, 166] width 48 height 14
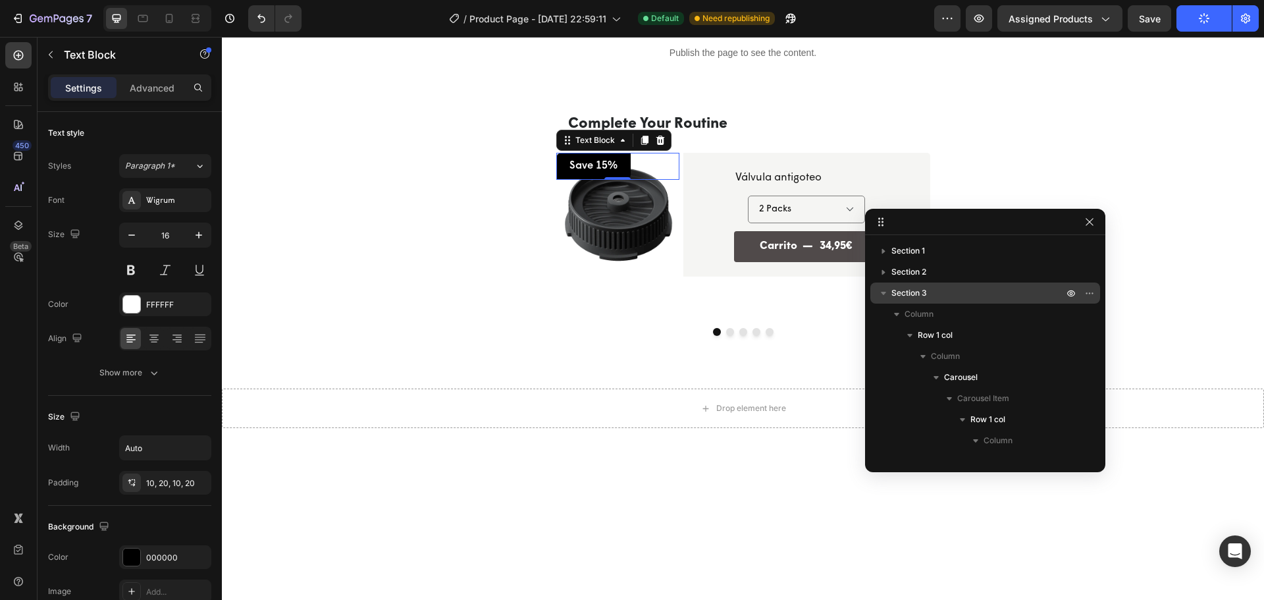
scroll to position [292, 0]
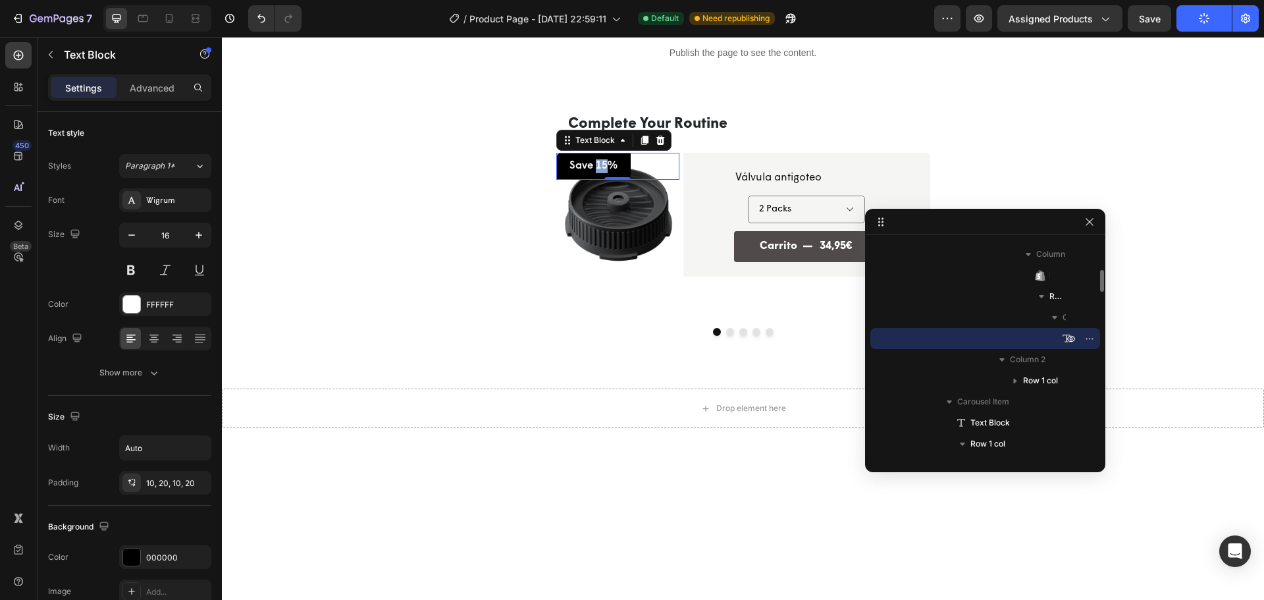
click at [597, 163] on p "Save 15%" at bounding box center [593, 166] width 48 height 14
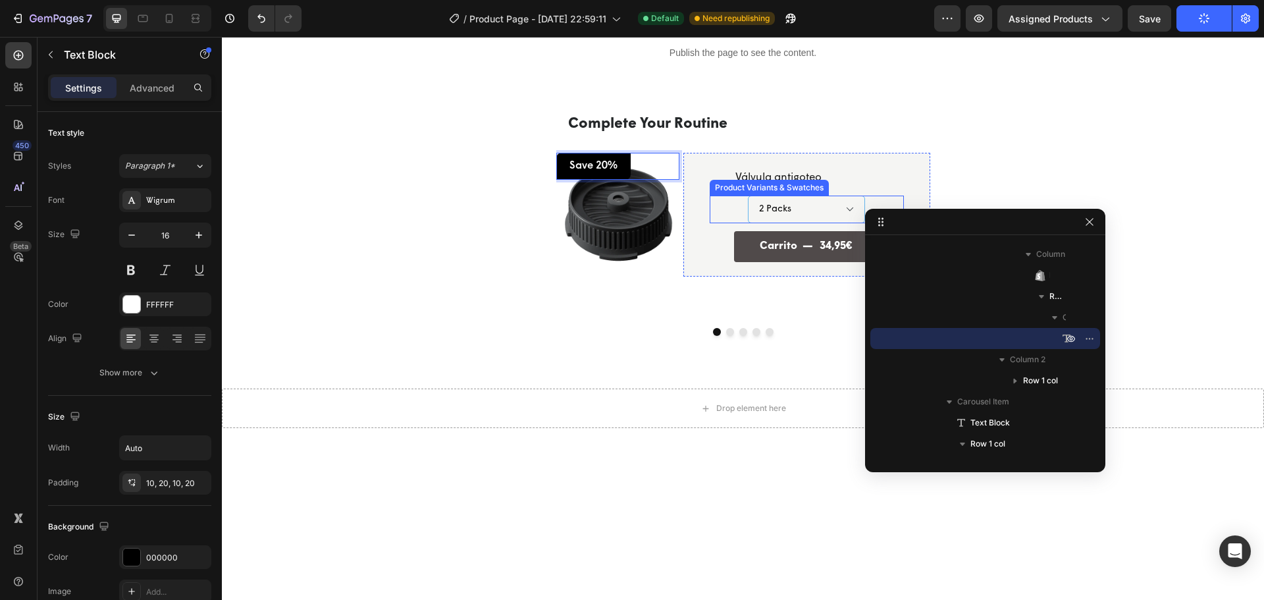
click at [826, 210] on select "2 Packs 1 Pack" at bounding box center [806, 209] width 117 height 28
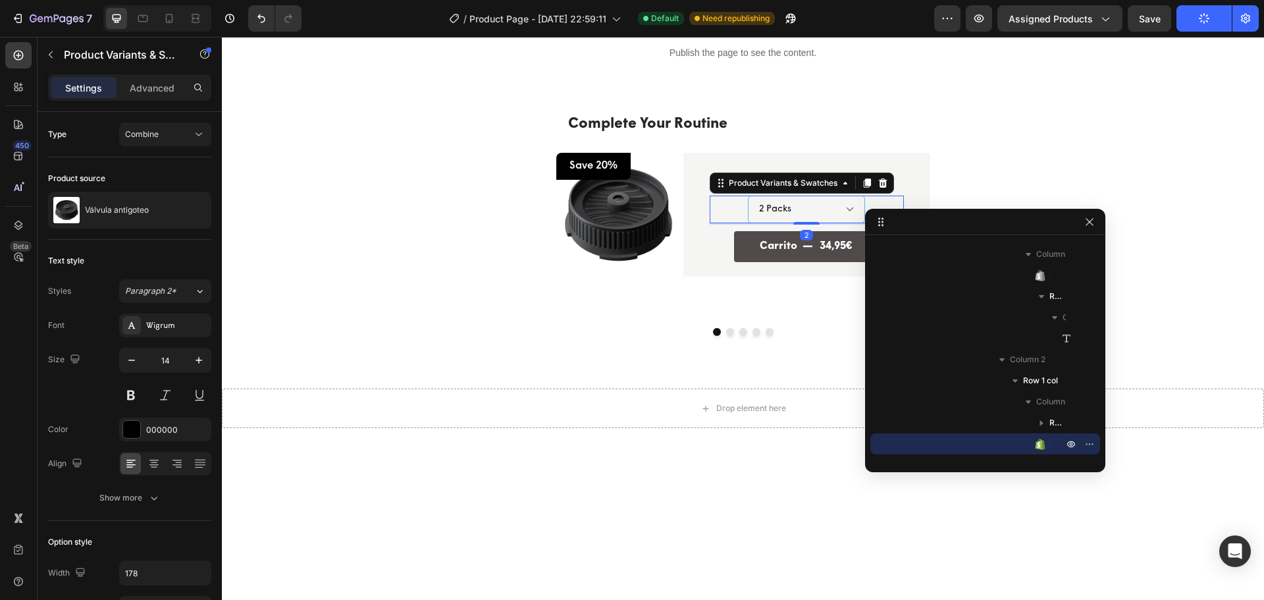
click at [843, 211] on select "2 Packs 1 Pack" at bounding box center [806, 209] width 117 height 28
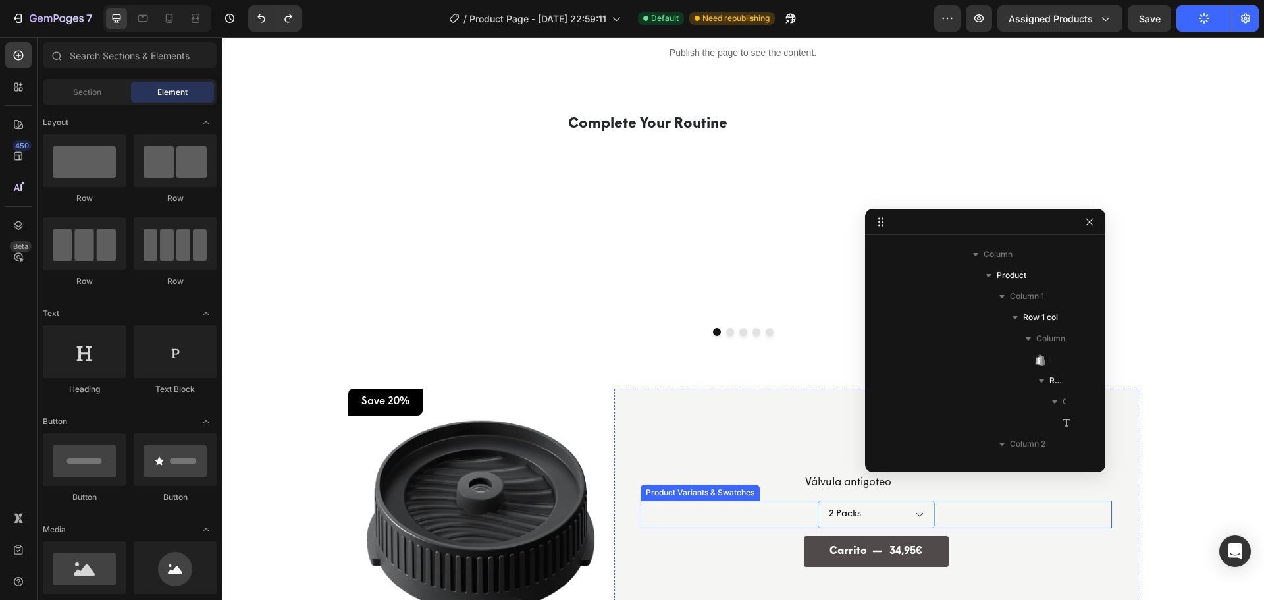
click at [917, 513] on select "2 Packs 1 Pack" at bounding box center [875, 514] width 117 height 28
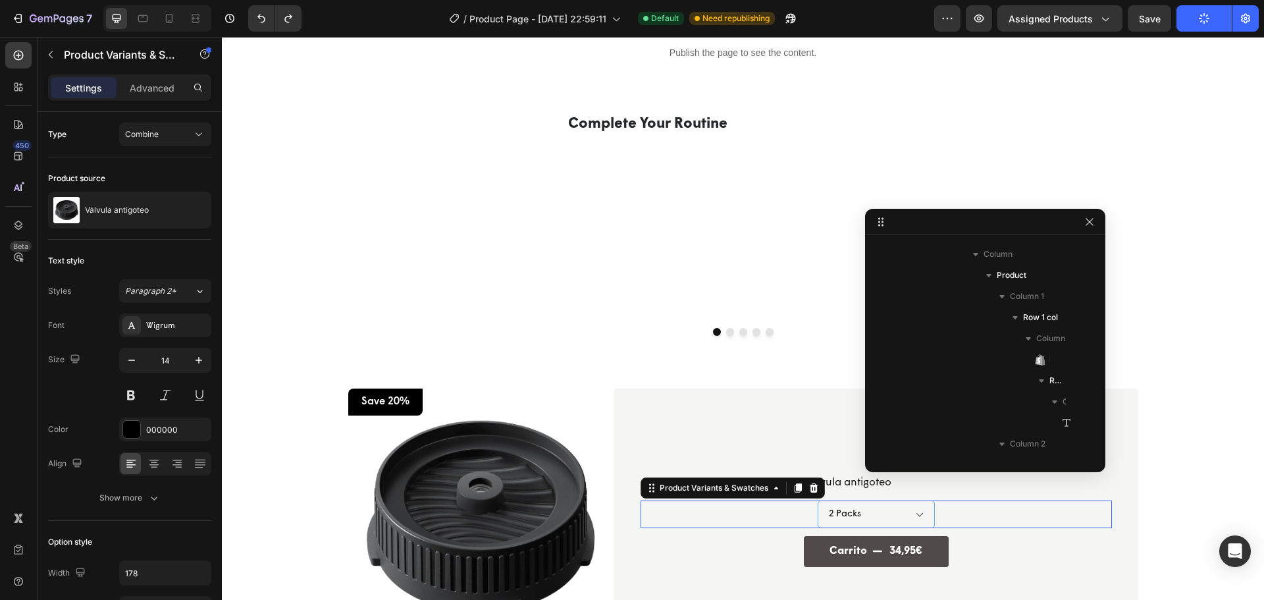
scroll to position [1868, 0]
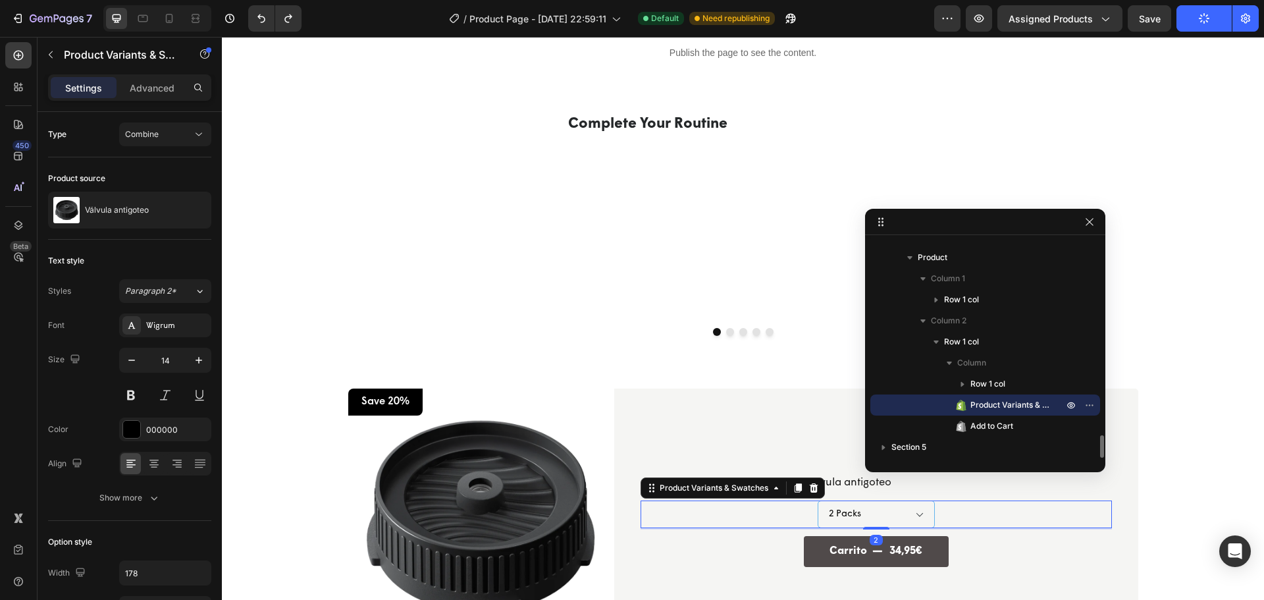
click at [917, 513] on select "2 Packs 1 Pack" at bounding box center [875, 514] width 117 height 28
click at [725, 326] on div "Complete Your Routine Text Block Row Complete Your Routine Text Block Product I…" at bounding box center [743, 217] width 374 height 236
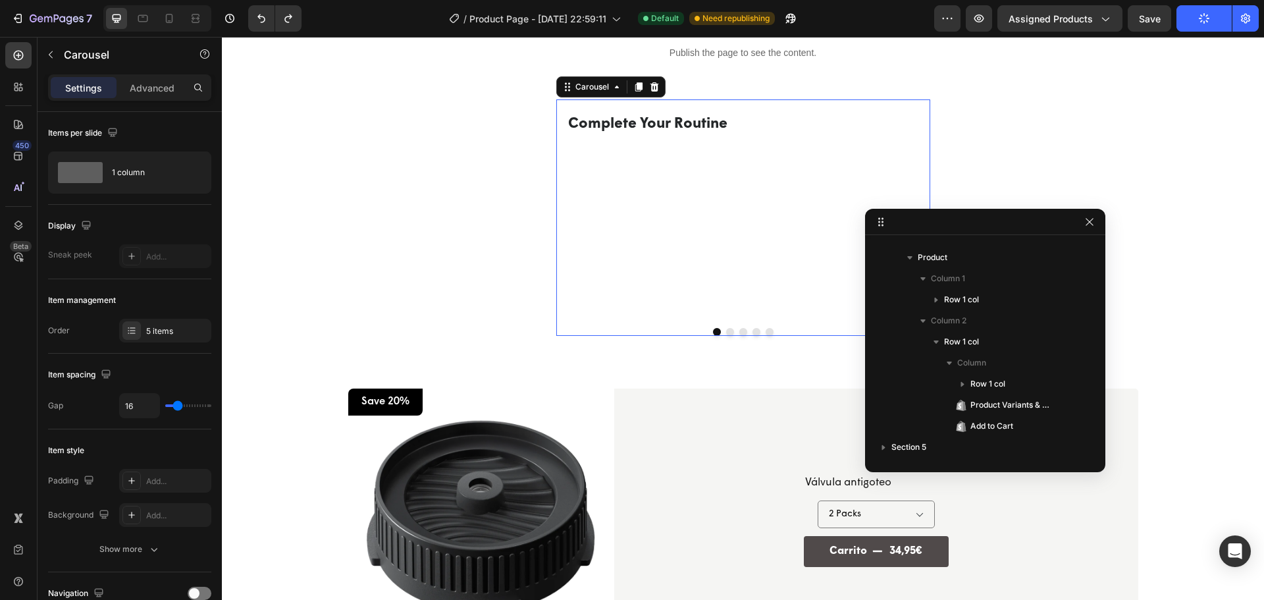
scroll to position [39, 0]
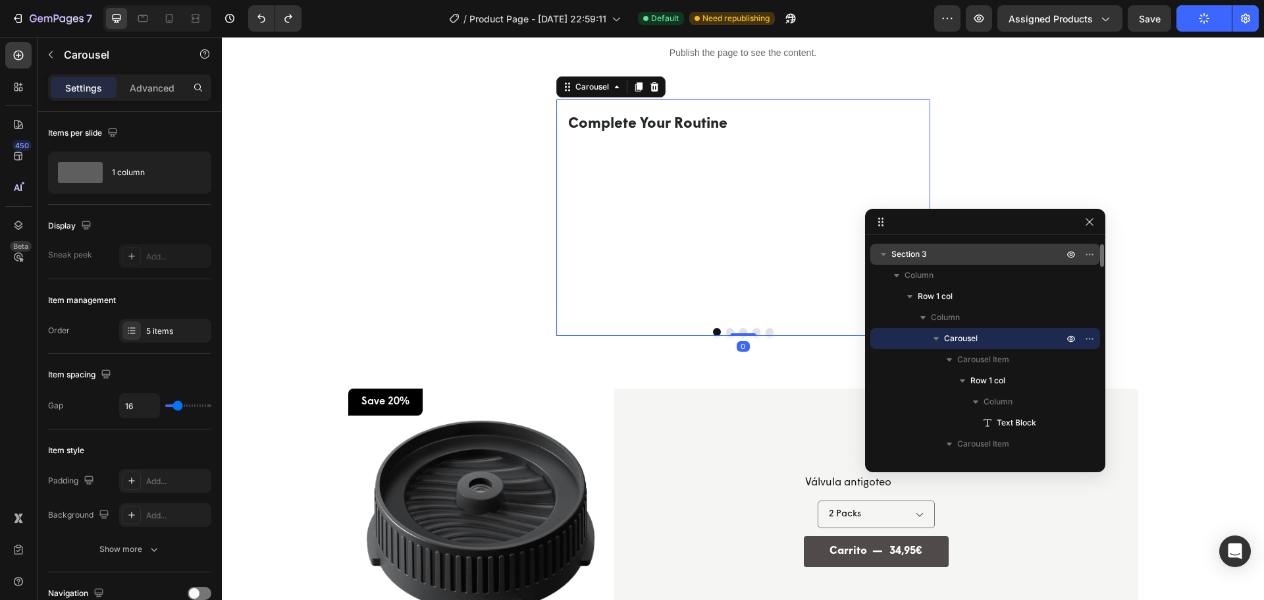
click at [726, 330] on button "Dot" at bounding box center [730, 332] width 8 height 8
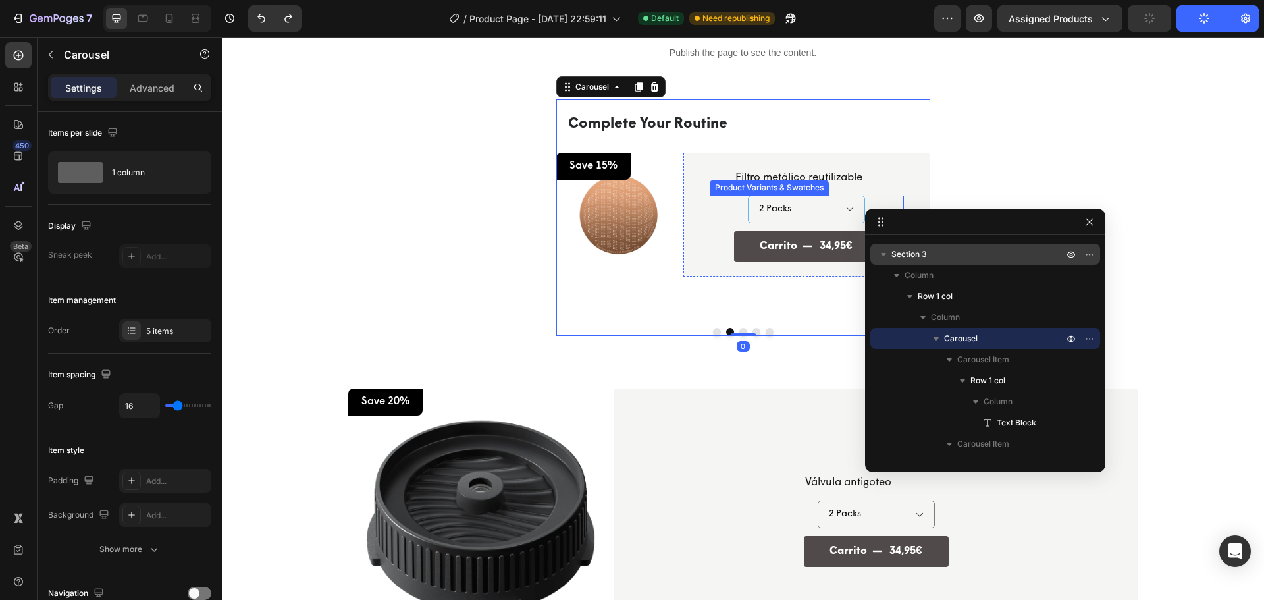
click at [812, 204] on select "2 Packs 1 Pack" at bounding box center [806, 209] width 117 height 28
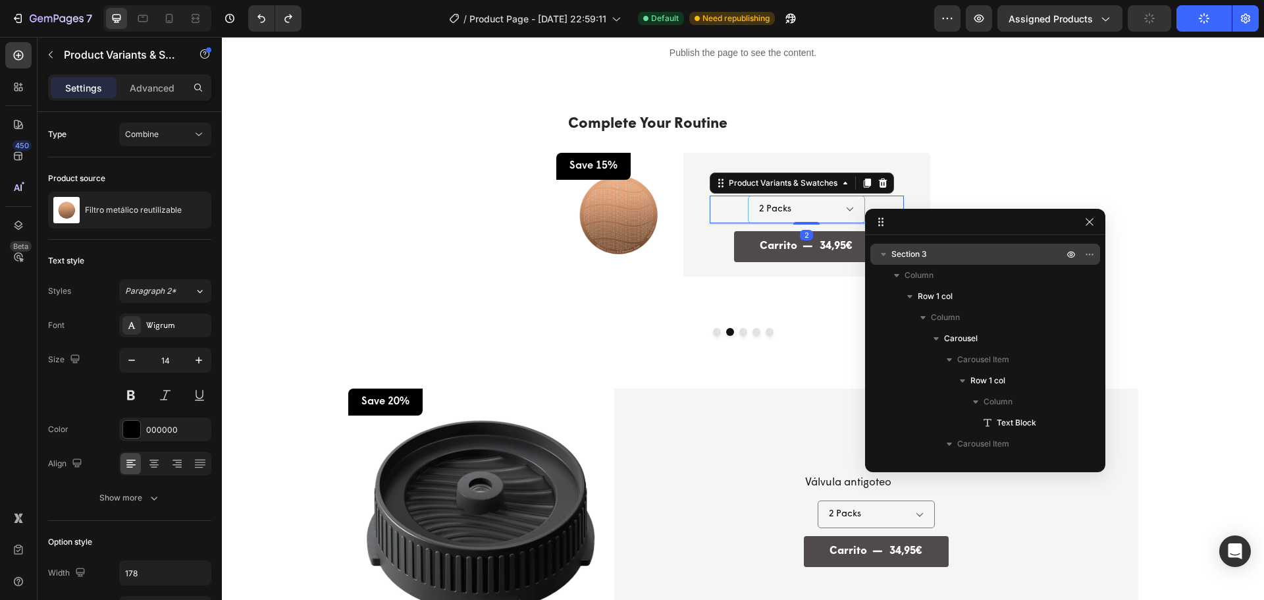
scroll to position [523, 0]
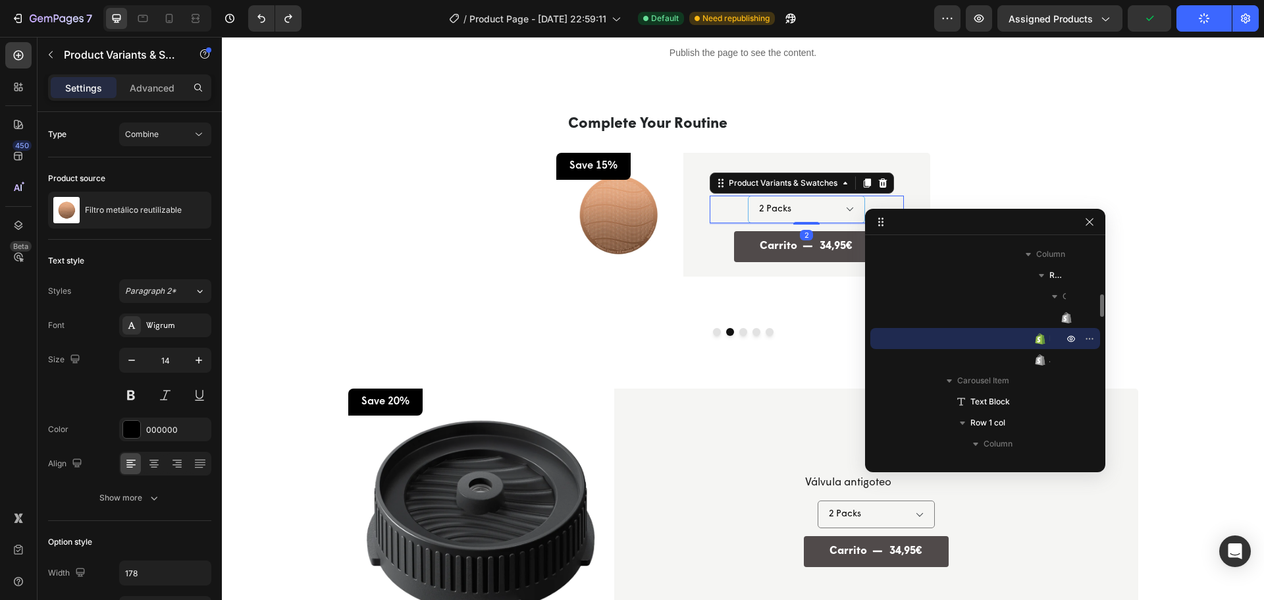
click at [812, 204] on select "2 Packs 1 Pack" at bounding box center [806, 209] width 117 height 28
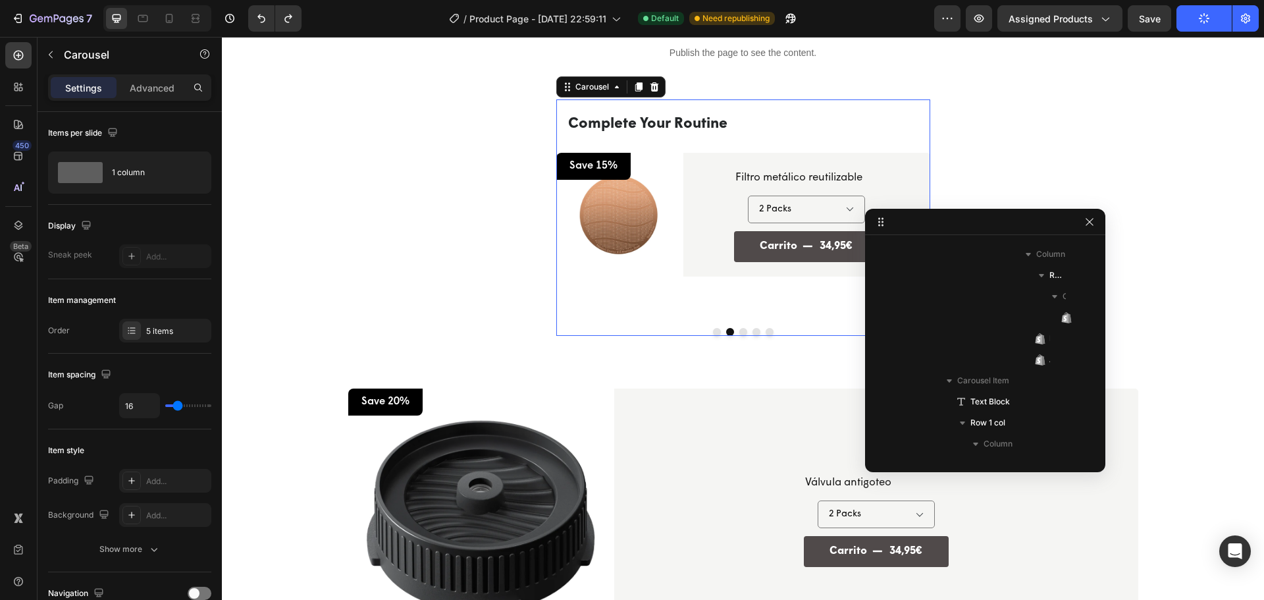
click at [713, 330] on button "Dot" at bounding box center [717, 332] width 8 height 8
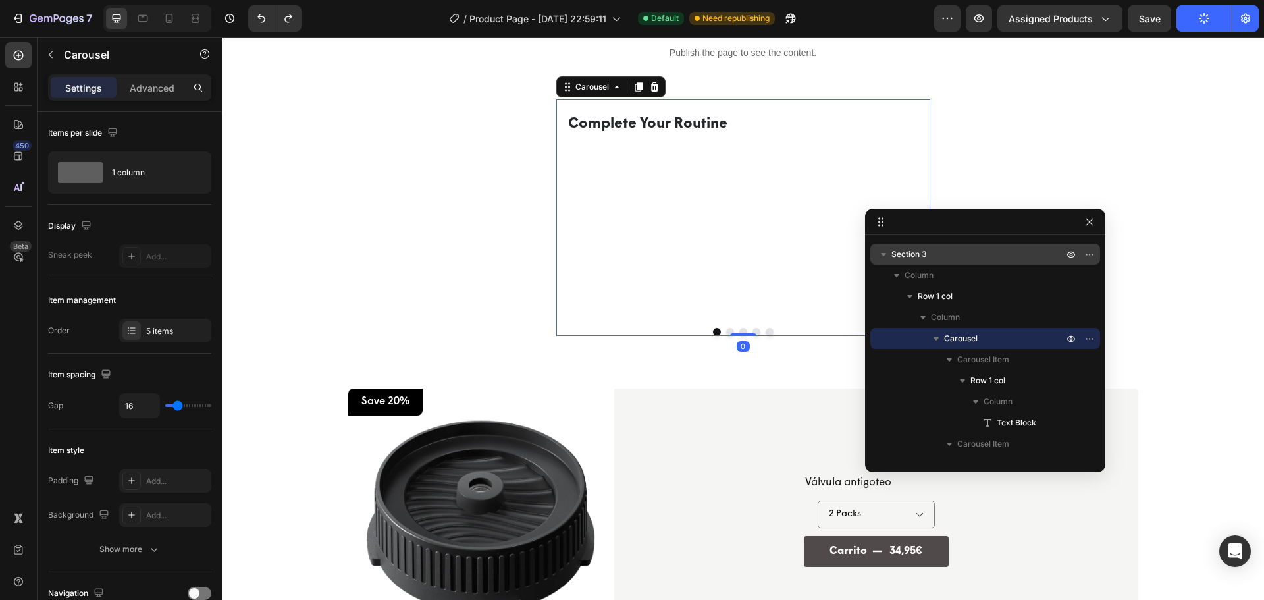
click at [726, 329] on button "Dot" at bounding box center [730, 332] width 8 height 8
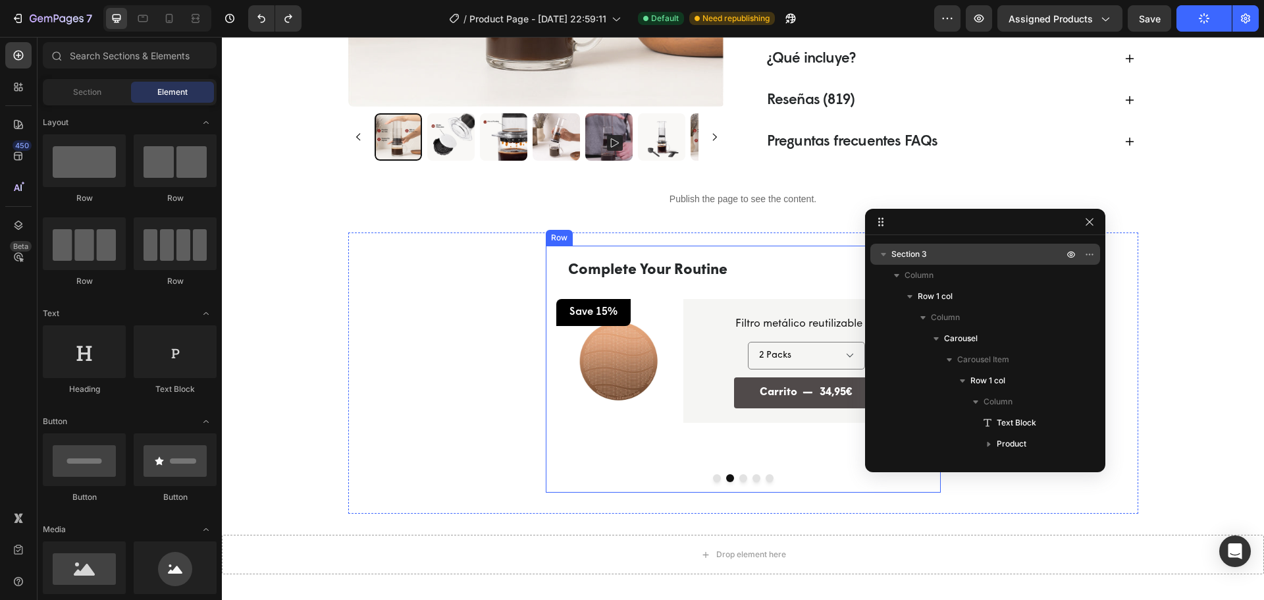
scroll to position [728, 0]
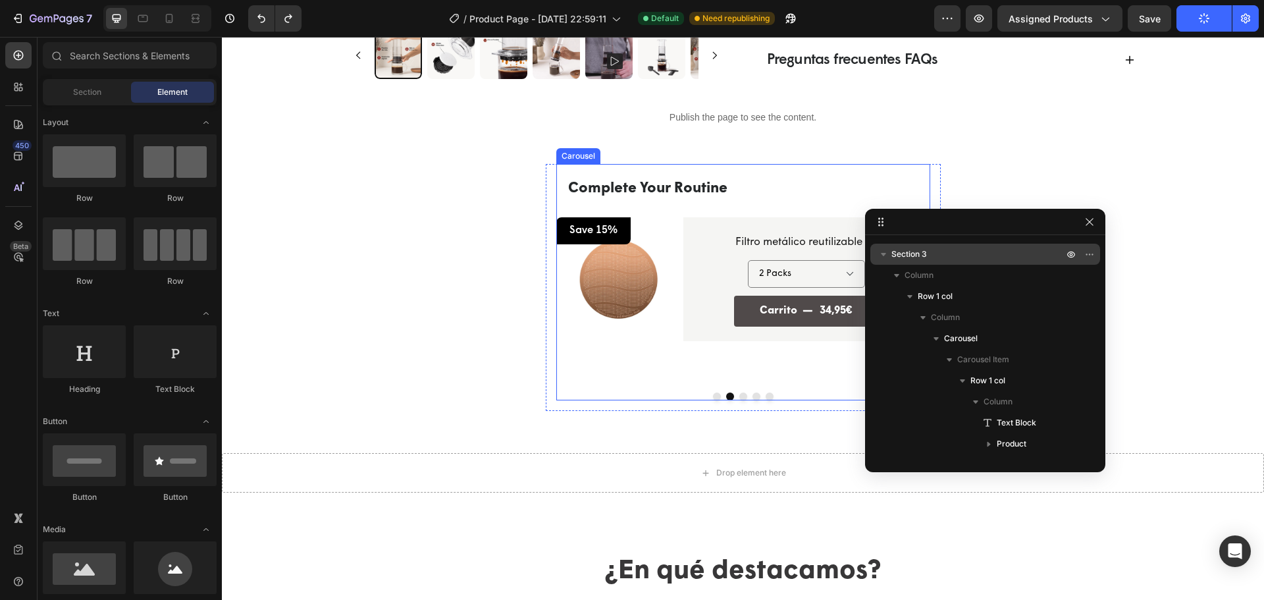
click at [713, 400] on button "Dot" at bounding box center [717, 396] width 8 height 8
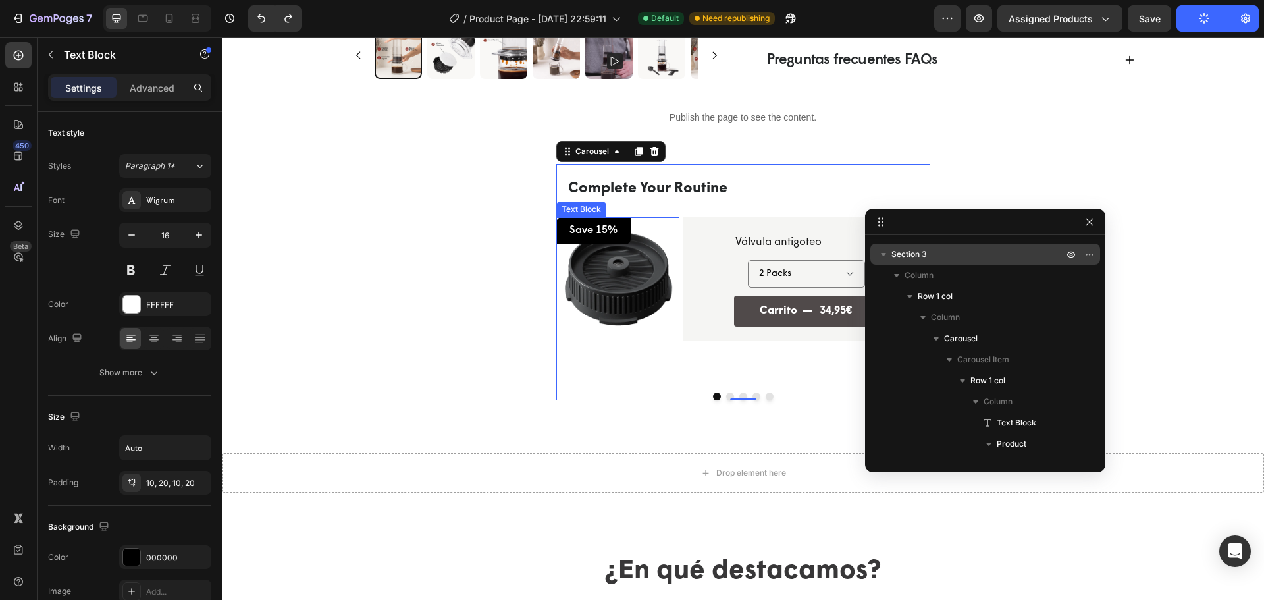
click at [602, 227] on p "Save 15%" at bounding box center [593, 231] width 48 height 14
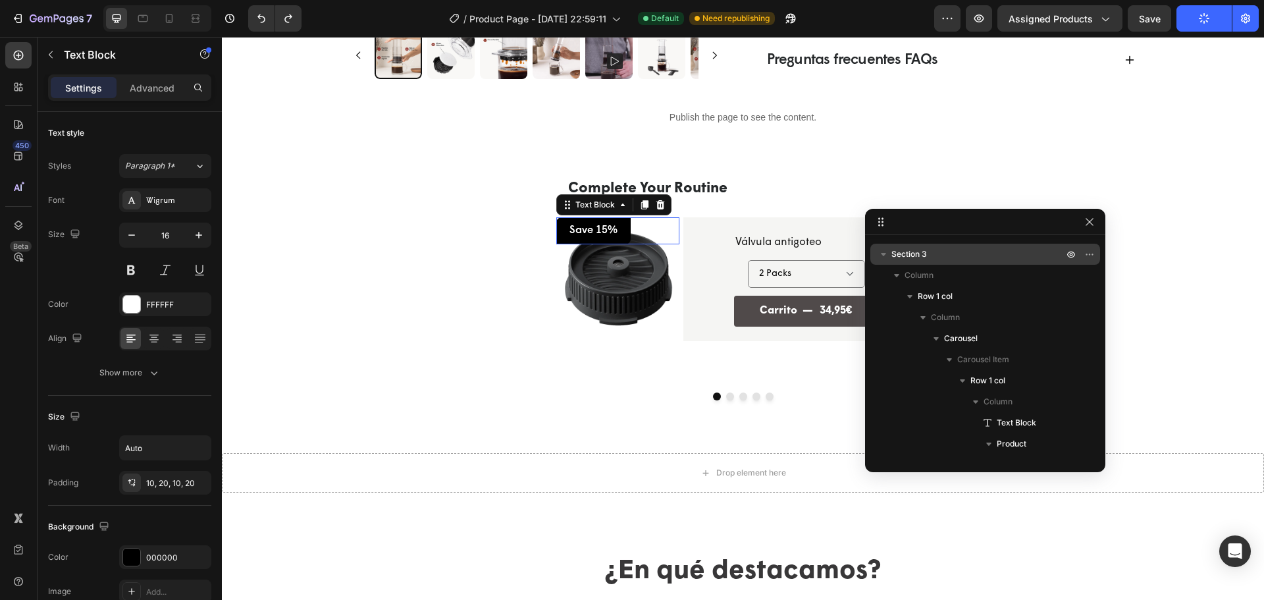
scroll to position [292, 0]
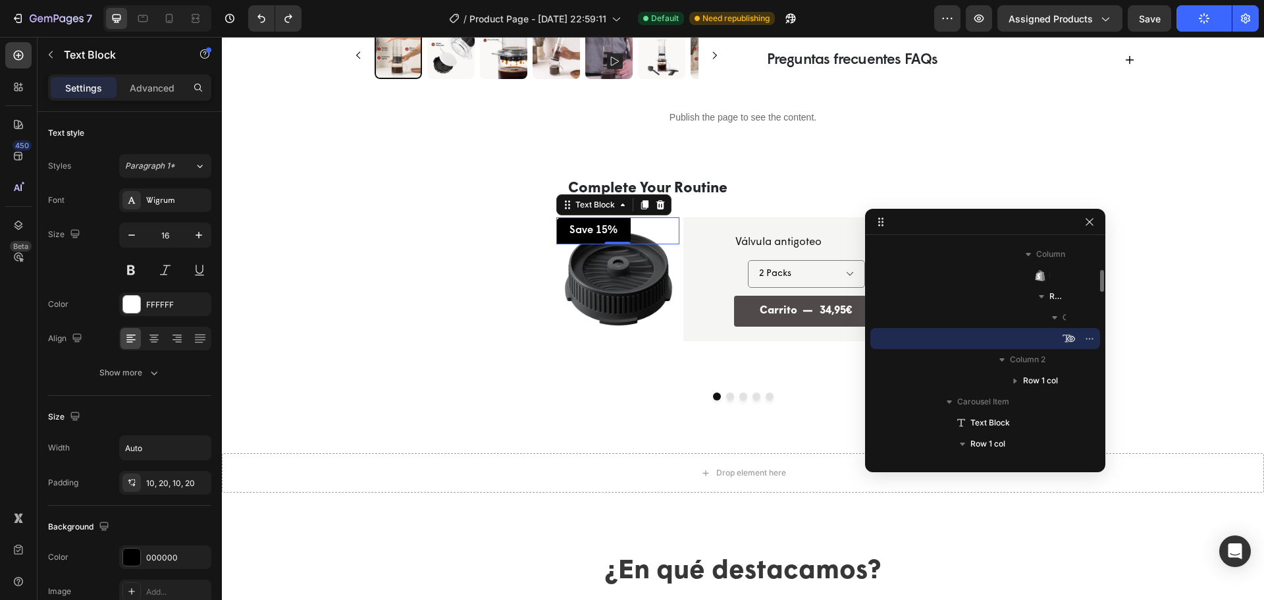
click at [601, 228] on p "Save 15%" at bounding box center [593, 231] width 48 height 14
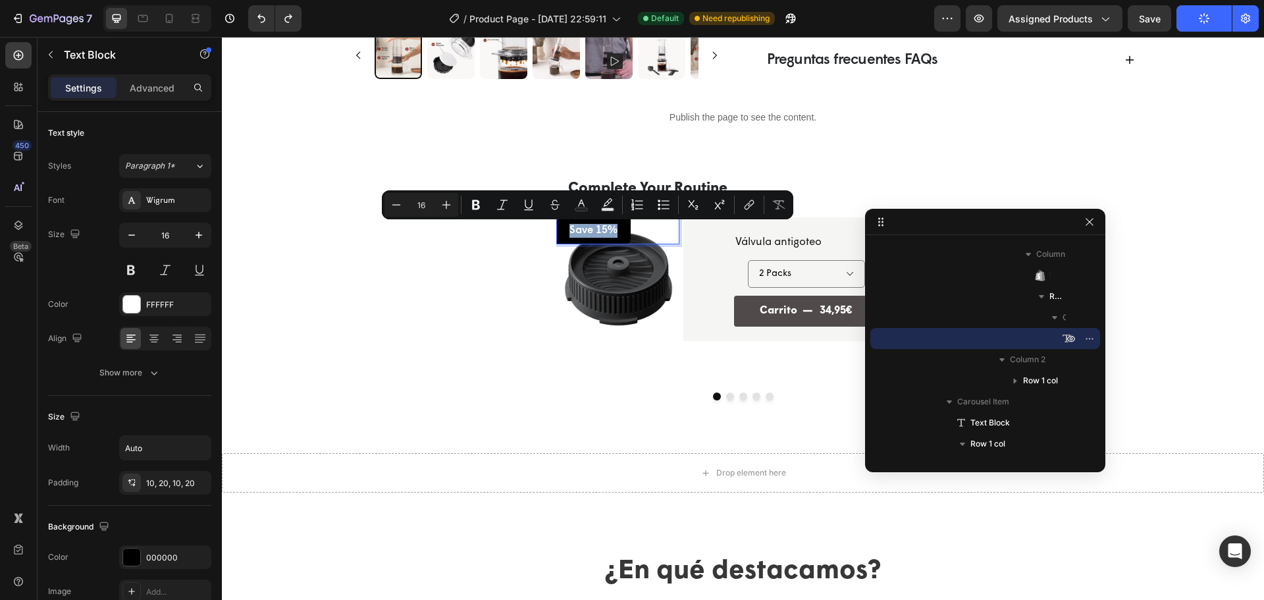
click at [601, 229] on p "Save 15%" at bounding box center [593, 231] width 48 height 14
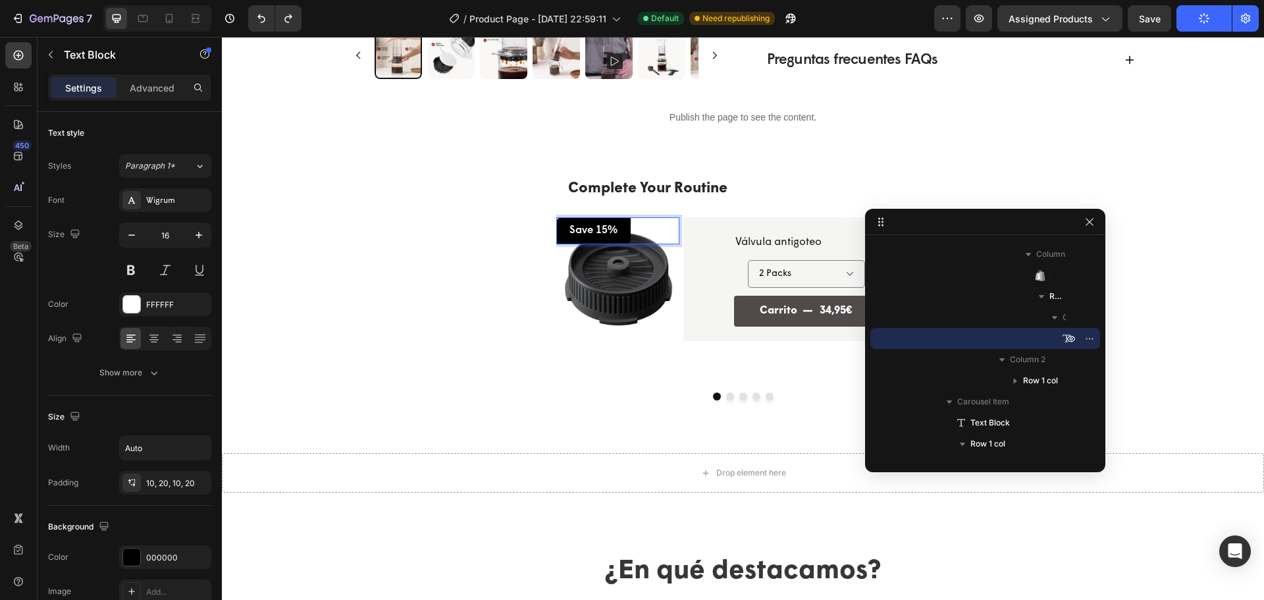
click at [600, 230] on p "Save 15%" at bounding box center [593, 231] width 48 height 14
click at [594, 232] on p "Save 15%" at bounding box center [593, 231] width 48 height 14
click at [1151, 20] on span "Save" at bounding box center [1150, 18] width 22 height 11
click at [1202, 17] on icon "button" at bounding box center [1203, 18] width 14 height 14
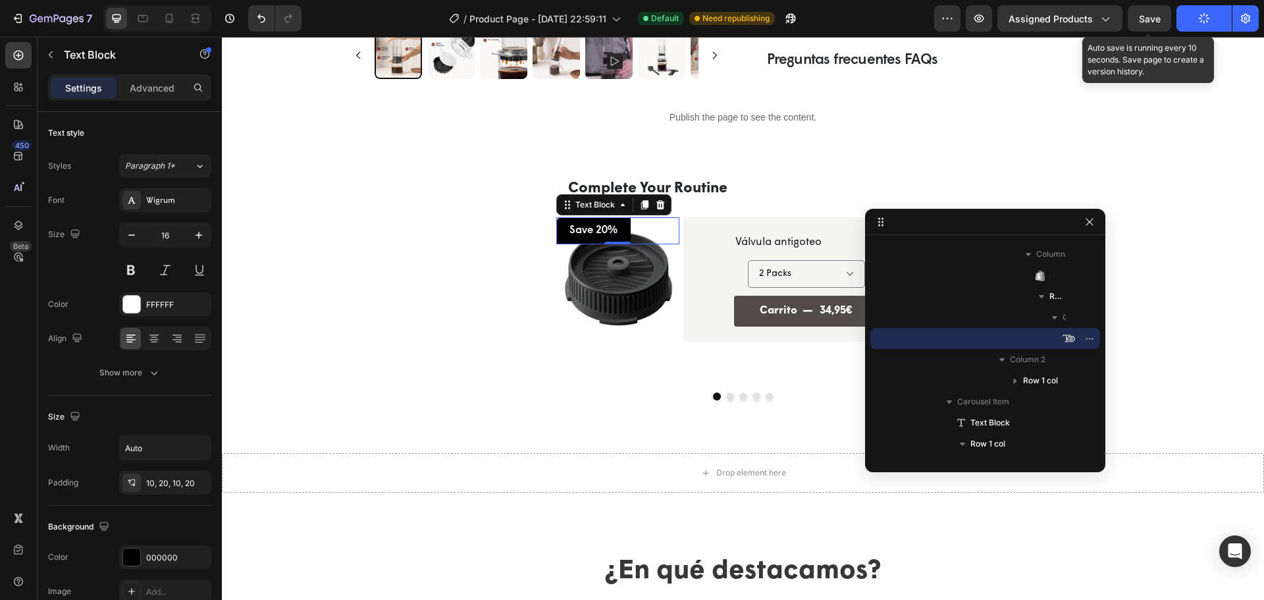
click at [1154, 21] on span "Save" at bounding box center [1150, 18] width 22 height 11
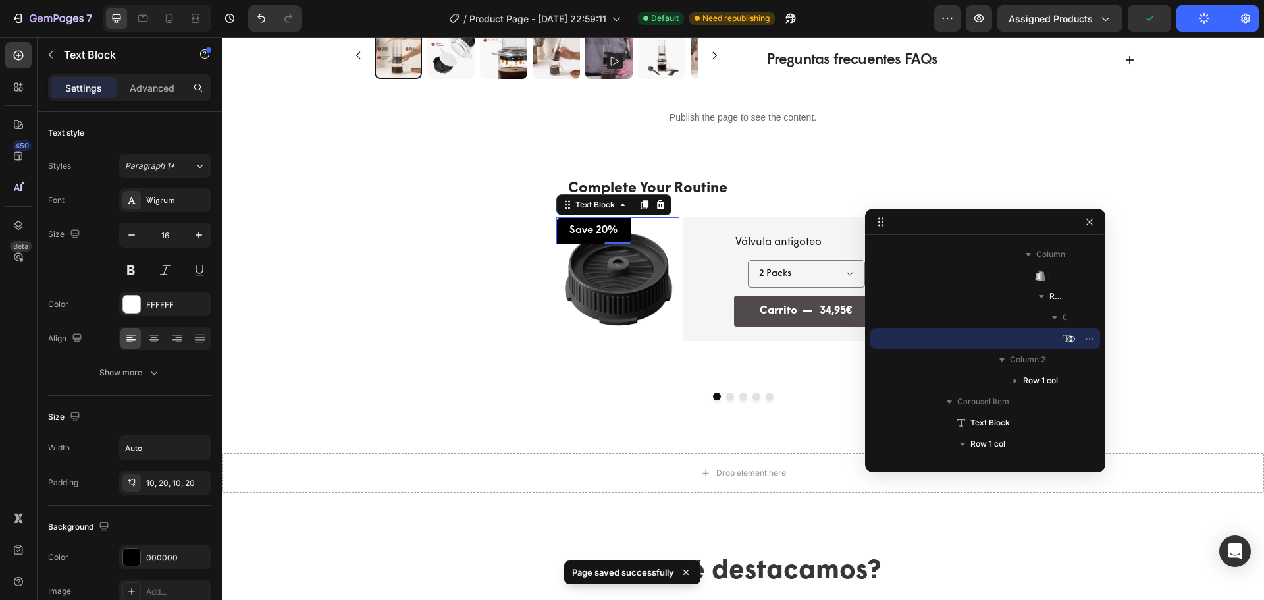
click at [1192, 21] on button "Publish" at bounding box center [1203, 18] width 55 height 26
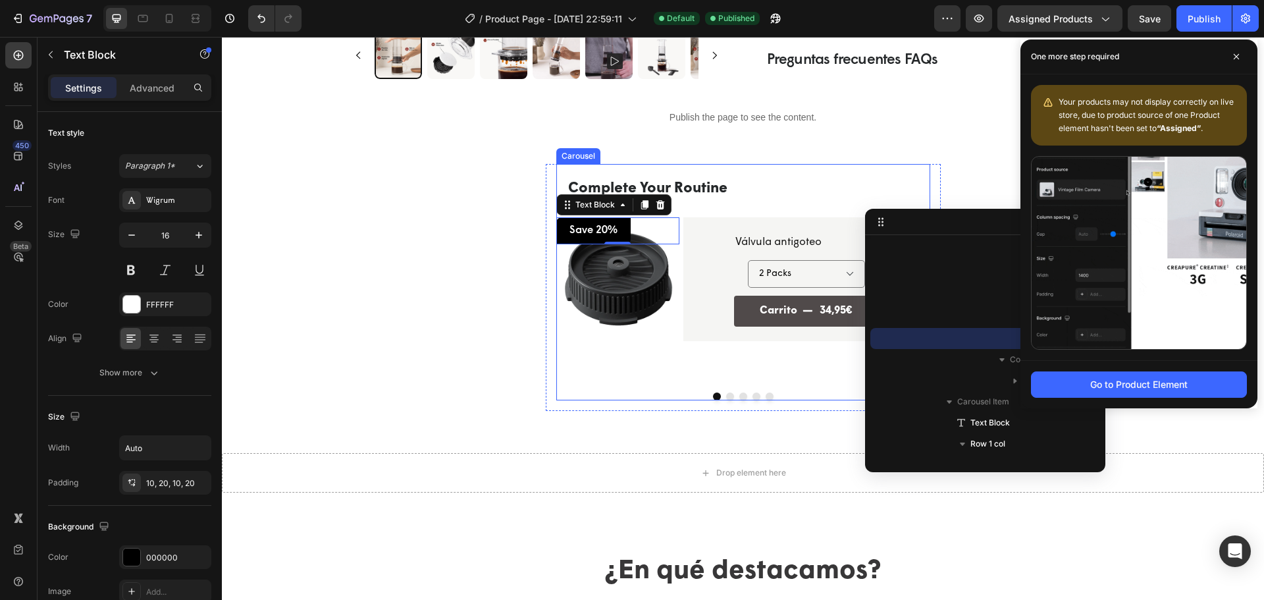
click at [720, 400] on div at bounding box center [743, 396] width 374 height 8
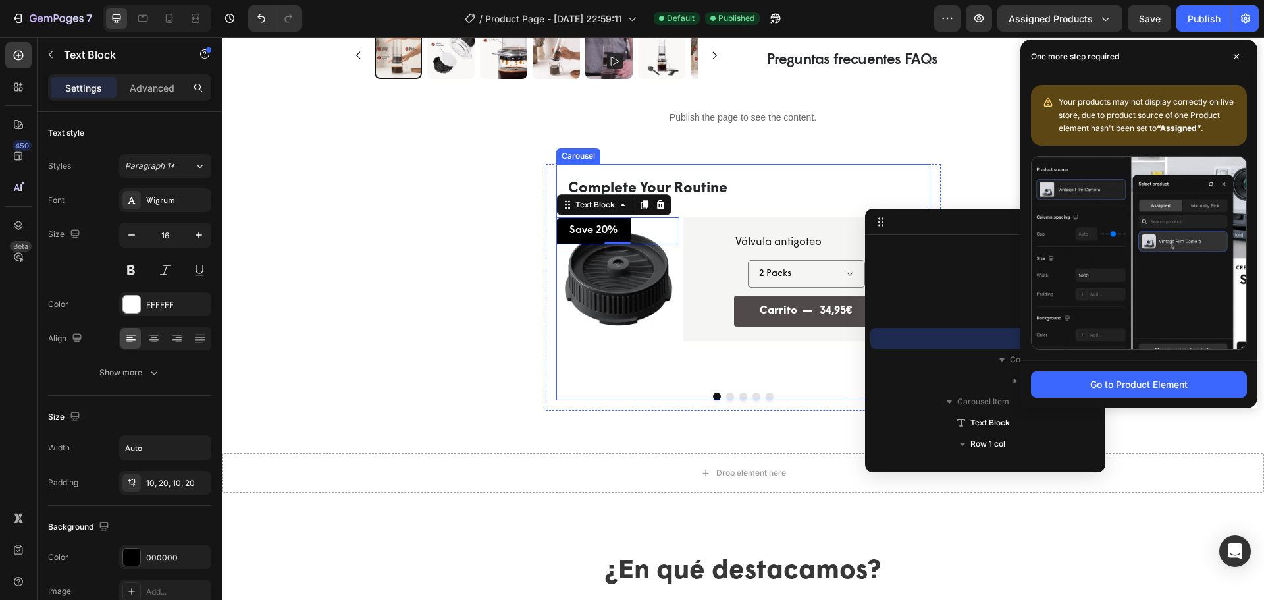
scroll to position [39, 0]
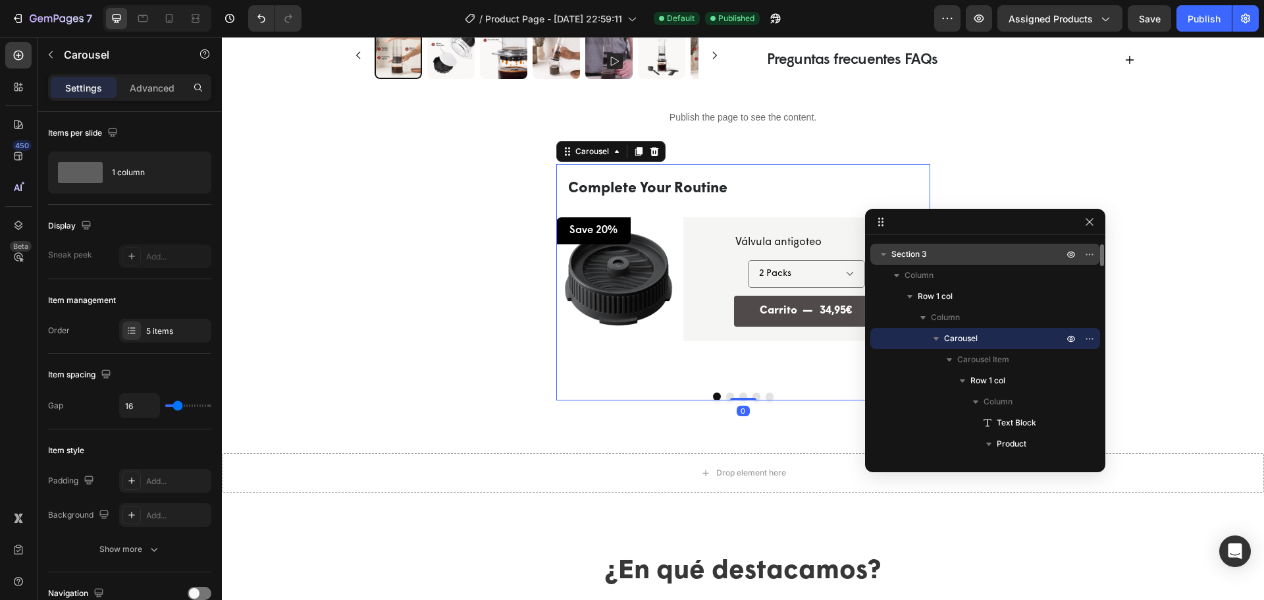
click at [726, 397] on button "Dot" at bounding box center [730, 396] width 8 height 8
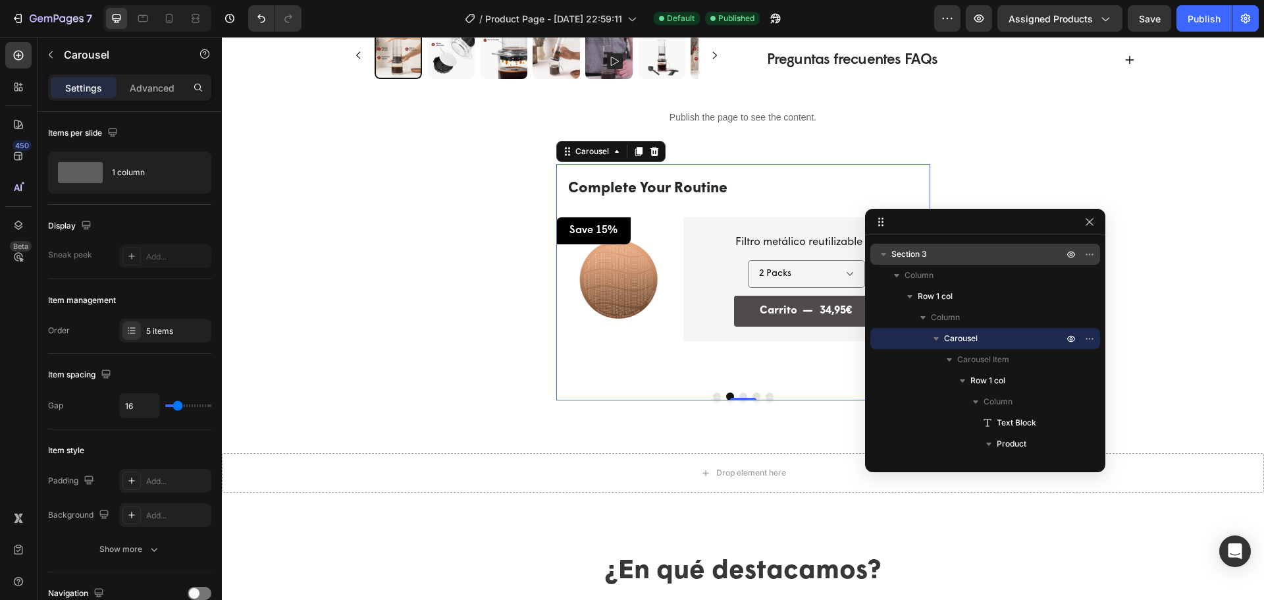
click at [739, 394] on button "Dot" at bounding box center [743, 396] width 8 height 8
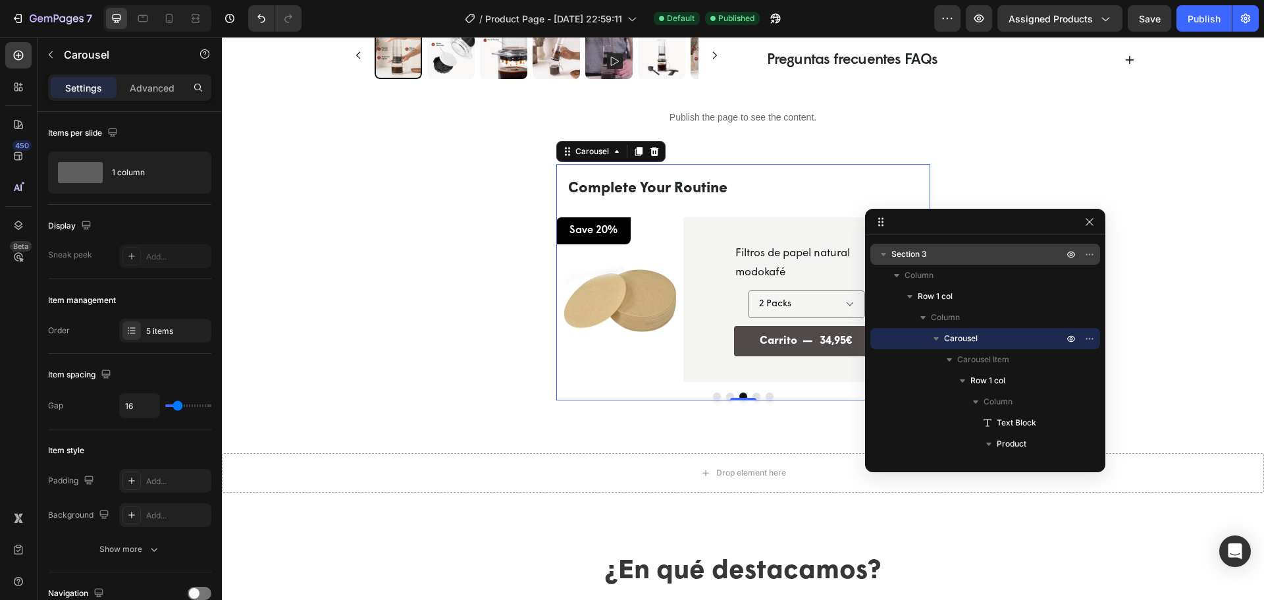
click at [726, 396] on button "Dot" at bounding box center [730, 396] width 8 height 8
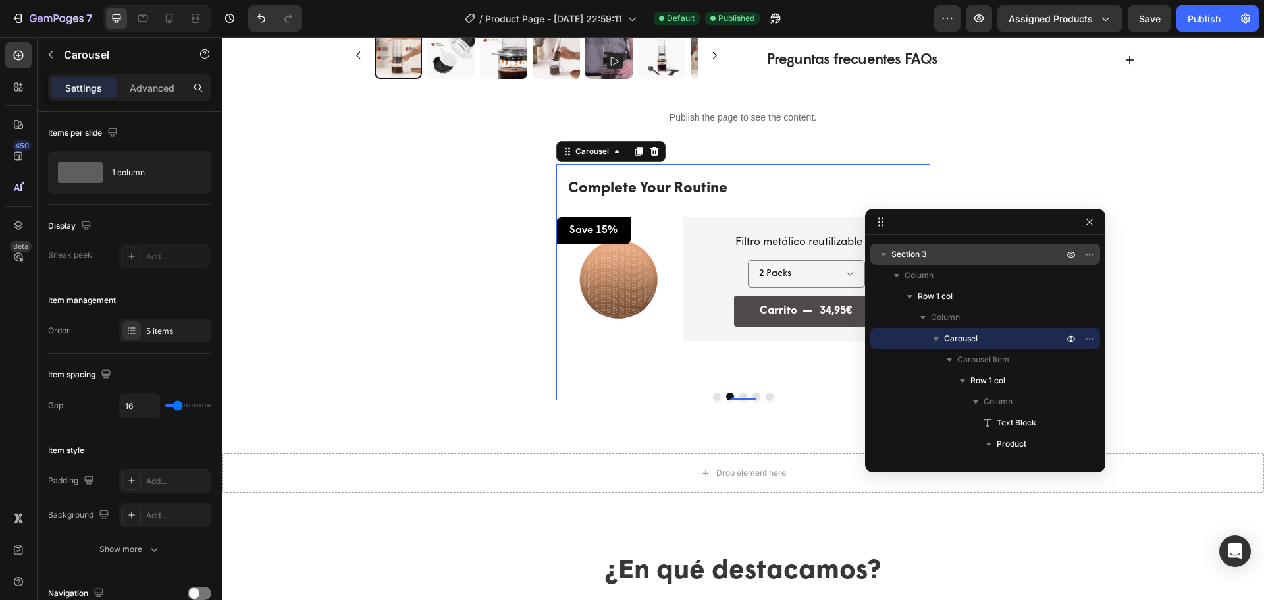
click at [657, 363] on div "Complete Your Routine Text Block Product Images Save 15% Text Block Row Row Fil…" at bounding box center [743, 273] width 374 height 218
click at [656, 342] on div "Complete Your Routine Text Block Product Images Save 15% Text Block Row Row Fil…" at bounding box center [743, 273] width 374 height 218
click at [665, 330] on img at bounding box center [617, 278] width 123 height 123
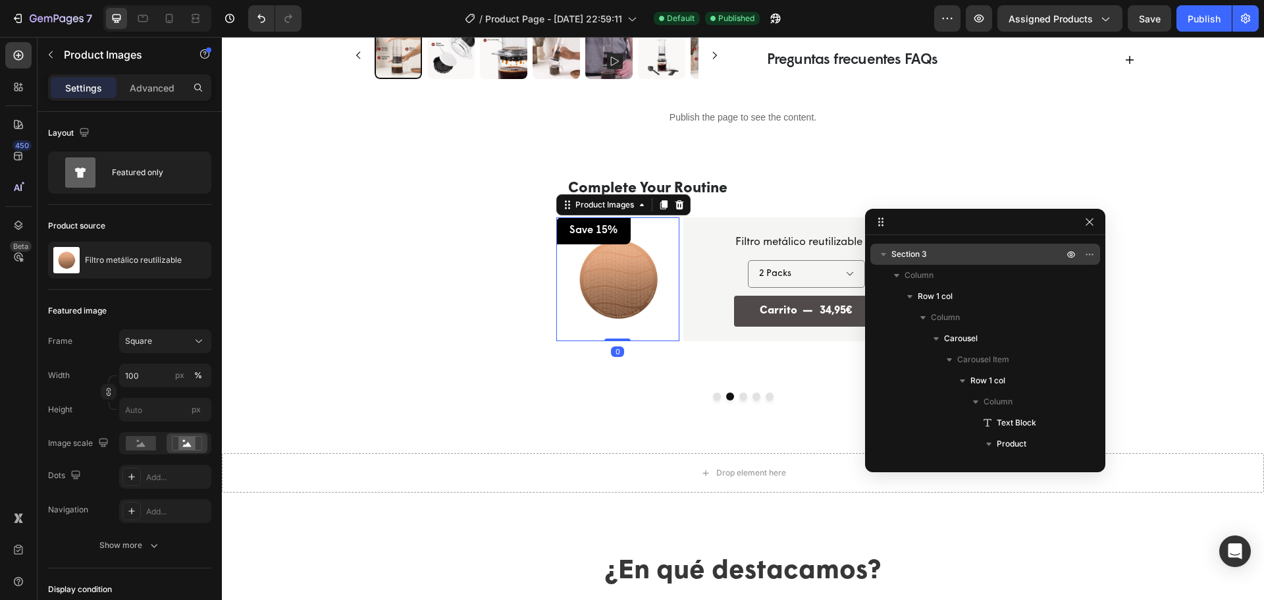
scroll to position [523, 0]
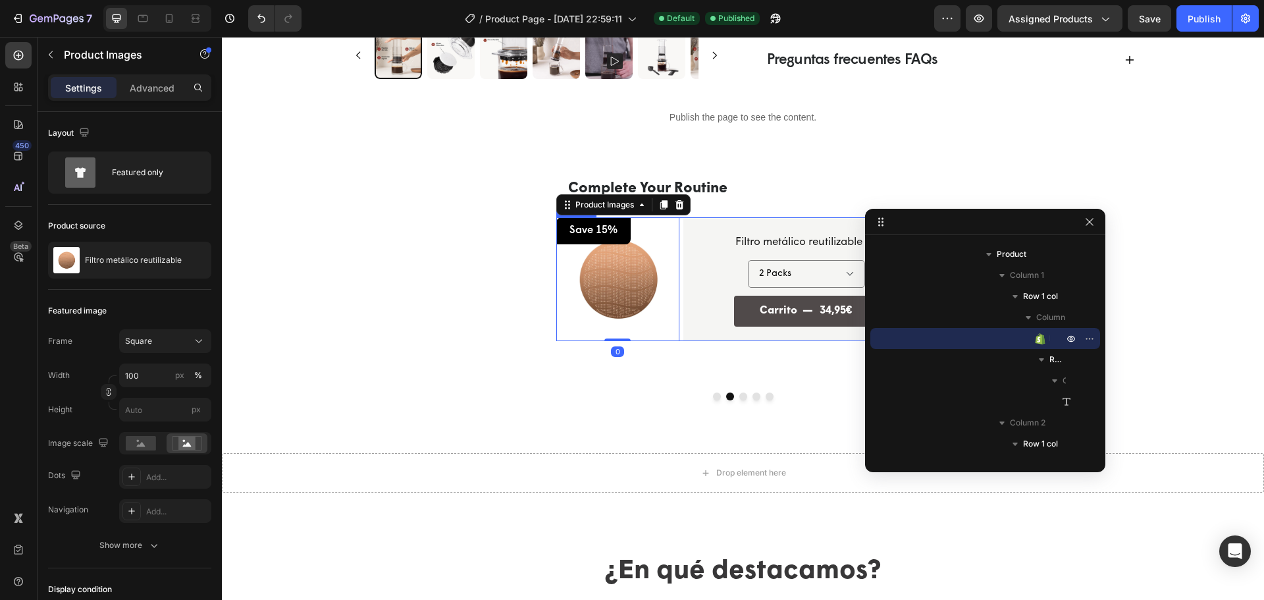
click at [675, 339] on div "Product Images 0 Save 15% Text Block Row Row Filtro metálico reutilizable Produ…" at bounding box center [743, 278] width 374 height 123
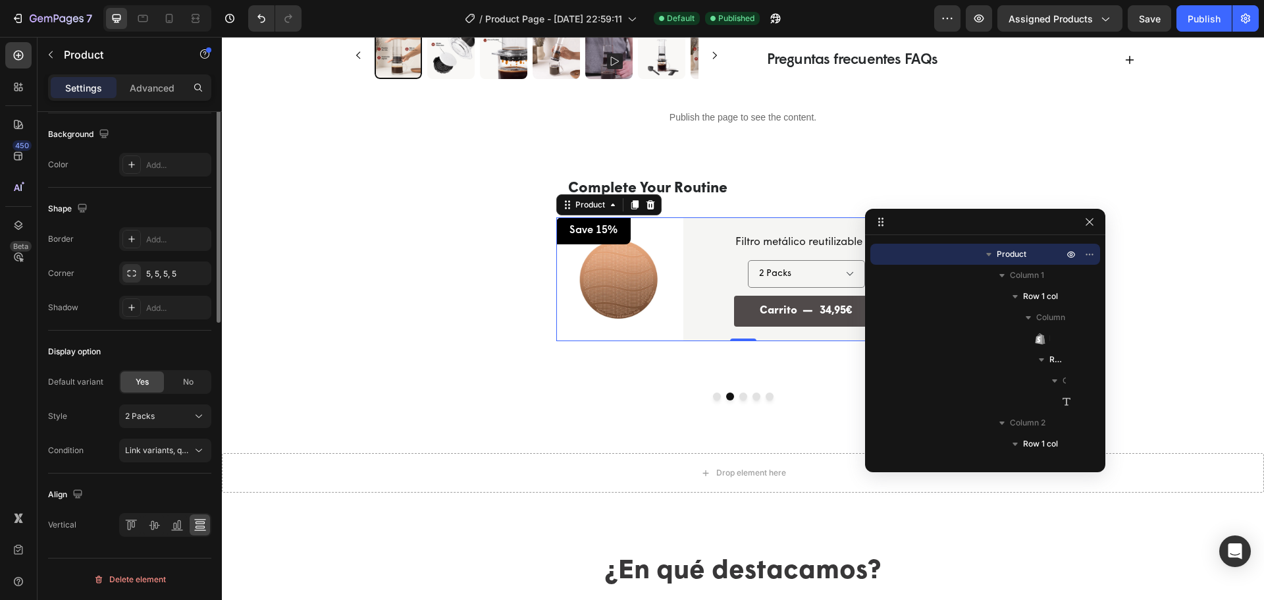
scroll to position [101, 0]
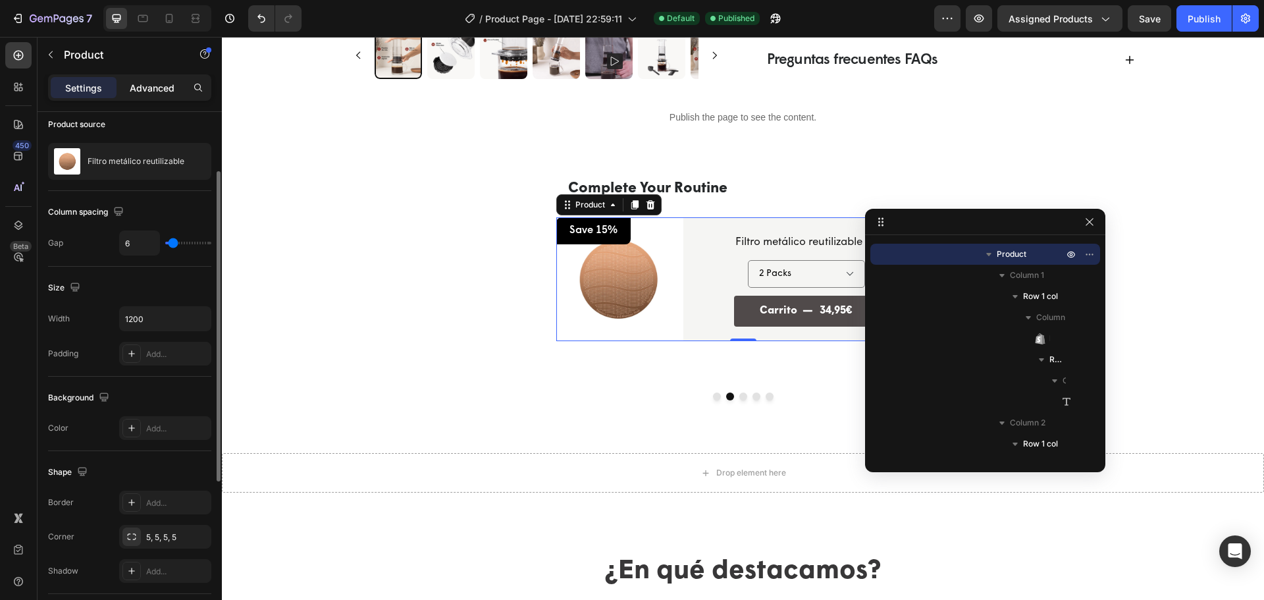
click at [138, 88] on p "Advanced" at bounding box center [152, 88] width 45 height 14
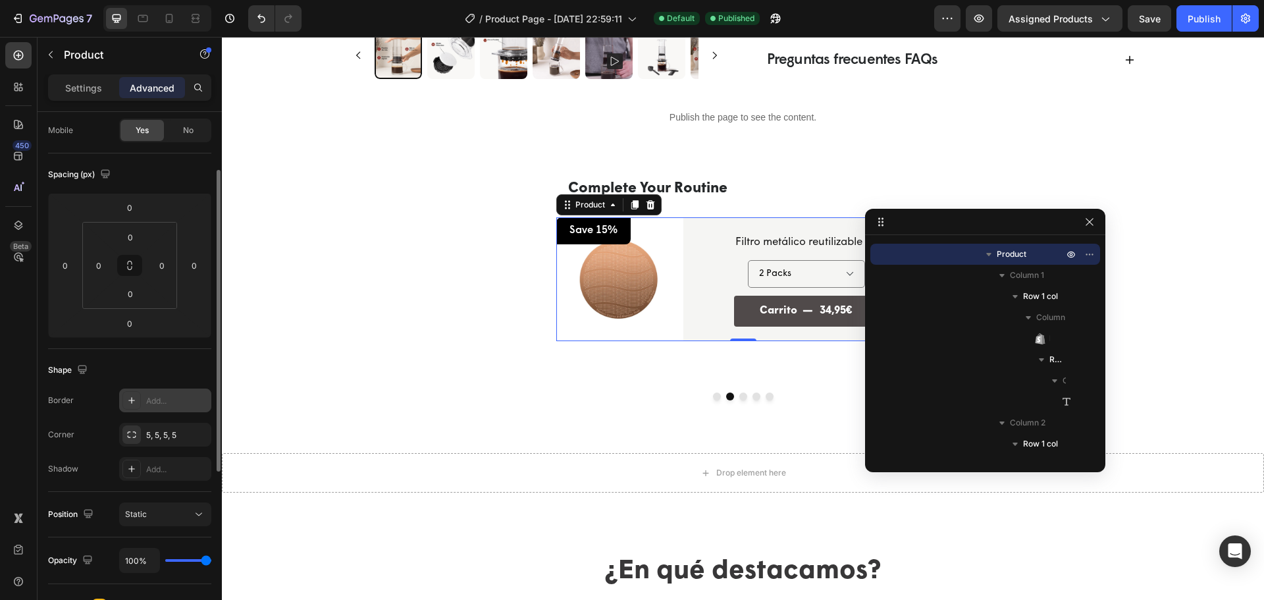
scroll to position [365, 0]
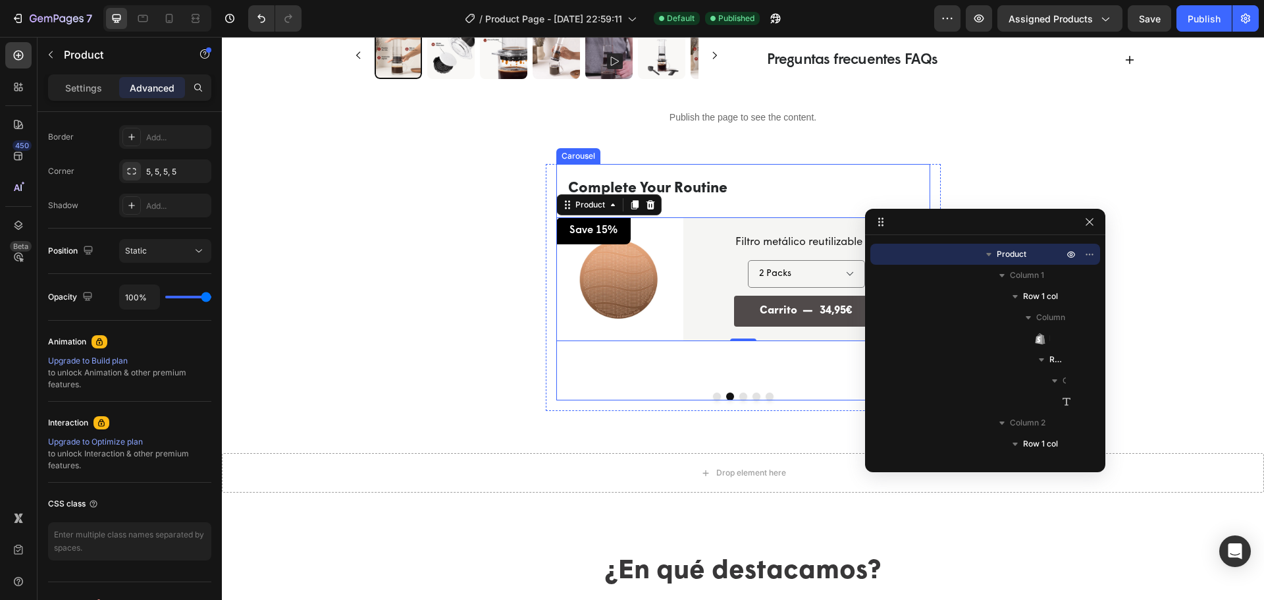
click at [739, 400] on button "Dot" at bounding box center [743, 396] width 8 height 8
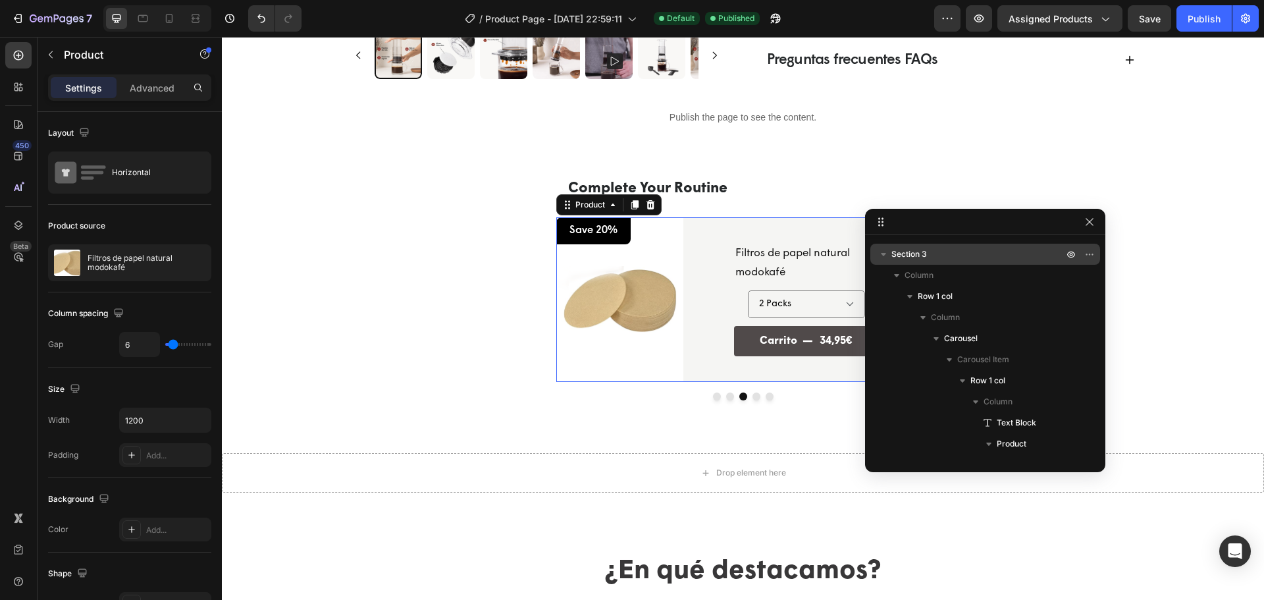
scroll to position [860, 0]
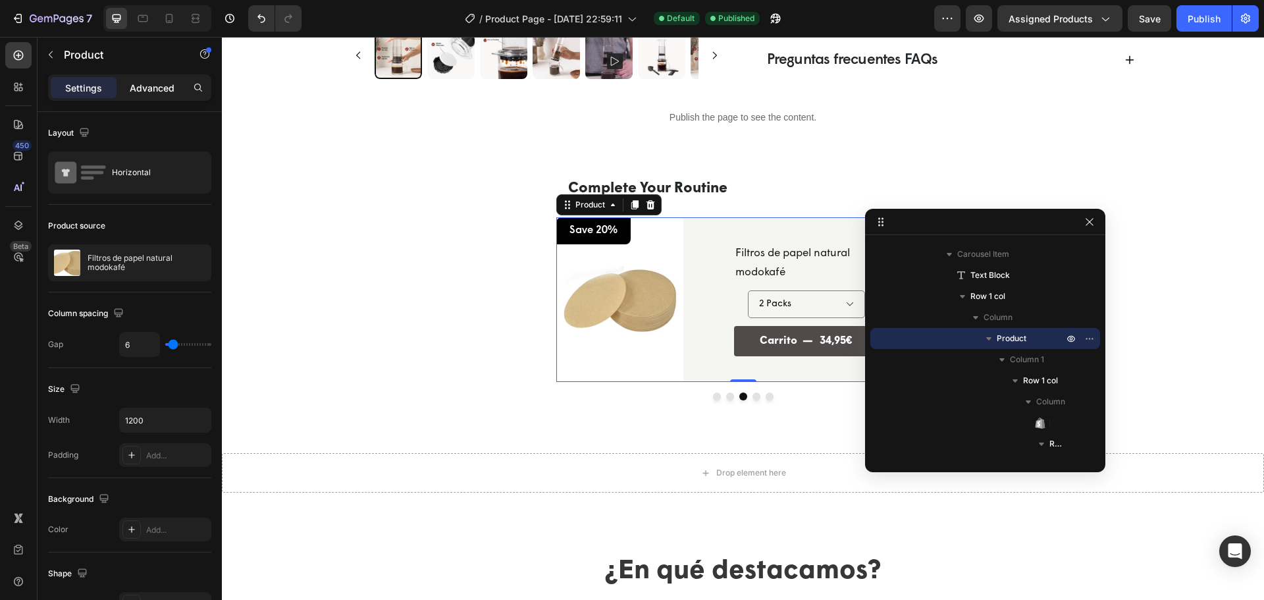
click at [137, 80] on div "Advanced" at bounding box center [152, 87] width 66 height 21
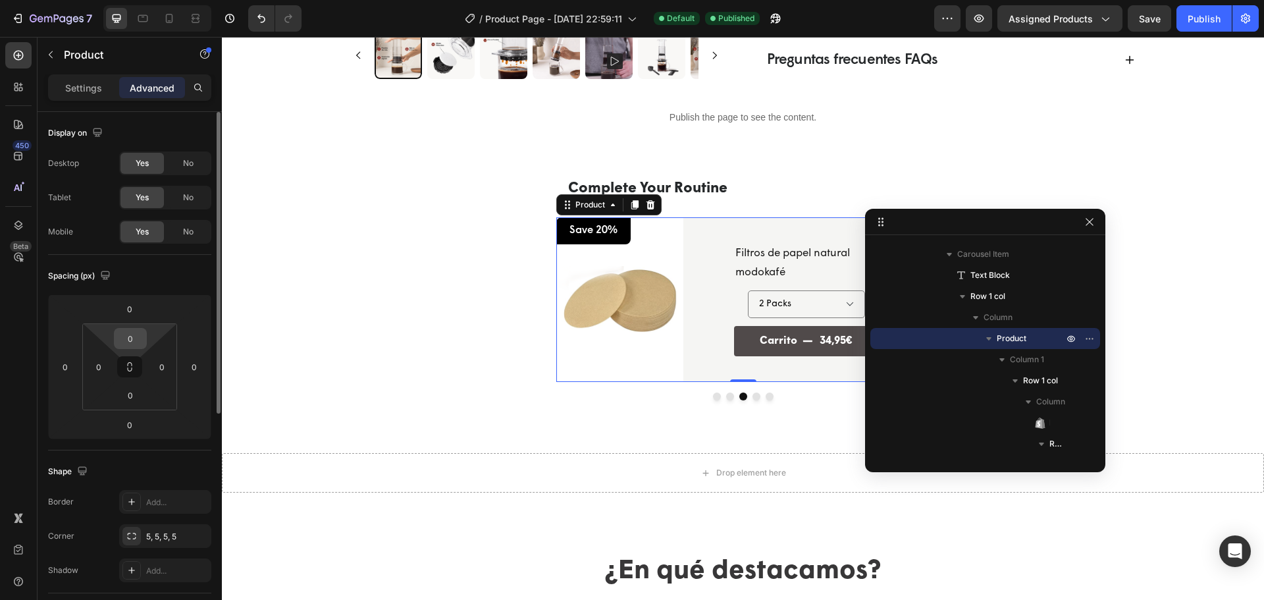
scroll to position [263, 0]
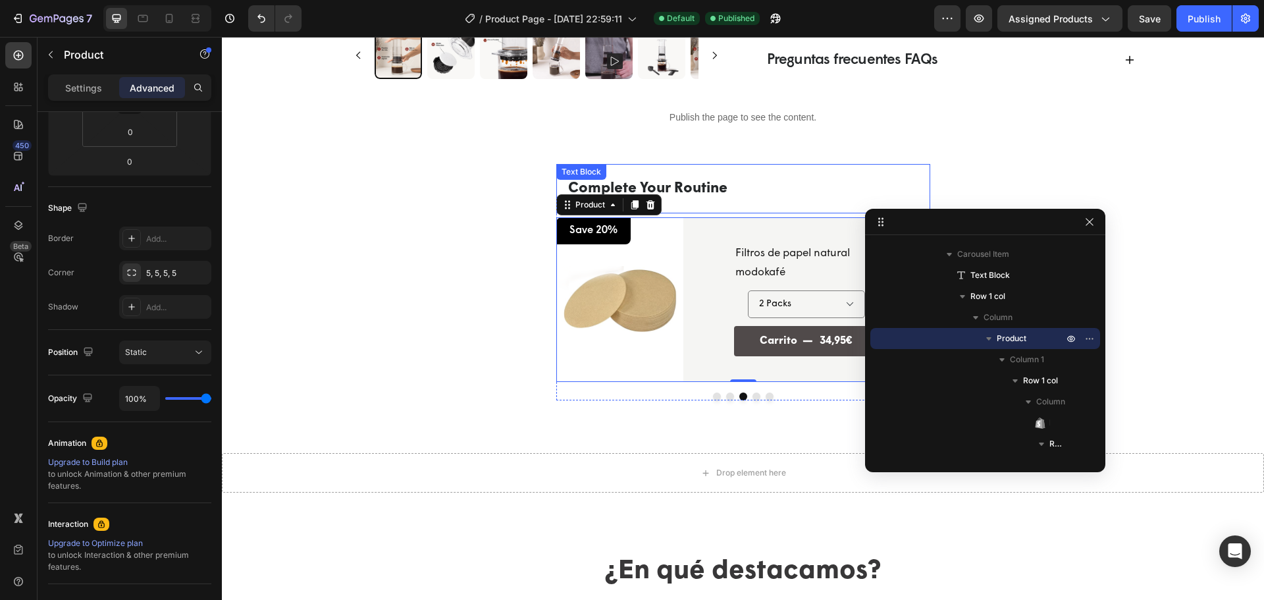
click at [751, 212] on div "Complete Your Routine Text Block" at bounding box center [743, 189] width 374 height 50
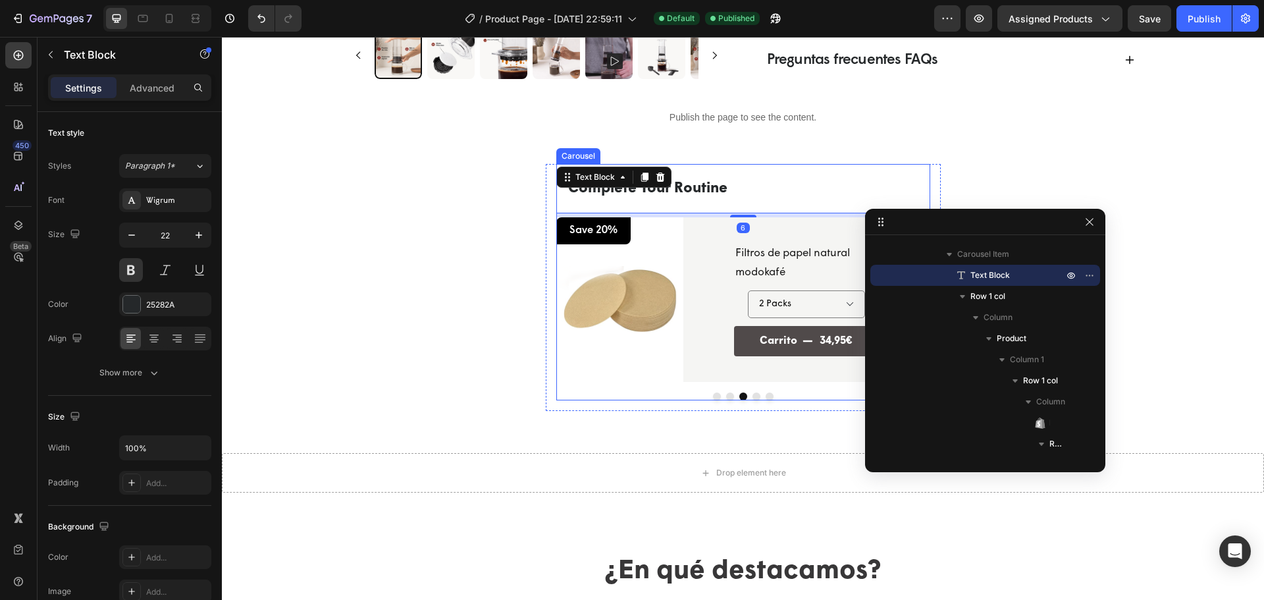
click at [679, 388] on div "Complete Your Routine Text Block Product Images Save 20% Text Block Row Row Vál…" at bounding box center [743, 282] width 374 height 236
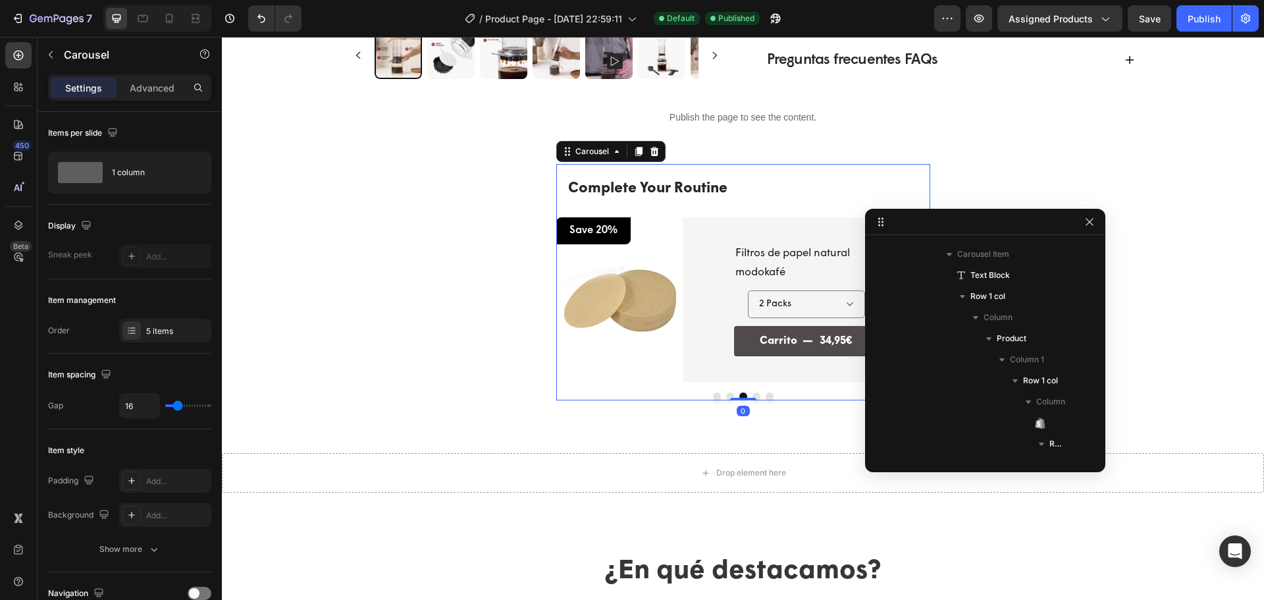
scroll to position [39, 0]
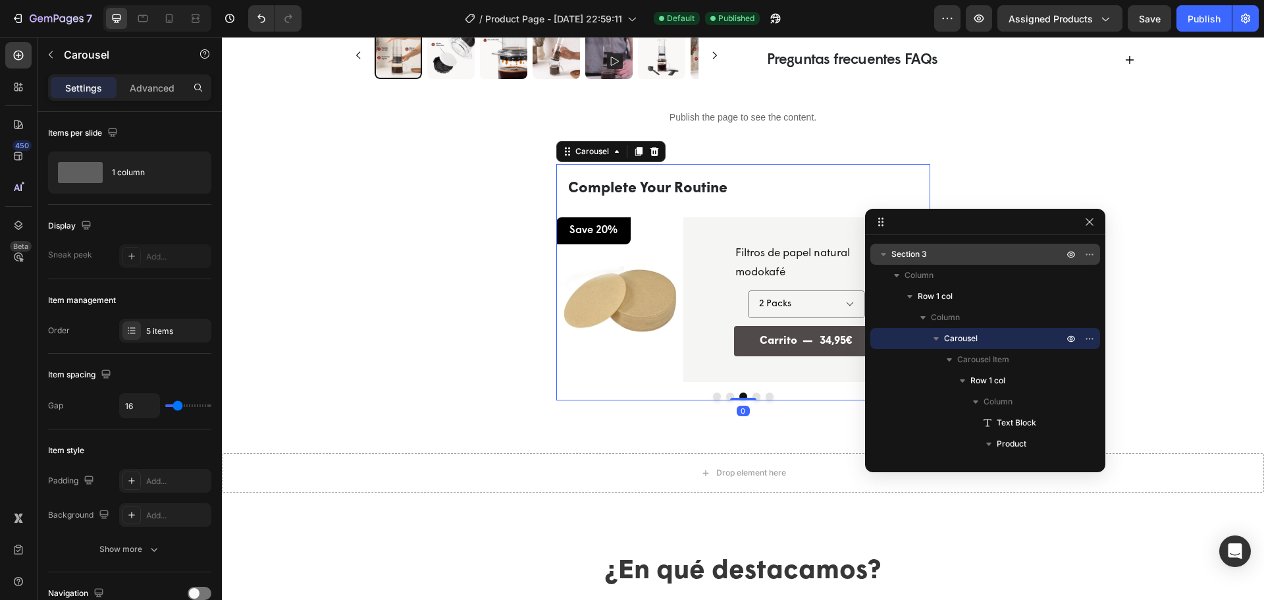
click at [726, 400] on button "Dot" at bounding box center [730, 396] width 8 height 8
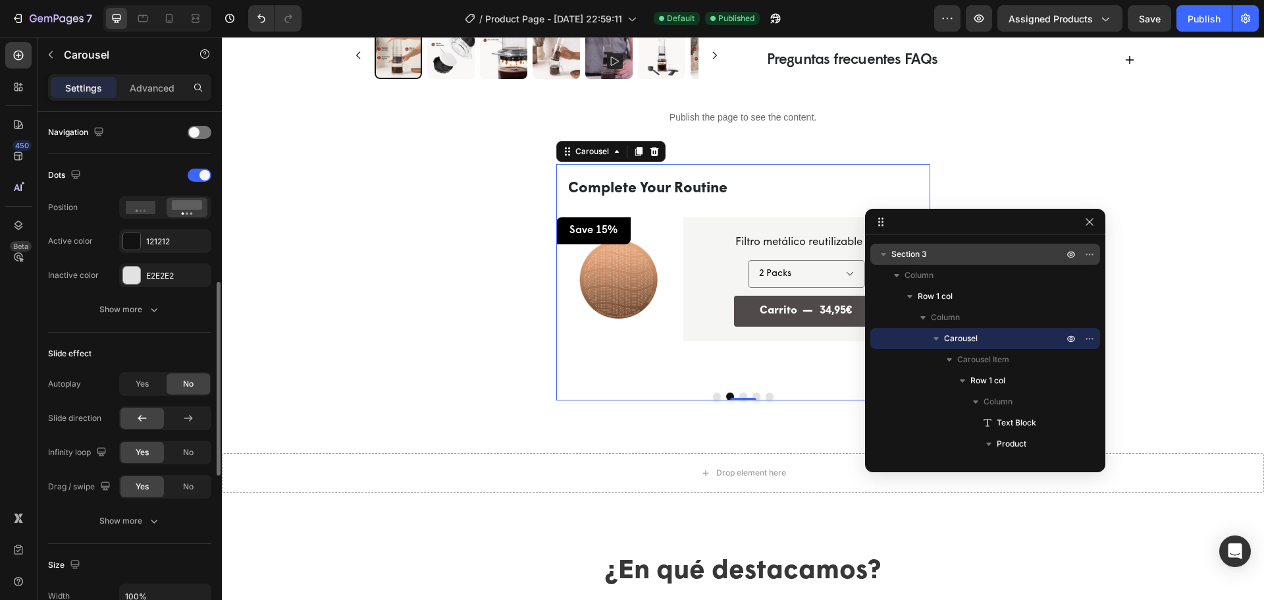
click at [122, 90] on div "Advanced" at bounding box center [152, 87] width 66 height 21
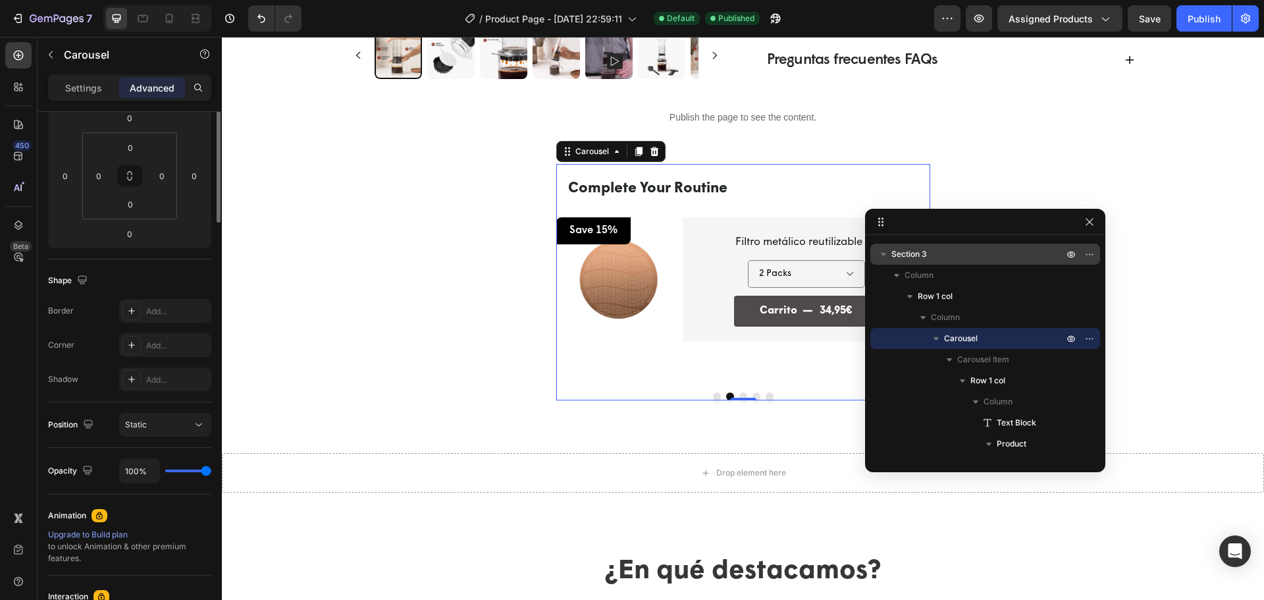
scroll to position [0, 0]
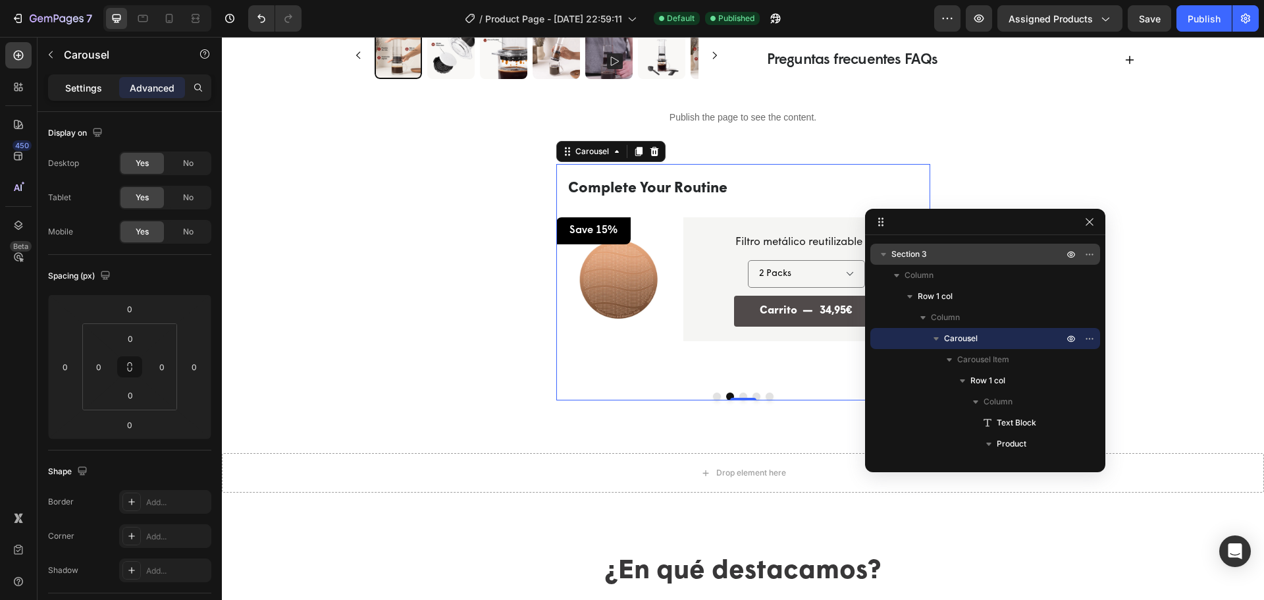
click at [64, 91] on div "Settings" at bounding box center [84, 87] width 66 height 21
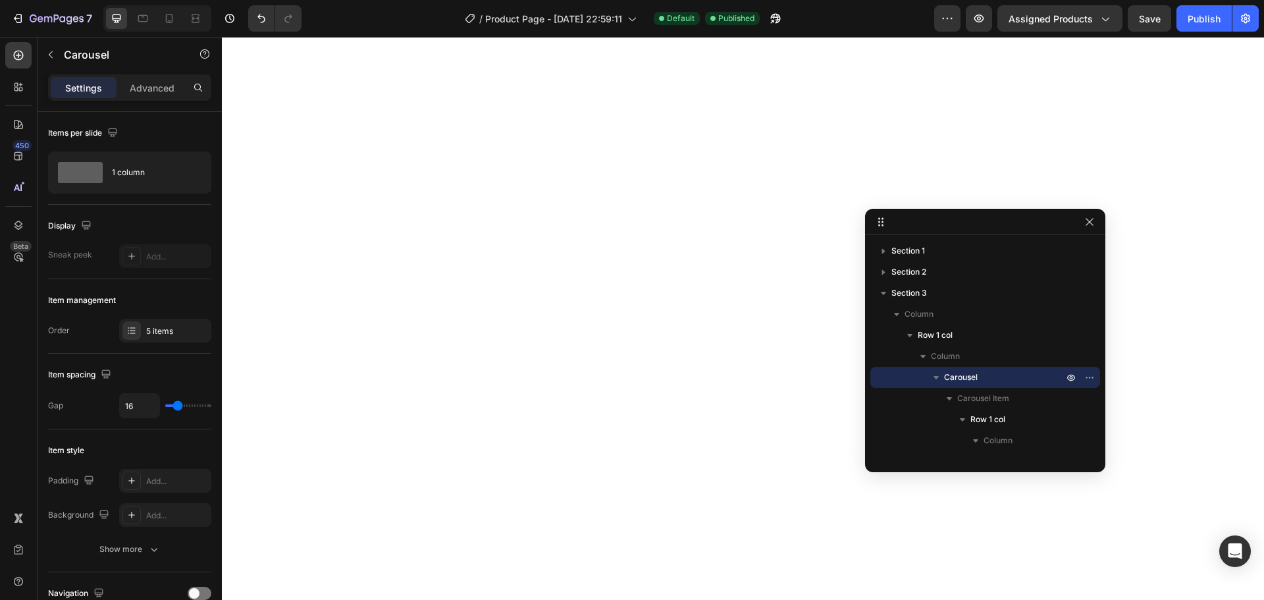
select select "580824739371549527"
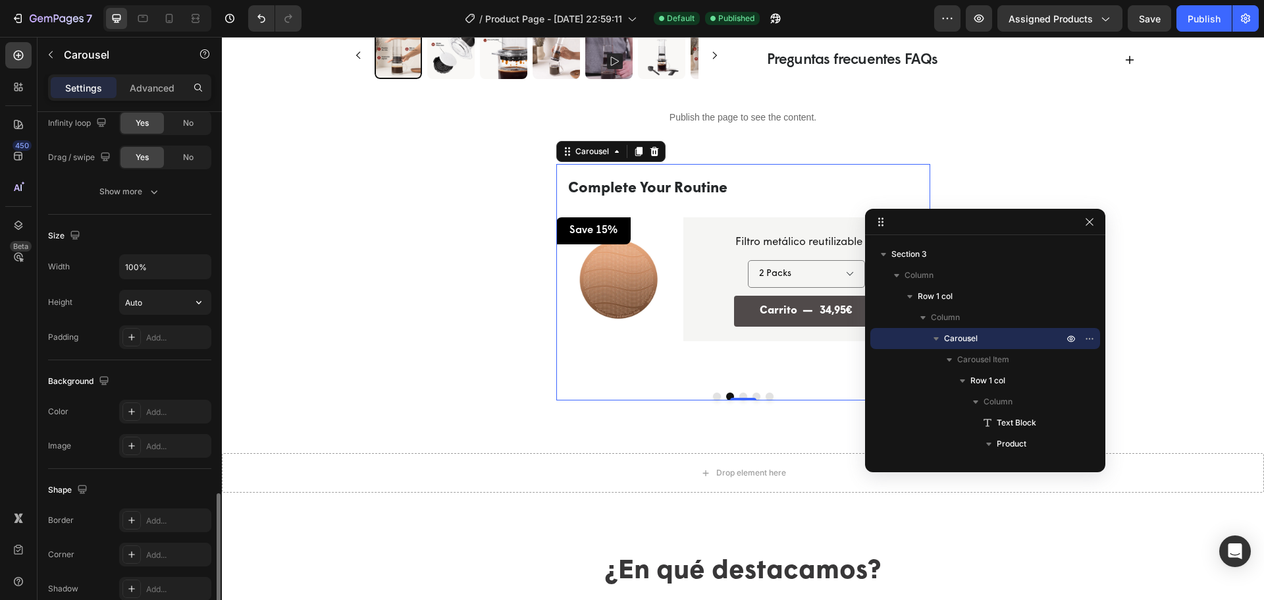
scroll to position [899, 0]
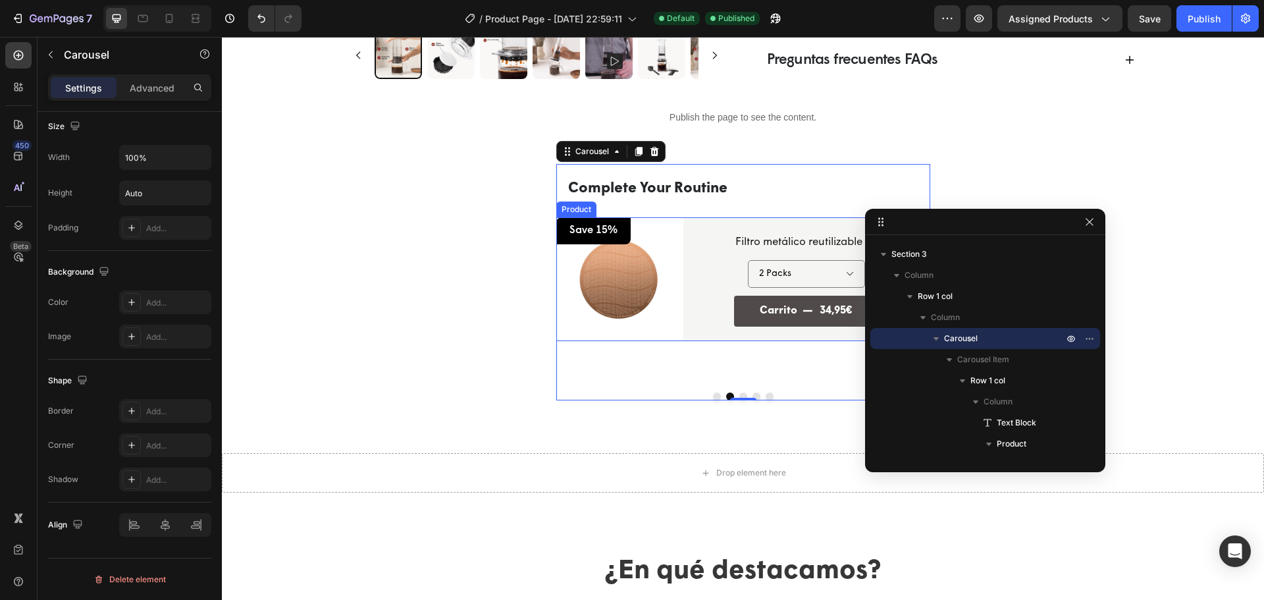
click at [677, 339] on div "Product Images Save 15% Text Block Row Row Filtro metálico reutilizable Product…" at bounding box center [743, 278] width 374 height 123
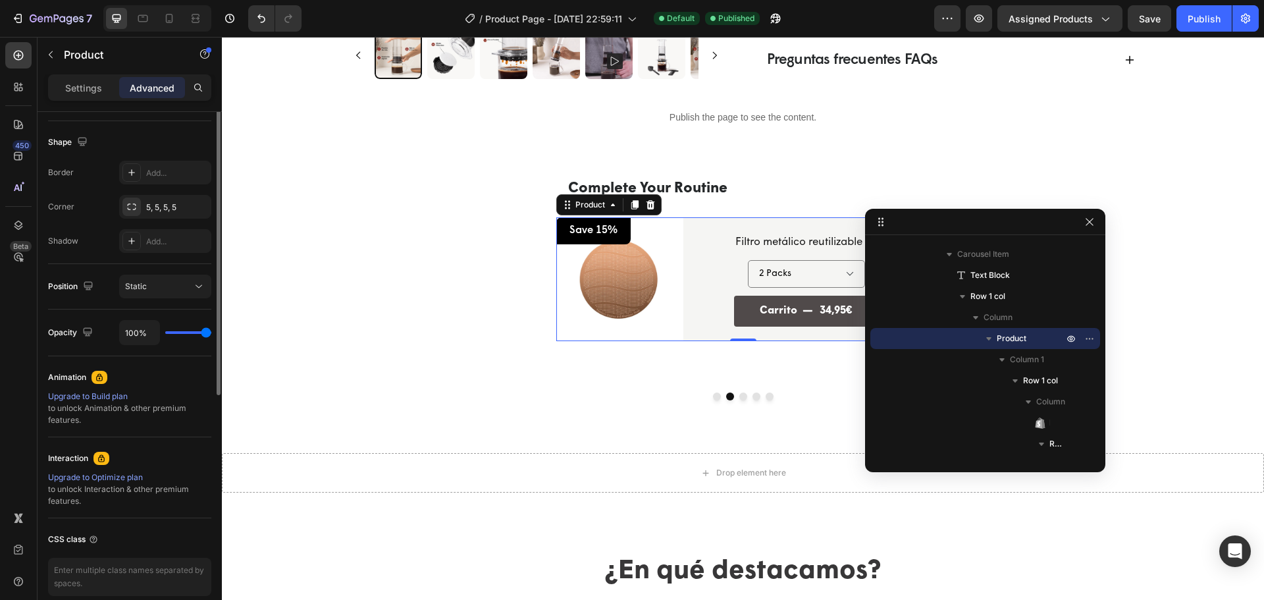
scroll to position [197, 0]
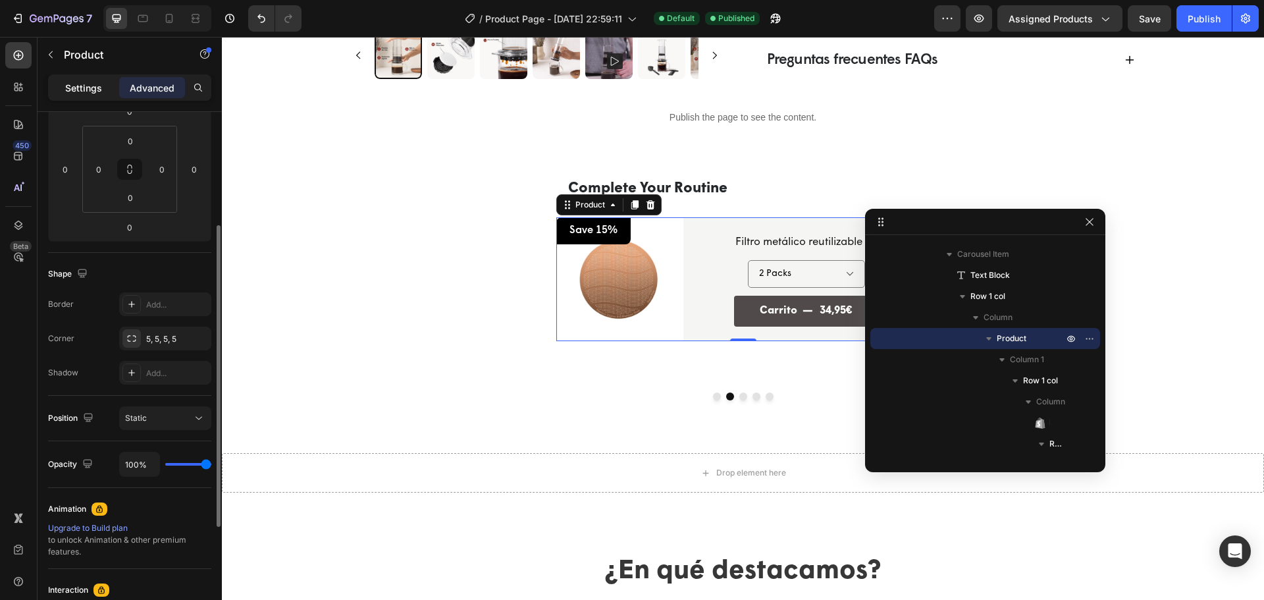
click at [93, 97] on div "Settings" at bounding box center [84, 87] width 66 height 21
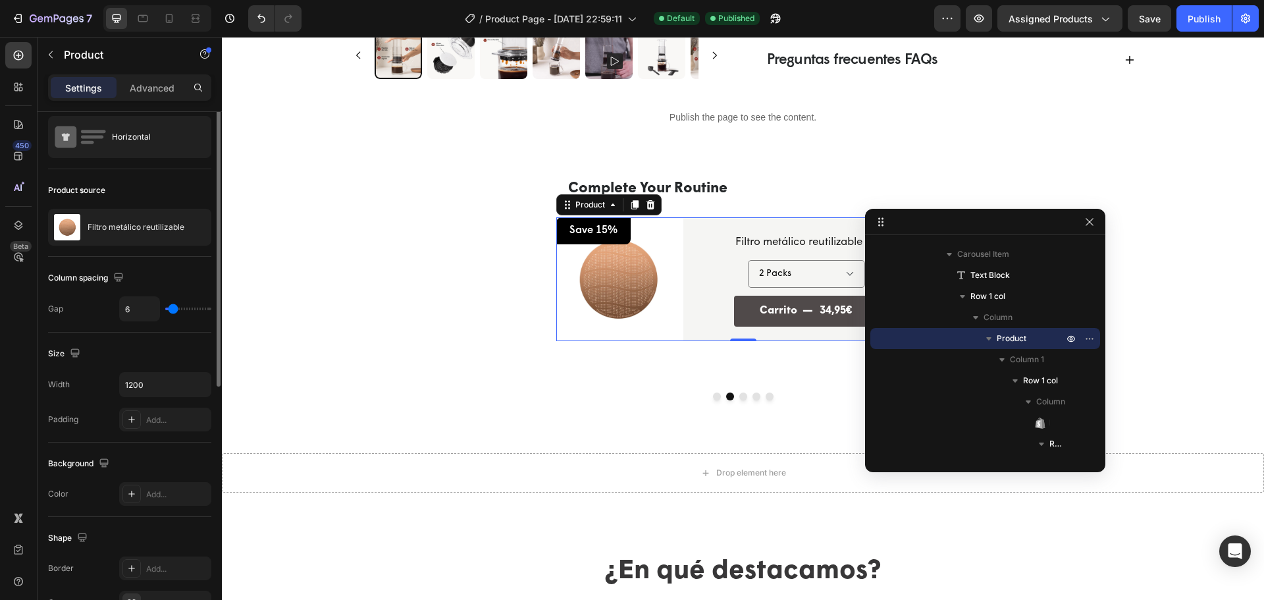
scroll to position [0, 0]
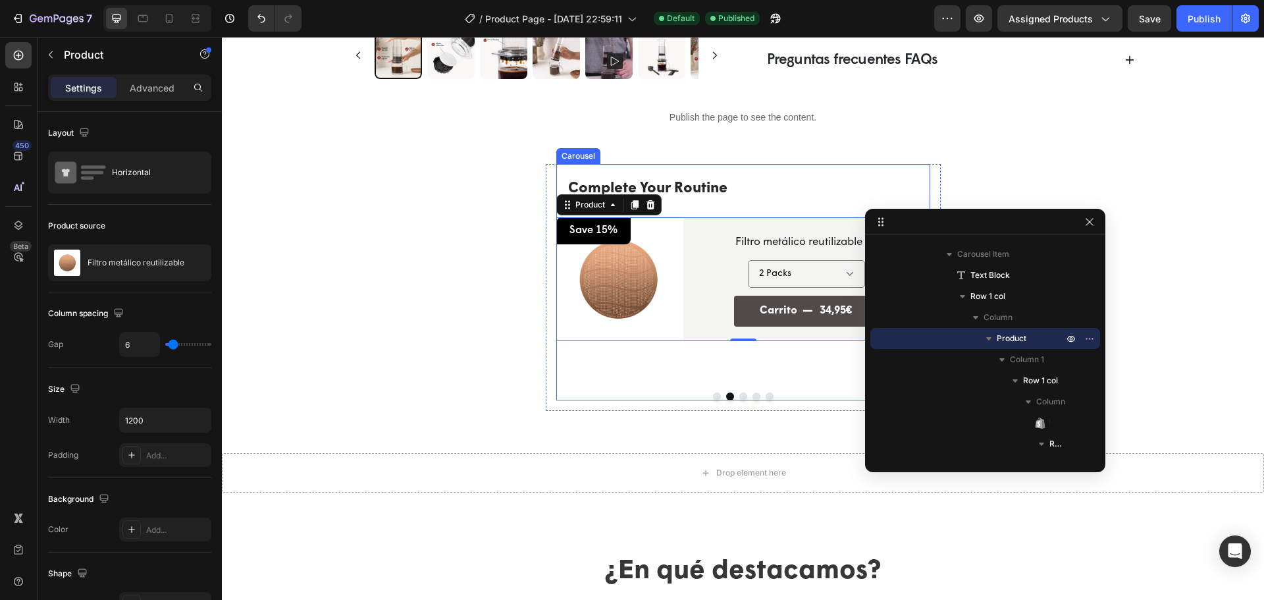
click at [739, 396] on button "Dot" at bounding box center [743, 396] width 8 height 8
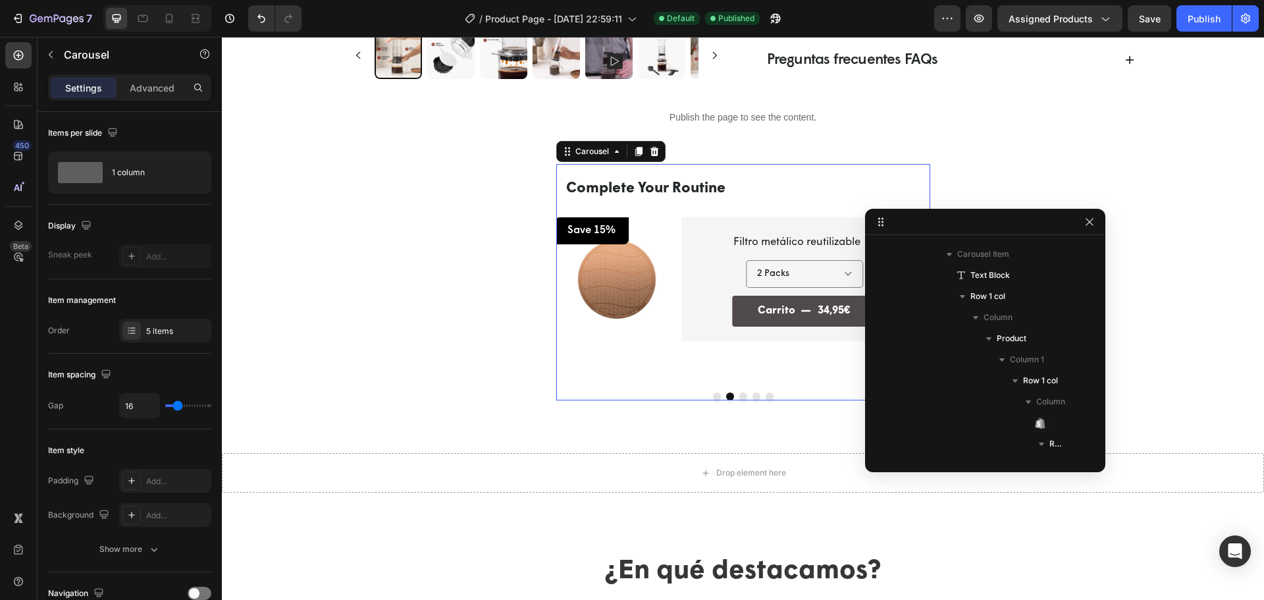
scroll to position [39, 0]
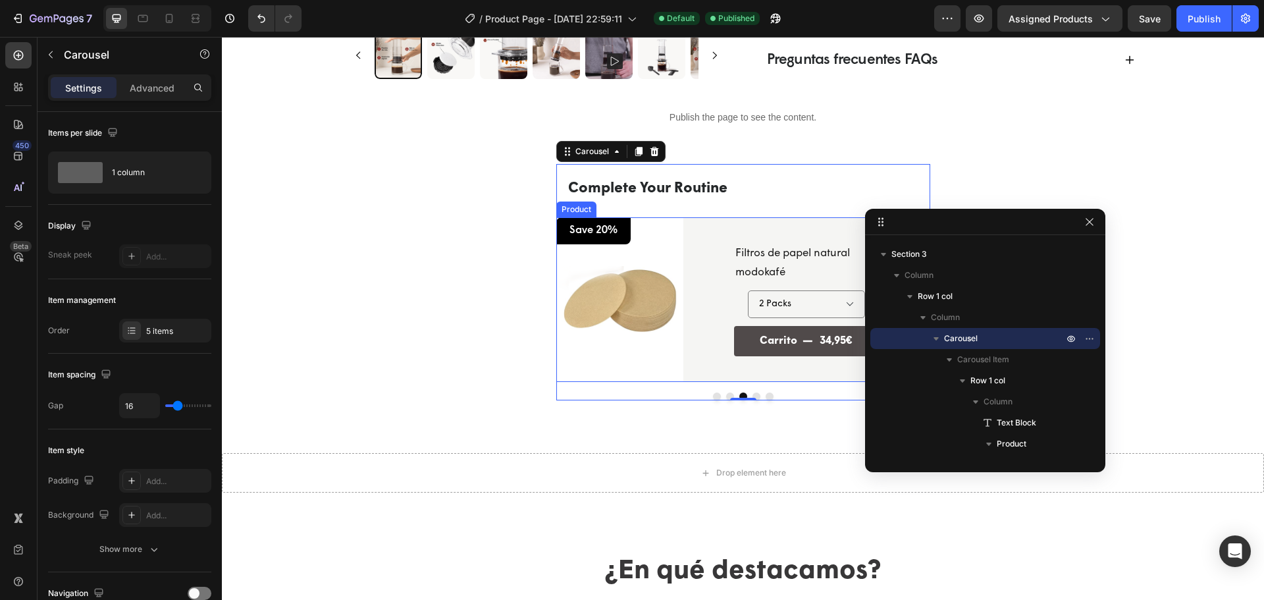
click at [677, 380] on div "Product Images Save 20% Text Block Row Row Filtros de papel natural modokafé Pr…" at bounding box center [743, 299] width 374 height 165
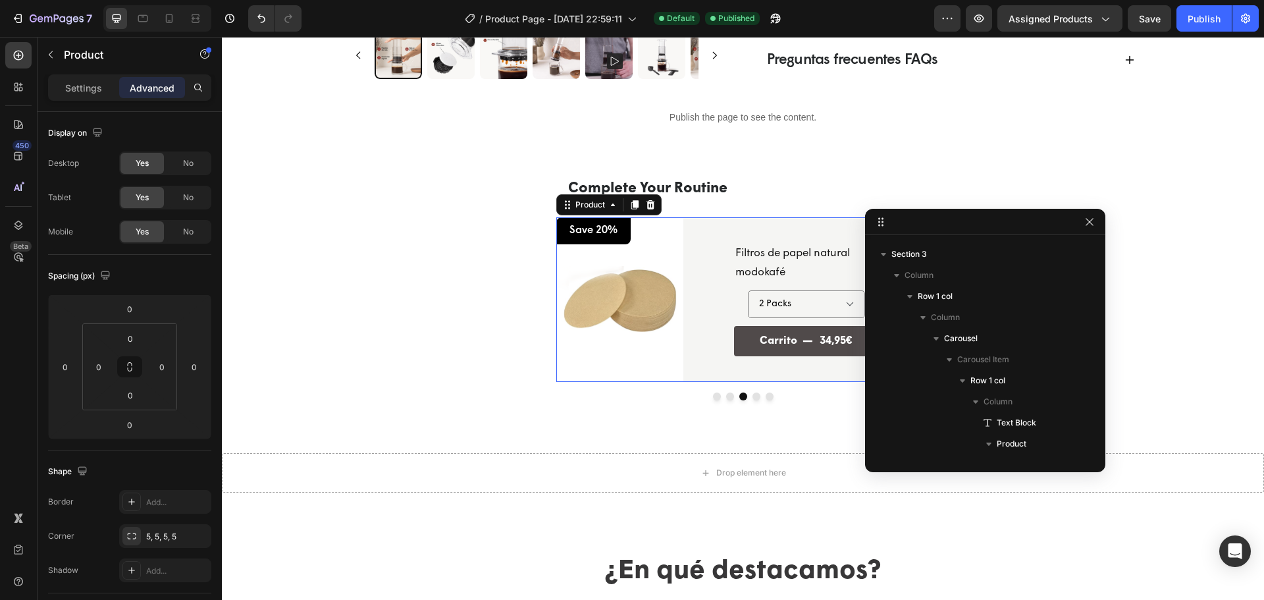
scroll to position [860, 0]
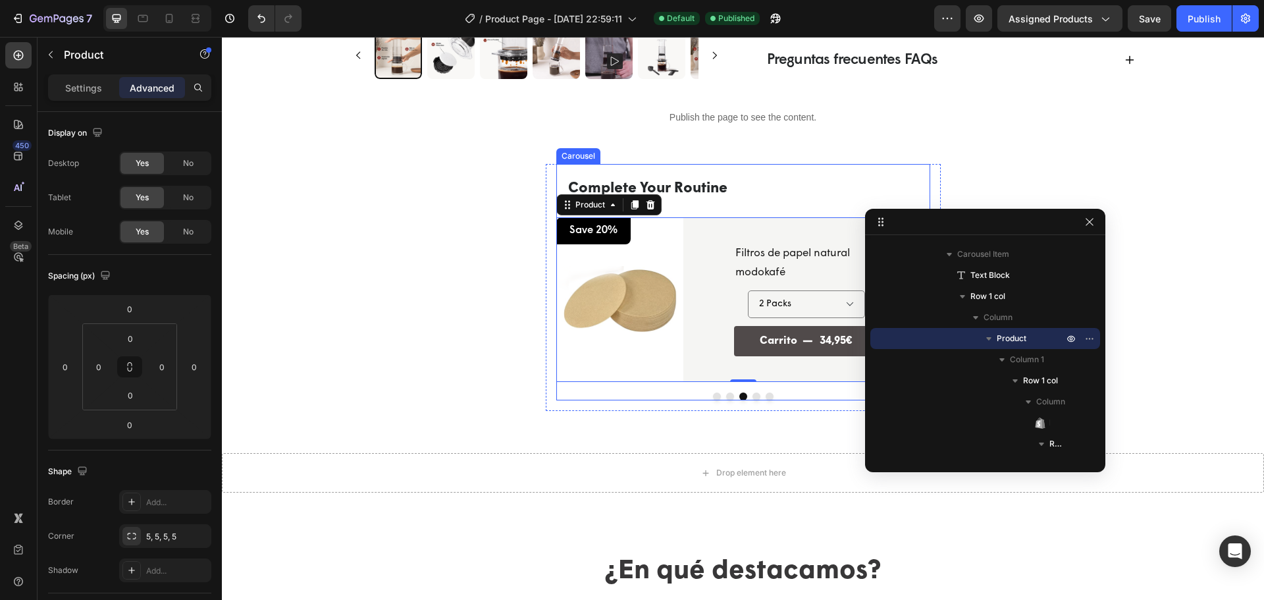
click at [753, 398] on button "Dot" at bounding box center [756, 396] width 8 height 8
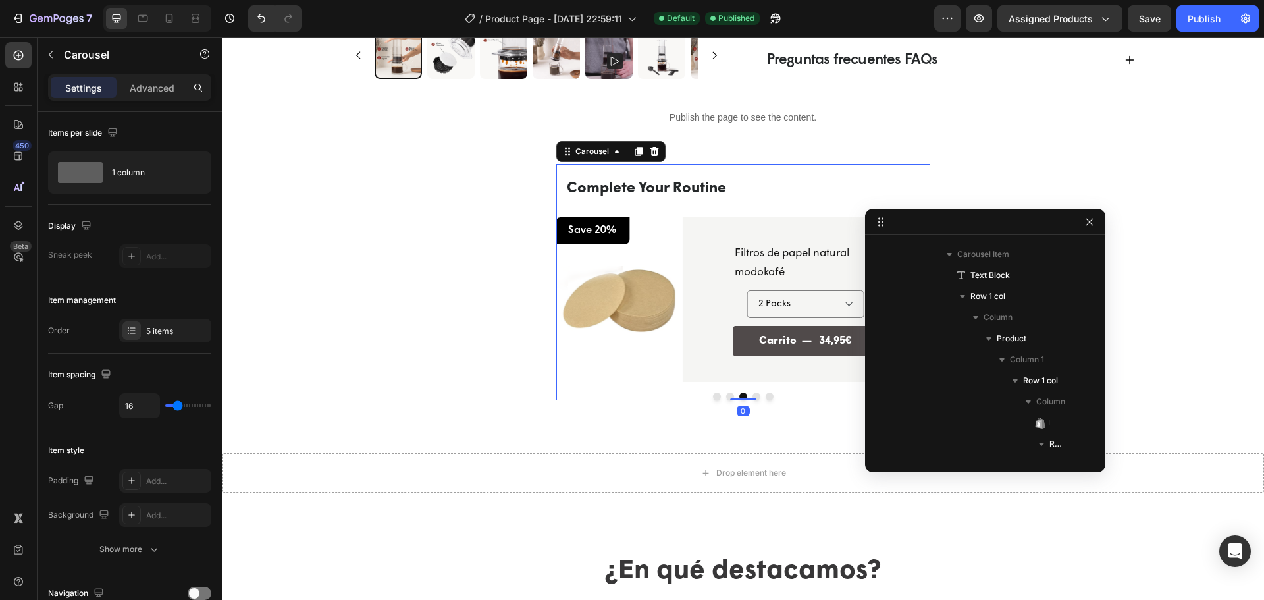
scroll to position [39, 0]
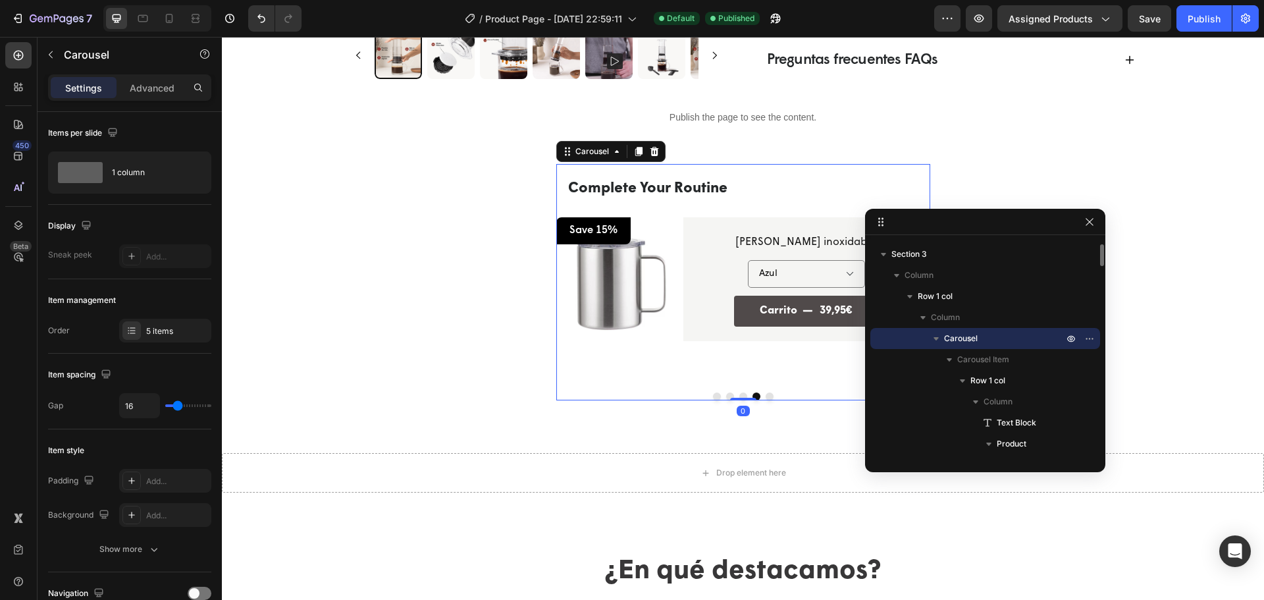
click at [765, 397] on button "Dot" at bounding box center [769, 396] width 8 height 8
click at [739, 396] on button "Dot" at bounding box center [743, 396] width 8 height 8
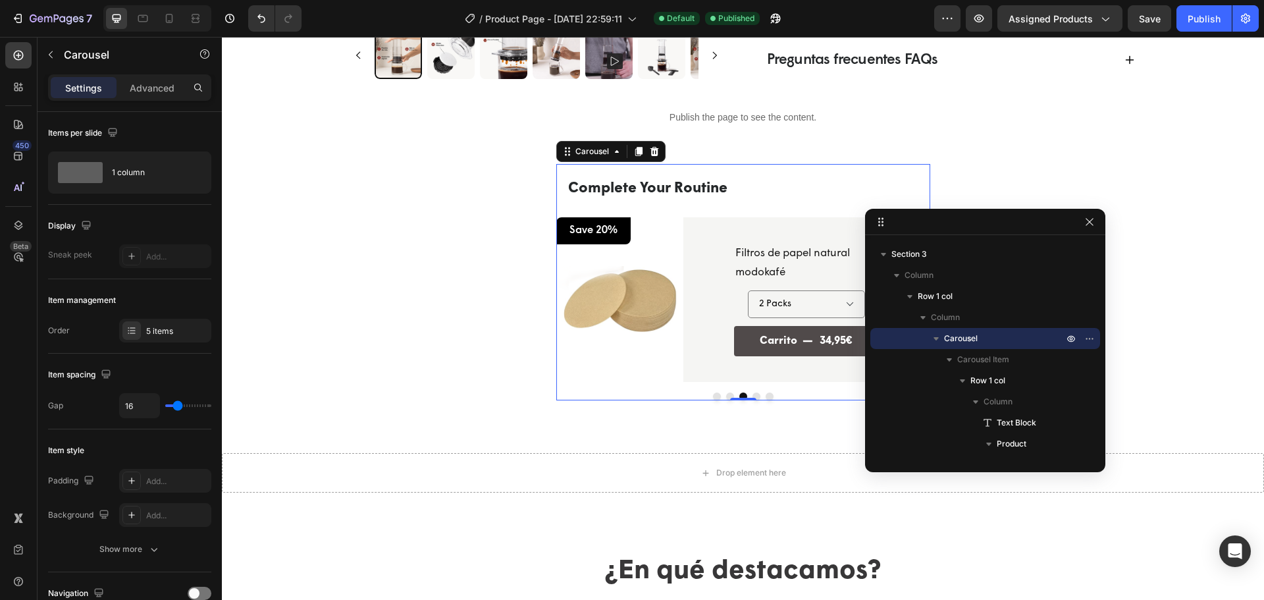
click at [726, 396] on button "Dot" at bounding box center [730, 396] width 8 height 8
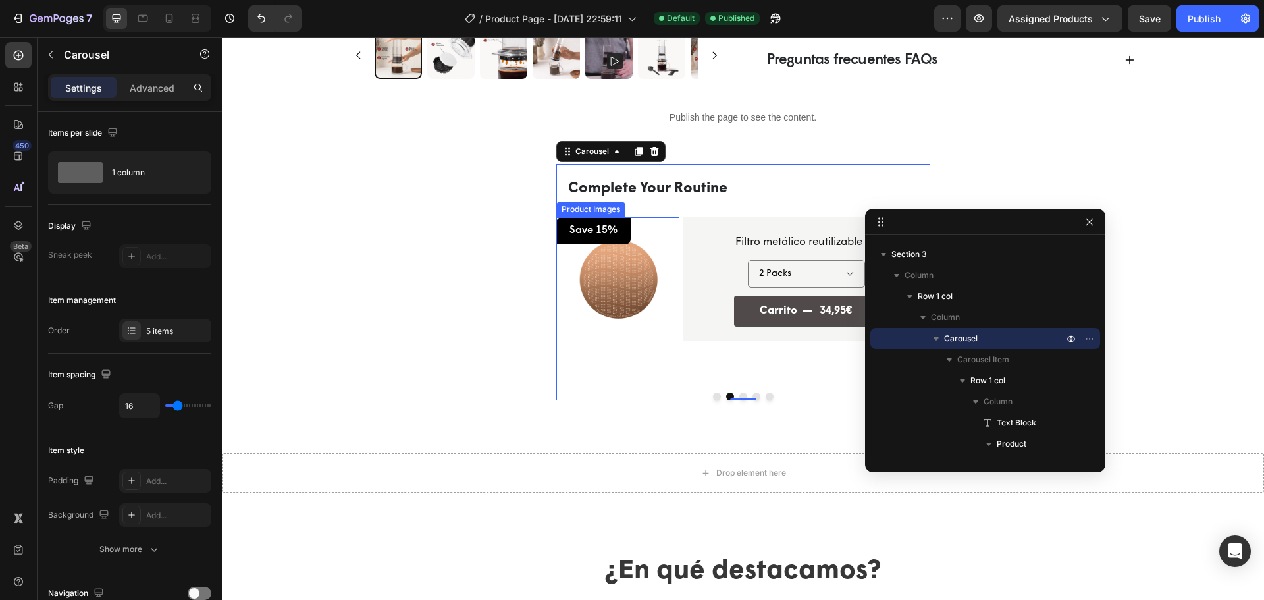
click at [672, 338] on img at bounding box center [617, 278] width 123 height 123
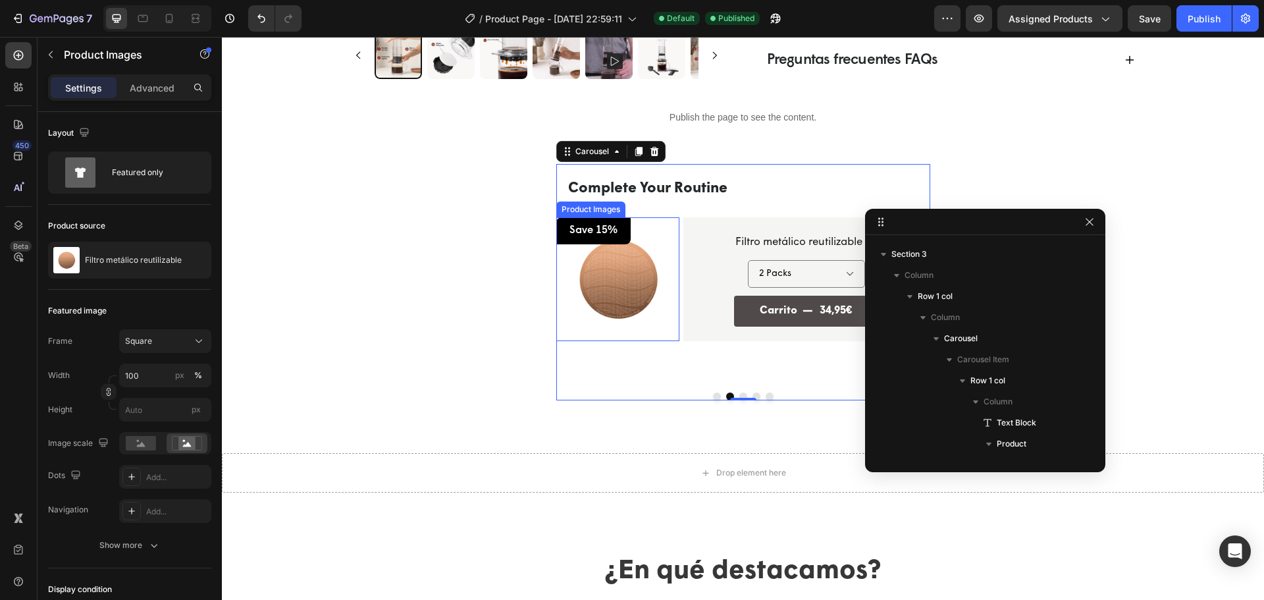
scroll to position [523, 0]
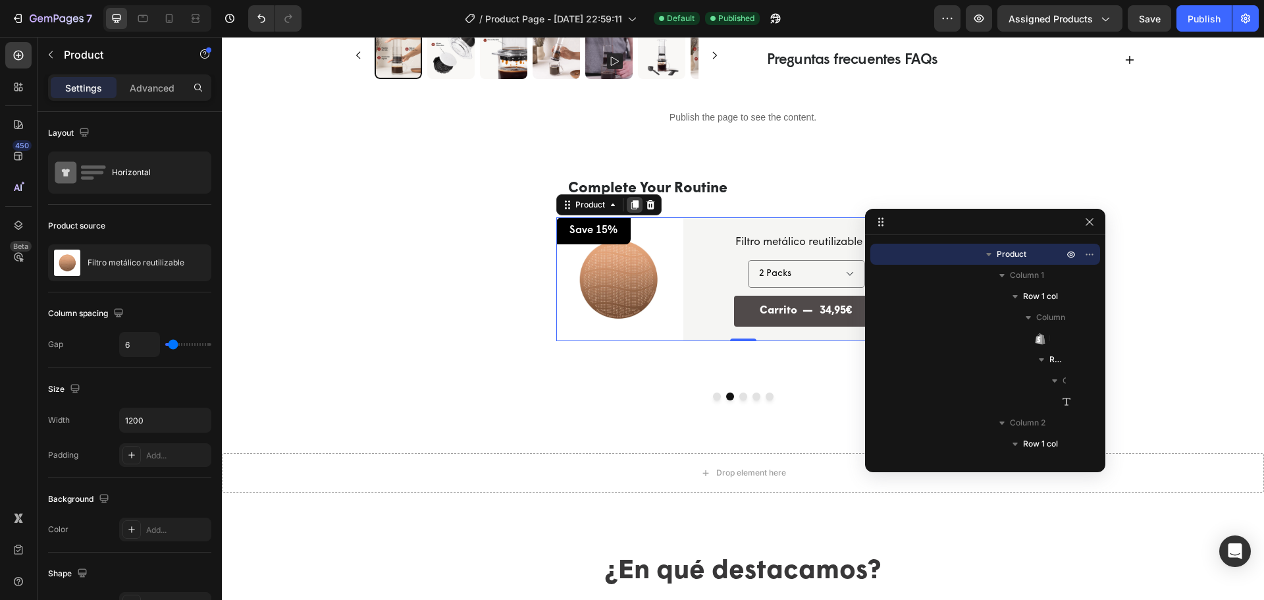
click at [629, 207] on icon at bounding box center [634, 204] width 11 height 11
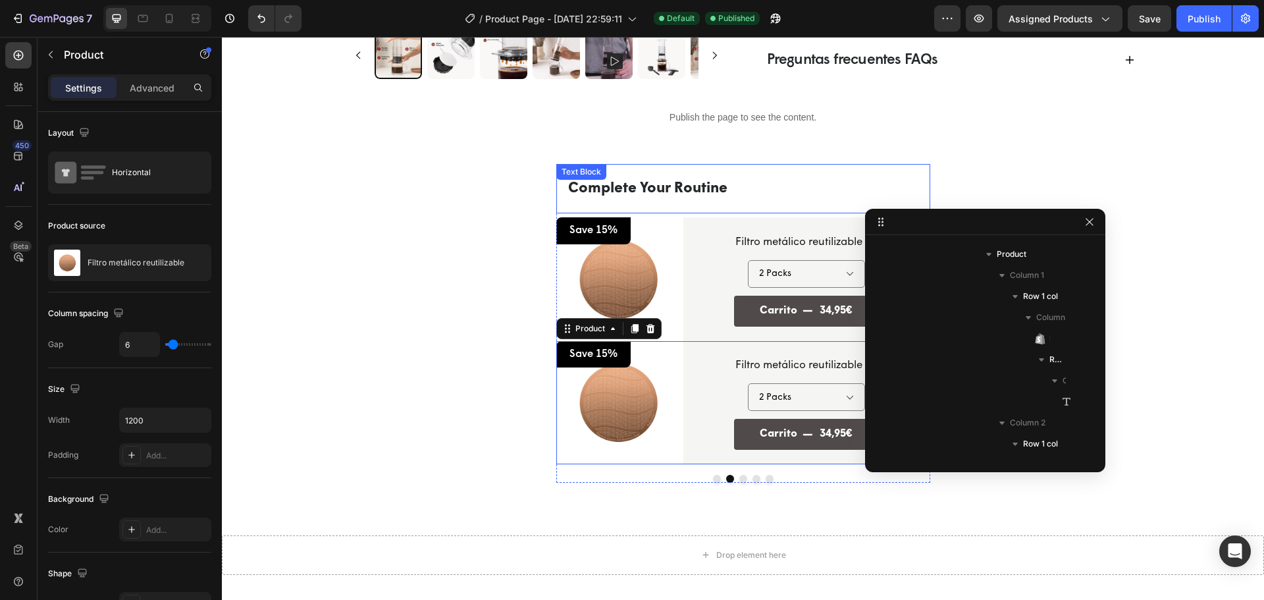
scroll to position [776, 0]
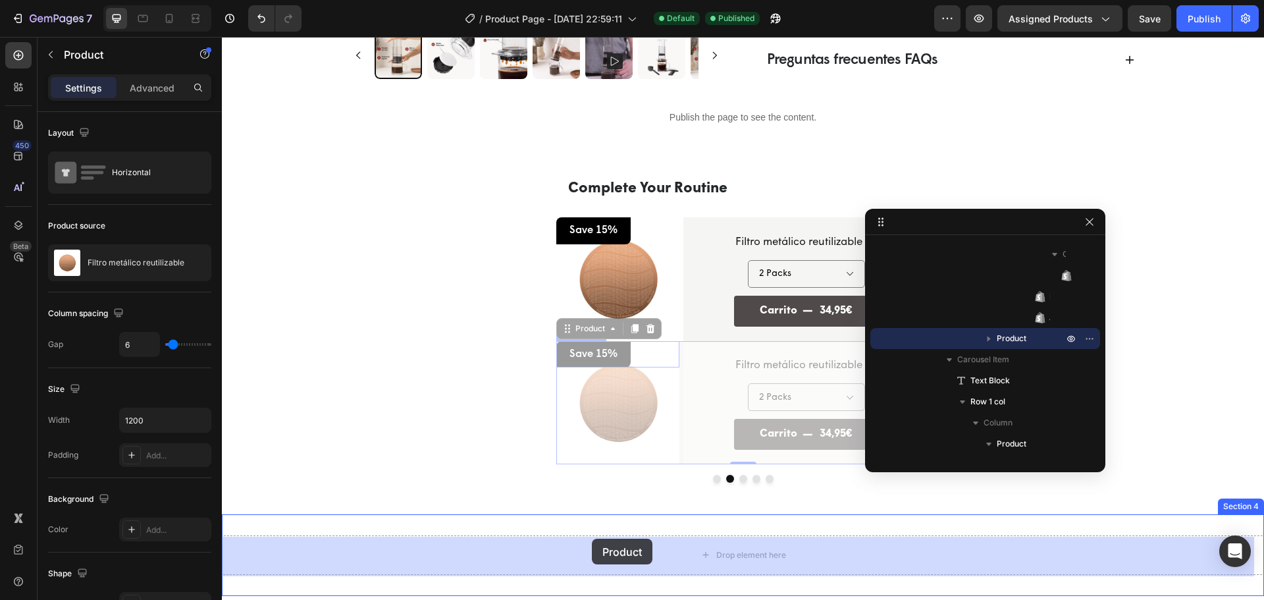
drag, startPoint x: 586, startPoint y: 332, endPoint x: 592, endPoint y: 538, distance: 206.7
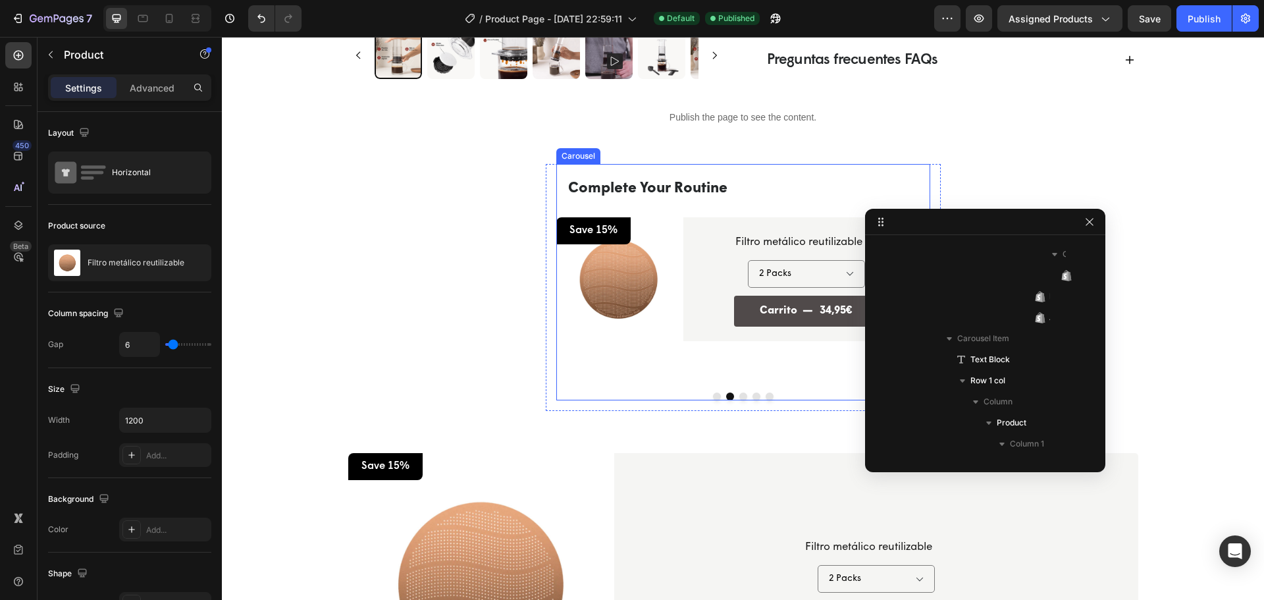
click at [739, 400] on button "Dot" at bounding box center [743, 396] width 8 height 8
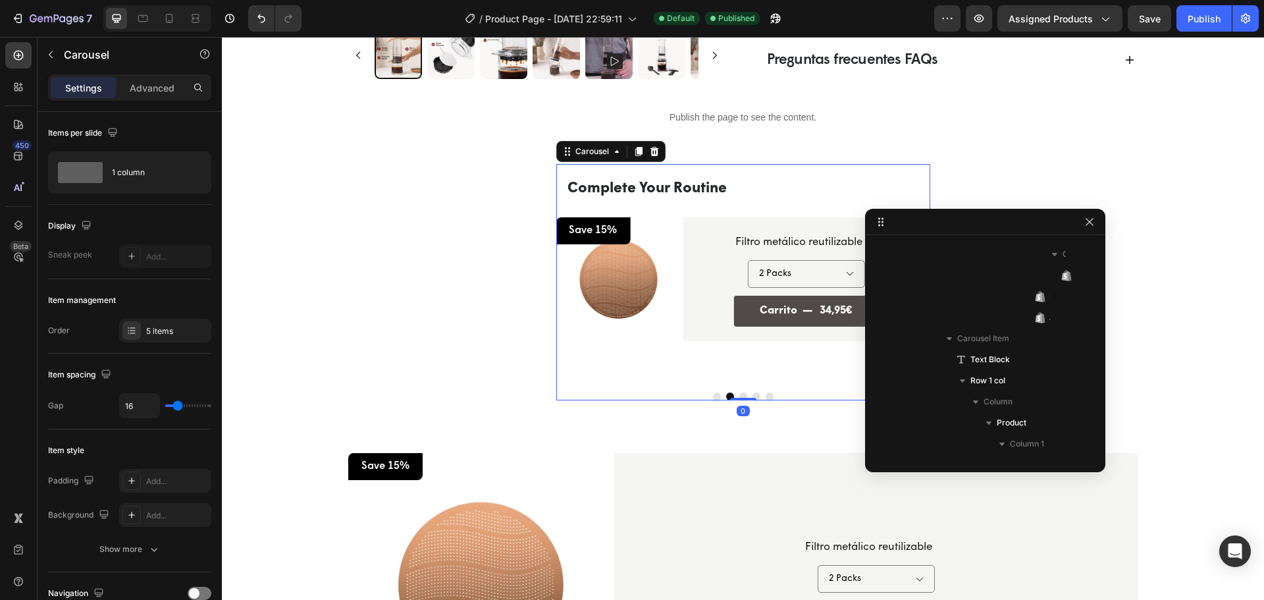
scroll to position [39, 0]
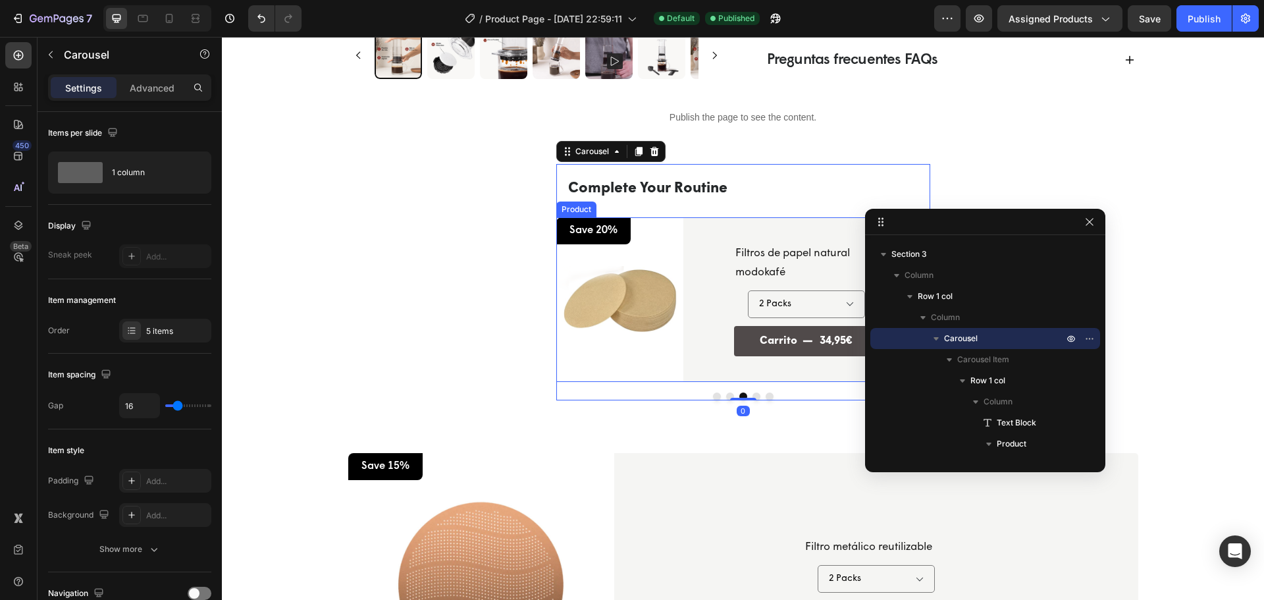
click at [675, 342] on div "Product Images Save 20% Text Block Row Row Filtros de papel natural modokafé Pr…" at bounding box center [743, 299] width 374 height 165
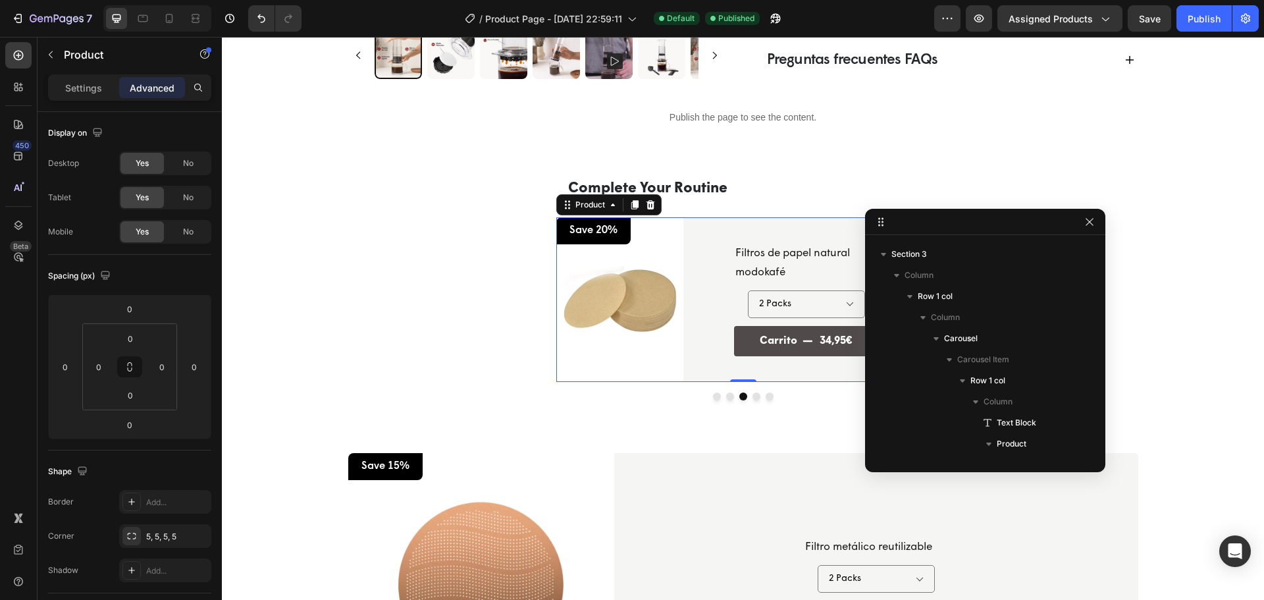
scroll to position [860, 0]
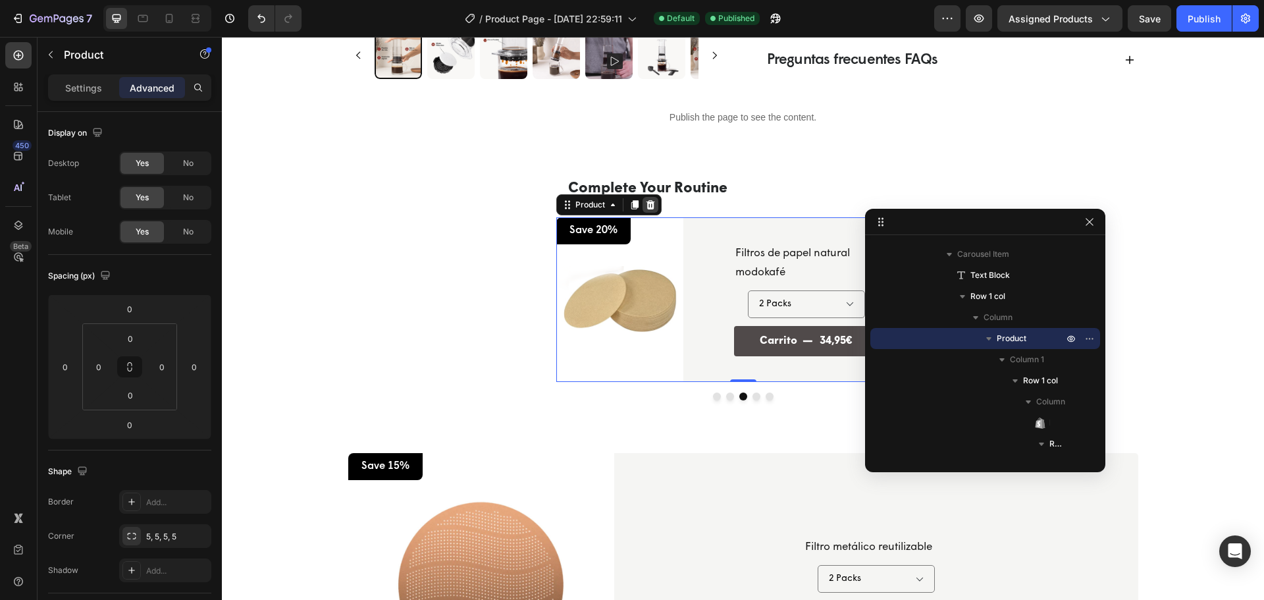
click at [646, 205] on icon at bounding box center [650, 204] width 9 height 9
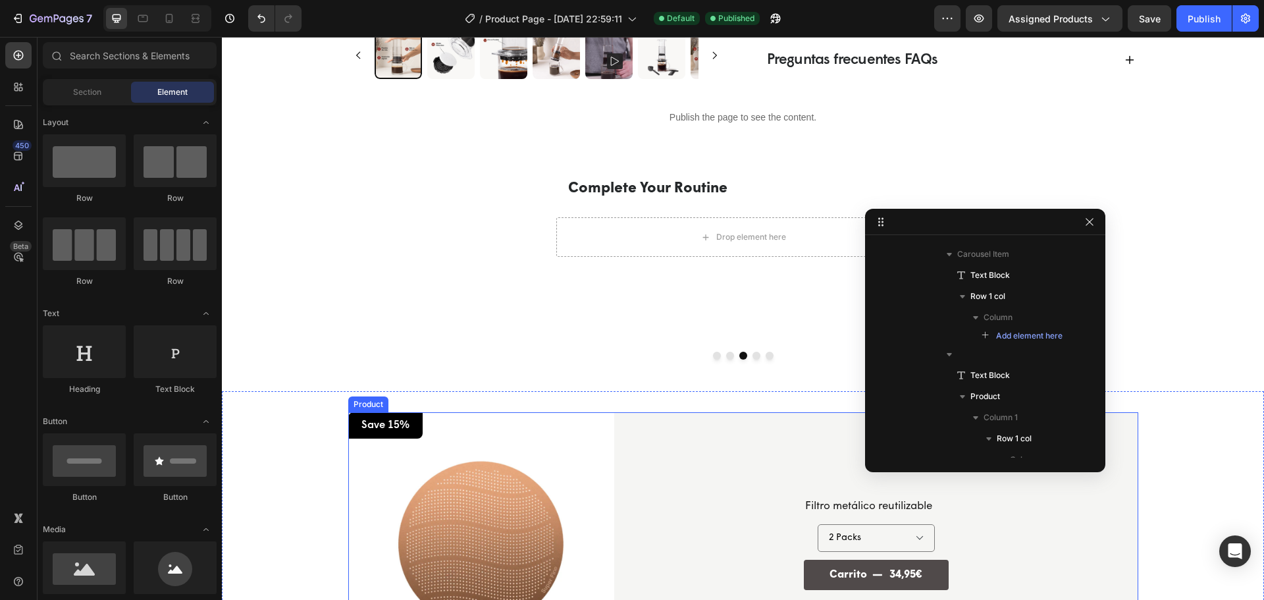
click at [605, 416] on div "Product Images Save 15% Text Block Row Row Filtro metálico reutilizable Product…" at bounding box center [743, 543] width 790 height 262
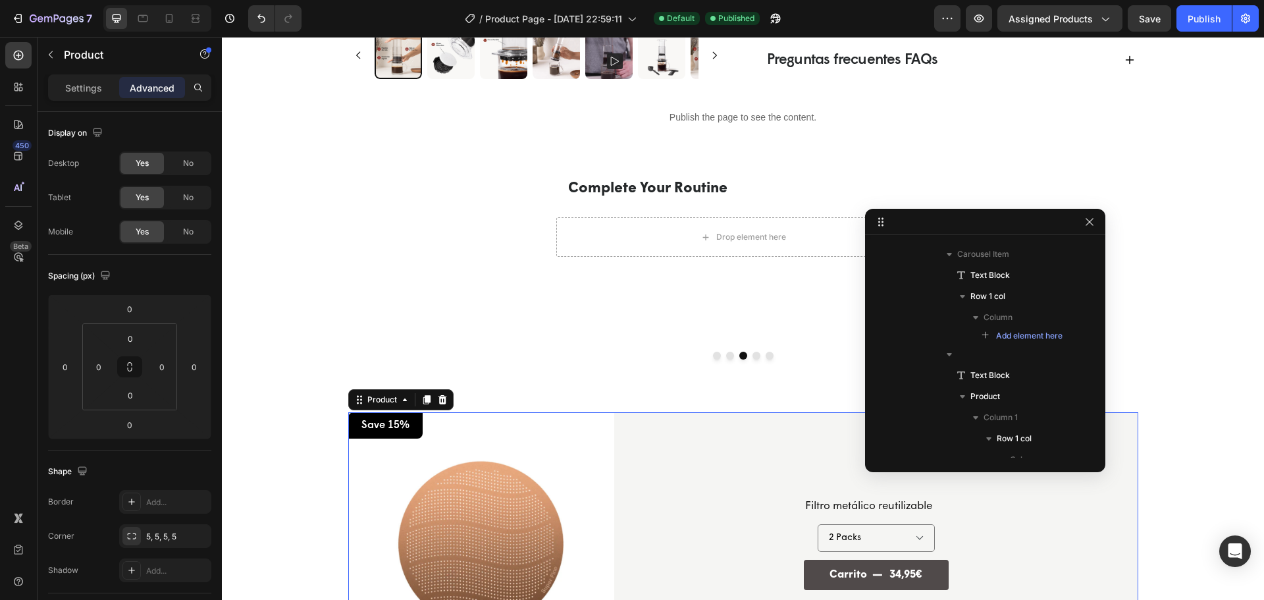
scroll to position [1673, 0]
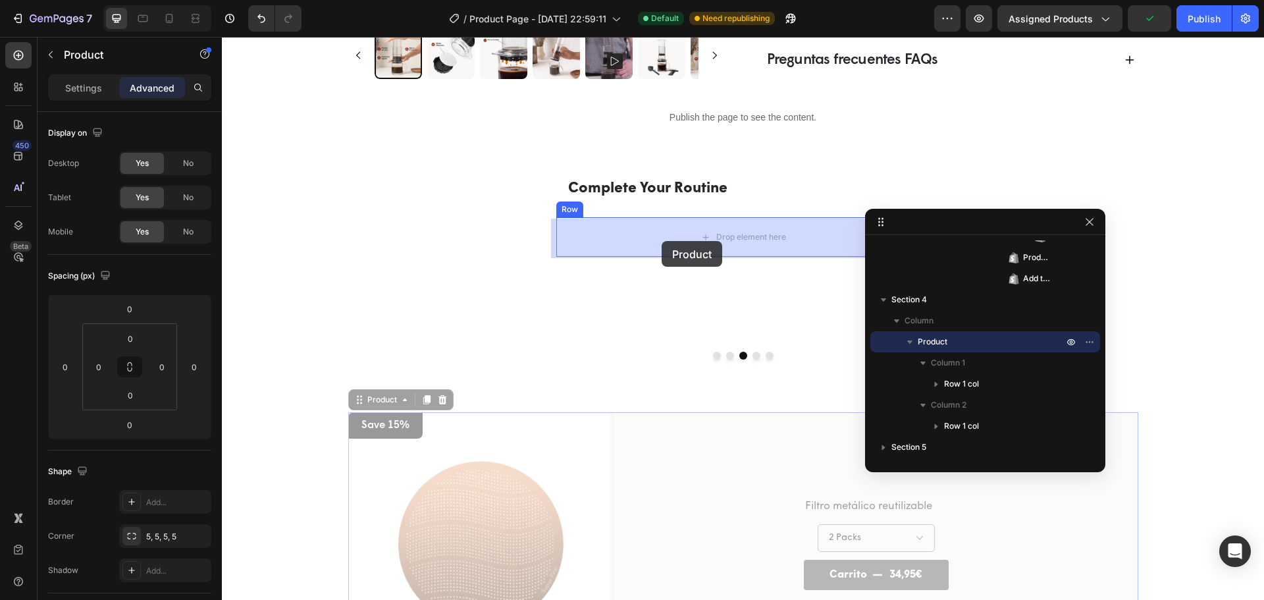
drag, startPoint x: 371, startPoint y: 403, endPoint x: 661, endPoint y: 241, distance: 332.9
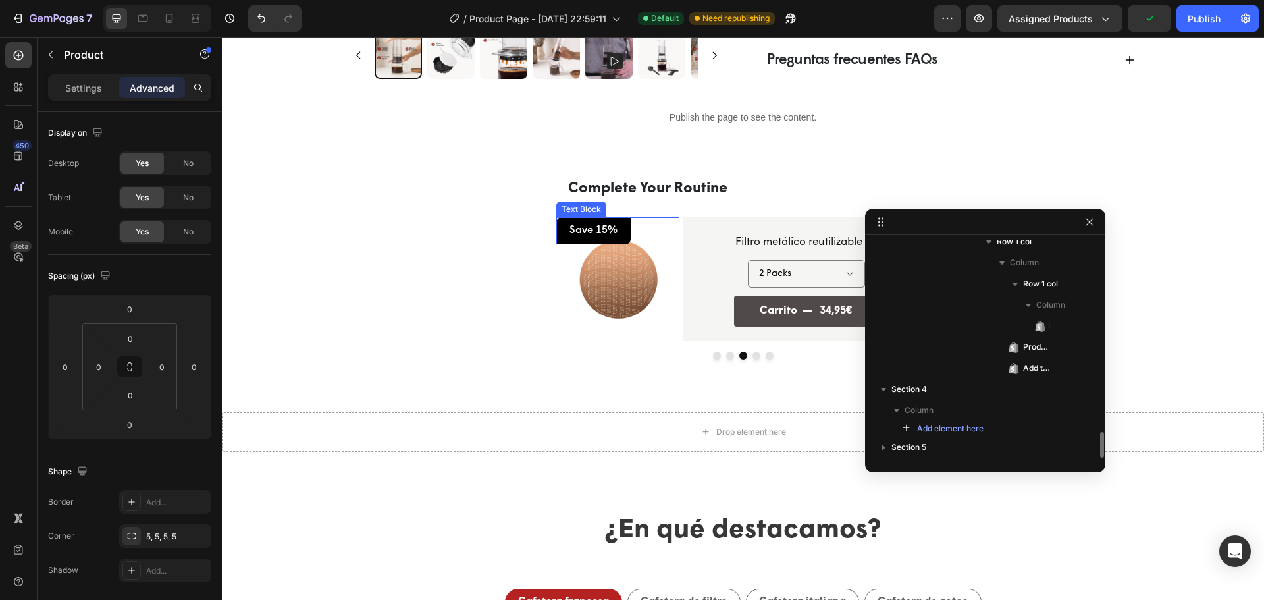
scroll to position [1589, 0]
click at [640, 328] on img at bounding box center [617, 278] width 123 height 123
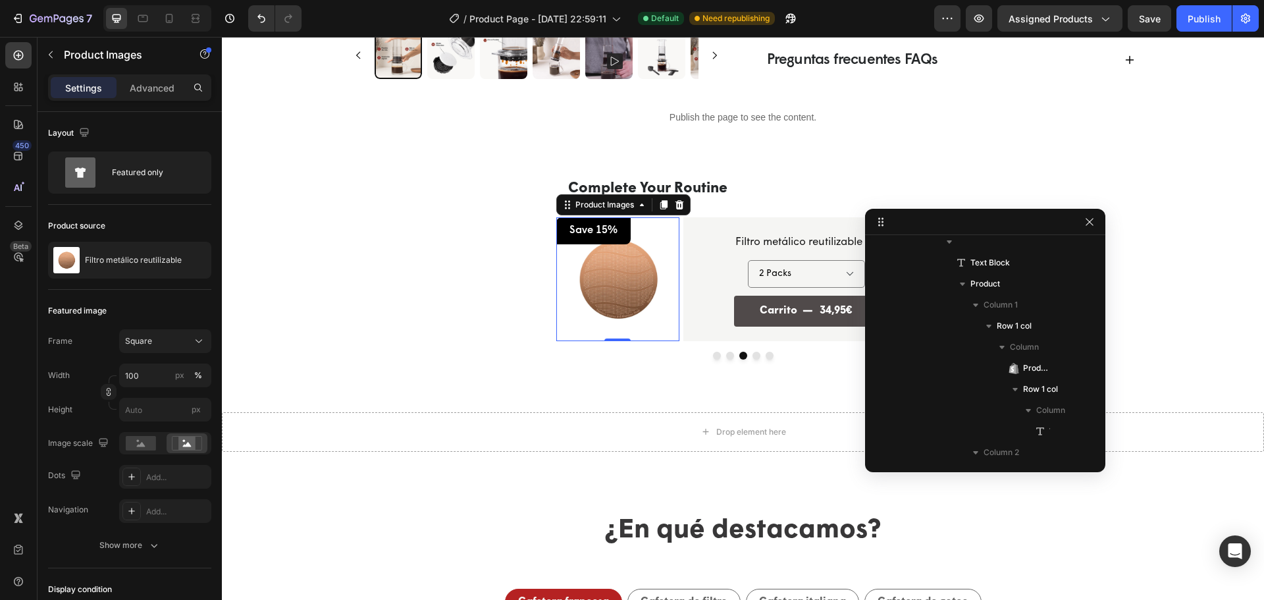
scroll to position [1029, 0]
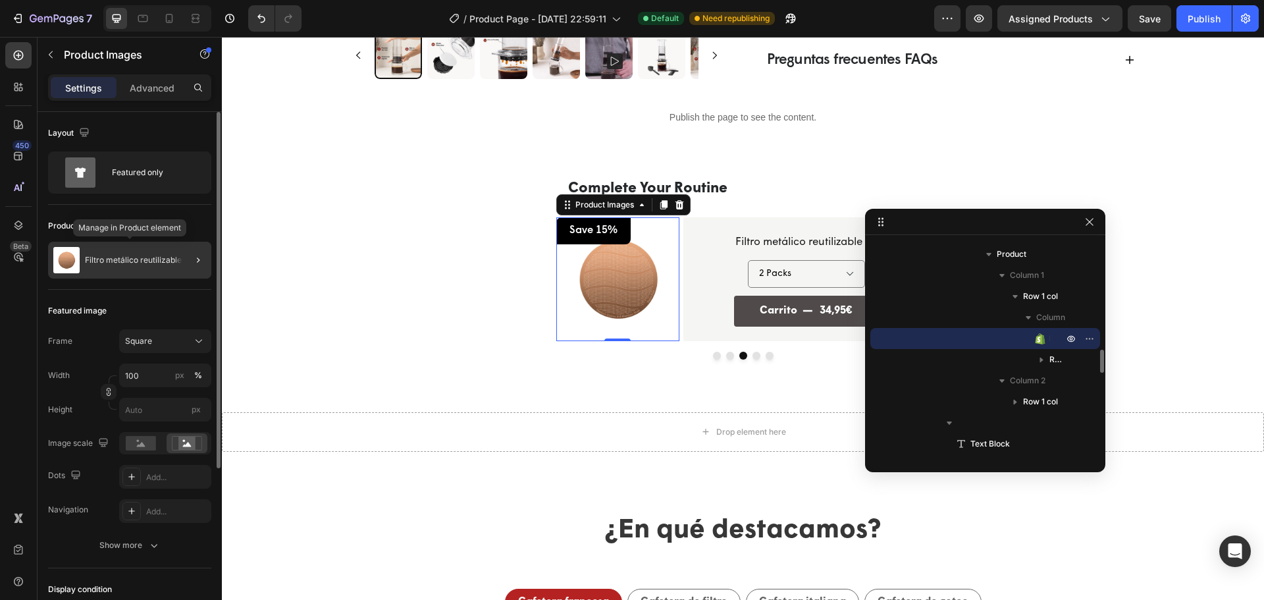
click at [168, 259] on p "Filtro metálico reutilizable" at bounding box center [133, 259] width 97 height 9
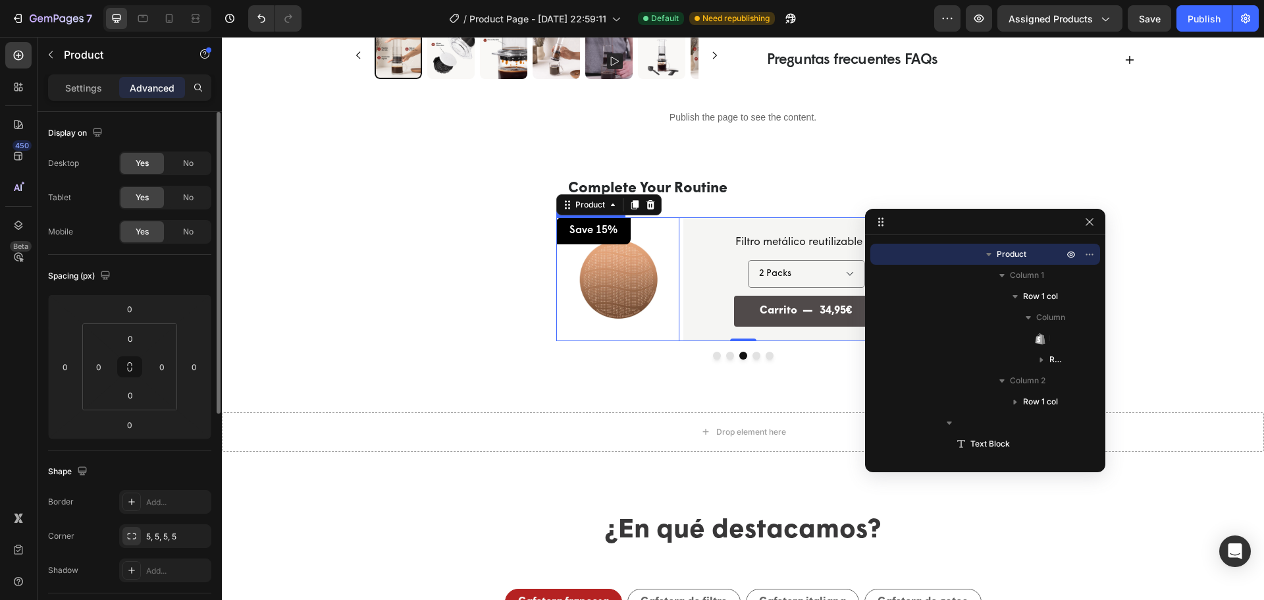
click at [644, 287] on img at bounding box center [617, 278] width 123 height 123
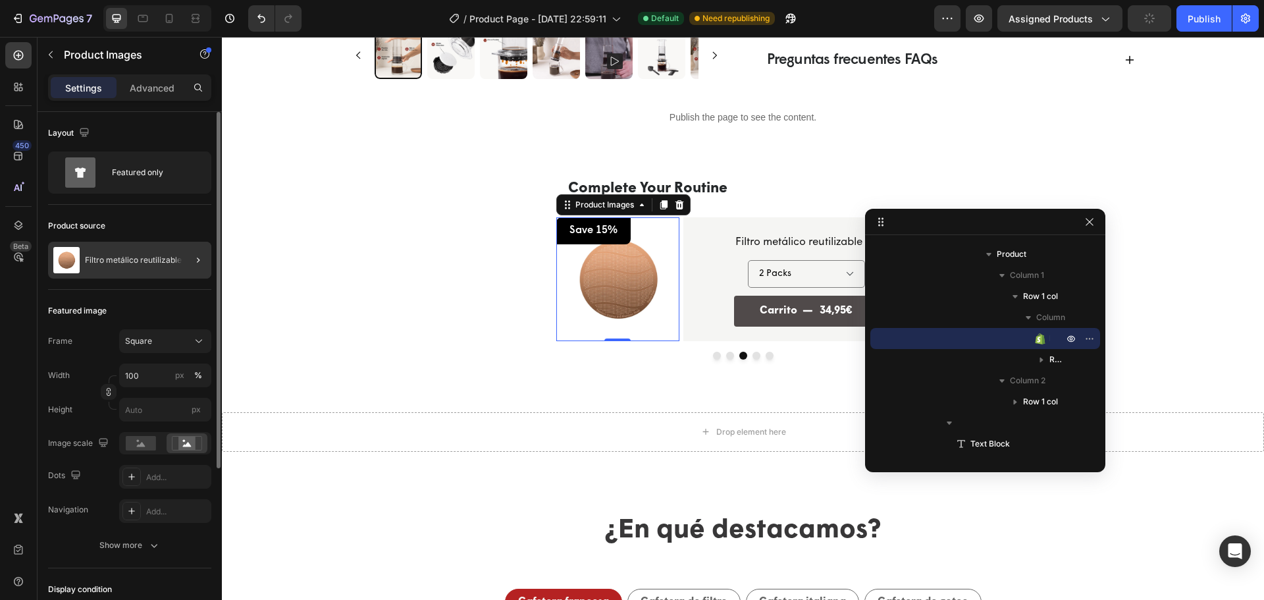
click at [149, 266] on div "Filtro metálico reutilizable" at bounding box center [129, 260] width 163 height 37
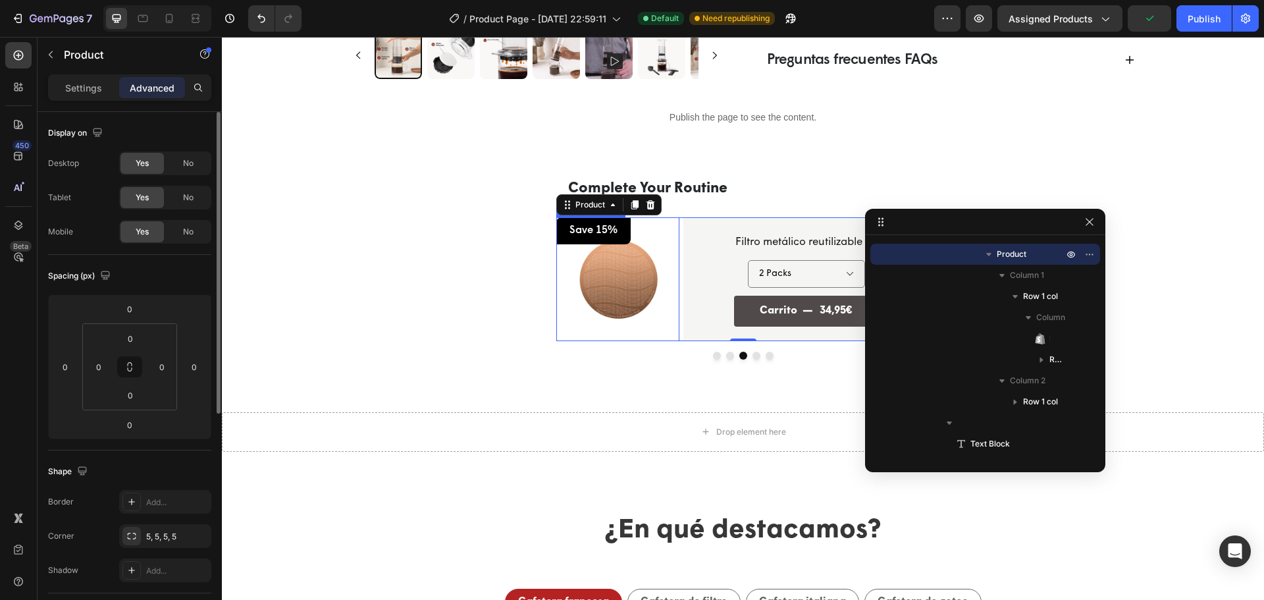
click at [644, 274] on img at bounding box center [617, 278] width 123 height 123
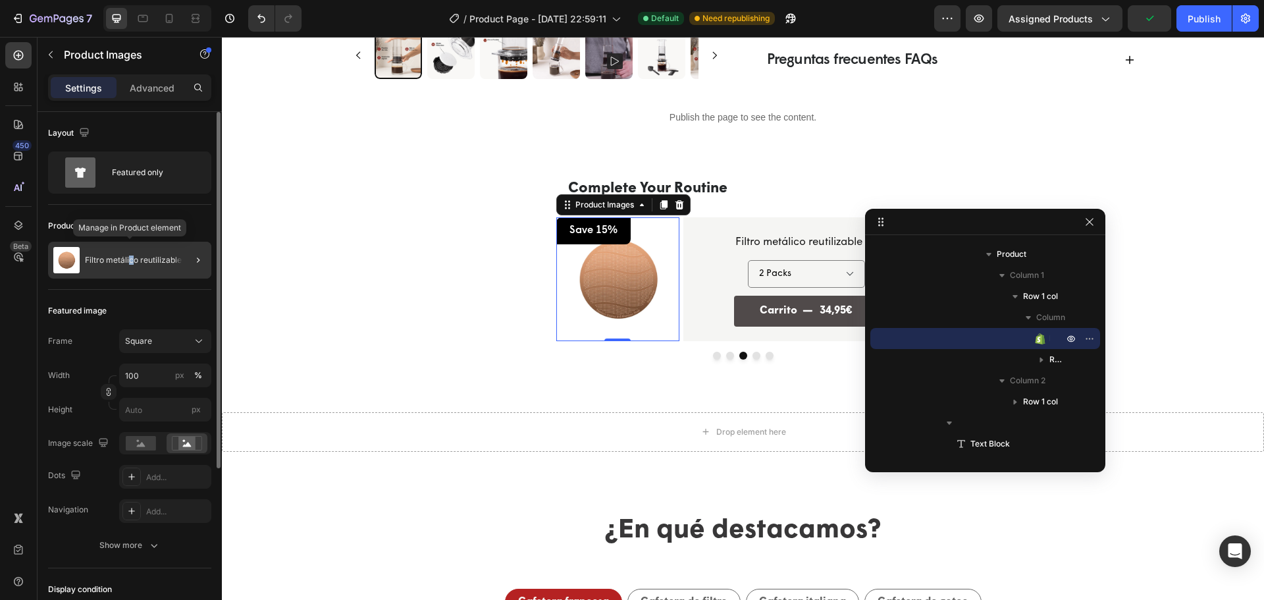
click at [131, 263] on p "Filtro metálico reutilizable" at bounding box center [133, 259] width 97 height 9
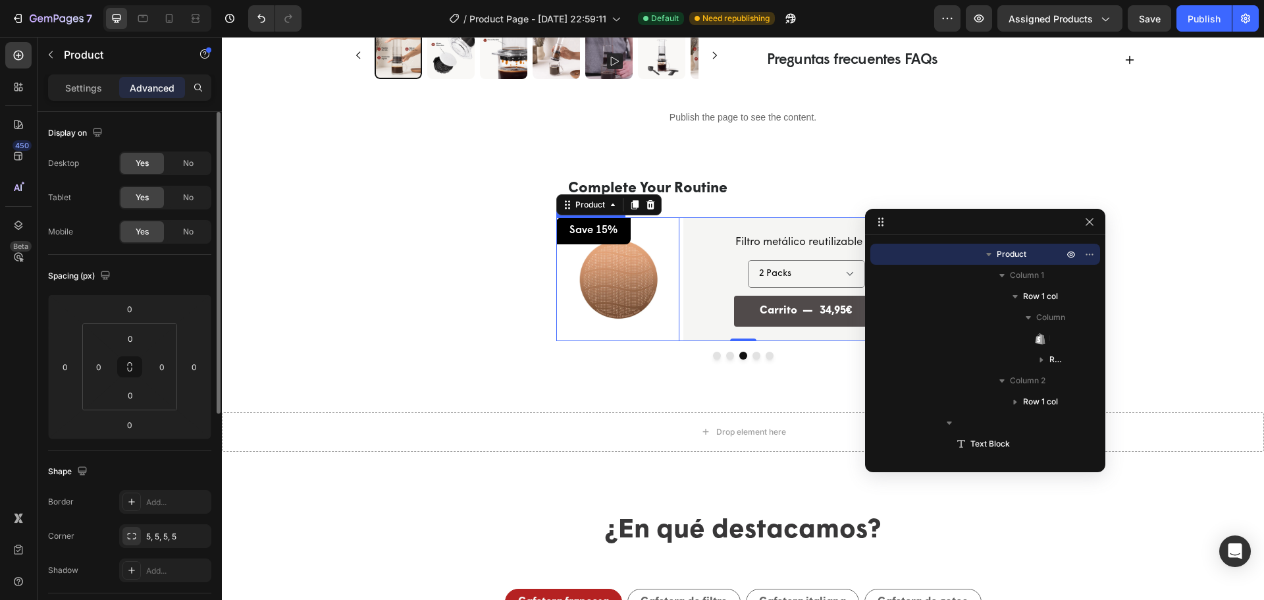
click at [597, 296] on img at bounding box center [617, 278] width 123 height 123
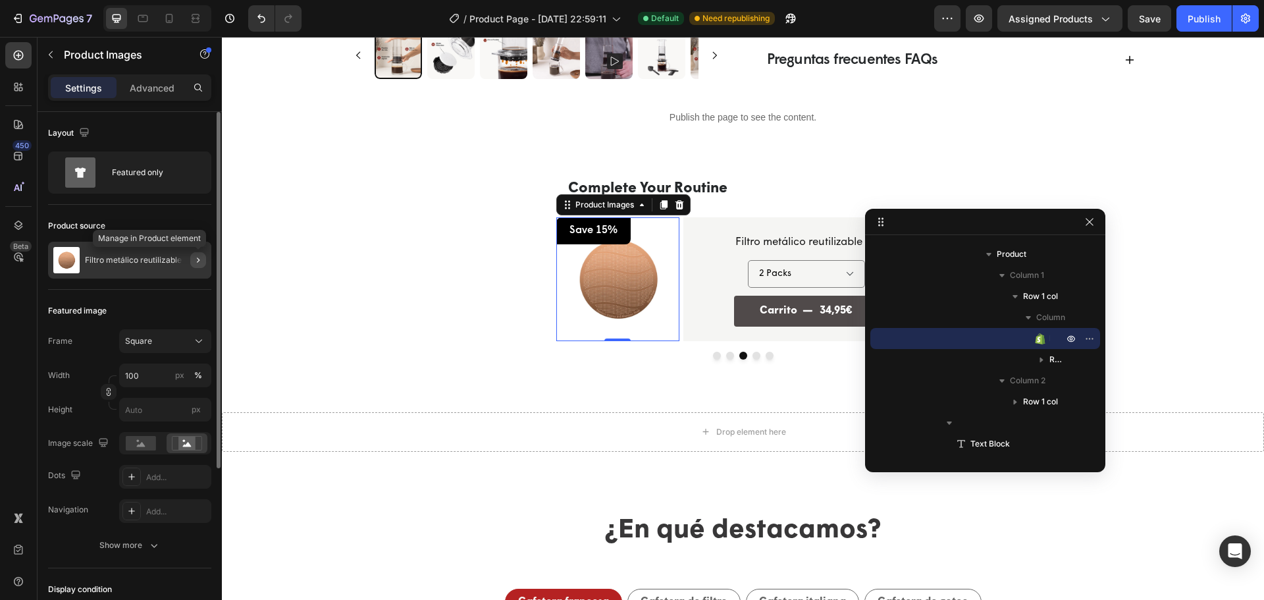
click at [193, 255] on icon "button" at bounding box center [198, 260] width 11 height 11
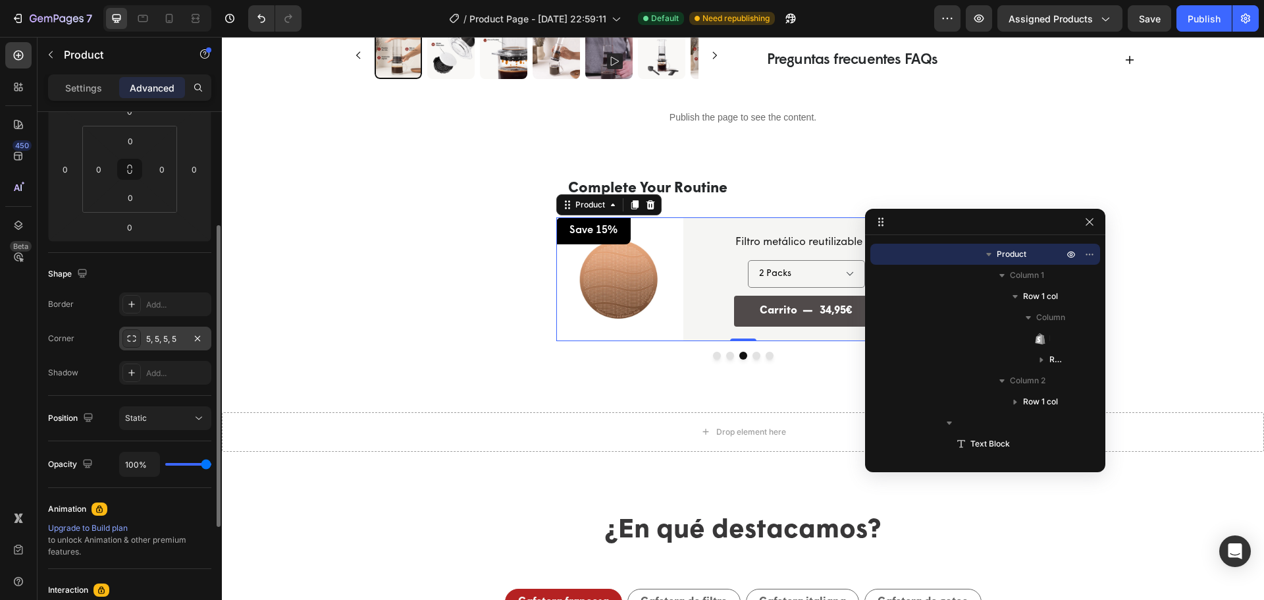
scroll to position [0, 0]
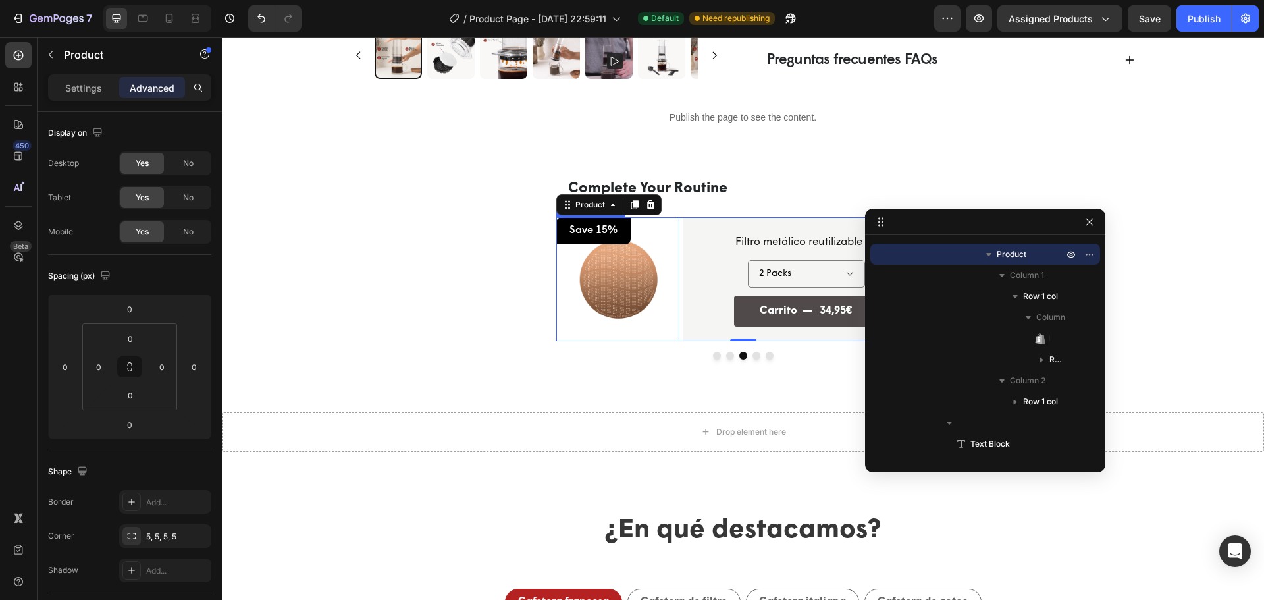
click at [655, 272] on img at bounding box center [617, 278] width 123 height 123
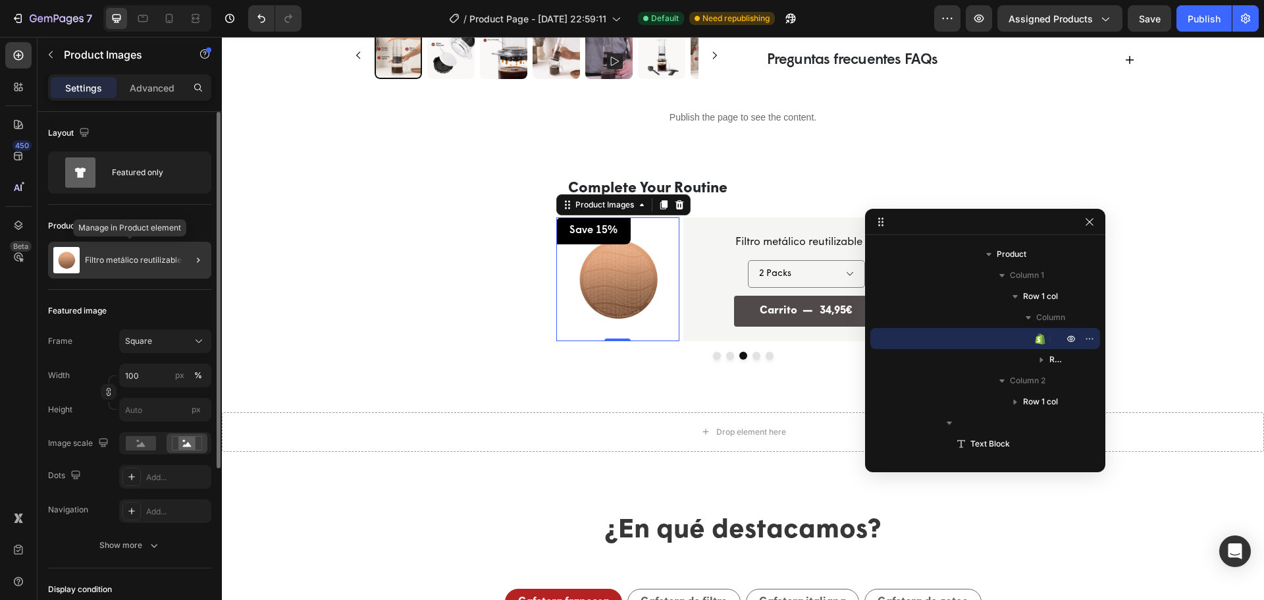
drag, startPoint x: 166, startPoint y: 257, endPoint x: 38, endPoint y: 222, distance: 132.5
click at [166, 257] on p "Filtro metálico reutilizable" at bounding box center [133, 259] width 97 height 9
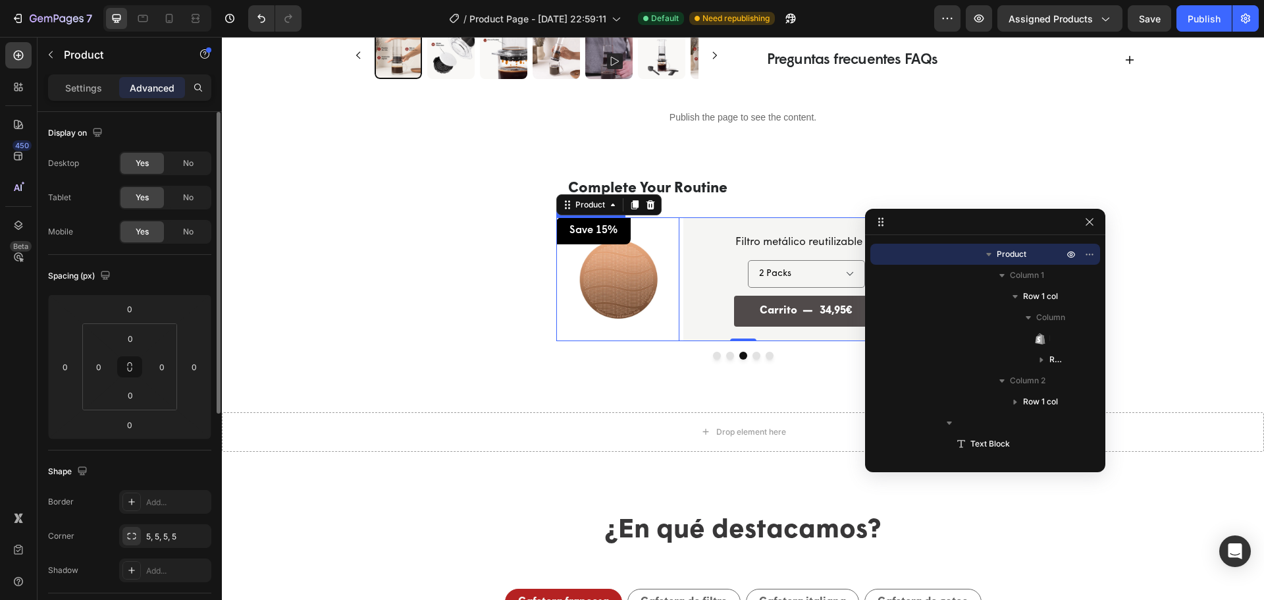
click at [638, 251] on img at bounding box center [617, 278] width 123 height 123
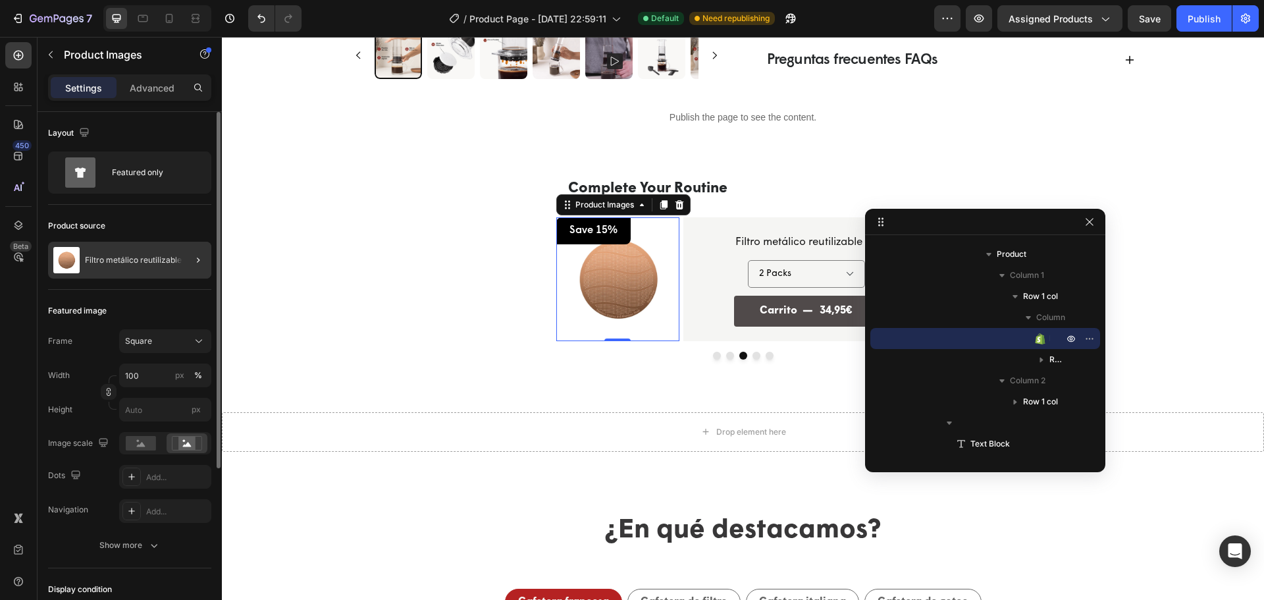
click at [178, 253] on div at bounding box center [192, 260] width 37 height 37
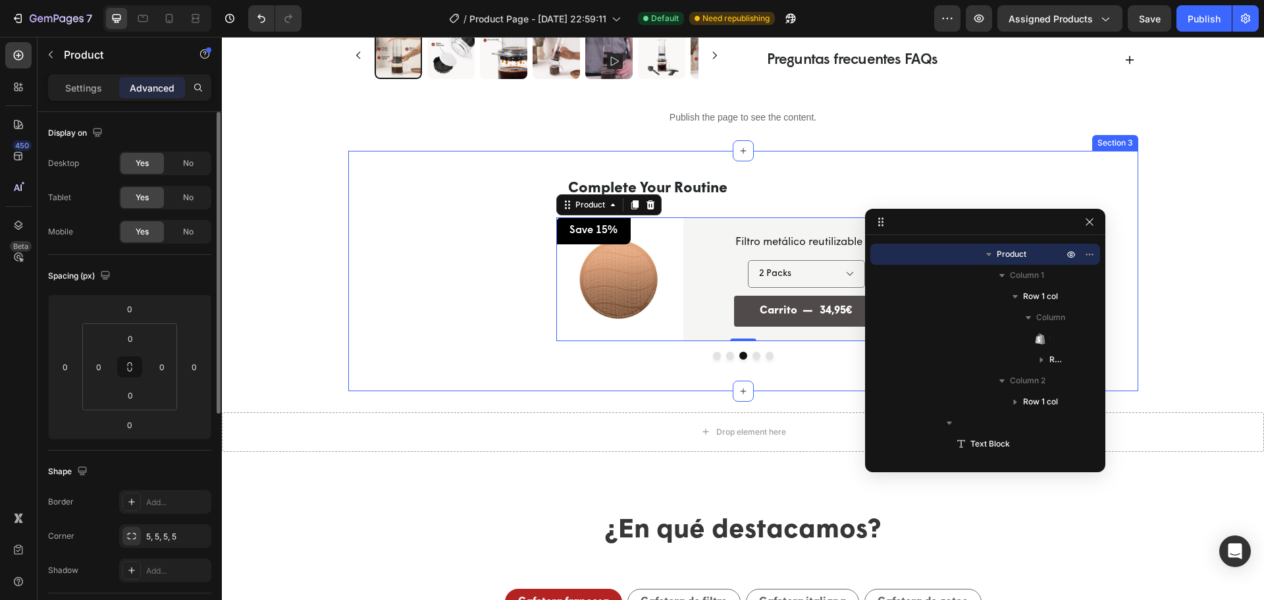
click at [611, 296] on img at bounding box center [617, 278] width 123 height 123
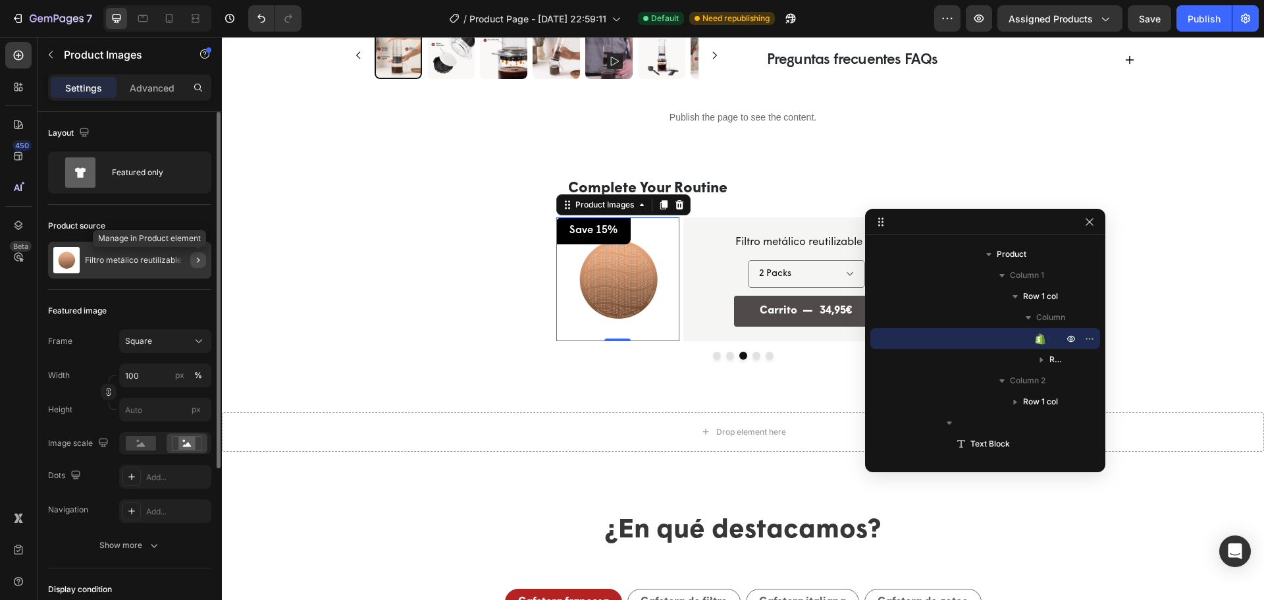
click at [195, 259] on icon "button" at bounding box center [198, 260] width 11 height 11
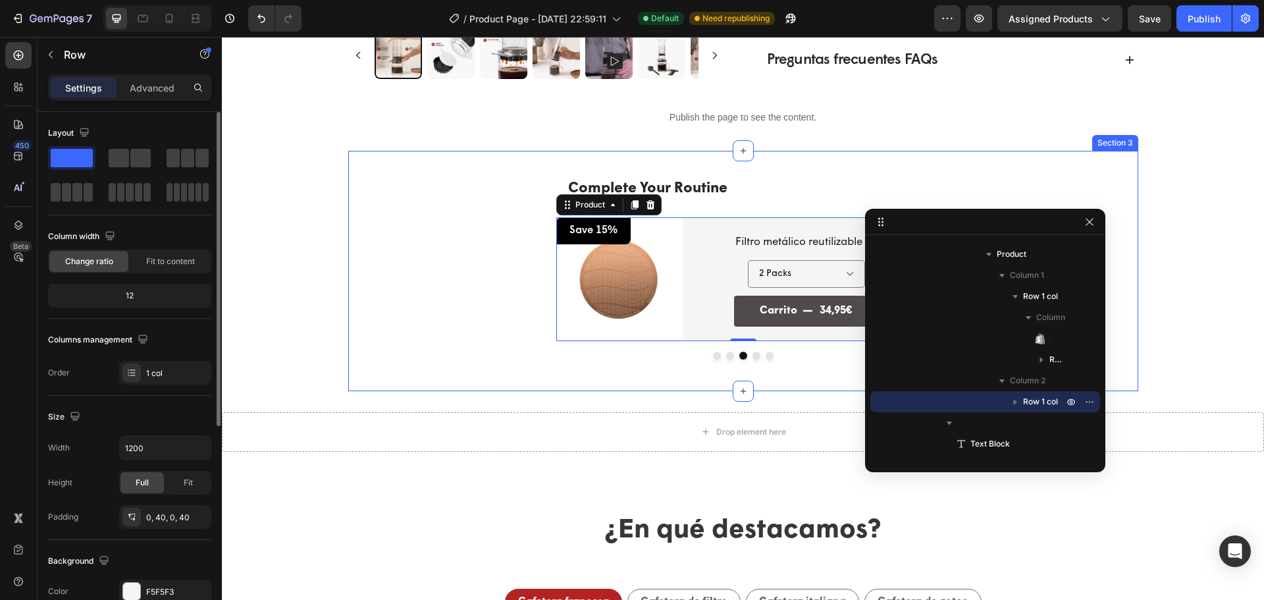
click at [738, 224] on div "Filtro metálico reutilizable Product Title Row 2 Packs 1 Pack Product Variants …" at bounding box center [806, 278] width 194 height 123
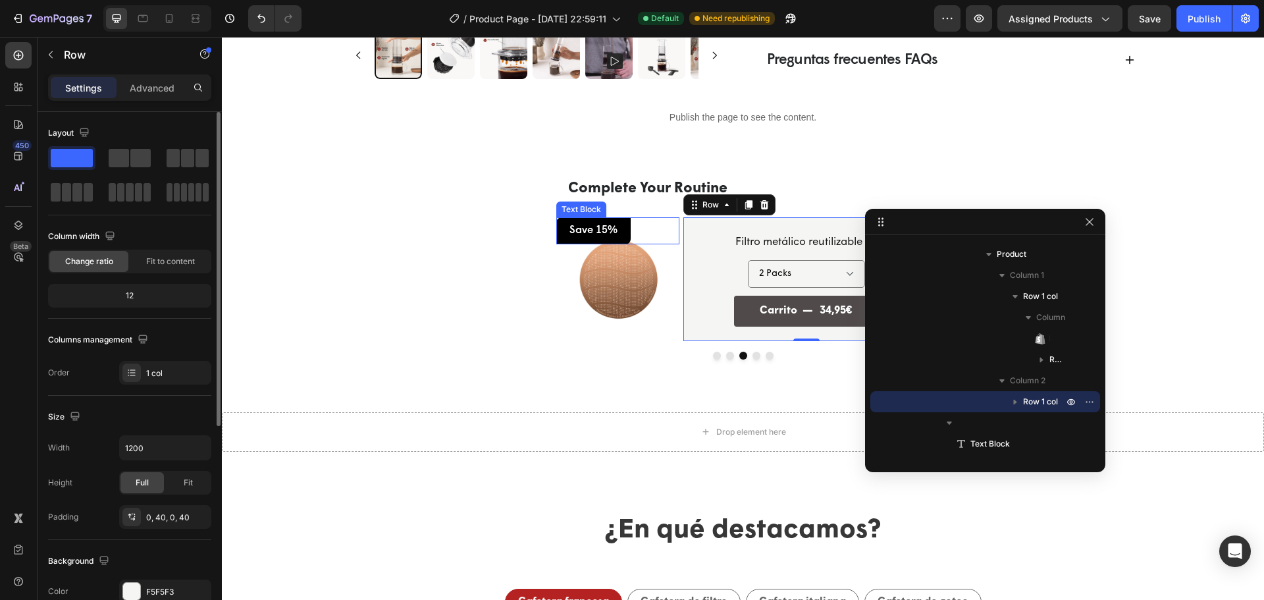
click at [654, 249] on img at bounding box center [617, 278] width 123 height 123
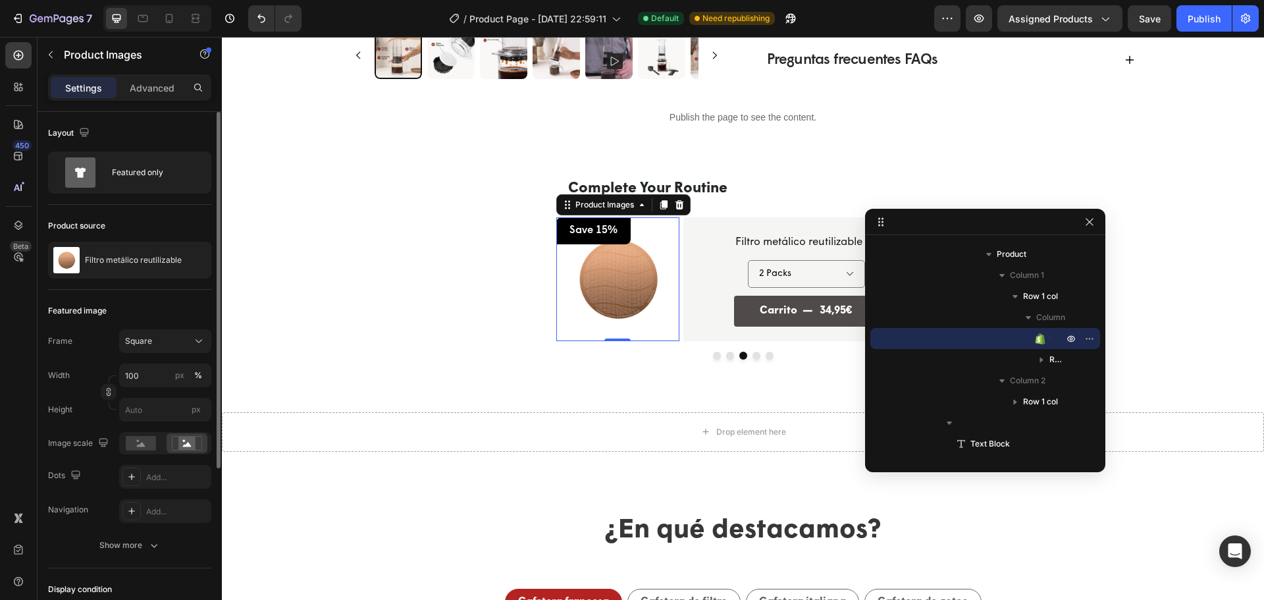
click at [653, 251] on img at bounding box center [617, 278] width 123 height 123
click at [653, 252] on img at bounding box center [617, 278] width 123 height 123
click at [177, 252] on div at bounding box center [192, 260] width 37 height 37
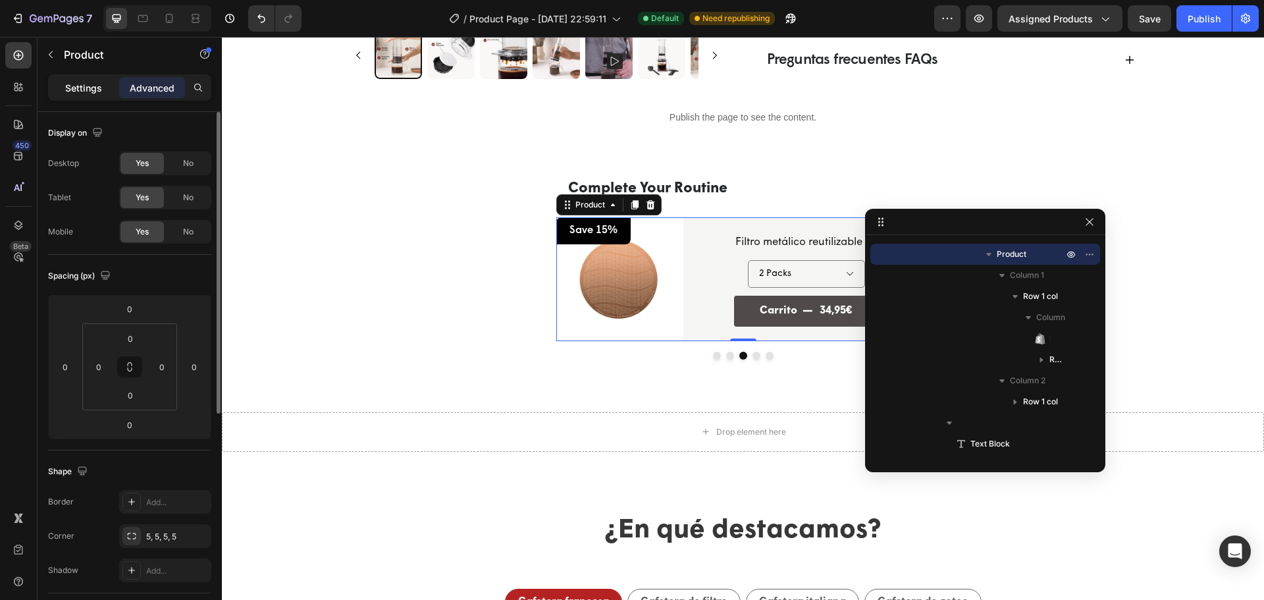
click at [90, 93] on p "Settings" at bounding box center [83, 88] width 37 height 14
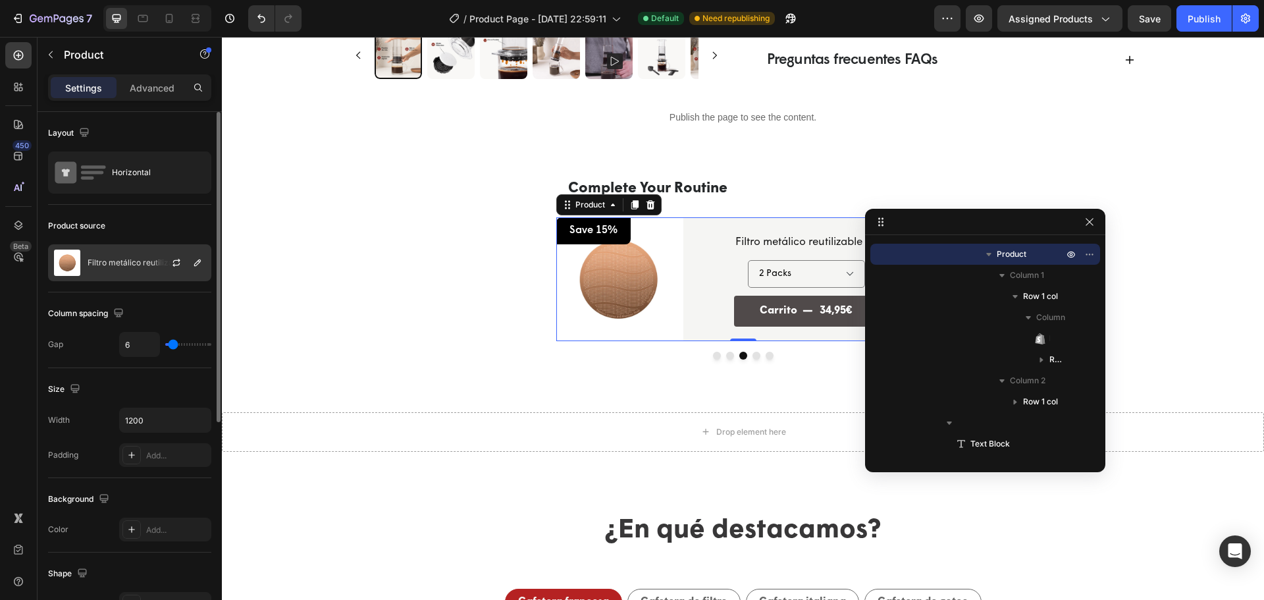
click at [87, 258] on div "Filtro metálico reutilizable" at bounding box center [129, 262] width 163 height 37
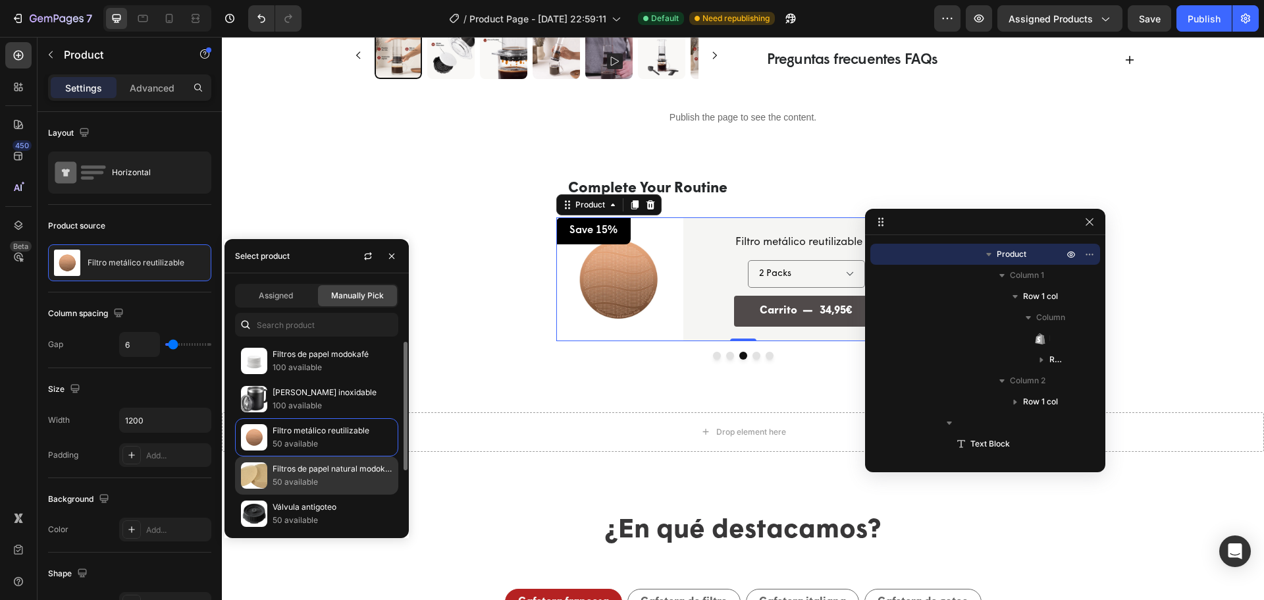
click at [301, 468] on p "Filtros de papel natural modokafé" at bounding box center [332, 468] width 120 height 13
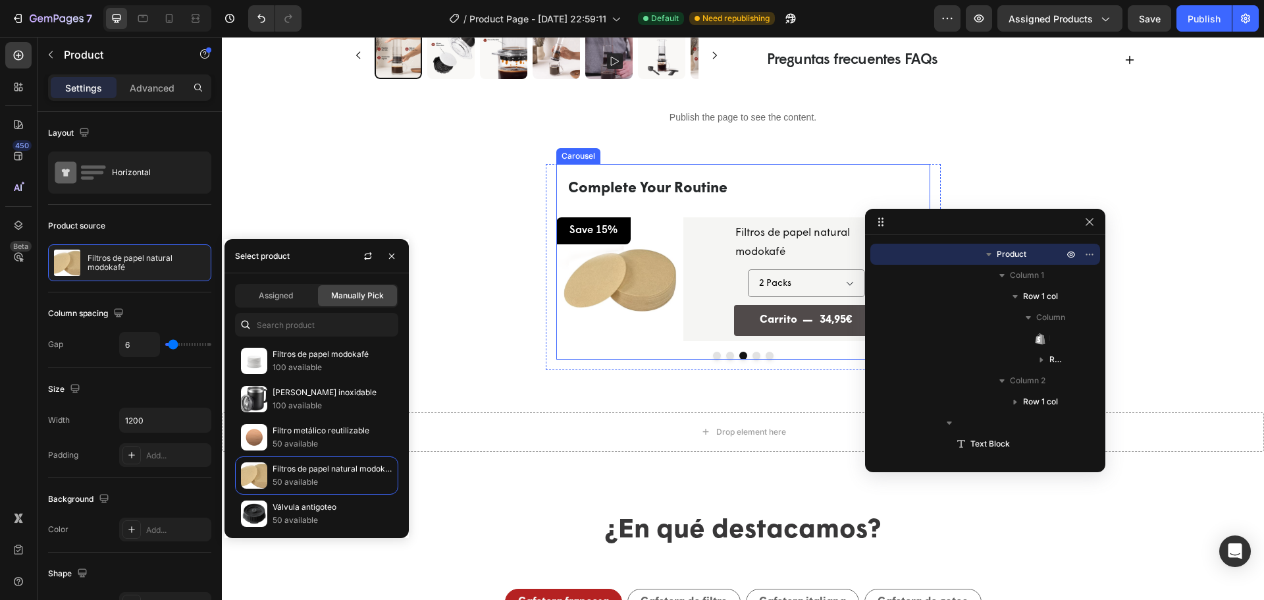
click at [726, 357] on button "Dot" at bounding box center [730, 355] width 8 height 8
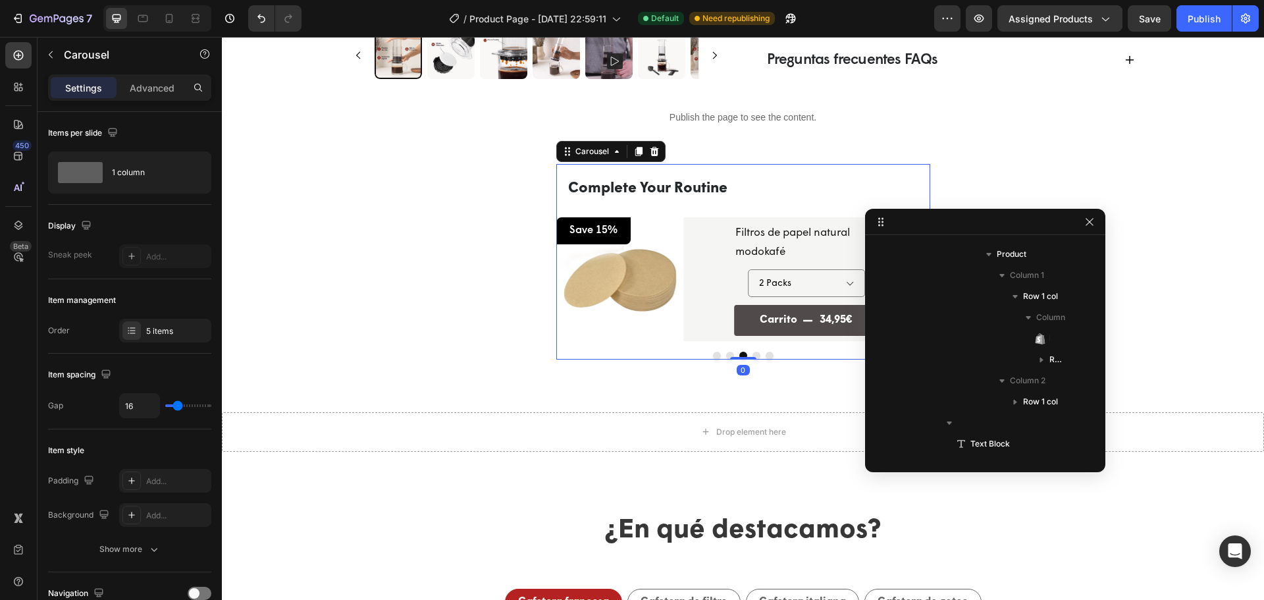
scroll to position [39, 0]
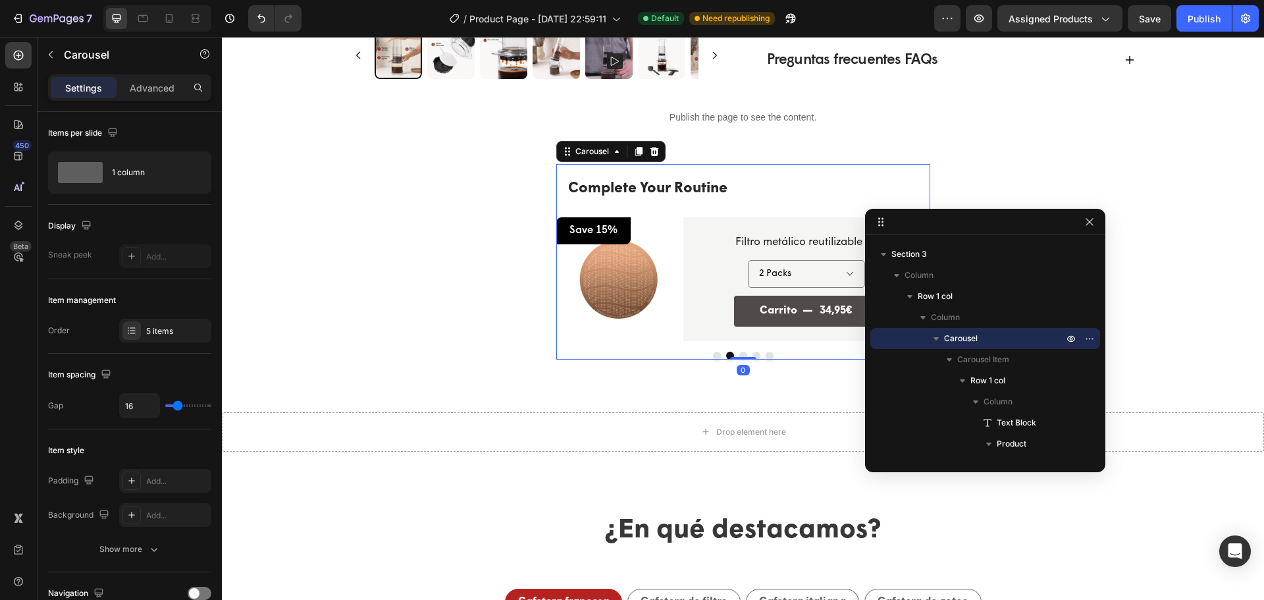
click at [705, 357] on div at bounding box center [743, 355] width 374 height 8
click at [713, 355] on button "Dot" at bounding box center [717, 355] width 8 height 8
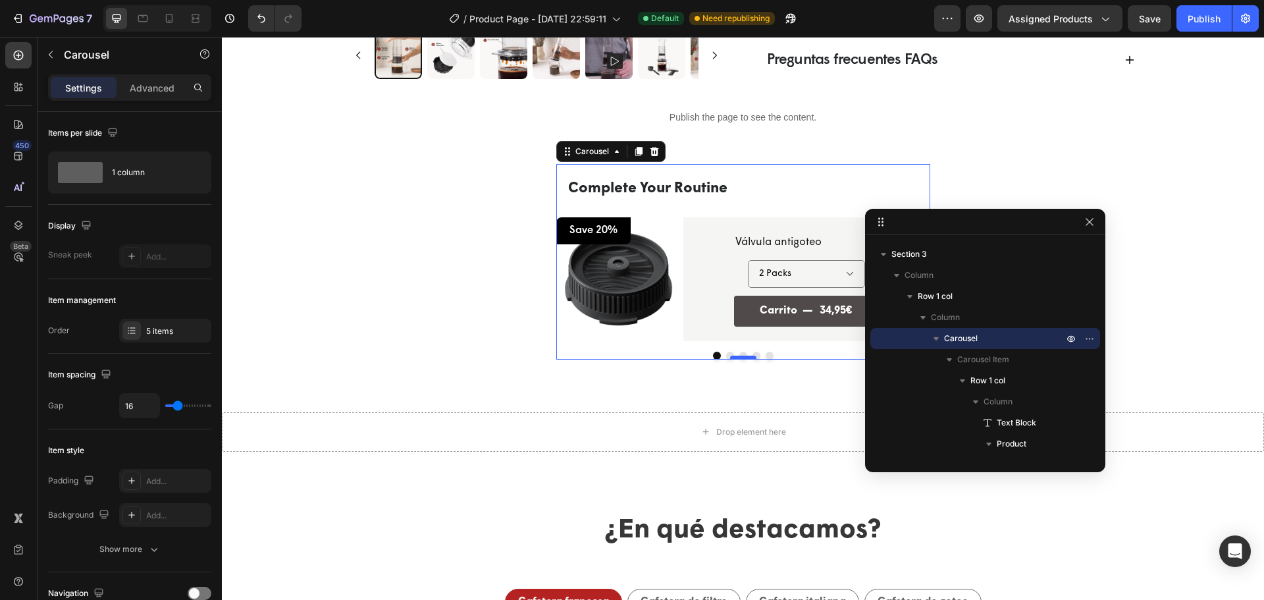
click at [736, 359] on div at bounding box center [743, 357] width 26 height 4
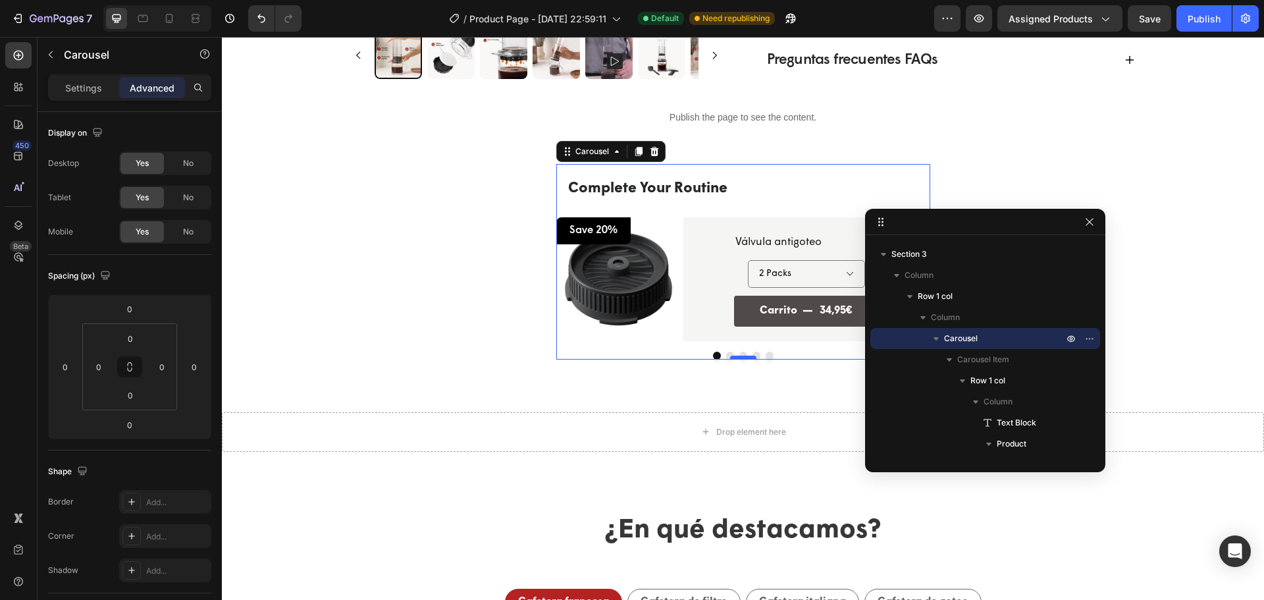
click at [730, 359] on div at bounding box center [743, 357] width 26 height 4
click at [726, 355] on button "Dot" at bounding box center [730, 355] width 8 height 8
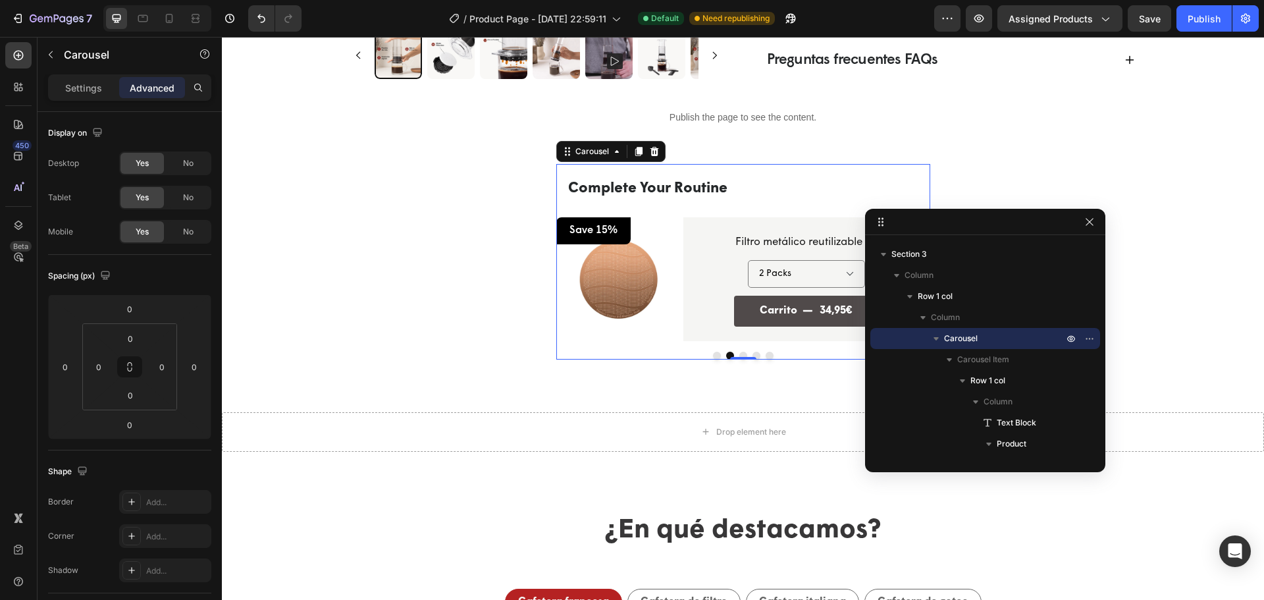
click at [739, 355] on button "Dot" at bounding box center [743, 355] width 8 height 8
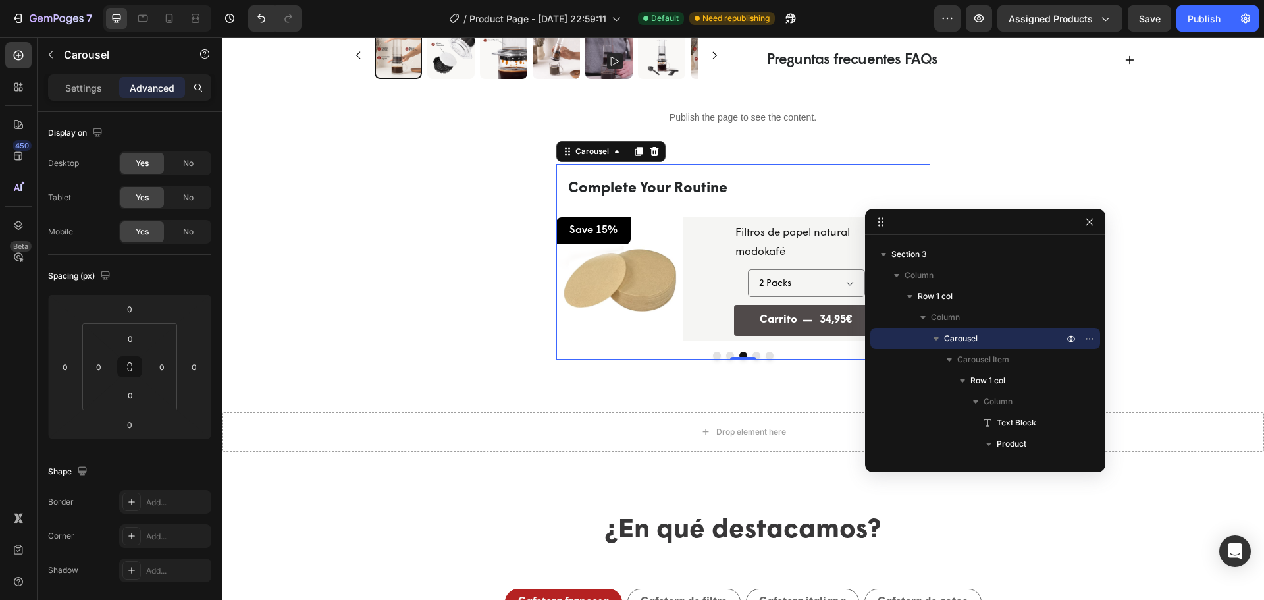
click at [752, 355] on button "Dot" at bounding box center [756, 355] width 8 height 8
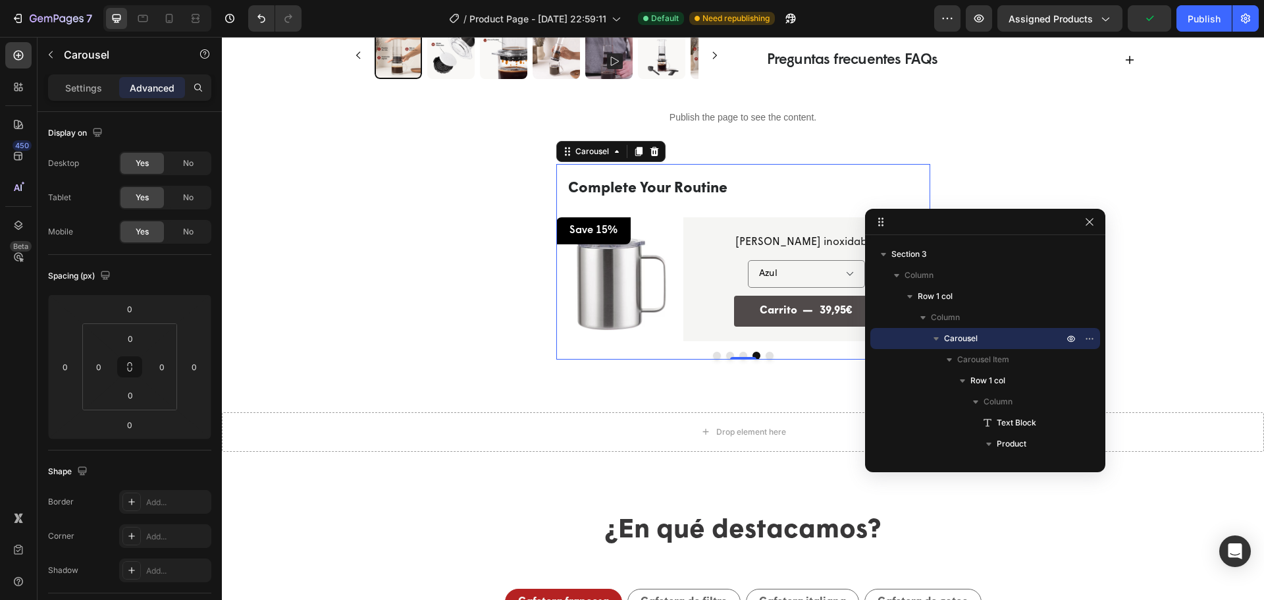
click at [770, 358] on div at bounding box center [743, 355] width 374 height 8
click at [765, 357] on button "Dot" at bounding box center [769, 355] width 8 height 8
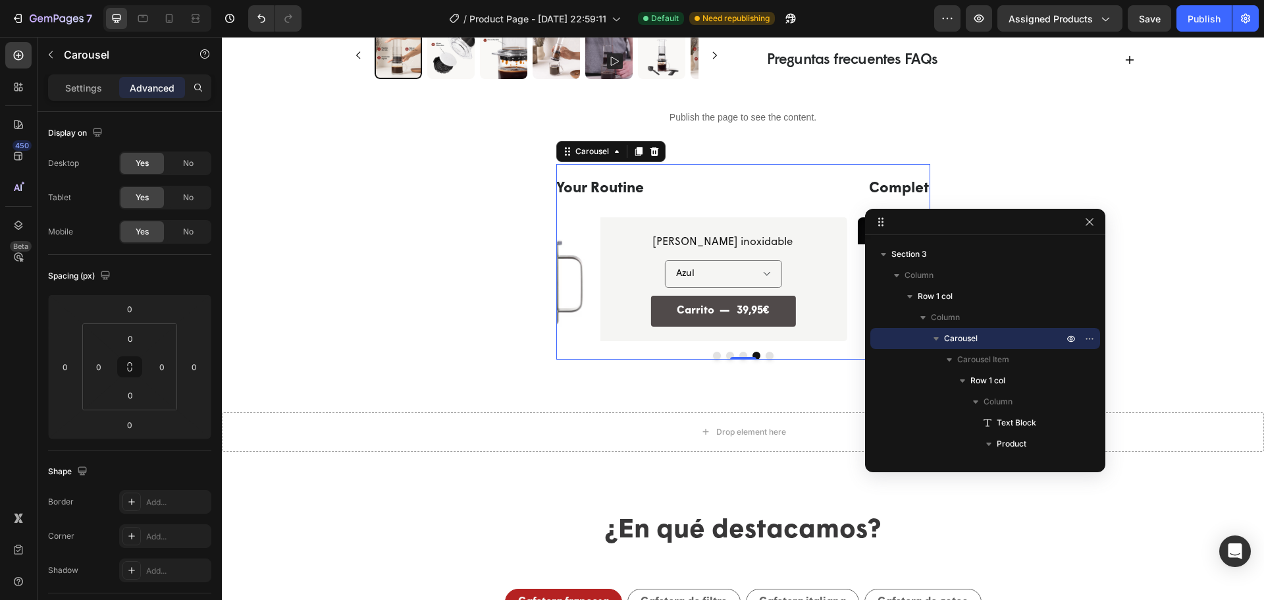
click at [765, 356] on button "Dot" at bounding box center [769, 355] width 8 height 8
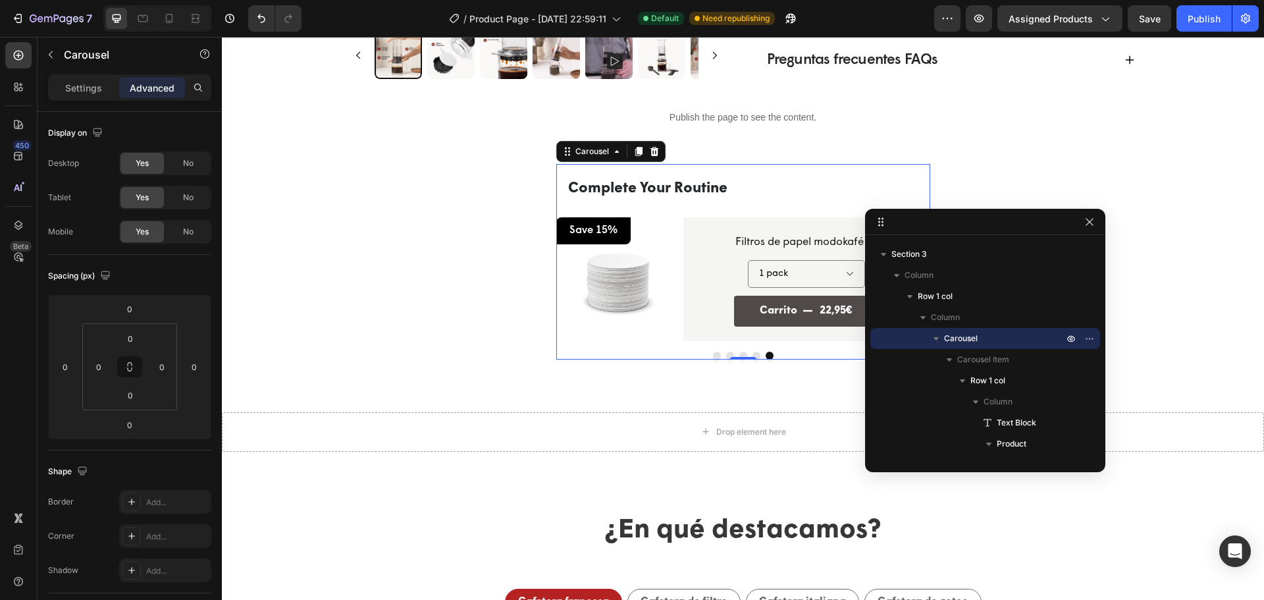
click at [752, 355] on button "Dot" at bounding box center [756, 355] width 8 height 8
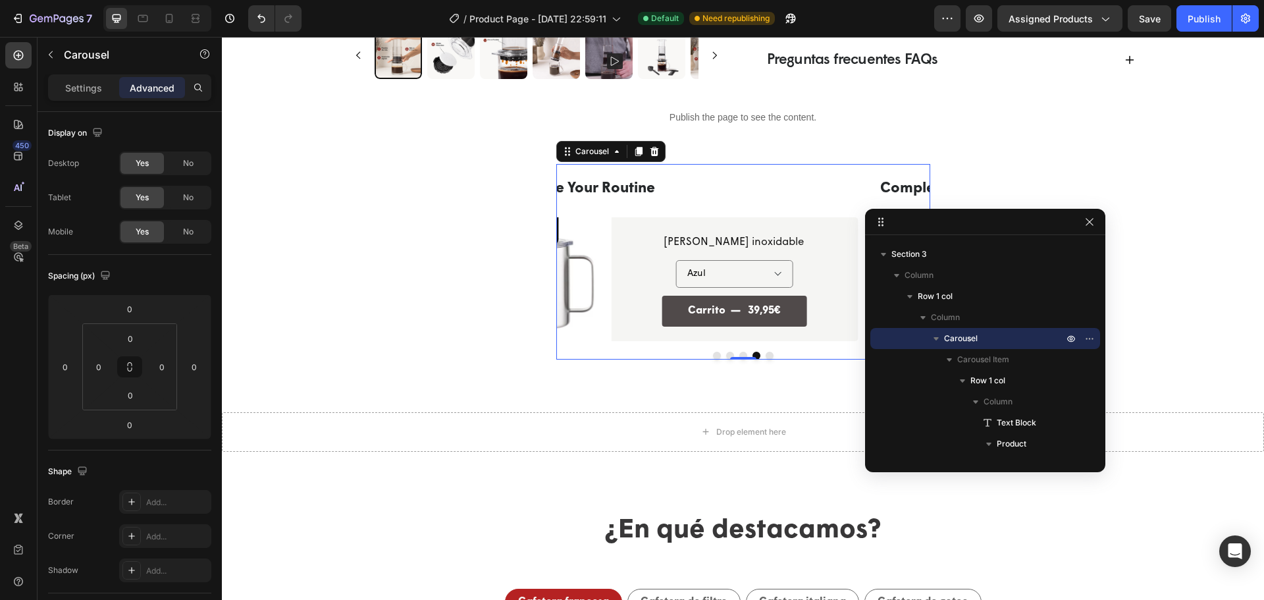
click at [739, 355] on button "Dot" at bounding box center [743, 355] width 8 height 8
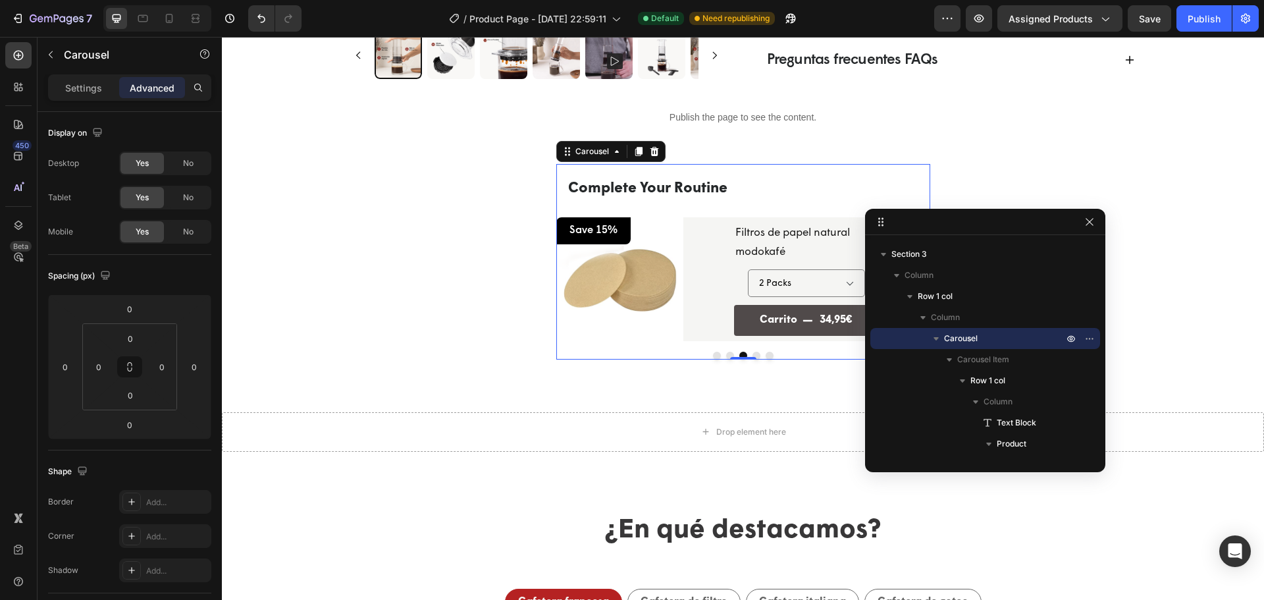
click at [1148, 1] on div "7 / Product Page - Aug 5, 22:59:11 Default Need republishing Preview Assigned P…" at bounding box center [632, 19] width 1264 height 38
click at [1158, 16] on span "Save" at bounding box center [1150, 18] width 22 height 11
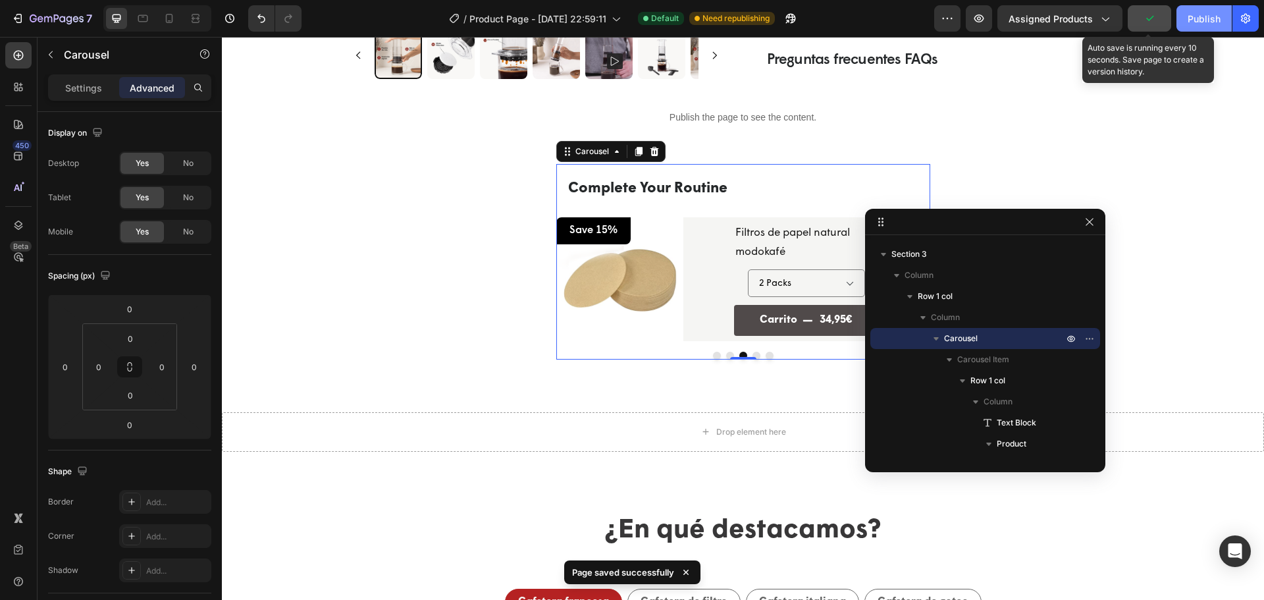
click at [1194, 17] on div "Publish" at bounding box center [1203, 19] width 33 height 14
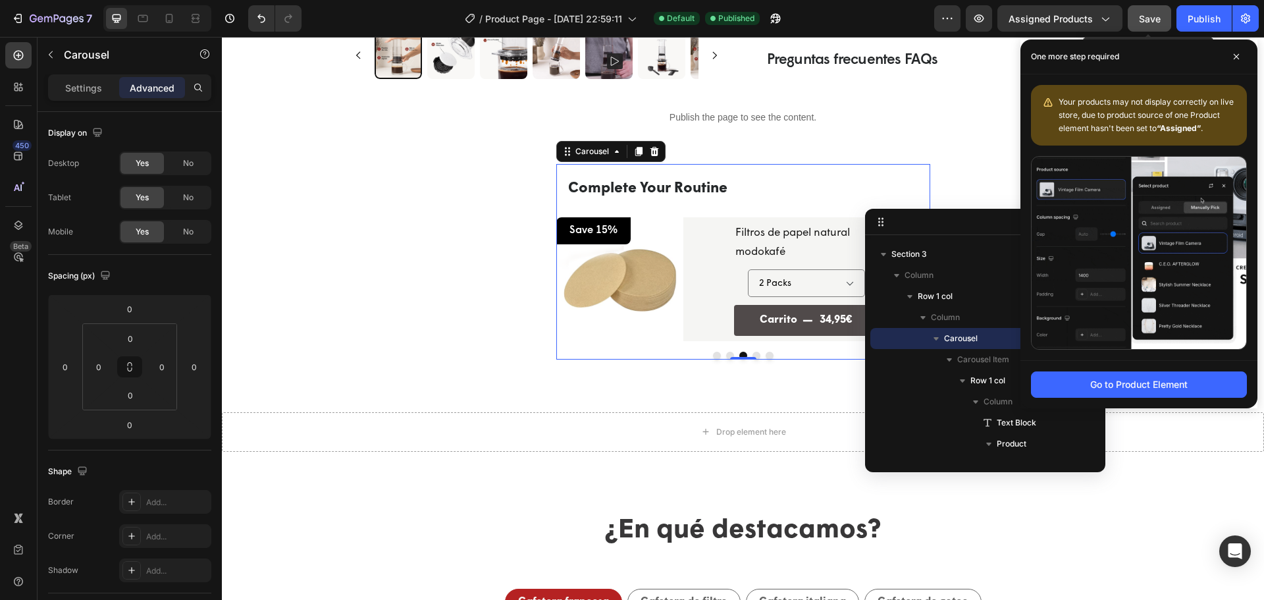
drag, startPoint x: 1134, startPoint y: 18, endPoint x: 1166, endPoint y: 18, distance: 31.6
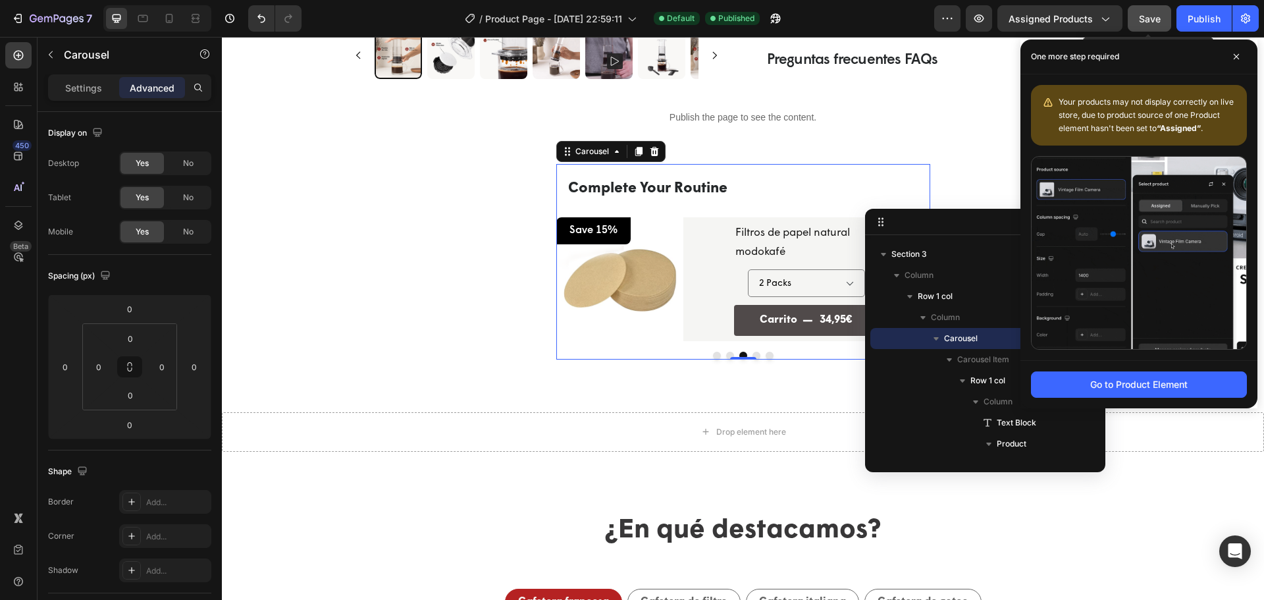
click at [1135, 18] on button "Save" at bounding box center [1148, 18] width 43 height 26
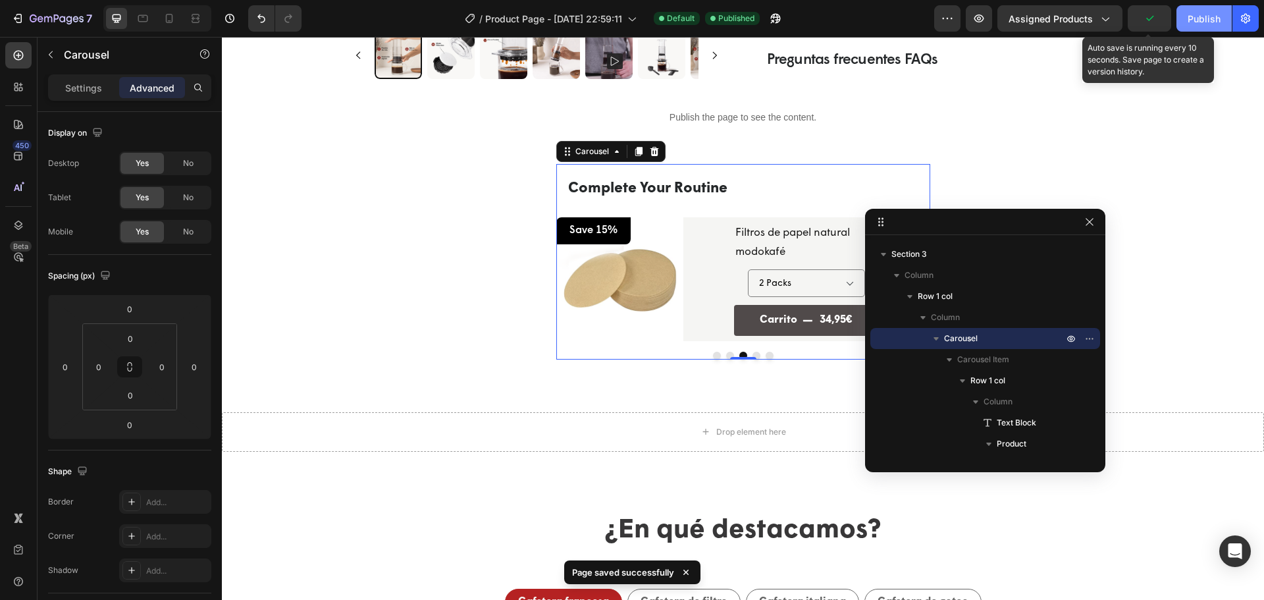
click at [1181, 18] on button "Publish" at bounding box center [1203, 18] width 55 height 26
